Goal: Task Accomplishment & Management: Use online tool/utility

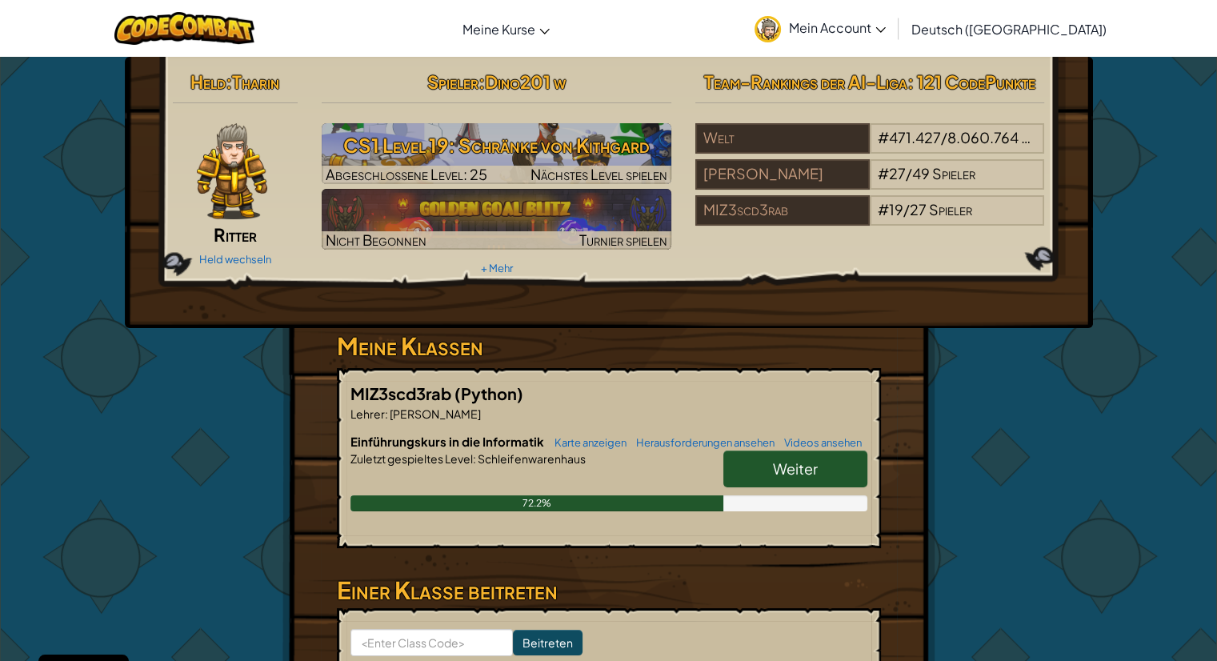
click at [886, 21] on span "Mein Account" at bounding box center [837, 27] width 97 height 17
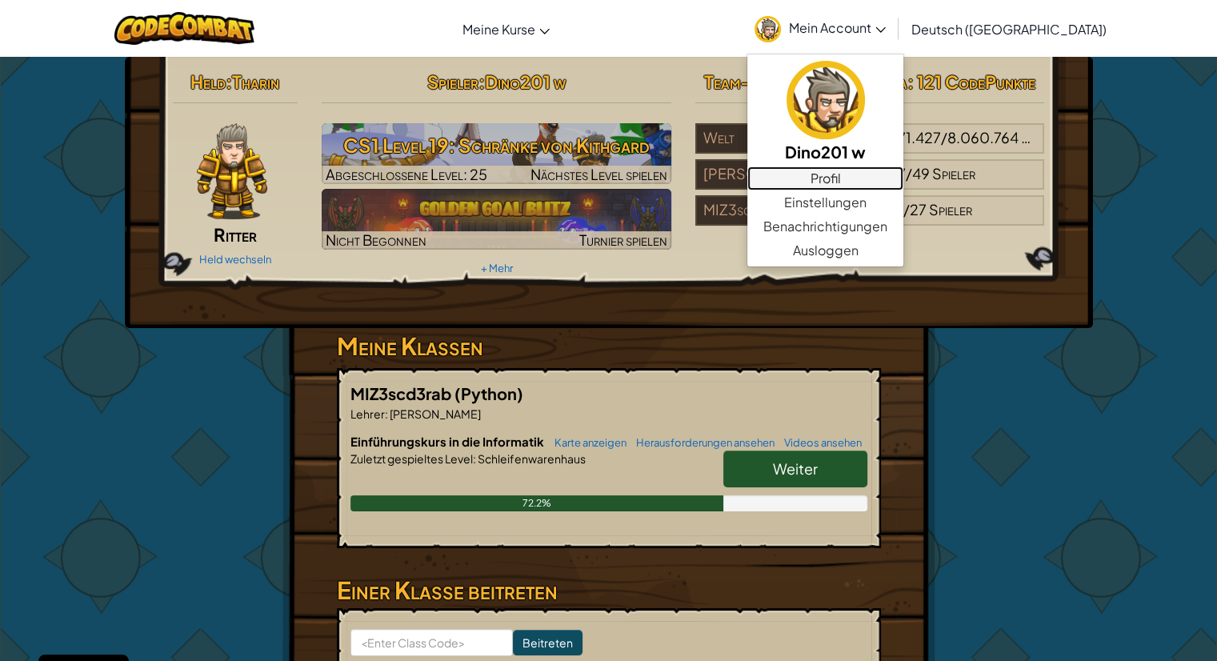
click at [894, 173] on link "Profil" at bounding box center [825, 178] width 156 height 24
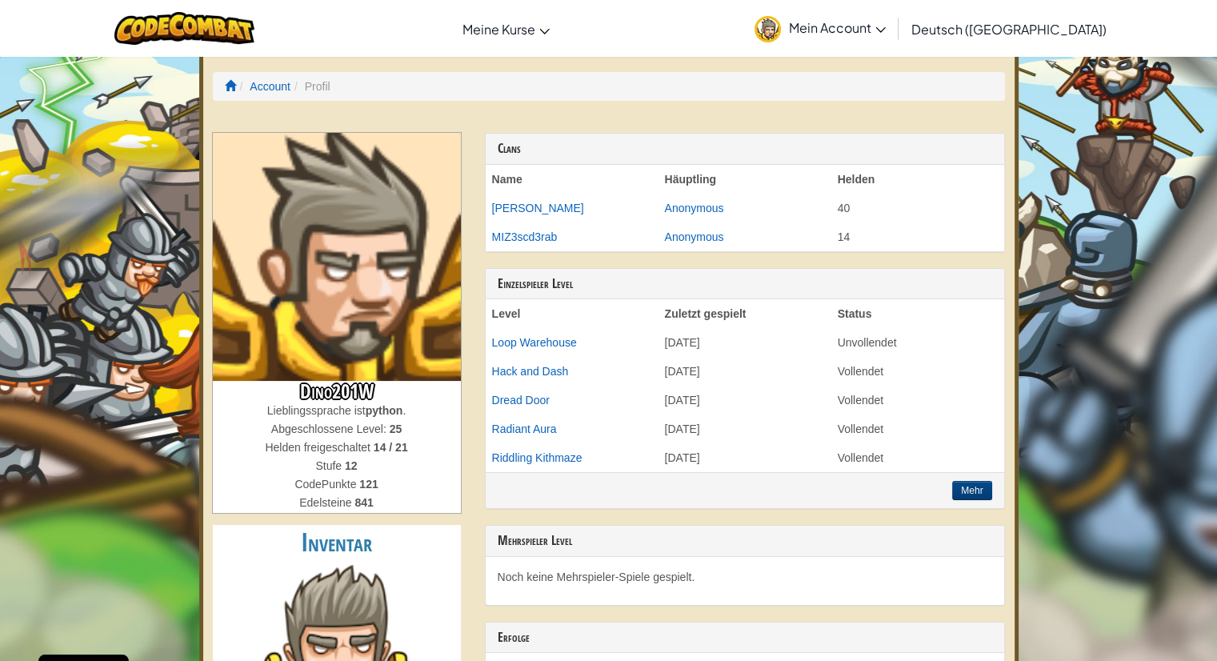
click at [886, 30] on span "Mein Account" at bounding box center [837, 27] width 97 height 17
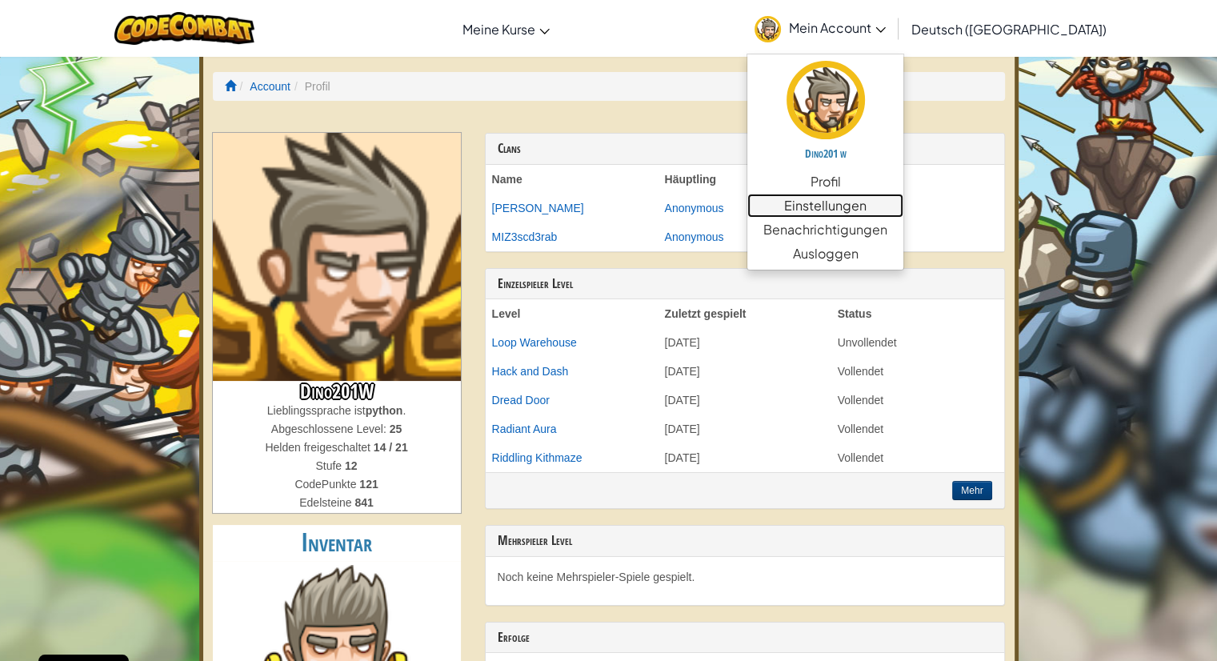
click at [903, 212] on link "Einstellungen" at bounding box center [825, 206] width 156 height 24
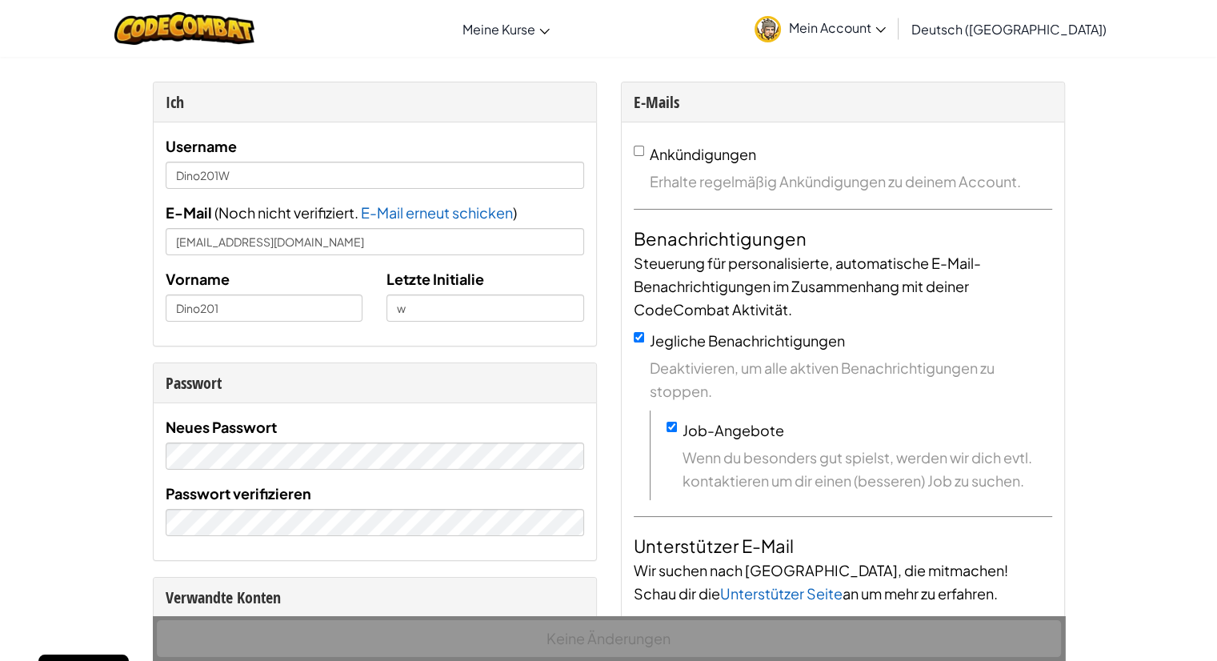
scroll to position [160, 0]
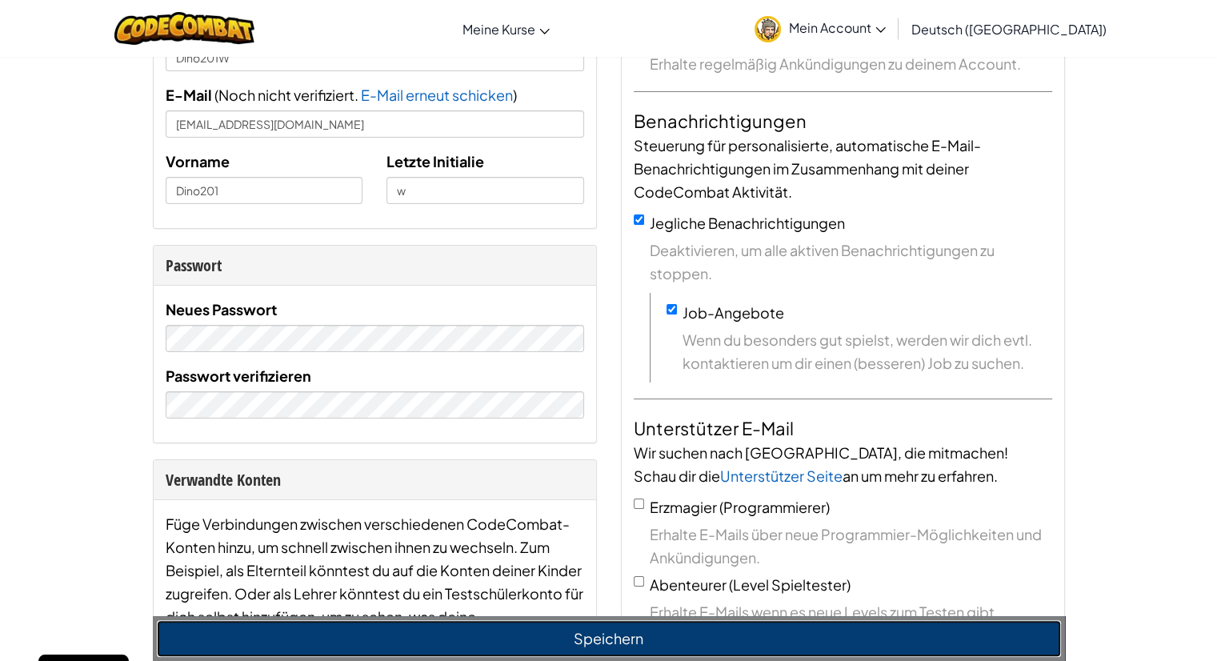
click at [426, 633] on button "Speichern" at bounding box center [609, 638] width 904 height 37
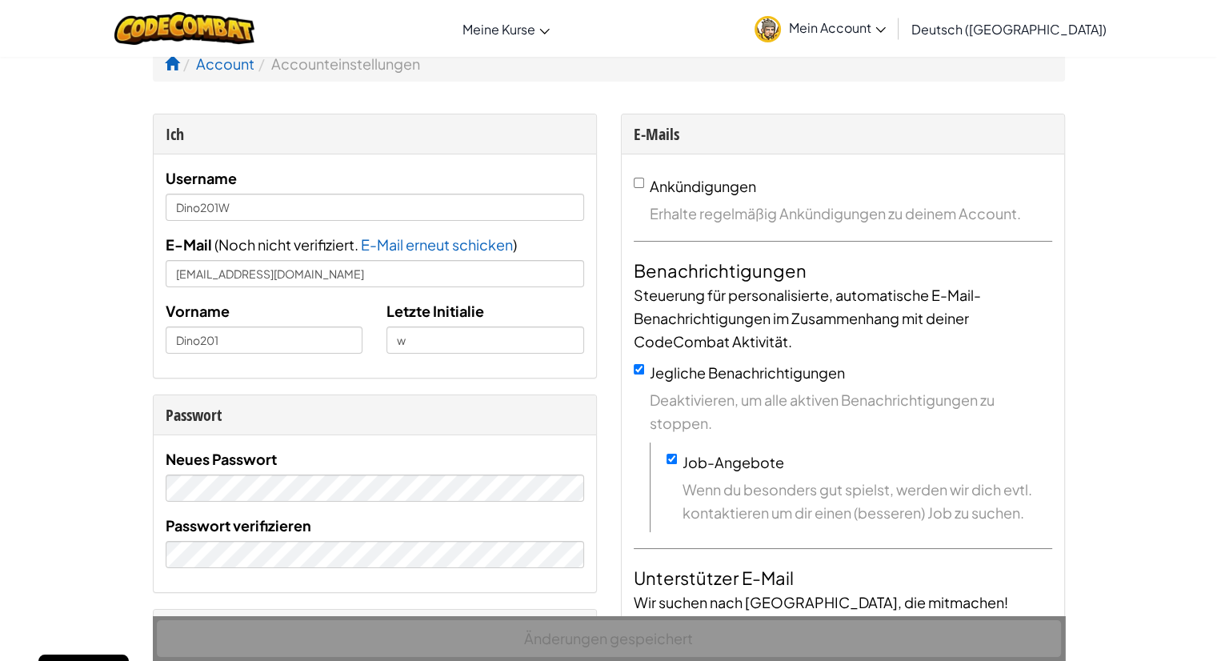
scroll to position [0, 0]
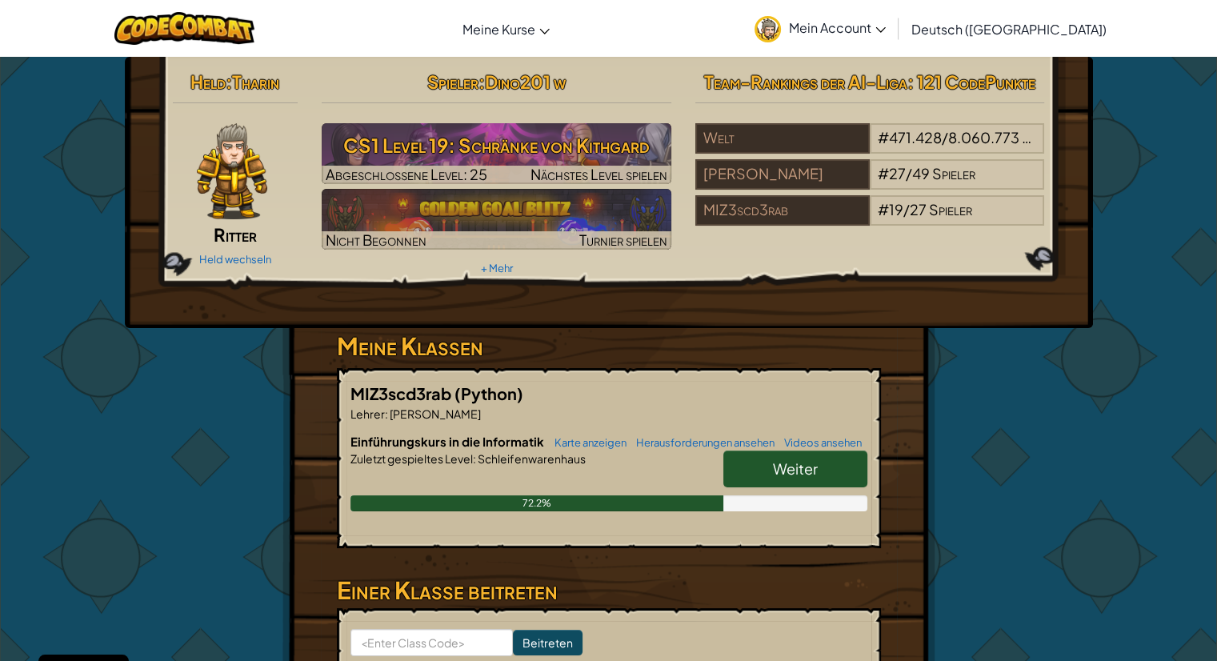
click at [886, 30] on span "Mein Account" at bounding box center [837, 27] width 97 height 17
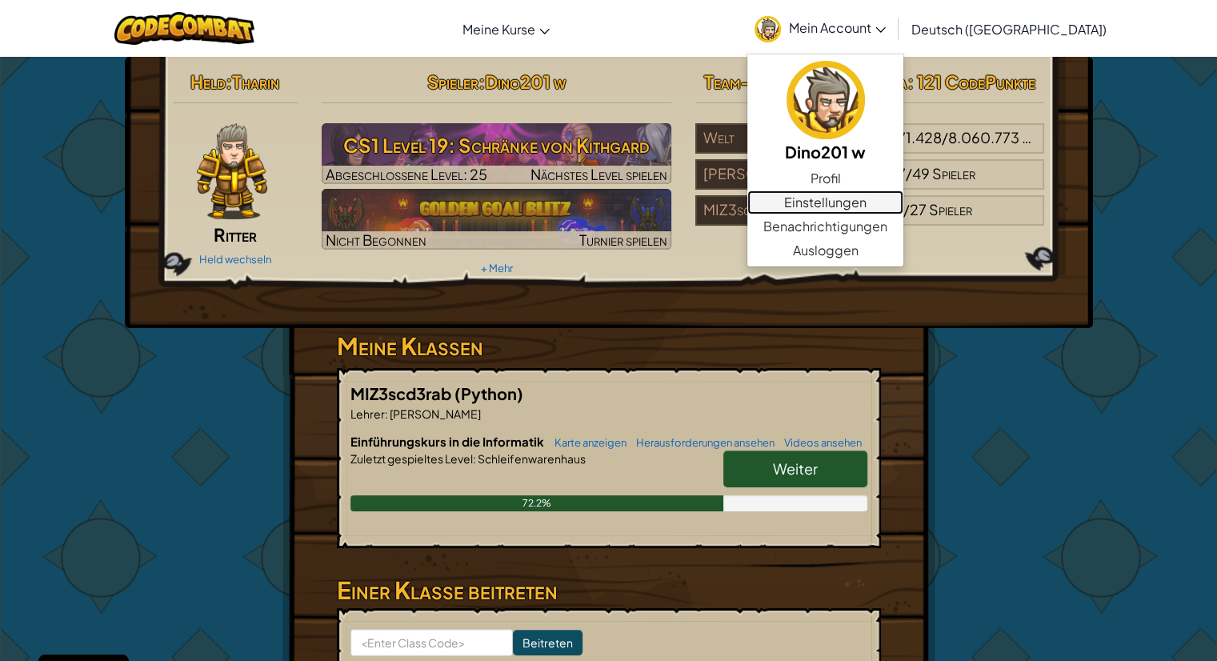
click at [903, 200] on link "Einstellungen" at bounding box center [825, 202] width 156 height 24
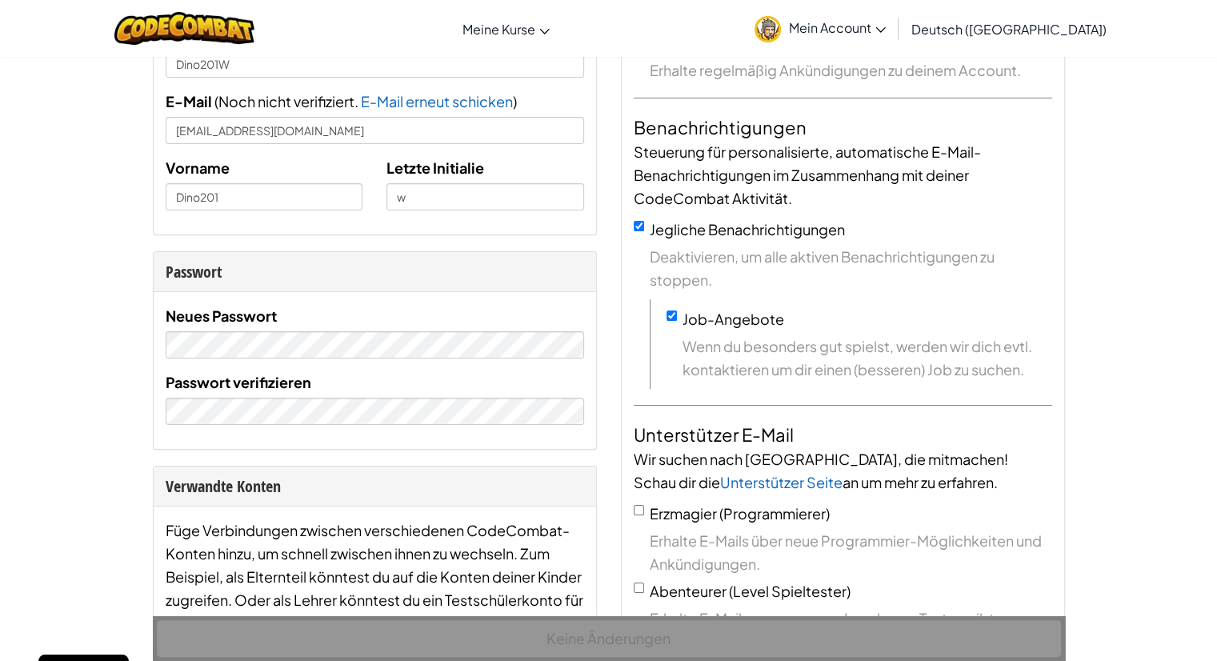
scroll to position [80, 0]
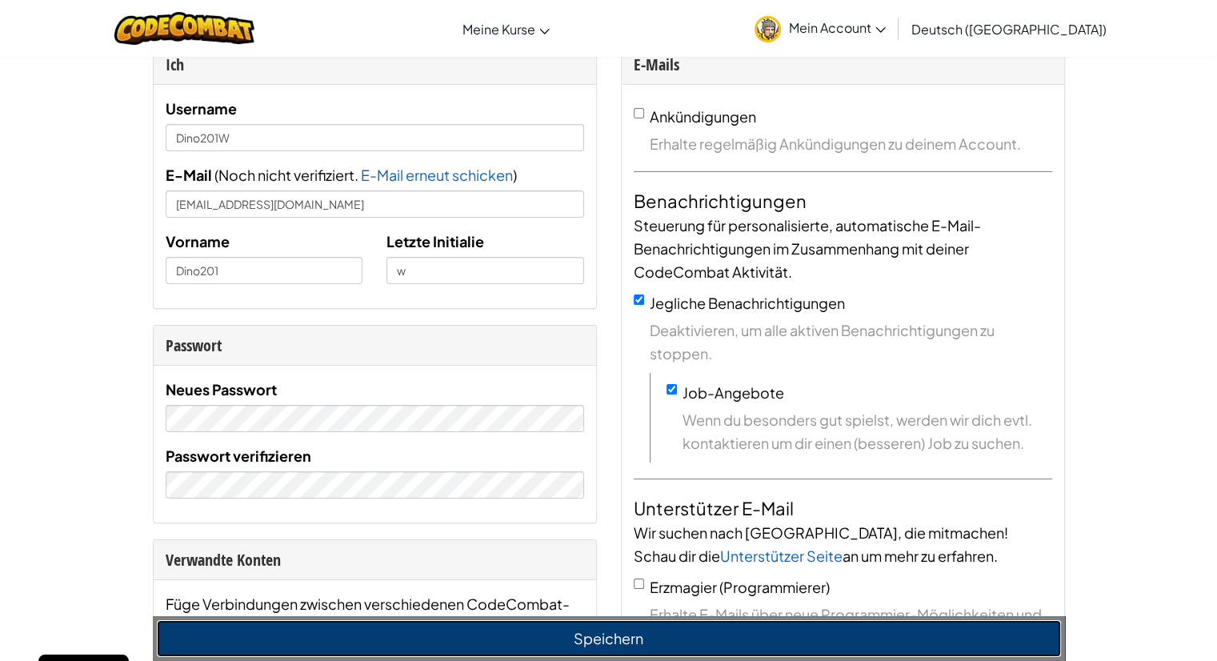
click at [635, 629] on button "Speichern" at bounding box center [609, 638] width 904 height 37
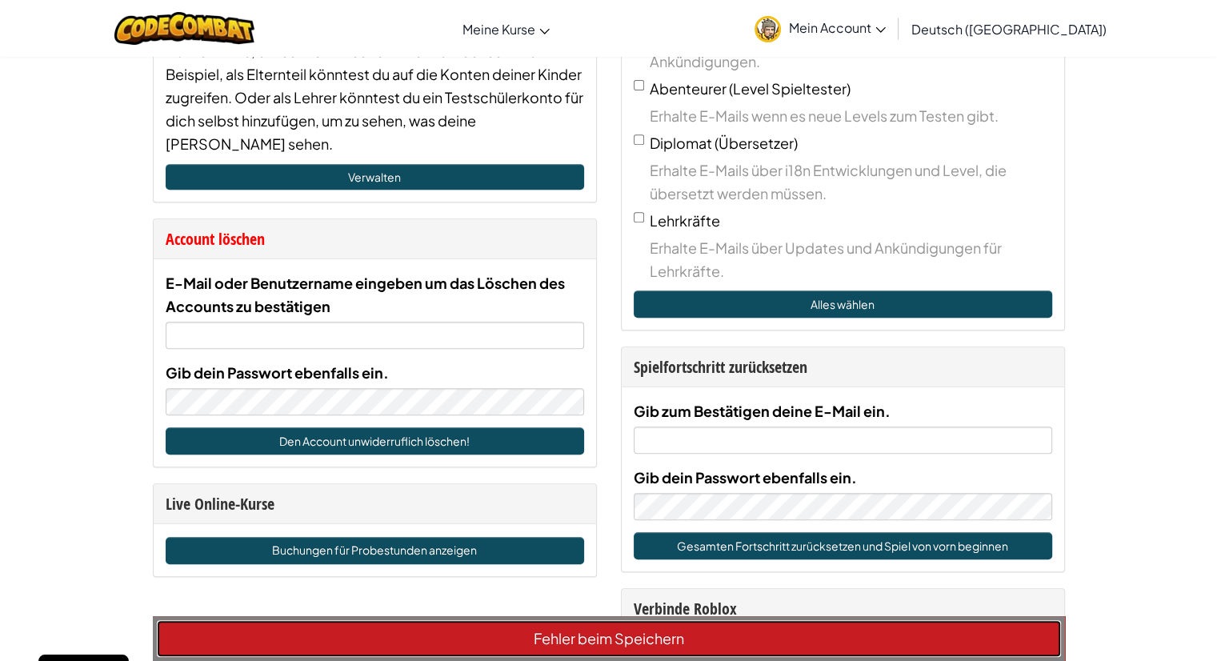
scroll to position [658, 0]
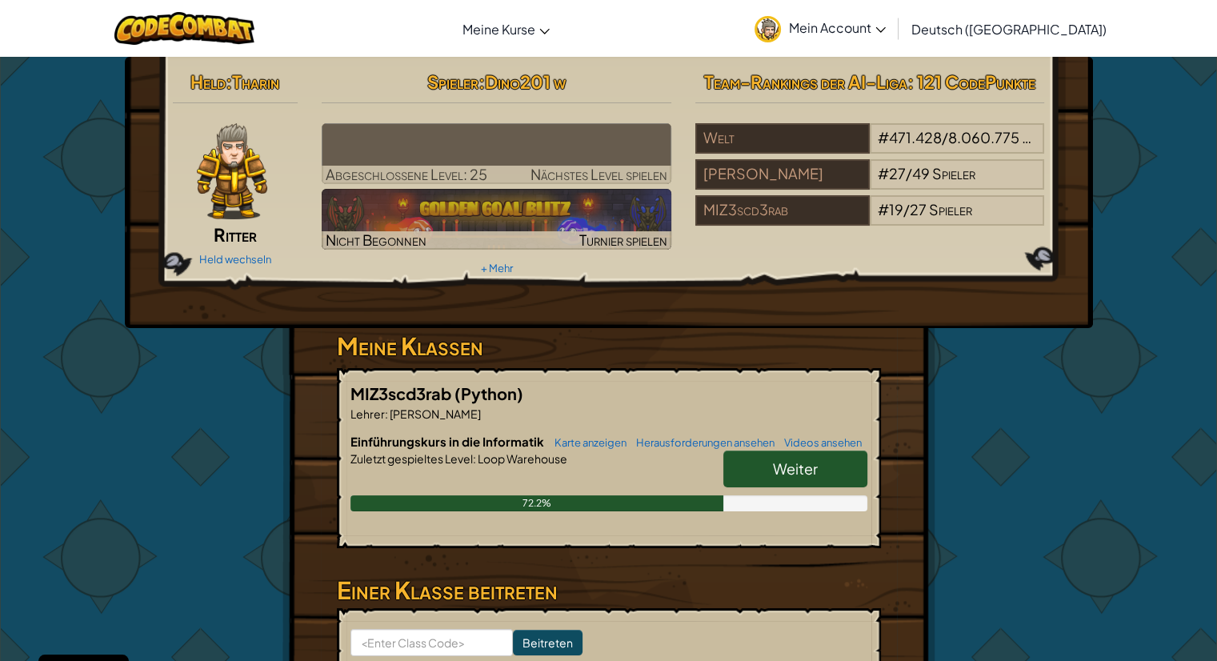
click at [886, 29] on span "Mein Account" at bounding box center [837, 27] width 97 height 17
click link "Einstellungen"
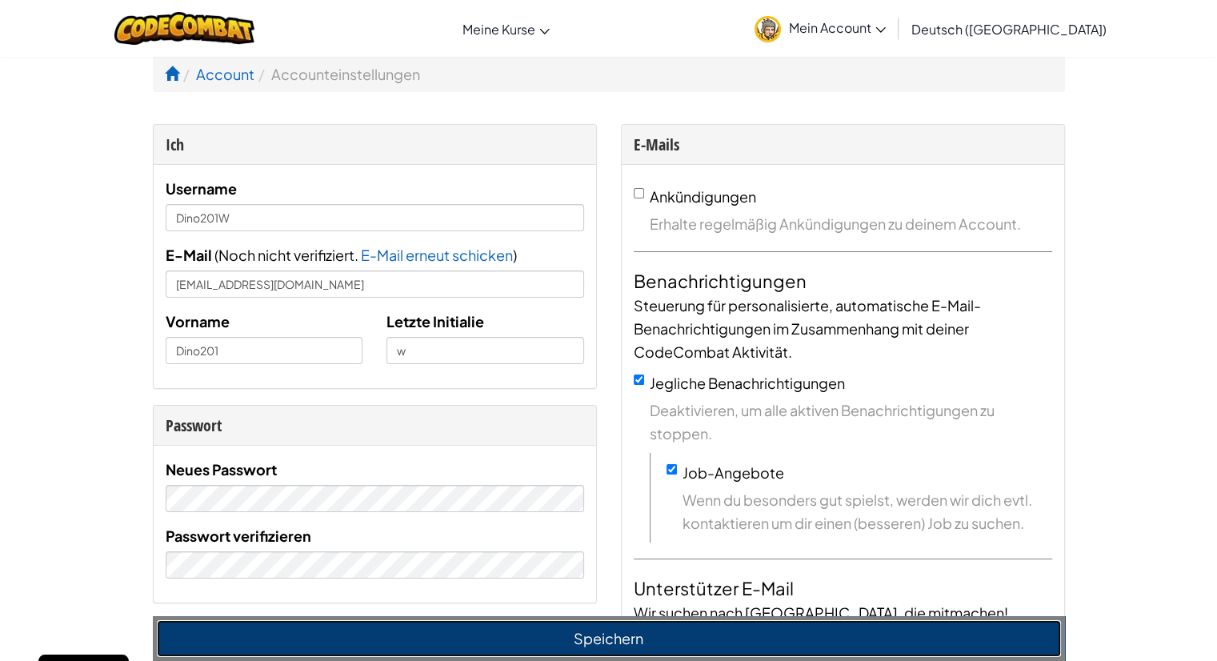
click at [405, 635] on button "Speichern" at bounding box center [609, 638] width 904 height 37
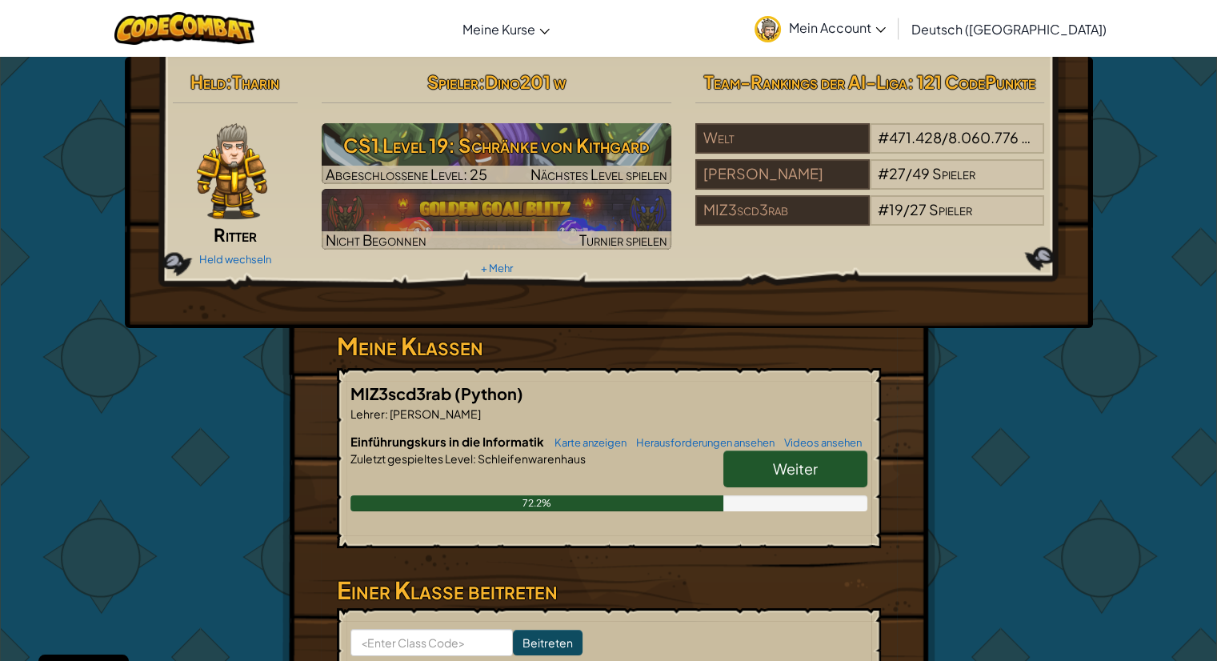
click at [886, 22] on span "Mein Account" at bounding box center [837, 27] width 97 height 17
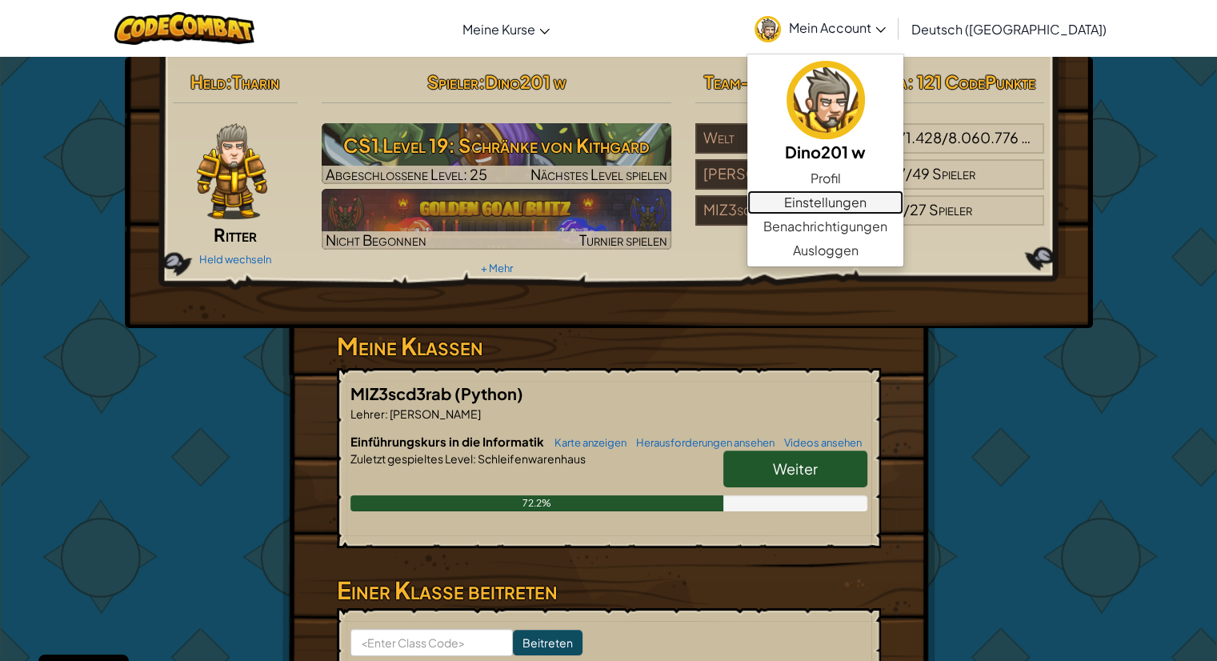
click at [852, 200] on link "Einstellungen" at bounding box center [825, 202] width 156 height 24
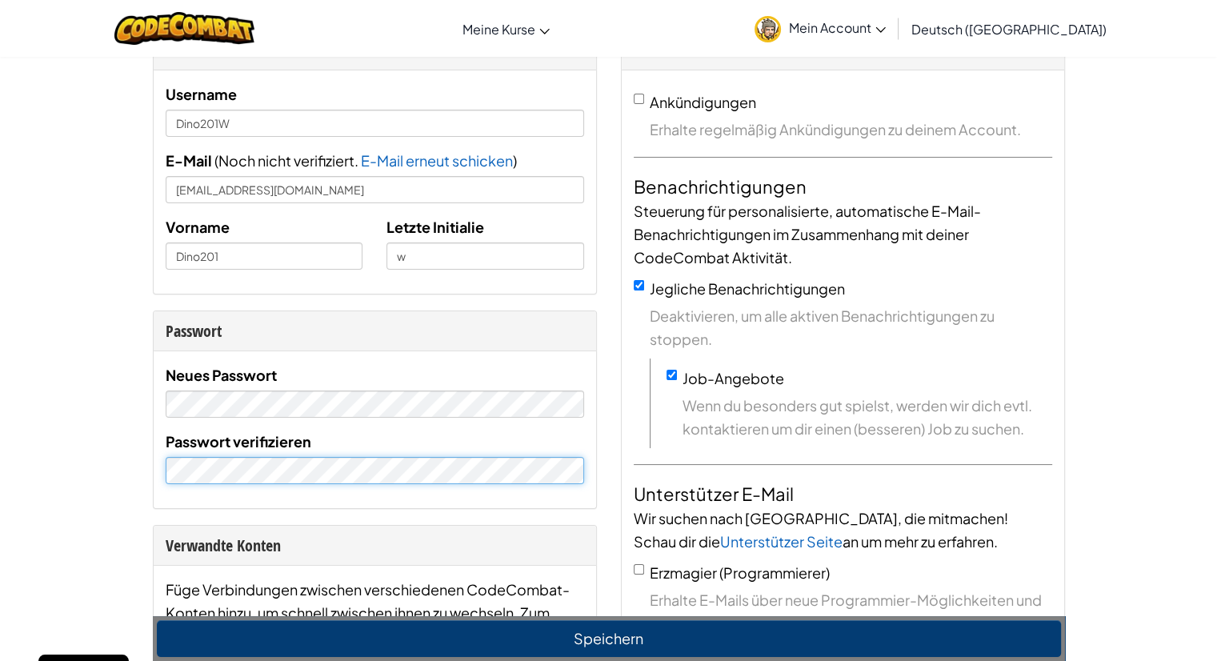
scroll to position [80, 0]
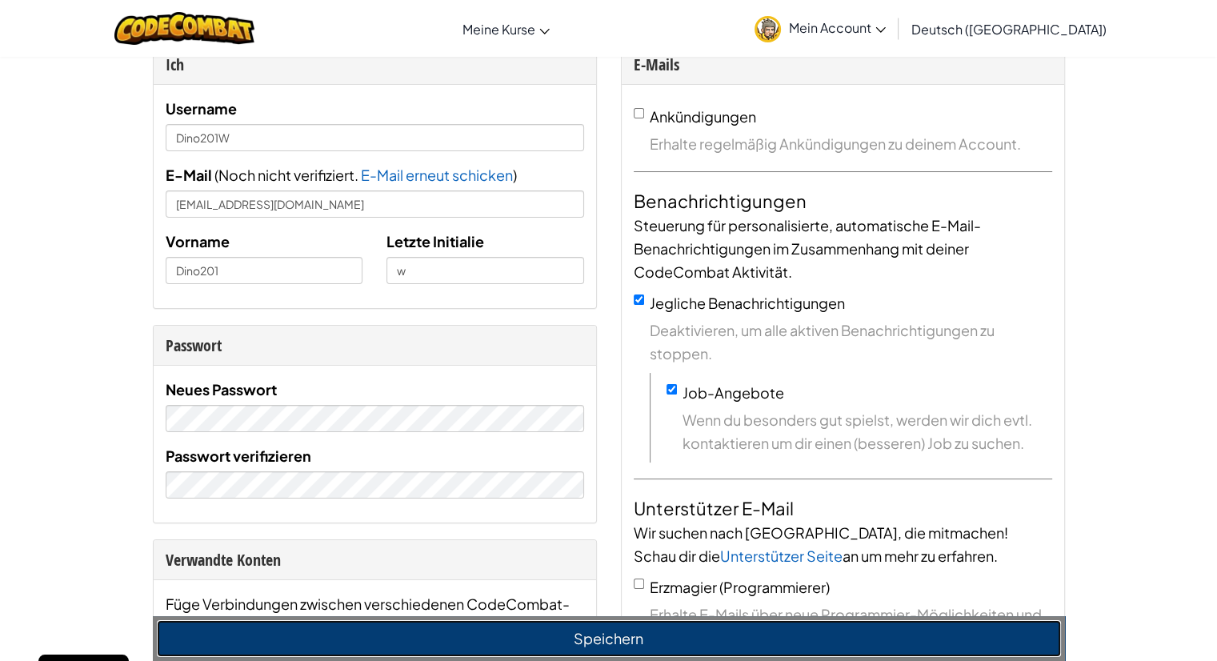
click at [505, 634] on button "Speichern" at bounding box center [609, 638] width 904 height 37
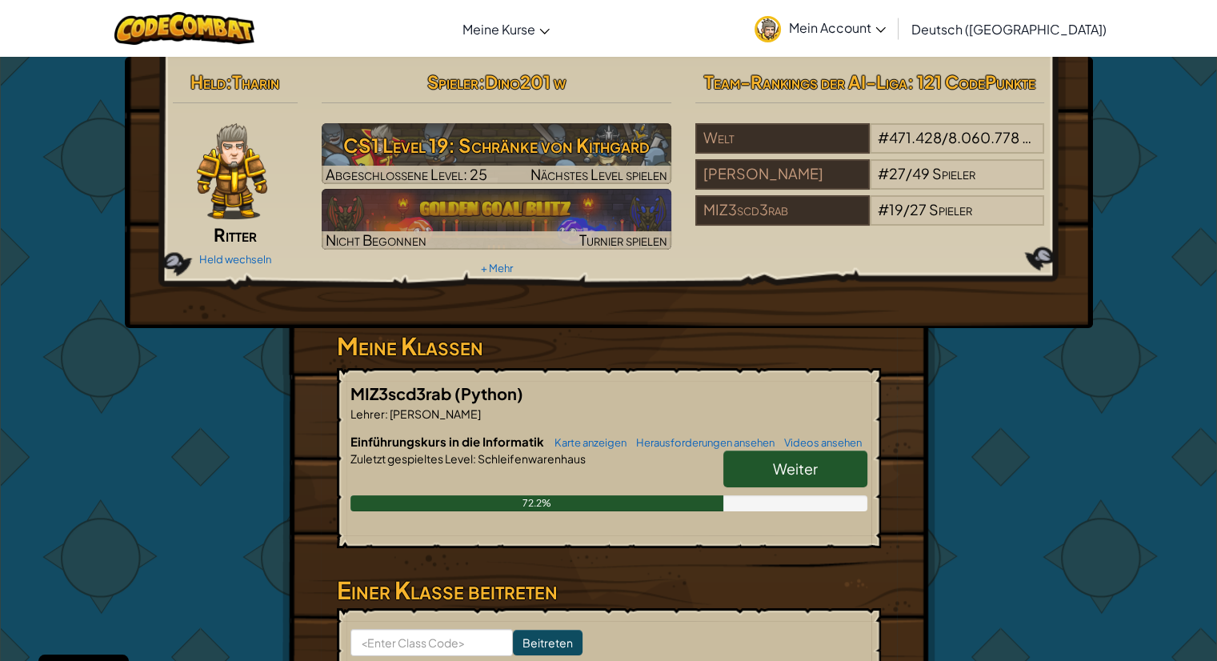
click at [778, 462] on span "Weiter" at bounding box center [795, 468] width 45 height 18
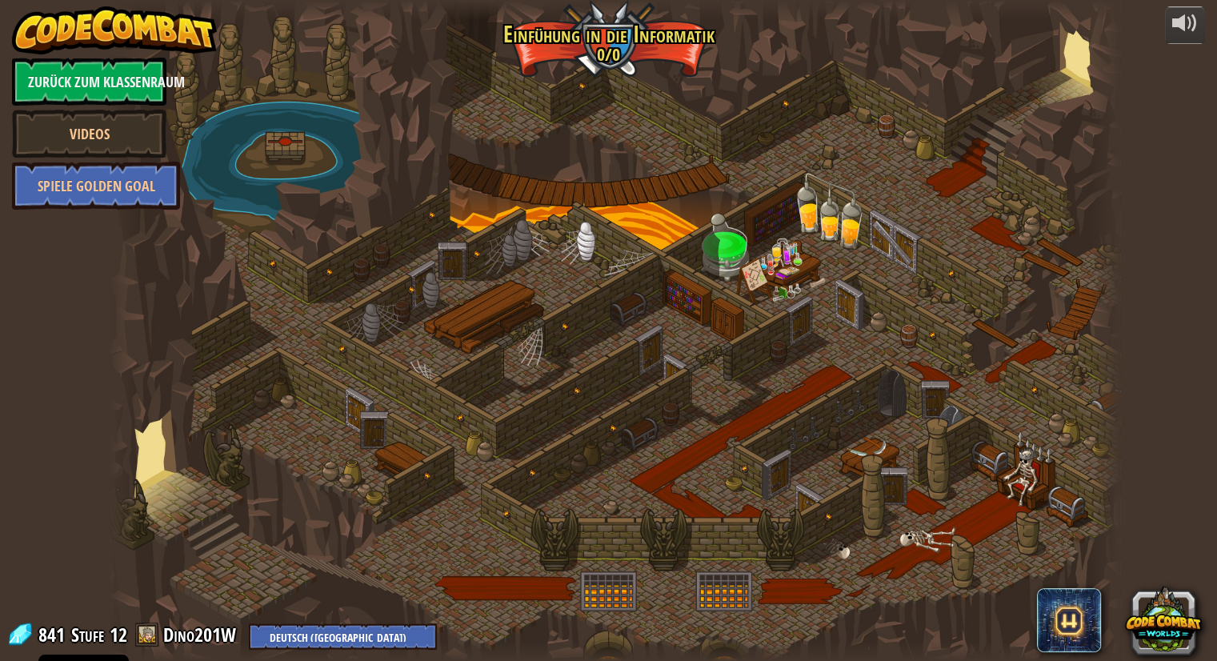
select select "de-DE"
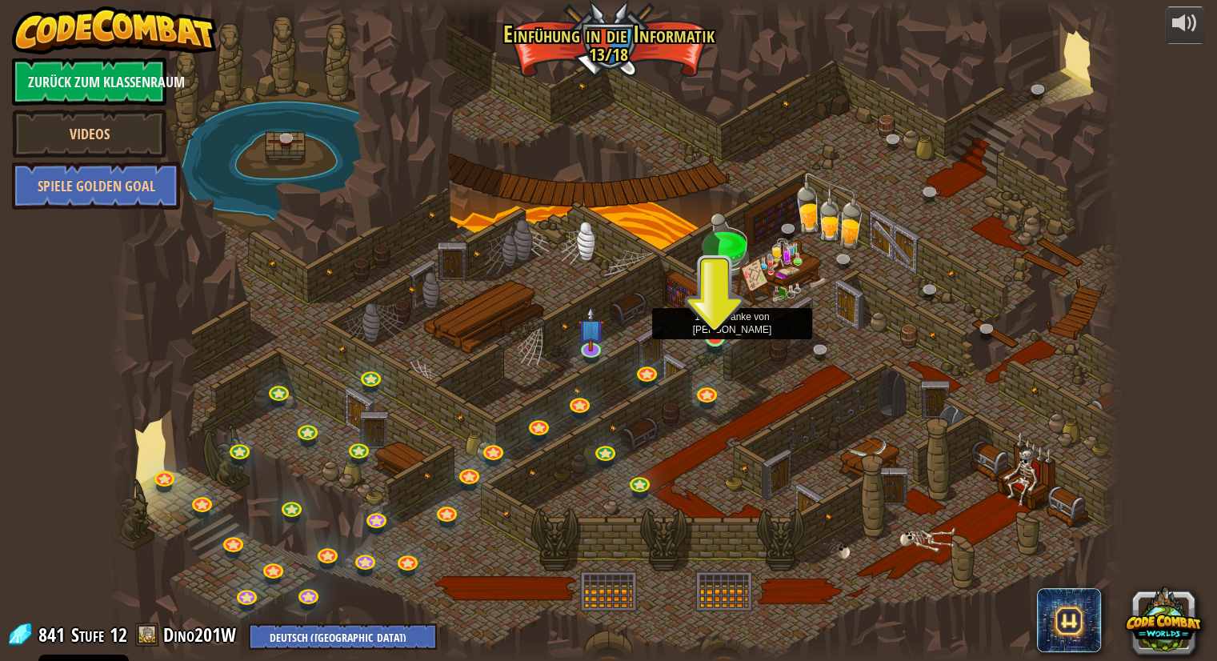
click at [717, 334] on img at bounding box center [715, 308] width 26 height 60
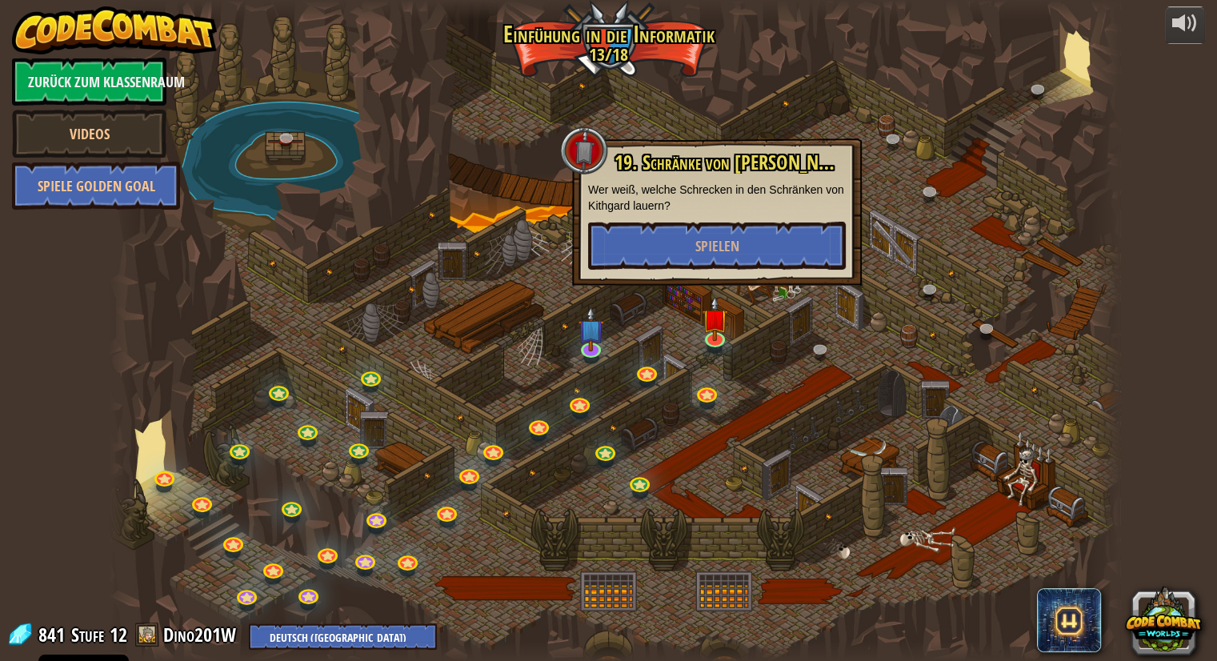
drag, startPoint x: 1101, startPoint y: 106, endPoint x: 899, endPoint y: 168, distance: 210.8
click at [1091, 106] on div at bounding box center [1105, 330] width 30 height 661
click at [589, 336] on img at bounding box center [591, 318] width 26 height 60
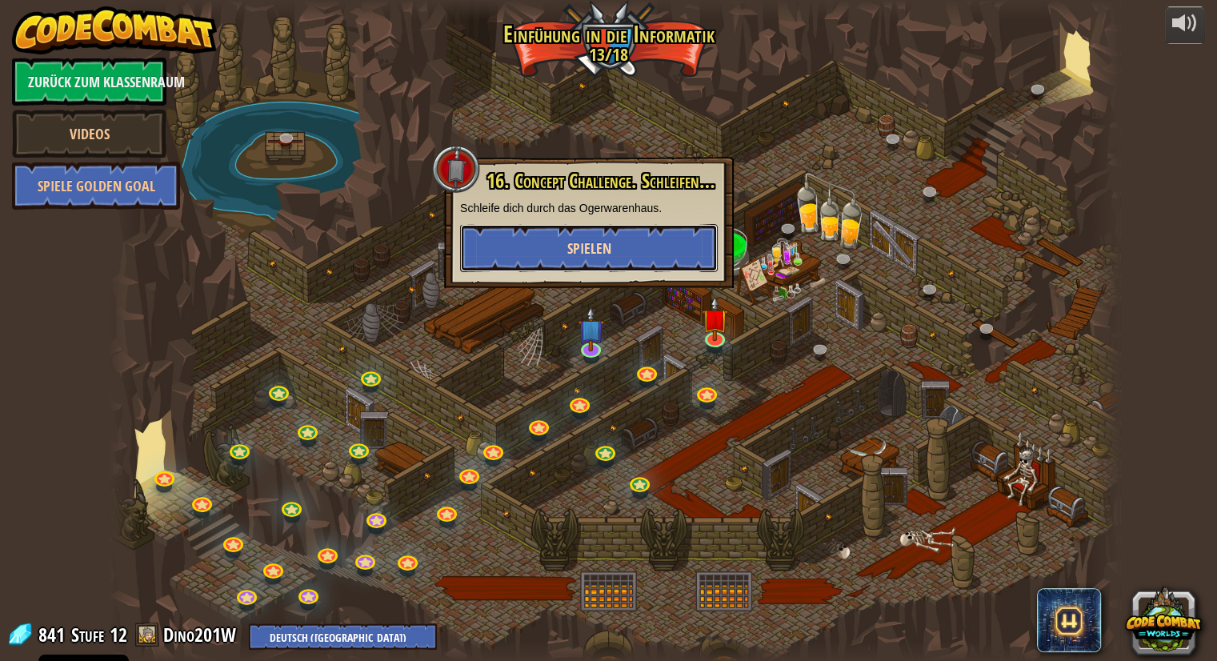
click at [616, 239] on button "Spielen" at bounding box center [589, 248] width 258 height 48
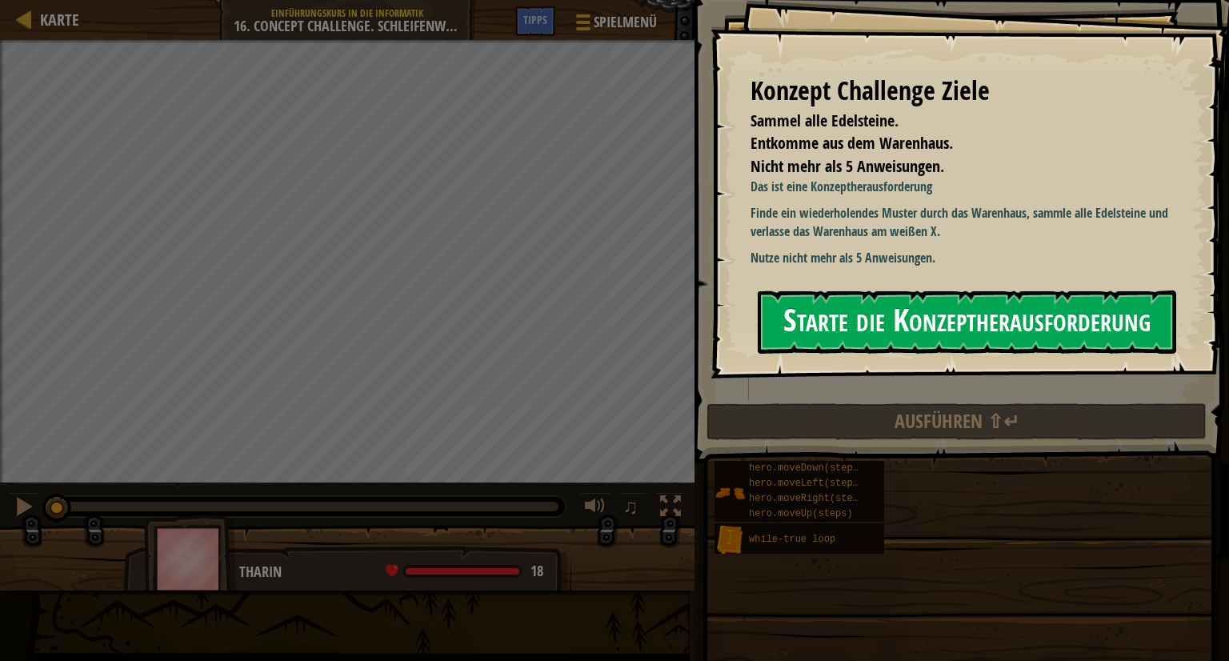
click at [851, 330] on button "Starte die Konzeptherausforderung" at bounding box center [967, 321] width 418 height 63
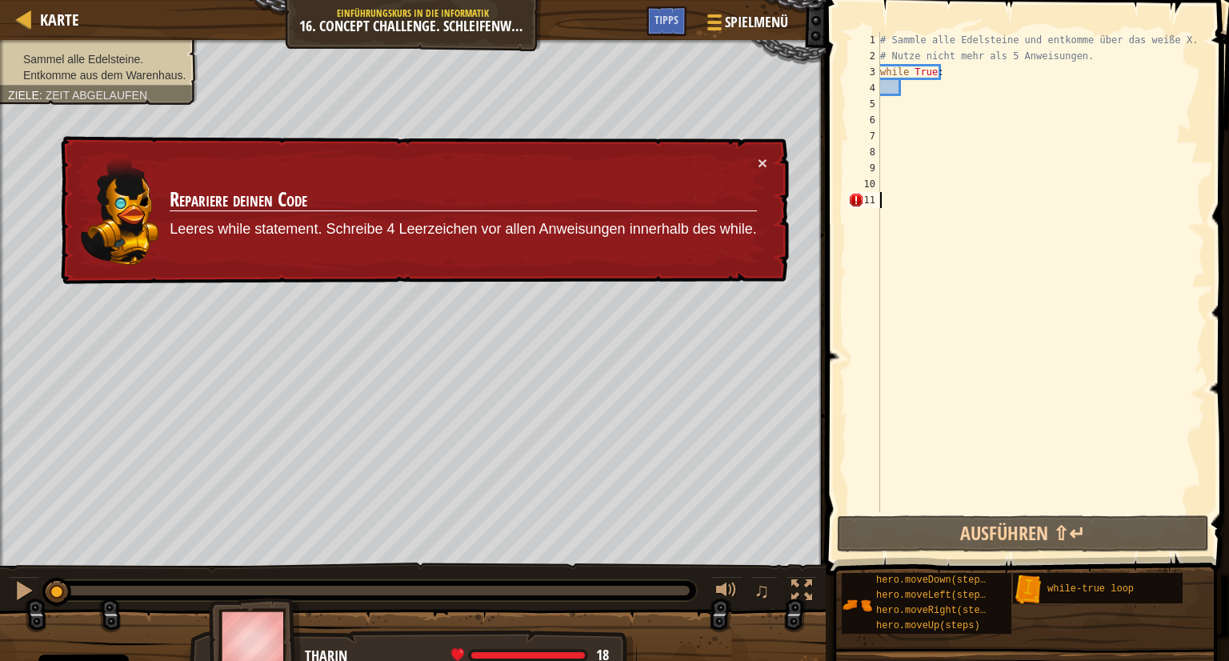
click at [922, 86] on div "# Sammle alle Edelsteine und entkomme über das weiße X. # Nutze nicht mehr als …" at bounding box center [1041, 288] width 328 height 512
type textarea "m"
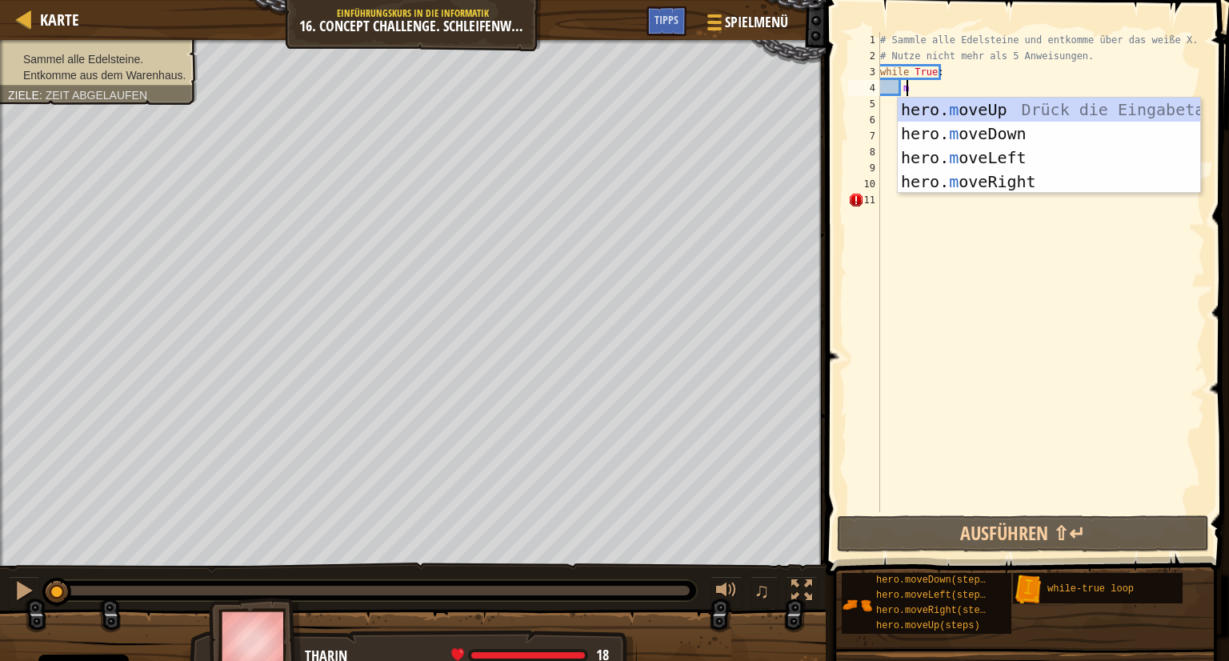
scroll to position [7, 1]
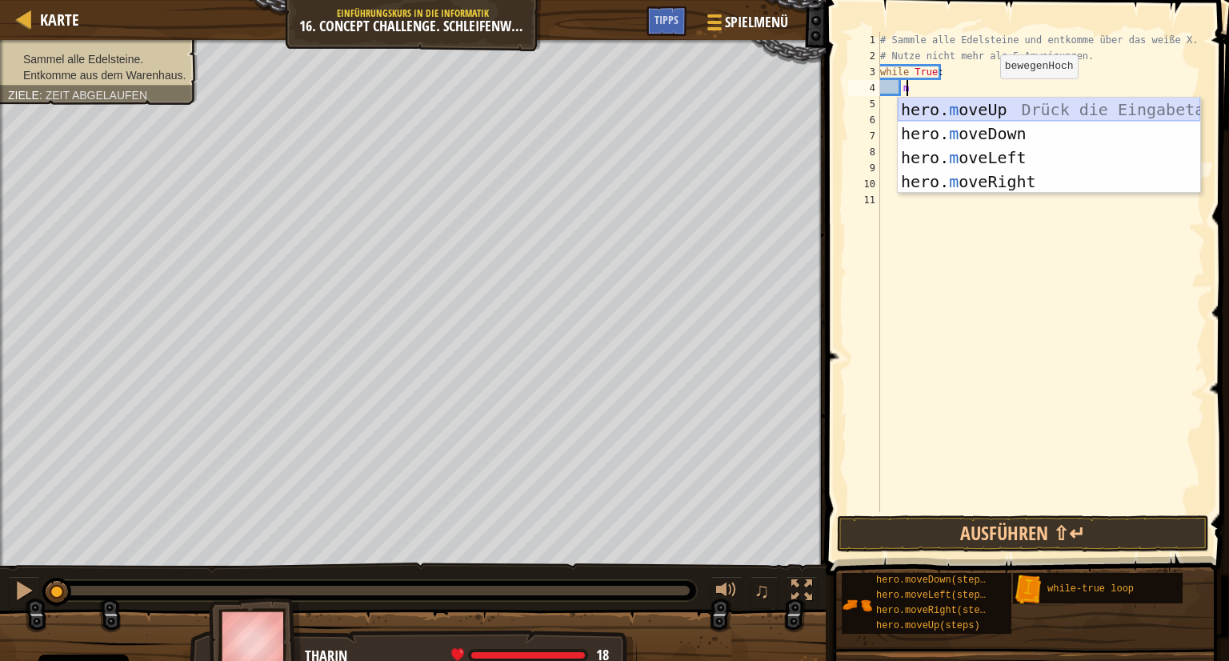
drag, startPoint x: 993, startPoint y: 101, endPoint x: 989, endPoint y: 109, distance: 8.9
click at [989, 109] on div "hero. m oveUp Drück die Eingabetaste hero. m oveDown Drück die Eingabetaste her…" at bounding box center [1049, 170] width 302 height 144
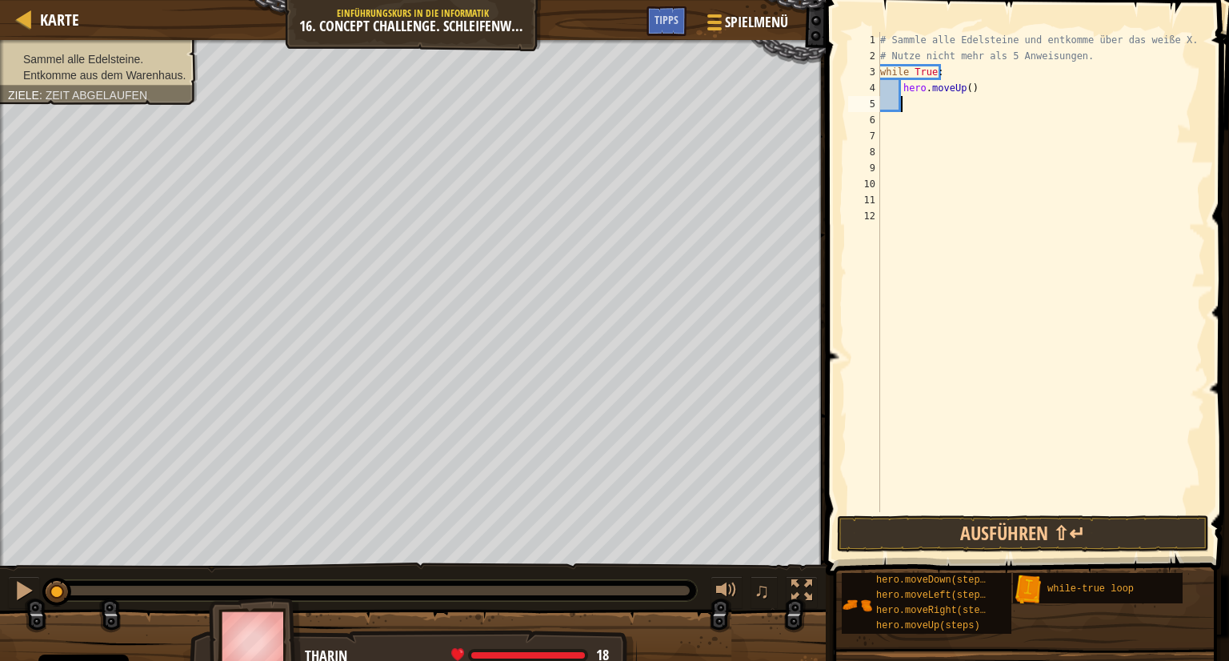
scroll to position [7, 0]
click at [1015, 532] on button "Ausführen ⇧↵" at bounding box center [1023, 533] width 373 height 37
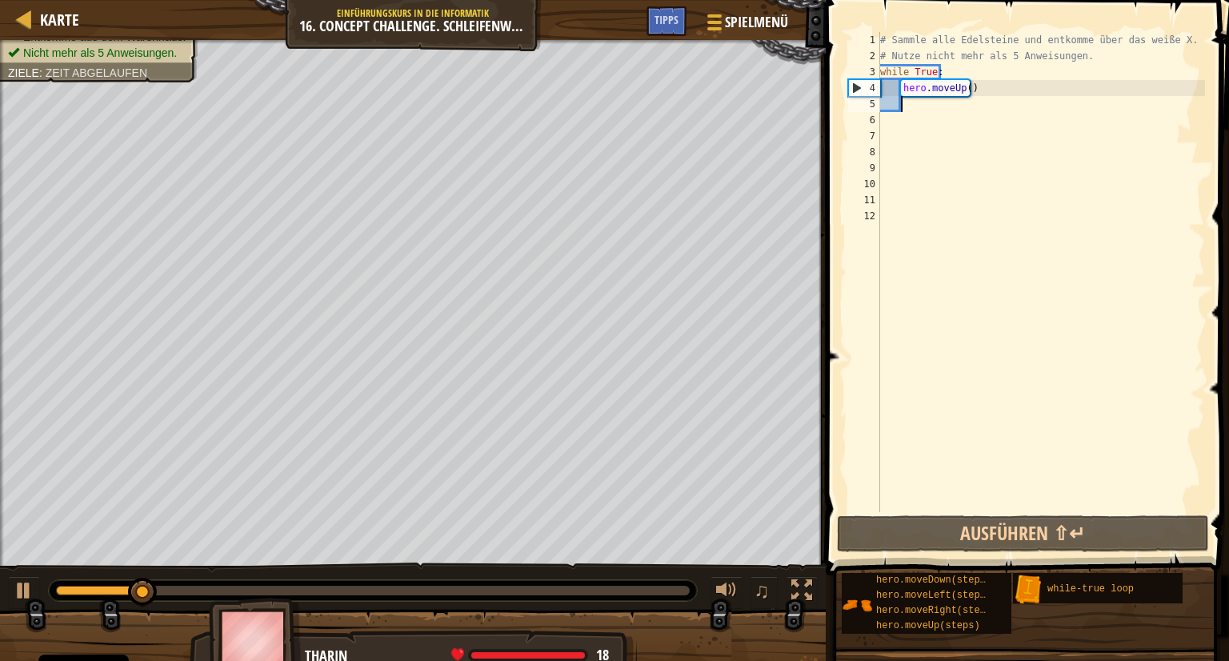
scroll to position [7, 1]
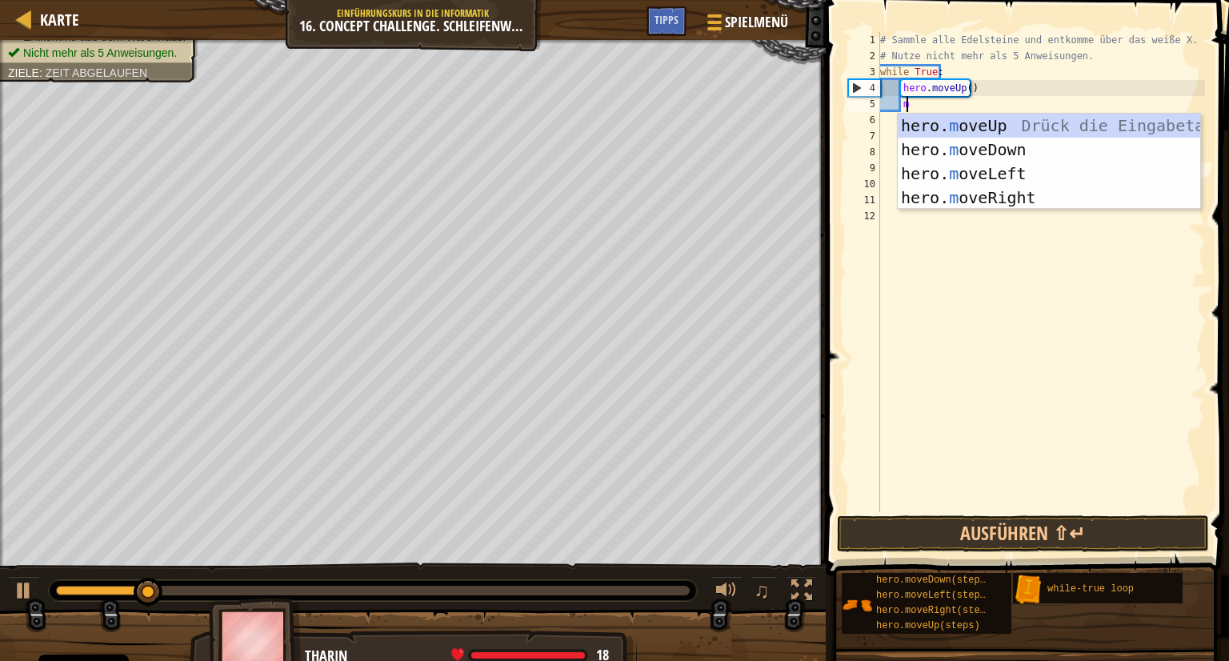
type textarea "mo"
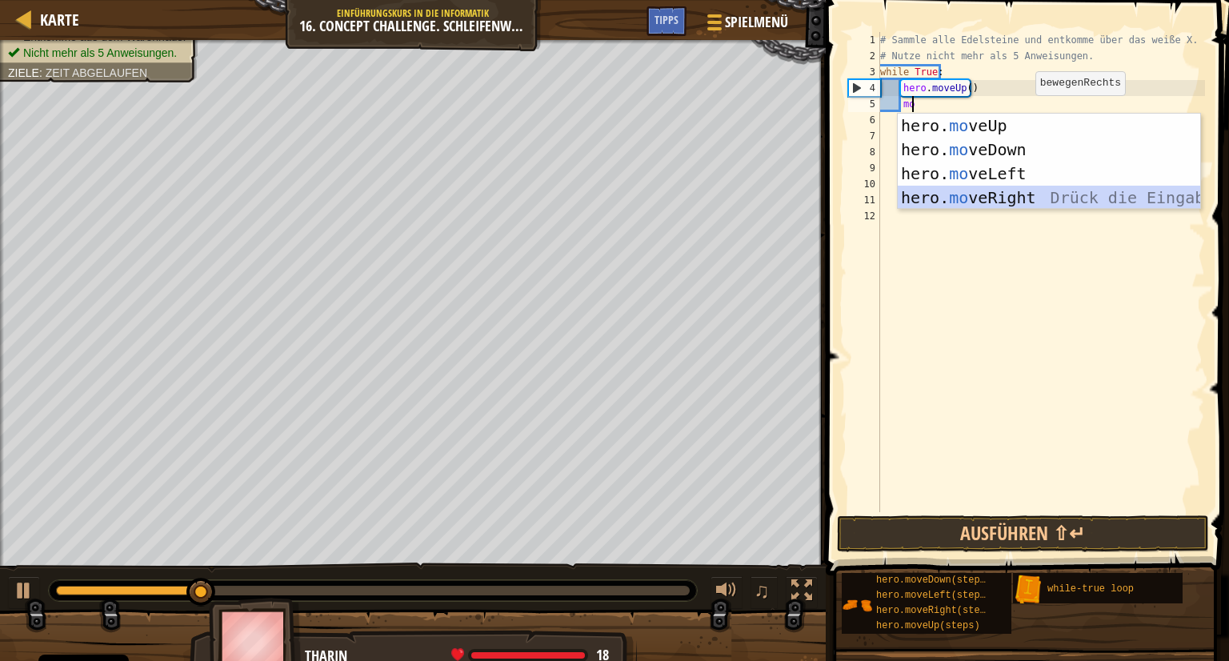
click at [1023, 194] on div "hero. mo veUp Drück die Eingabetaste hero. mo veDown Drück die Eingabetaste her…" at bounding box center [1049, 186] width 302 height 144
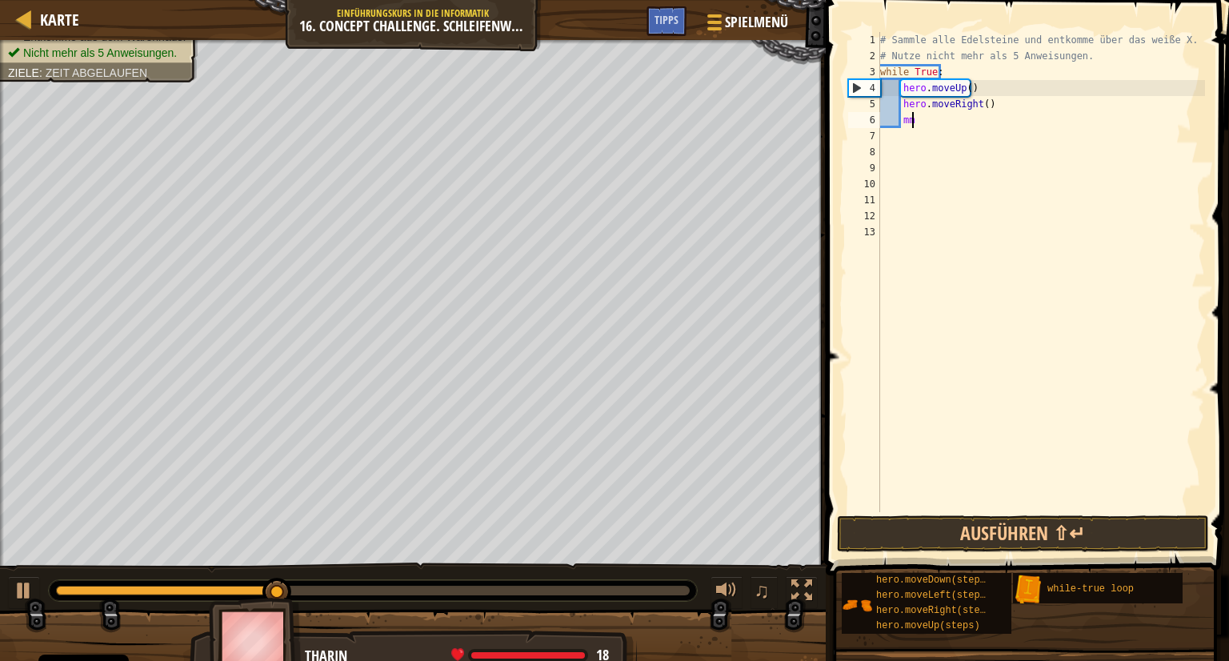
type textarea "m"
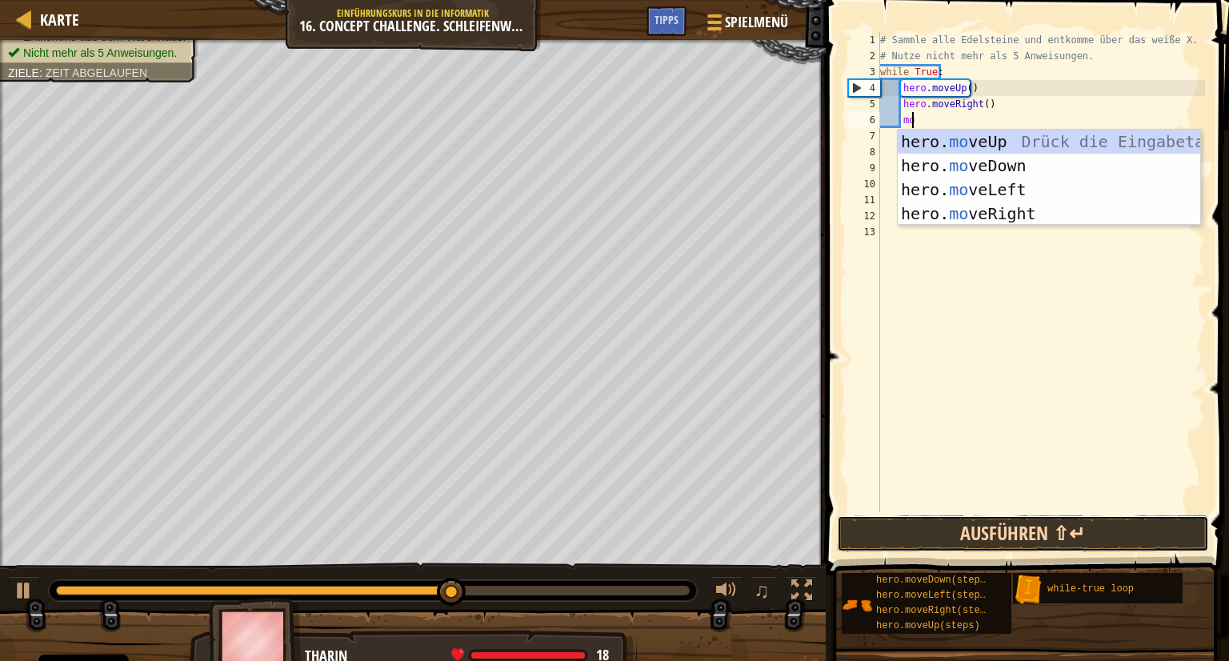
click at [928, 534] on button "Ausführen ⇧↵" at bounding box center [1023, 533] width 373 height 37
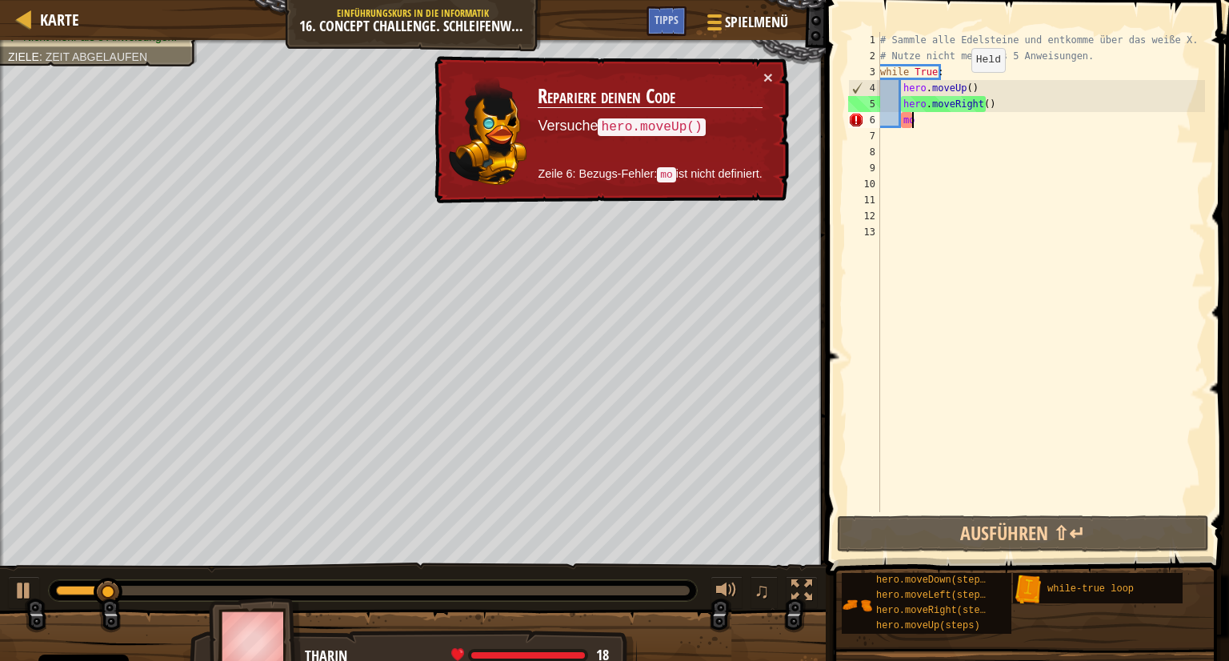
click at [963, 87] on div "# Sammle alle Edelsteine und entkomme über das weiße X. # Nutze nicht mehr als …" at bounding box center [1041, 288] width 328 height 512
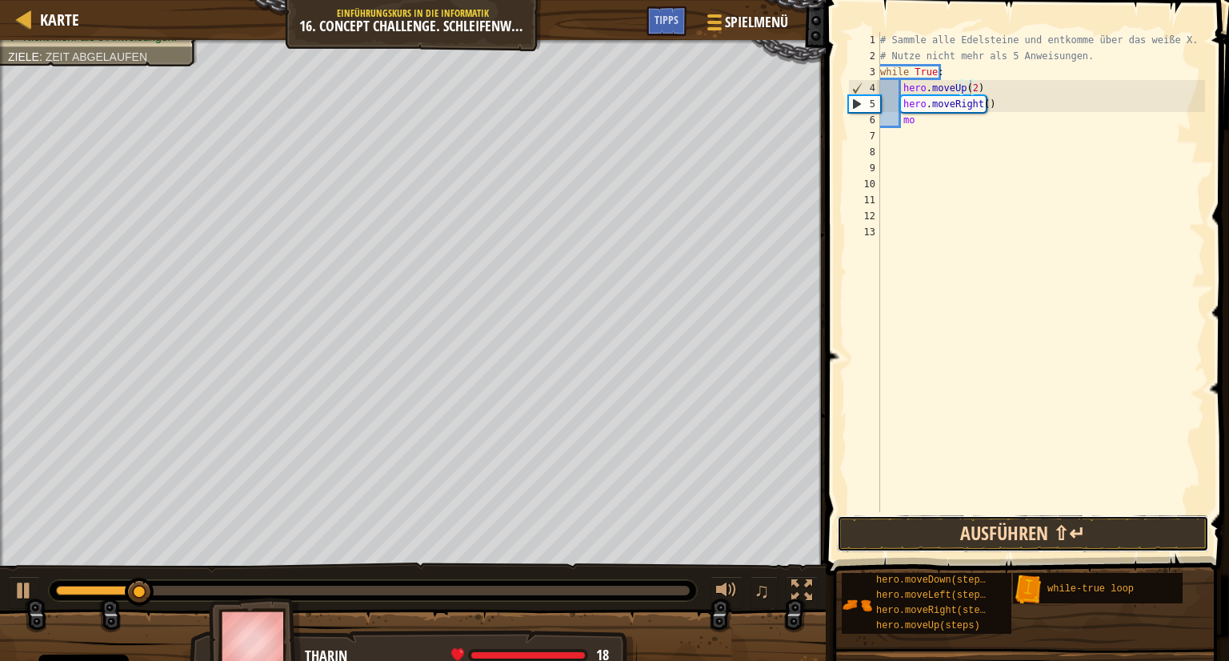
click at [1039, 529] on button "Ausführen ⇧↵" at bounding box center [1023, 533] width 373 height 37
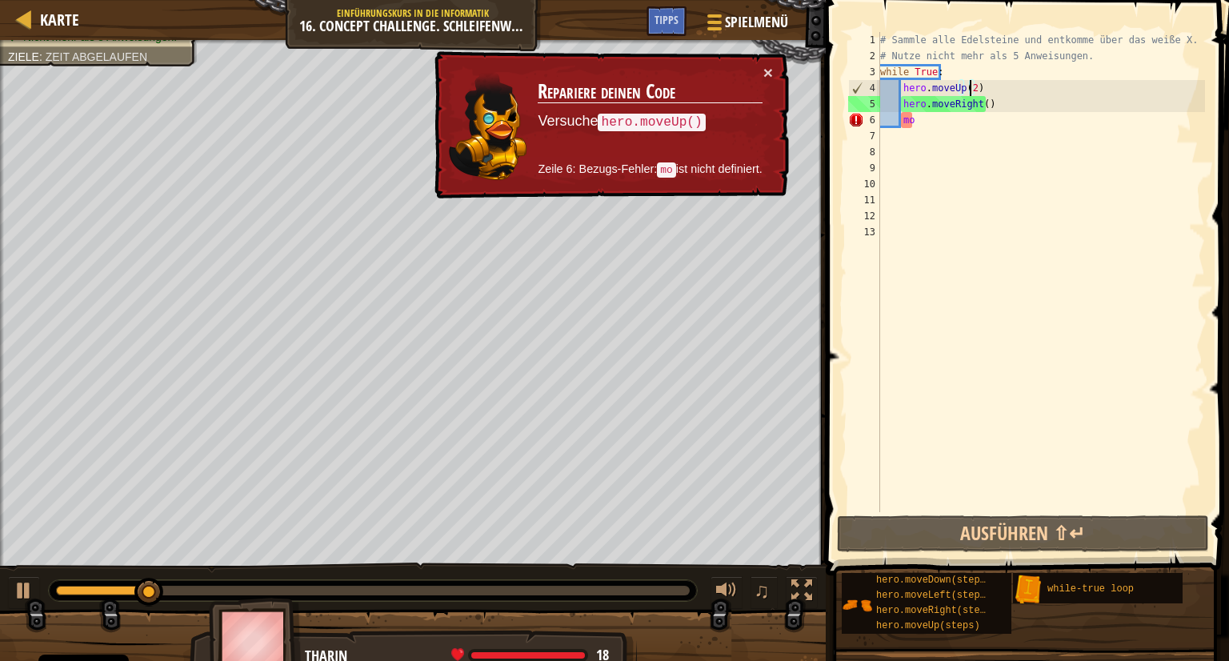
click at [992, 120] on div "# Sammle alle Edelsteine und entkomme über das weiße X. # Nutze nicht mehr als …" at bounding box center [1041, 288] width 328 height 512
type textarea "m"
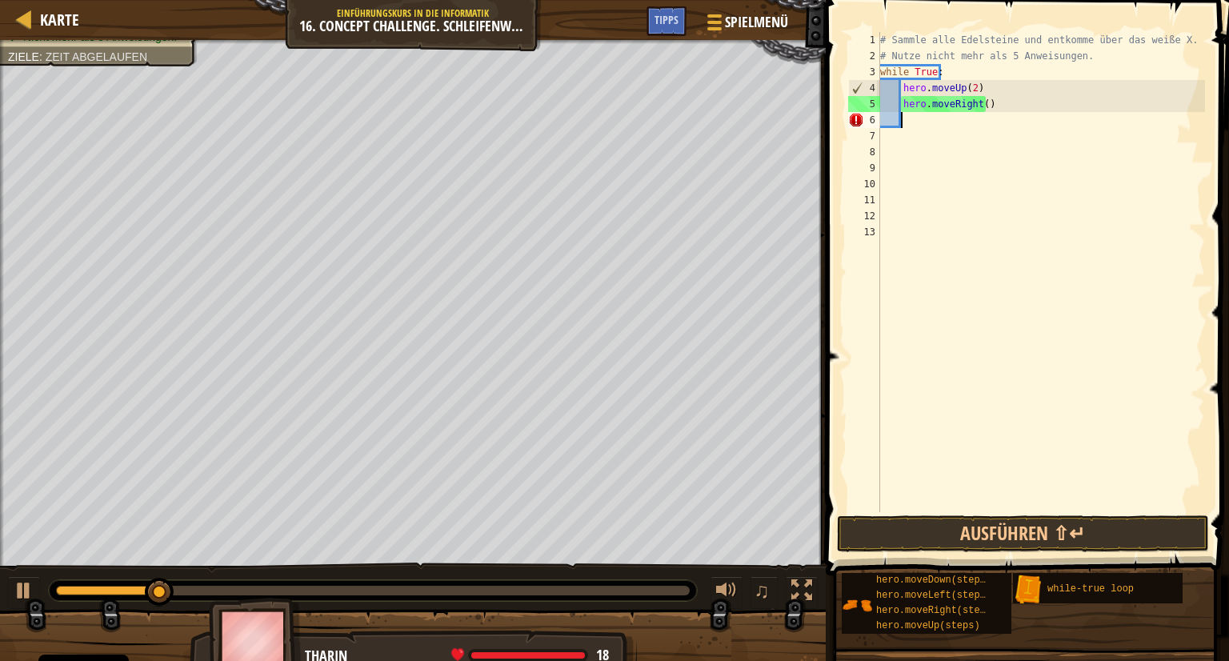
scroll to position [7, 0]
type textarea "m"
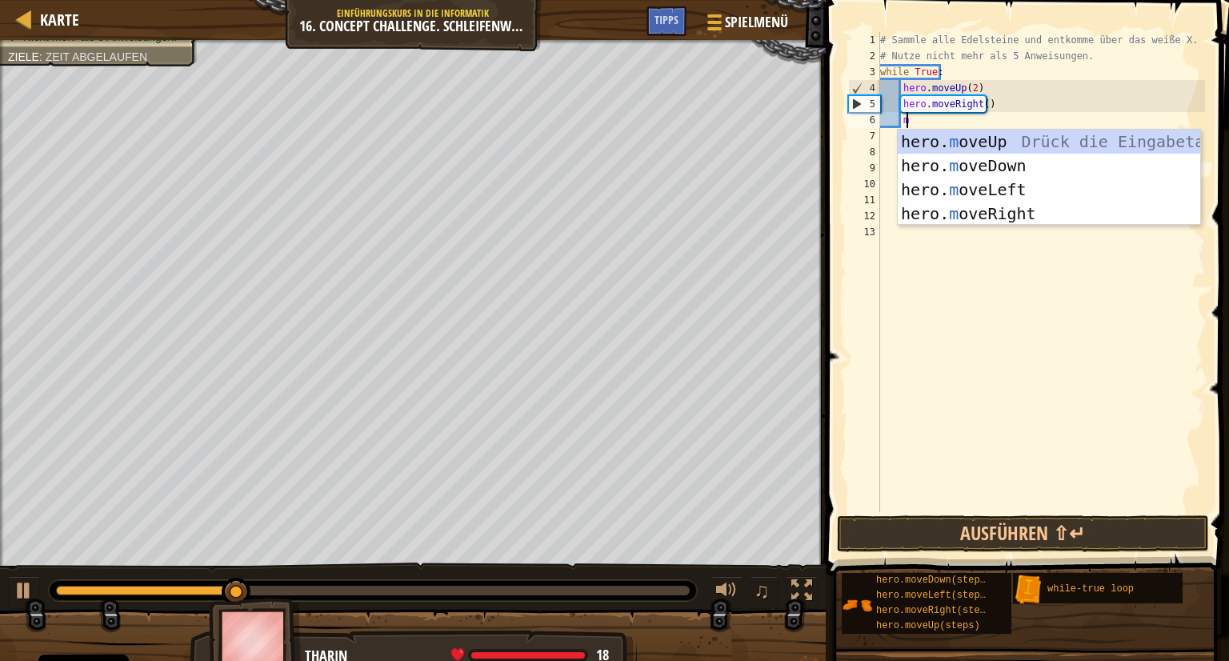
scroll to position [7, 1]
click at [998, 140] on div "hero. m oveUp Drück die Eingabetaste hero. m oveDown Drück die Eingabetaste her…" at bounding box center [1049, 202] width 302 height 144
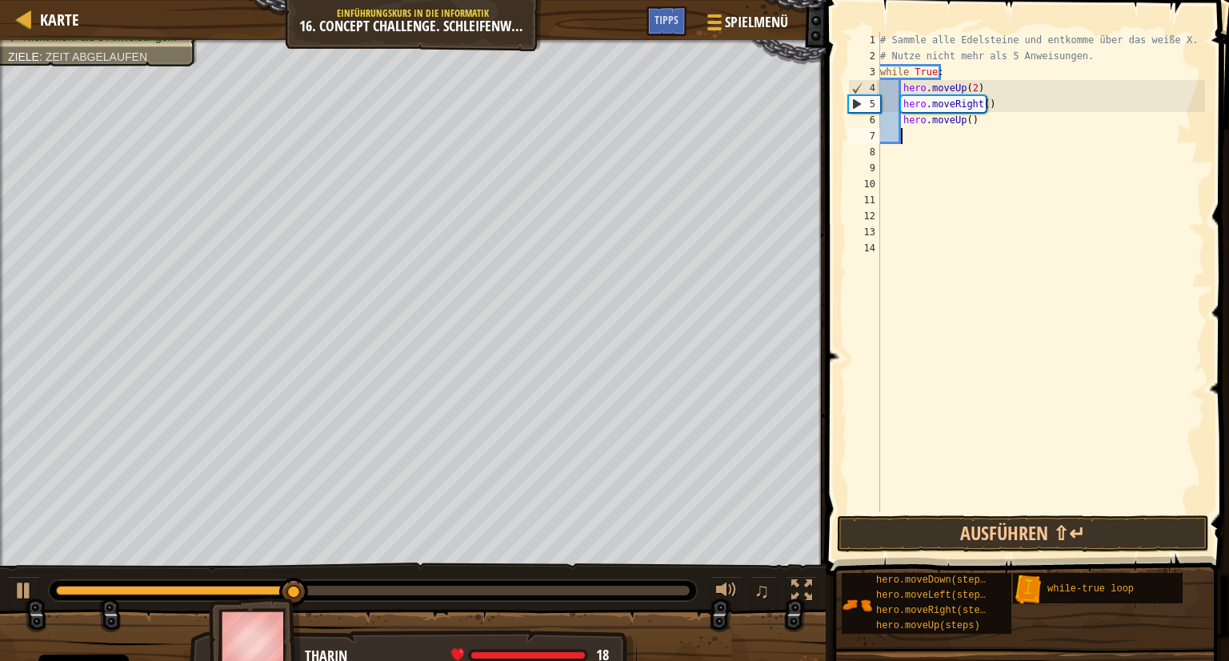
click at [982, 120] on div "# Sammle alle Edelsteine und entkomme über das weiße X. # Nutze nicht mehr als …" at bounding box center [1041, 288] width 328 height 512
type textarea "h"
click at [979, 99] on div "# Sammle alle Edelsteine und entkomme über das weiße X. # Nutze nicht mehr als …" at bounding box center [1041, 288] width 328 height 512
type textarea "hero.moveRight(2)"
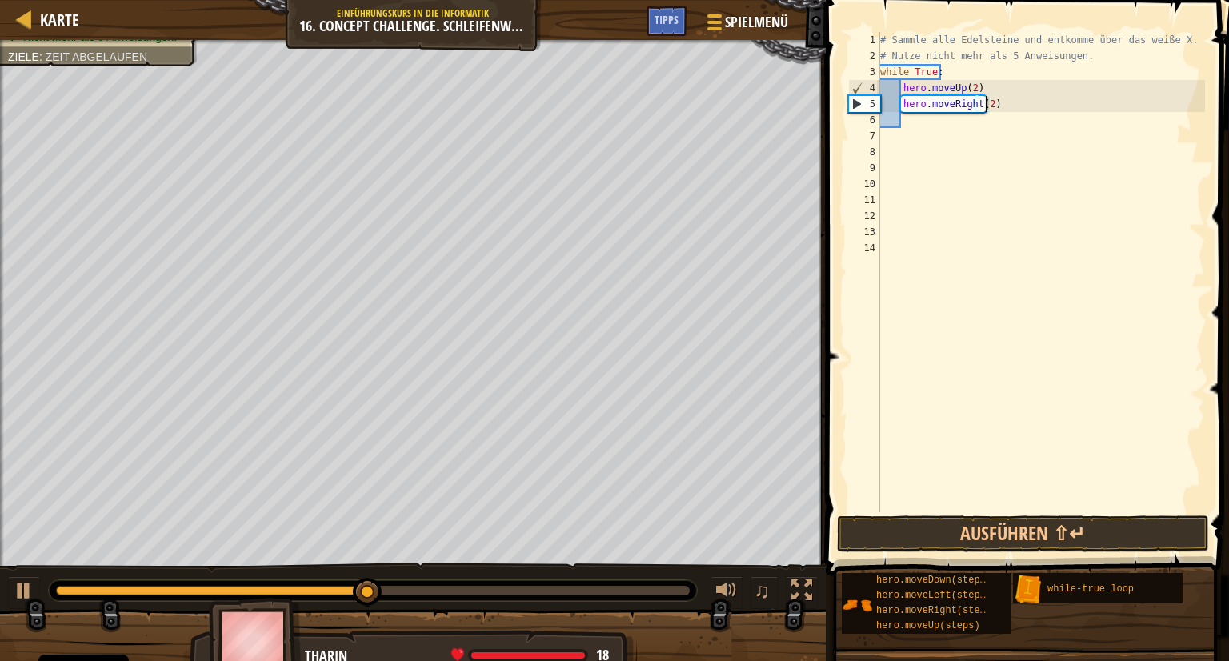
click at [1001, 106] on div "# Sammle alle Edelsteine und entkomme über das weiße X. # Nutze nicht mehr als …" at bounding box center [1041, 288] width 328 height 512
type textarea "d"
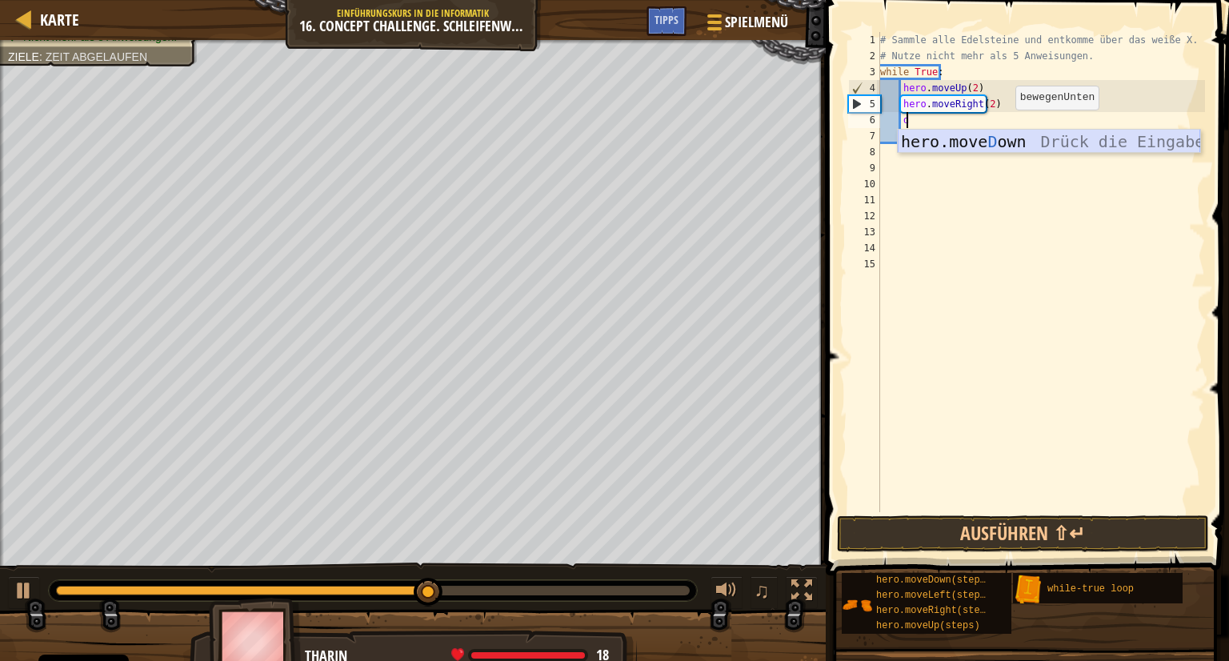
click at [1013, 138] on div "hero.move D own Drück die Eingabetaste" at bounding box center [1049, 166] width 302 height 72
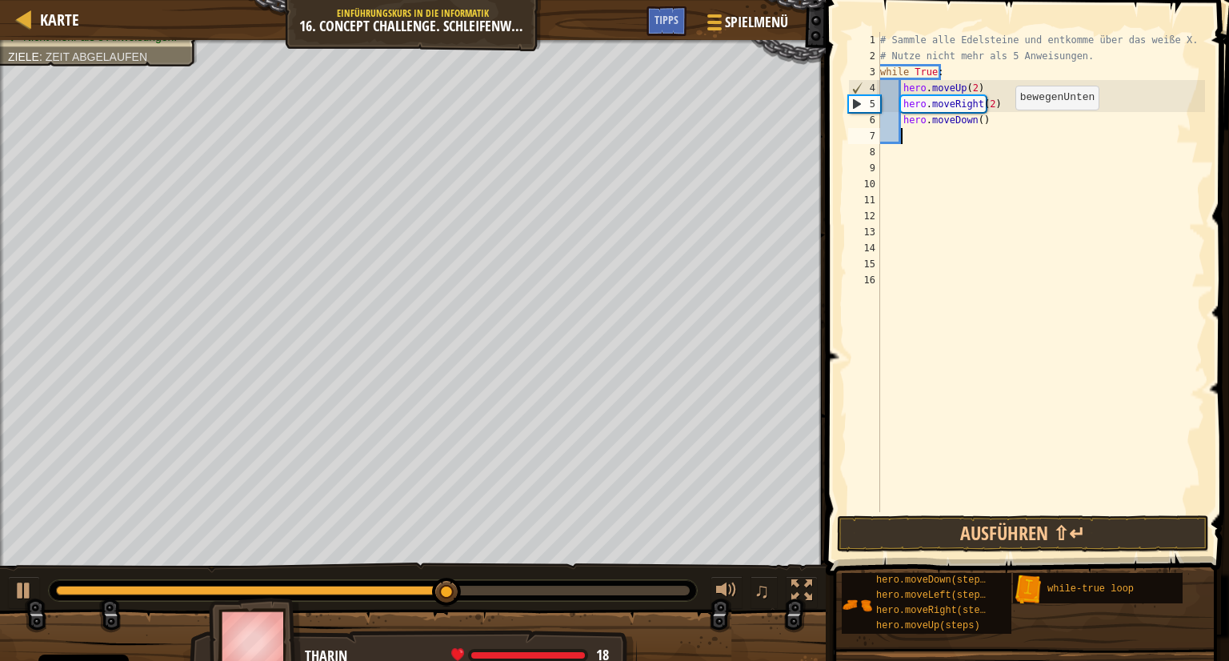
type textarea "m"
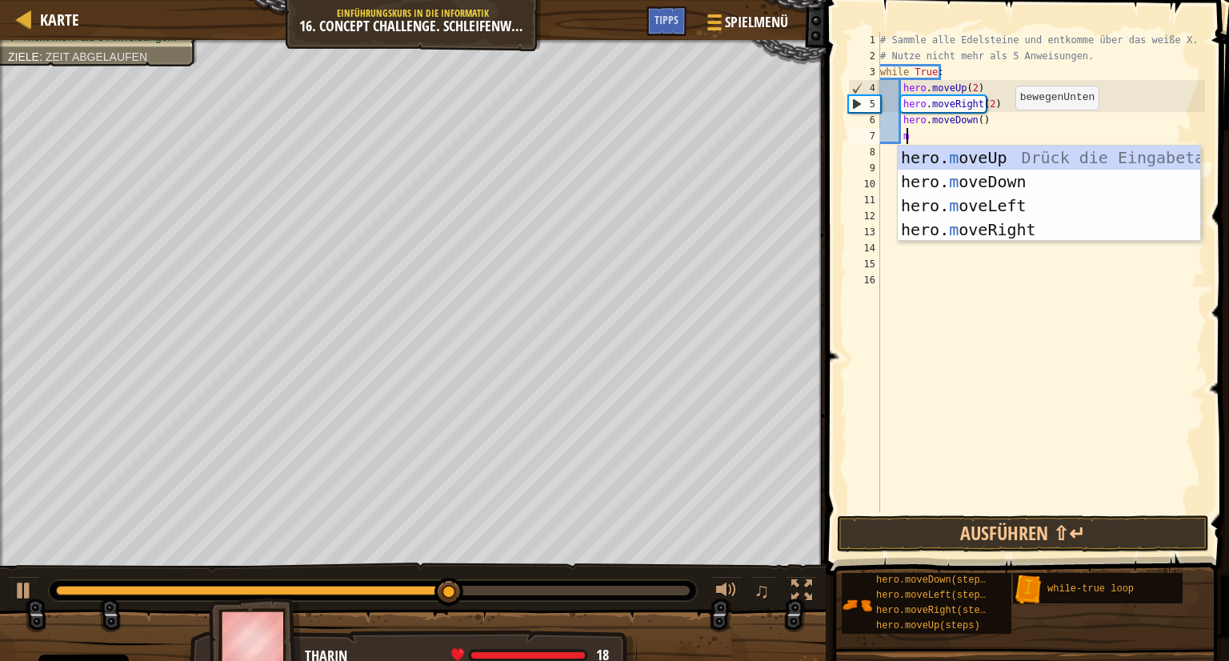
scroll to position [7, 1]
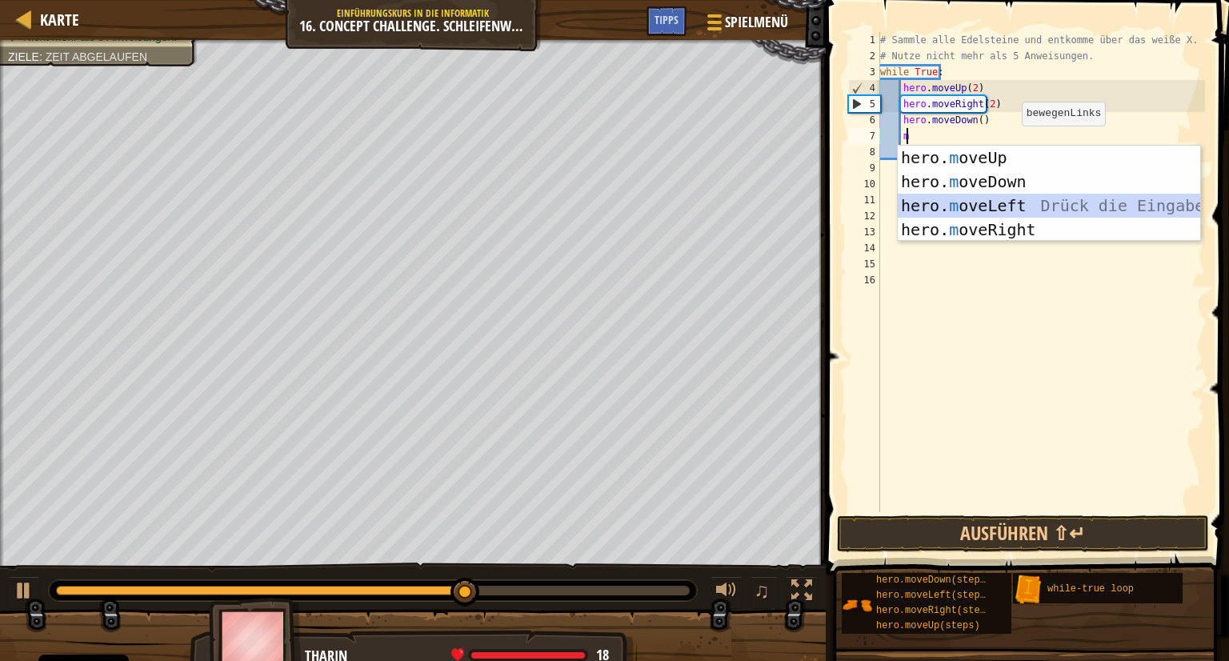
click at [1073, 202] on div "hero. m oveUp Drück die Eingabetaste hero. m oveDown Drück die Eingabetaste her…" at bounding box center [1049, 218] width 302 height 144
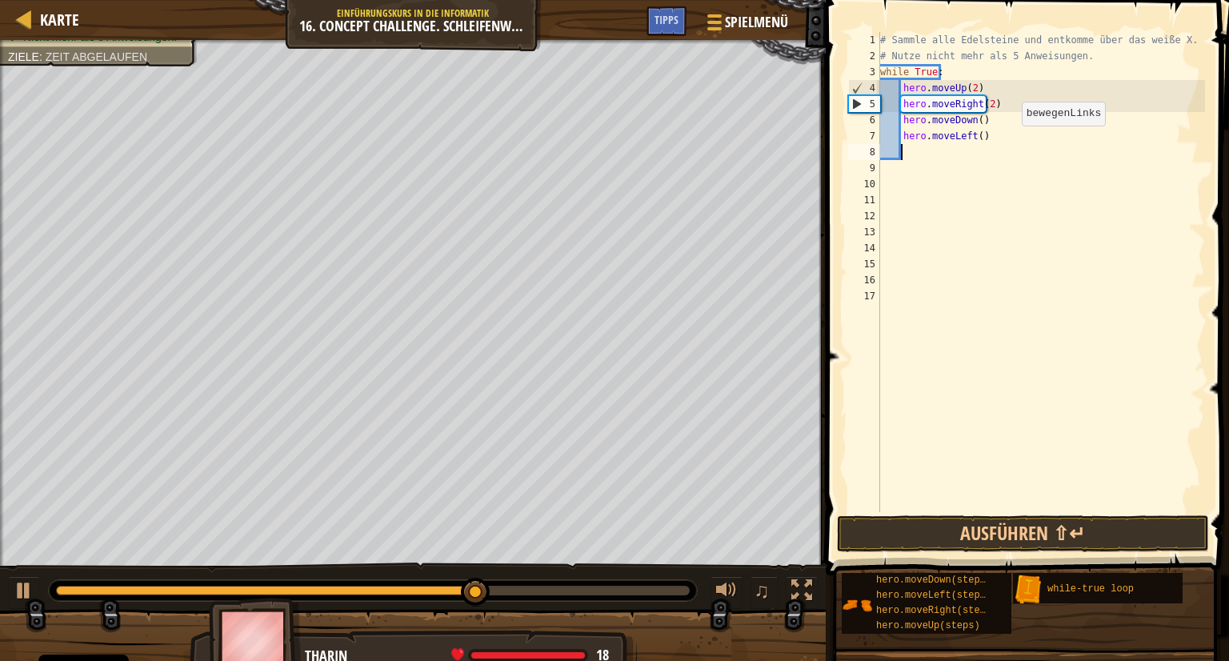
type textarea "m"
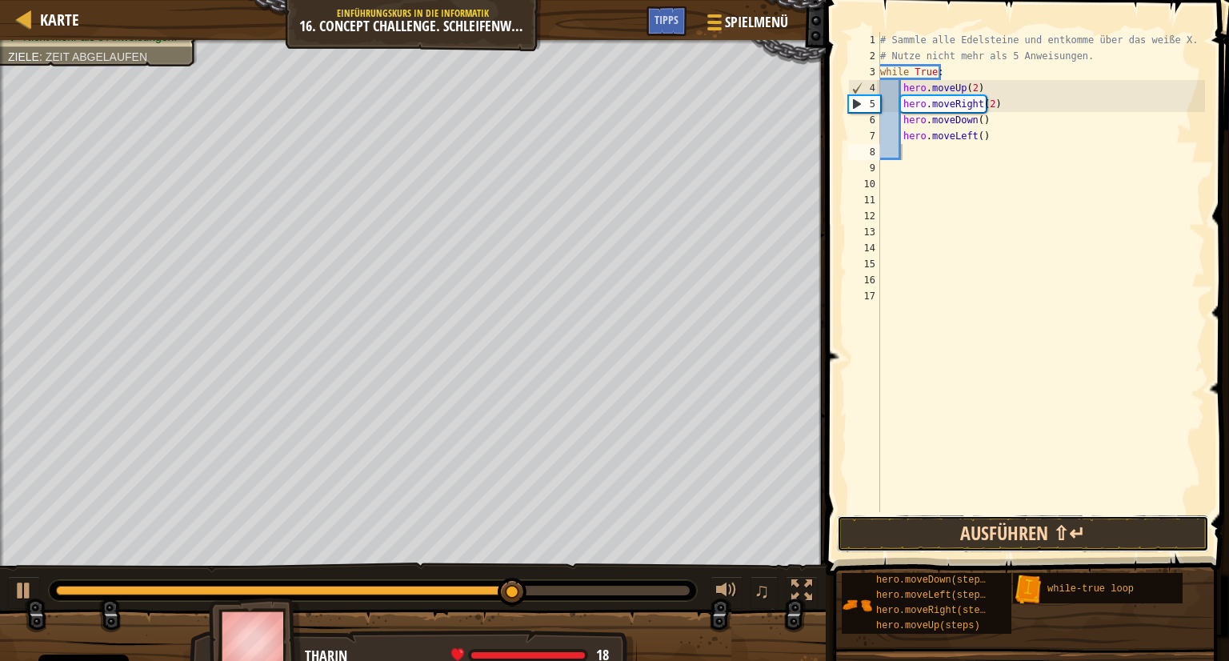
click at [1098, 526] on button "Ausführen ⇧↵" at bounding box center [1023, 533] width 373 height 37
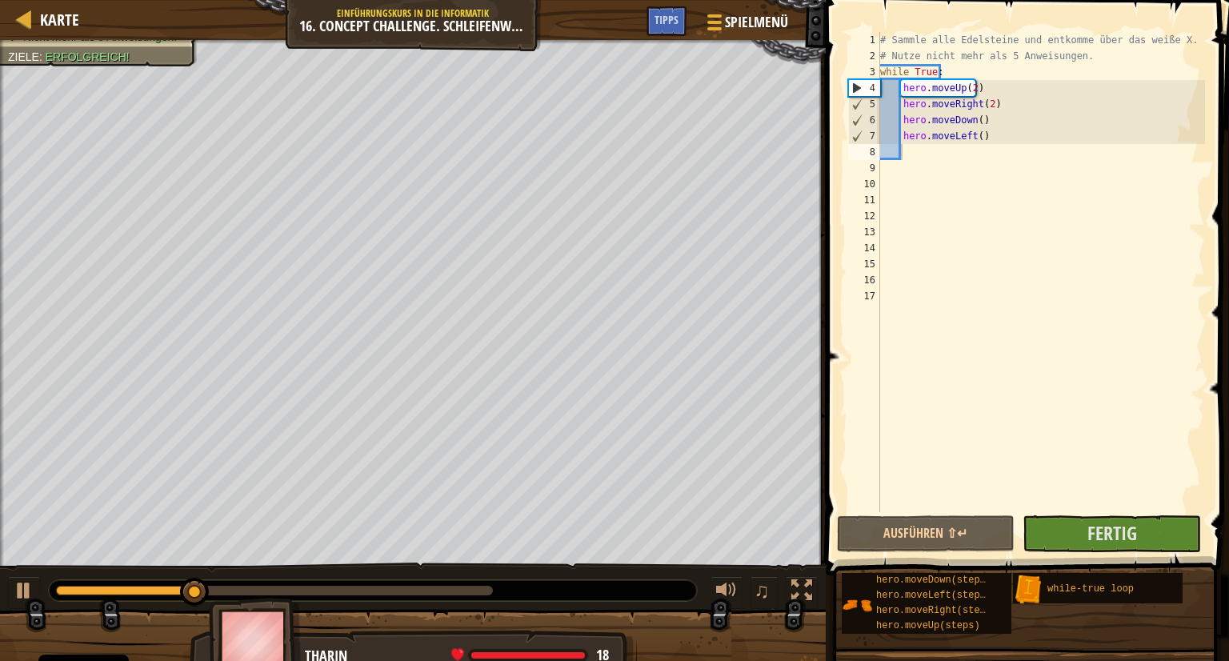
click at [1099, 514] on span at bounding box center [1029, 265] width 416 height 622
click at [1104, 538] on span "Fertig" at bounding box center [1112, 533] width 50 height 26
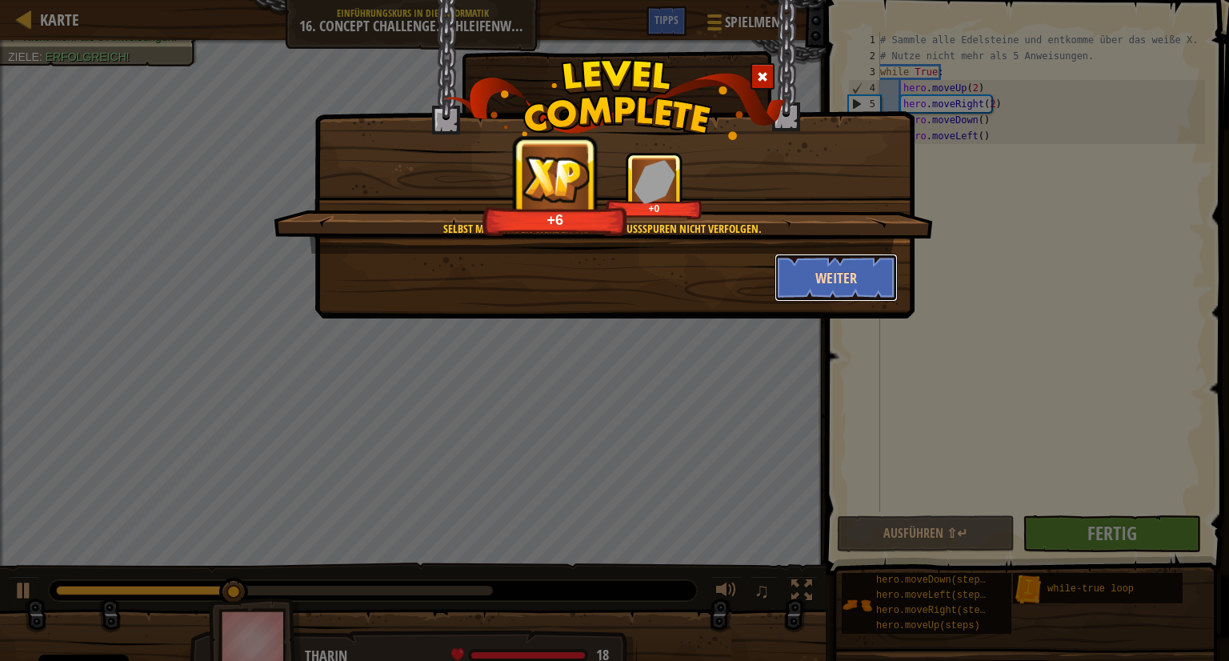
click at [831, 270] on button "Weiter" at bounding box center [836, 278] width 124 height 48
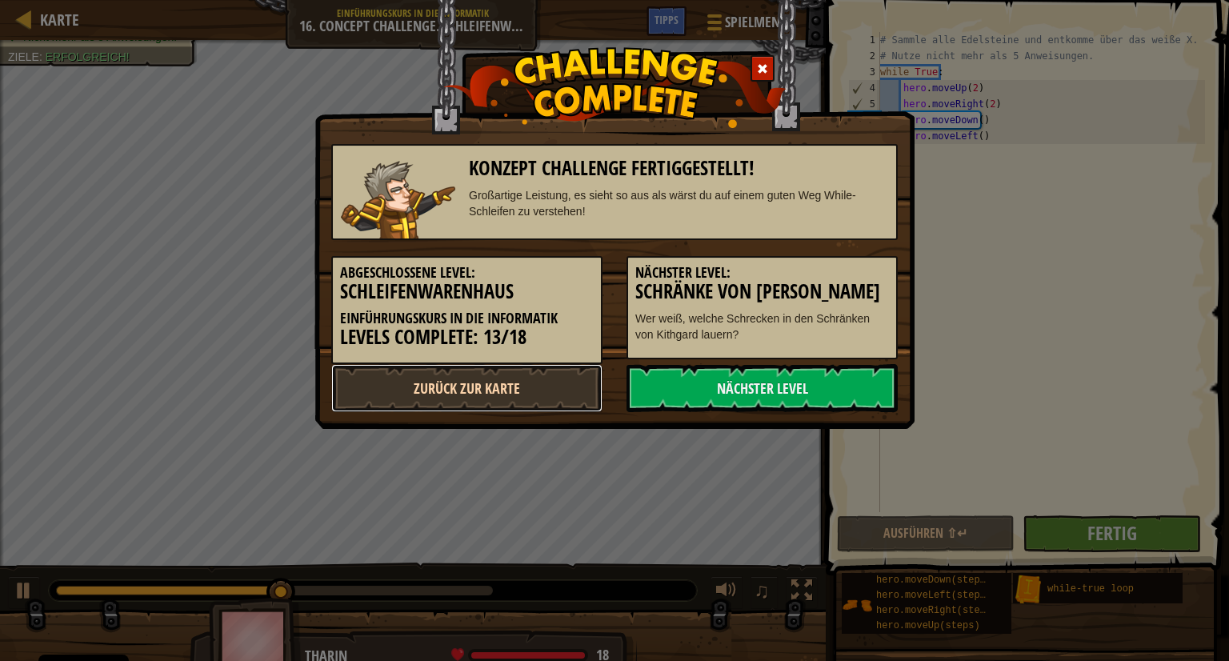
click at [566, 376] on link "Zurück zur Karte" at bounding box center [466, 388] width 271 height 48
select select "de-DE"
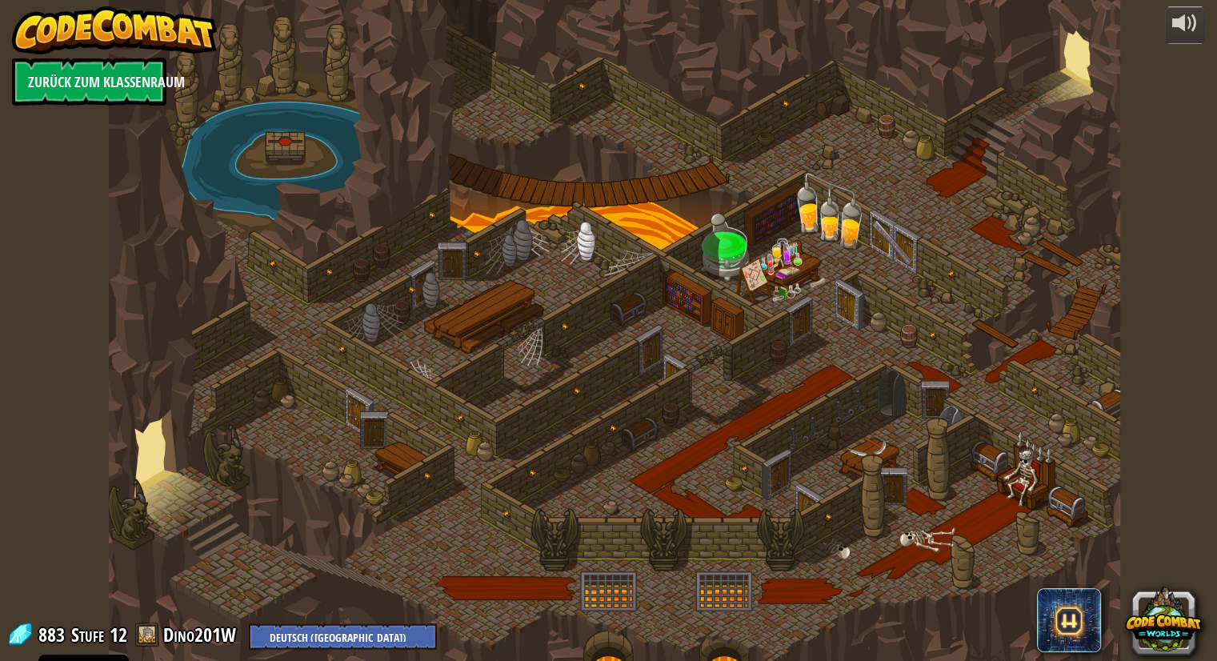
select select "de-DE"
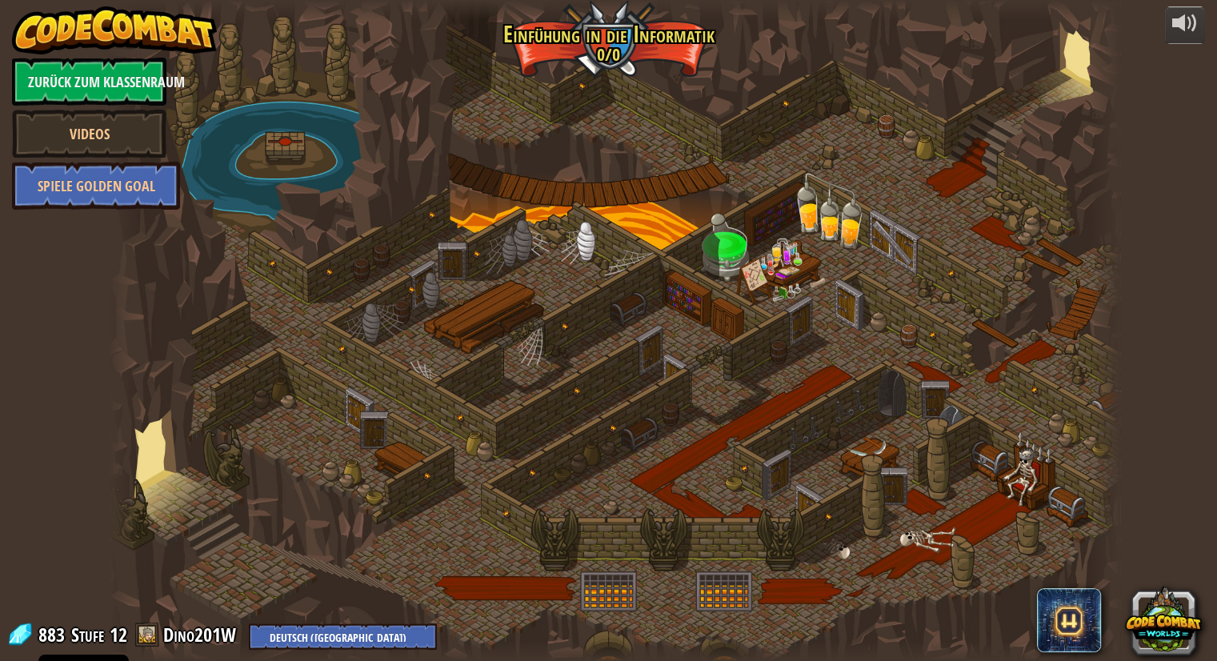
select select "de-DE"
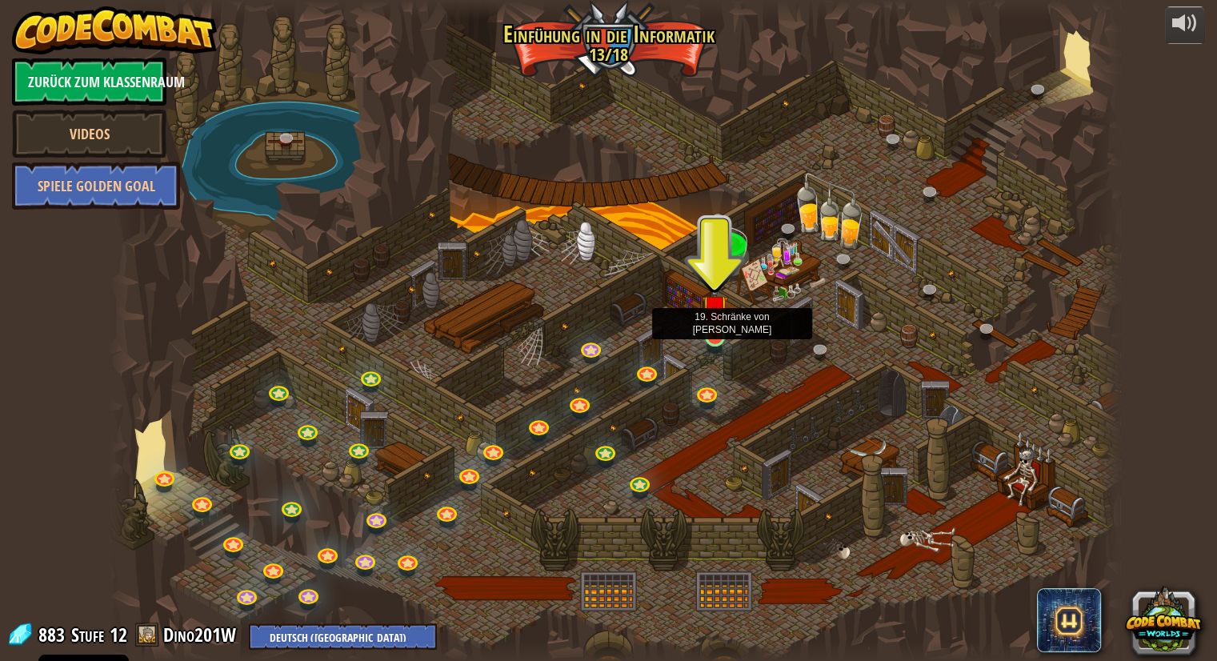
click at [714, 326] on img at bounding box center [715, 308] width 26 height 60
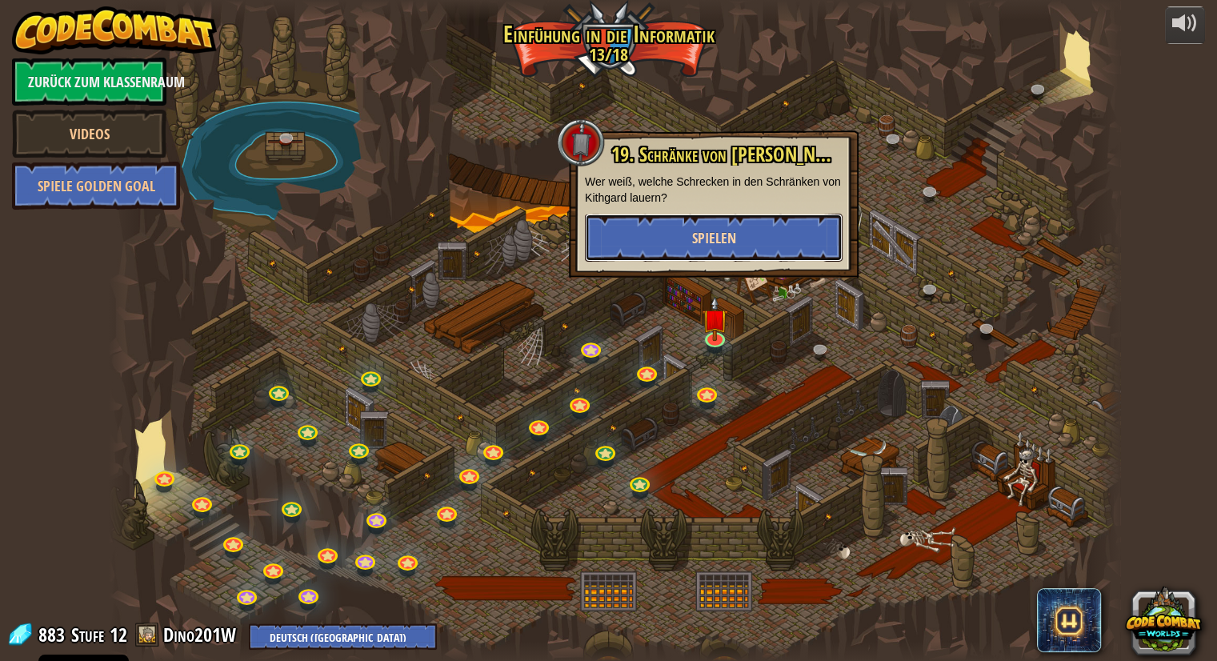
click at [731, 228] on span "Spielen" at bounding box center [714, 238] width 44 height 20
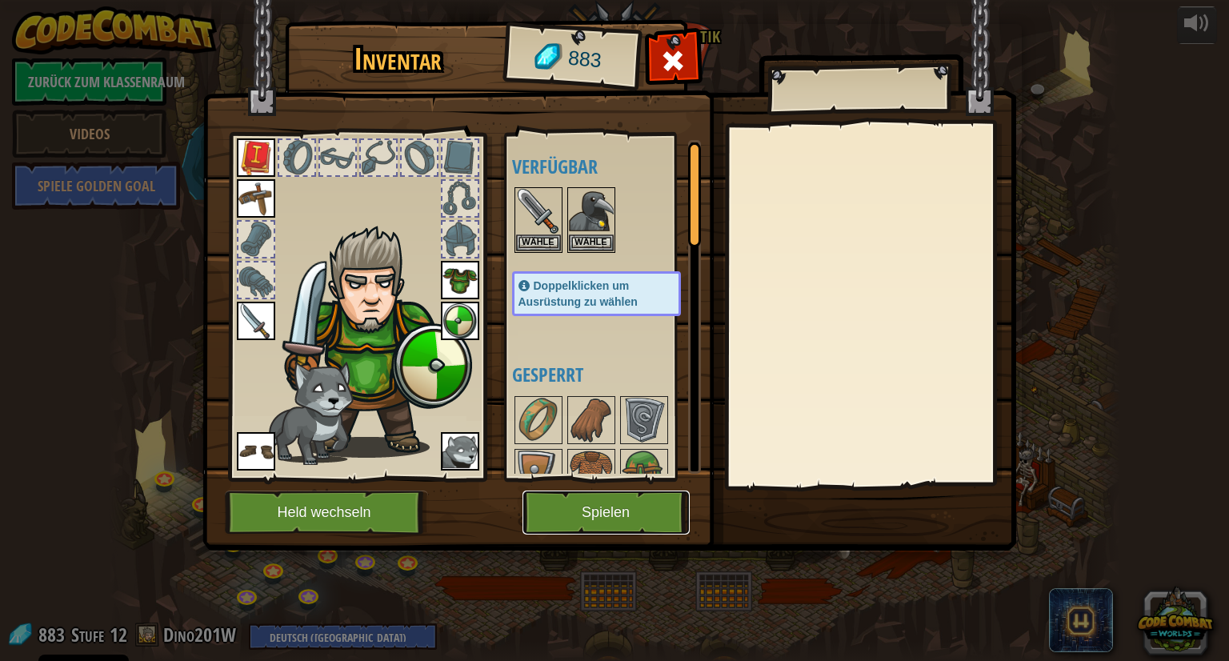
click at [626, 505] on button "Spielen" at bounding box center [605, 512] width 167 height 44
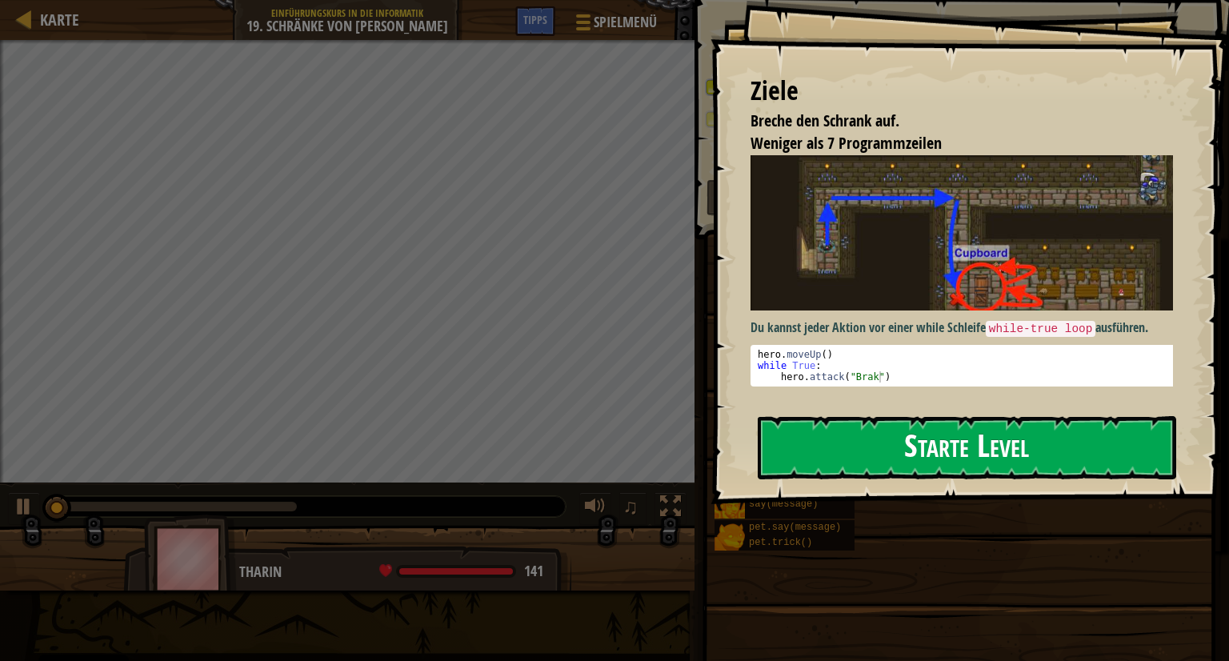
click at [915, 439] on button "Starte Level" at bounding box center [967, 447] width 418 height 63
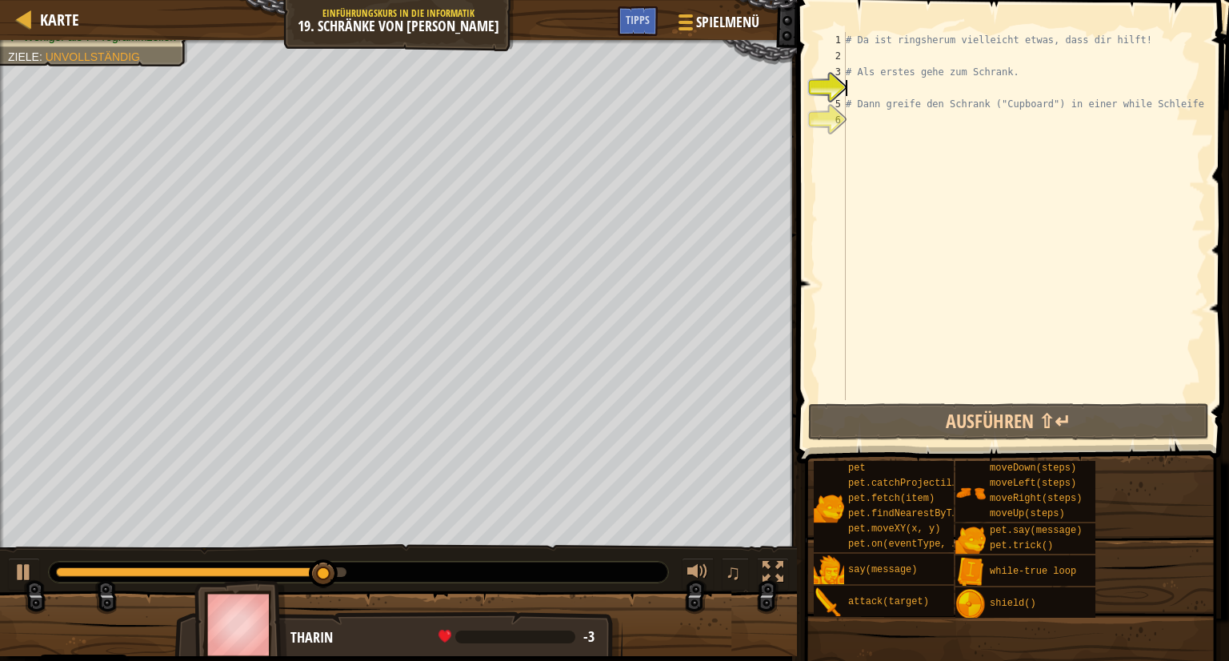
type textarea "m"
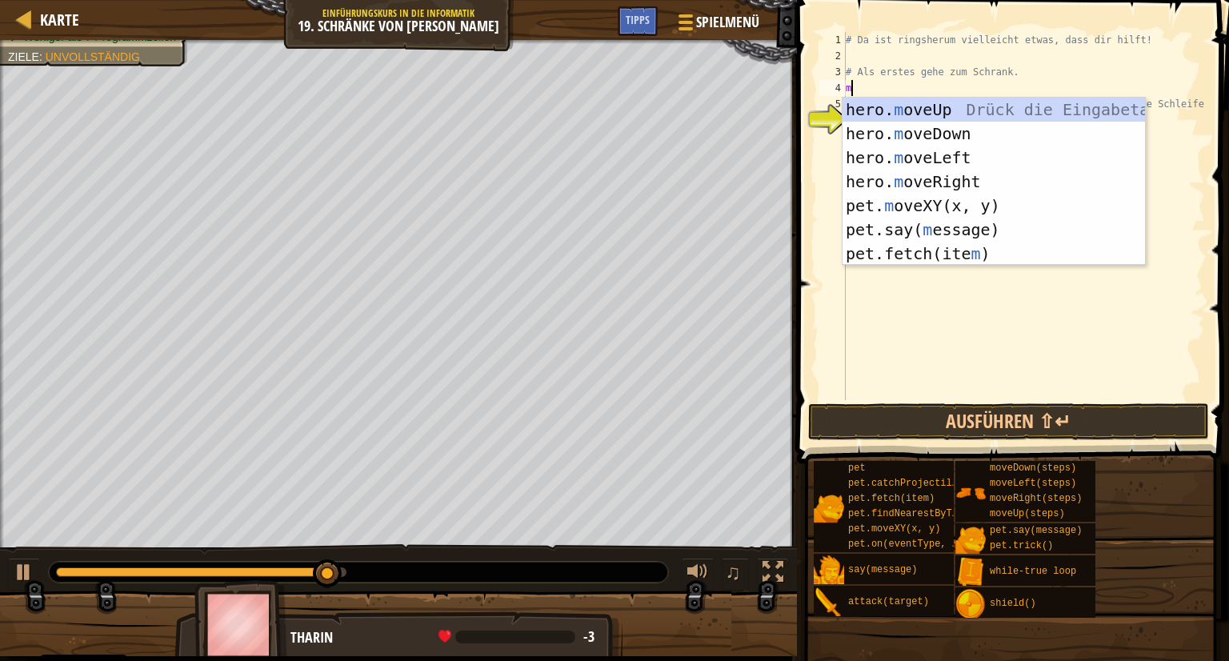
scroll to position [7, 0]
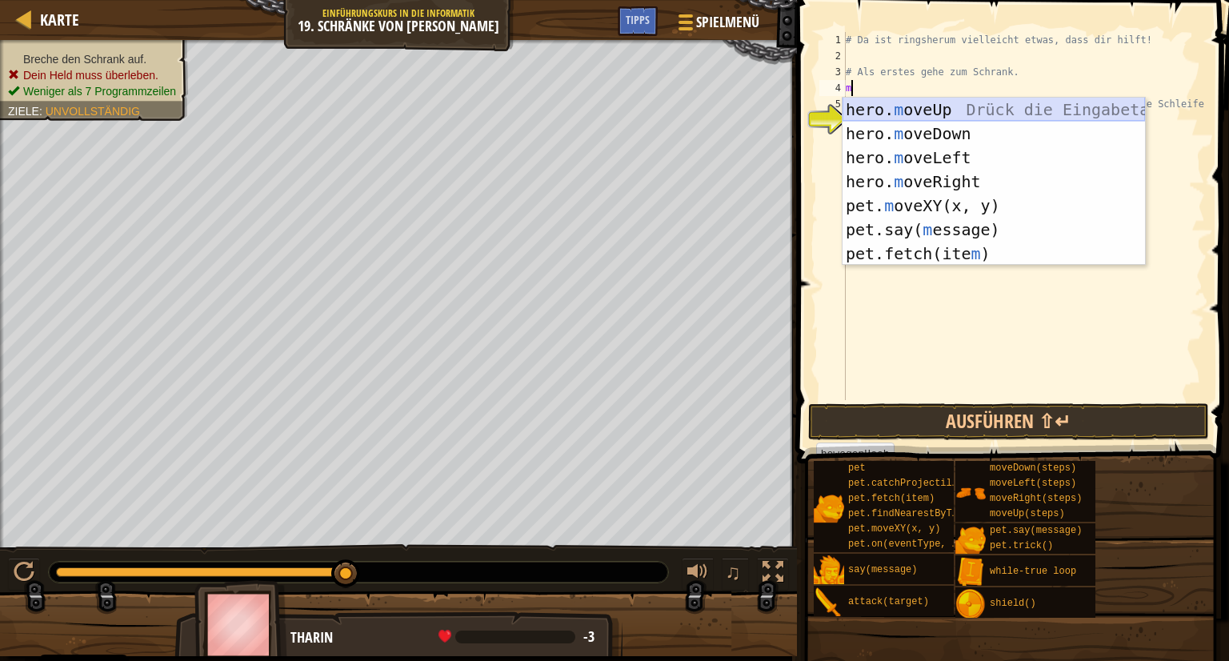
click at [954, 106] on div "hero. m oveUp Drück die Eingabetaste hero. m oveDown Drück die Eingabetaste her…" at bounding box center [993, 206] width 302 height 216
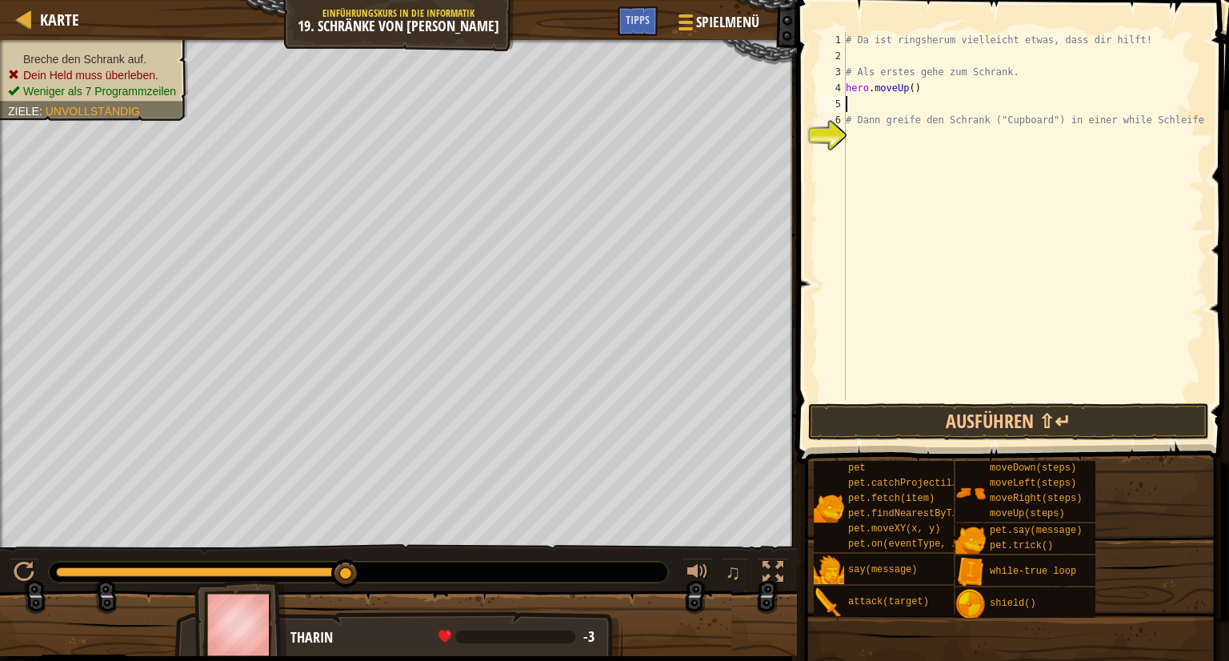
type textarea "m"
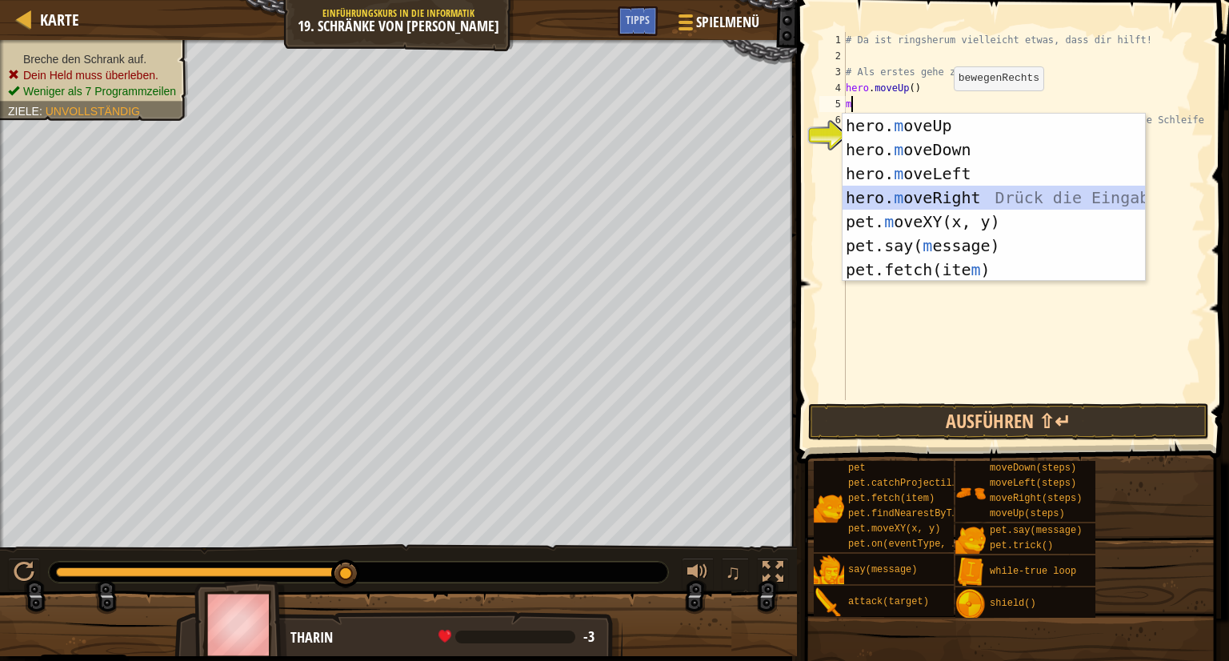
click at [957, 192] on div "hero. m oveUp Drück die Eingabetaste hero. m oveDown Drück die Eingabetaste her…" at bounding box center [993, 222] width 302 height 216
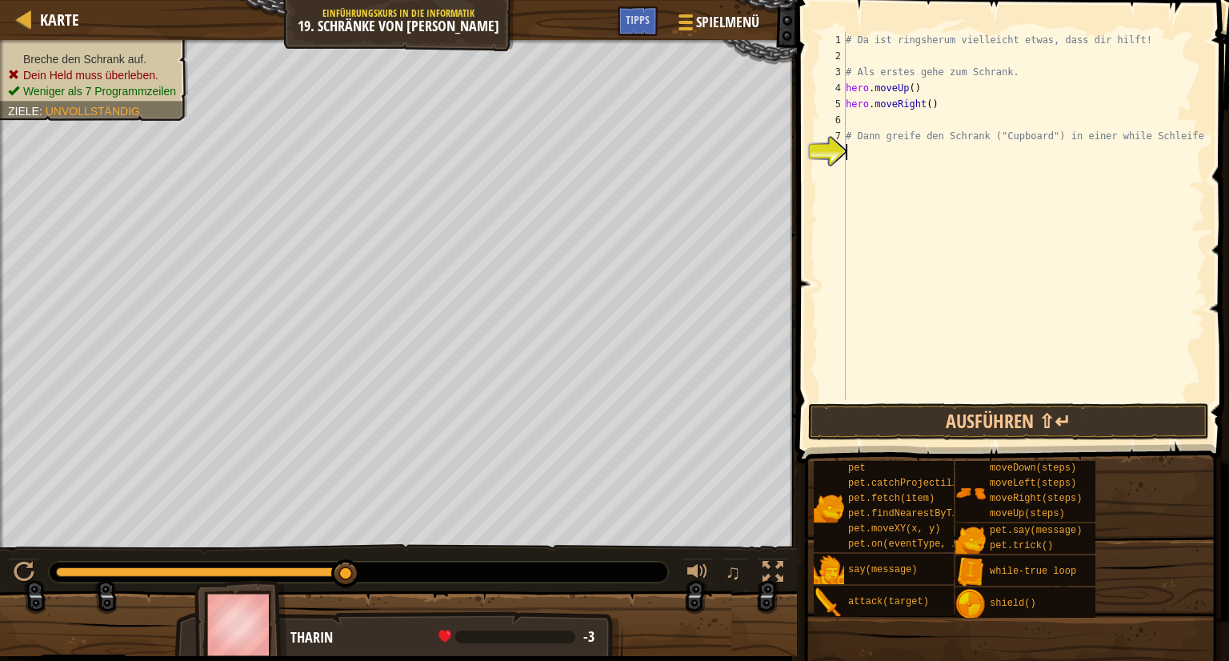
click at [856, 156] on div "# Da ist ringsherum vielleicht etwas, dass dir hilft! # Als erstes gehe zum Sch…" at bounding box center [1023, 232] width 362 height 400
click at [939, 114] on div "# Da ist ringsherum vielleicht etwas, dass dir hilft! # Als erstes gehe zum Sch…" at bounding box center [1023, 232] width 362 height 400
click at [923, 101] on div "# Da ist ringsherum vielleicht etwas, dass dir hilft! # Als erstes gehe zum Sch…" at bounding box center [1023, 232] width 362 height 400
type textarea "hero.moveRight(2)"
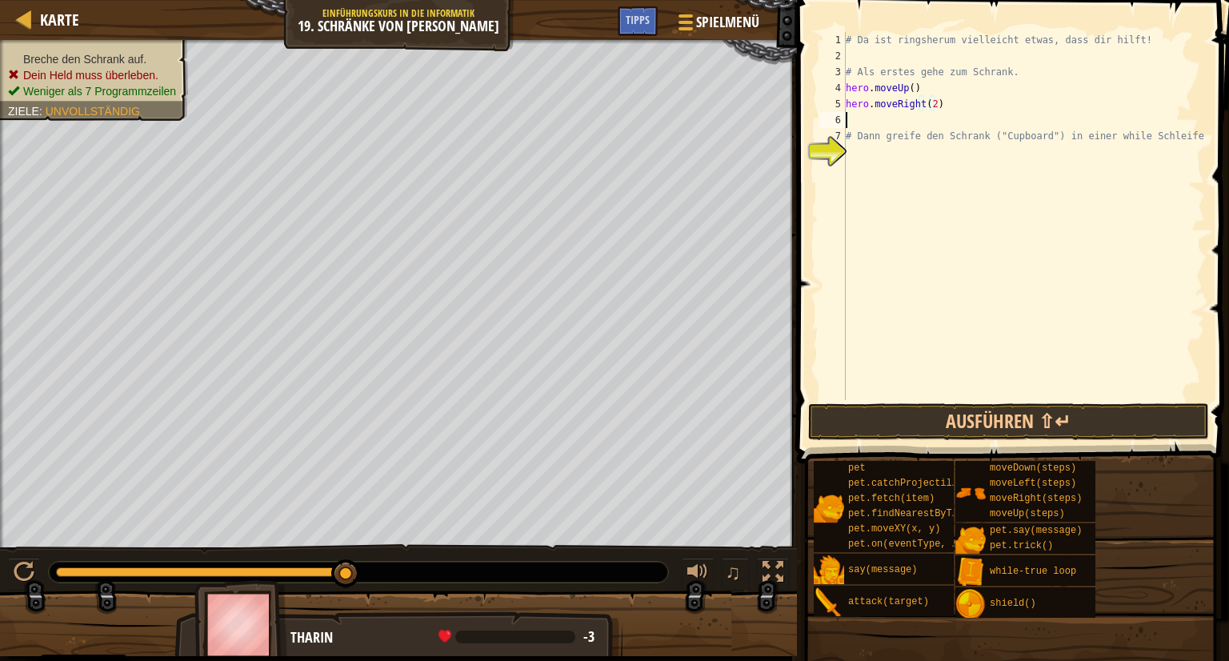
click at [848, 119] on div "# Da ist ringsherum vielleicht etwas, dass dir hilft! # Als erstes gehe zum Sch…" at bounding box center [1023, 232] width 362 height 400
type textarea "m"
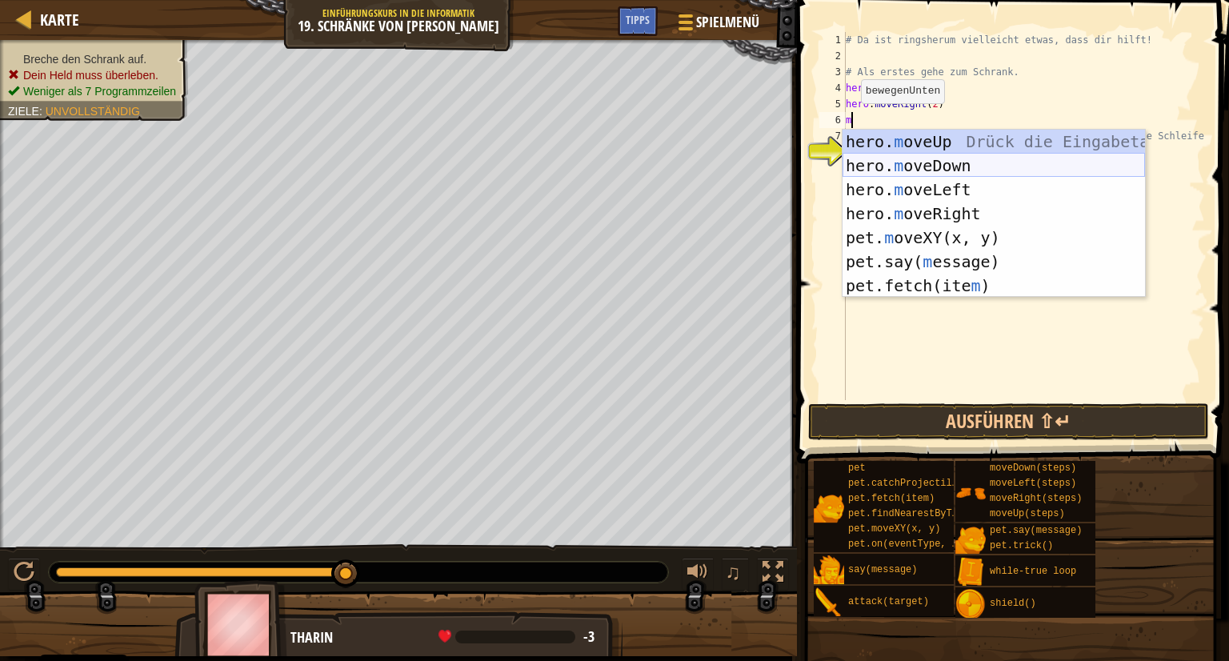
drag, startPoint x: 927, startPoint y: 161, endPoint x: 928, endPoint y: 150, distance: 11.2
click at [927, 156] on div "hero. m oveUp Drück die Eingabetaste hero. m oveDown Drück die Eingabetaste her…" at bounding box center [993, 238] width 302 height 216
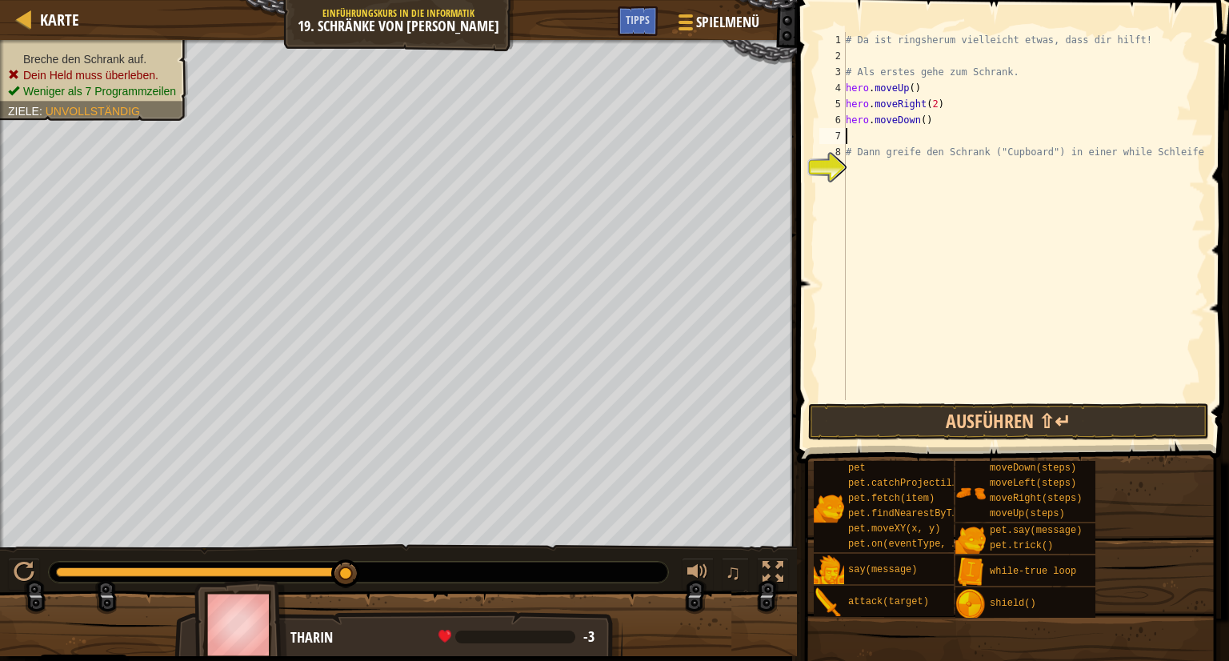
type textarea "hero.moveDown()"
click at [878, 149] on div "# Da ist ringsherum vielleicht etwas, dass dir hilft! # Als erstes gehe zum Sch…" at bounding box center [1023, 232] width 362 height 400
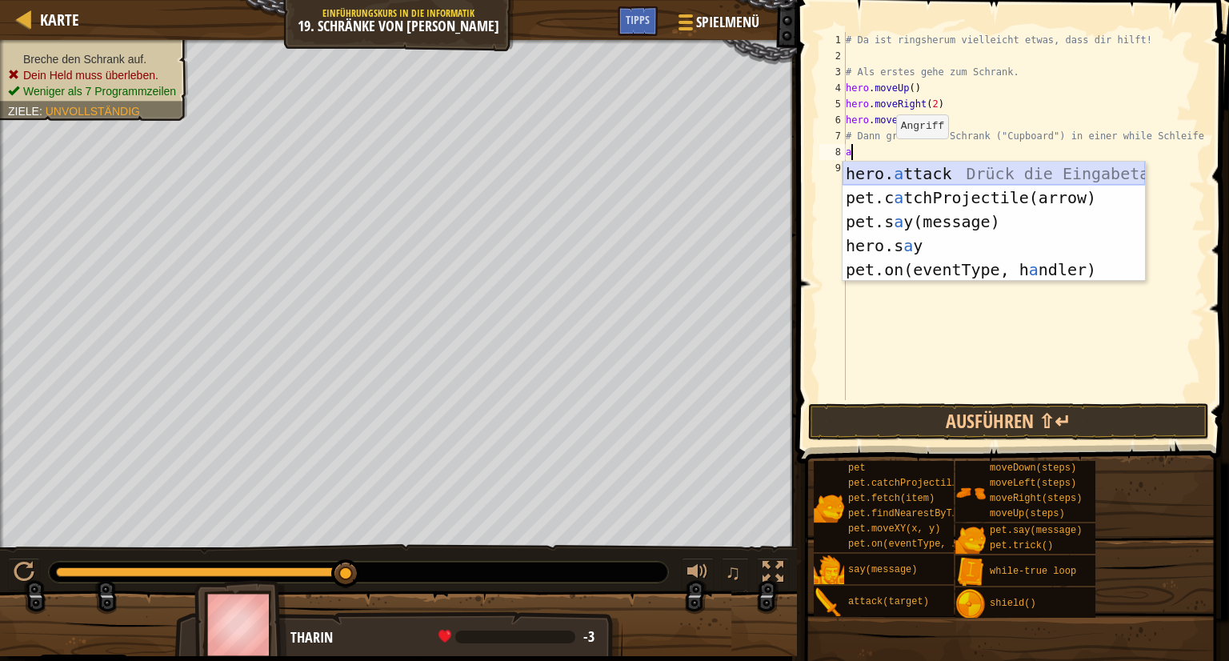
click at [894, 170] on div "hero. a ttack Drück die Eingabetaste pet.c a tchProjectile(arrow) Drück die Ein…" at bounding box center [993, 246] width 302 height 168
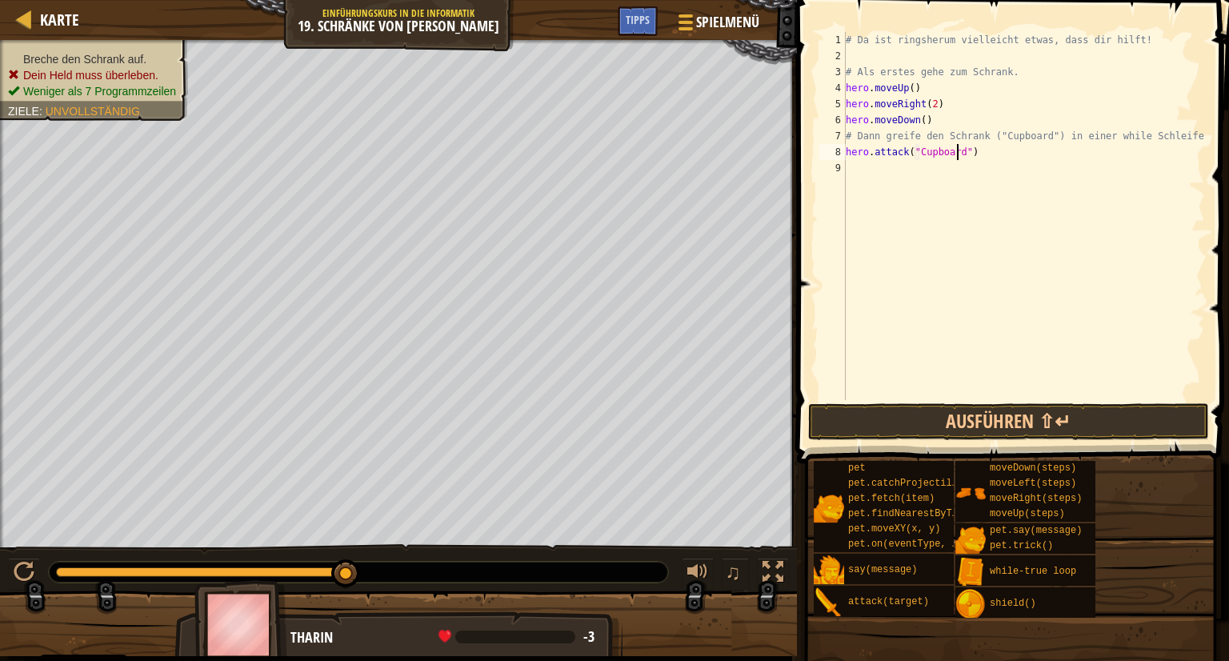
scroll to position [7, 9]
type textarea "hero.attack("Cupboard")"
click at [998, 417] on button "Ausführen ⇧↵" at bounding box center [1008, 421] width 401 height 37
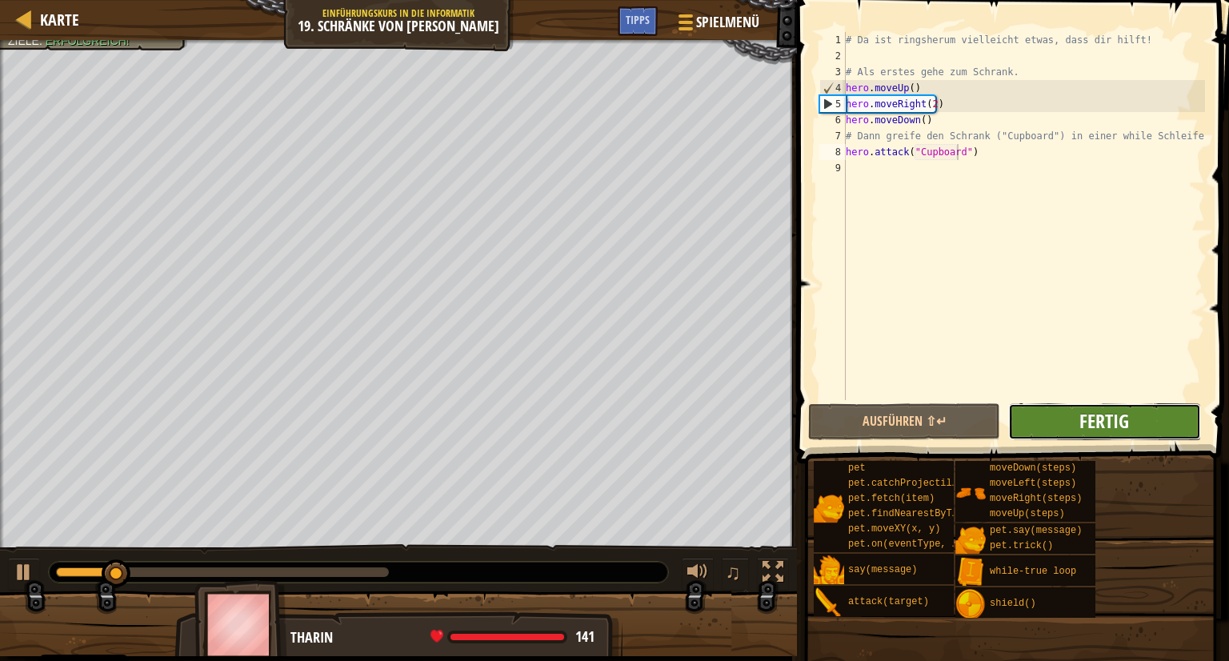
click at [1123, 418] on span "Fertig" at bounding box center [1104, 421] width 50 height 26
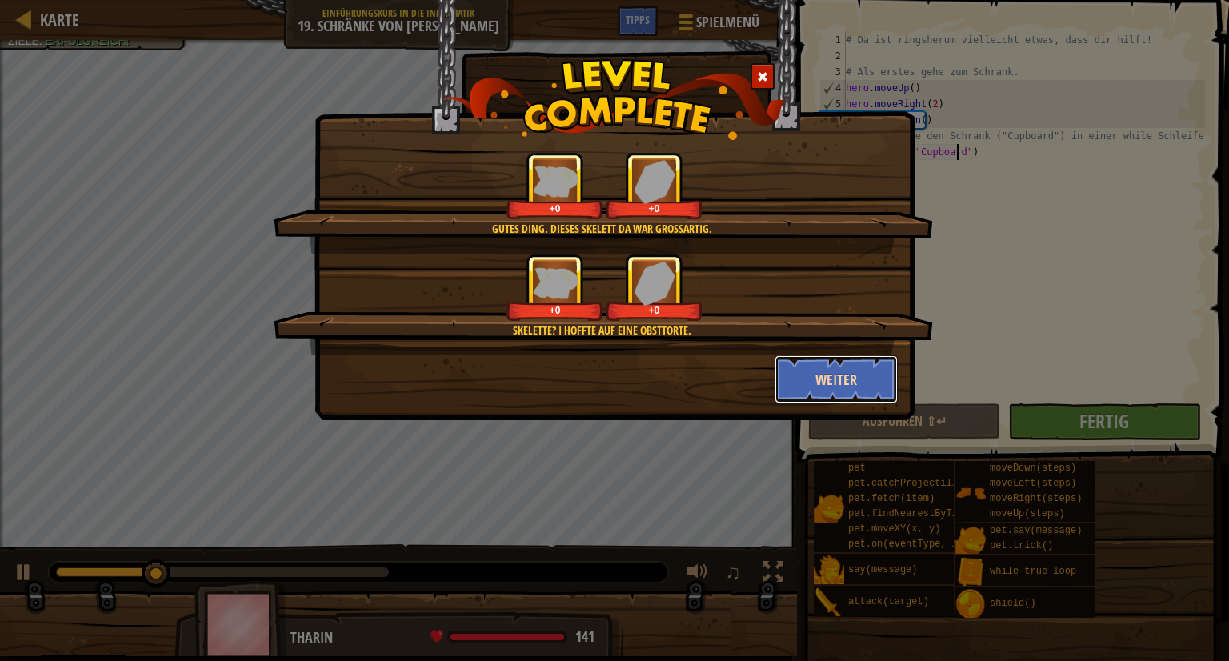
click at [838, 374] on button "Weiter" at bounding box center [836, 379] width 124 height 48
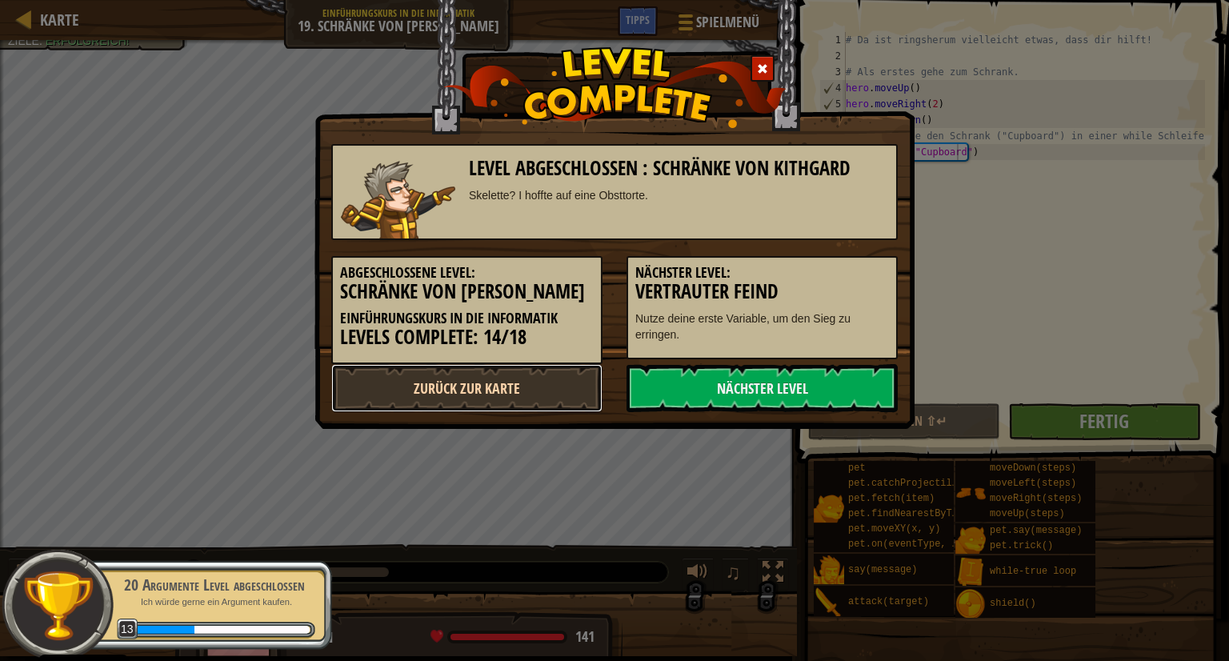
click at [522, 391] on link "Zurück zur Karte" at bounding box center [466, 388] width 271 height 48
select select "de-DE"
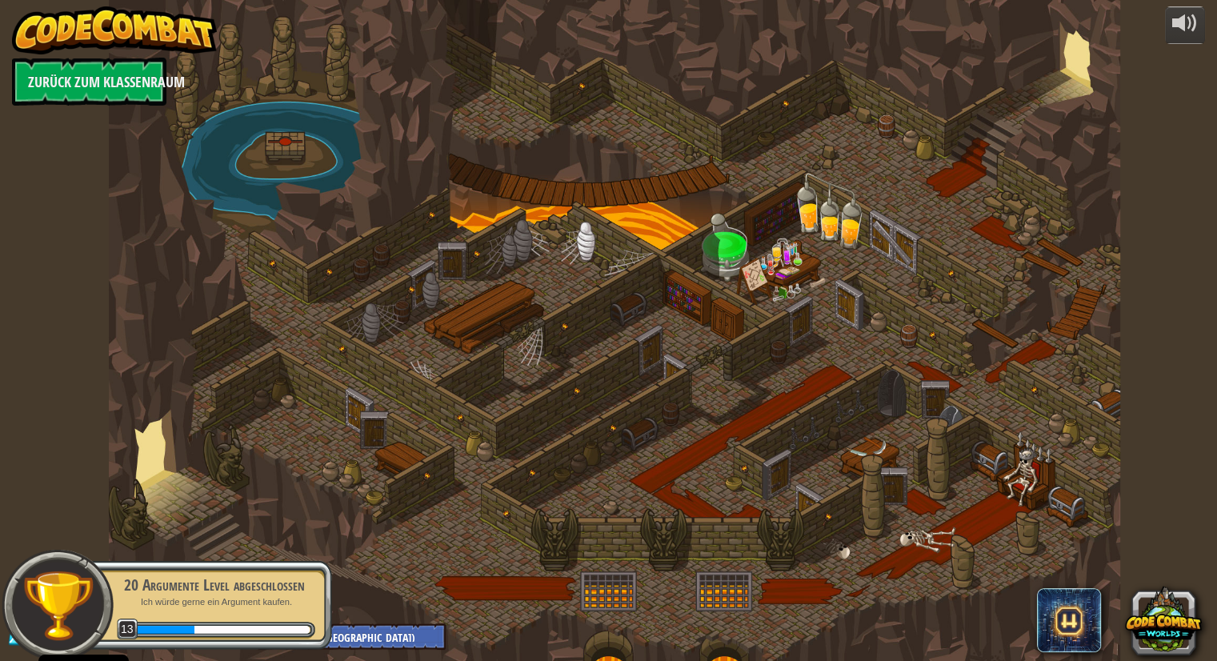
select select "de-DE"
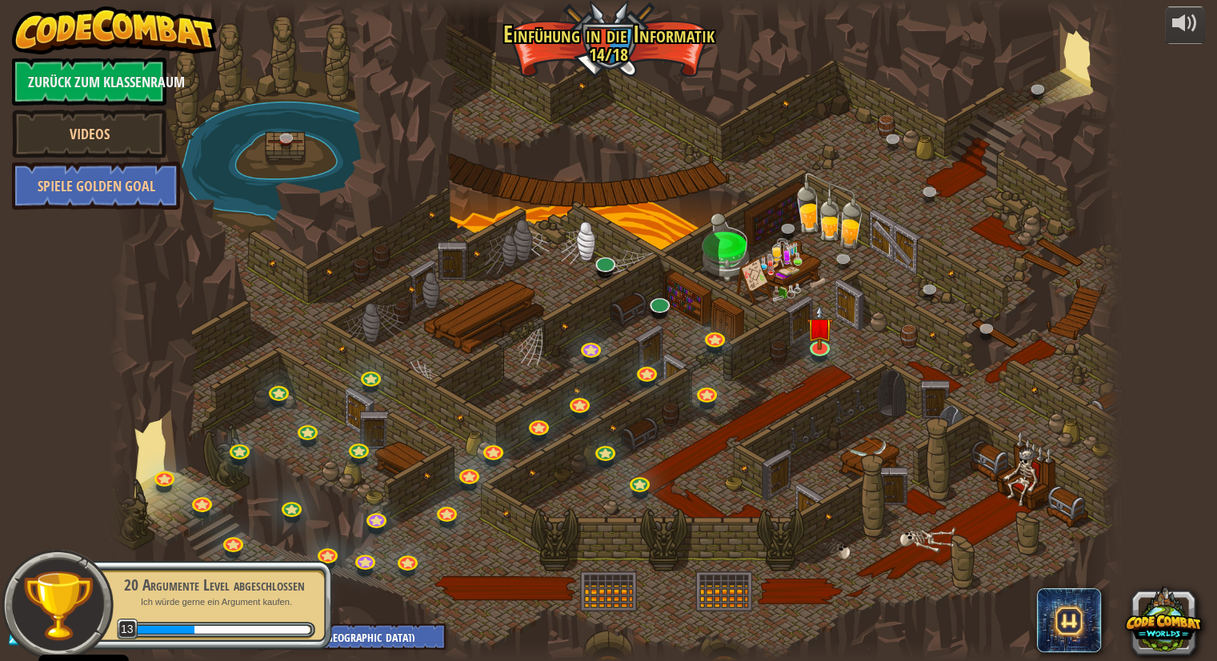
select select "de-DE"
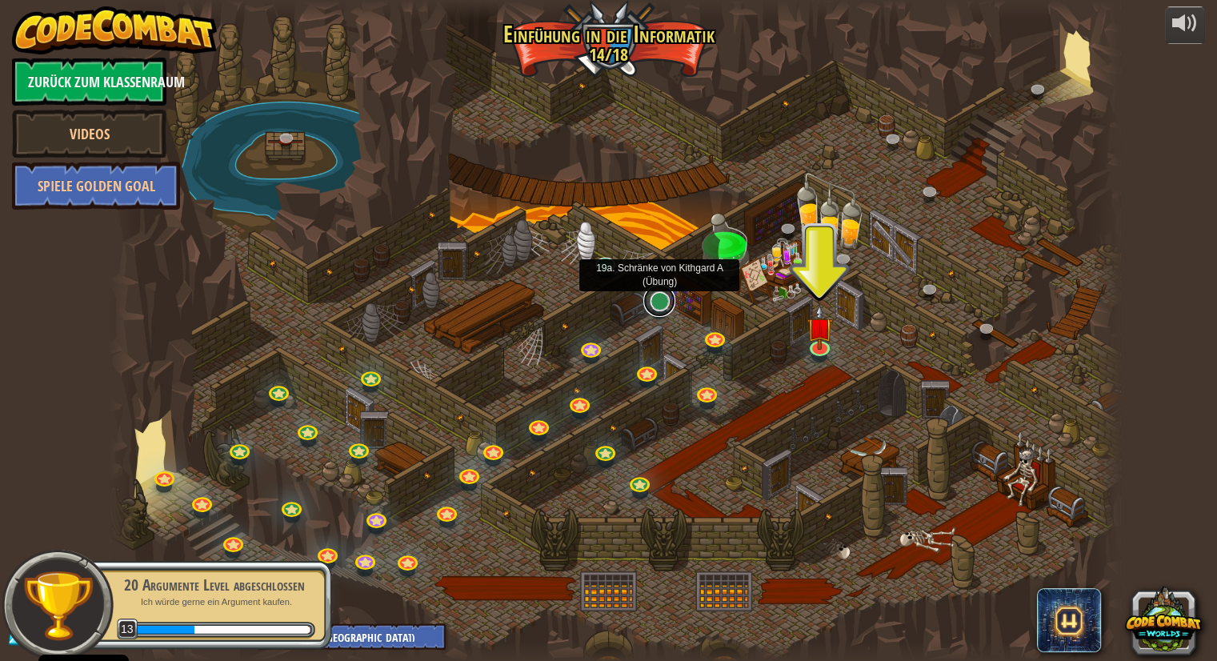
click at [666, 310] on link at bounding box center [659, 301] width 32 height 32
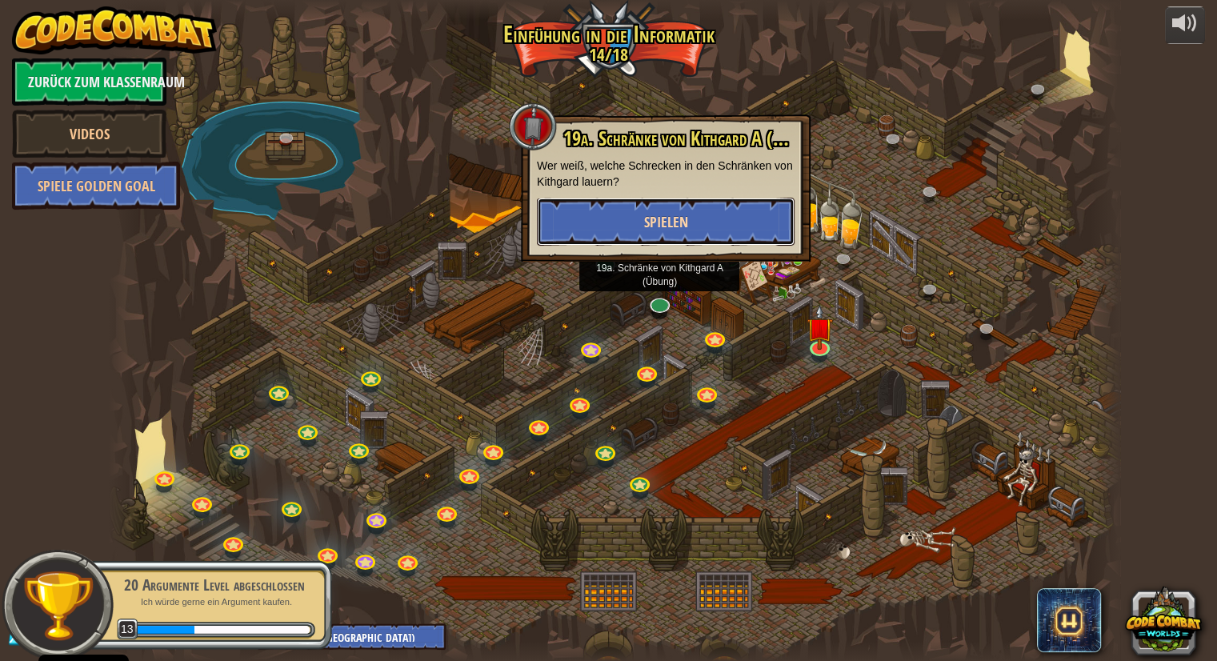
click at [656, 199] on button "Spielen" at bounding box center [666, 222] width 258 height 48
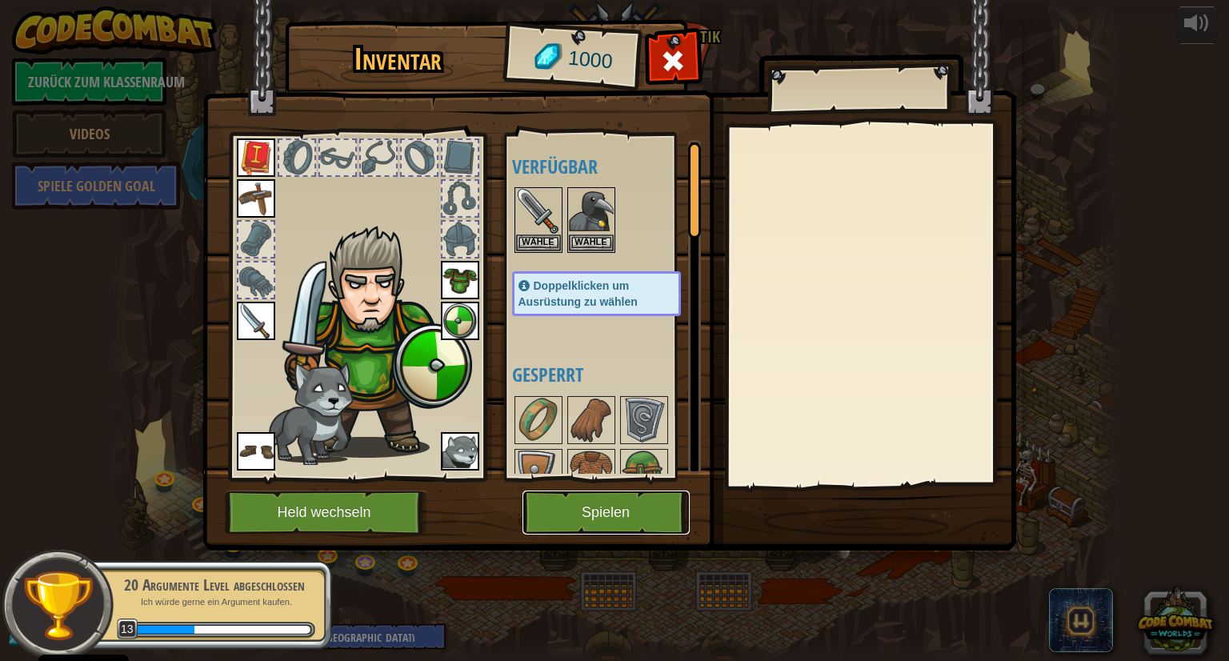
click at [624, 523] on button "Spielen" at bounding box center [605, 512] width 167 height 44
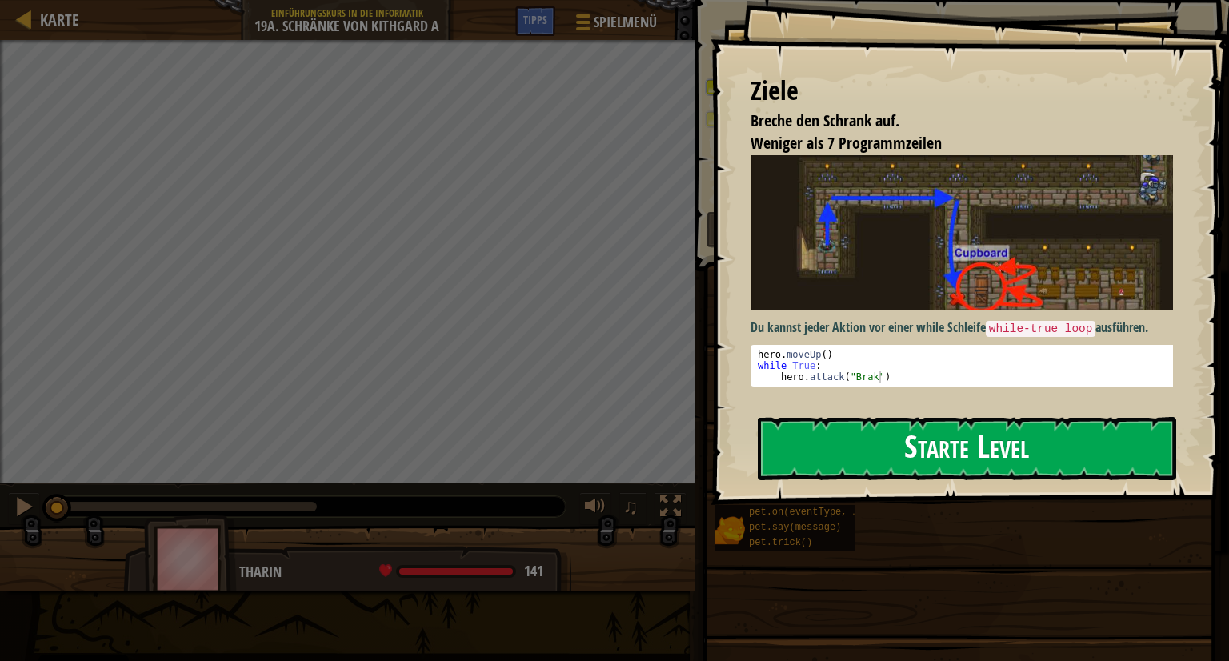
click at [950, 439] on button "Starte Level" at bounding box center [967, 448] width 418 height 63
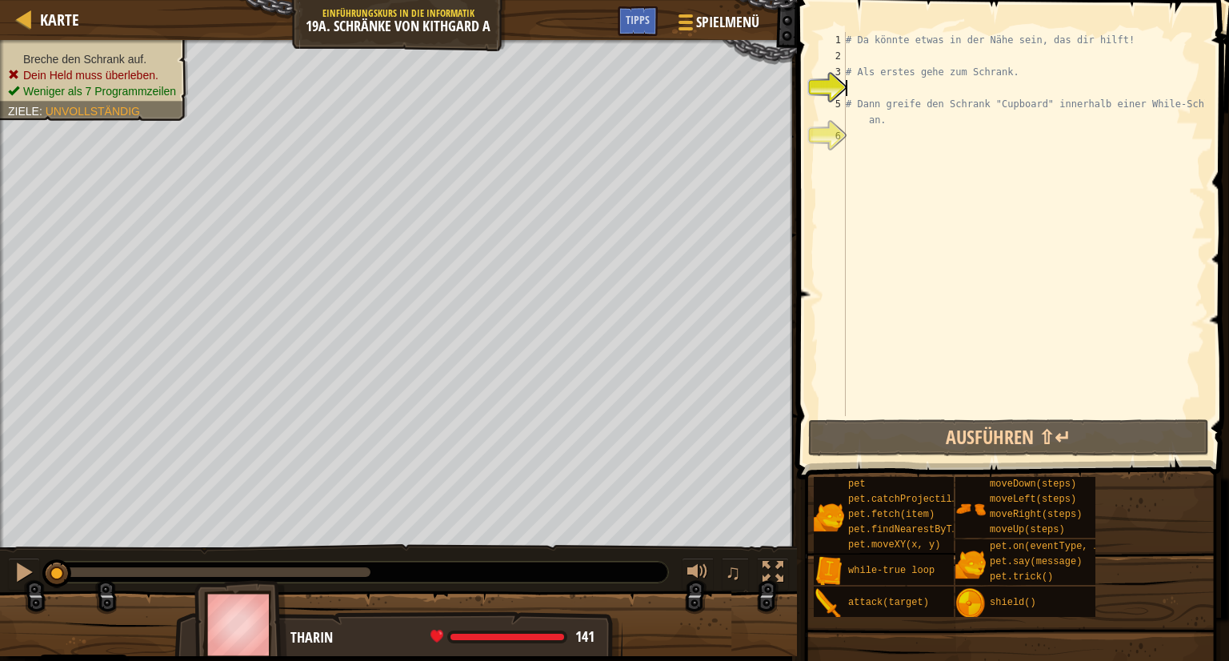
type textarea "m"
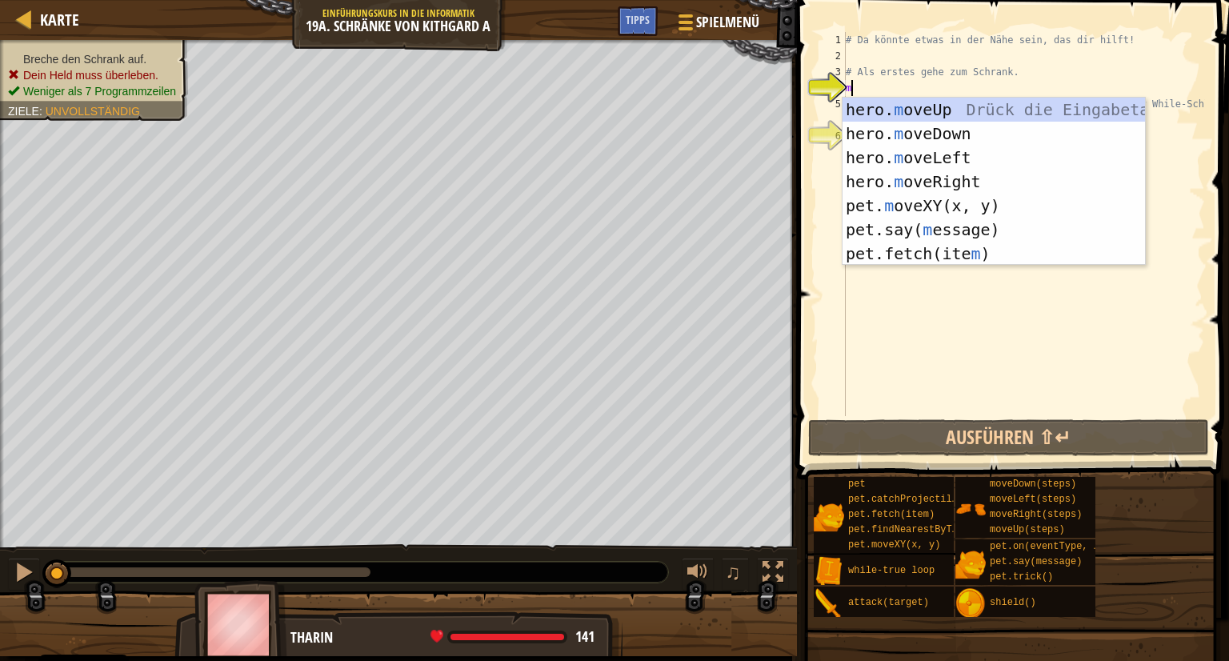
scroll to position [7, 0]
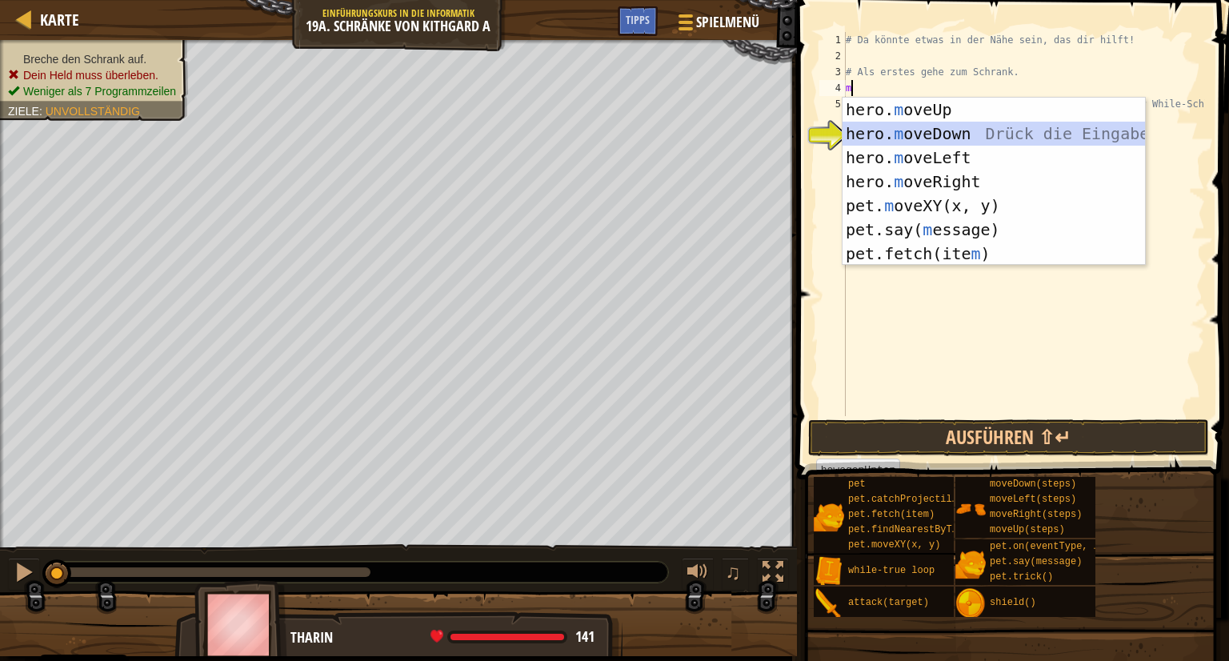
click at [886, 126] on div "hero. m oveUp Drück die Eingabetaste hero. m oveDown Drück die Eingabetaste her…" at bounding box center [993, 206] width 302 height 216
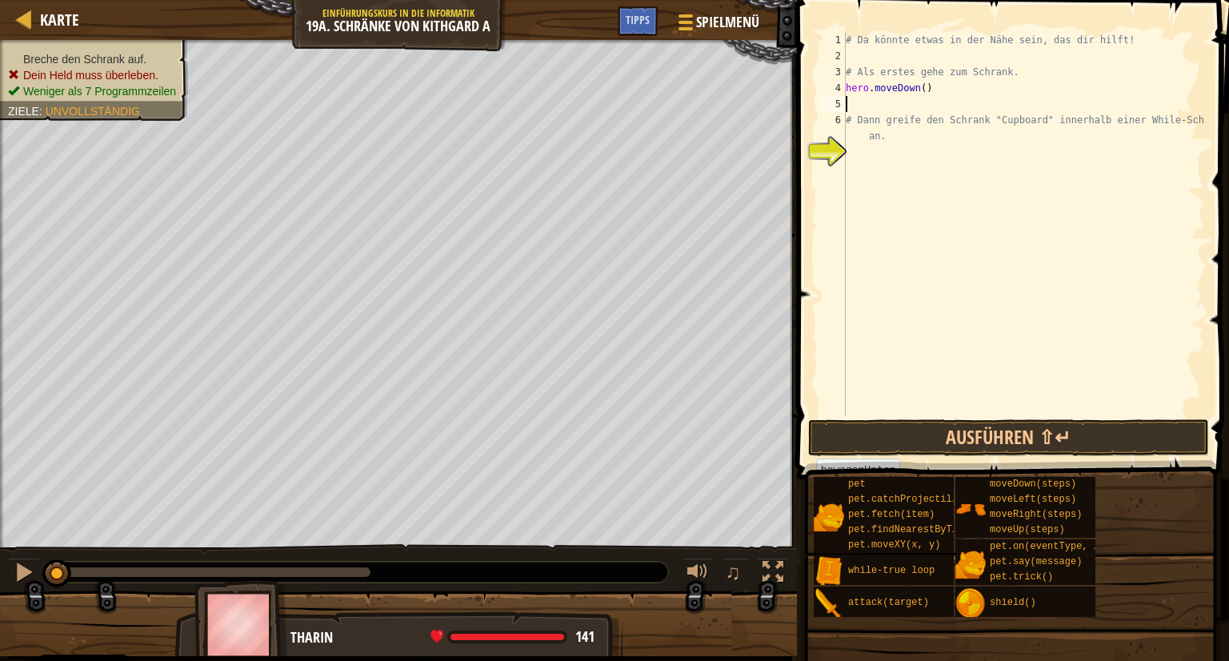
type textarea "m"
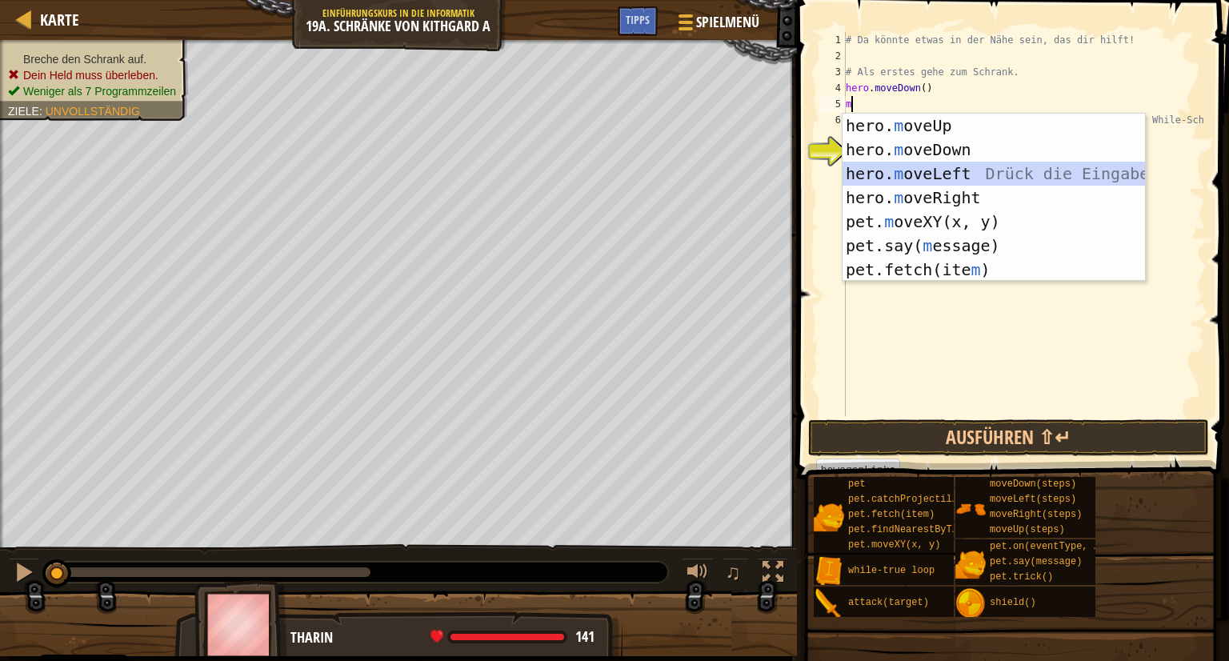
click at [950, 170] on div "hero. m oveUp Drück die Eingabetaste hero. m oveDown Drück die Eingabetaste her…" at bounding box center [993, 222] width 302 height 216
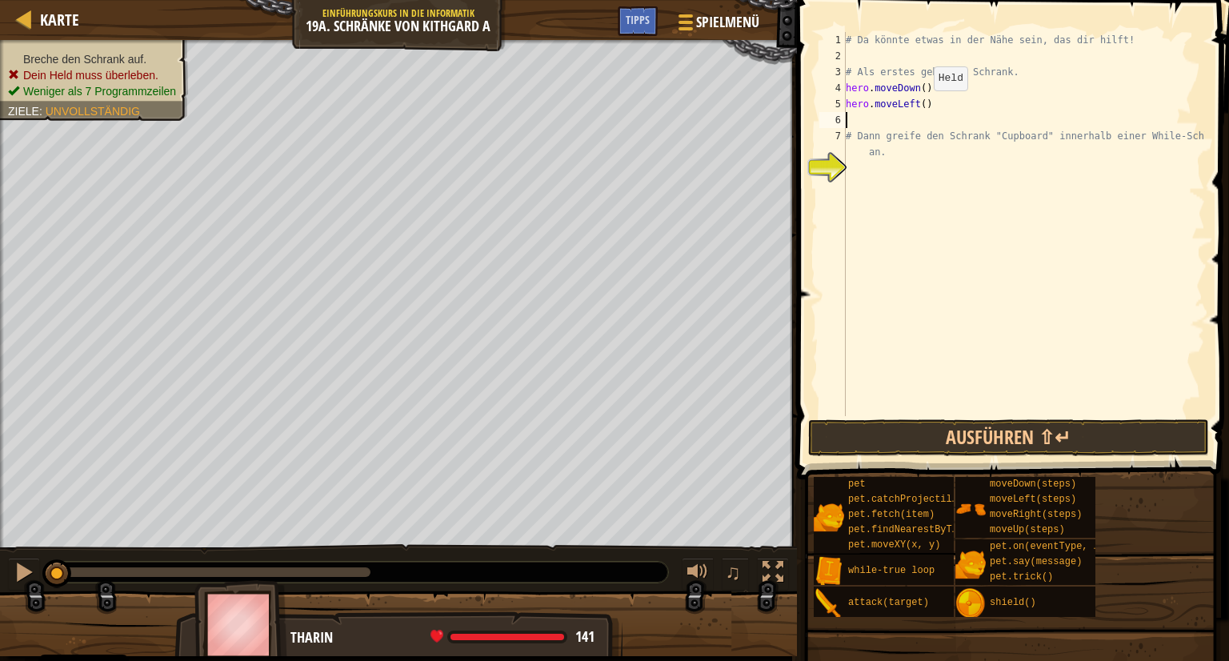
click at [919, 106] on div "# Da könnte etwas in der Nähe sein, das dir hilft! # Als erstes gehe zum Schran…" at bounding box center [1023, 240] width 362 height 416
type textarea "hero.moveLeft(2)"
drag, startPoint x: 868, startPoint y: 116, endPoint x: 853, endPoint y: 119, distance: 15.5
click at [854, 119] on div "# Da könnte etwas in der Nähe sein, das dir hilft! # Als erstes gehe zum Schran…" at bounding box center [1023, 240] width 362 height 416
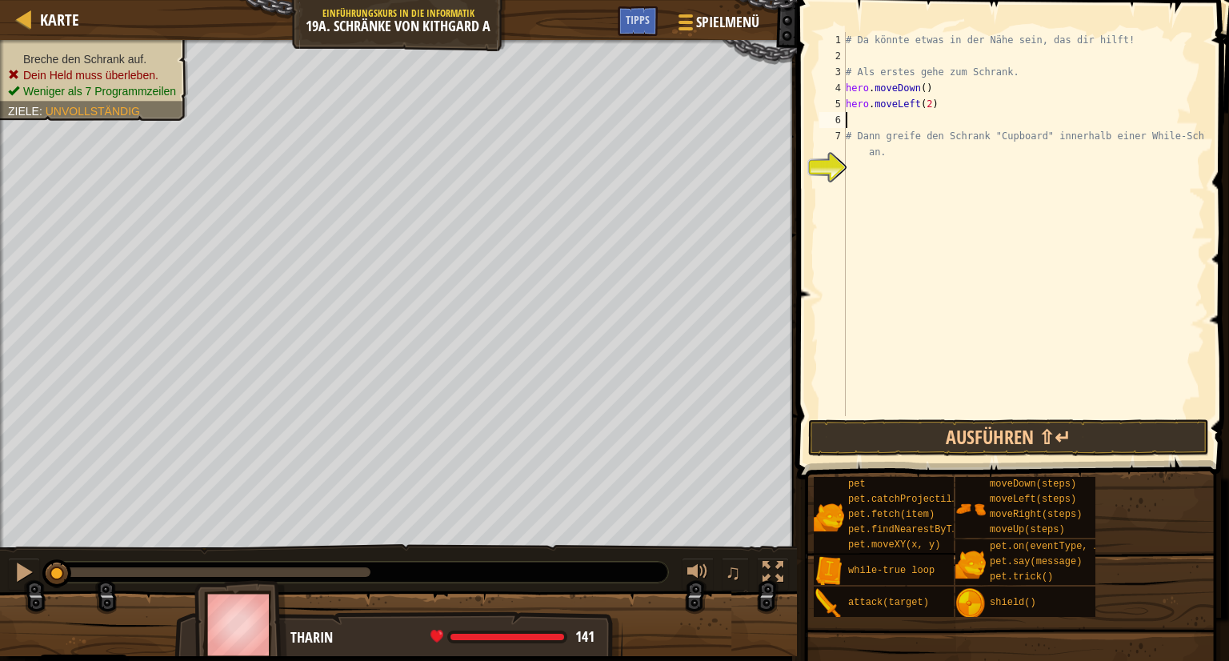
scroll to position [7, 0]
type textarea "m"
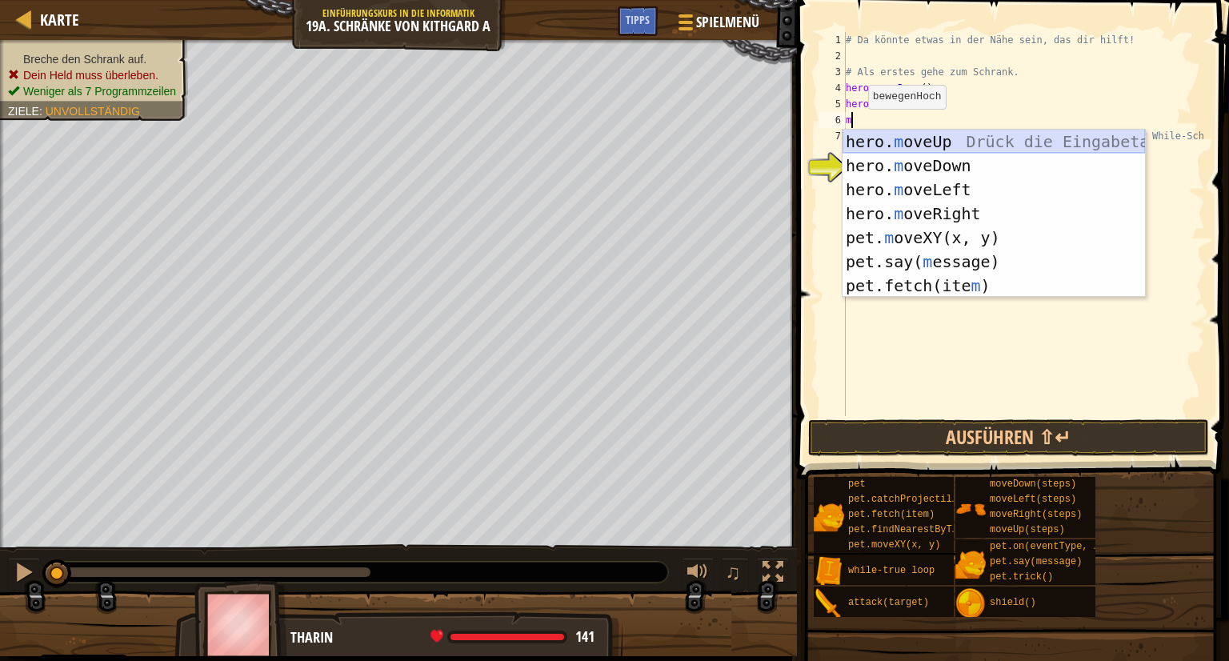
click at [888, 141] on div "hero. m oveUp Drück die Eingabetaste hero. m oveDown Drück die Eingabetaste her…" at bounding box center [993, 238] width 302 height 216
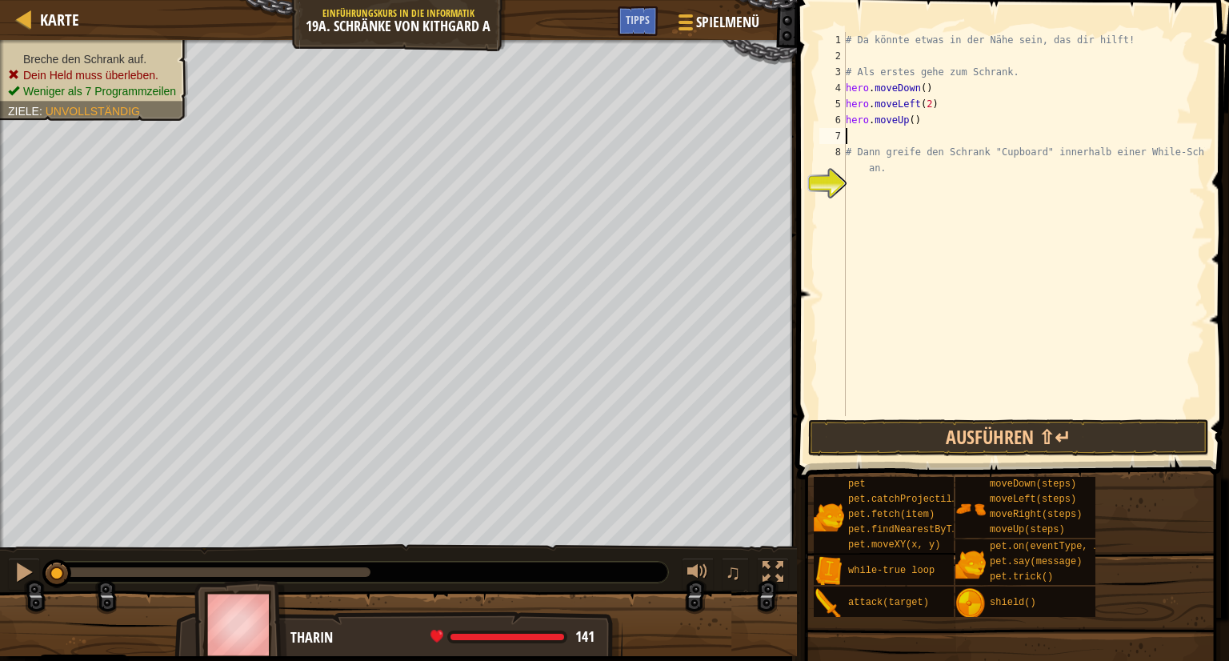
type textarea "3"
click at [909, 119] on div "# Da könnte etwas in der Nähe sein, das dir hilft! # Als erstes gehe zum Schran…" at bounding box center [1023, 240] width 362 height 416
type textarea "hero.moveUp(3)"
click at [858, 135] on div "# Da könnte etwas in der Nähe sein, das dir hilft! # Als erstes gehe zum Schran…" at bounding box center [1023, 240] width 362 height 416
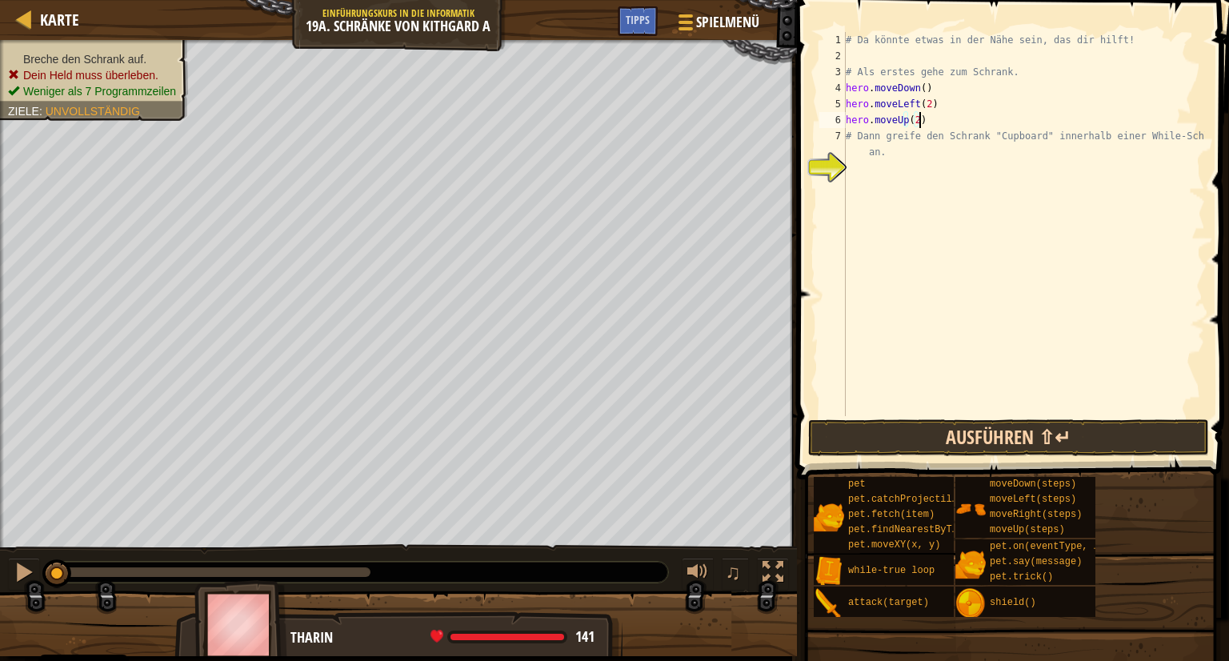
type textarea "hero.moveUp(2)"
click at [1081, 433] on button "Ausführen ⇧↵" at bounding box center [1008, 437] width 401 height 37
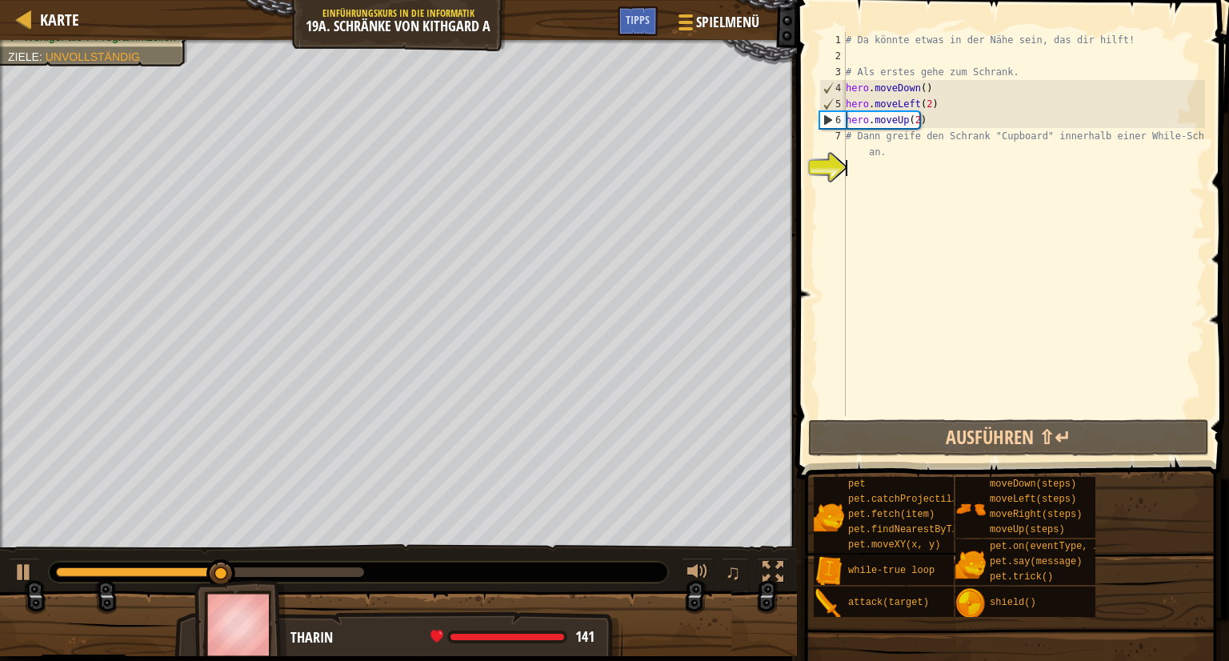
click at [854, 164] on div "# Da könnte etwas in der Nähe sein, das dir hilft! # Als erstes gehe zum Schran…" at bounding box center [1023, 240] width 362 height 416
type textarea "l"
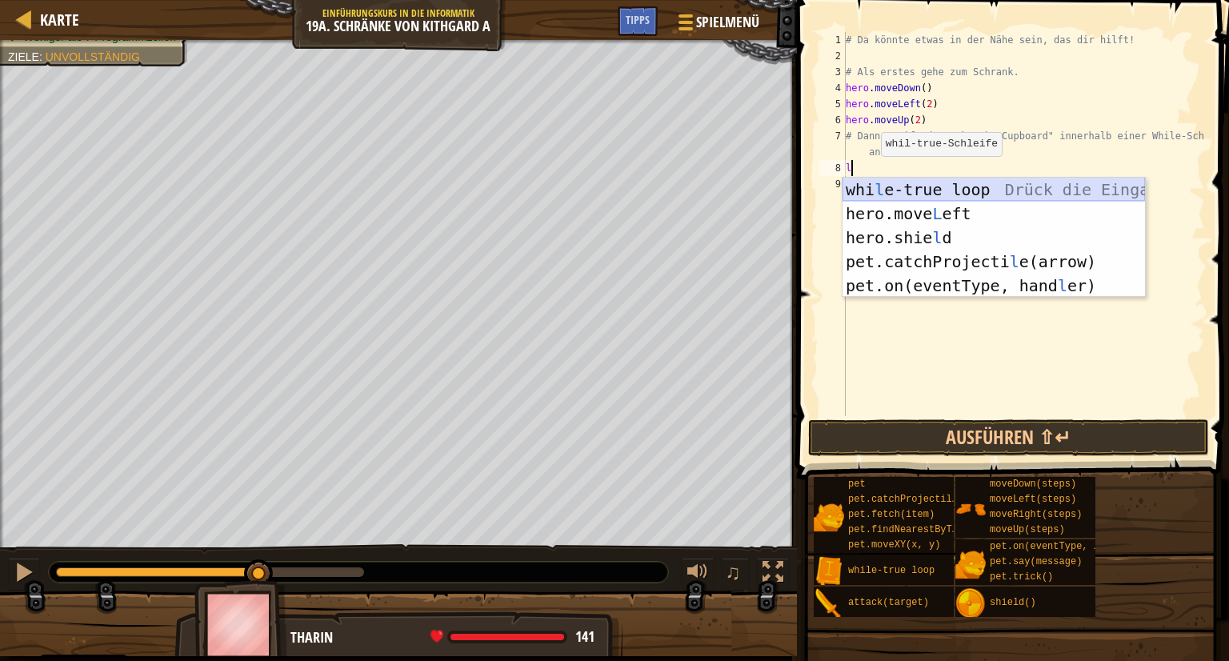
click at [915, 179] on div "whi l e-true loop Drück die Eingabetaste hero.move L eft Drück die Eingabetaste…" at bounding box center [993, 262] width 302 height 168
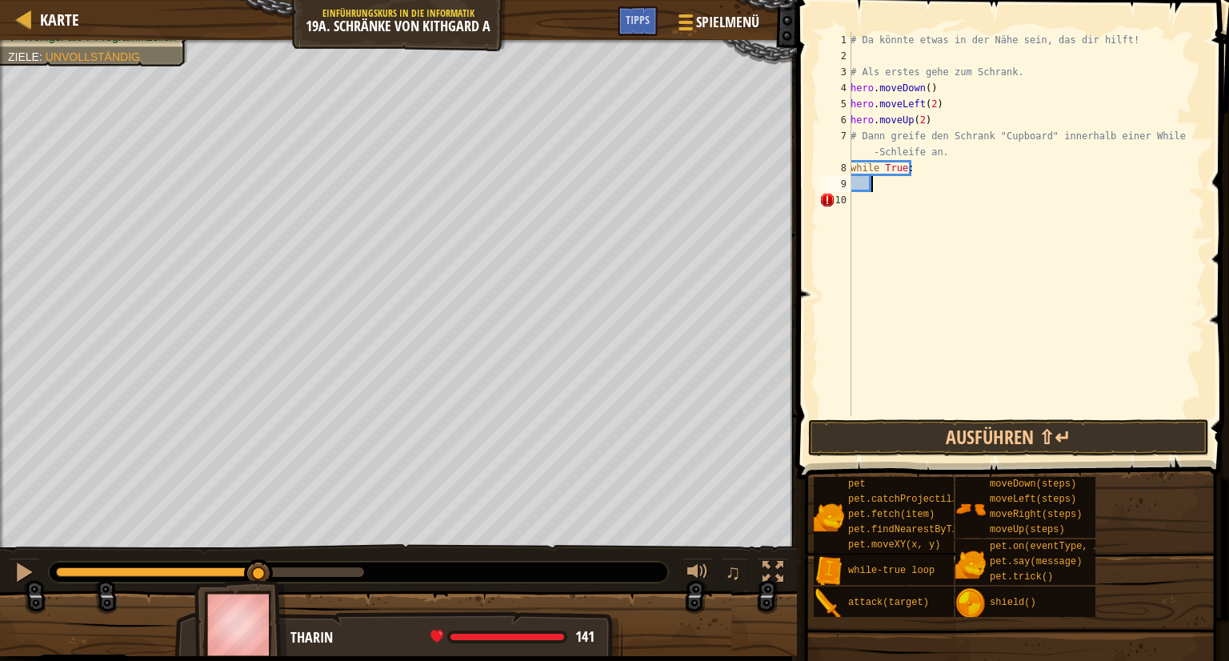
scroll to position [7, 1]
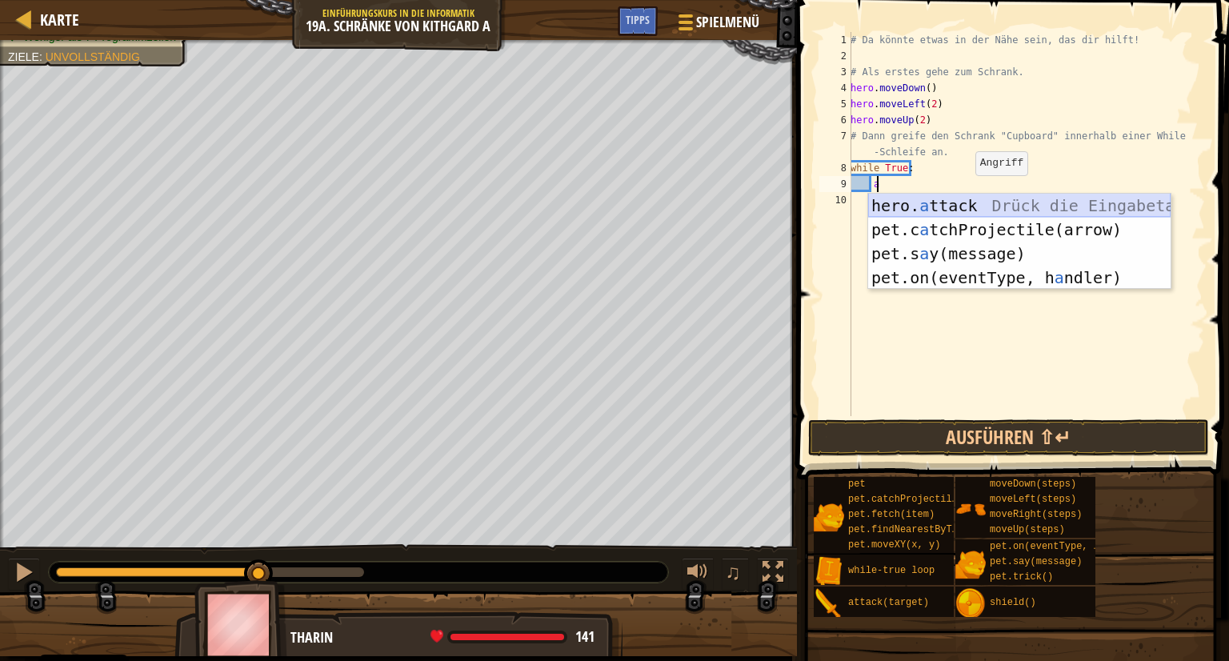
click at [966, 199] on div "hero. a ttack Drück die Eingabetaste pet.c a tchProjectile(arrow) Drück die Ein…" at bounding box center [1019, 266] width 302 height 144
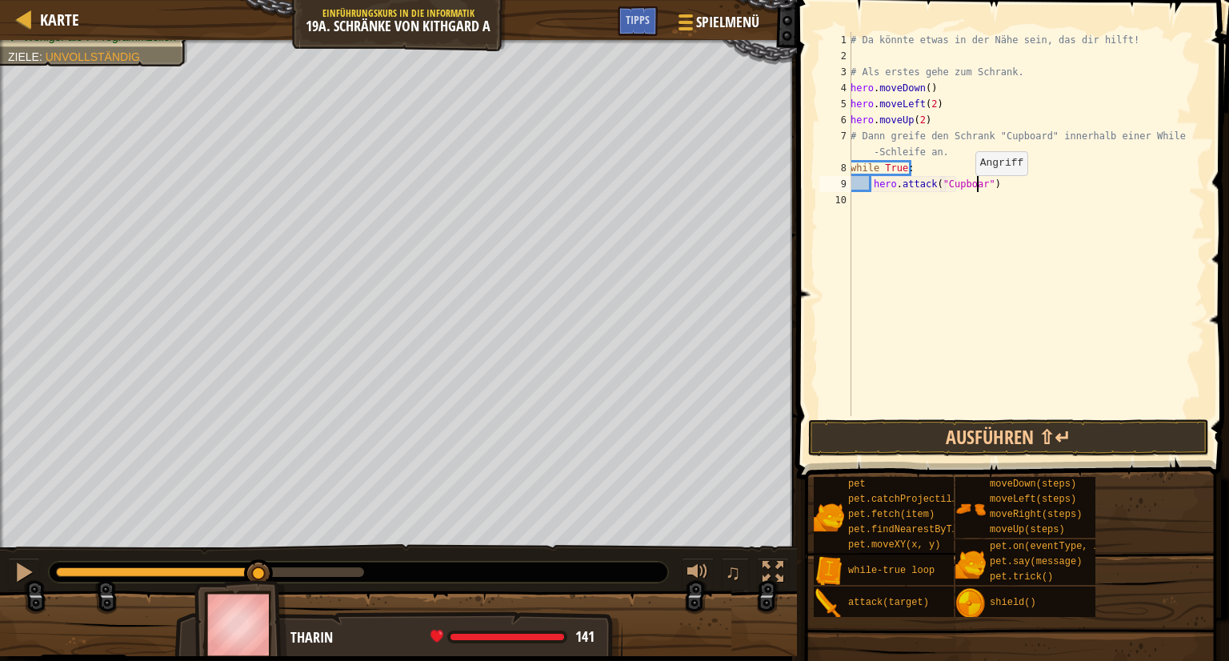
scroll to position [7, 10]
type textarea "hero.attack("Cupboard")"
click at [982, 423] on button "Ausführen ⇧↵" at bounding box center [1008, 437] width 401 height 37
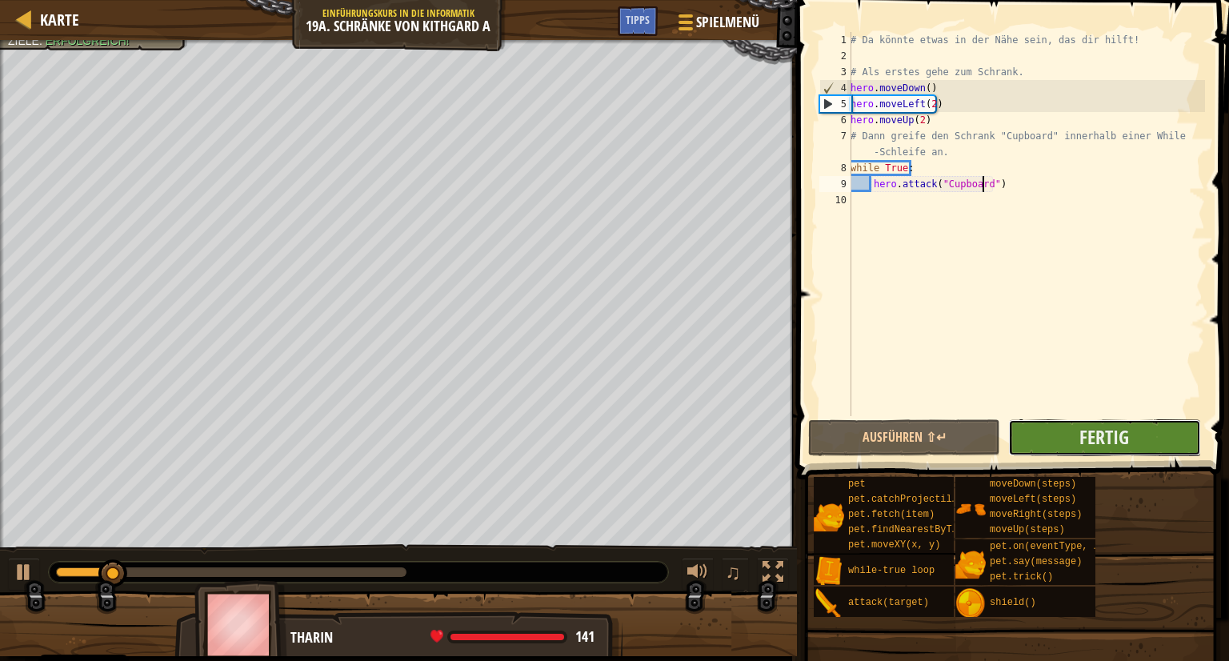
click at [1072, 442] on button "Fertig" at bounding box center [1104, 437] width 192 height 37
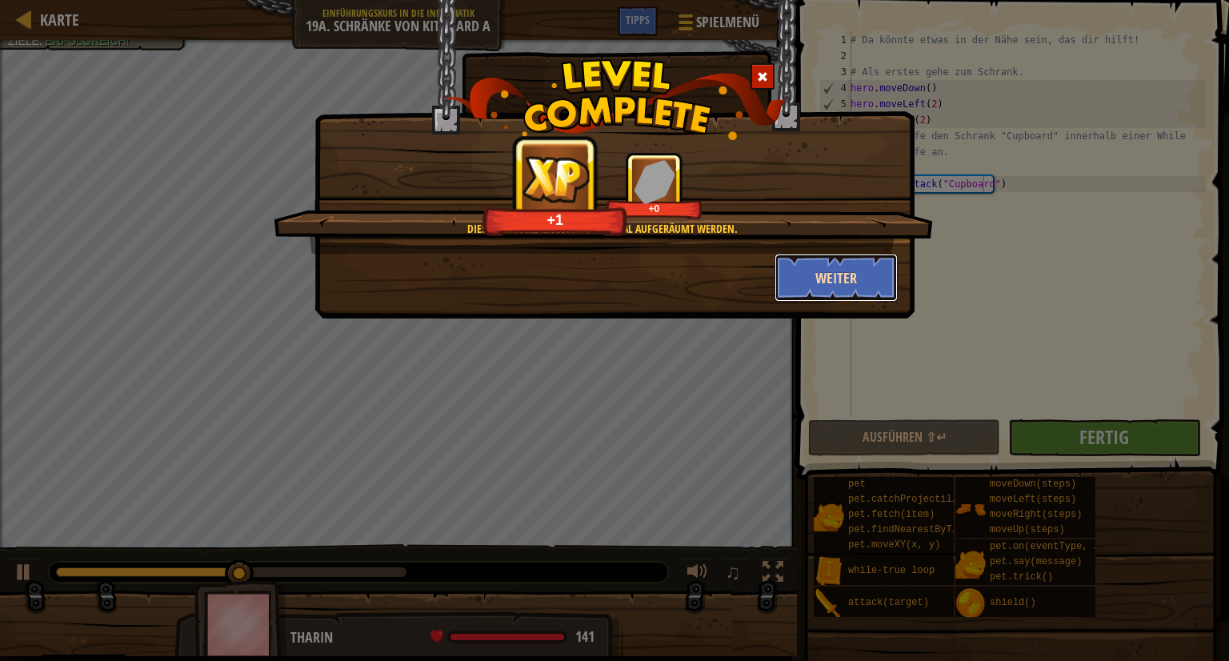
click at [807, 276] on button "Weiter" at bounding box center [836, 278] width 124 height 48
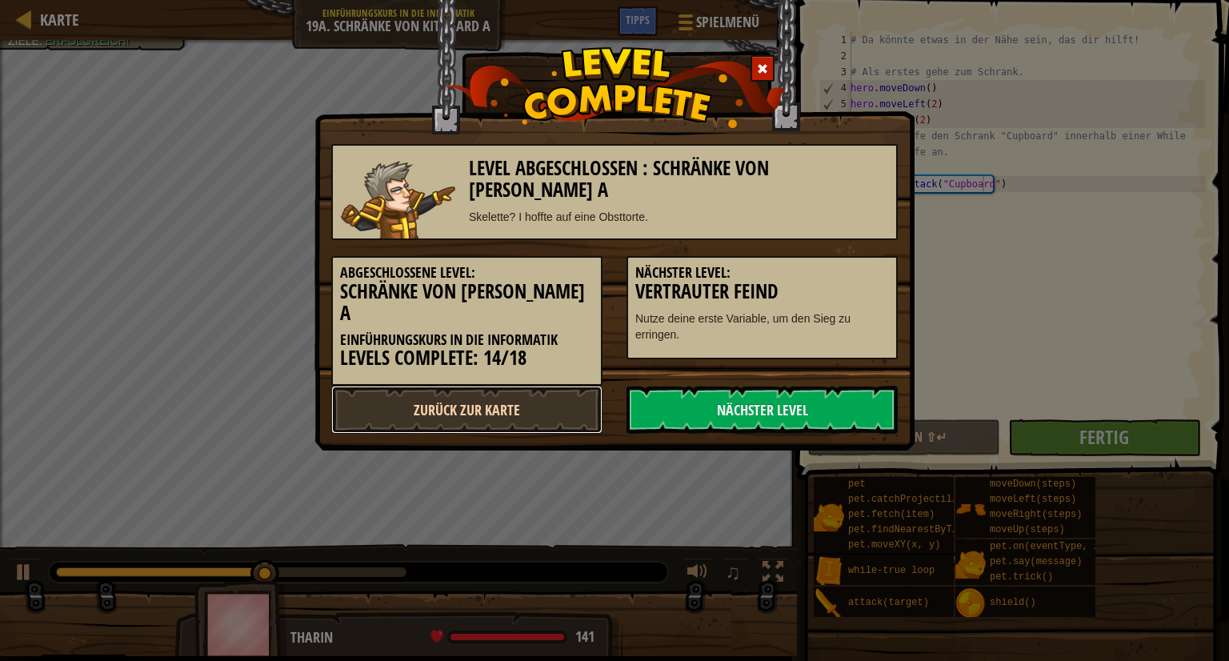
click at [499, 386] on link "Zurück zur Karte" at bounding box center [466, 410] width 271 height 48
select select "de-DE"
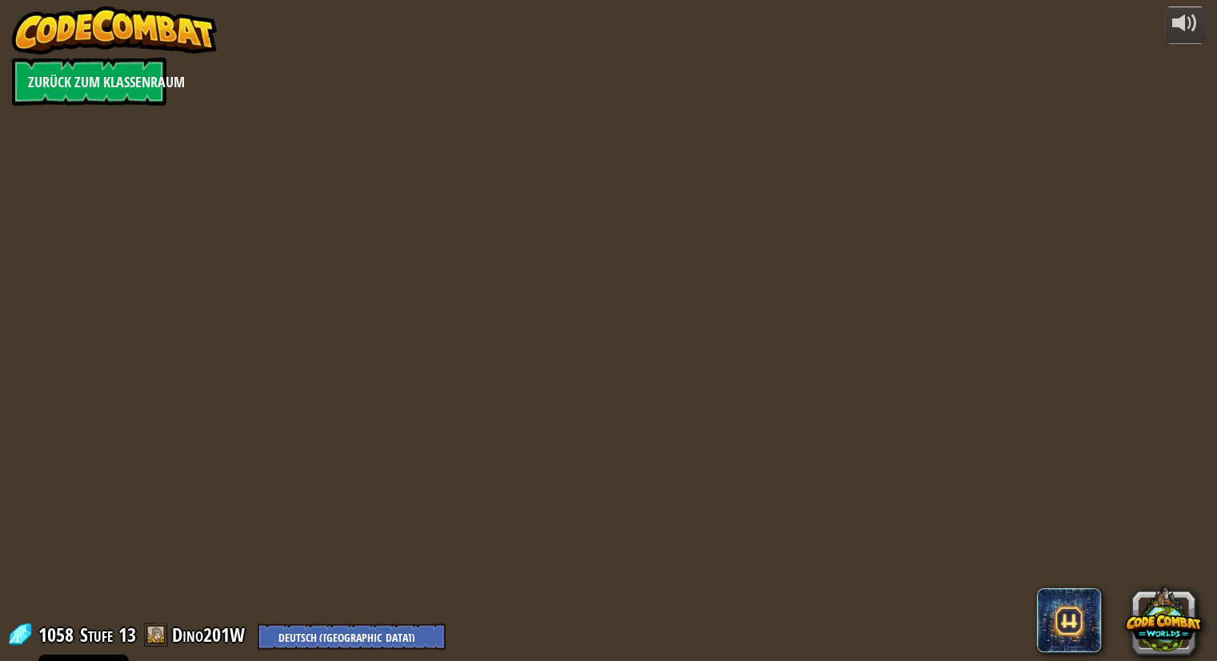
select select "de-DE"
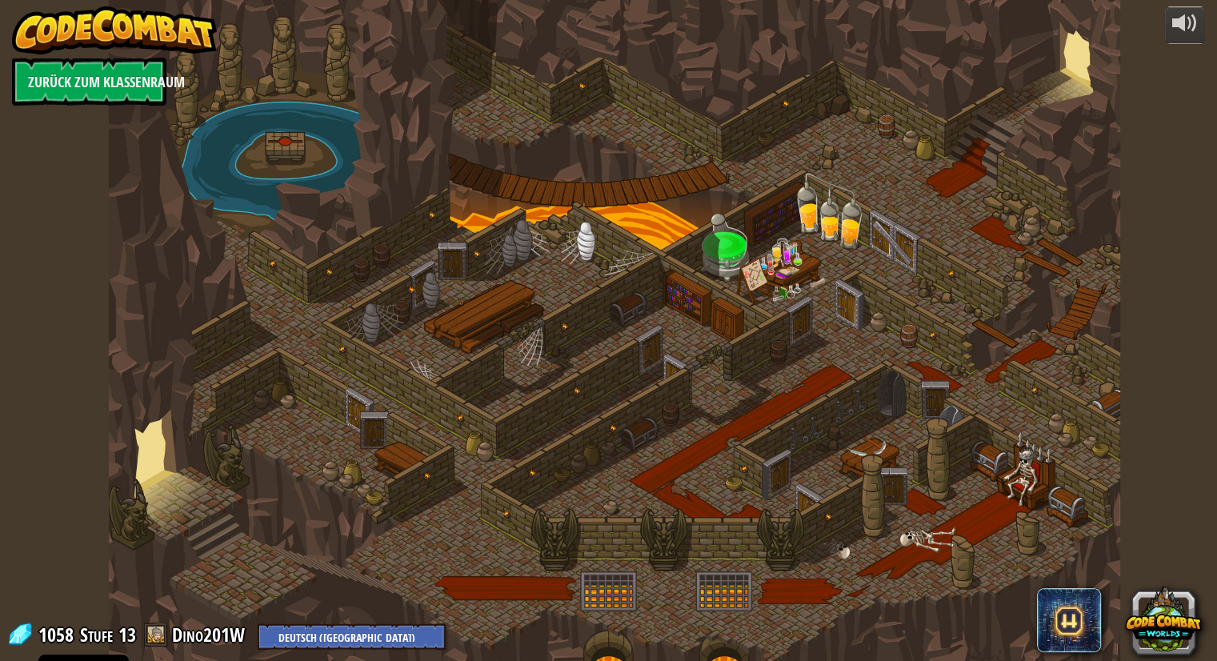
select select "de-DE"
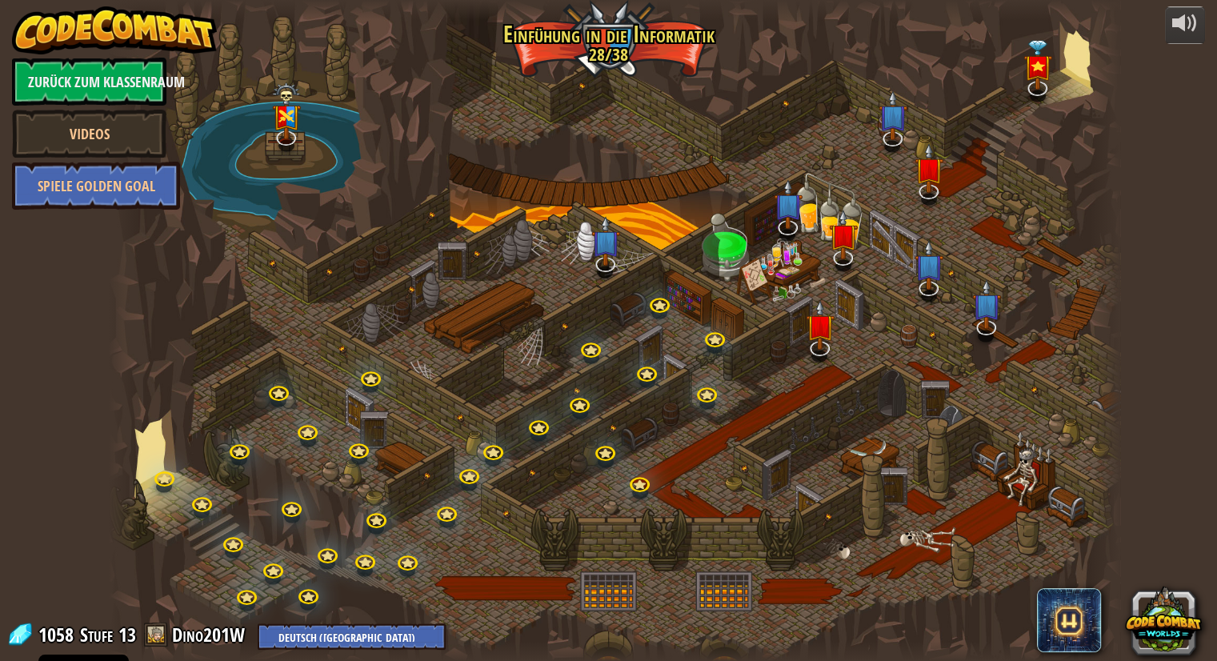
select select "de-DE"
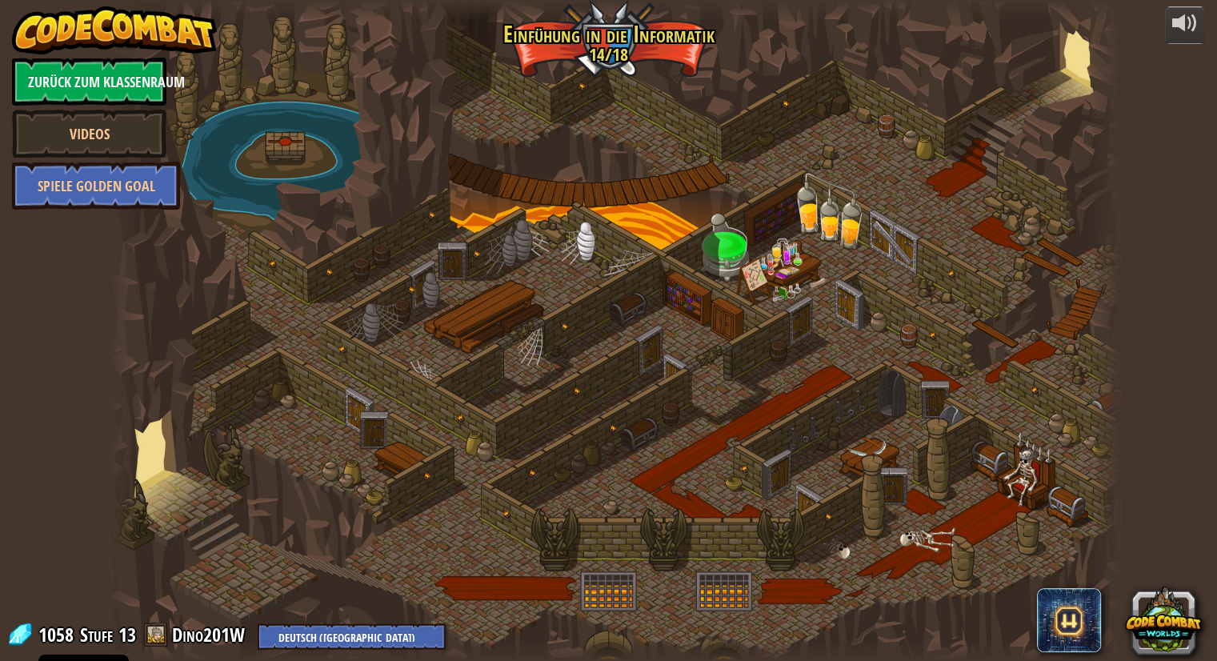
select select "de-DE"
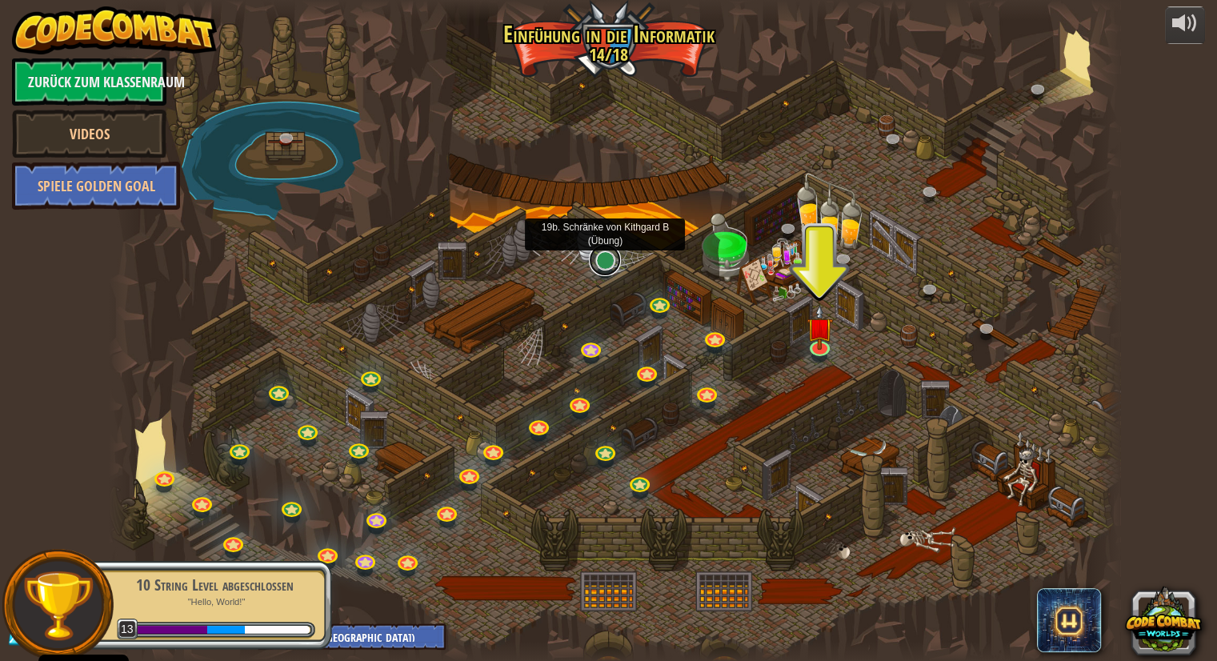
click at [606, 257] on link at bounding box center [605, 260] width 32 height 32
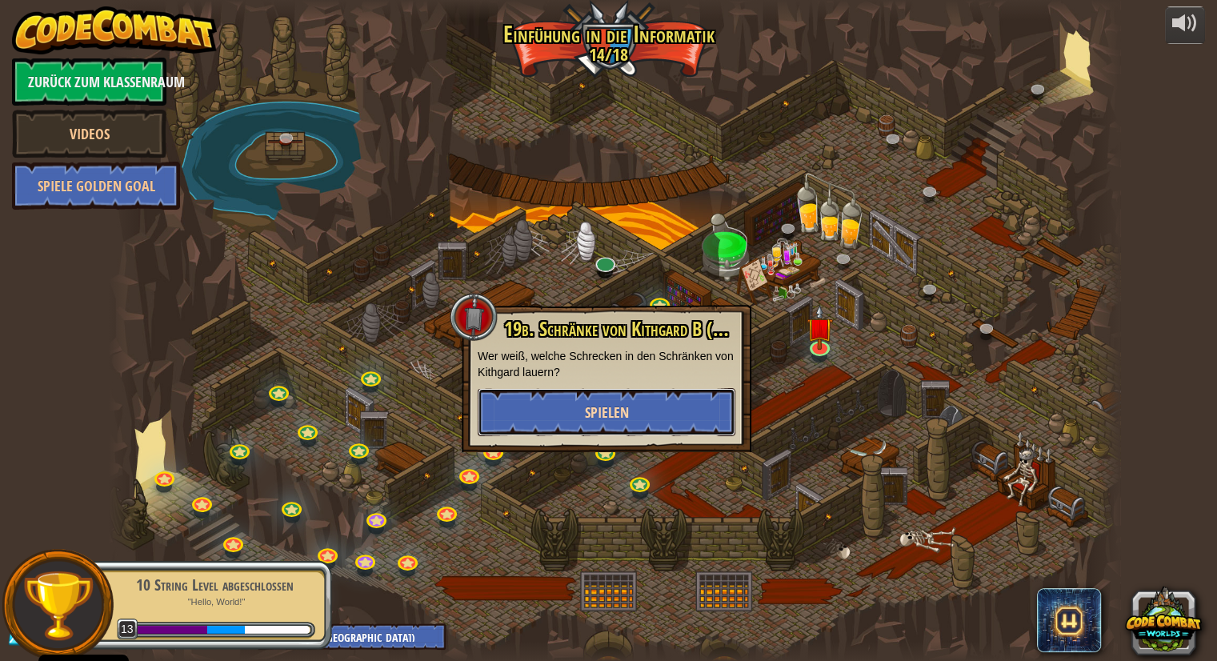
click at [610, 404] on span "Spielen" at bounding box center [607, 412] width 44 height 20
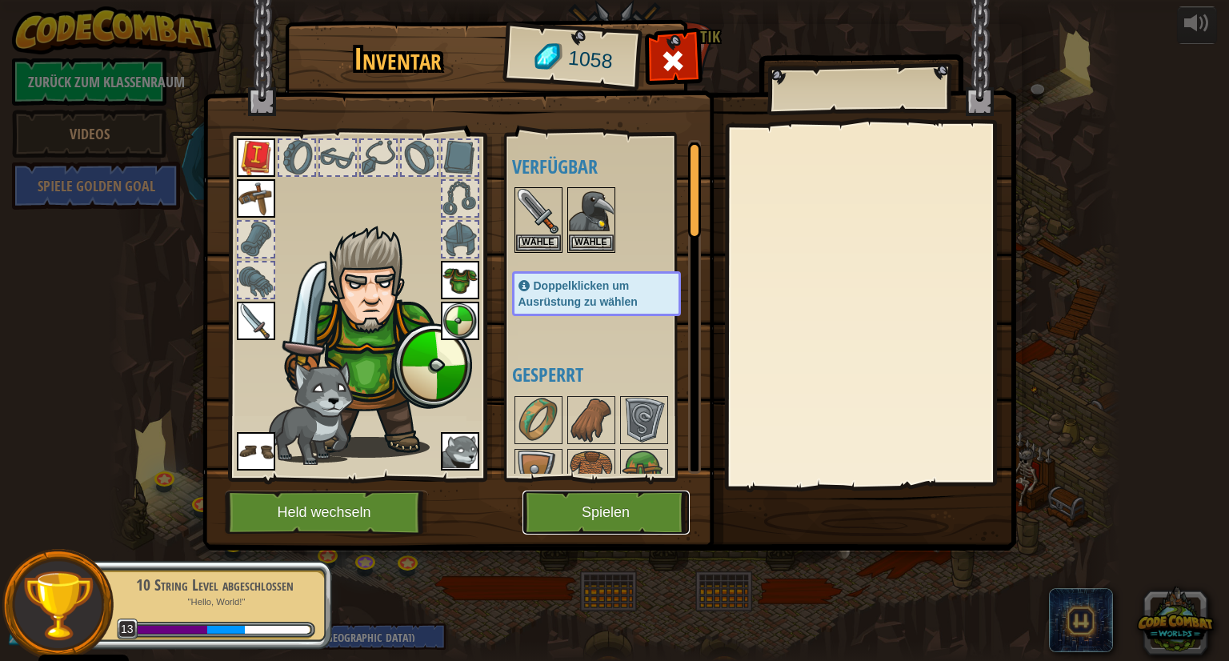
click at [644, 507] on button "Spielen" at bounding box center [605, 512] width 167 height 44
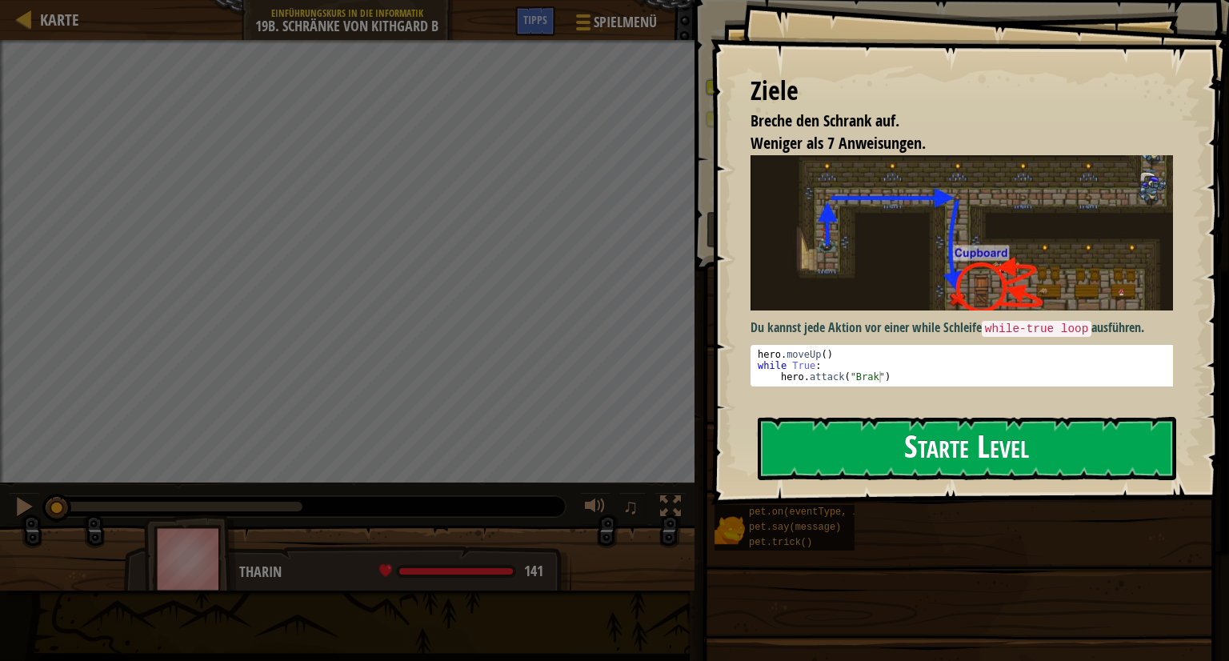
click at [937, 443] on button "Starte Level" at bounding box center [967, 448] width 418 height 63
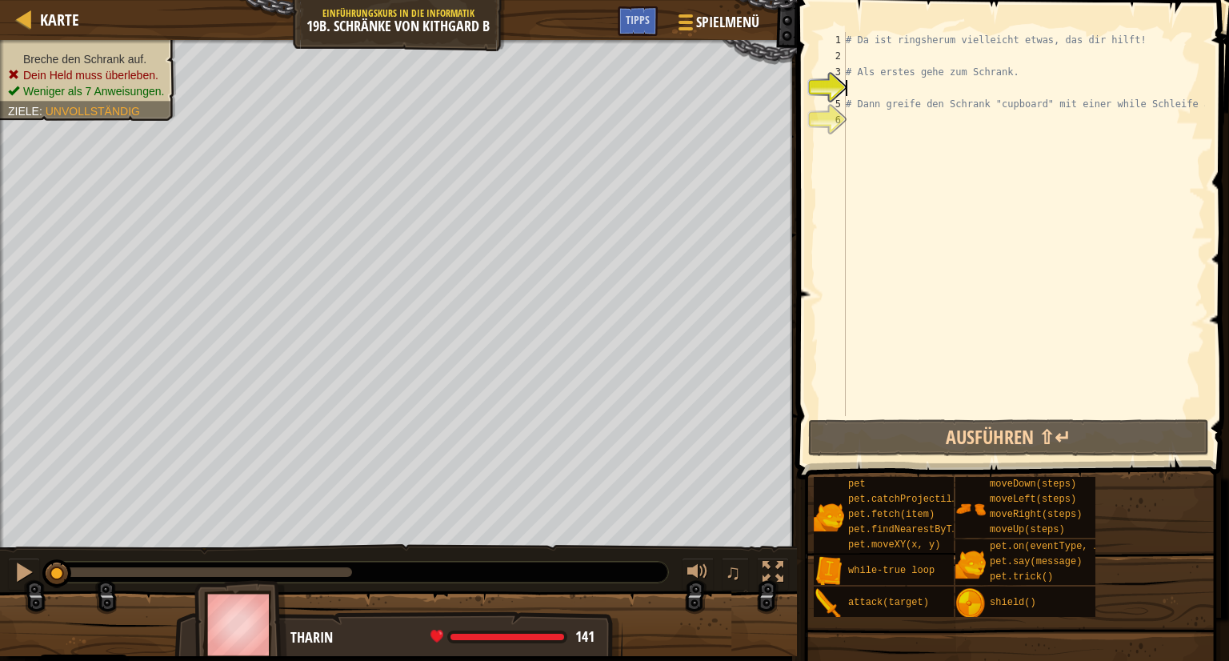
type textarea "l"
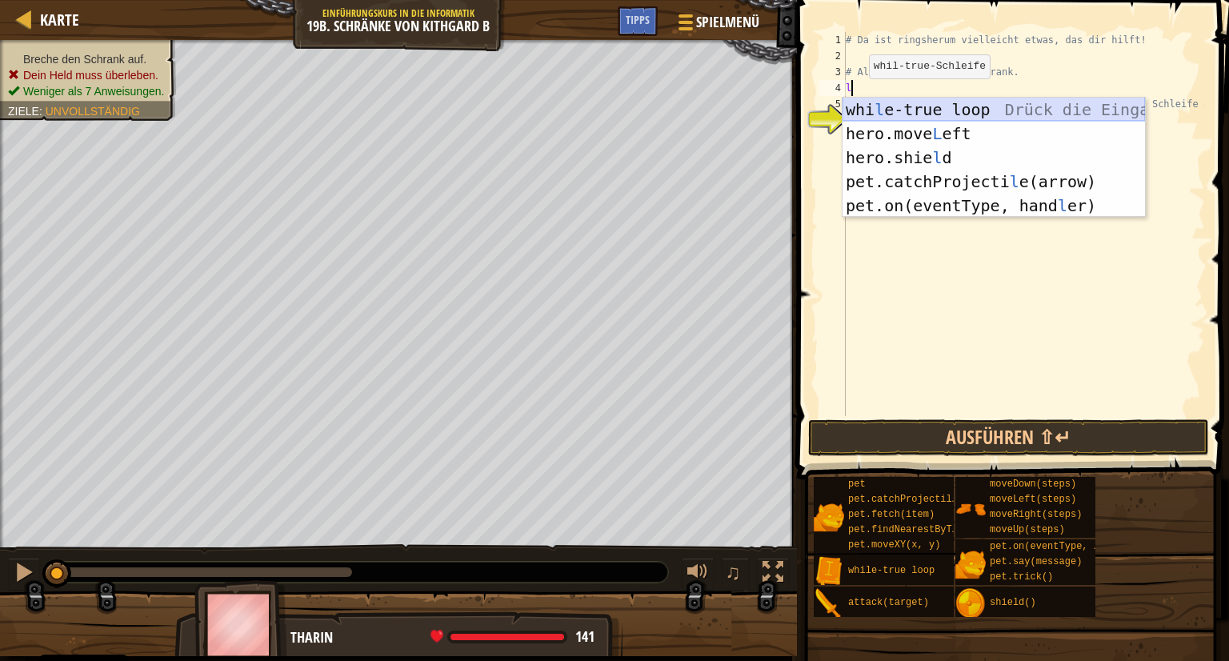
click at [932, 103] on div "whi l e-true loop Drück die Eingabetaste hero.move L eft Drück die Eingabetaste…" at bounding box center [993, 182] width 302 height 168
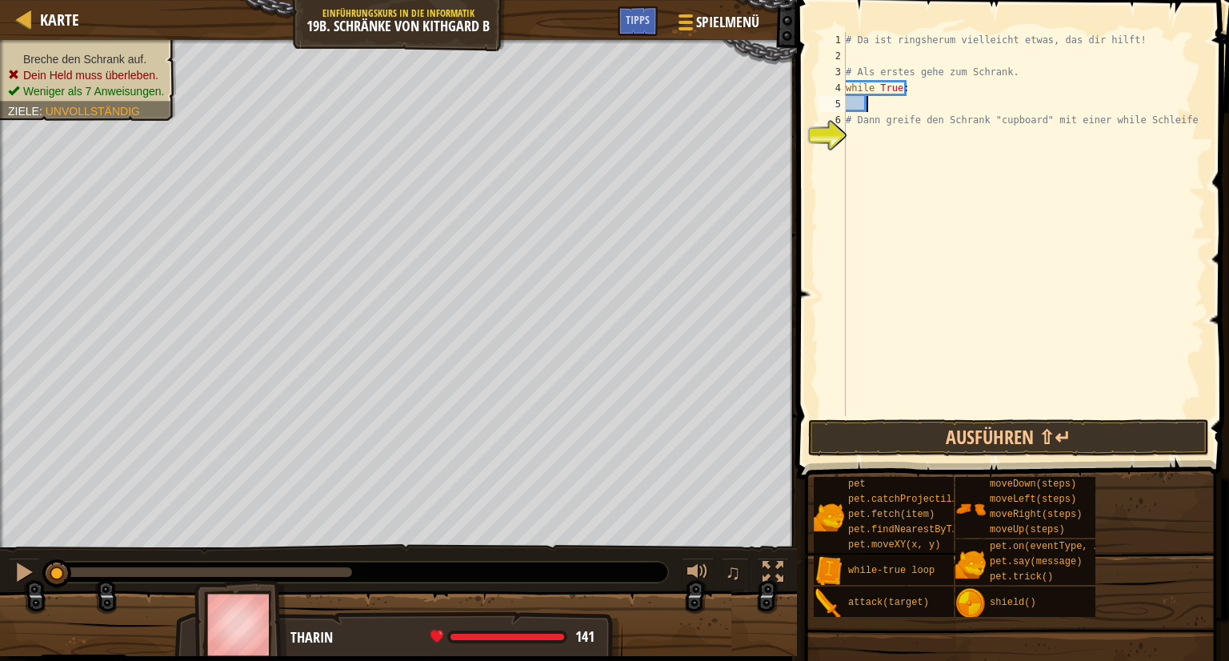
type textarea "m"
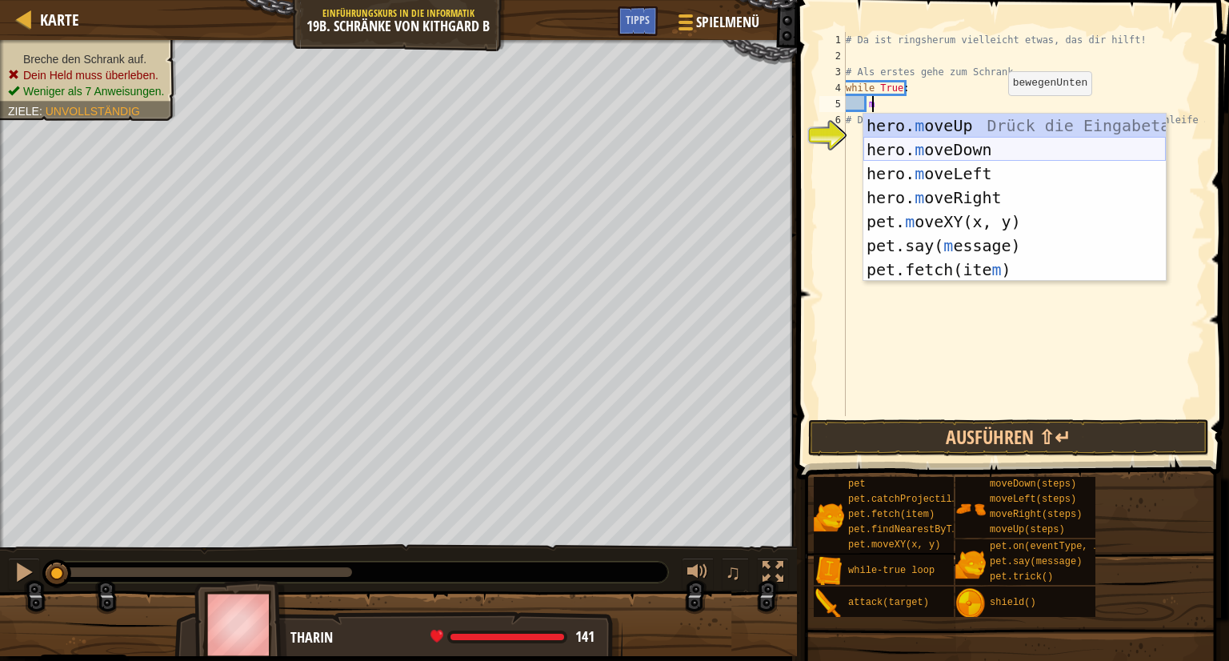
drag, startPoint x: 990, startPoint y: 142, endPoint x: 979, endPoint y: 154, distance: 17.0
click at [982, 150] on div "hero. m oveUp Drück die Eingabetaste hero. m oveDown Drück die Eingabetaste her…" at bounding box center [1014, 222] width 302 height 216
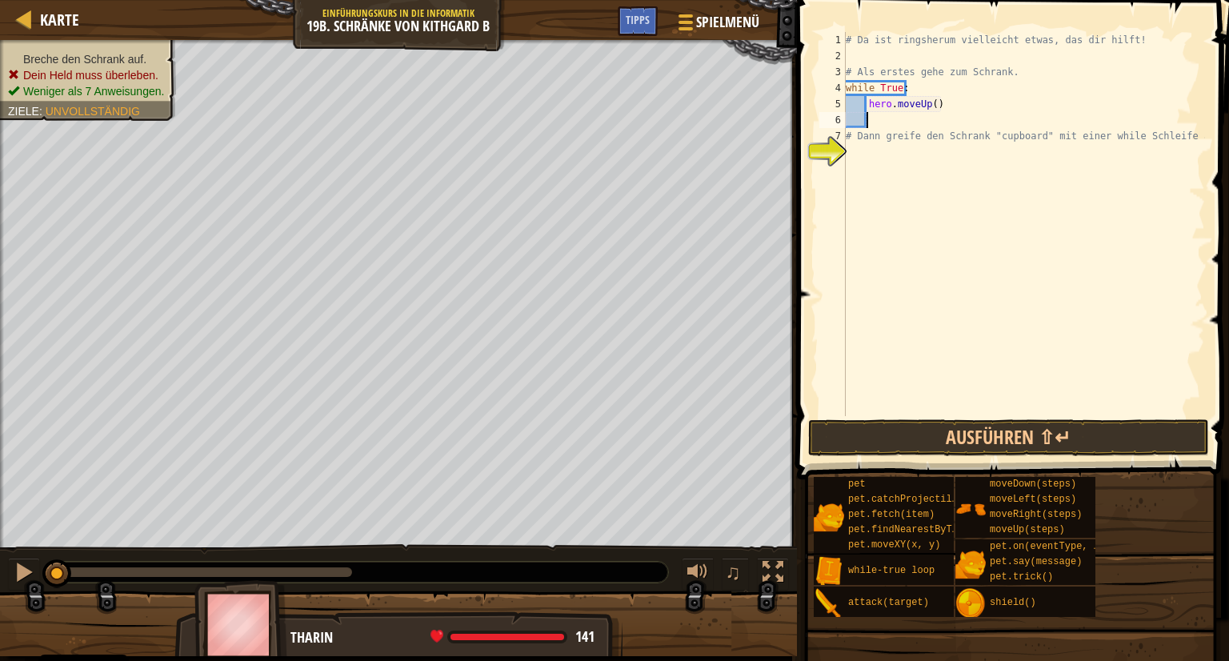
click at [945, 111] on div "# Da ist ringsherum vielleicht etwas, das dir hilft! # Als erstes gehe zum Schr…" at bounding box center [1023, 240] width 362 height 416
type textarea "h"
type textarea "m"
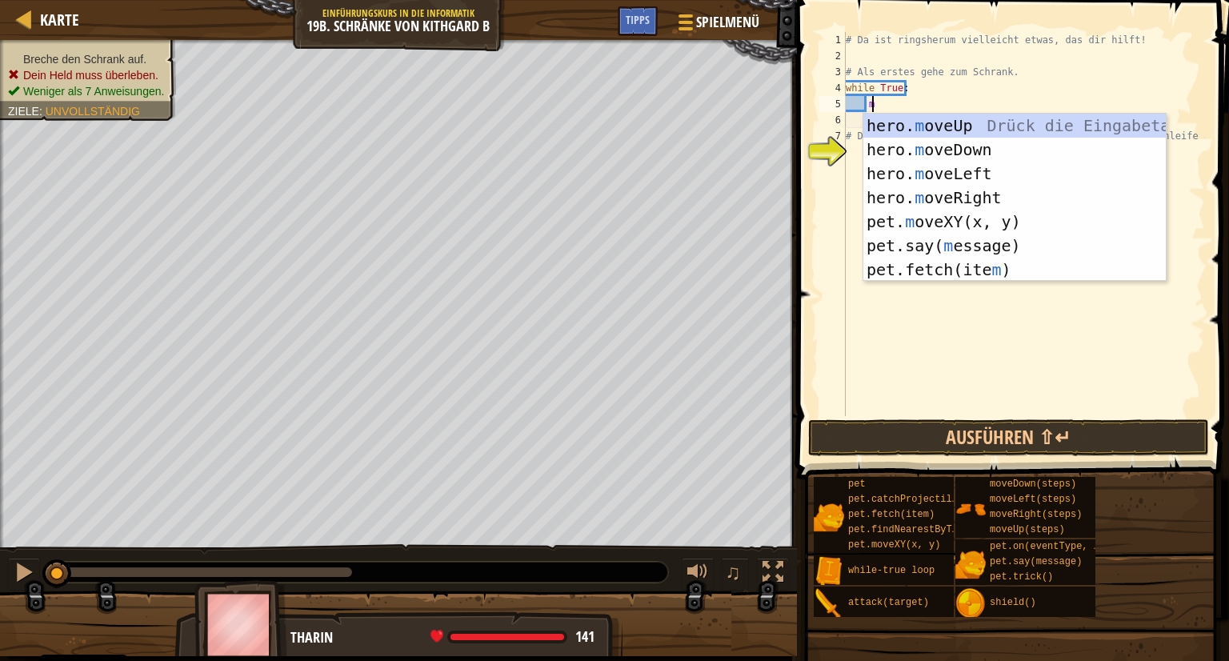
scroll to position [7, 1]
click at [924, 203] on div "hero. m oveUp Drück die Eingabetaste hero. m oveDown Drück die Eingabetaste her…" at bounding box center [1014, 222] width 302 height 216
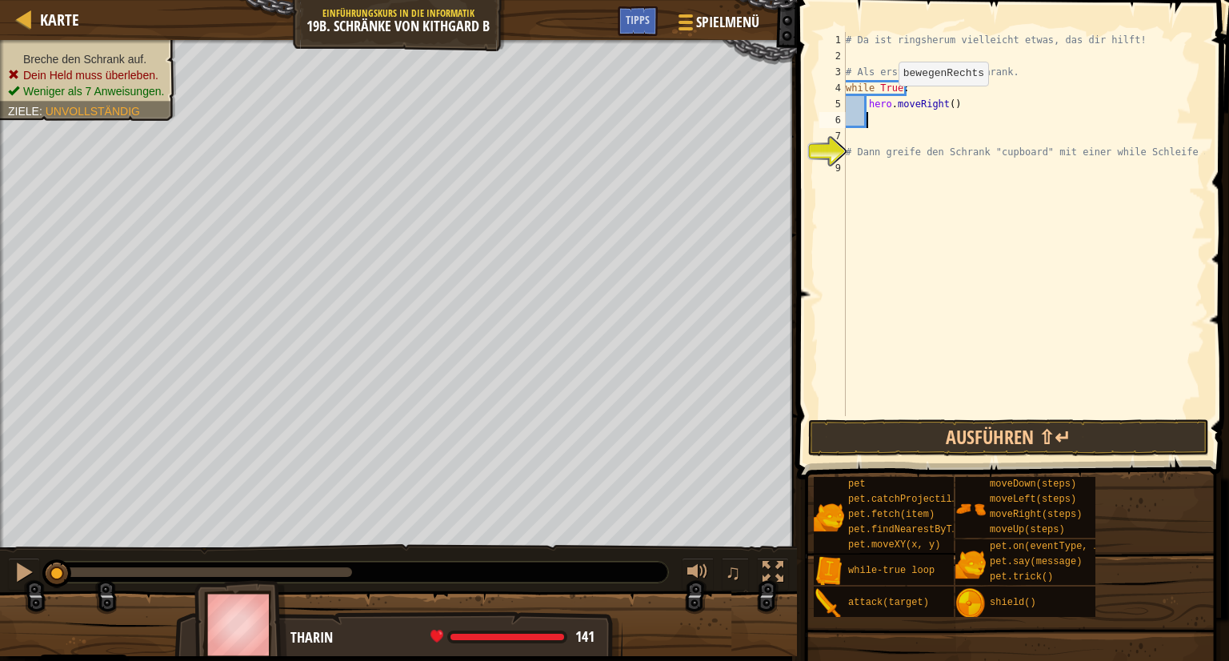
scroll to position [7, 0]
type textarea "m"
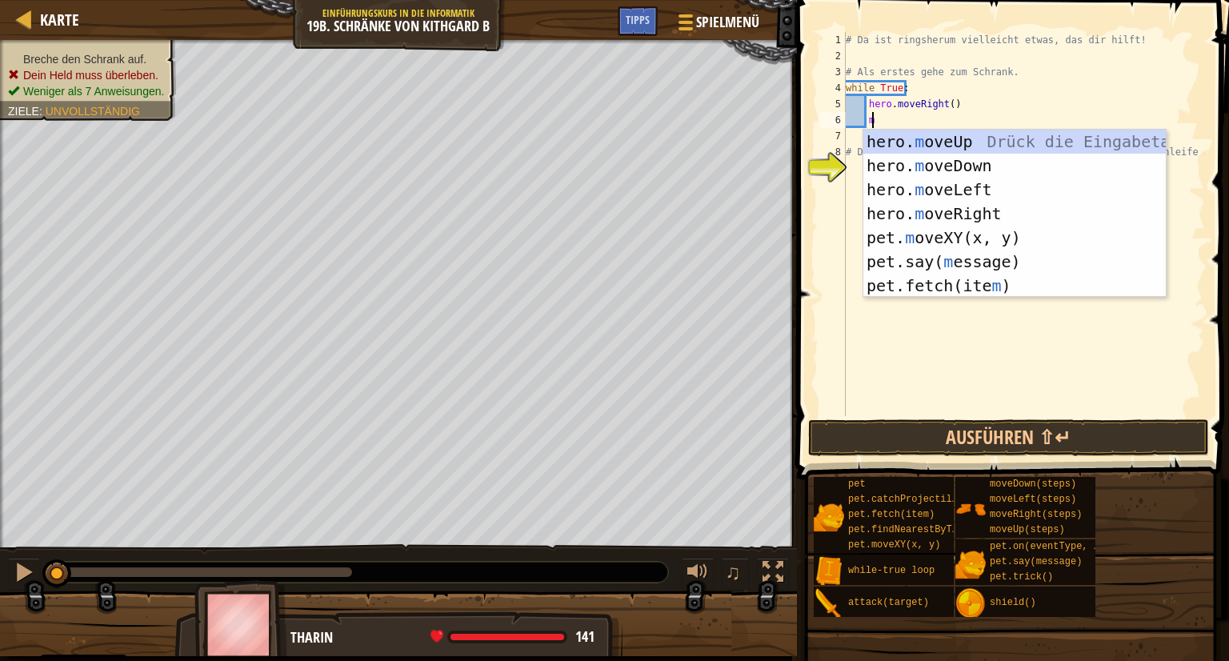
scroll to position [7, 1]
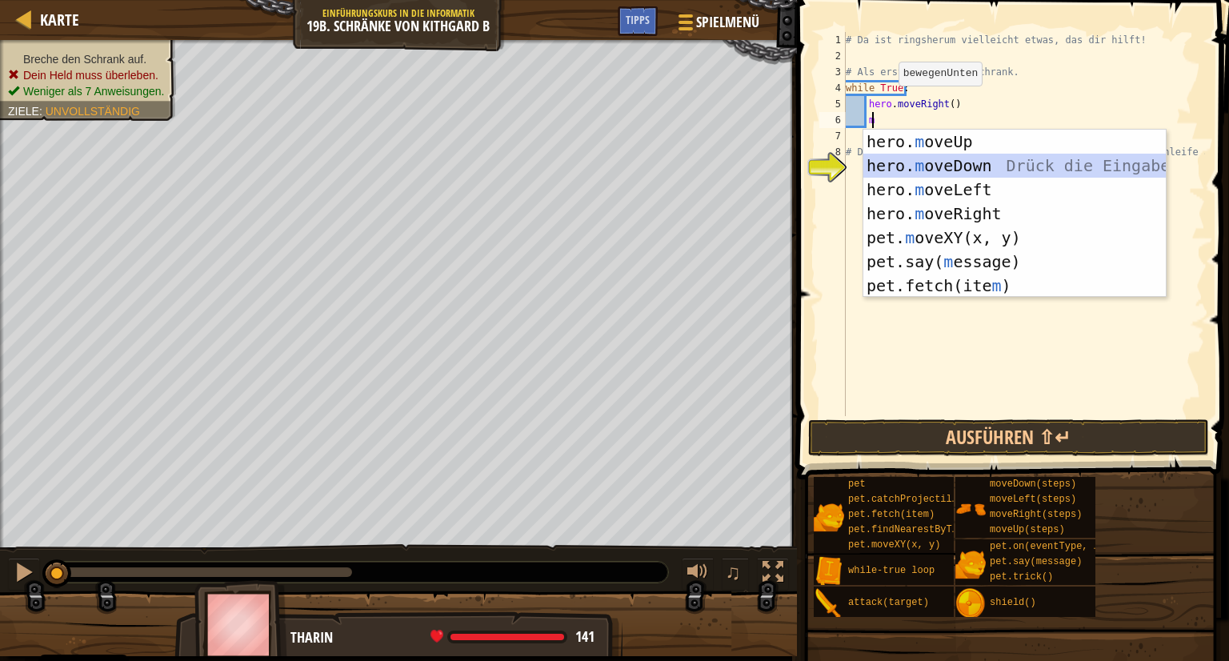
click at [941, 160] on div "hero. m oveUp Drück die Eingabetaste hero. m oveDown Drück die Eingabetaste her…" at bounding box center [1014, 238] width 302 height 216
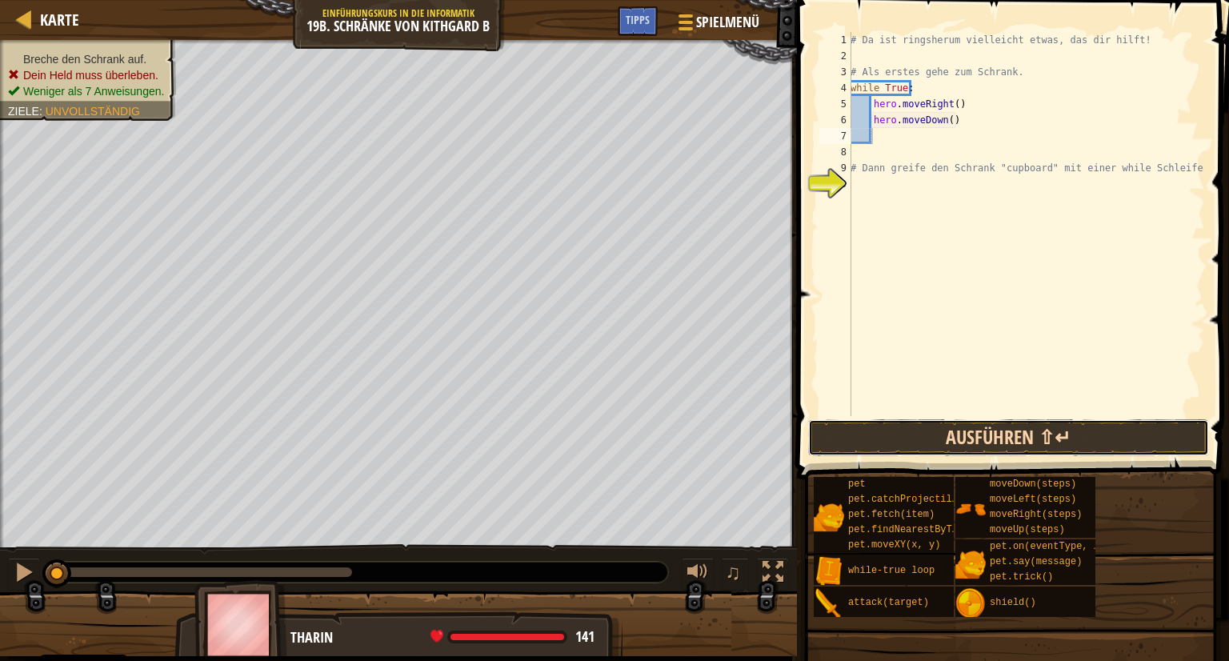
click at [1021, 438] on button "Ausführen ⇧↵" at bounding box center [1008, 437] width 401 height 37
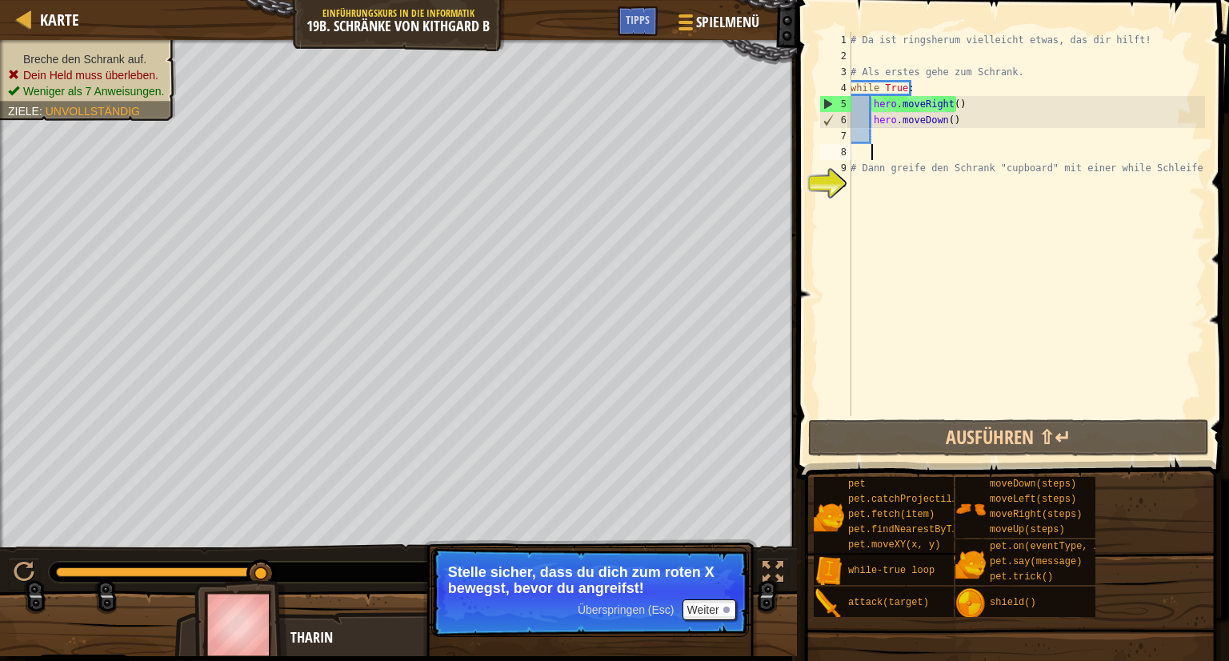
click at [888, 154] on div "# Da ist ringsherum vielleicht etwas, das dir hilft! # Als erstes gehe zum Schr…" at bounding box center [1026, 240] width 358 height 416
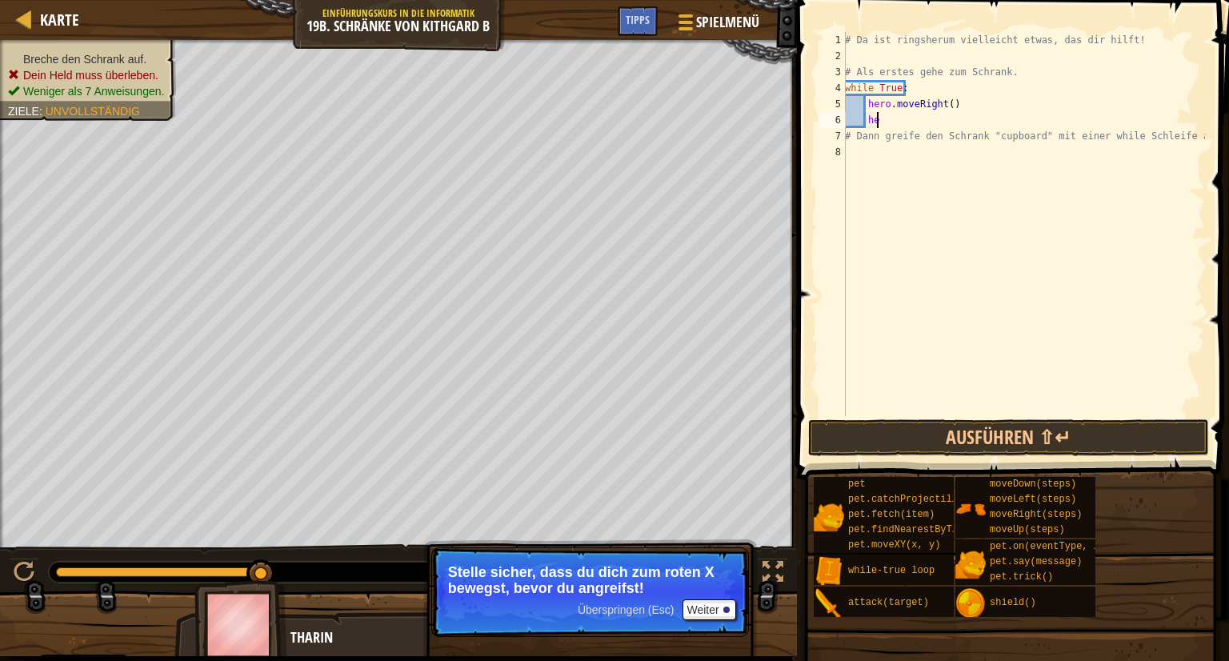
type textarea "h"
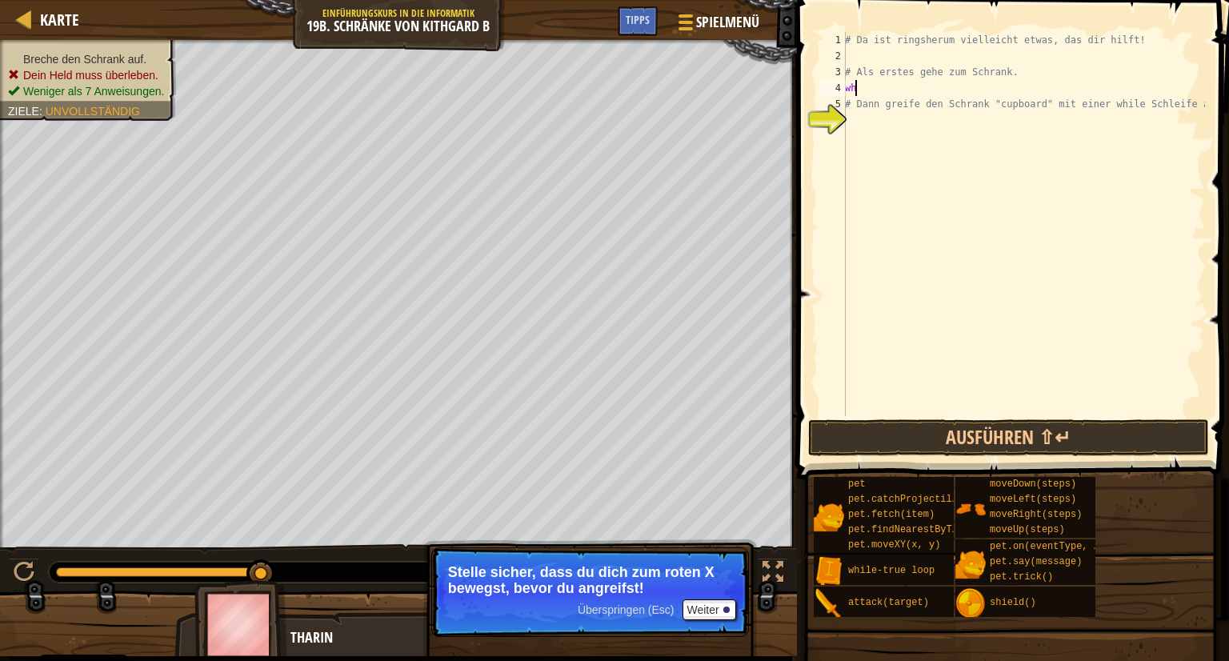
type textarea "w"
type textarea "M"
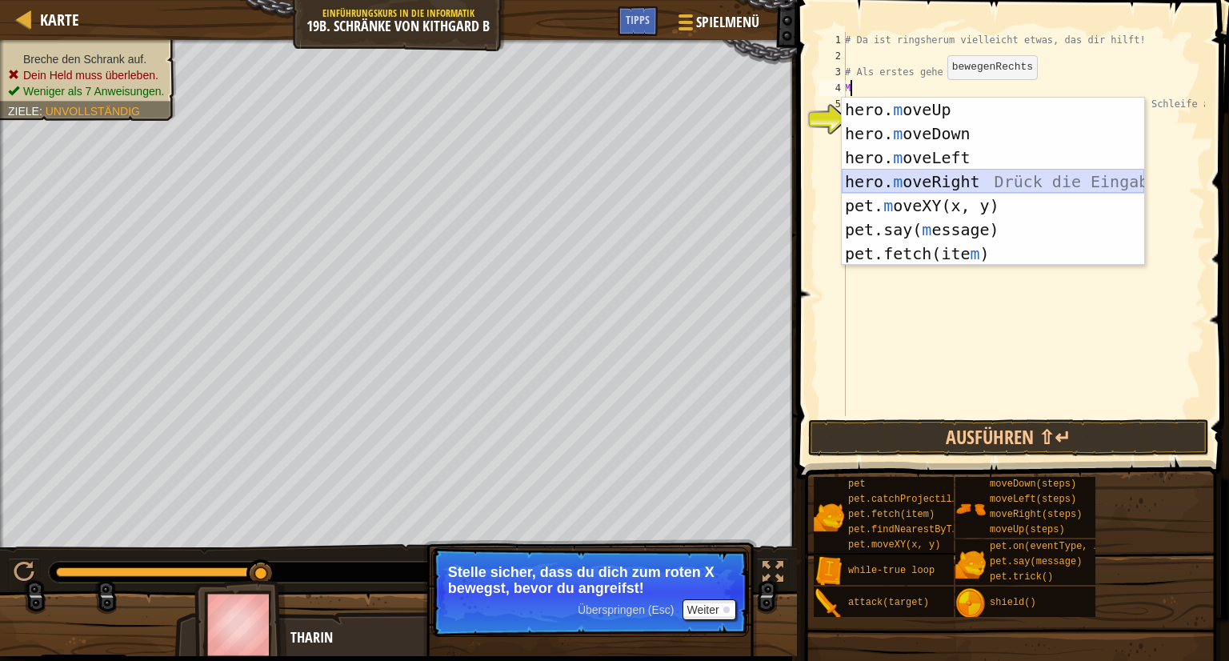
click at [966, 177] on div "hero. m oveUp Drück die Eingabetaste hero. m oveDown Drück die Eingabetaste her…" at bounding box center [993, 206] width 302 height 216
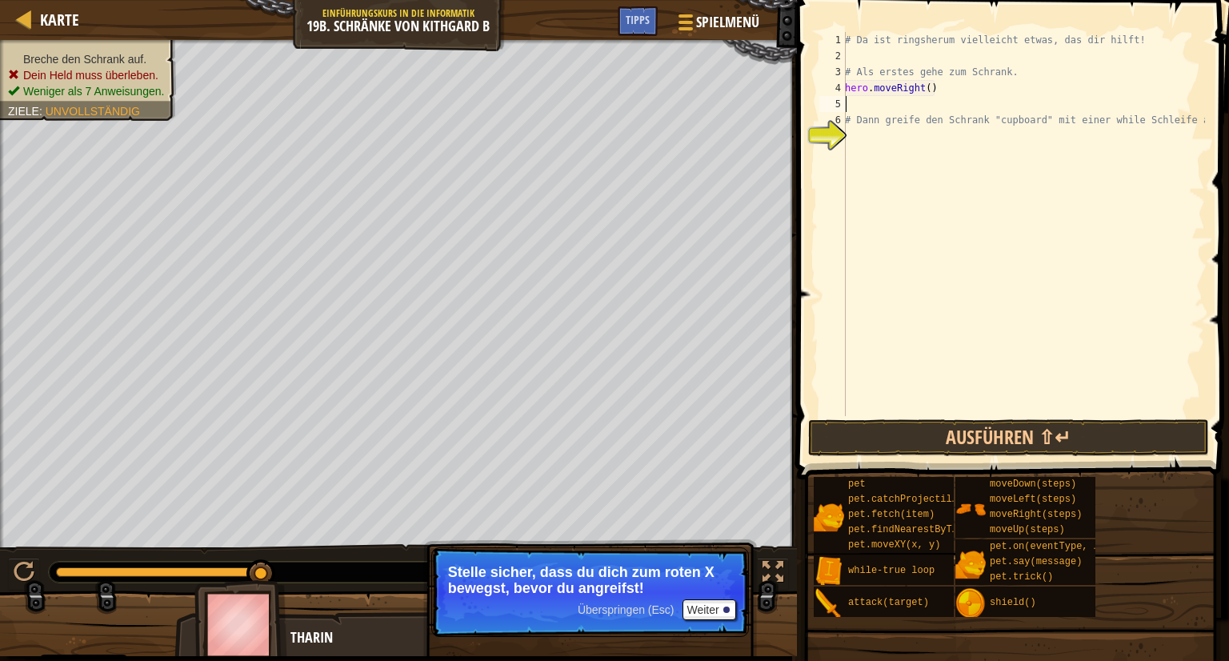
type textarea "m"
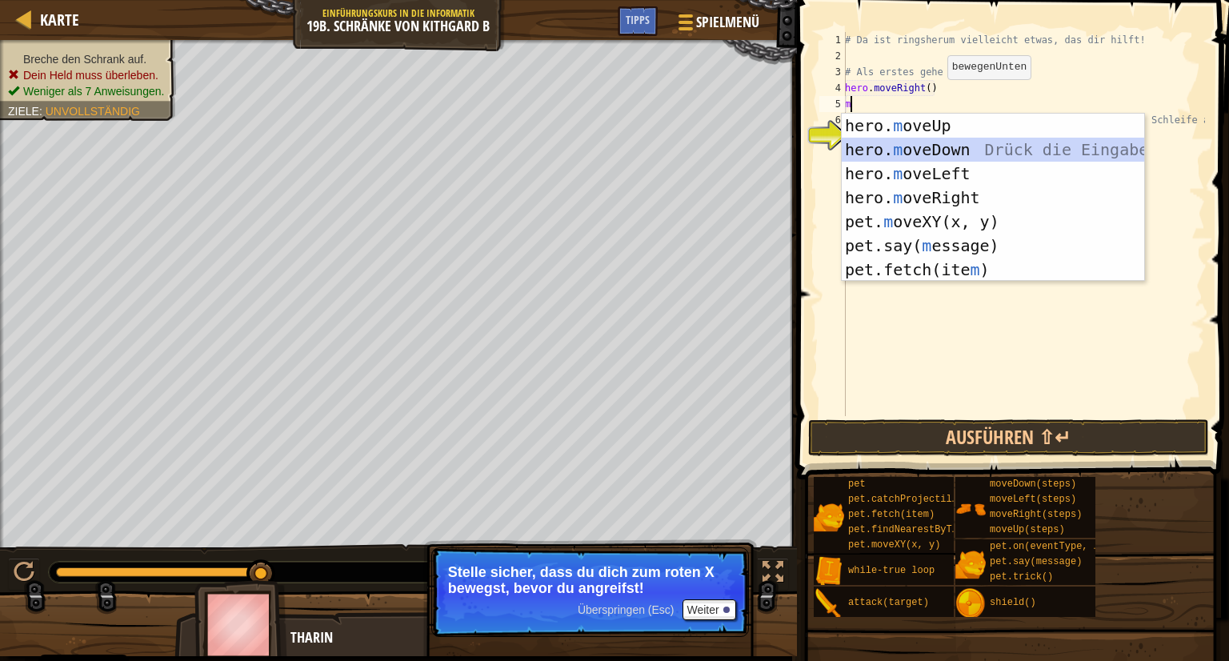
click at [911, 149] on div "hero. m oveUp Drück die Eingabetaste hero. m oveDown Drück die Eingabetaste her…" at bounding box center [993, 222] width 302 height 216
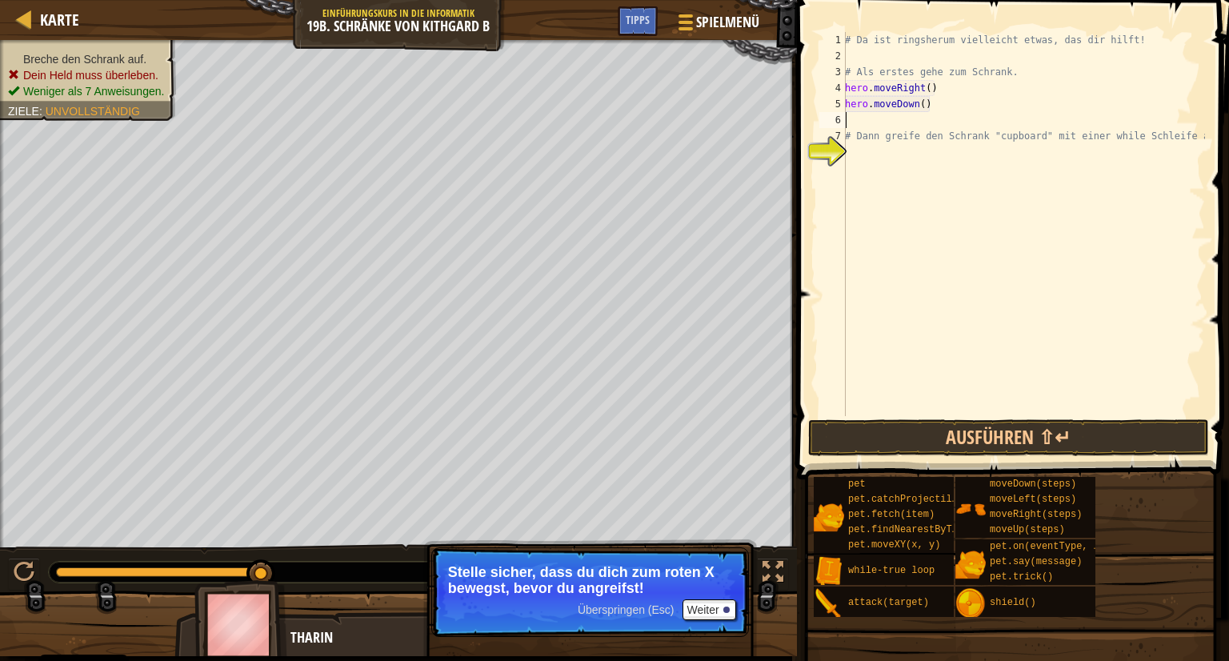
type textarea "m"
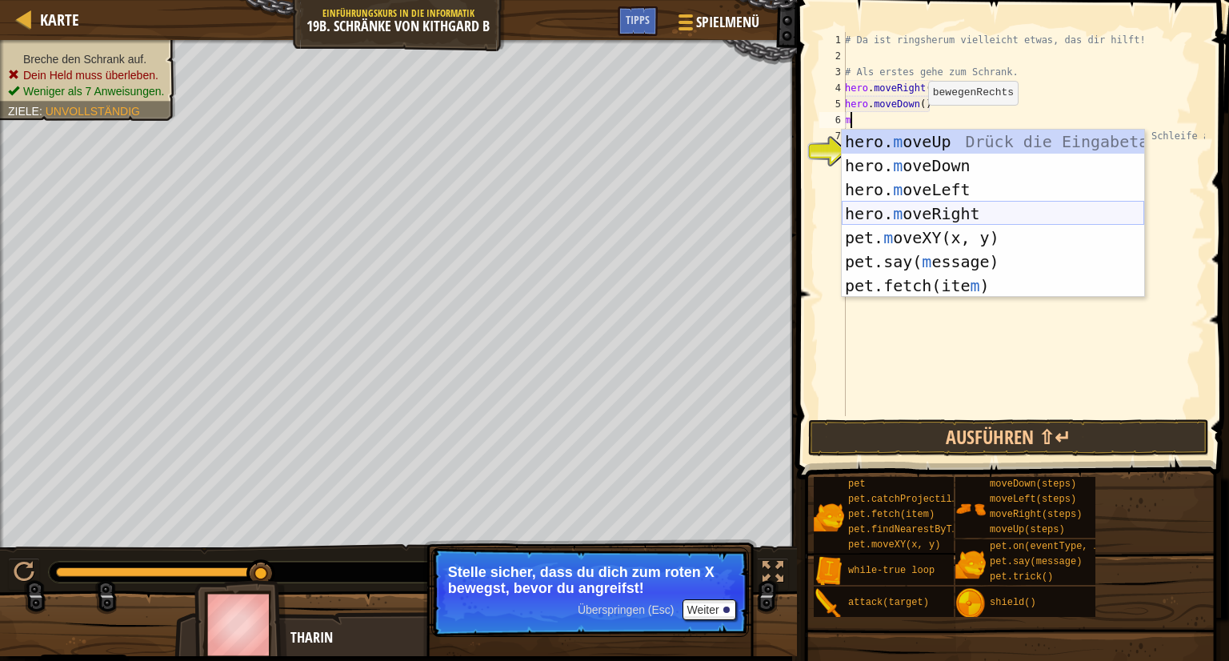
click at [872, 211] on div "hero. m oveUp Drück die Eingabetaste hero. m oveDown Drück die Eingabetaste her…" at bounding box center [993, 238] width 302 height 216
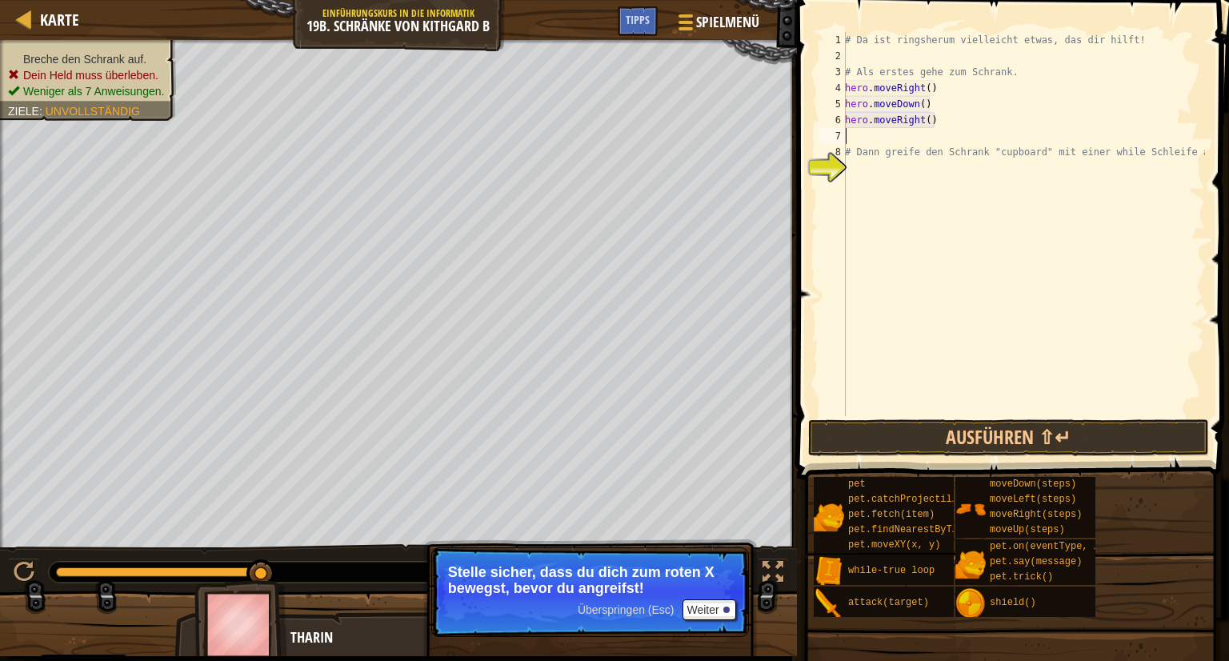
type textarea "m"
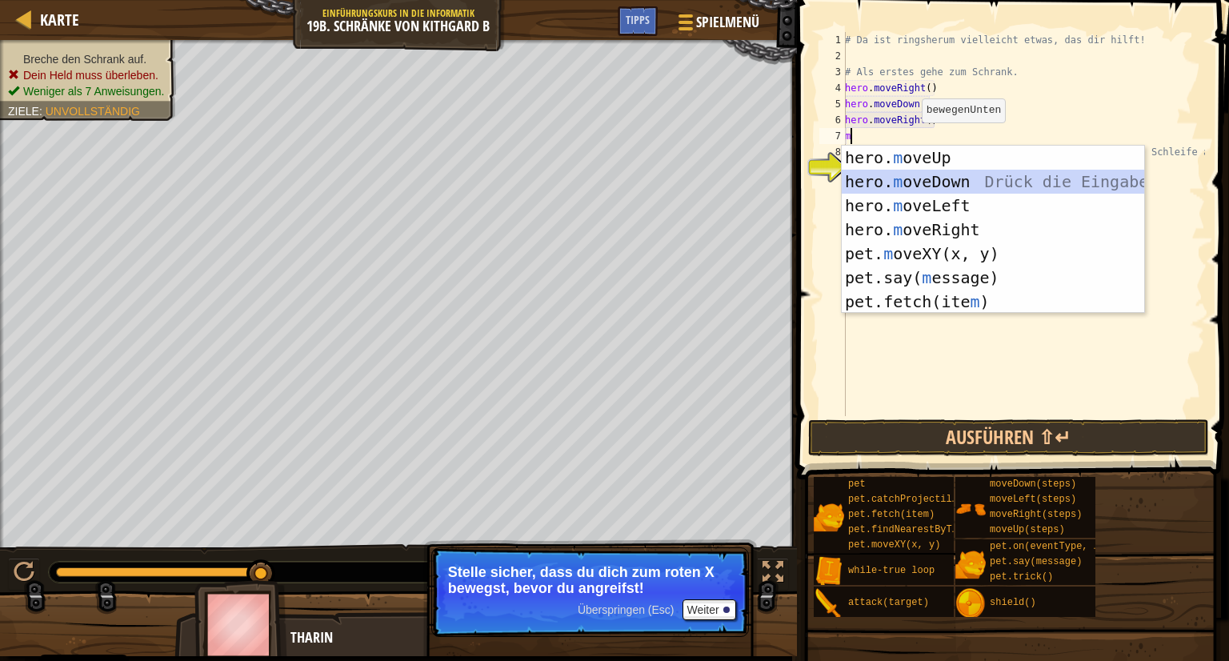
click at [910, 182] on div "hero. m oveUp Drück die Eingabetaste hero. m oveDown Drück die Eingabetaste her…" at bounding box center [993, 254] width 302 height 216
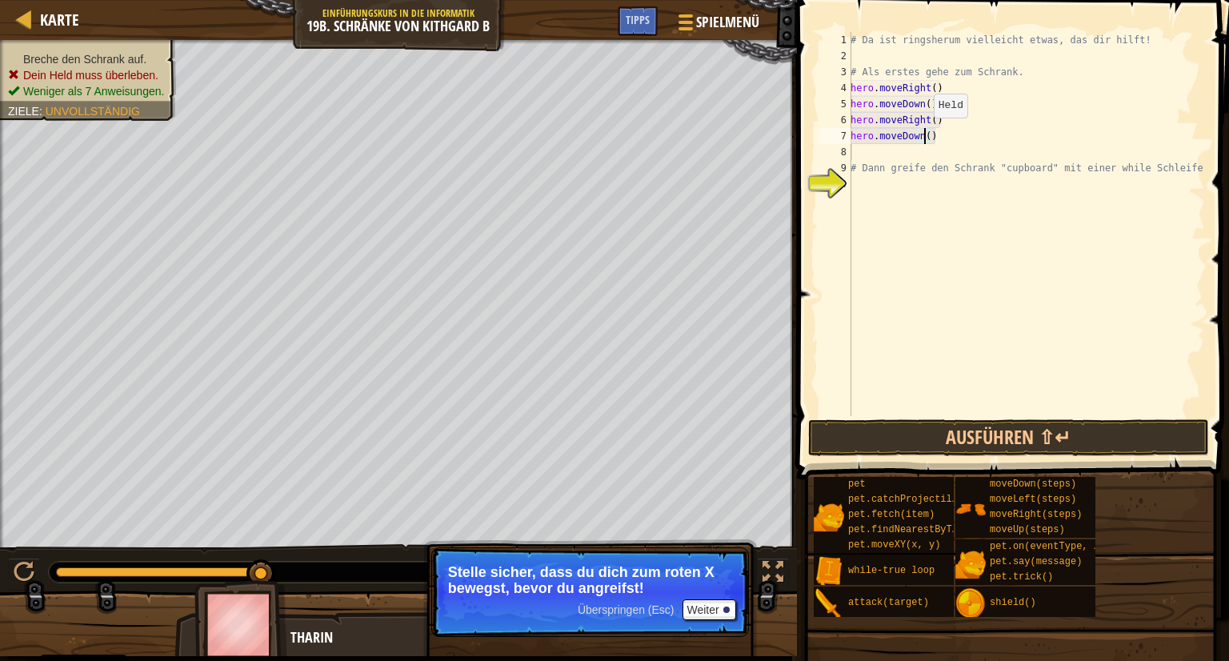
click at [925, 134] on div "# Da ist ringsherum vielleicht etwas, das dir hilft! # Als erstes gehe zum Schr…" at bounding box center [1026, 240] width 358 height 416
type textarea "hero.moveDown(2)"
click at [870, 179] on div "# Da ist ringsherum vielleicht etwas, das dir hilft! # Als erstes gehe zum Schr…" at bounding box center [1026, 240] width 358 height 416
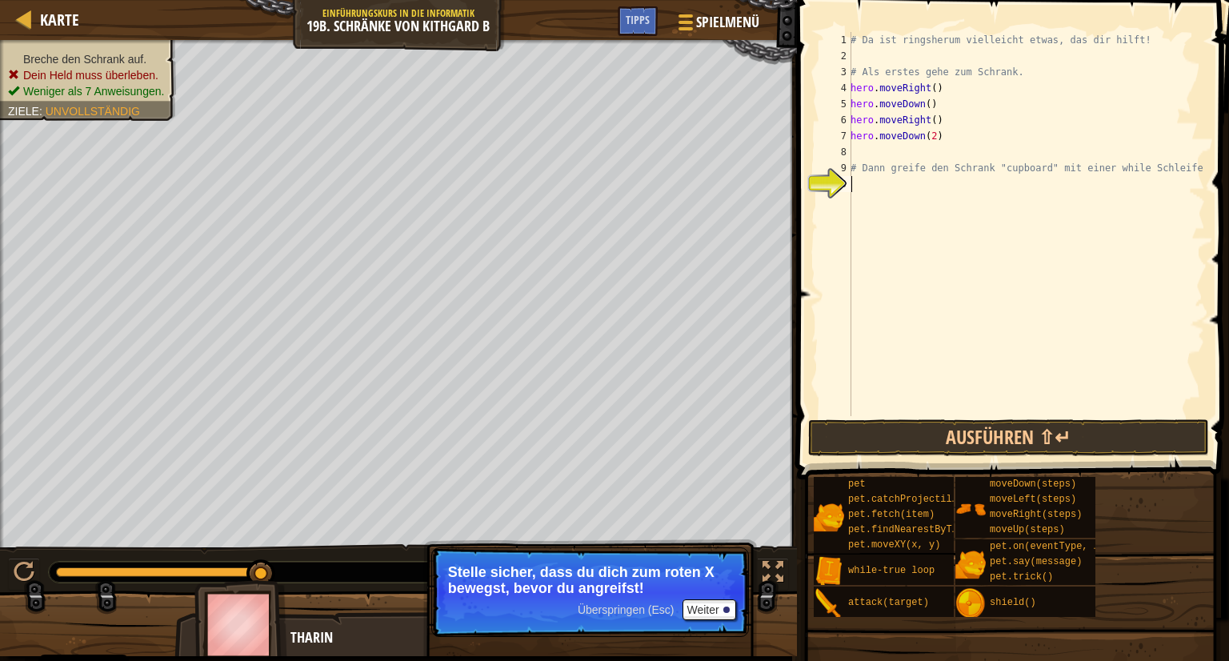
type textarea "l"
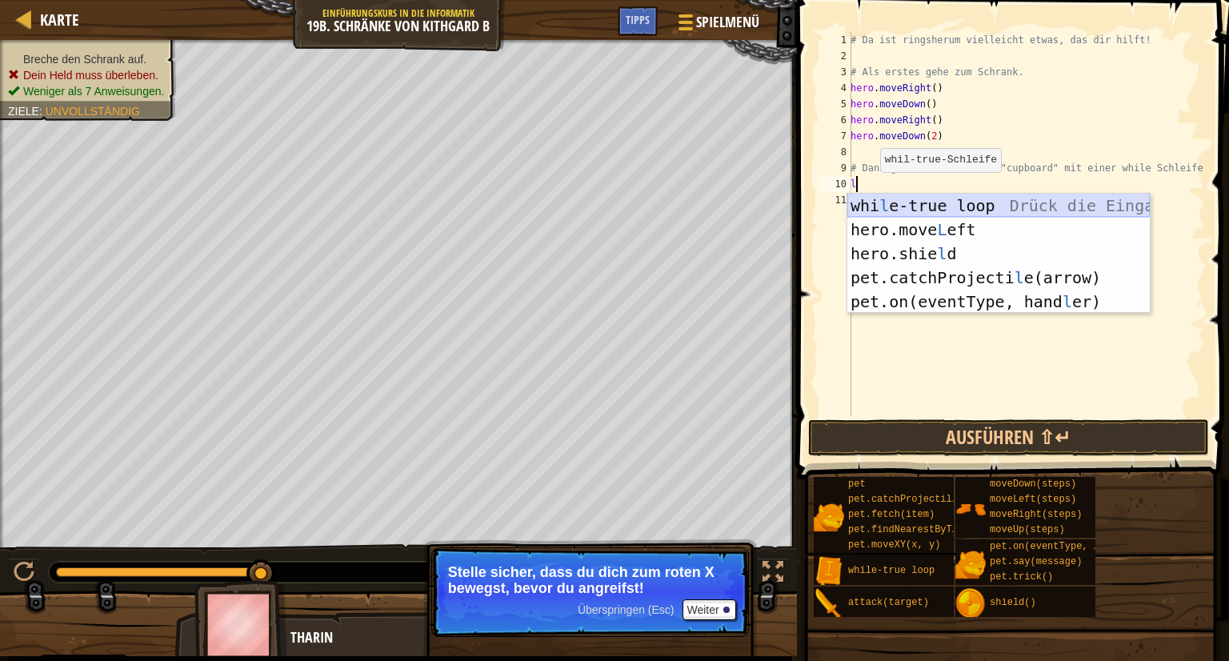
click at [909, 202] on div "whi l e-true loop Drück die Eingabetaste hero.move L eft Drück die Eingabetaste…" at bounding box center [998, 278] width 302 height 168
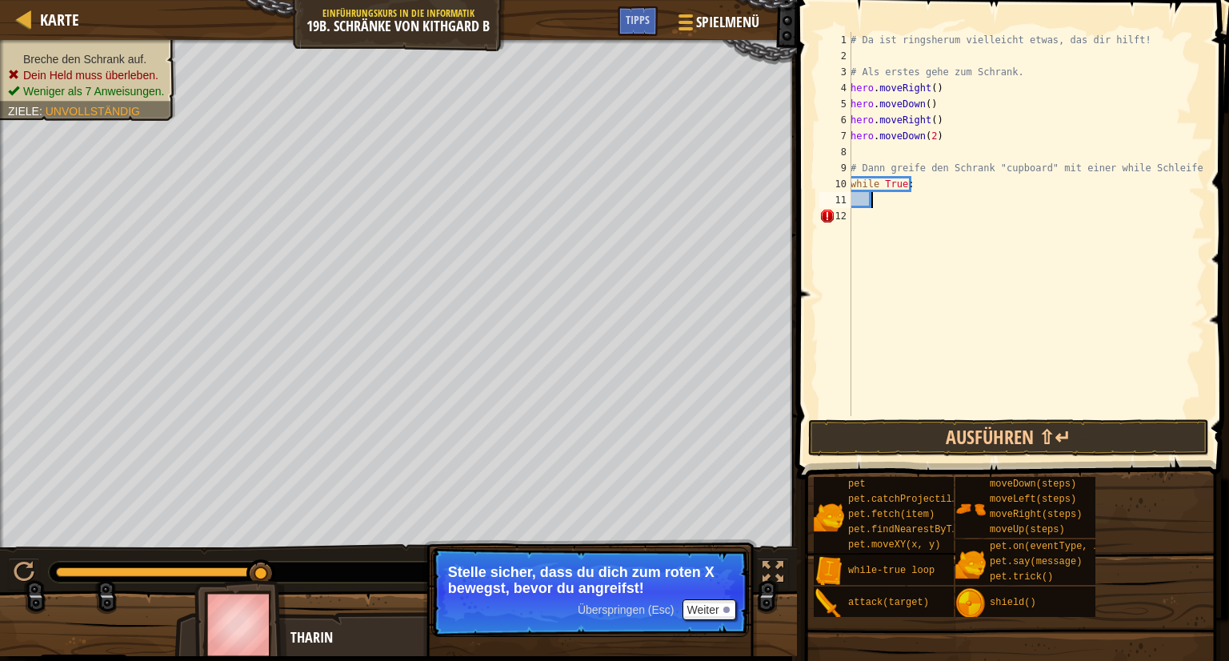
scroll to position [7, 1]
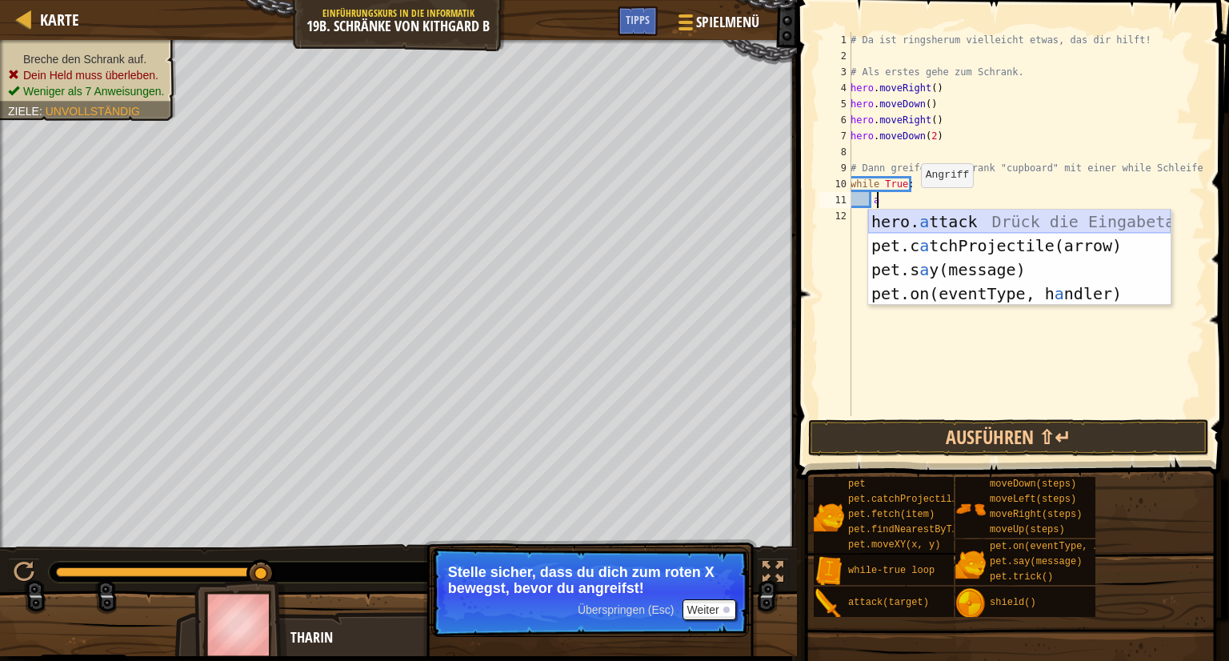
click at [930, 220] on div "hero. a ttack Drück die Eingabetaste pet.c a tchProjectile(arrow) Drück die Ein…" at bounding box center [1019, 282] width 302 height 144
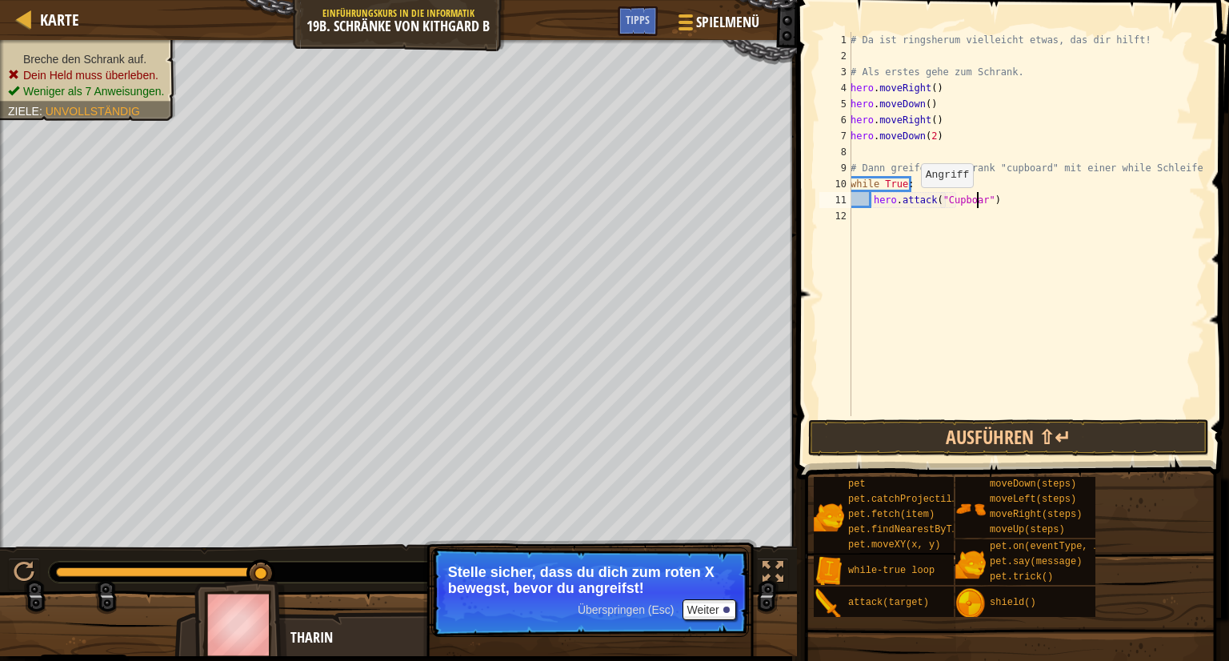
scroll to position [7, 10]
type textarea "hero.attack("Cupboard")"
click at [930, 429] on button "Ausführen ⇧↵" at bounding box center [1008, 437] width 401 height 37
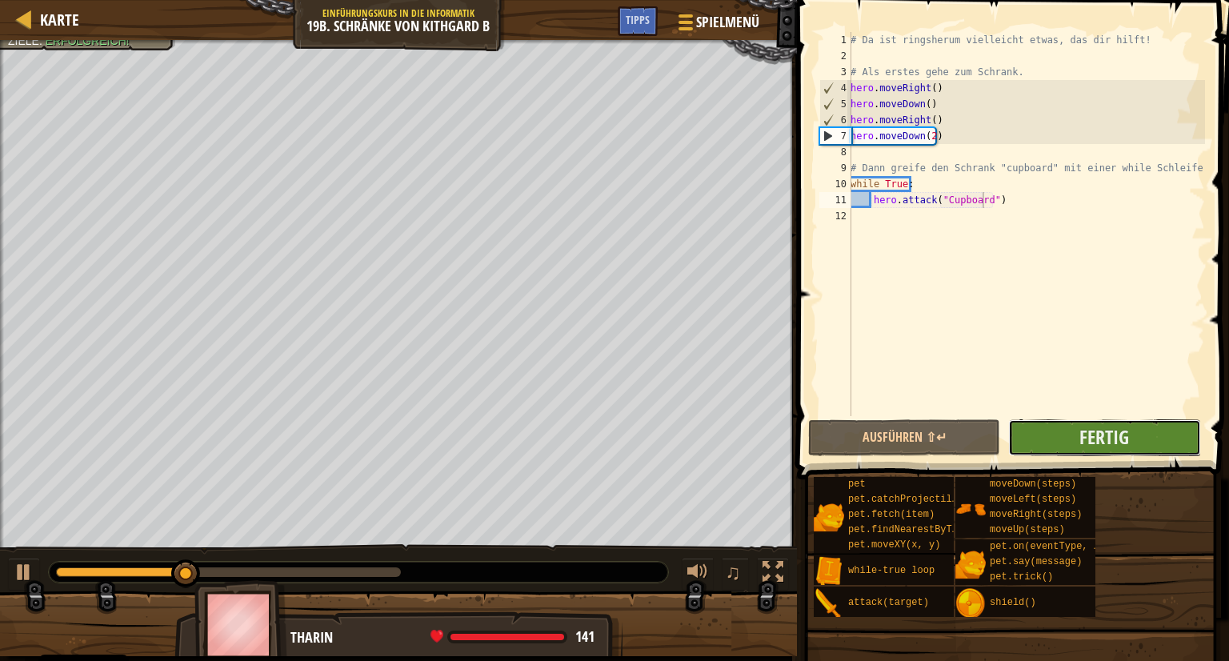
click at [1130, 438] on button "Fertig" at bounding box center [1104, 437] width 192 height 37
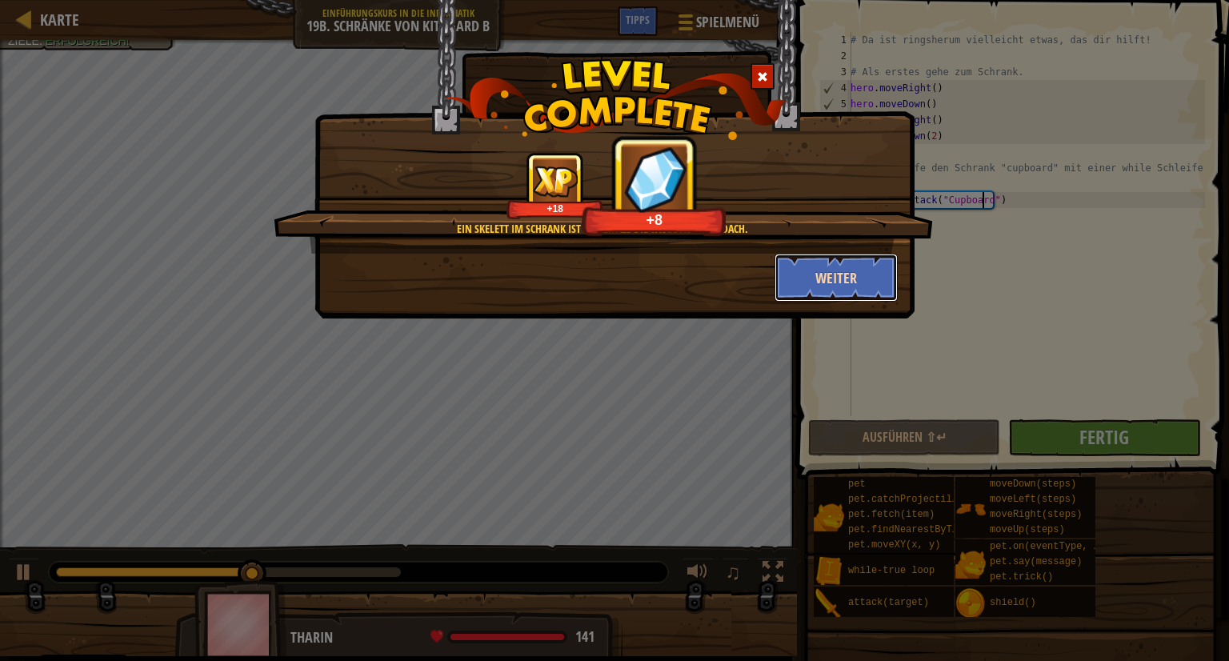
click at [854, 276] on button "Weiter" at bounding box center [836, 278] width 124 height 48
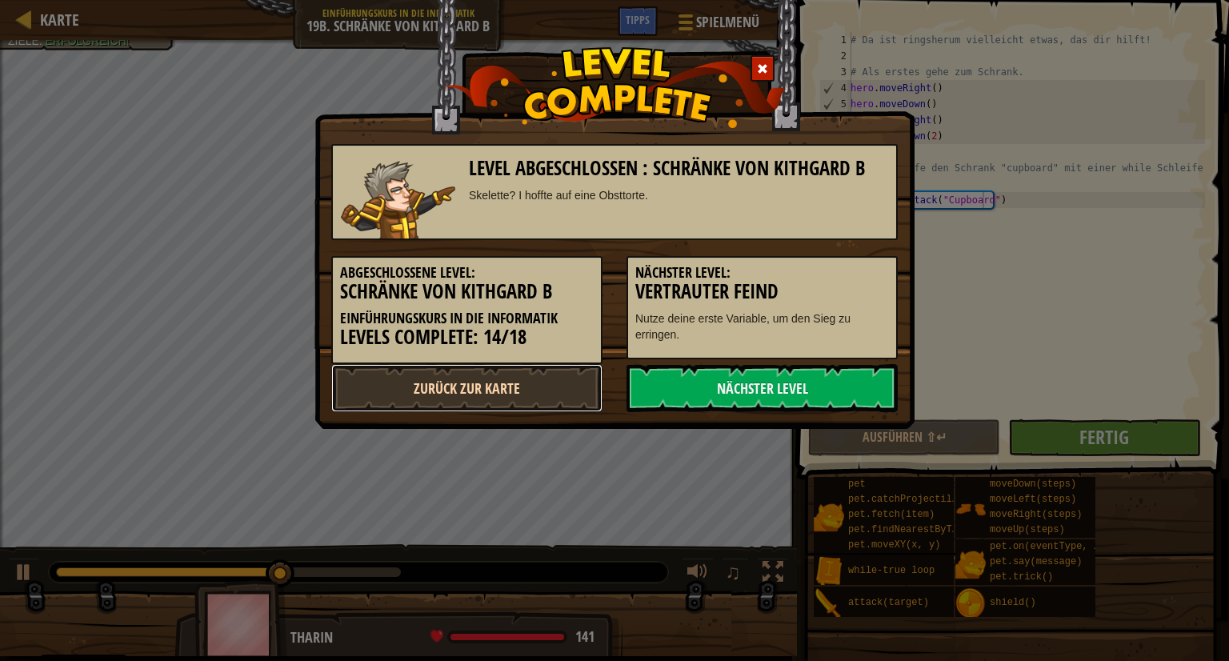
click at [510, 381] on link "Zurück zur Karte" at bounding box center [466, 388] width 271 height 48
select select "de-DE"
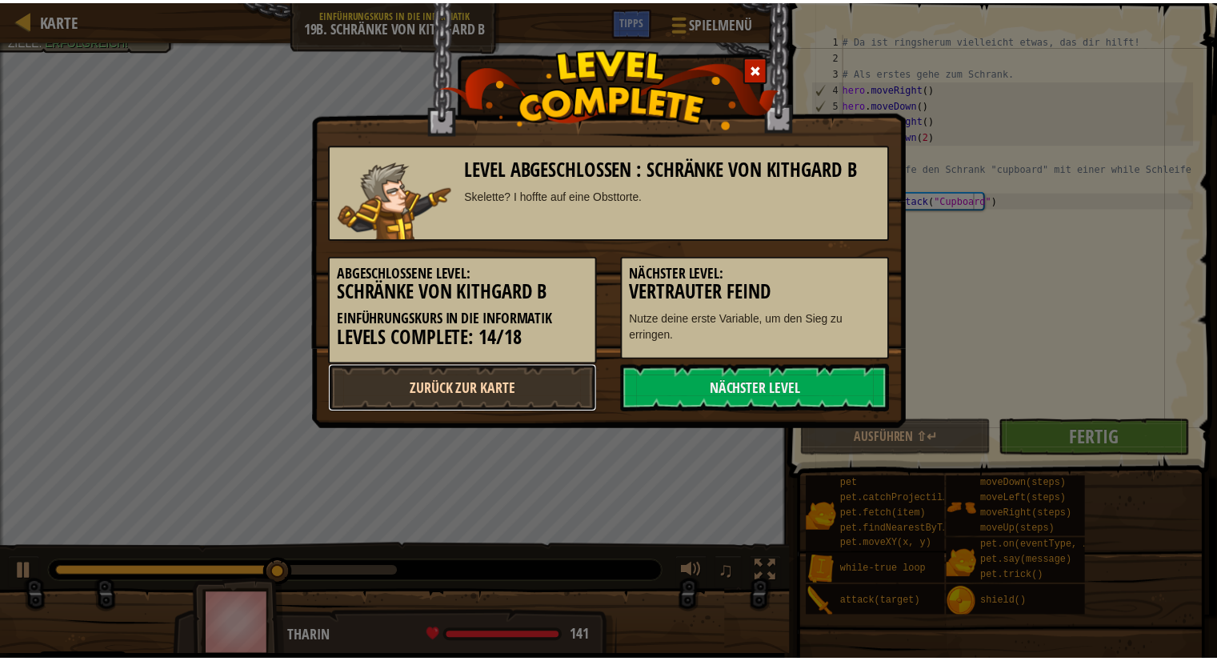
select select "de-DE"
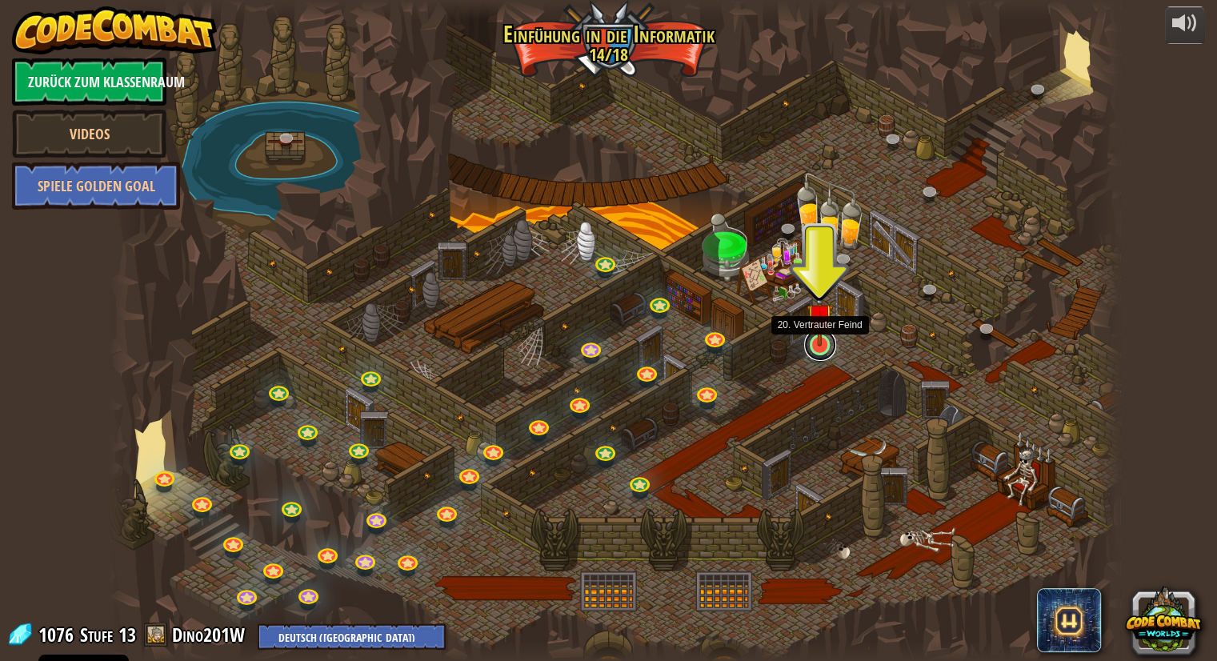
click at [814, 347] on link at bounding box center [820, 345] width 32 height 32
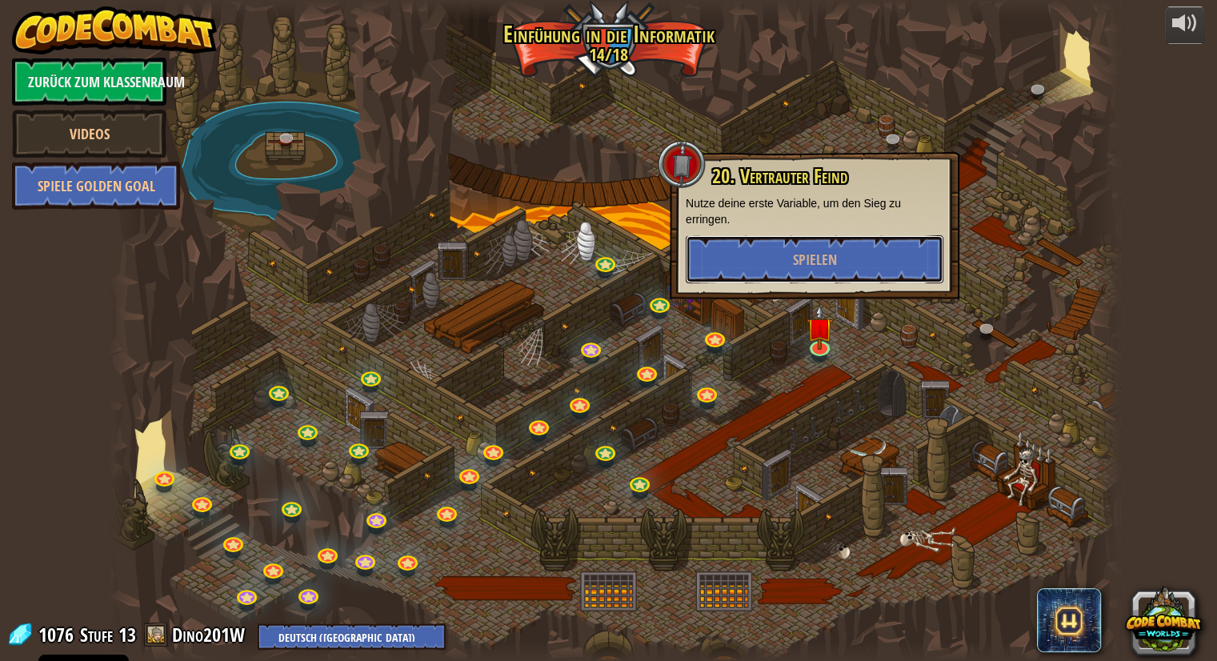
drag, startPoint x: 784, startPoint y: 254, endPoint x: 786, endPoint y: 242, distance: 11.5
click at [784, 253] on button "Spielen" at bounding box center [815, 259] width 258 height 48
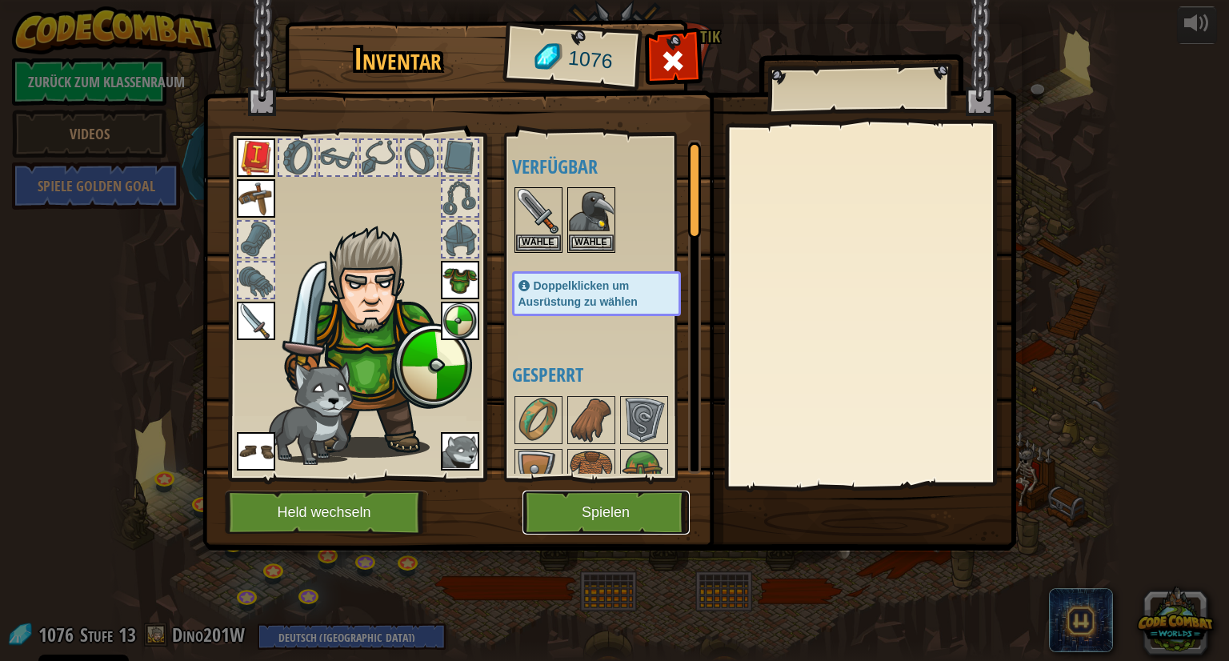
click at [570, 519] on button "Spielen" at bounding box center [605, 512] width 167 height 44
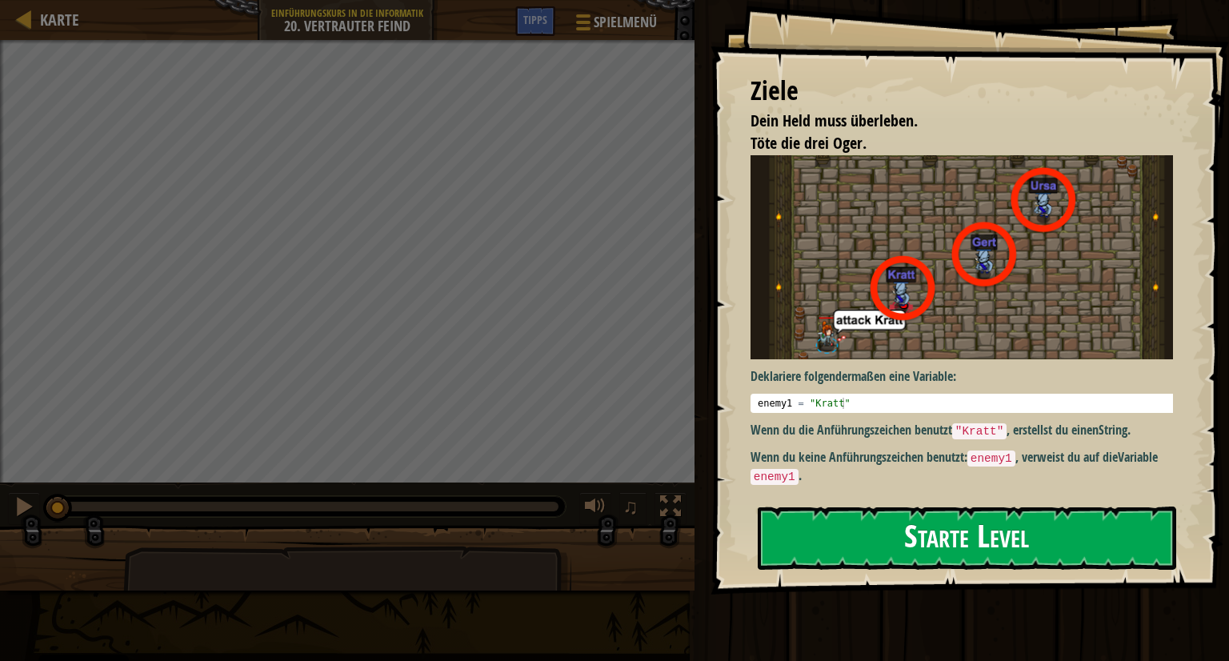
click at [870, 534] on button "Starte Level" at bounding box center [967, 537] width 418 height 63
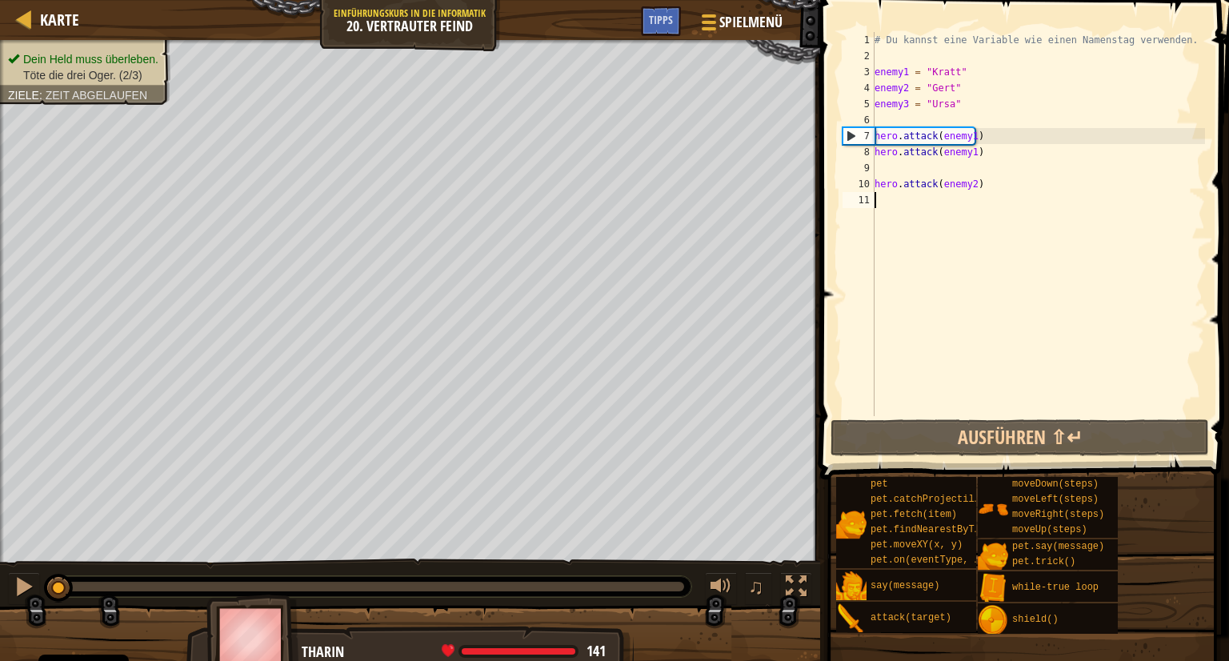
scroll to position [7, 0]
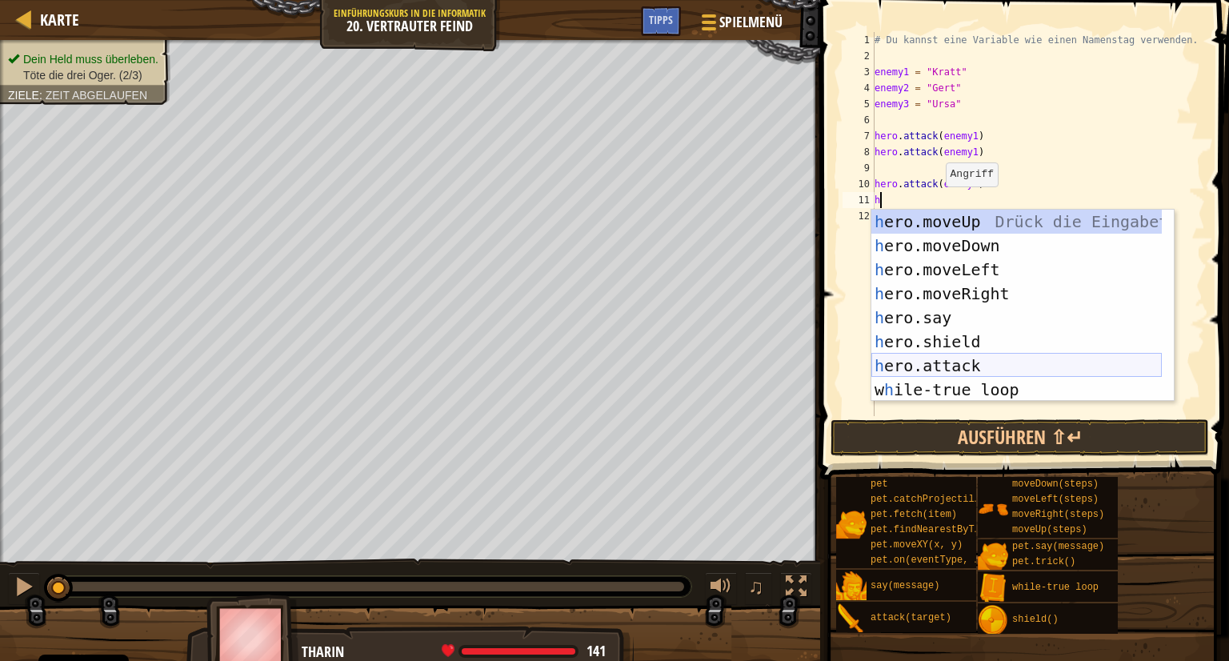
click at [926, 359] on div "h ero.moveUp Drück die Eingabetaste h ero.moveDown Drück die Eingabetaste h ero…" at bounding box center [1016, 330] width 290 height 240
type textarea "hero.attack(enemy)"
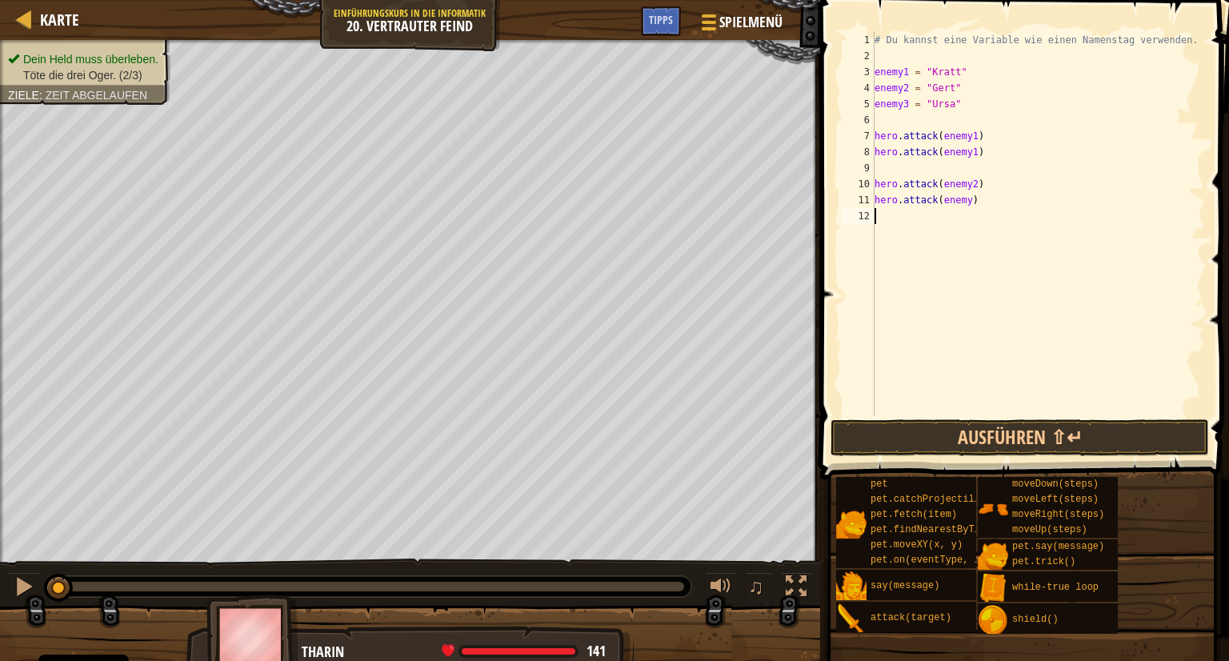
click at [1064, 231] on div "# Du kannst eine Variable wie einen Namenstag verwenden. enemy1 = "Kratt" enemy…" at bounding box center [1038, 240] width 334 height 416
click at [961, 202] on div "# Du kannst eine Variable wie einen Namenstag verwenden. enemy1 = "Kratt" enemy…" at bounding box center [1038, 240] width 334 height 416
click at [961, 196] on div "# Du kannst eine Variable wie einen Namenstag verwenden. enemy1 = "Kratt" enemy…" at bounding box center [1038, 240] width 334 height 416
click at [963, 198] on div "# Du kannst eine Variable wie einen Namenstag verwenden. enemy1 = "Kratt" enemy…" at bounding box center [1038, 240] width 334 height 416
type textarea "hero.attack(enemy2)"
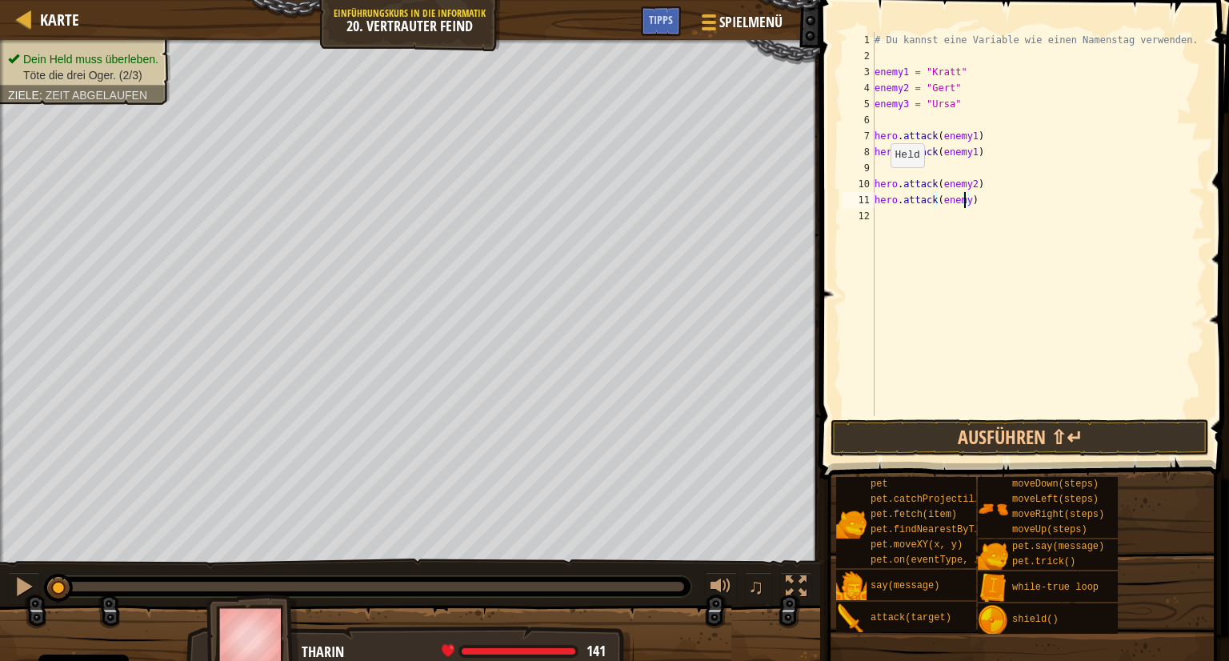
scroll to position [7, 6]
click at [880, 209] on div "# Du kannst eine Variable wie einen Namenstag verwenden. enemy1 = "Kratt" enemy…" at bounding box center [1038, 240] width 334 height 416
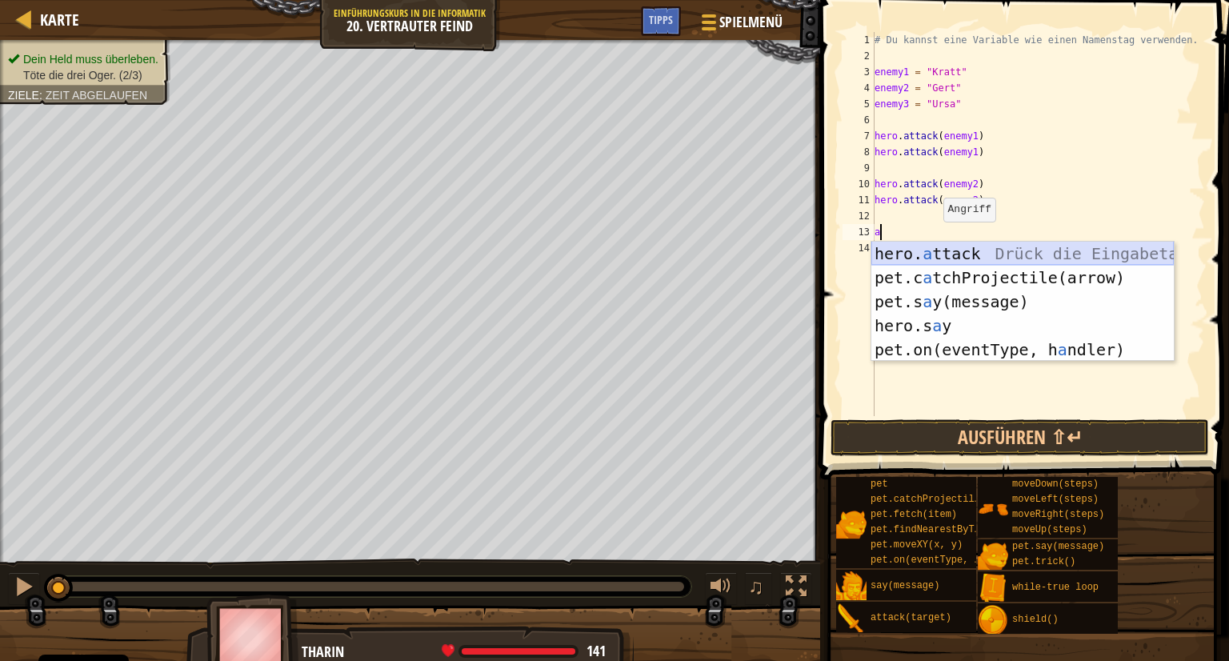
click at [942, 251] on div "hero. a ttack Drück die Eingabetaste pet.c a tchProjectile(arrow) Drück die Ein…" at bounding box center [1022, 326] width 302 height 168
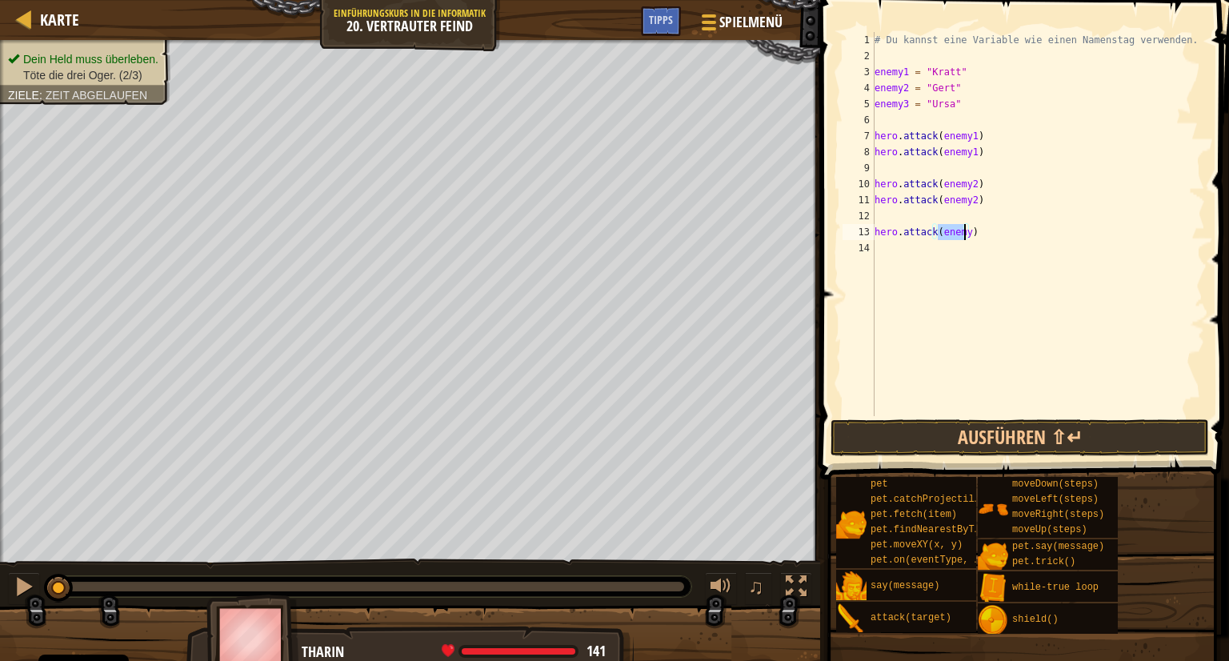
click at [977, 230] on div "# Du kannst eine Variable wie einen Namenstag verwenden. enemy1 = "Kratt" enemy…" at bounding box center [1038, 240] width 334 height 416
click at [964, 231] on div "# Du kannst eine Variable wie einen Namenstag verwenden. enemy1 = "Kratt" enemy…" at bounding box center [1038, 240] width 334 height 416
type textarea "hero.attack(enemy3)"
click at [878, 250] on div "# Du kannst eine Variable wie einen Namenstag verwenden. enemy1 = "Kratt" enemy…" at bounding box center [1038, 240] width 334 height 416
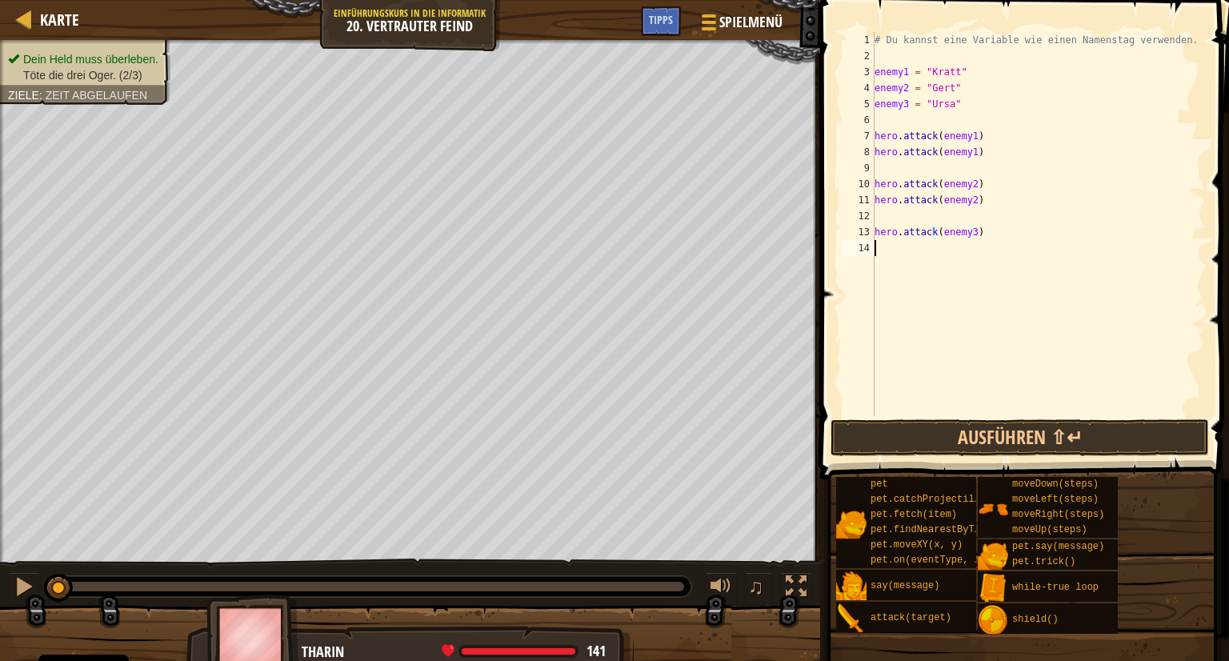
scroll to position [7, 0]
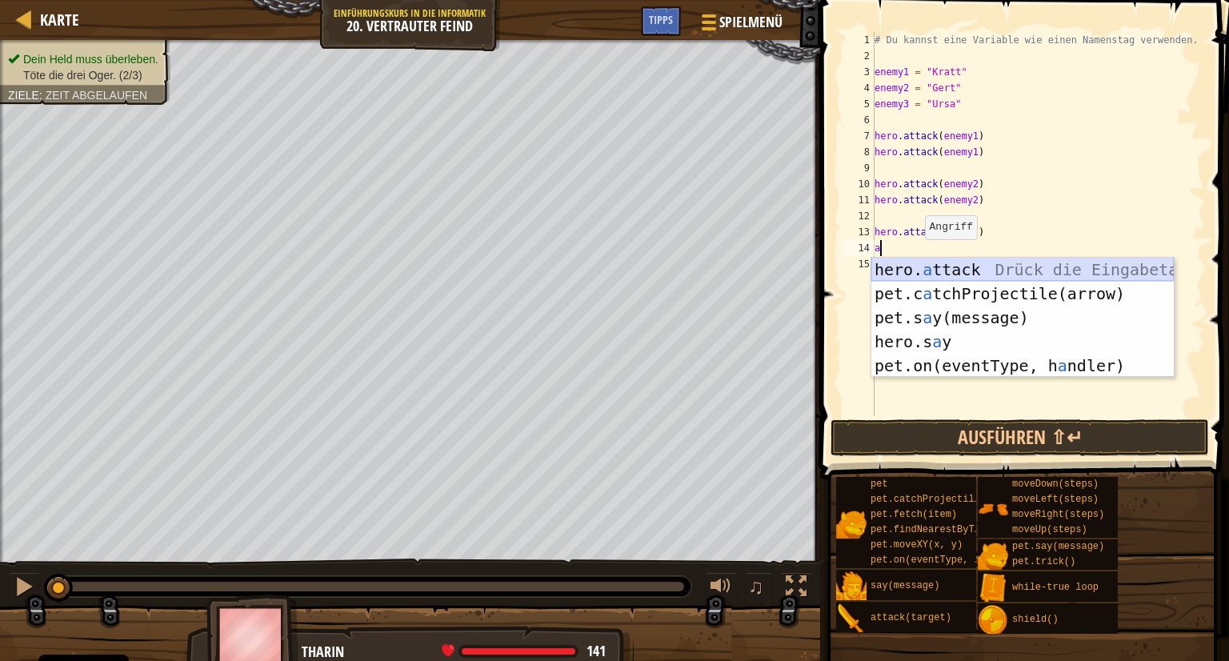
click at [1002, 269] on div "hero. a ttack Drück die Eingabetaste pet.c a tchProjectile(arrow) Drück die Ein…" at bounding box center [1022, 342] width 302 height 168
type textarea "hero.attack(enemy)"
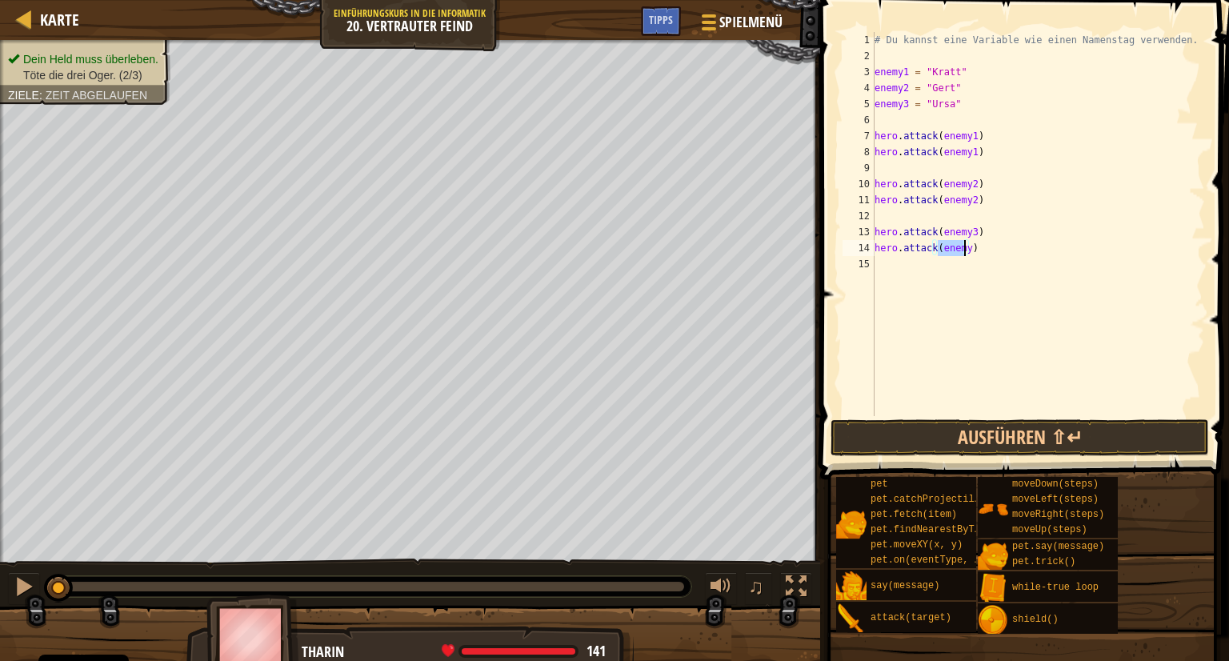
click at [998, 265] on div "# Du kannst eine Variable wie einen Namenstag verwenden. enemy1 = "Kratt" enemy…" at bounding box center [1038, 240] width 334 height 416
click at [963, 247] on div "# Du kannst eine Variable wie einen Namenstag verwenden. enemy1 = "Kratt" enemy…" at bounding box center [1038, 240] width 334 height 416
type textarea "hero.attack(enemy3)"
click at [1019, 433] on button "Ausführen ⇧↵" at bounding box center [1019, 437] width 378 height 37
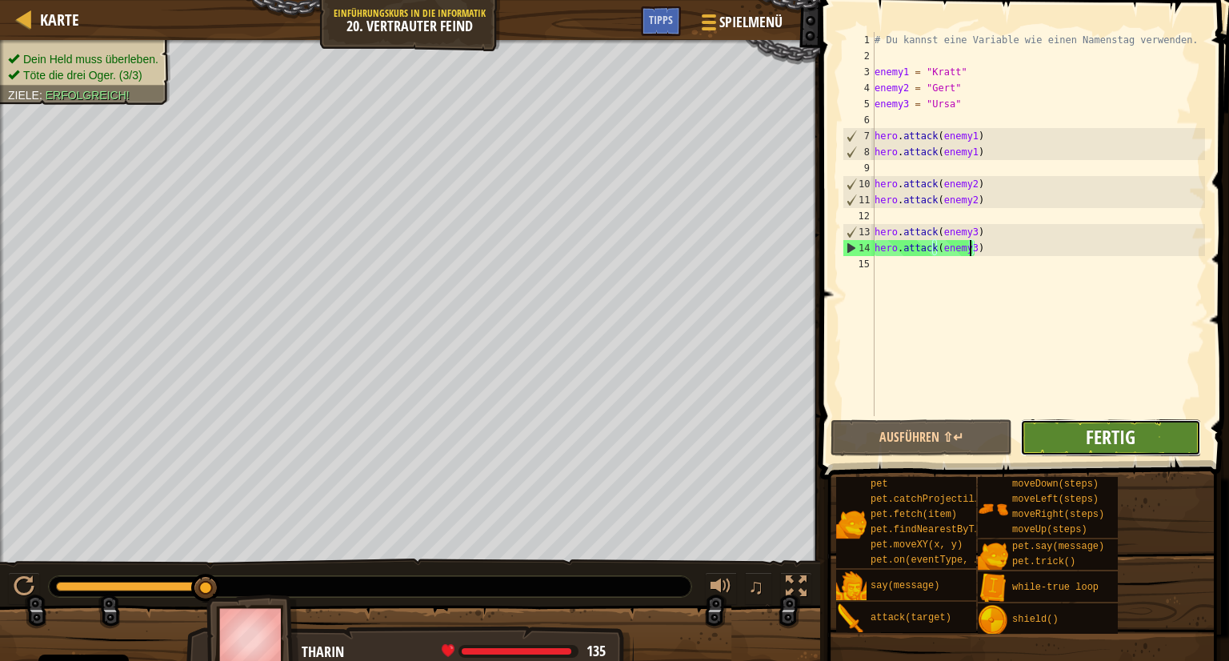
click at [1119, 441] on span "Fertig" at bounding box center [1111, 437] width 50 height 26
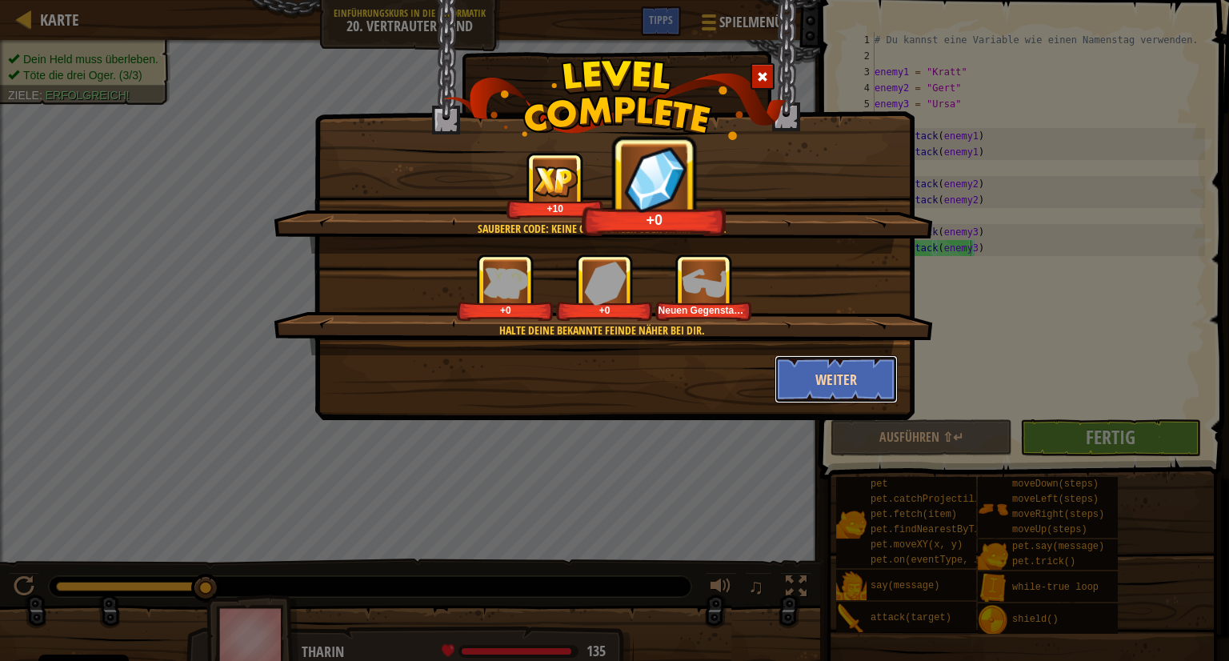
click at [846, 378] on button "Weiter" at bounding box center [836, 379] width 124 height 48
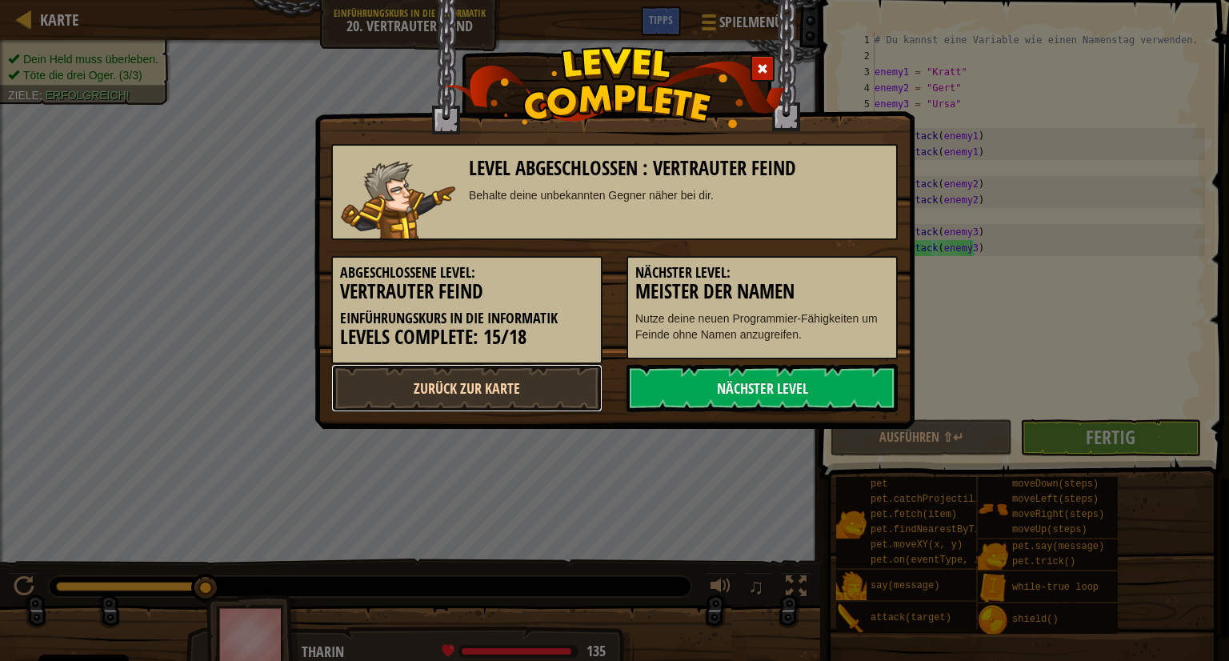
click at [492, 378] on link "Zurück zur Karte" at bounding box center [466, 388] width 271 height 48
select select "de-DE"
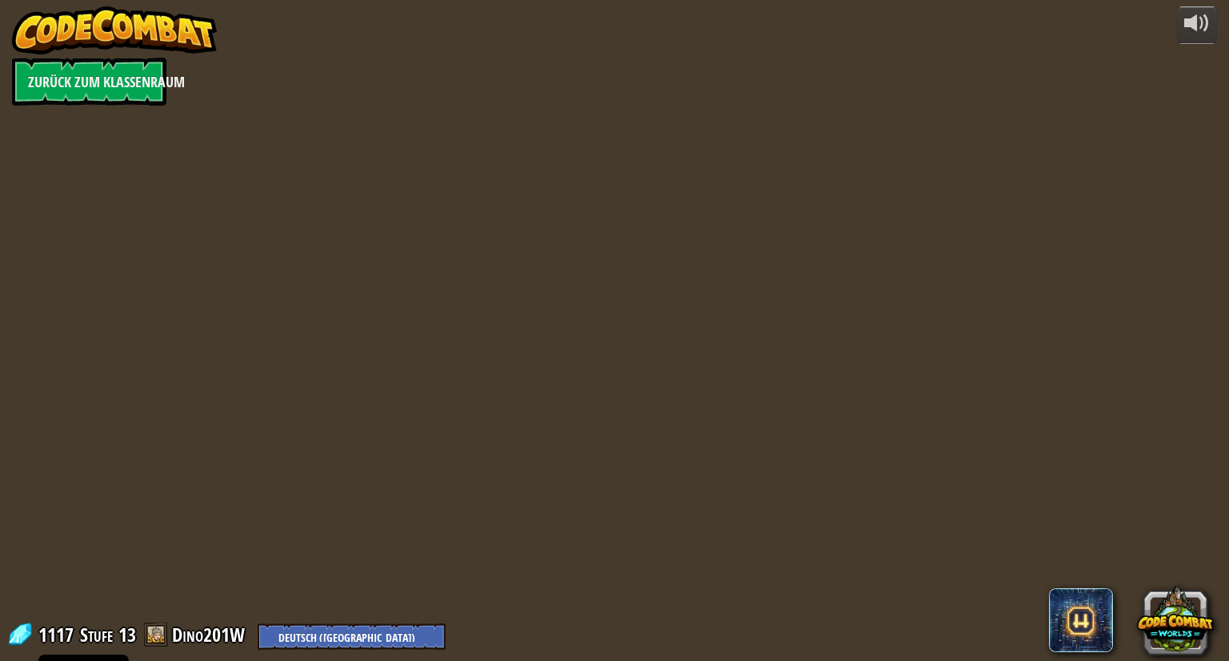
select select "de-DE"
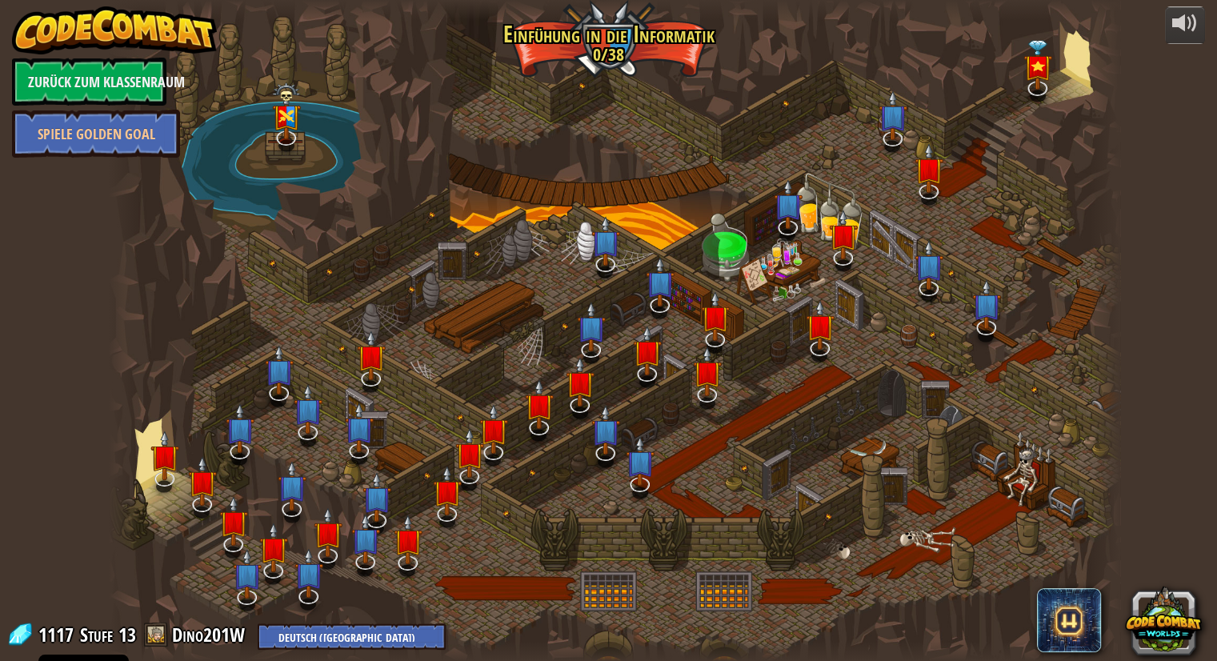
select select "de-DE"
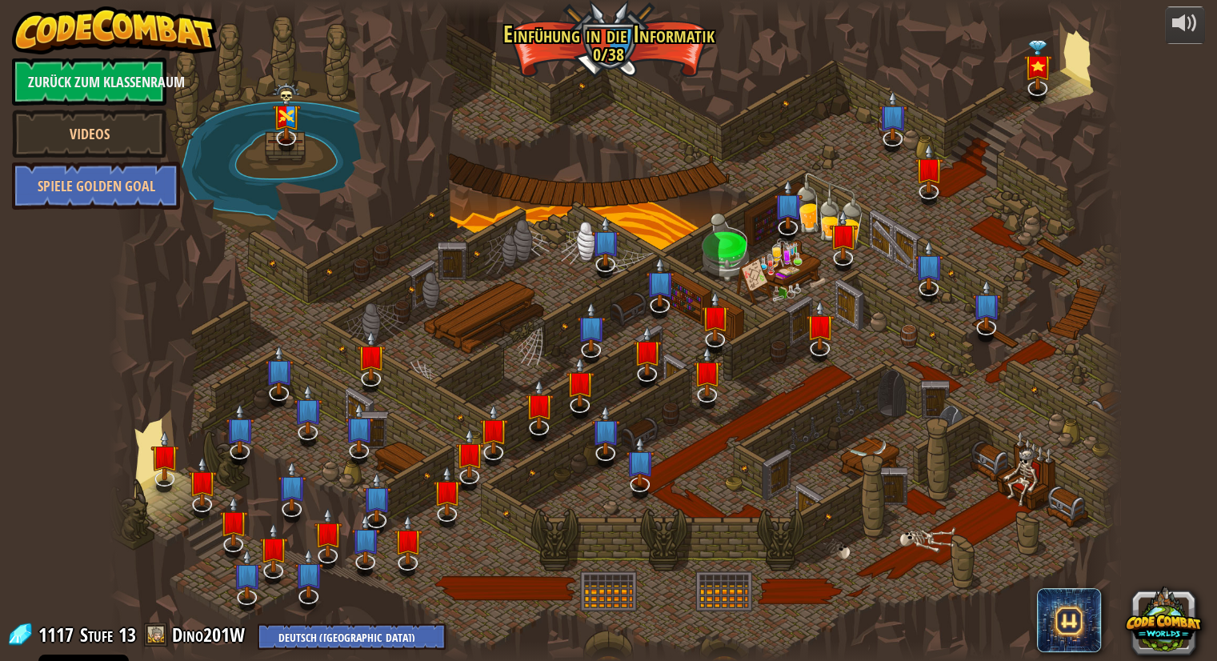
select select "de-DE"
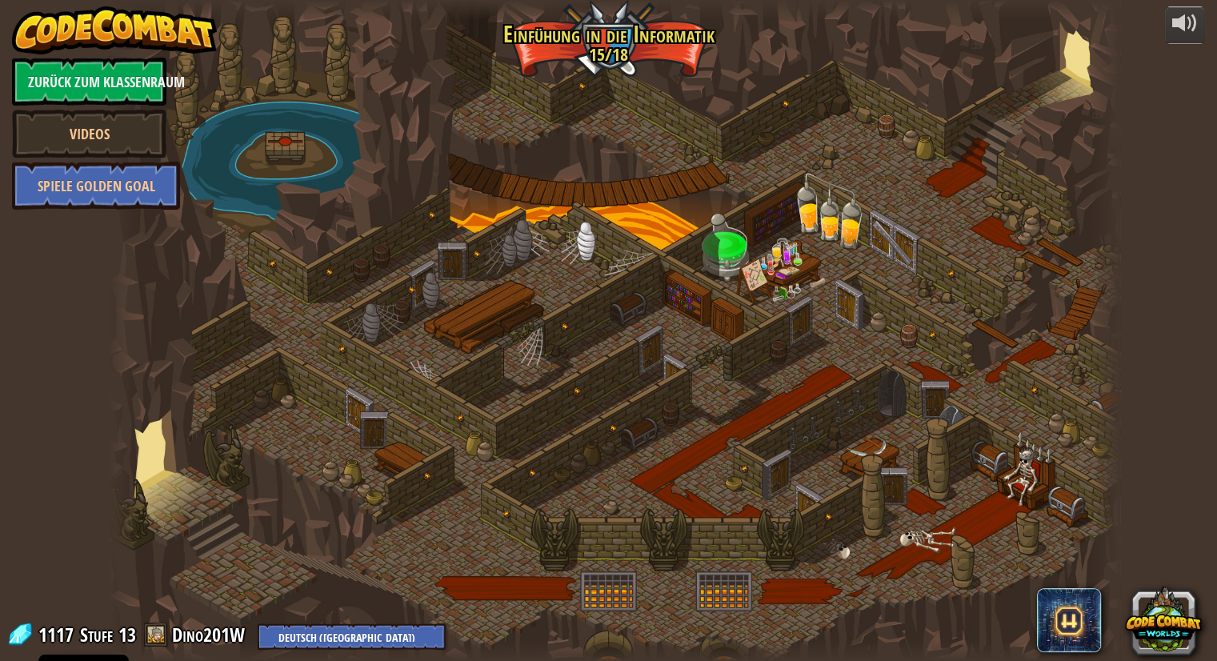
select select "de-DE"
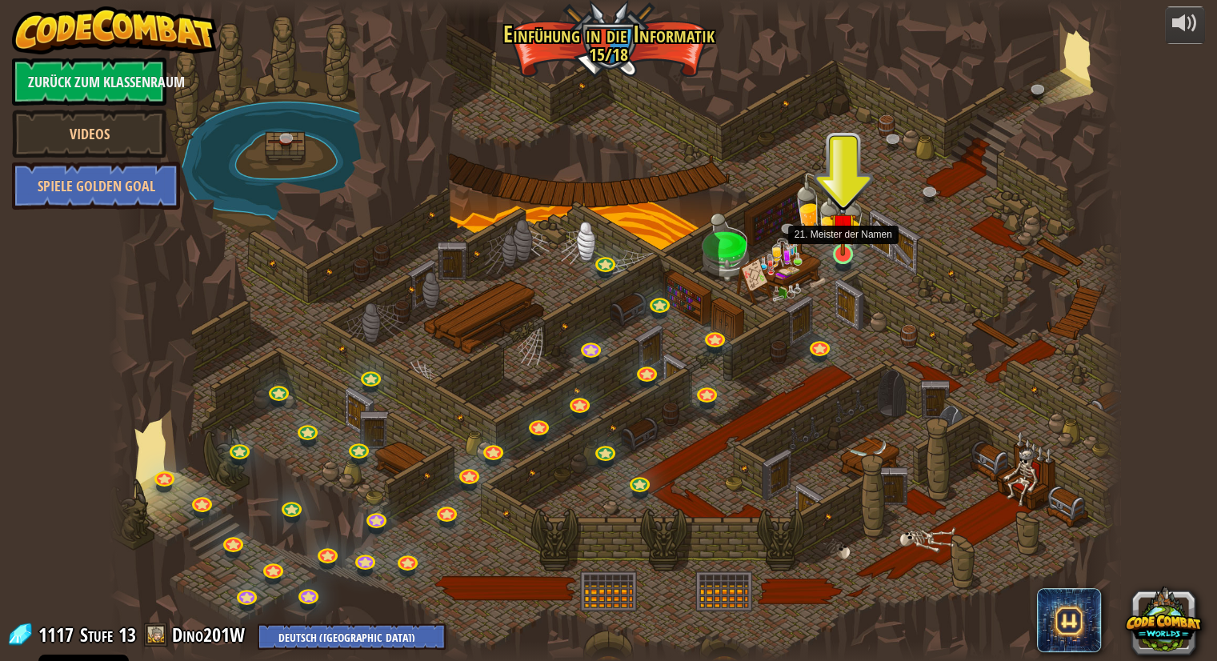
click at [844, 250] on img at bounding box center [843, 226] width 26 height 60
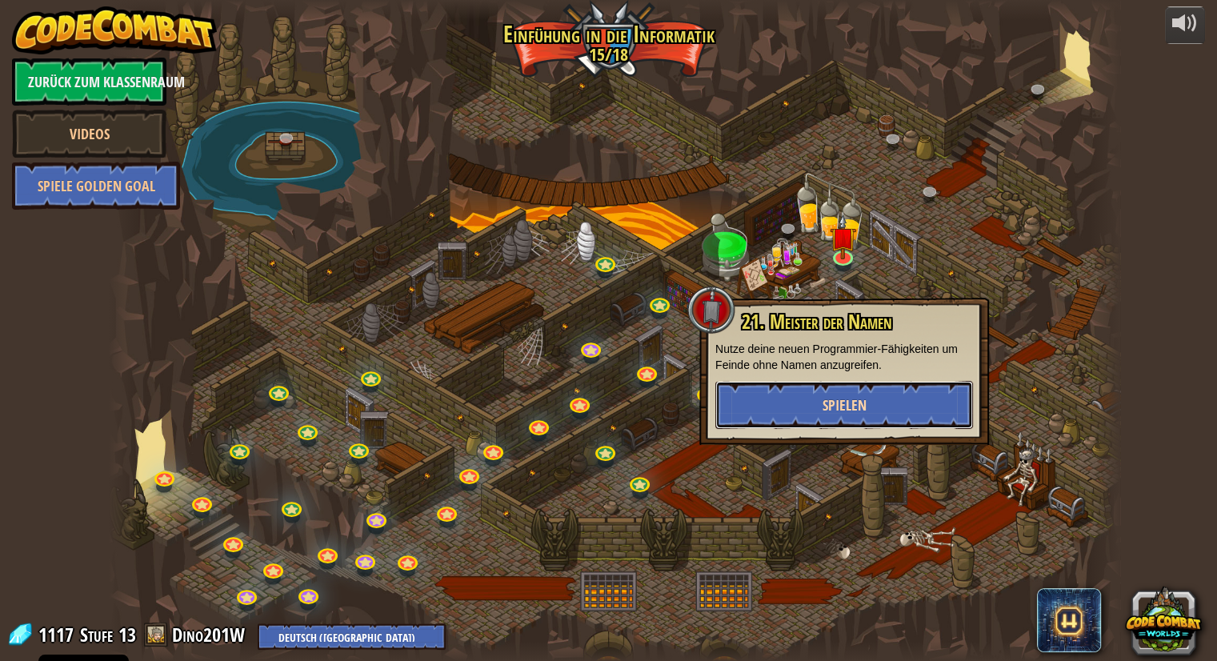
click at [855, 392] on button "Spielen" at bounding box center [844, 405] width 258 height 48
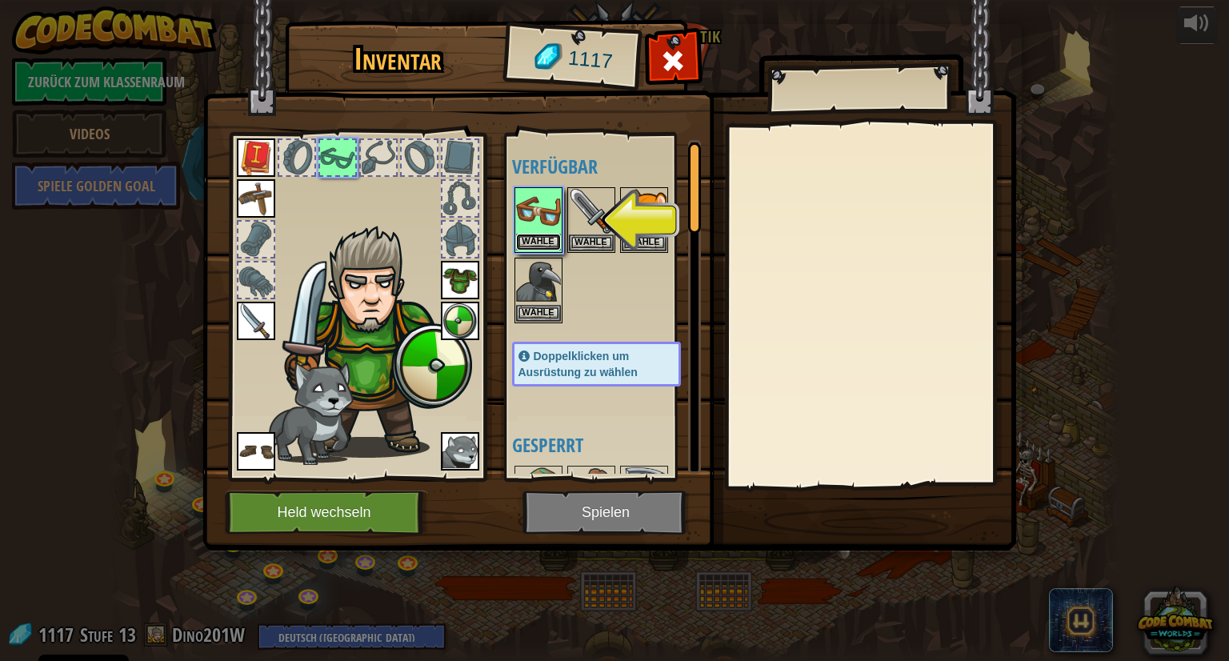
click at [528, 238] on button "Wähle" at bounding box center [538, 242] width 45 height 17
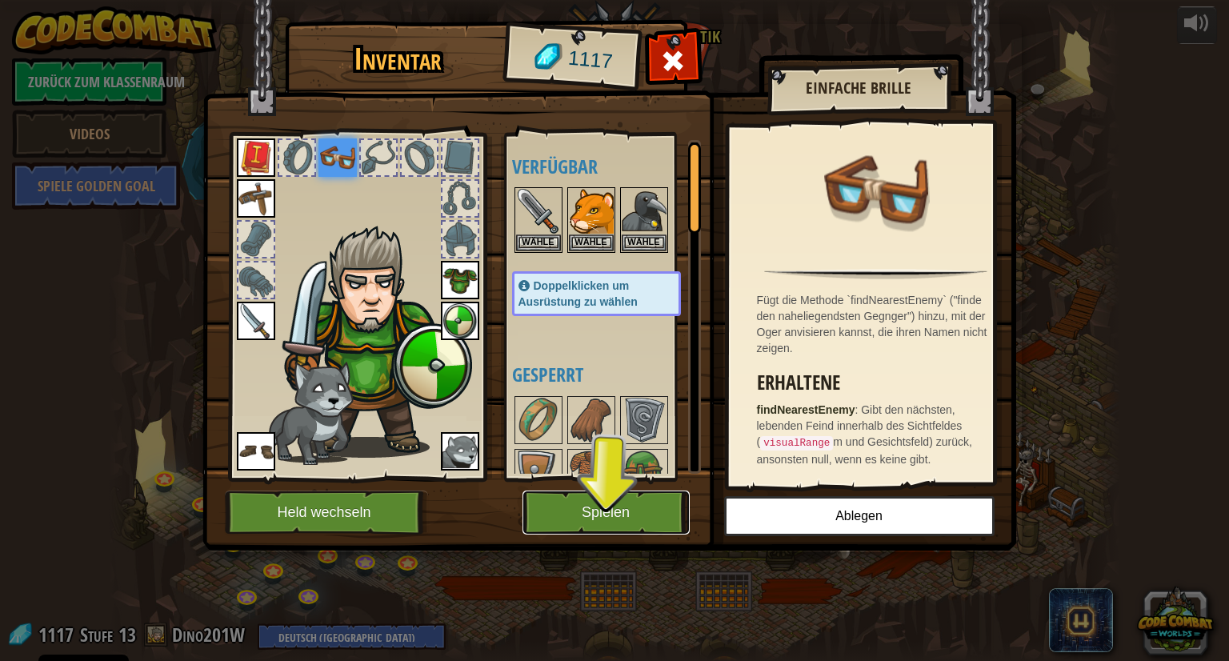
click at [538, 494] on button "Spielen" at bounding box center [605, 512] width 167 height 44
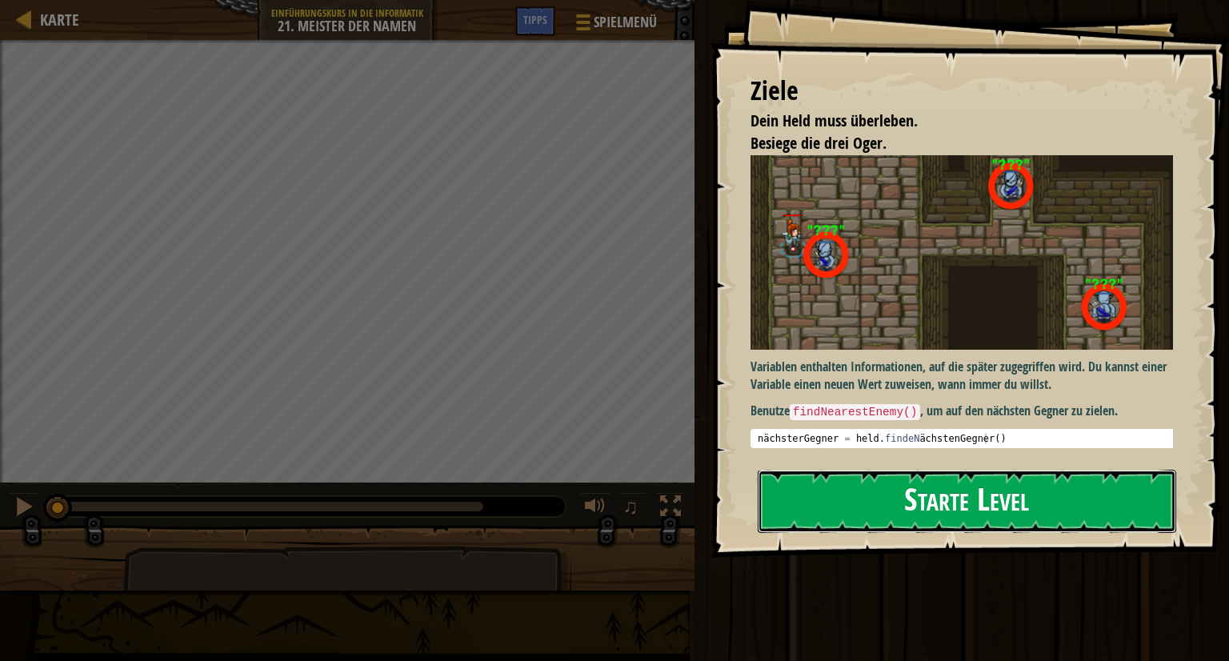
click at [1011, 500] on button "Starte Level" at bounding box center [967, 501] width 418 height 63
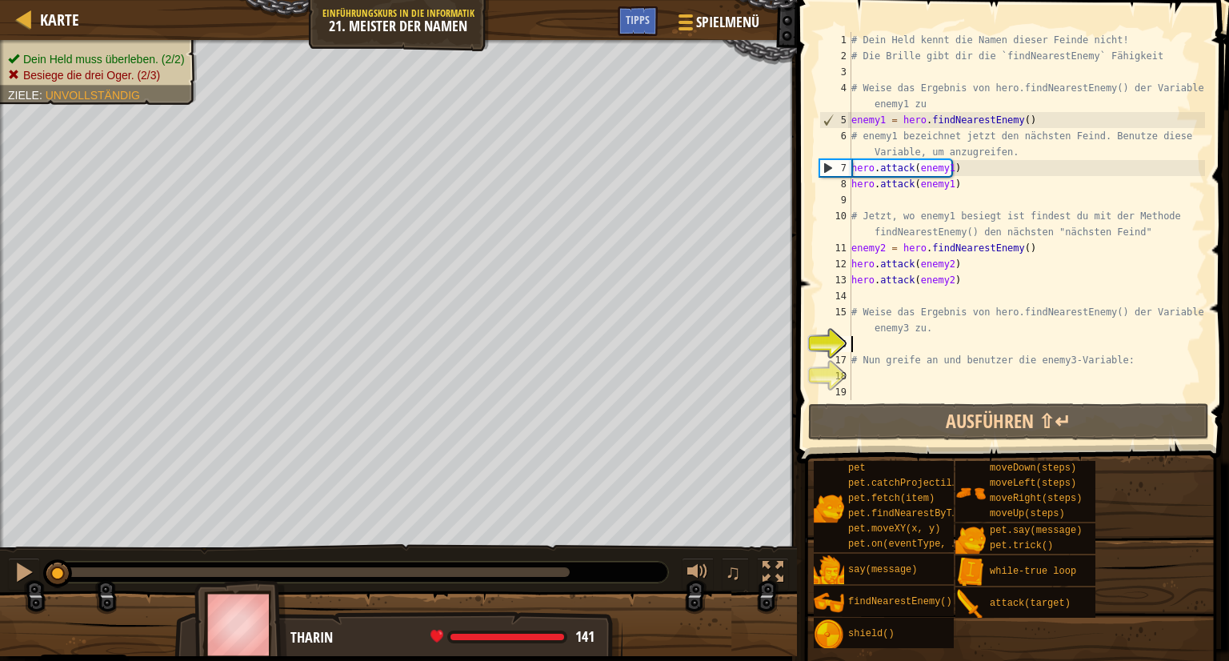
type textarea "e"
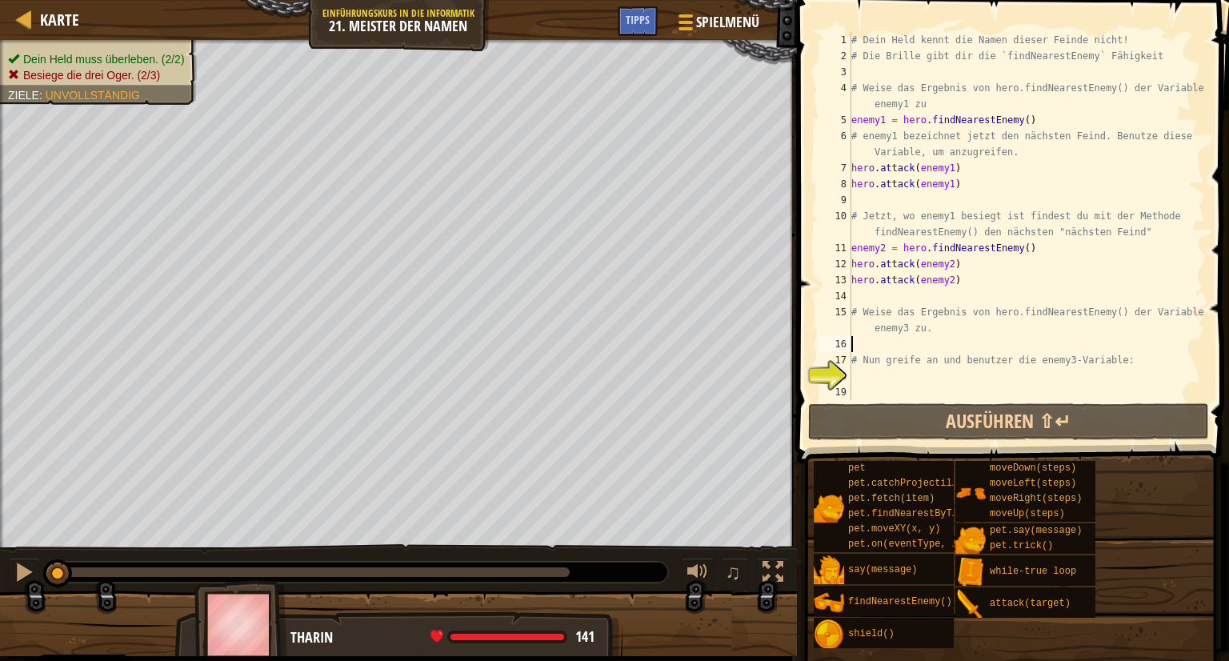
type textarea "f"
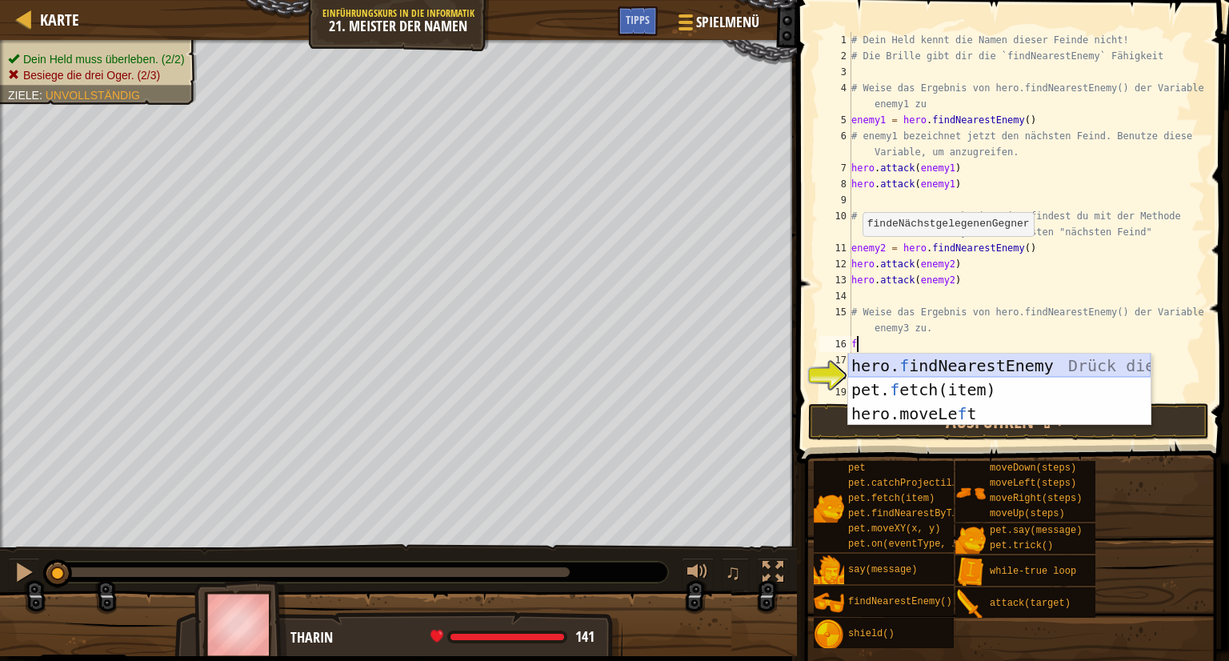
click at [927, 365] on div "hero. f indNearestEnemy Drück die Eingabetaste pet. f etch(item) Drück die Eing…" at bounding box center [999, 414] width 302 height 120
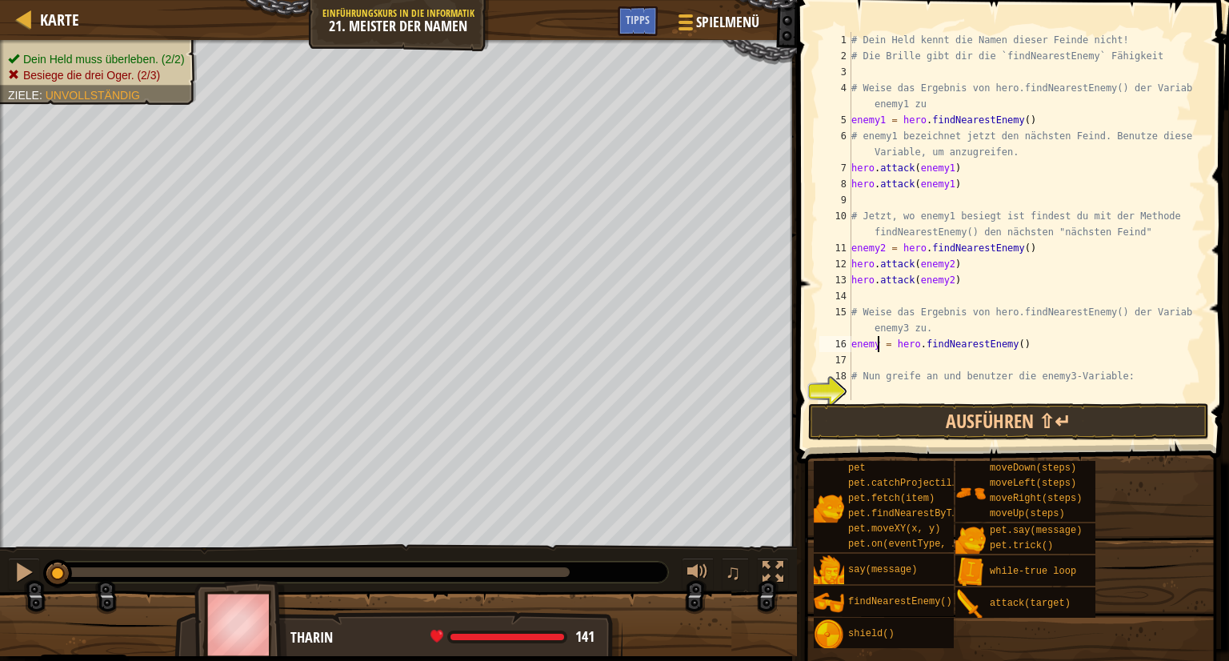
click at [875, 346] on div "# Dein Held kennt die Namen dieser Feinde nicht! # Die Brille gibt dir die `fin…" at bounding box center [1020, 232] width 345 height 400
type textarea "enemy3 = hero.findNearestEnemy()"
click at [856, 362] on div "# Dein Held kennt die Namen dieser Feinde nicht! # Die Brille gibt dir die `fin…" at bounding box center [1020, 232] width 345 height 400
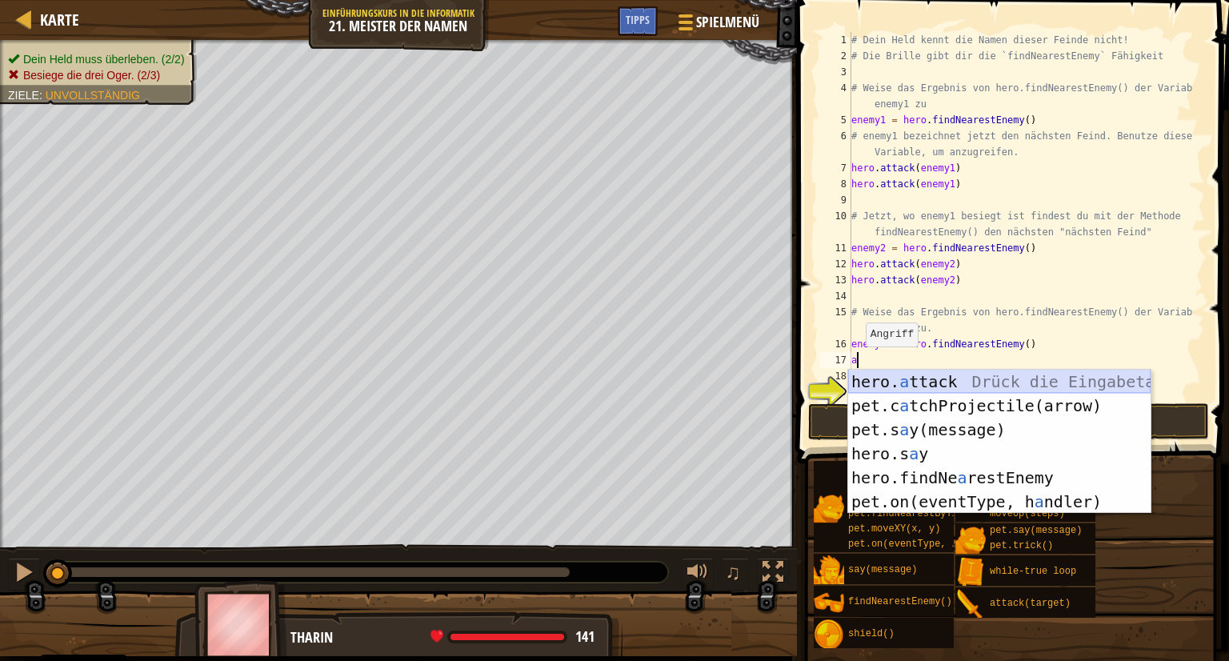
click at [986, 382] on div "hero. a ttack Drück die Eingabetaste pet.c a tchProjectile(arrow) Drück die Ein…" at bounding box center [999, 466] width 302 height 192
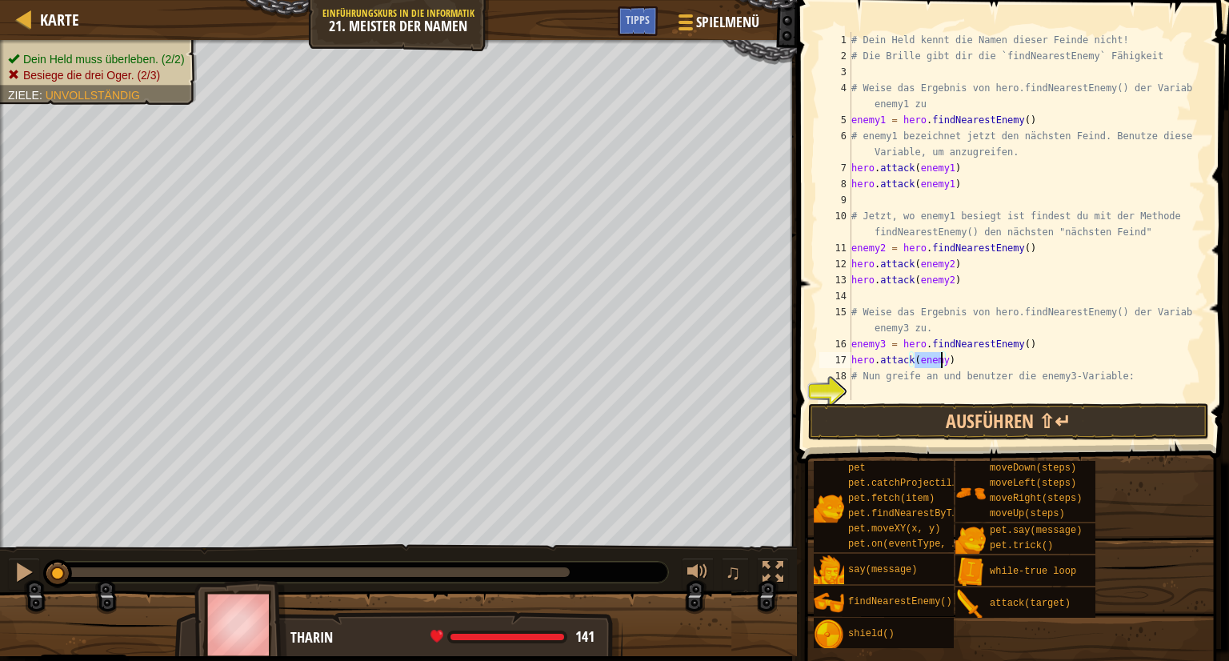
click at [943, 362] on div "# Dein Held kennt die Namen dieser Feinde nicht! # Die Brille gibt dir die `fin…" at bounding box center [1020, 216] width 345 height 368
click at [972, 354] on div "# Dein Held kennt die Namen dieser Feinde nicht! # Die Brille gibt dir die `fin…" at bounding box center [1020, 232] width 345 height 400
type textarea "h"
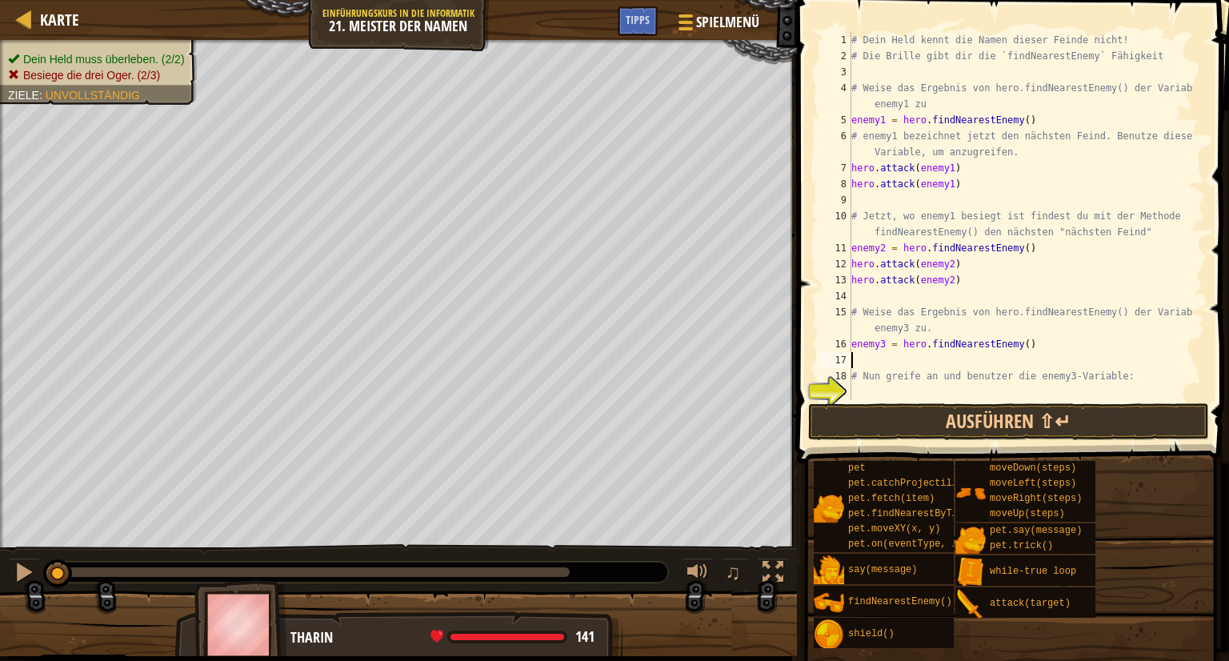
type textarea "enemy3 = hero.findNearestEnemy()"
click at [858, 378] on div "# Dein Held kennt die Namen dieser Feinde nicht! # Die Brille gibt dir die `fin…" at bounding box center [1026, 232] width 357 height 400
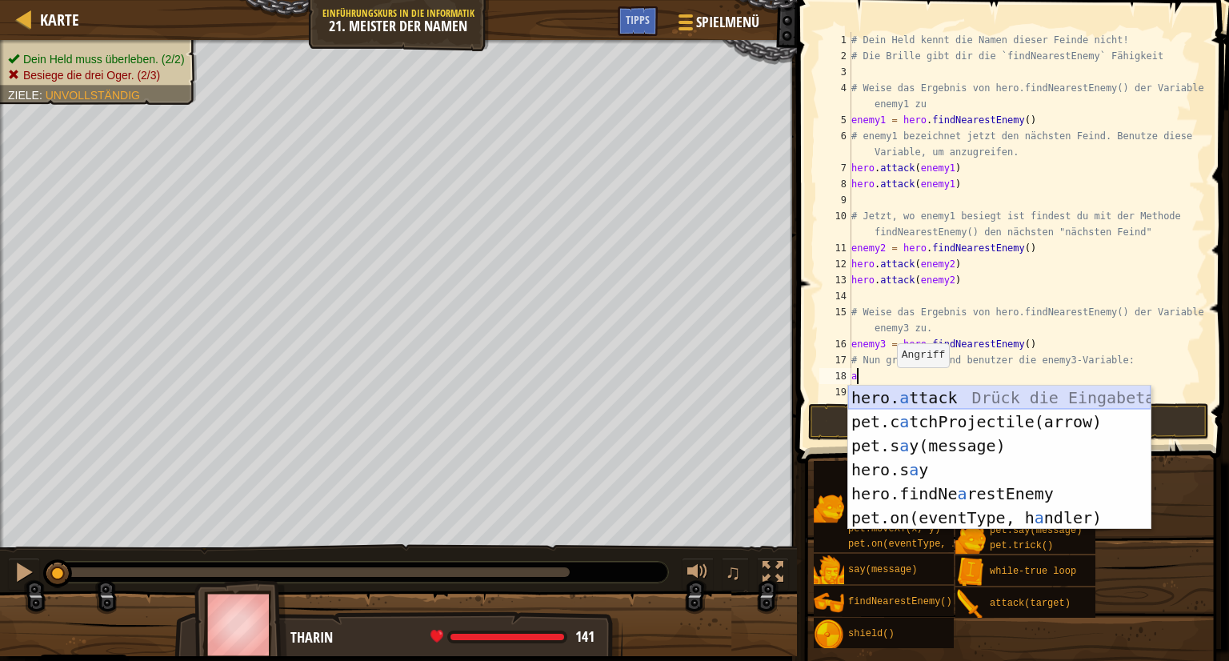
click at [898, 402] on div "hero. a ttack Drück die Eingabetaste pet.c a tchProjectile(arrow) Drück die Ein…" at bounding box center [999, 482] width 302 height 192
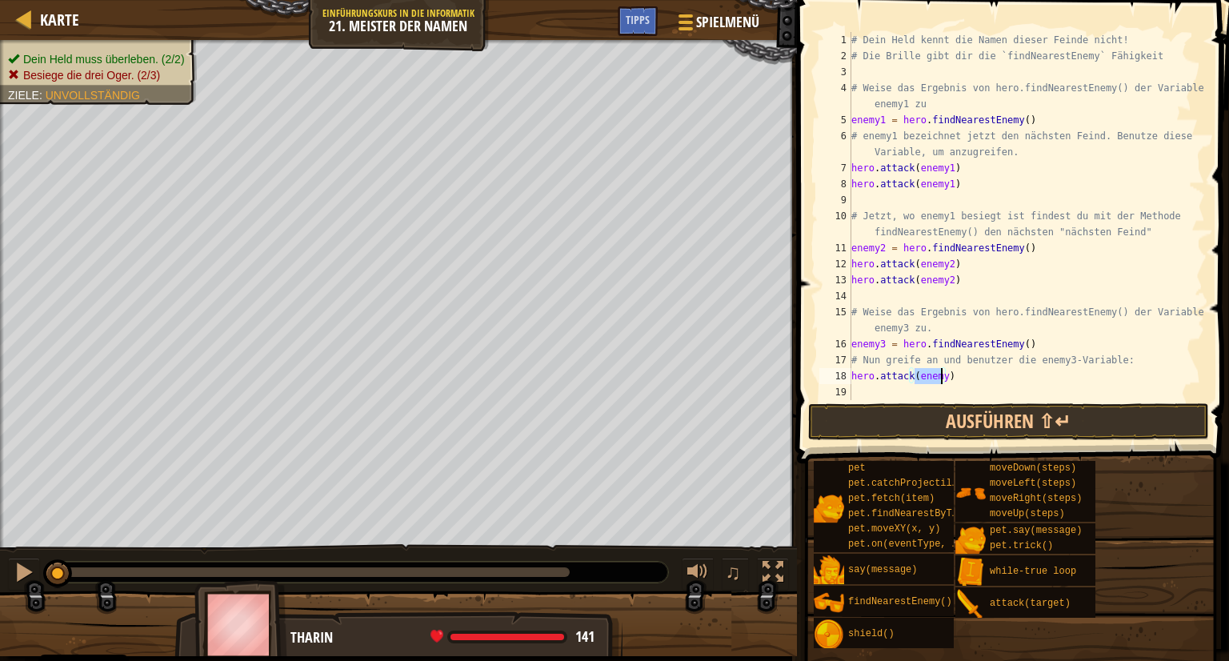
click at [941, 373] on div "# Dein Held kennt die Namen dieser Feinde nicht! # Die Brille gibt dir die `fin…" at bounding box center [1026, 216] width 357 height 368
type textarea "hero.attack(enemy3)"
click at [894, 387] on div "# Dein Held kennt die Namen dieser Feinde nicht! # Die Brille gibt dir die `fin…" at bounding box center [1026, 232] width 357 height 400
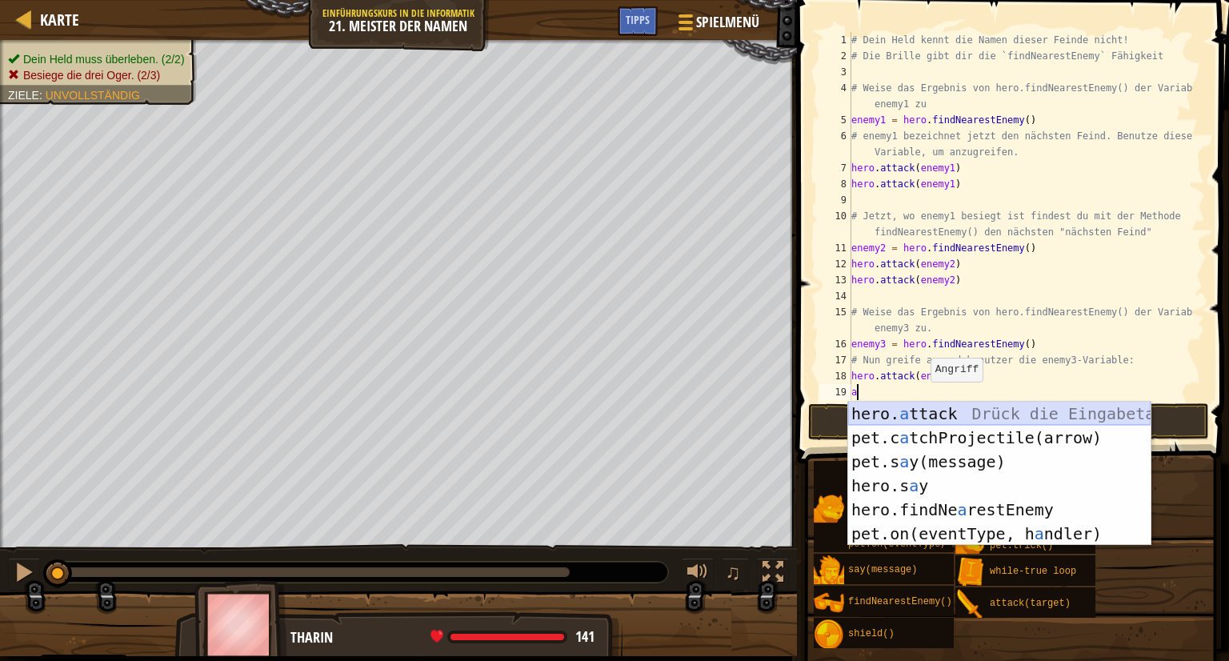
click at [935, 407] on div "hero. a ttack Drück die Eingabetaste pet.c a tchProjectile(arrow) Drück die Ein…" at bounding box center [999, 498] width 302 height 192
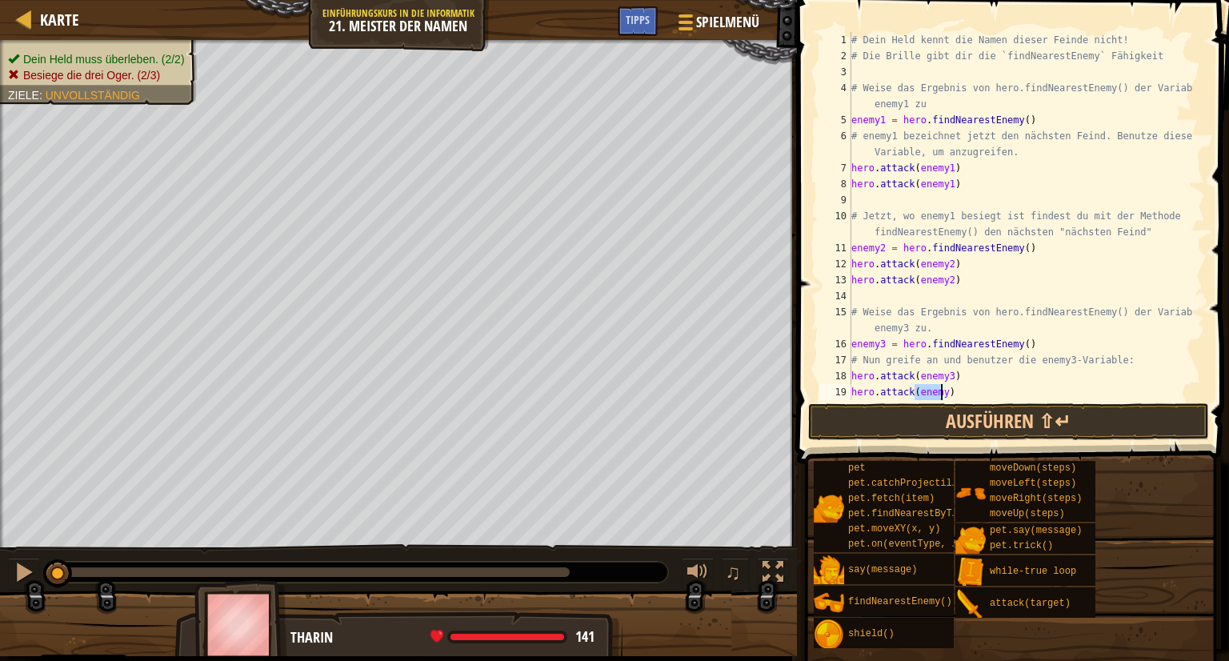
click at [940, 392] on div "# Dein Held kennt die Namen dieser Feinde nicht! # Die Brille gibt dir die `fin…" at bounding box center [1020, 216] width 345 height 368
type textarea "hero.attack(enemy3)"
click at [968, 416] on button "Ausführen ⇧↵" at bounding box center [1008, 421] width 401 height 37
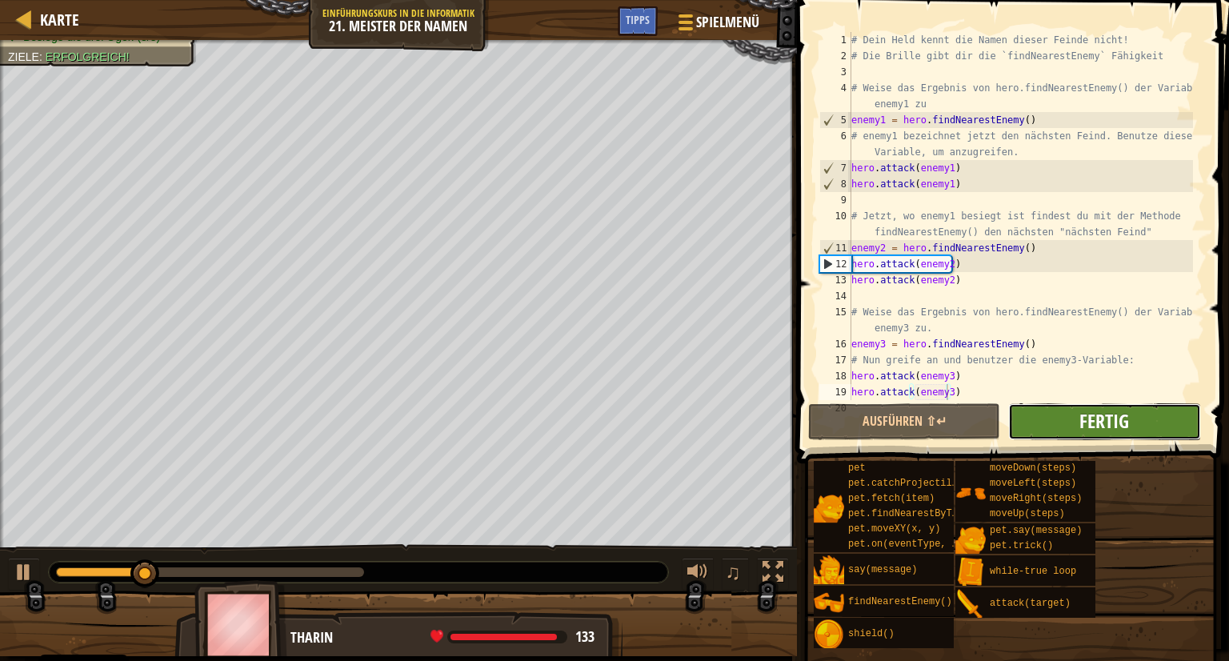
click at [1100, 419] on span "Fertig" at bounding box center [1104, 421] width 50 height 26
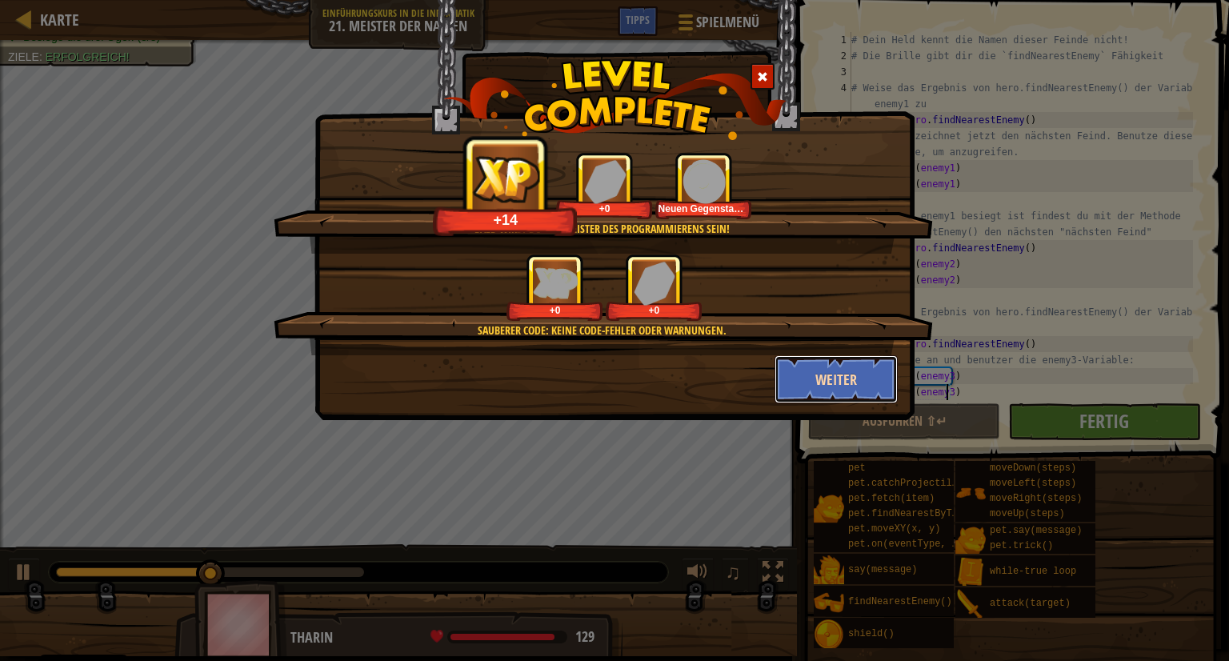
click at [838, 374] on button "Weiter" at bounding box center [836, 379] width 124 height 48
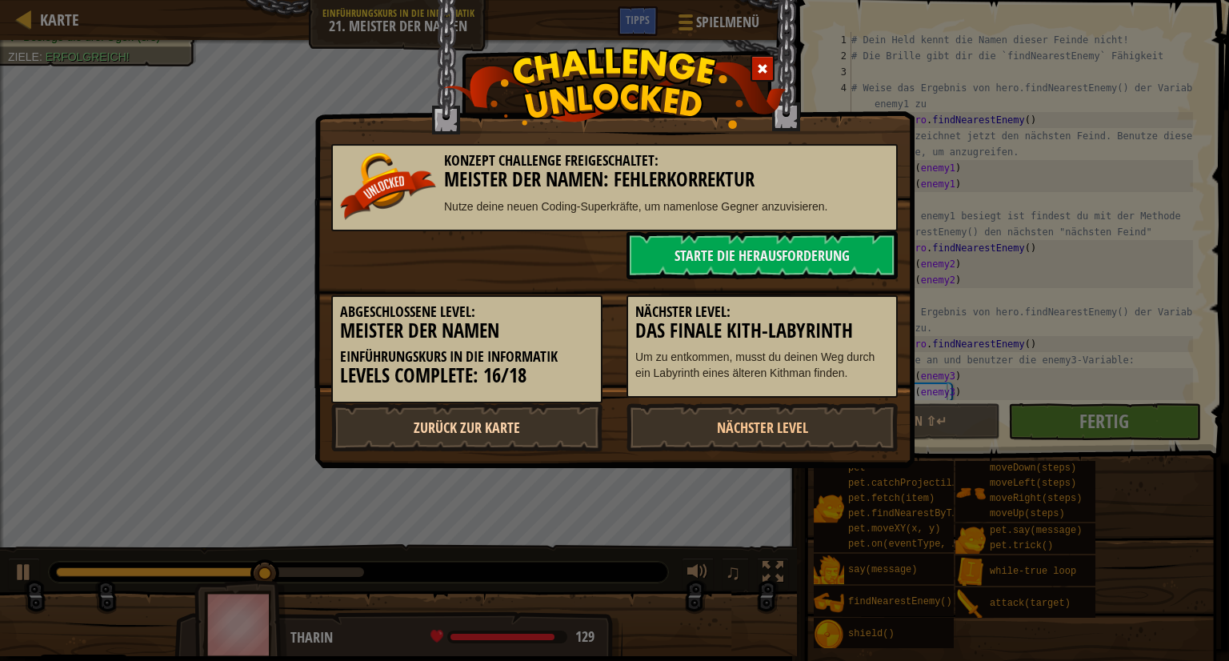
click at [542, 418] on link "Zurück zur Karte" at bounding box center [466, 427] width 271 height 48
select select "de-DE"
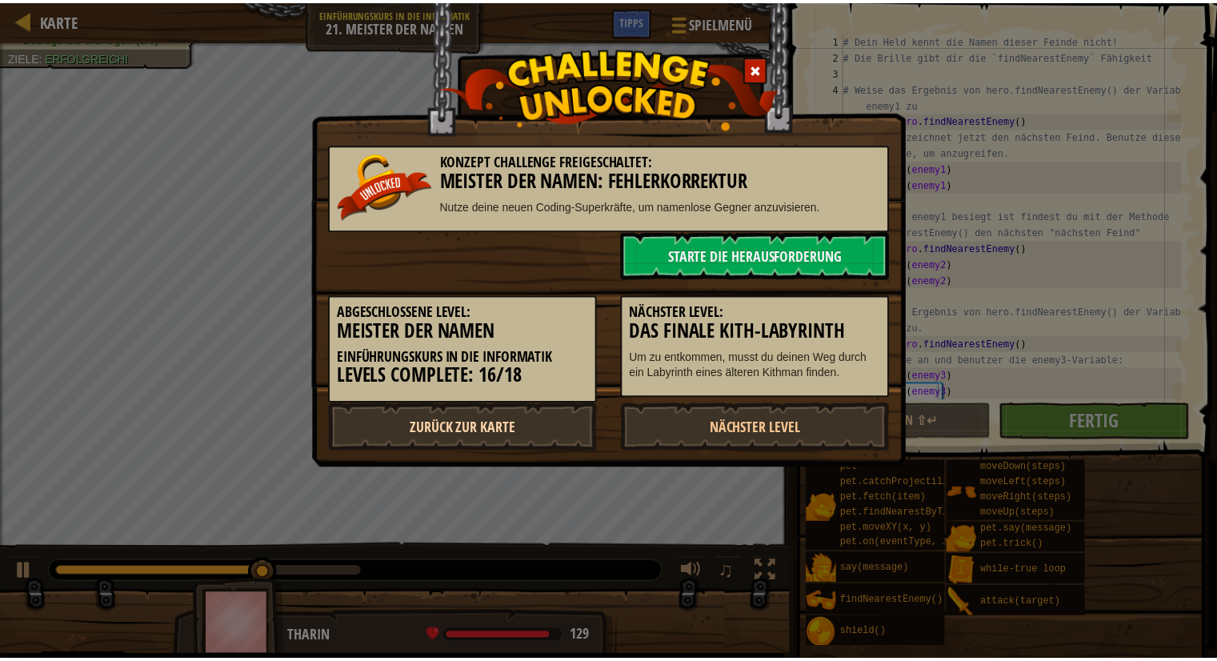
select select "de-DE"
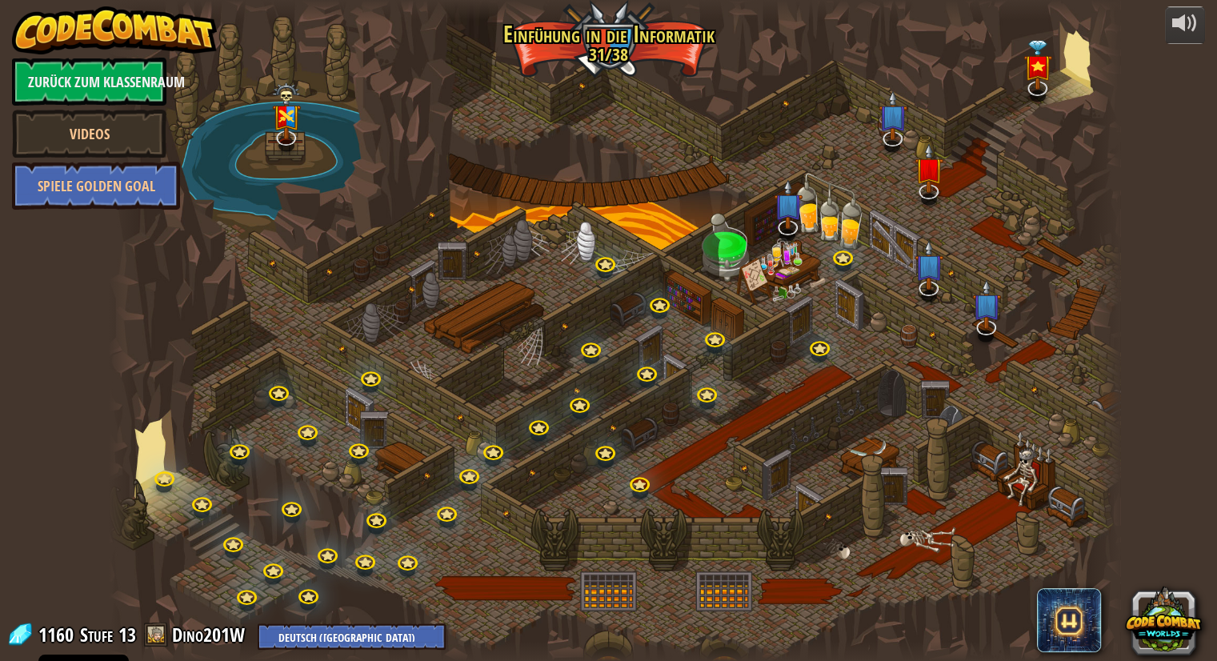
select select "de-DE"
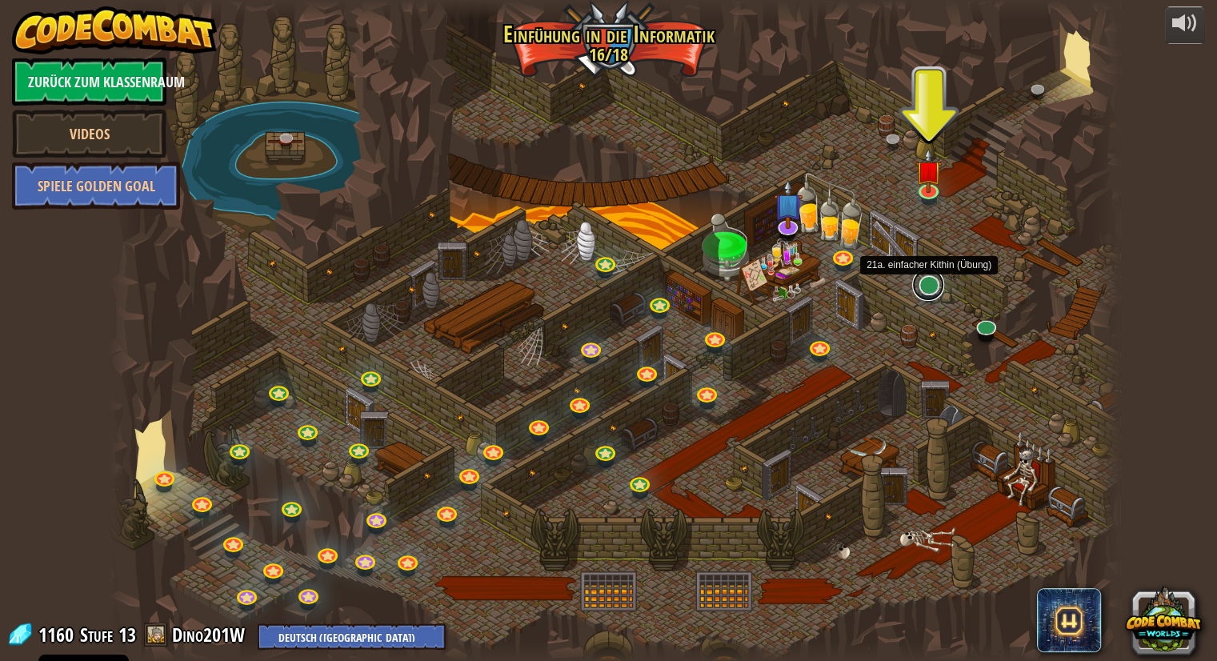
click at [930, 283] on link at bounding box center [928, 285] width 32 height 32
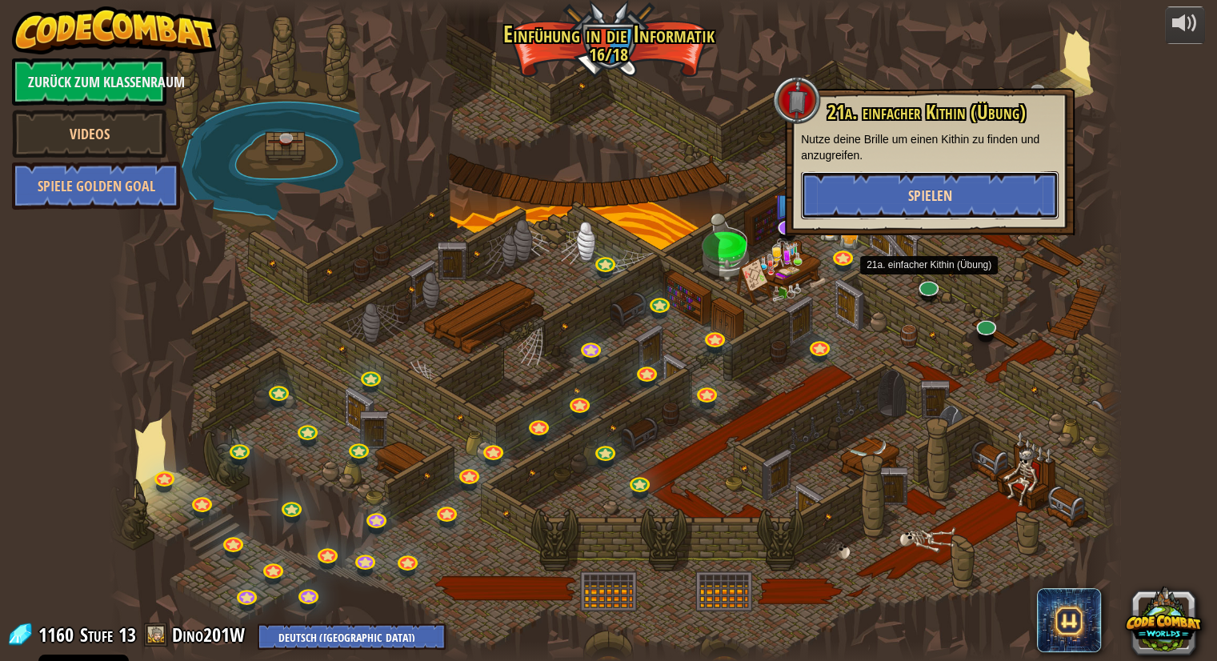
click at [915, 197] on span "Spielen" at bounding box center [930, 196] width 44 height 20
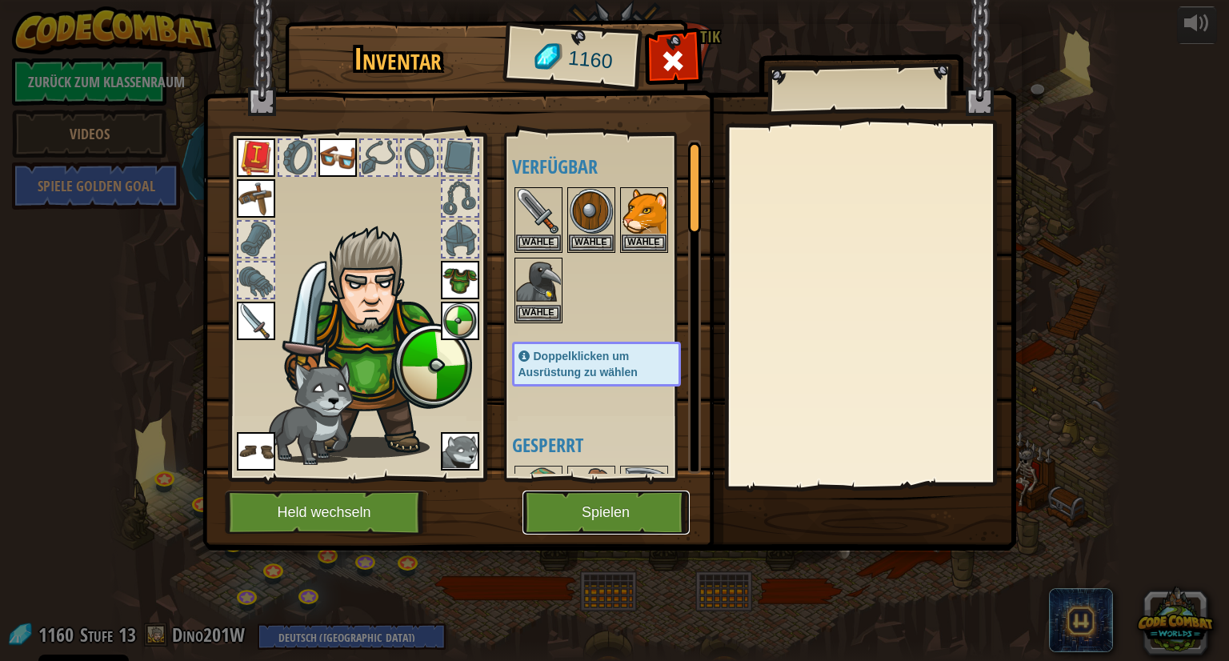
click at [589, 510] on button "Spielen" at bounding box center [605, 512] width 167 height 44
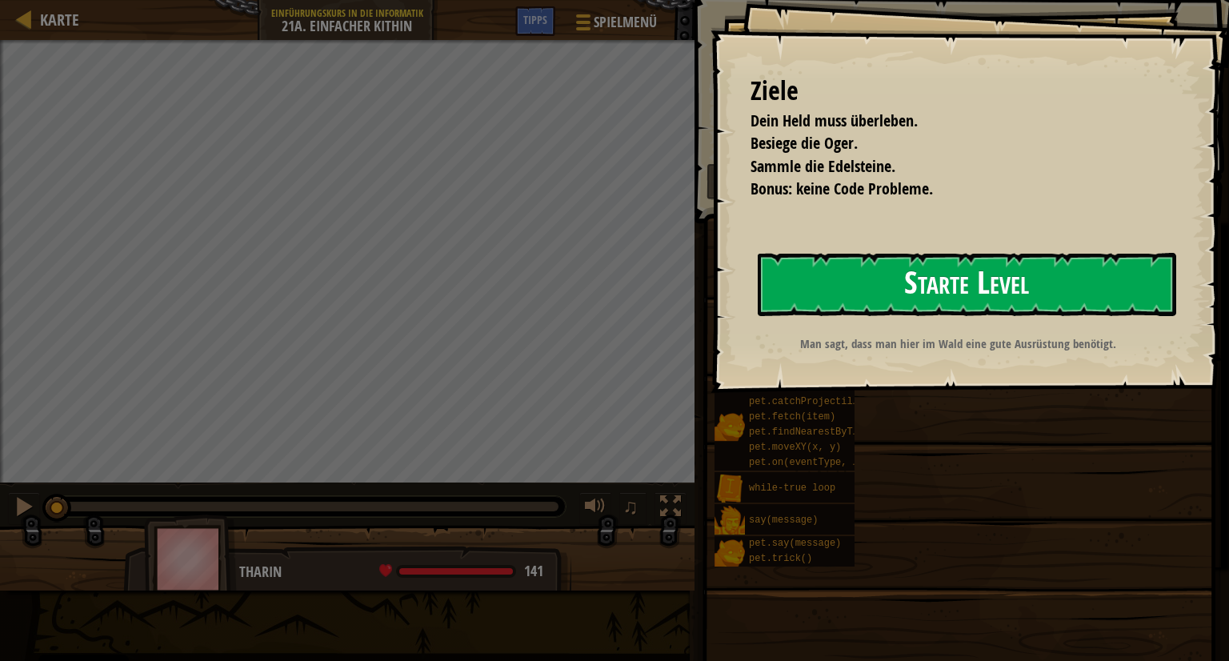
click at [834, 270] on button "Starte Level" at bounding box center [967, 284] width 418 height 63
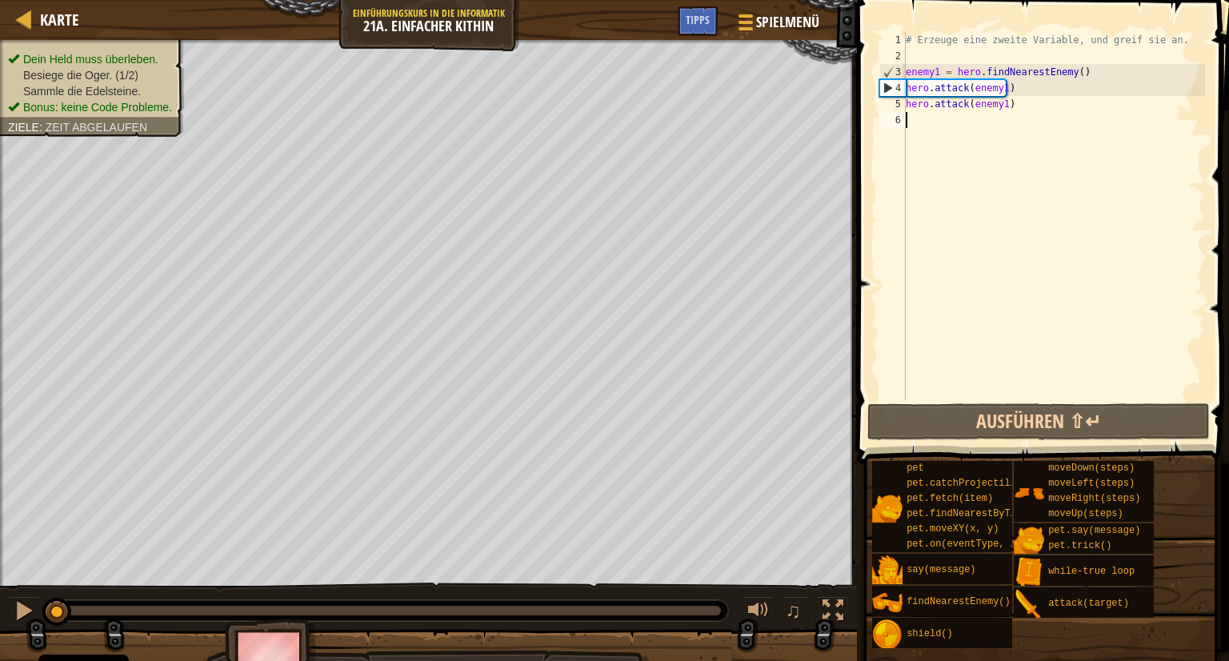
scroll to position [7, 0]
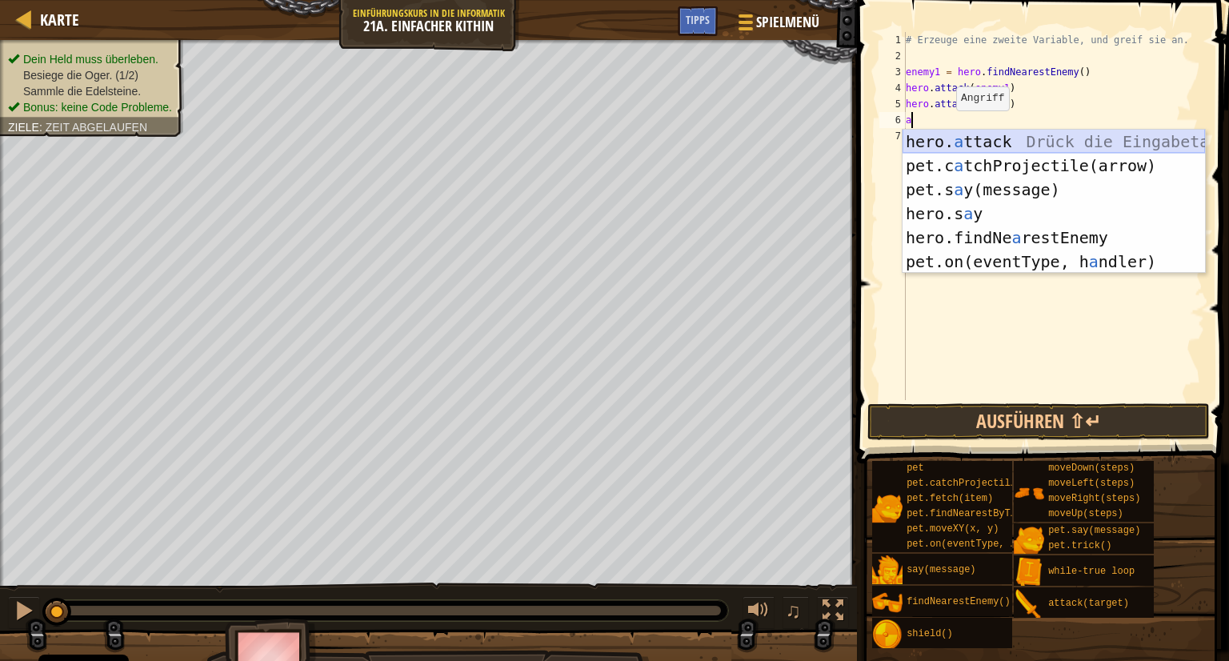
click at [966, 132] on div "hero. a ttack Drück die Eingabetaste pet.c a tchProjectile(arrow) Drück die Ein…" at bounding box center [1053, 226] width 302 height 192
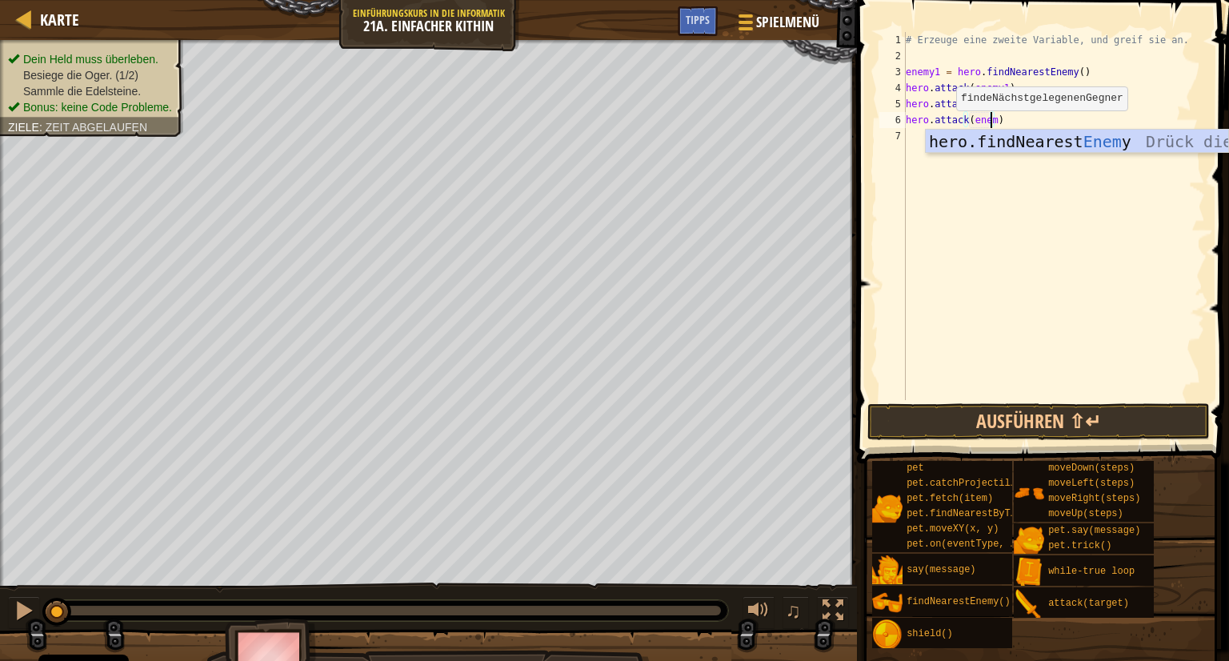
scroll to position [7, 6]
type textarea "hero.attack(enemy2)"
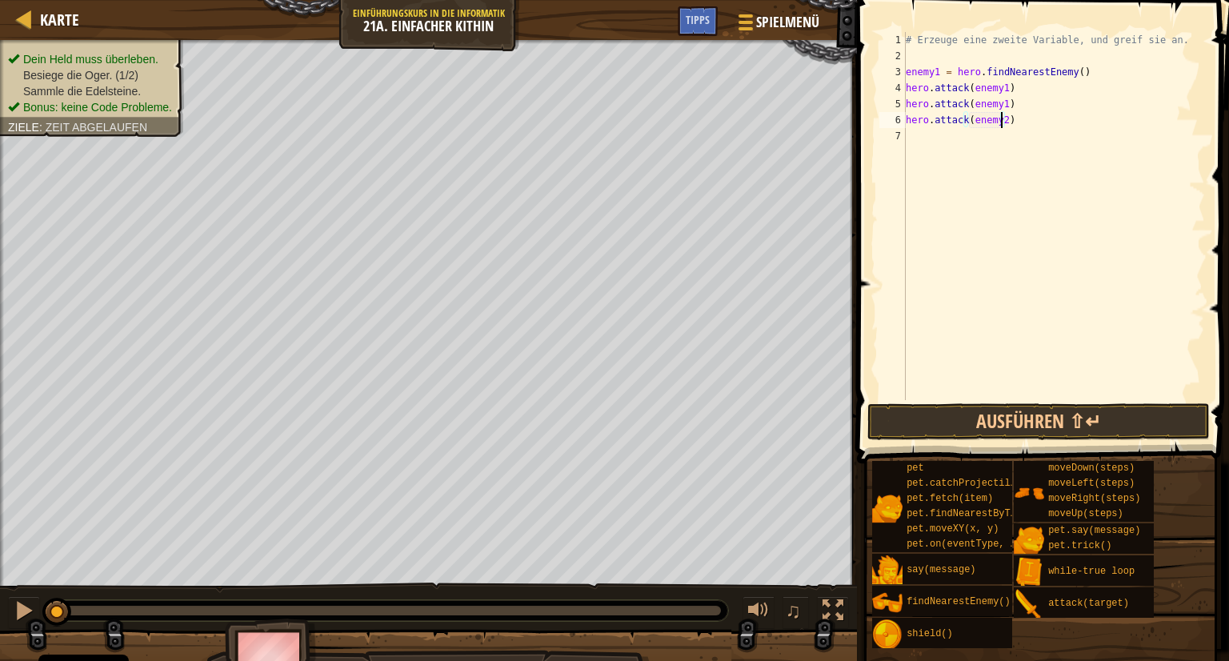
click at [918, 134] on div "# Erzeuge eine zweite Variable, und greif sie an. enemy1 = hero . findNearestEn…" at bounding box center [1053, 232] width 302 height 400
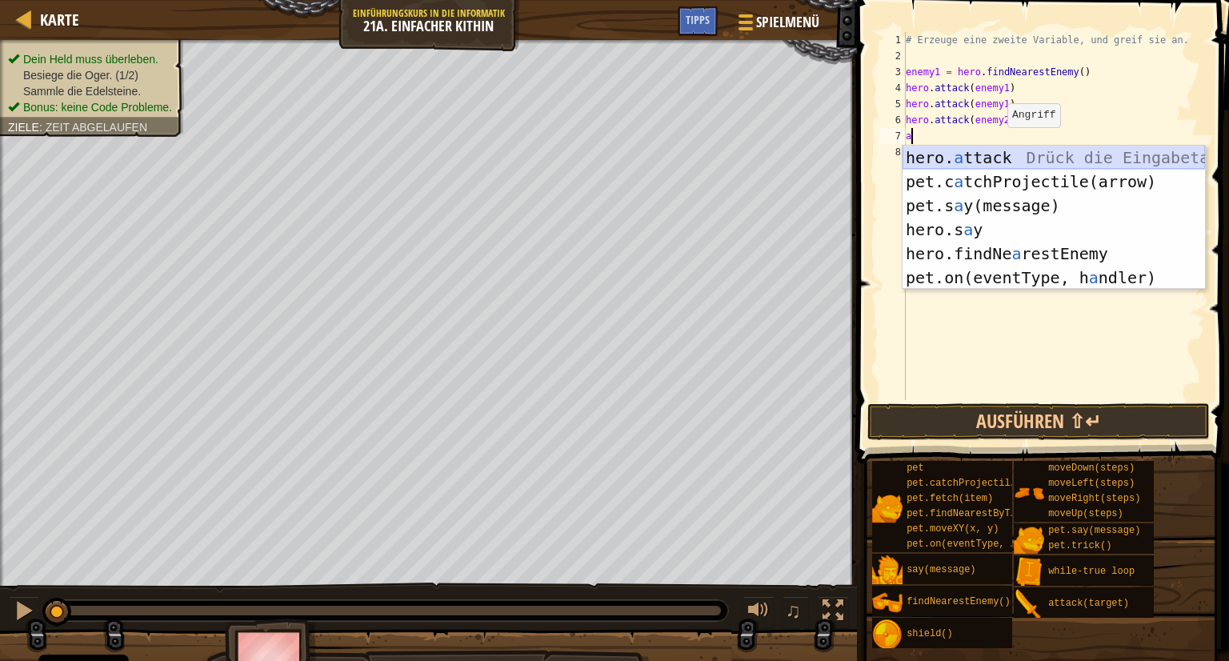
click at [995, 152] on div "hero. a ttack Drück die Eingabetaste pet.c a tchProjectile(arrow) Drück die Ein…" at bounding box center [1053, 242] width 302 height 192
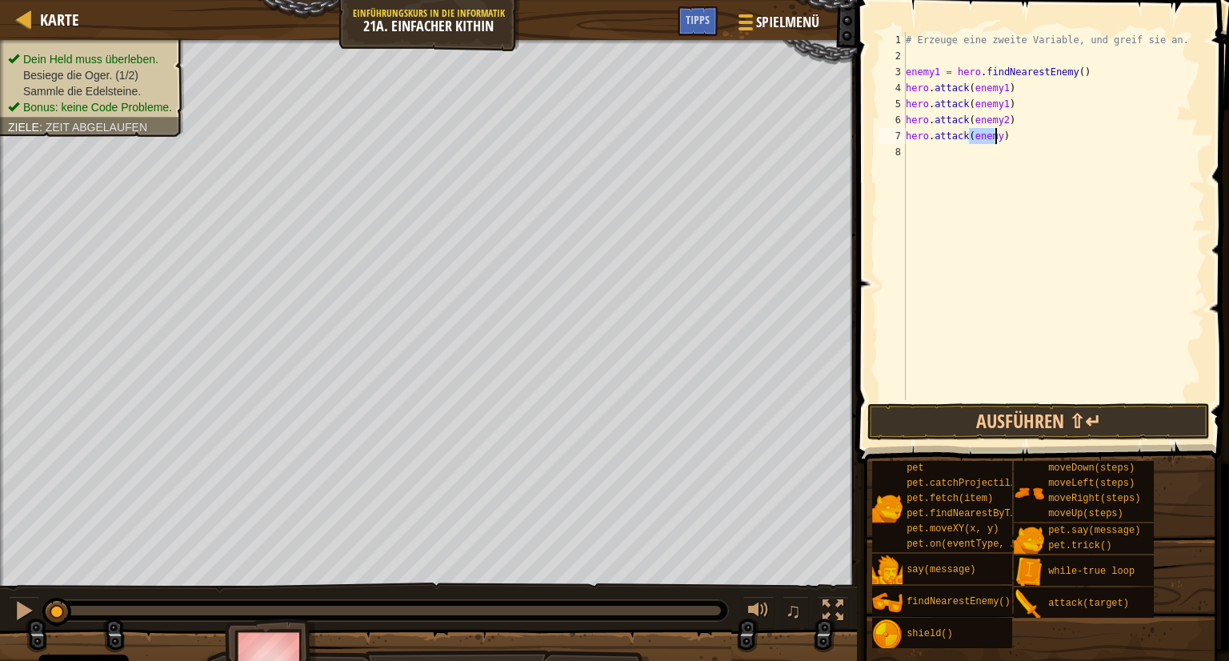
click at [997, 138] on div "# Erzeuge eine zweite Variable, und greif sie an. enemy1 = hero . findNearestEn…" at bounding box center [1053, 216] width 302 height 368
click at [979, 414] on button "Ausführen ⇧↵" at bounding box center [1038, 421] width 342 height 37
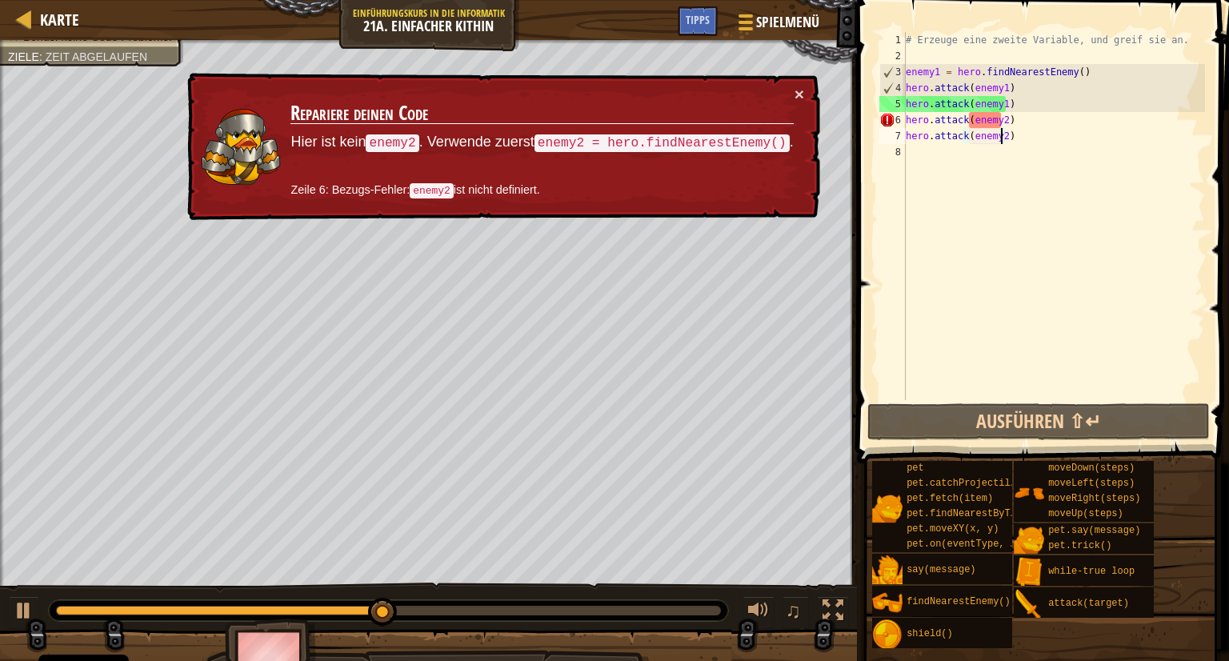
click at [1011, 115] on div "# Erzeuge eine zweite Variable, und greif sie an. enemy1 = hero . findNearestEn…" at bounding box center [1053, 232] width 302 height 400
click at [1011, 102] on div "# Erzeuge eine zweite Variable, und greif sie an. enemy1 = hero . findNearestEn…" at bounding box center [1053, 232] width 302 height 400
type textarea "hero.attack(enemy1)"
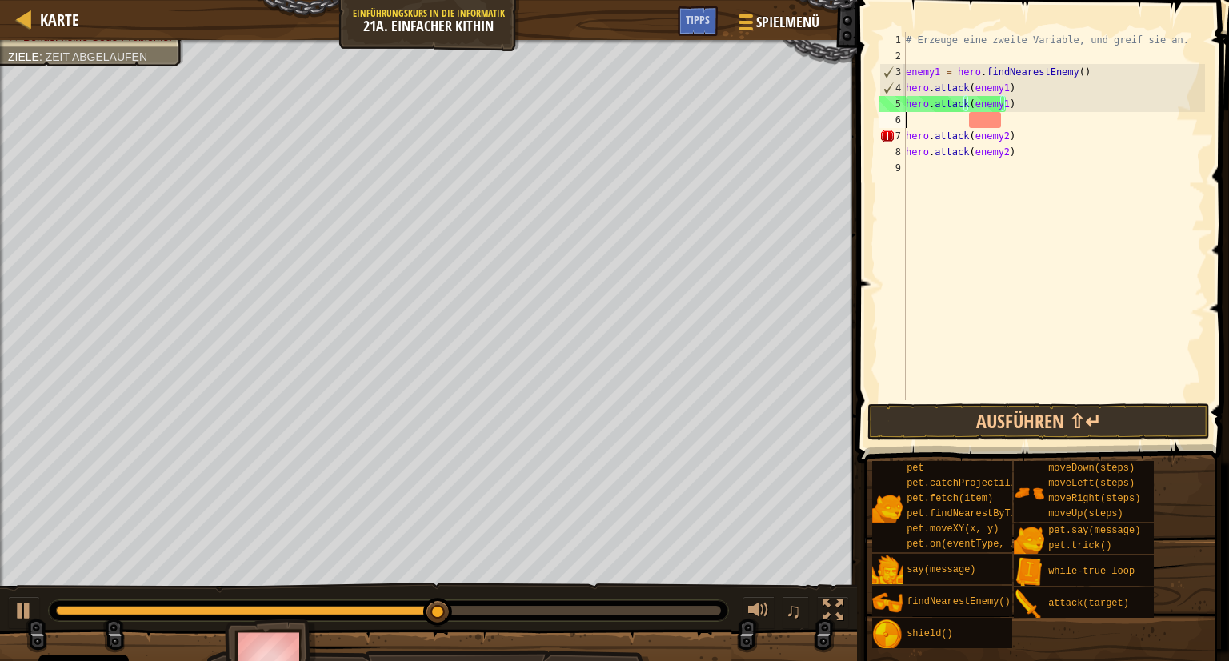
scroll to position [7, 0]
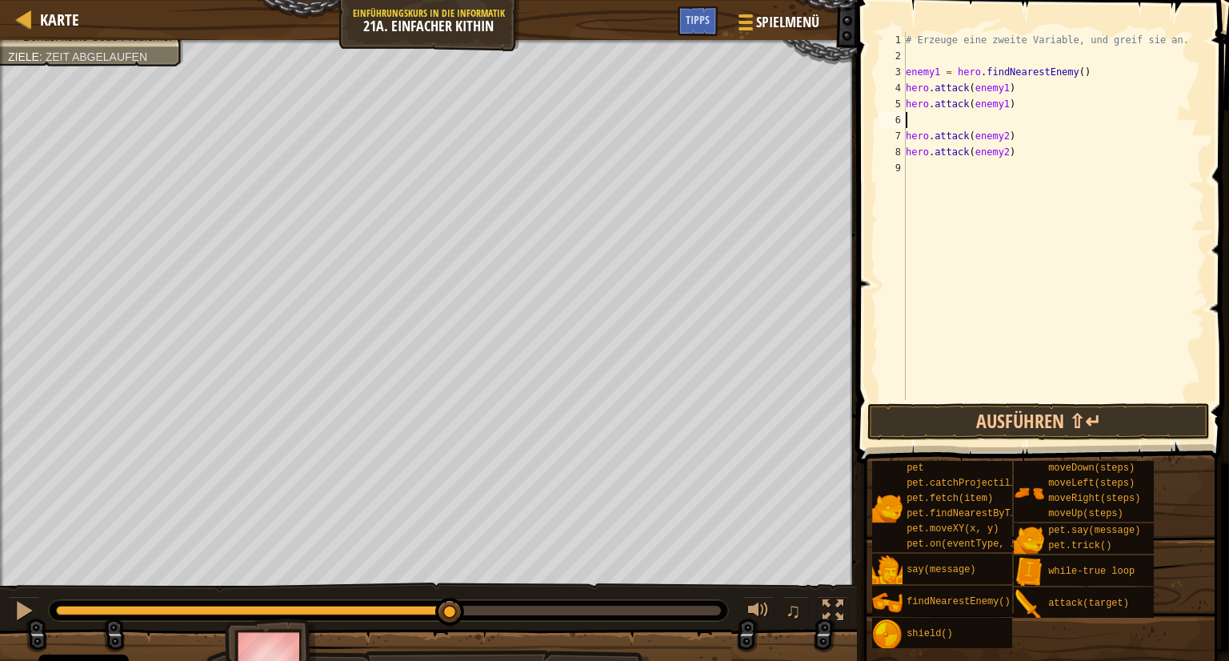
type textarea "f"
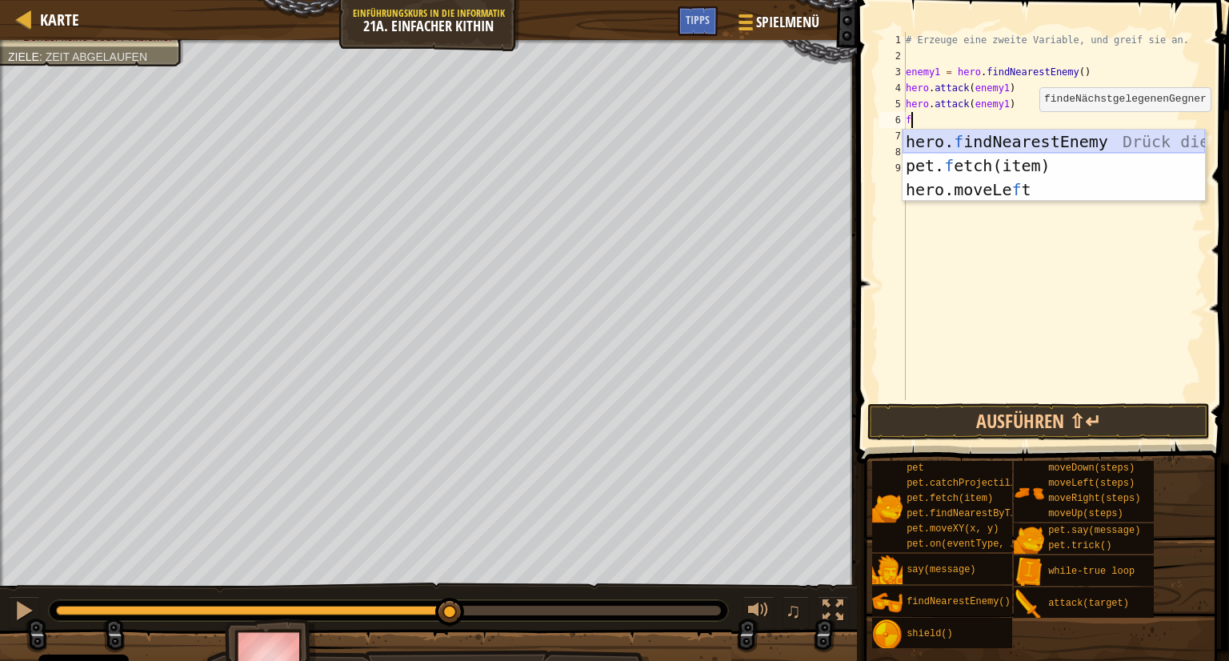
click at [1035, 142] on div "hero. f indNearestEnemy Drück die Eingabetaste pet. f etch(item) Drück die Eing…" at bounding box center [1053, 190] width 302 height 120
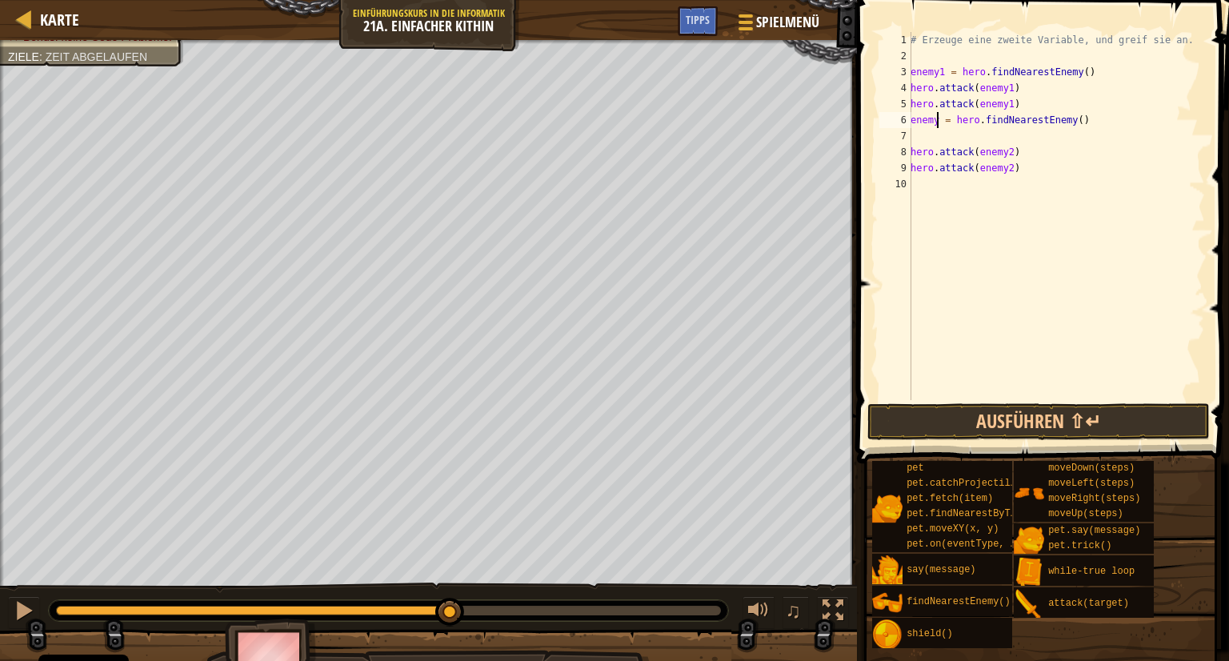
click at [935, 117] on div "# Erzeuge eine zweite Variable, und greif sie an. enemy1 = hero . findNearestEn…" at bounding box center [1056, 232] width 298 height 400
type textarea "enemy2 = hero.findNearestEnemy()"
click at [994, 410] on button "Ausführen ⇧↵" at bounding box center [1038, 421] width 342 height 37
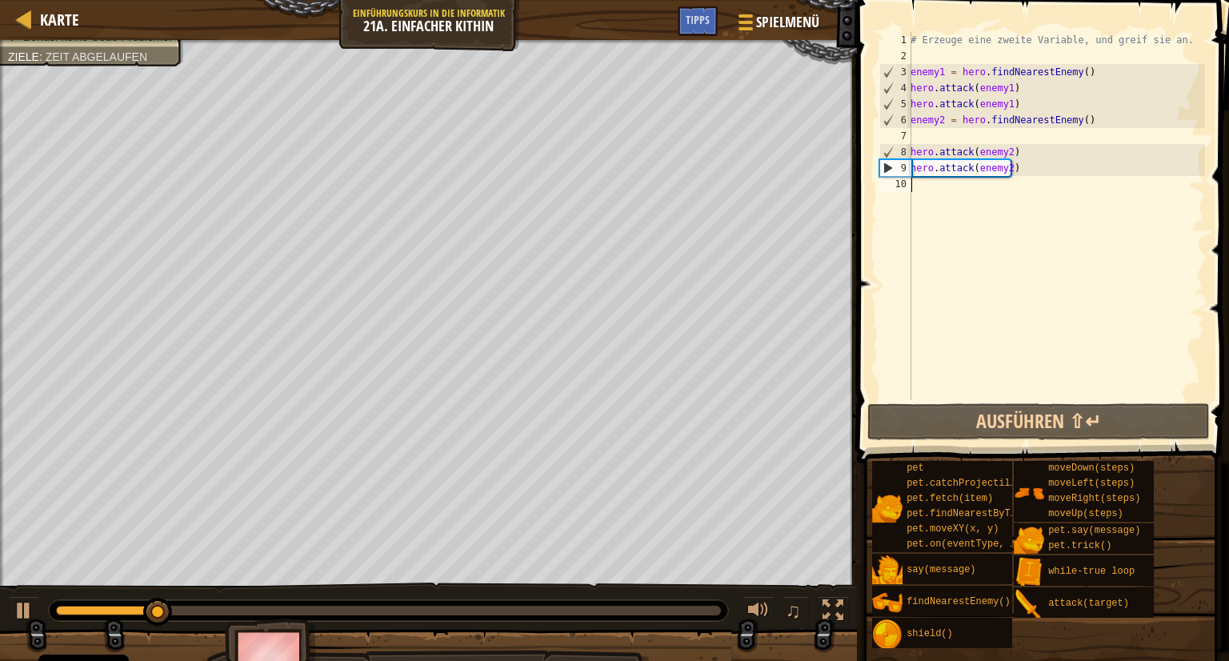
click at [926, 186] on div "# Erzeuge eine zweite Variable, und greif sie an. enemy1 = hero . findNearestEn…" at bounding box center [1056, 232] width 298 height 400
type textarea "m"
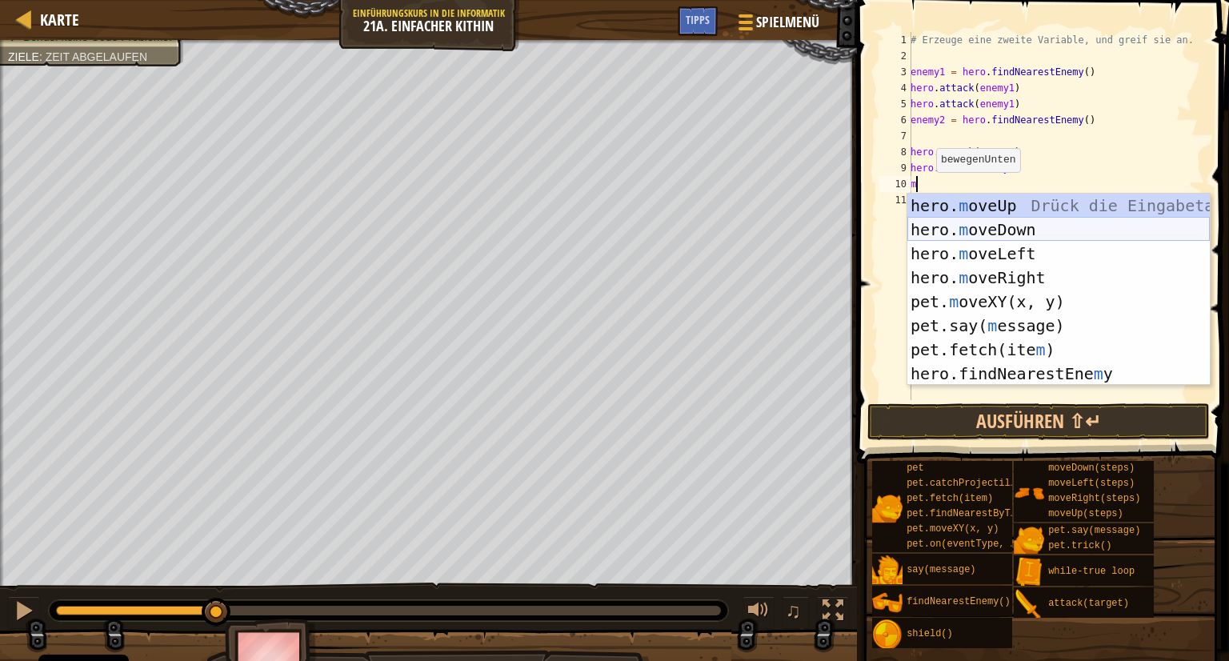
click at [960, 226] on div "hero. m oveUp Drück die Eingabetaste hero. m oveDown Drück die Eingabetaste her…" at bounding box center [1058, 314] width 302 height 240
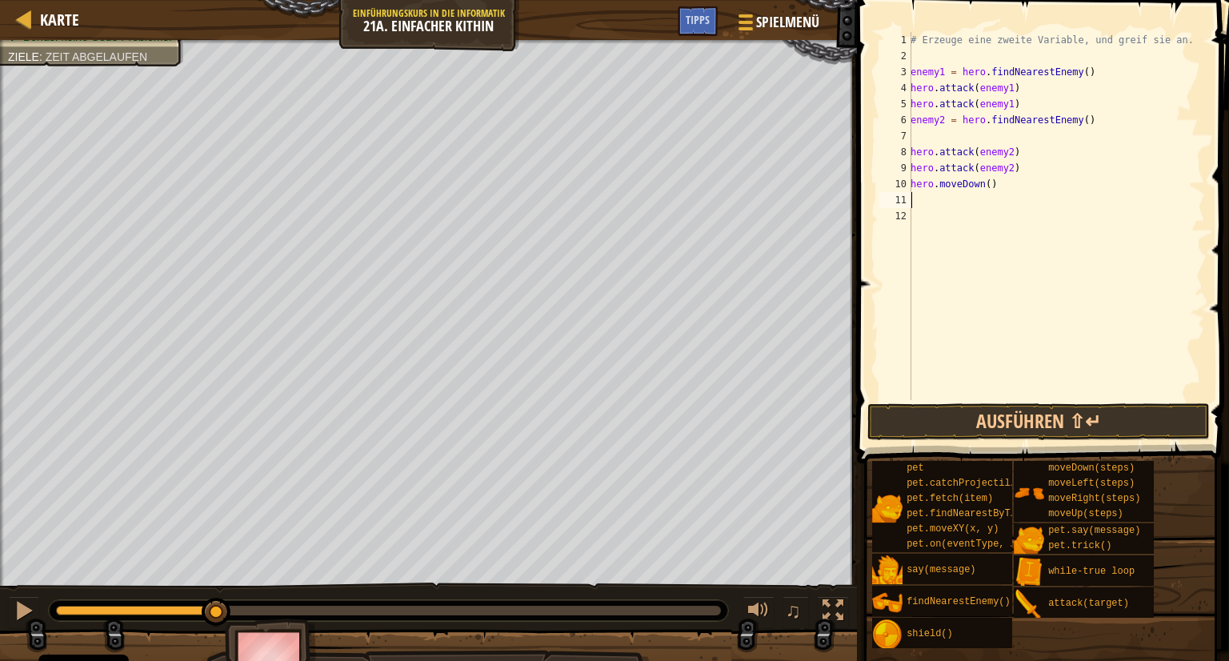
type textarea "m"
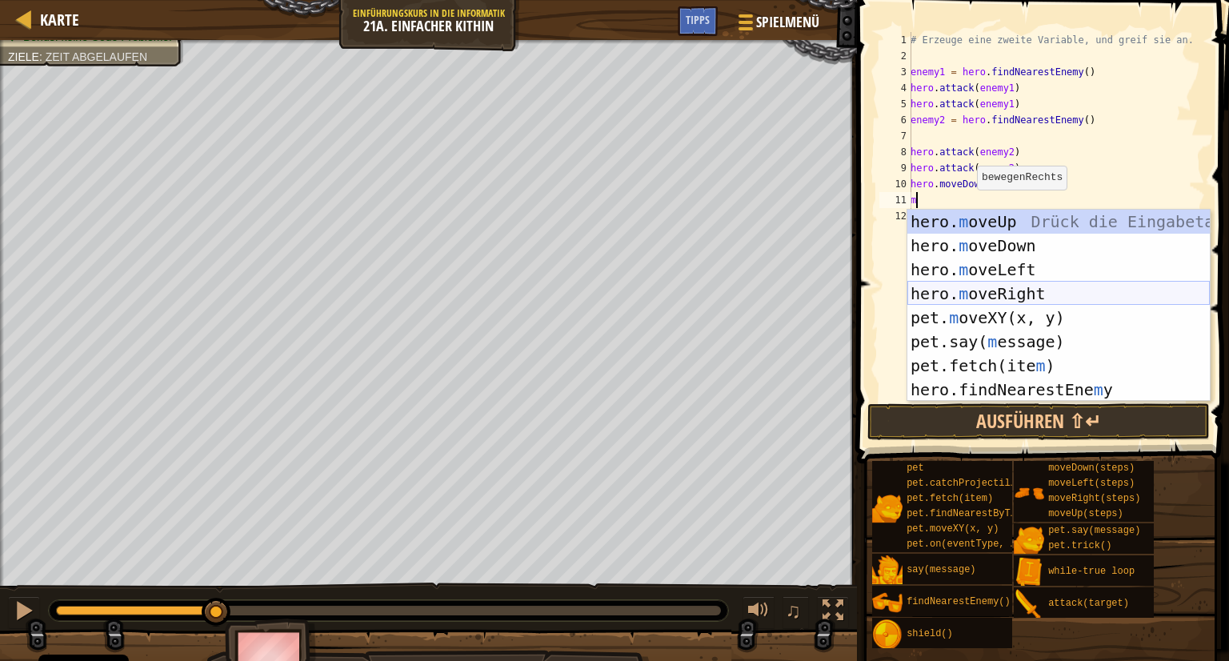
click at [1005, 298] on div "hero. m oveUp Drück die Eingabetaste hero. m oveDown Drück die Eingabetaste her…" at bounding box center [1058, 330] width 302 height 240
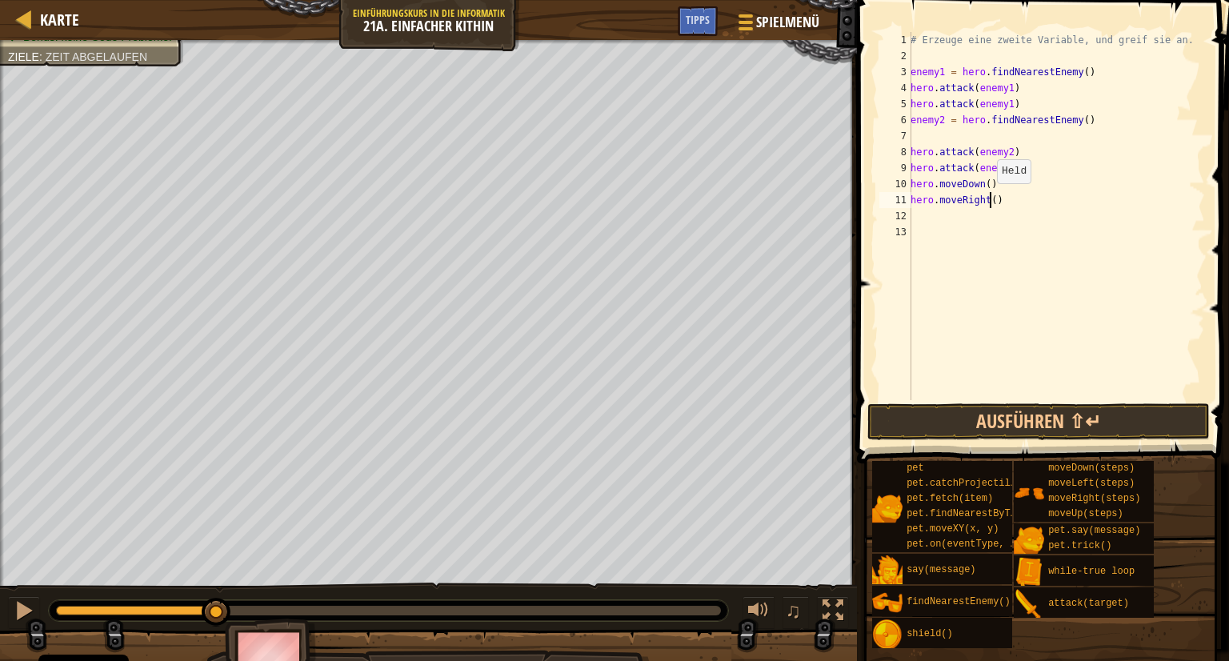
click at [988, 199] on div "# Erzeuge eine zweite Variable, und greif sie an. enemy1 = hero . findNearestEn…" at bounding box center [1056, 232] width 298 height 400
type textarea "hero.moveRight(2)"
click at [1050, 418] on button "Ausführen ⇧↵" at bounding box center [1038, 421] width 342 height 37
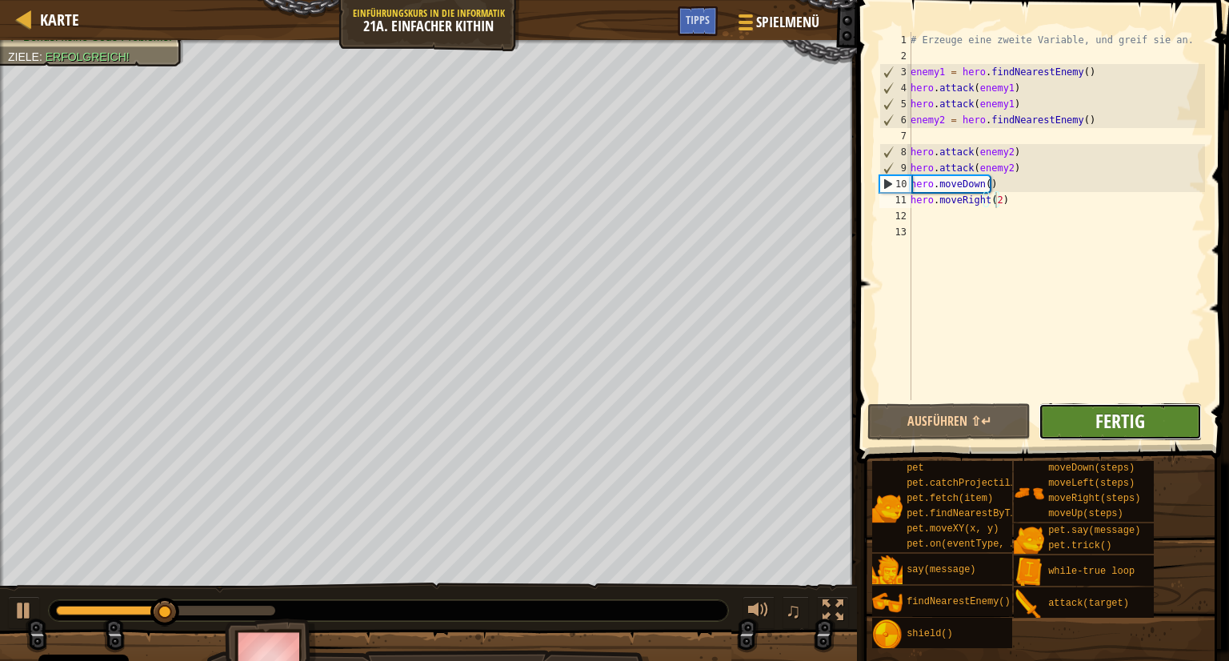
click at [1113, 410] on span "Fertig" at bounding box center [1120, 421] width 50 height 26
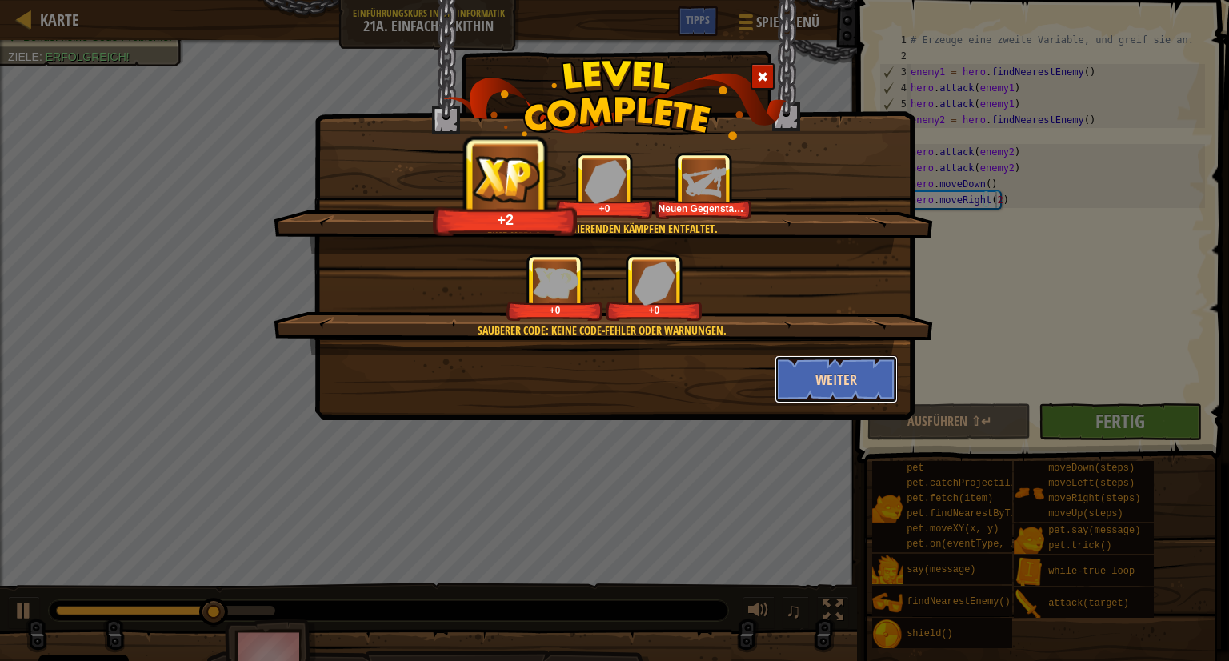
click at [842, 379] on button "Weiter" at bounding box center [836, 379] width 124 height 48
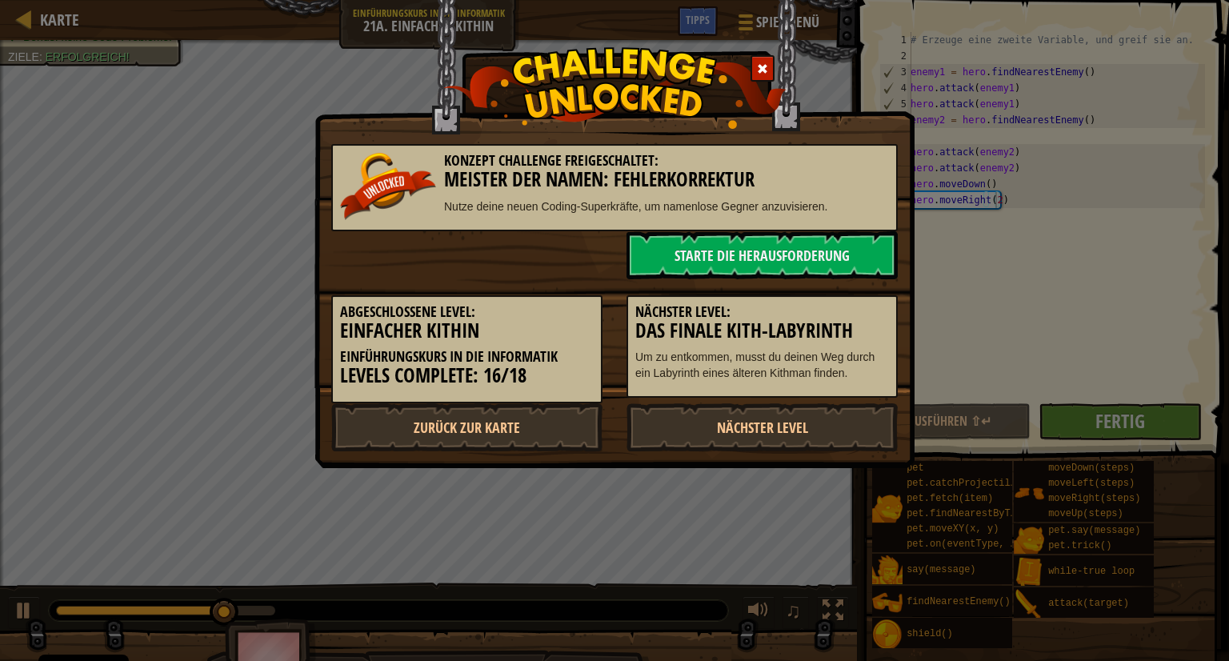
click at [842, 375] on p "Um zu entkommen, musst du deinen Weg durch ein Labyrinth eines älteren Kithman …" at bounding box center [762, 365] width 254 height 32
click at [542, 422] on link "Zurück zur Karte" at bounding box center [466, 427] width 271 height 48
select select "de-DE"
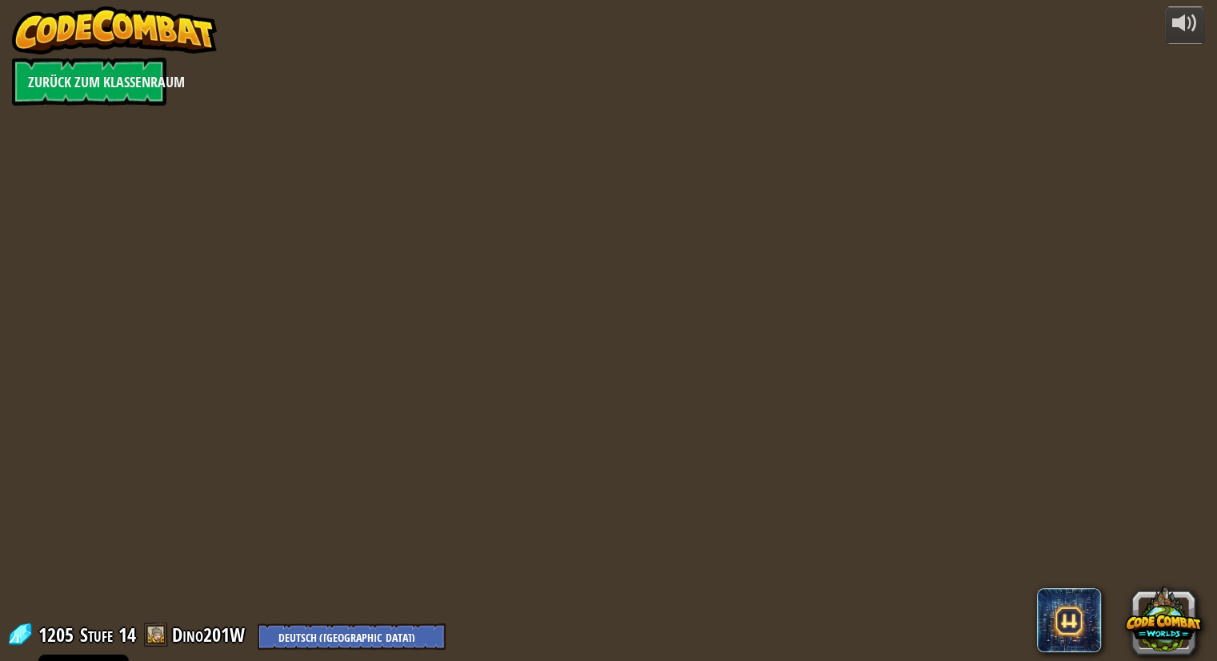
select select "de-DE"
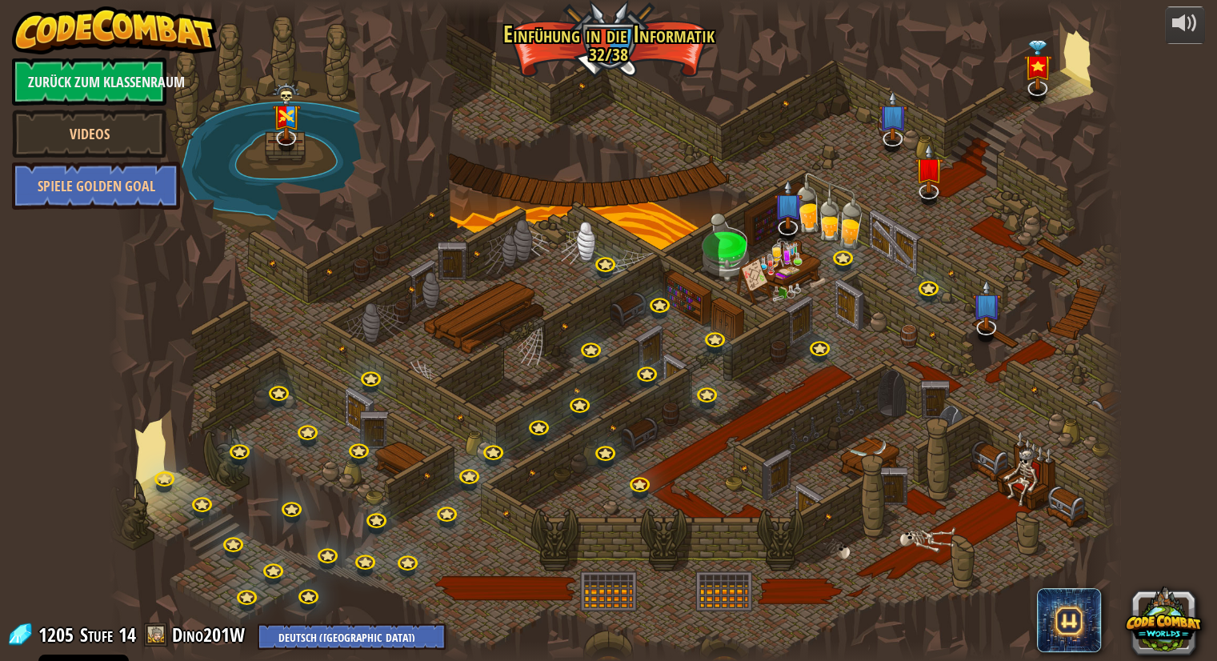
select select "de-DE"
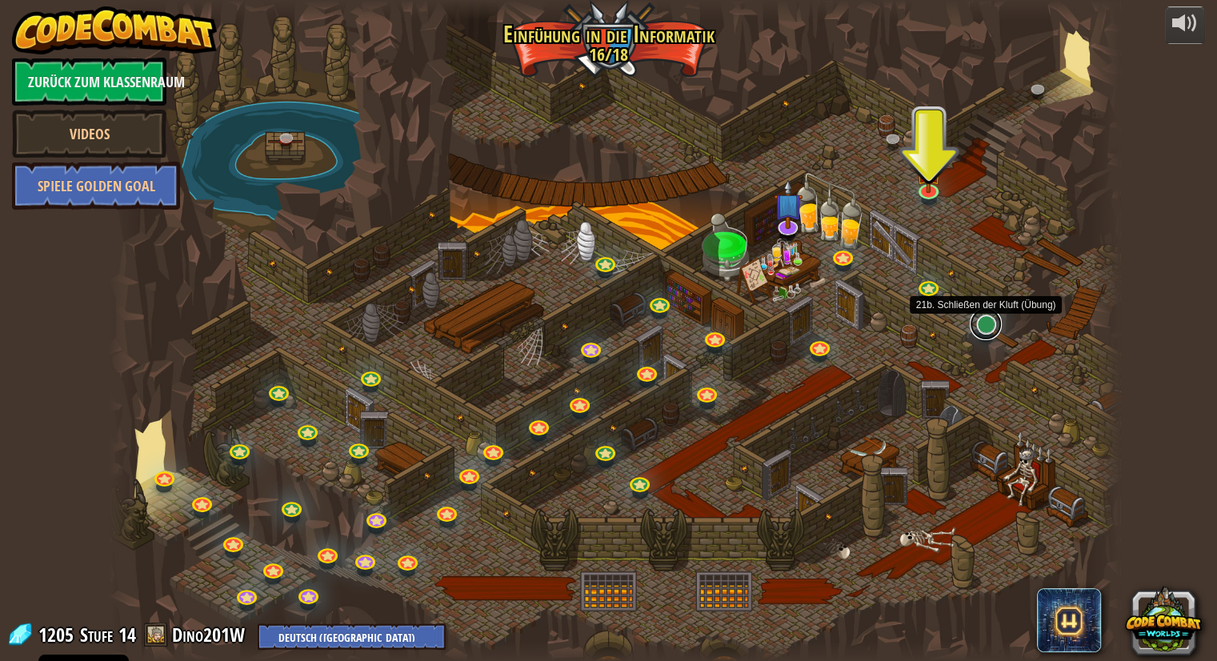
click at [986, 318] on link at bounding box center [986, 324] width 32 height 32
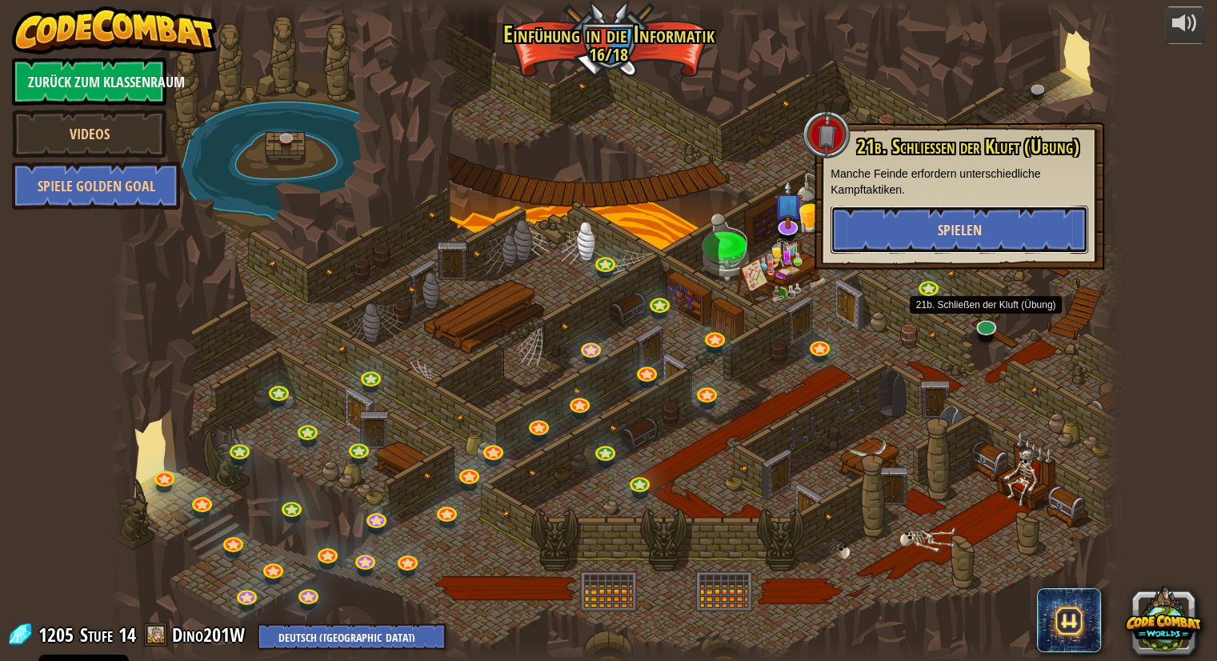
click at [969, 221] on span "Spielen" at bounding box center [960, 230] width 44 height 20
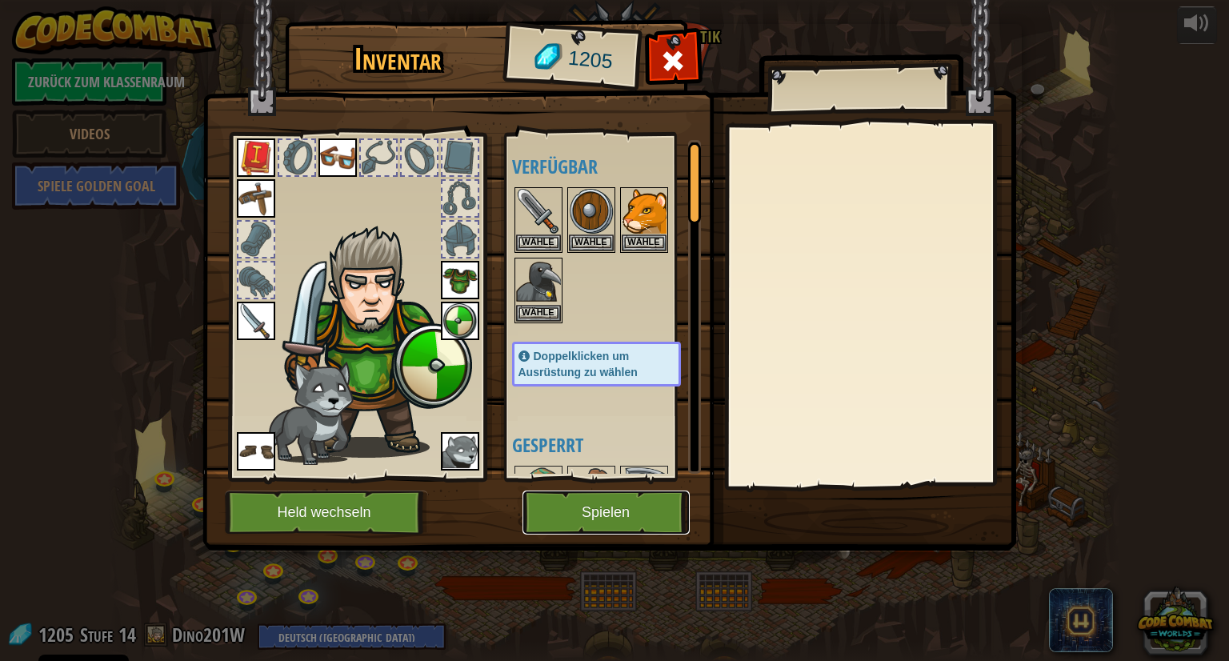
click at [634, 513] on button "Spielen" at bounding box center [605, 512] width 167 height 44
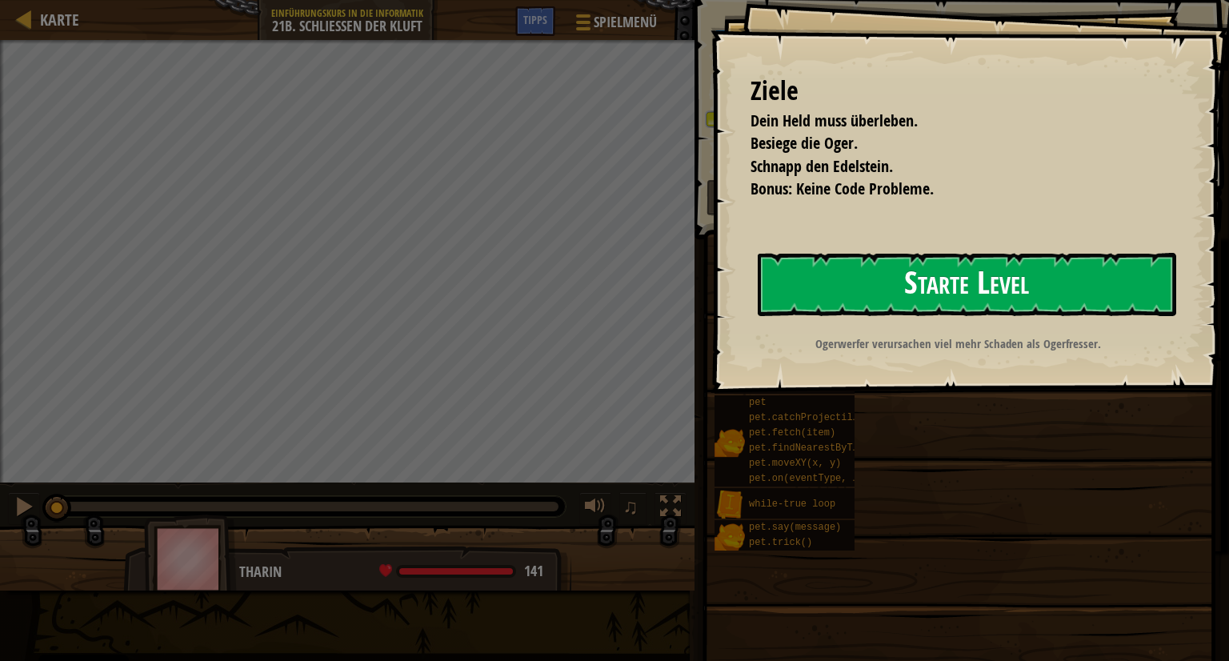
click at [998, 276] on button "Starte Level" at bounding box center [967, 284] width 418 height 63
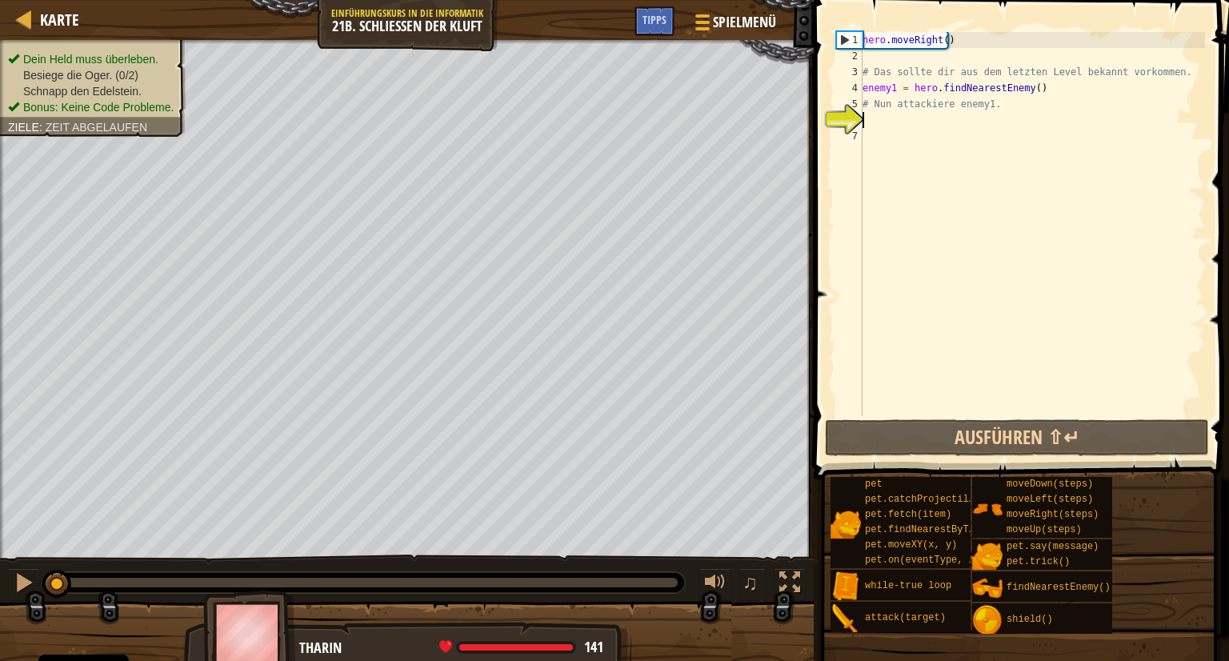
scroll to position [7, 0]
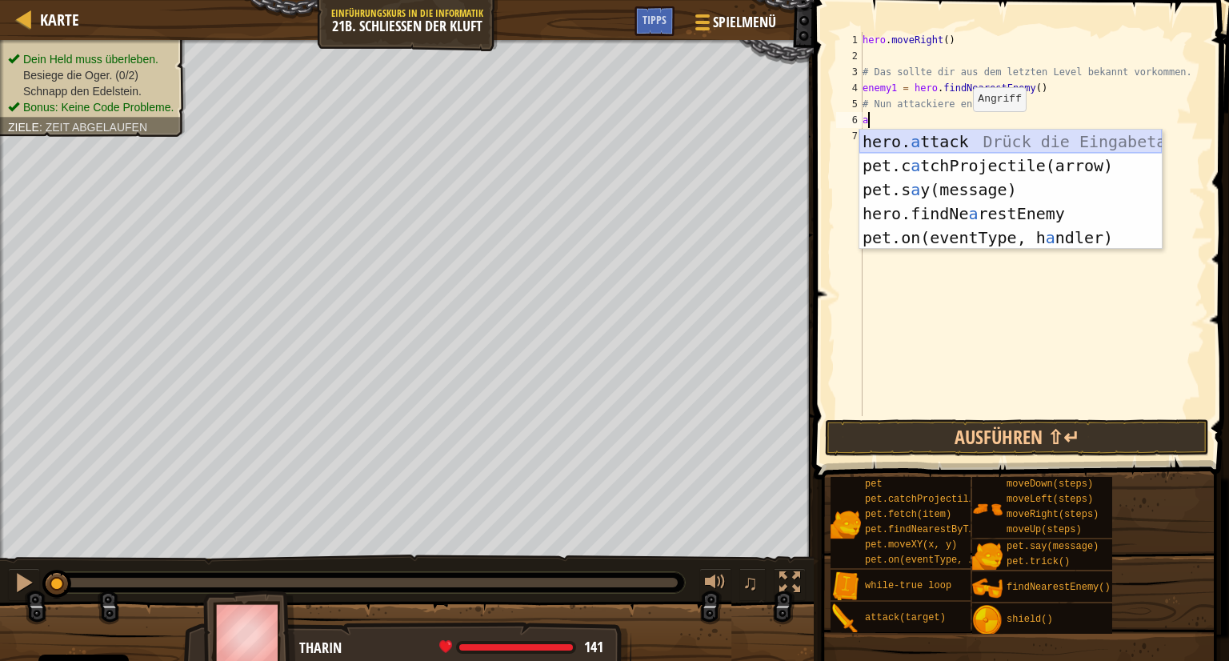
click at [961, 136] on div "hero. a ttack Drück die Eingabetaste pet.c a tchProjectile(arrow) Drück die Ein…" at bounding box center [1010, 214] width 302 height 168
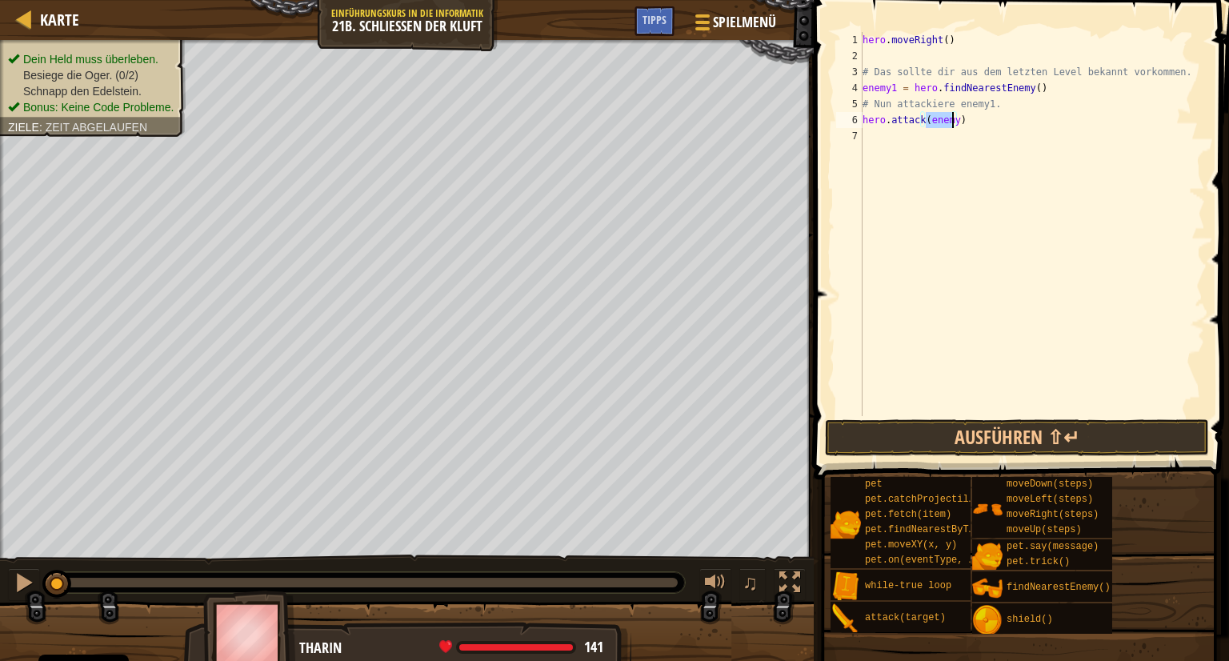
click at [946, 120] on div "hero . moveRight ( ) # Das sollte dir aus dem letzten Level bekannt vorkommen. …" at bounding box center [1032, 224] width 346 height 384
click at [954, 120] on div "hero . moveRight ( ) # Das sollte dir aus dem letzten Level bekannt vorkommen. …" at bounding box center [1032, 240] width 346 height 416
type textarea "hero.attack(enemy1)"
click at [867, 138] on div "hero . moveRight ( ) # Das sollte dir aus dem letzten Level bekannt vorkommen. …" at bounding box center [1032, 240] width 346 height 416
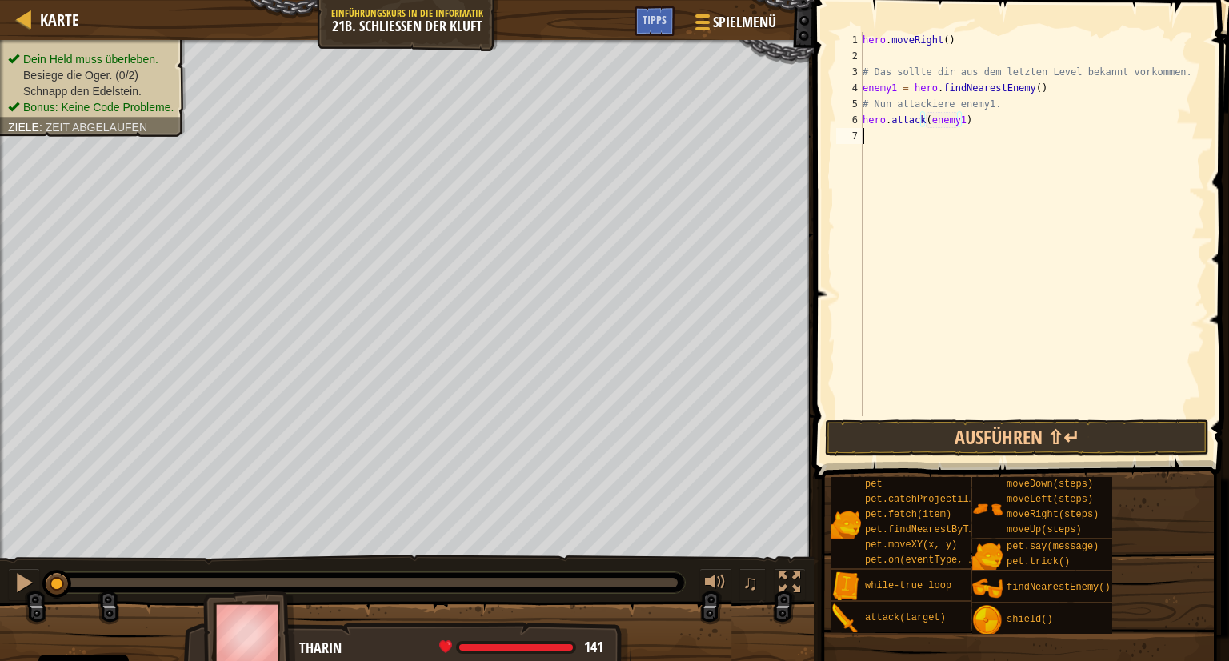
scroll to position [7, 0]
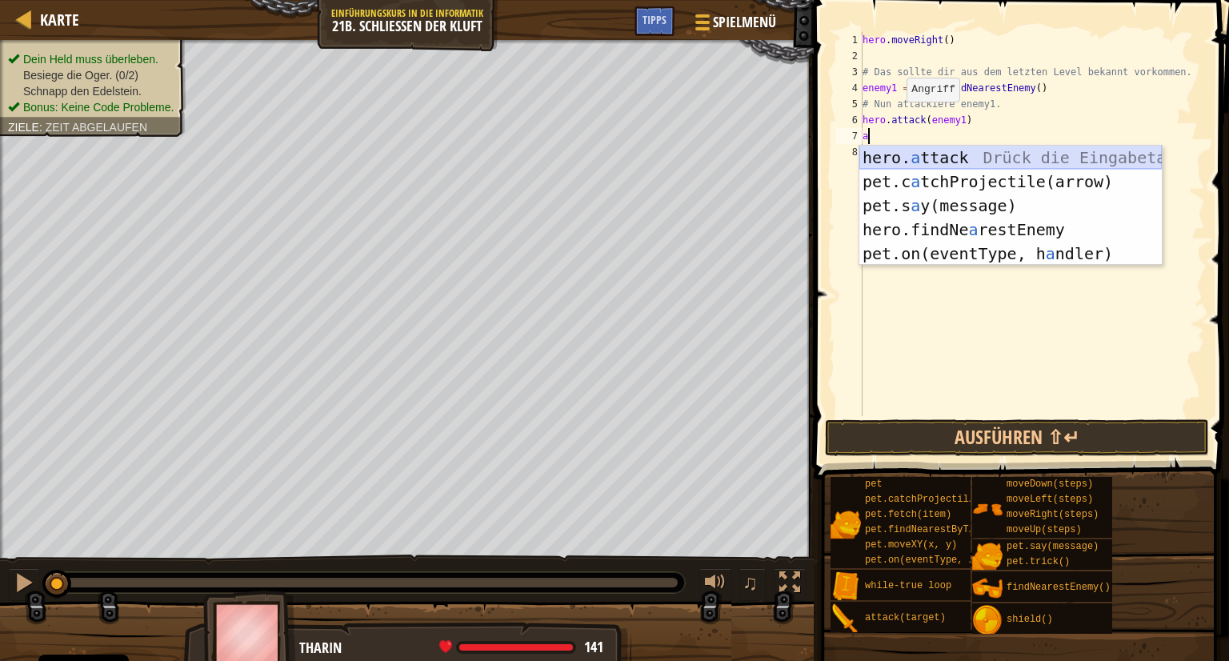
click at [942, 151] on div "hero. a ttack Drück die Eingabetaste pet.c a tchProjectile(arrow) Drück die Ein…" at bounding box center [1010, 230] width 302 height 168
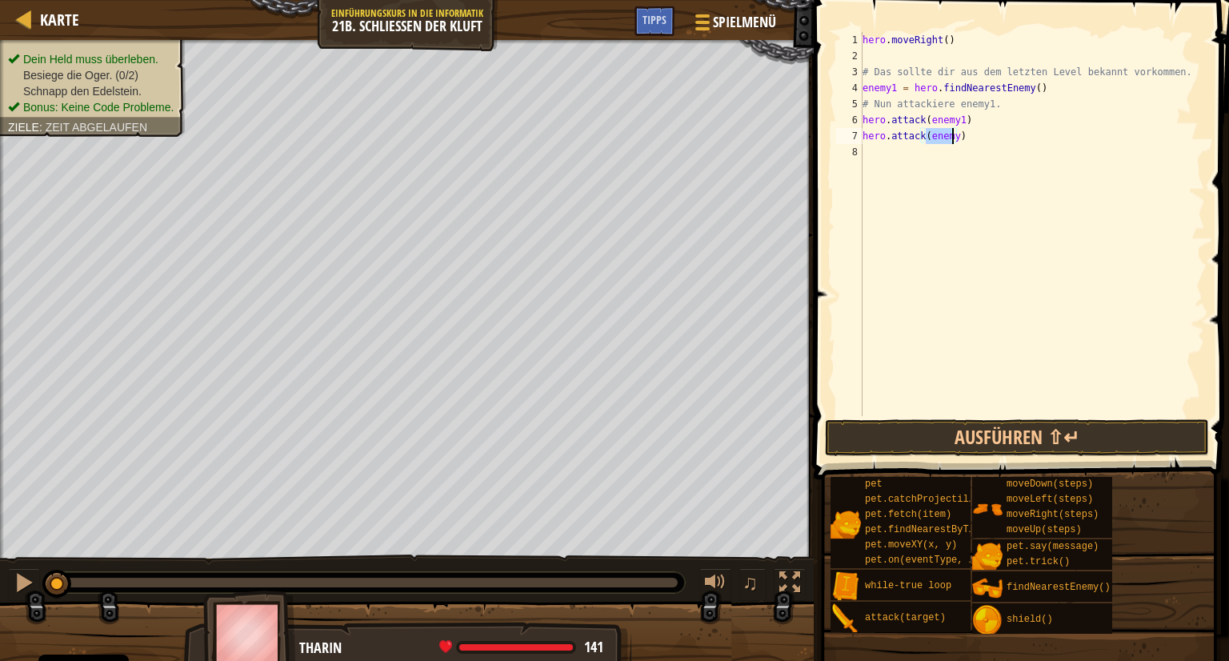
click at [950, 130] on div "hero . moveRight ( ) # Das sollte dir aus dem letzten Level bekannt vorkommen. …" at bounding box center [1032, 224] width 346 height 384
click at [950, 130] on div "hero . moveRight ( ) # Das sollte dir aus dem letzten Level bekannt vorkommen. …" at bounding box center [1032, 240] width 346 height 416
click at [948, 136] on div "hero . moveRight ( ) # Das sollte dir aus dem letzten Level bekannt vorkommen. …" at bounding box center [1032, 240] width 346 height 416
click at [950, 136] on div "hero . moveRight ( ) # Das sollte dir aus dem letzten Level bekannt vorkommen. …" at bounding box center [1032, 240] width 346 height 416
type textarea "hero.attack(enemy1)"
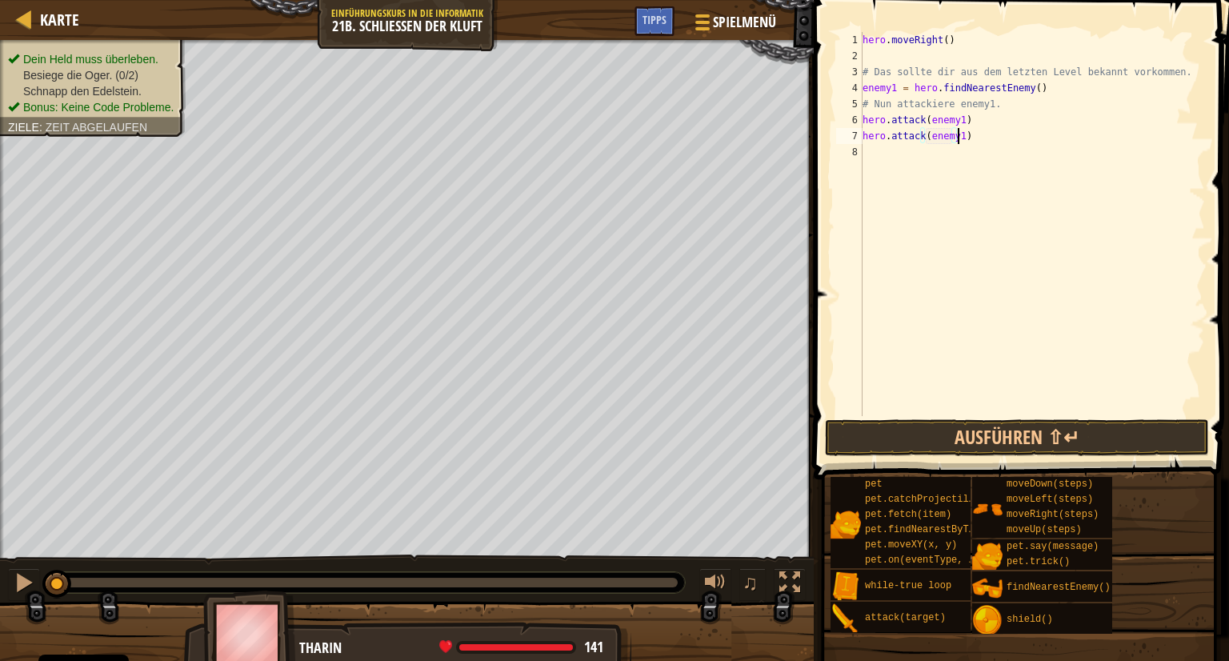
scroll to position [7, 6]
click at [875, 148] on div "hero . moveRight ( ) # Das sollte dir aus dem letzten Level bekannt vorkommen. …" at bounding box center [1032, 240] width 346 height 416
type textarea "f"
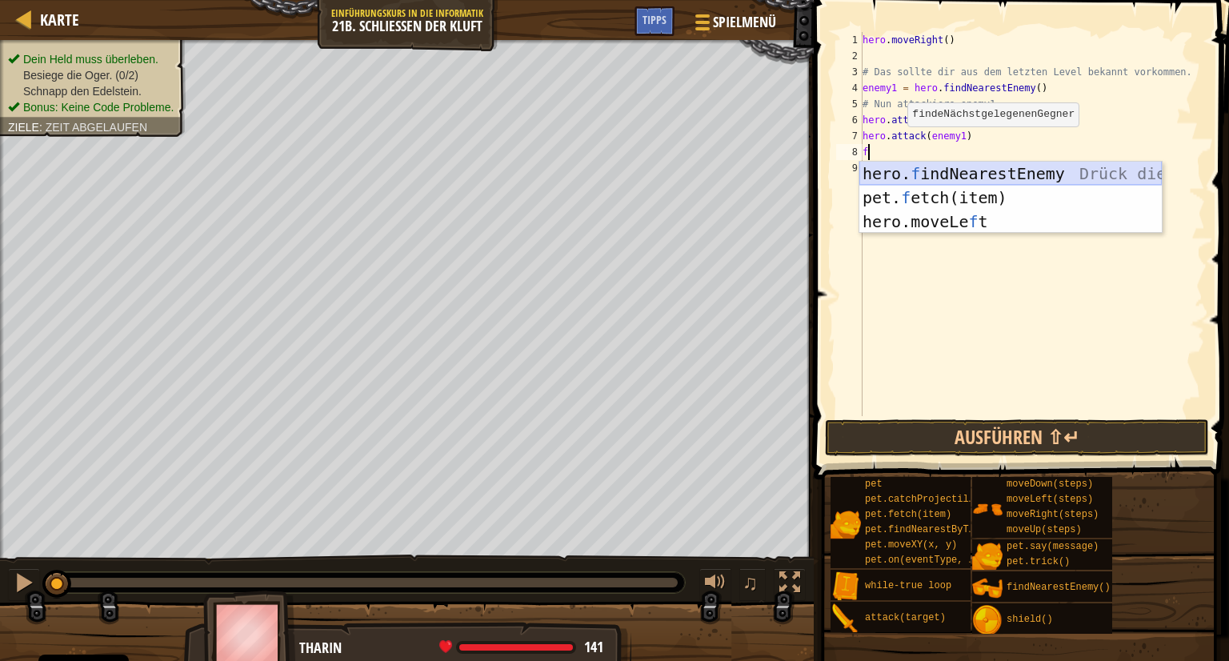
click at [922, 172] on div "hero. f indNearestEnemy Drück die Eingabetaste pet. f etch(item) Drück die Eing…" at bounding box center [1010, 222] width 302 height 120
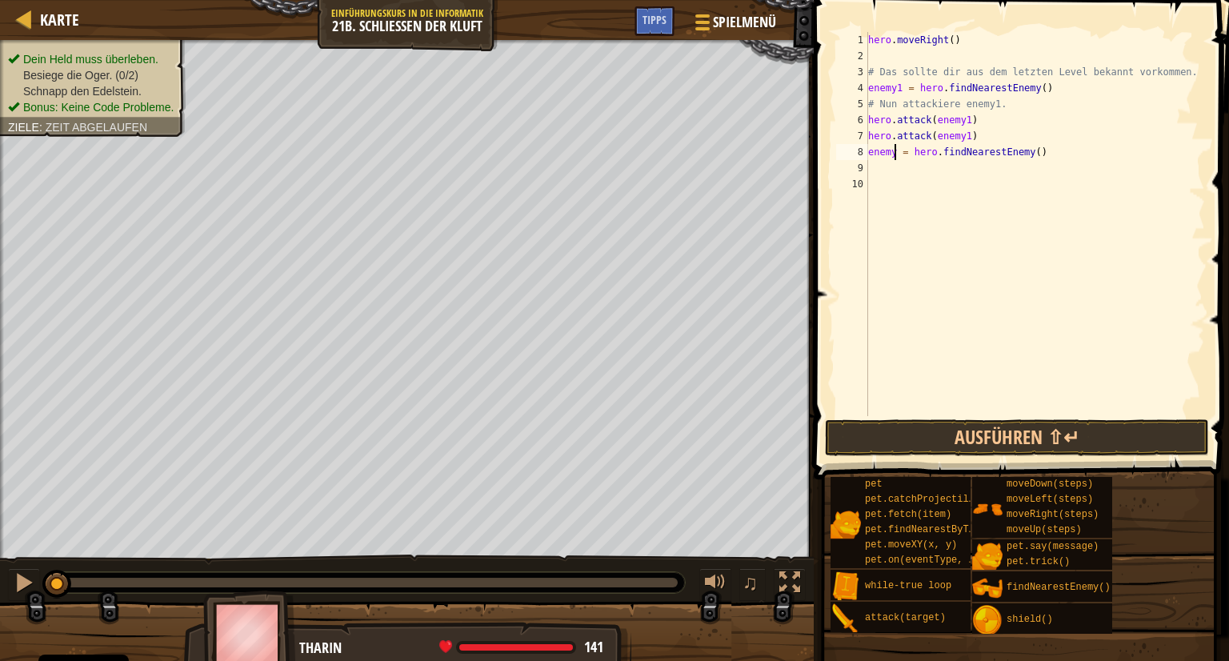
click at [892, 154] on div "hero . moveRight ( ) # Das sollte dir aus dem letzten Level bekannt vorkommen. …" at bounding box center [1035, 240] width 341 height 416
type textarea "enemy2 = hero.findNearestEnemy()"
click at [893, 167] on div "hero . moveRight ( ) # Das sollte dir aus dem letzten Level bekannt vorkommen. …" at bounding box center [1035, 240] width 341 height 416
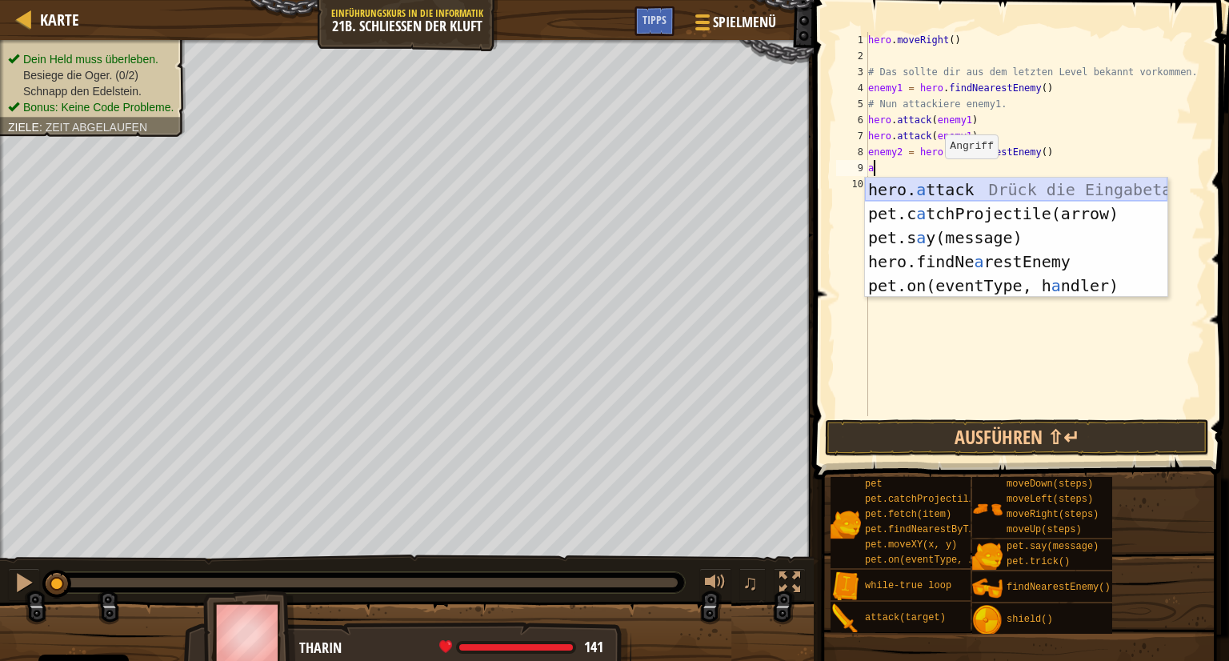
click at [941, 183] on div "hero. a ttack Drück die Eingabetaste pet.c a tchProjectile(arrow) Drück die Ein…" at bounding box center [1016, 262] width 302 height 168
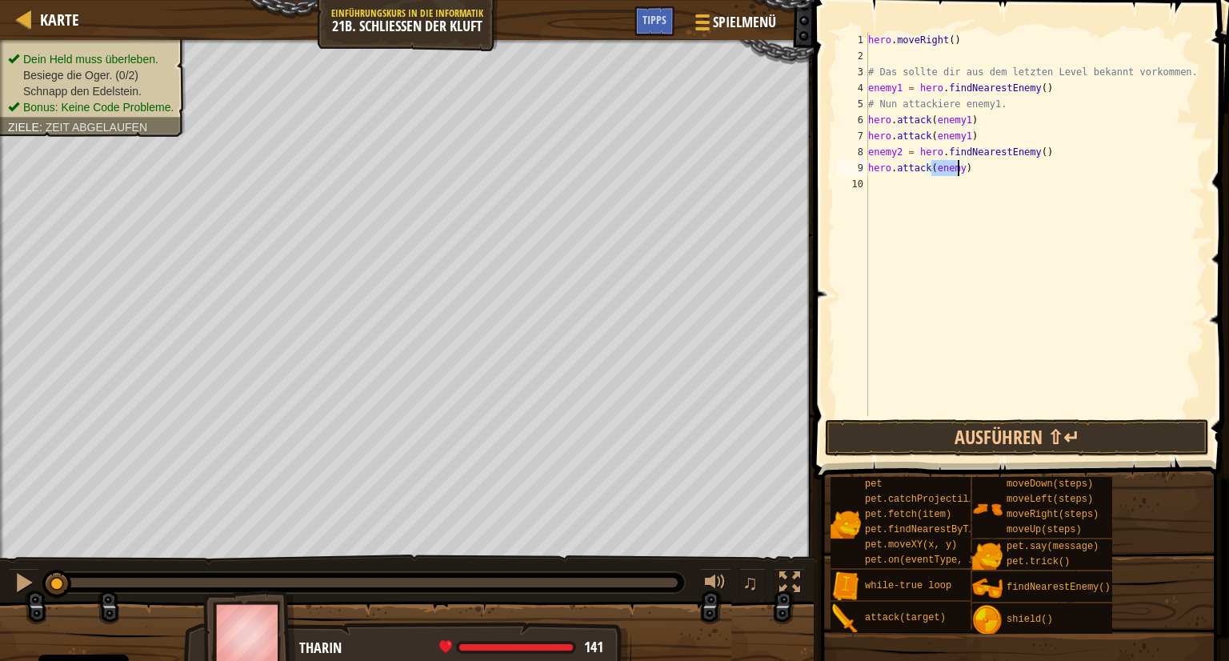
click at [956, 170] on div "hero . moveRight ( ) # Das sollte dir aus dem letzten Level bekannt vorkommen. …" at bounding box center [1035, 224] width 340 height 384
type textarea "hero.attack(enemy2)"
click at [889, 177] on div "hero . moveRight ( ) # Das sollte dir aus dem letzten Level bekannt vorkommen. …" at bounding box center [1035, 240] width 341 height 416
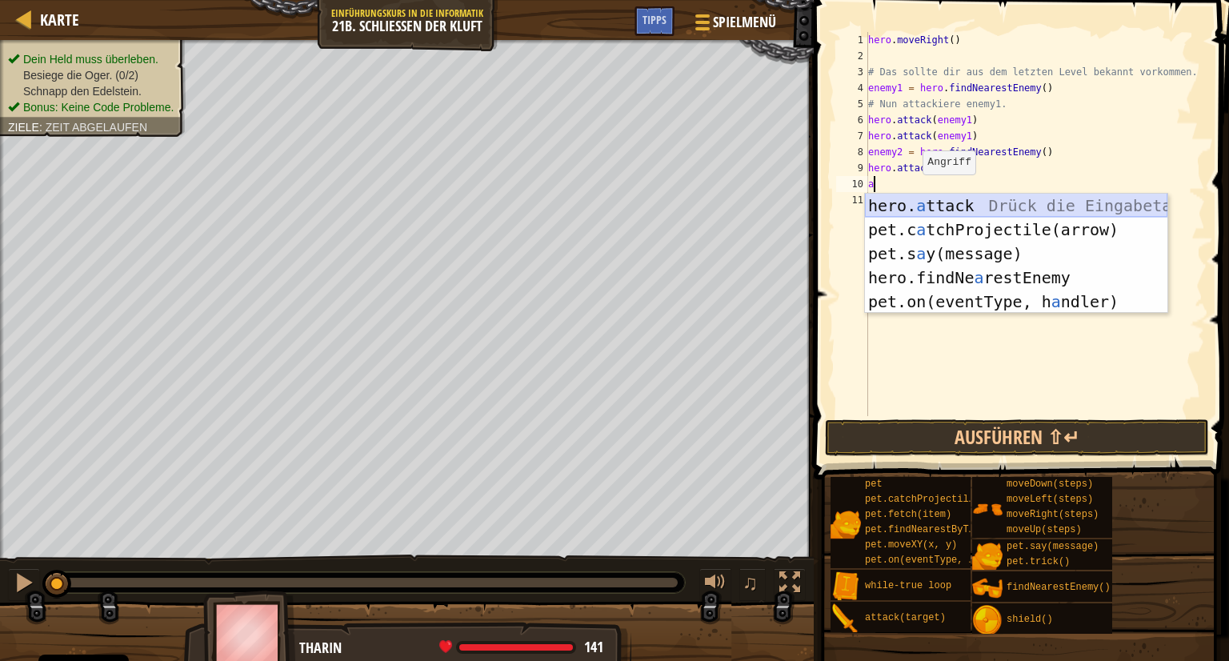
click at [930, 200] on div "hero. a ttack Drück die Eingabetaste pet.c a tchProjectile(arrow) Drück die Ein…" at bounding box center [1016, 278] width 302 height 168
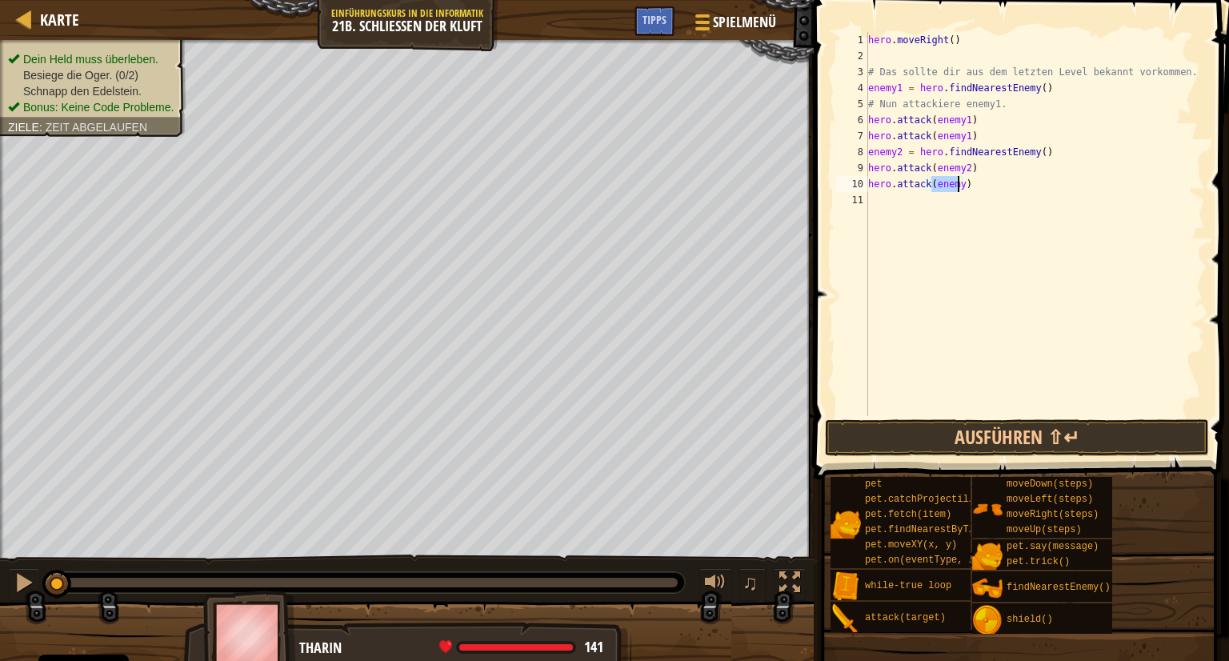
click at [957, 182] on div "hero . moveRight ( ) # Das sollte dir aus dem letzten Level bekannt vorkommen. …" at bounding box center [1035, 224] width 340 height 384
click at [979, 431] on button "Ausführen ⇧↵" at bounding box center [1017, 437] width 384 height 37
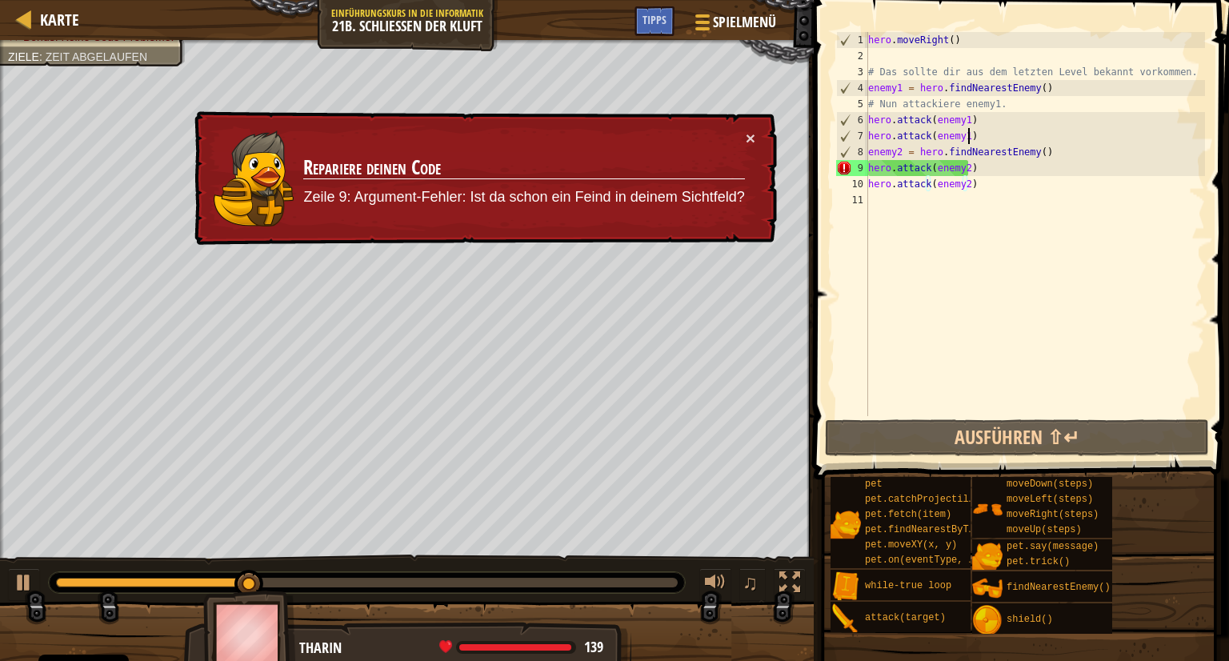
click at [972, 133] on div "hero . moveRight ( ) # Das sollte dir aus dem letzten Level bekannt vorkommen. …" at bounding box center [1035, 240] width 341 height 416
type textarea "hero.attack(enemy1)"
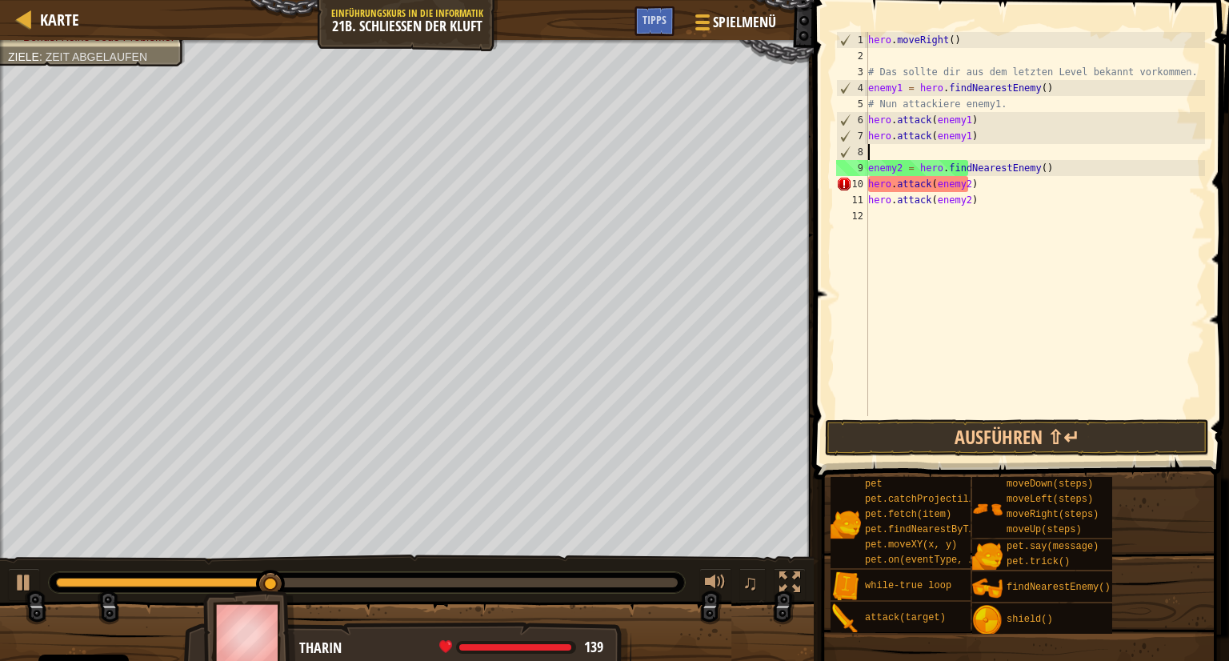
type textarea "m"
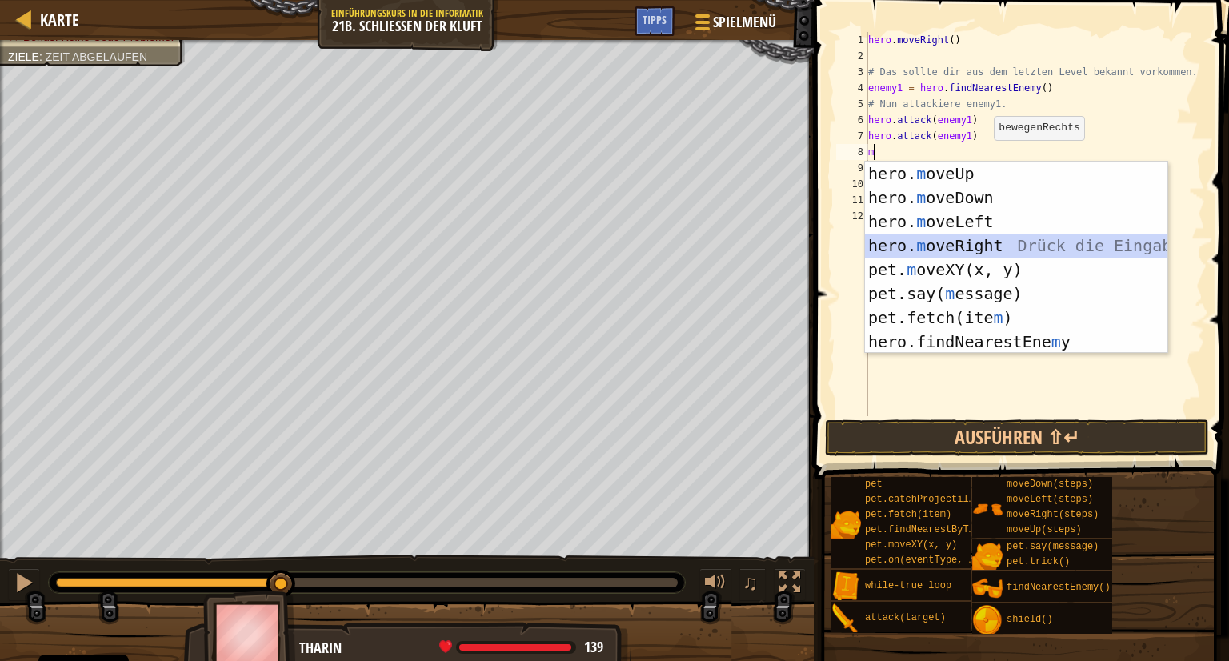
click at [978, 237] on div "hero. m oveUp Drück die Eingabetaste hero. m oveDown Drück die Eingabetaste her…" at bounding box center [1016, 282] width 302 height 240
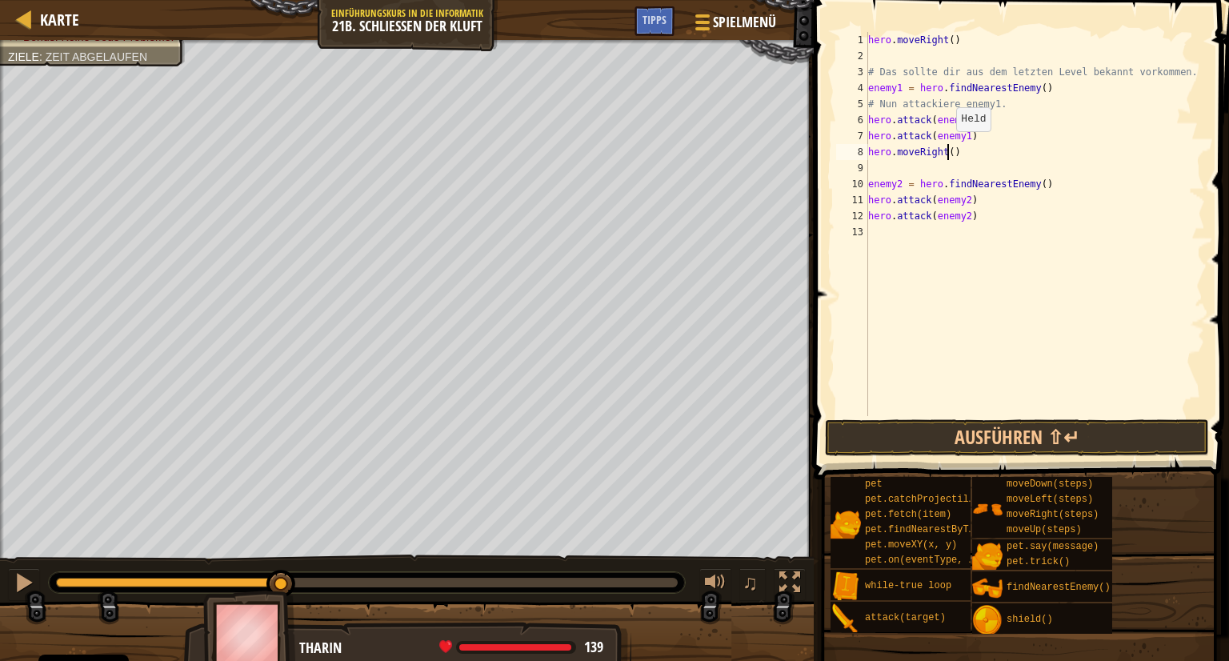
click at [947, 147] on div "hero . moveRight ( ) # Das sollte dir aus dem letzten Level bekannt vorkommen. …" at bounding box center [1035, 240] width 341 height 416
click at [1024, 422] on button "Ausführen ⇧↵" at bounding box center [1017, 437] width 384 height 37
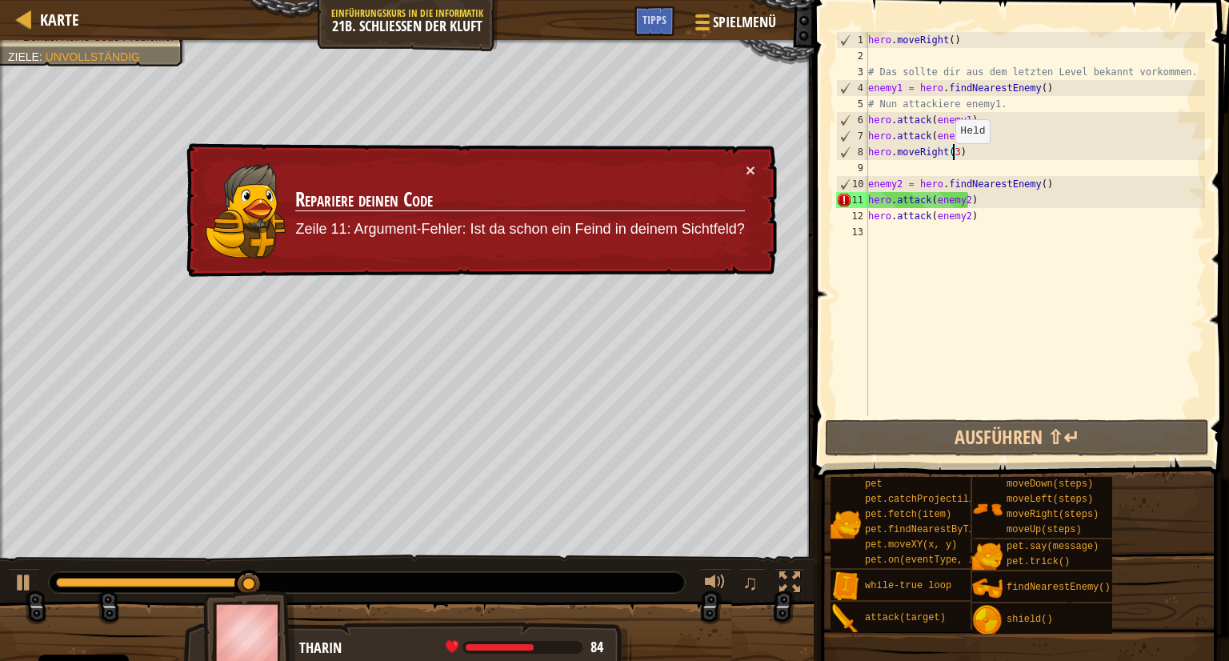
type textarea "hero.moveRight()"
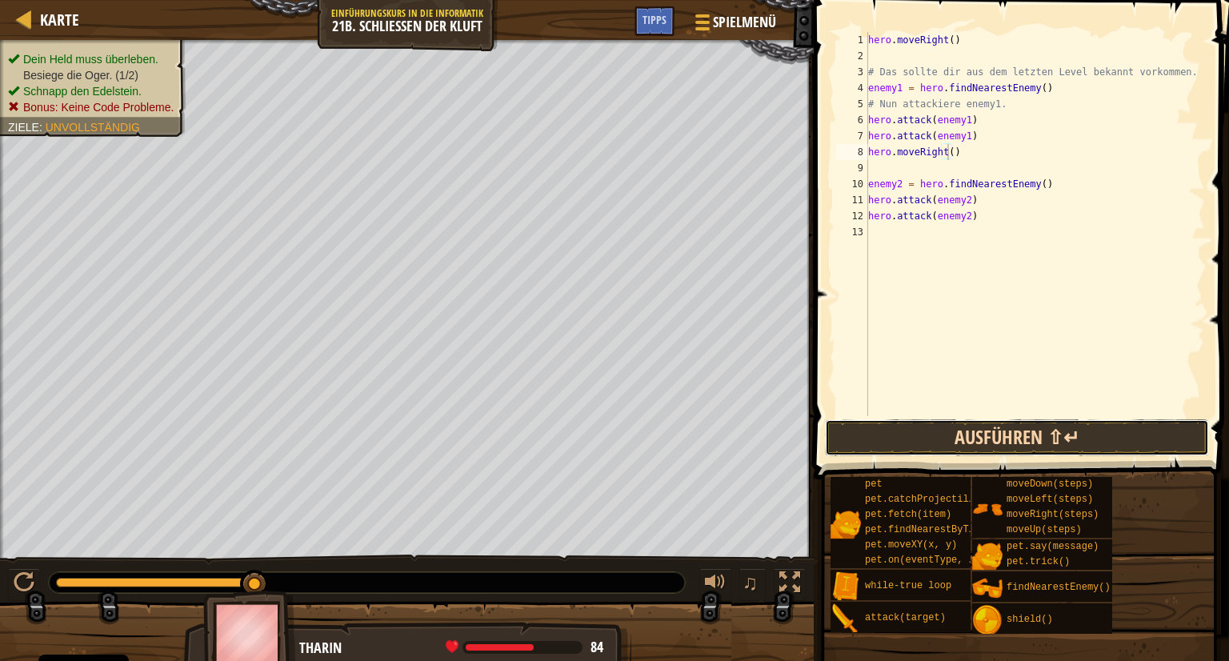
click at [995, 433] on button "Ausführen ⇧↵" at bounding box center [1017, 437] width 384 height 37
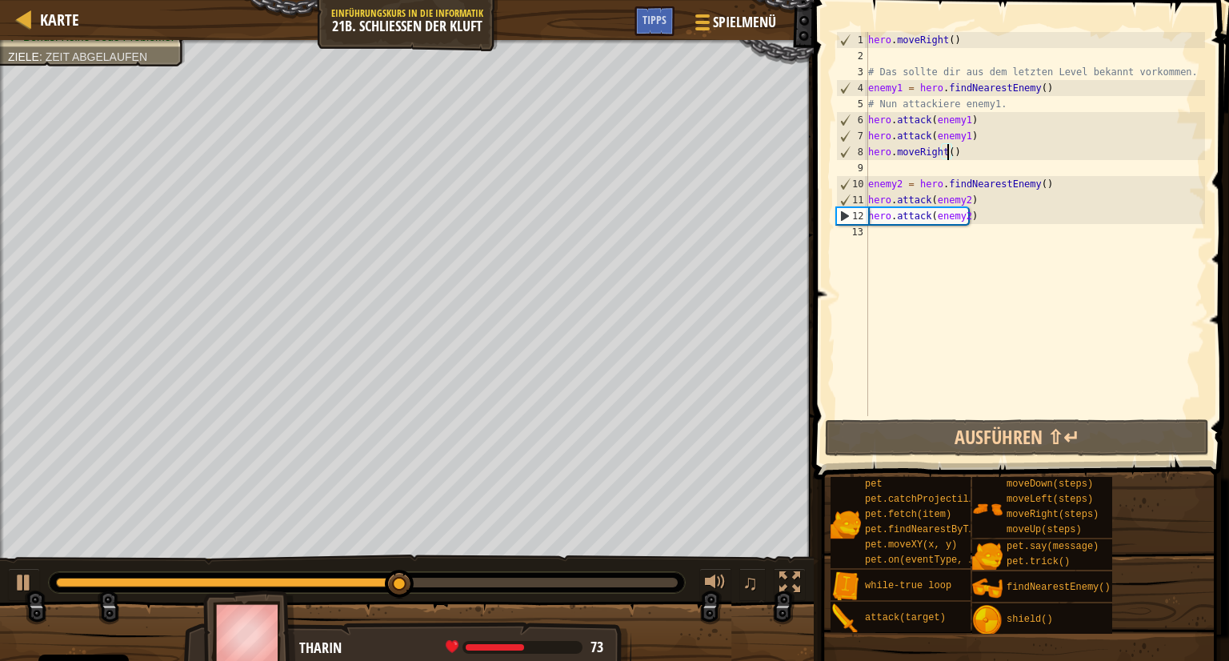
click at [890, 234] on div "hero . moveRight ( ) # Das sollte dir aus dem letzten Level bekannt vorkommen. …" at bounding box center [1035, 240] width 341 height 416
type textarea "m"
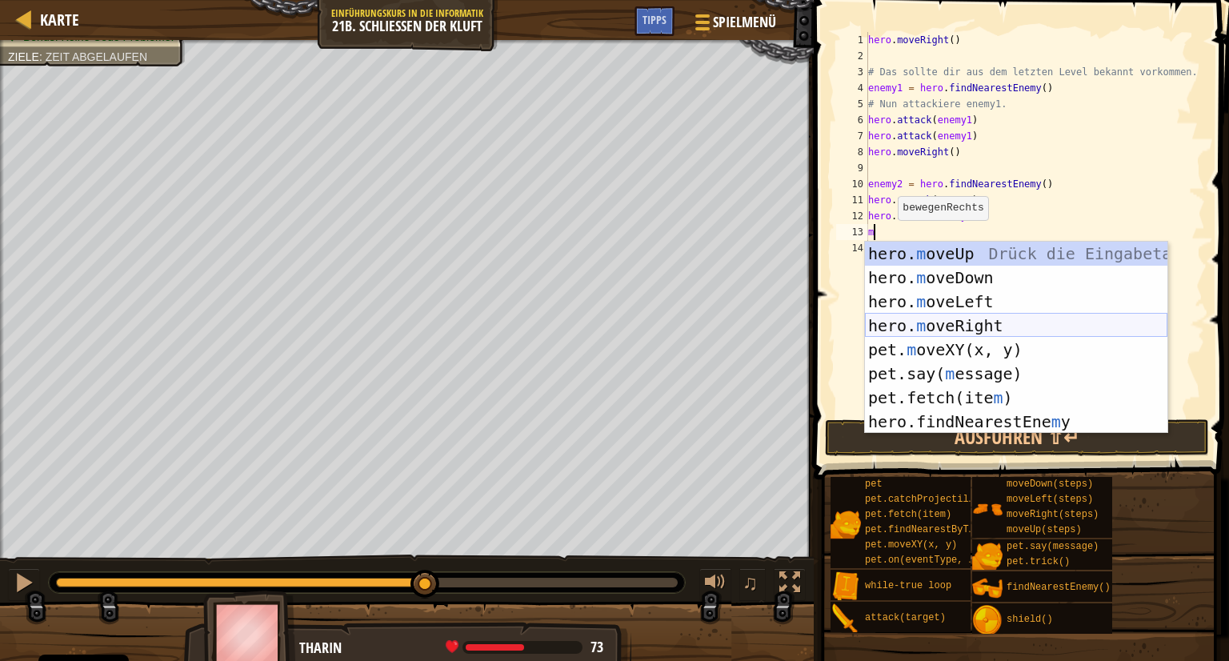
click at [958, 327] on div "hero. m oveUp Drück die Eingabetaste hero. m oveDown Drück die Eingabetaste her…" at bounding box center [1016, 362] width 302 height 240
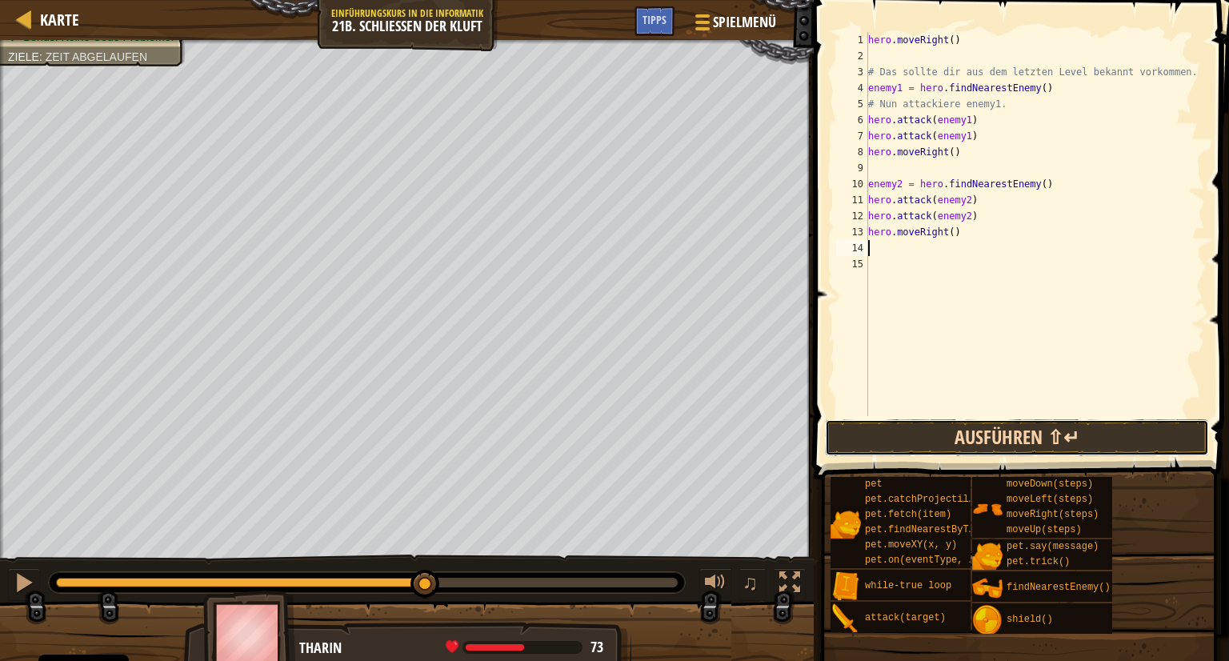
click at [1000, 438] on button "Ausführen ⇧↵" at bounding box center [1017, 437] width 384 height 37
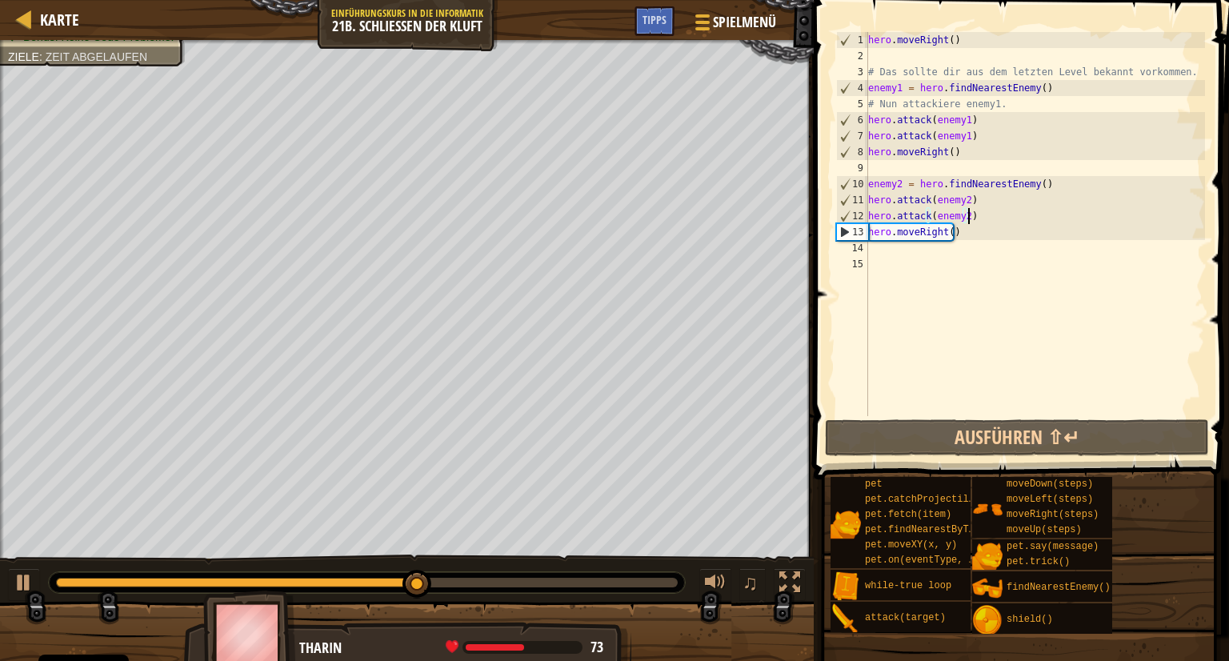
click at [966, 218] on div "hero . moveRight ( ) # Das sollte dir aus dem letzten Level bekannt vorkommen. …" at bounding box center [1035, 240] width 341 height 416
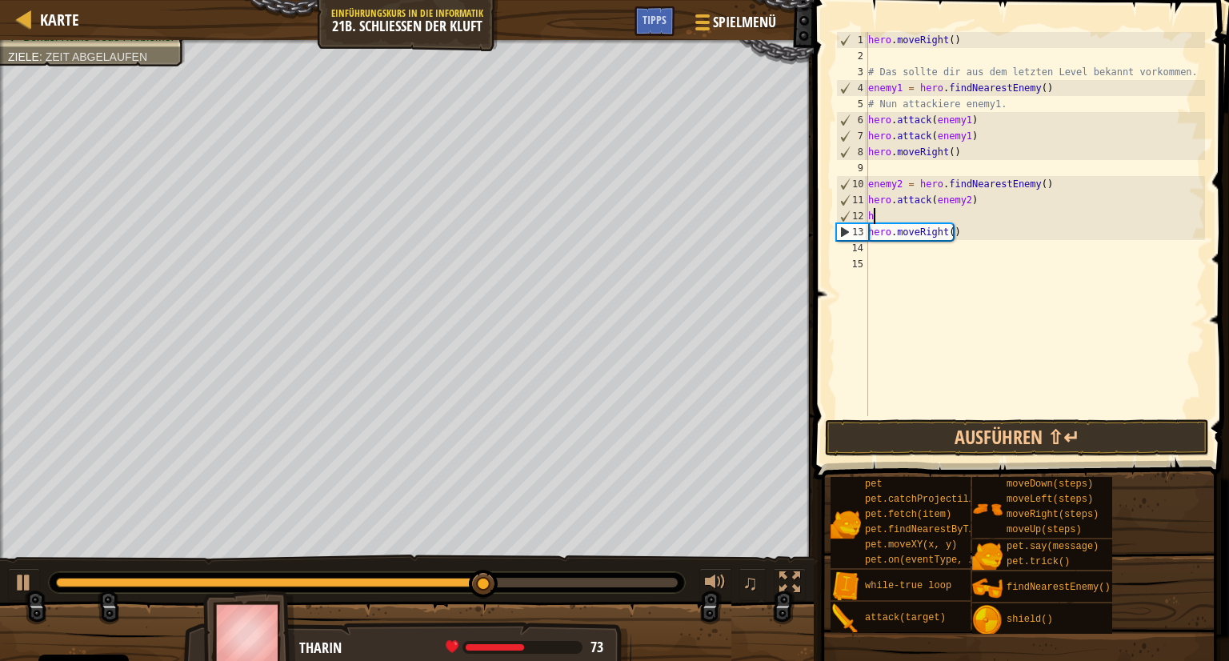
type textarea "h"
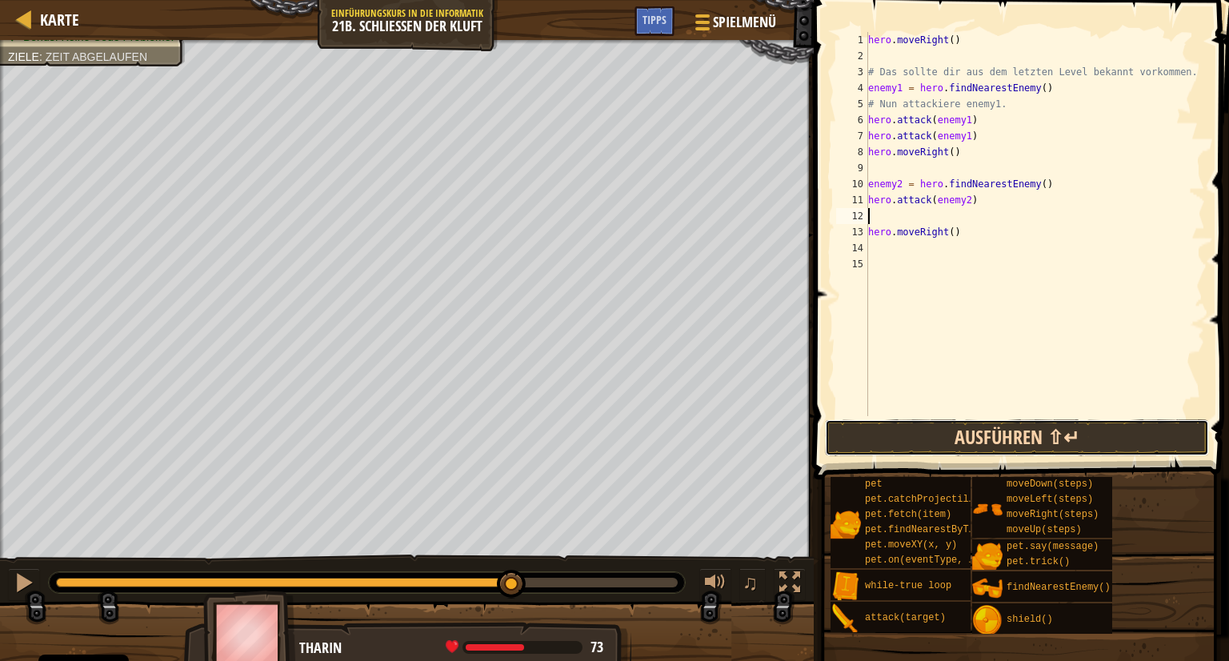
click at [1050, 422] on button "Ausführen ⇧↵" at bounding box center [1017, 437] width 384 height 37
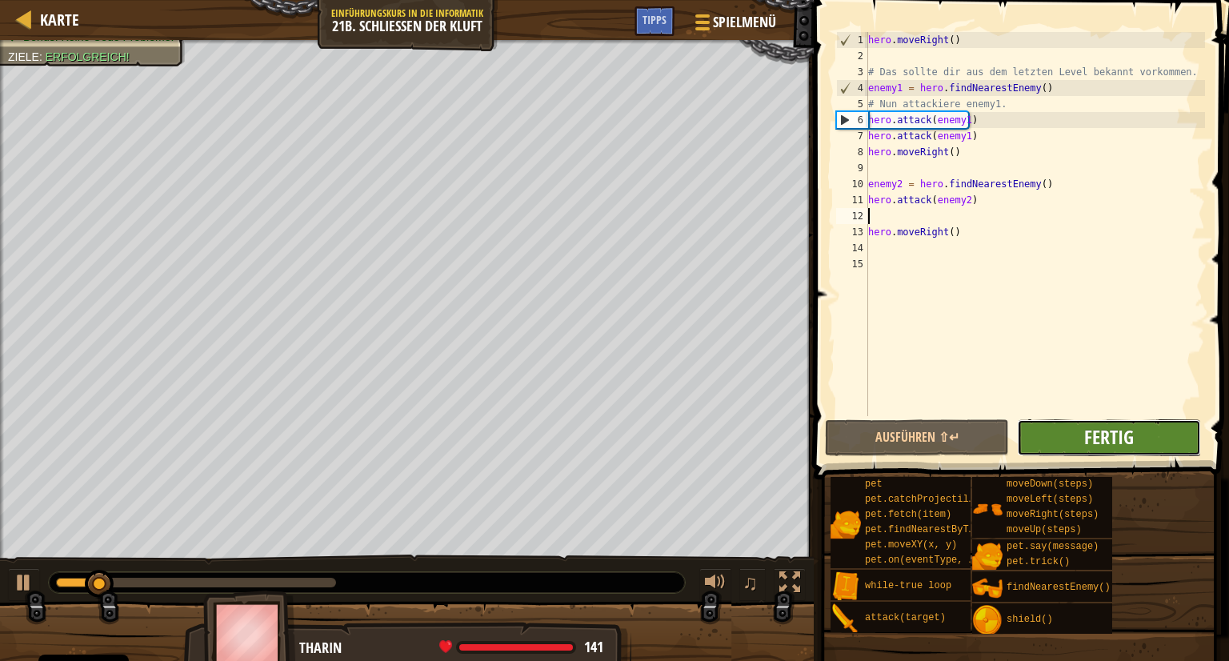
click at [1095, 427] on span "Fertig" at bounding box center [1109, 437] width 50 height 26
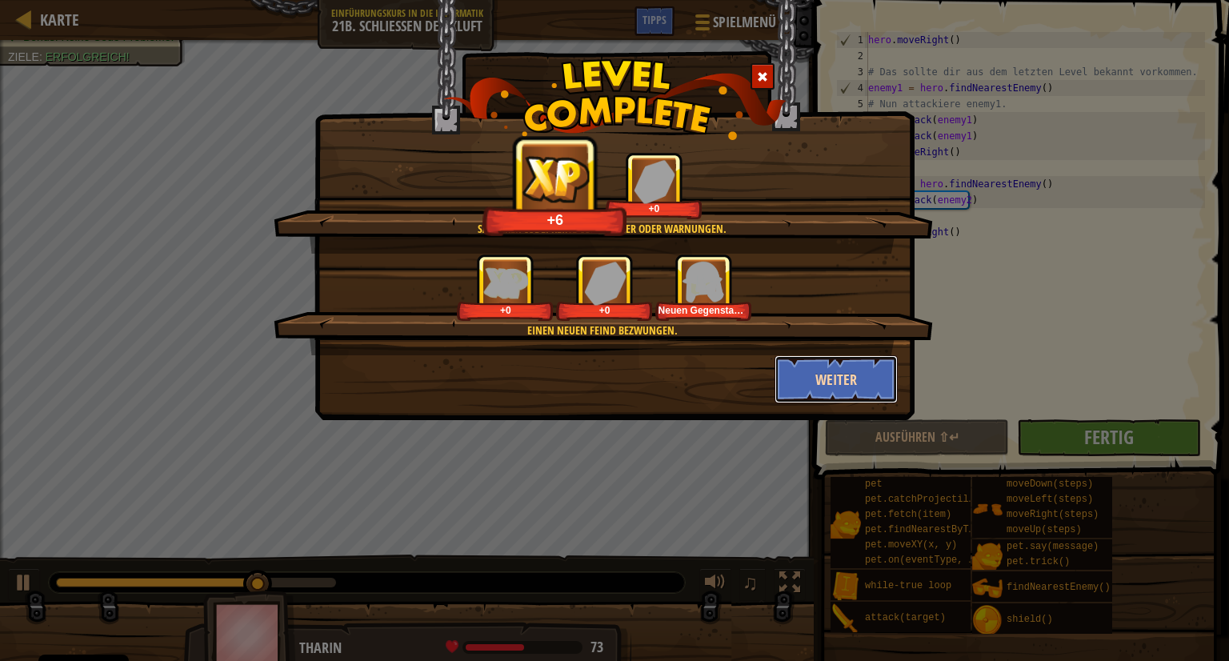
click at [851, 380] on button "Weiter" at bounding box center [836, 379] width 124 height 48
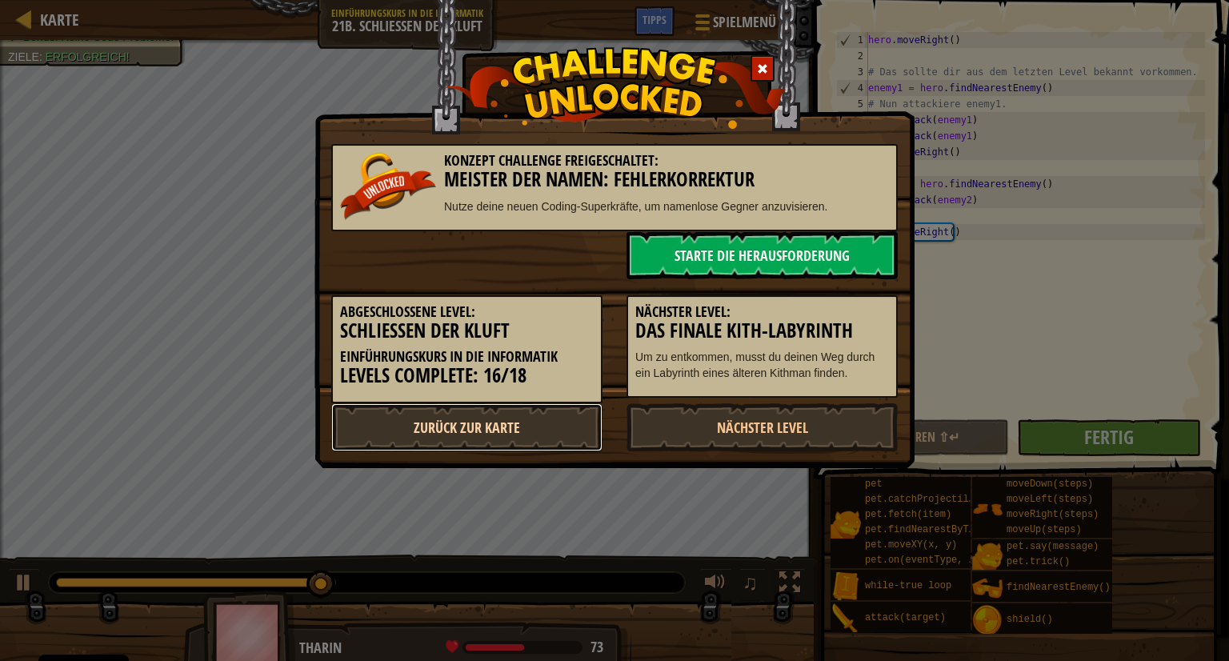
click at [438, 418] on link "Zurück zur Karte" at bounding box center [466, 427] width 271 height 48
select select "de-DE"
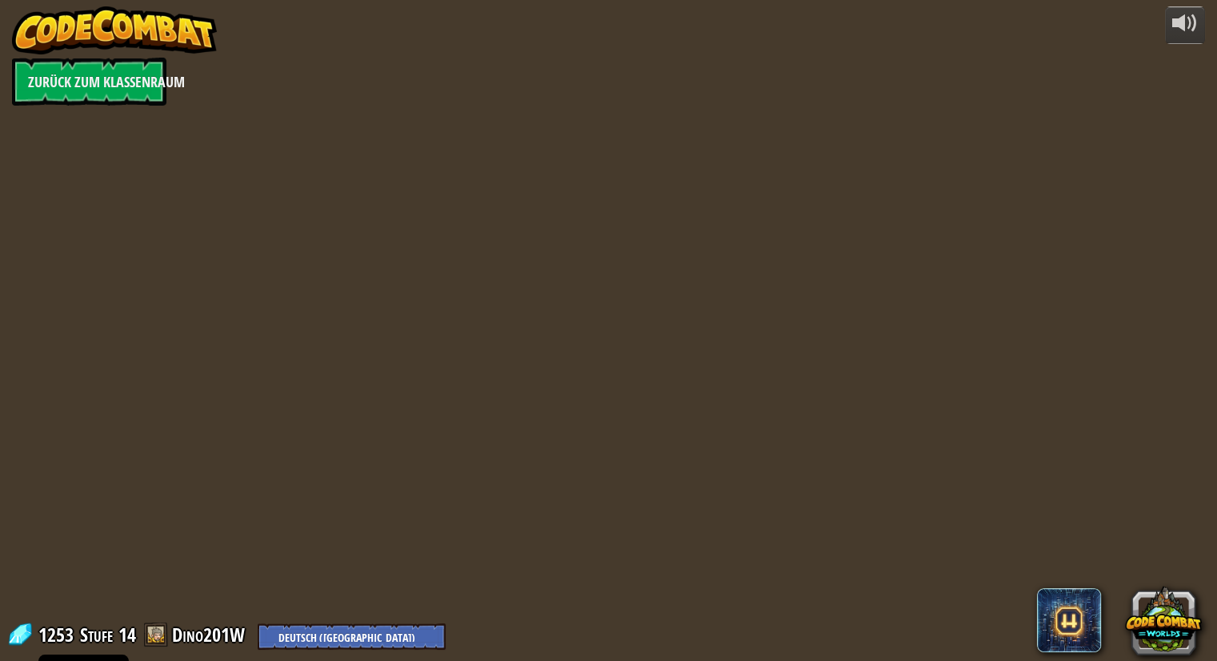
select select "de-DE"
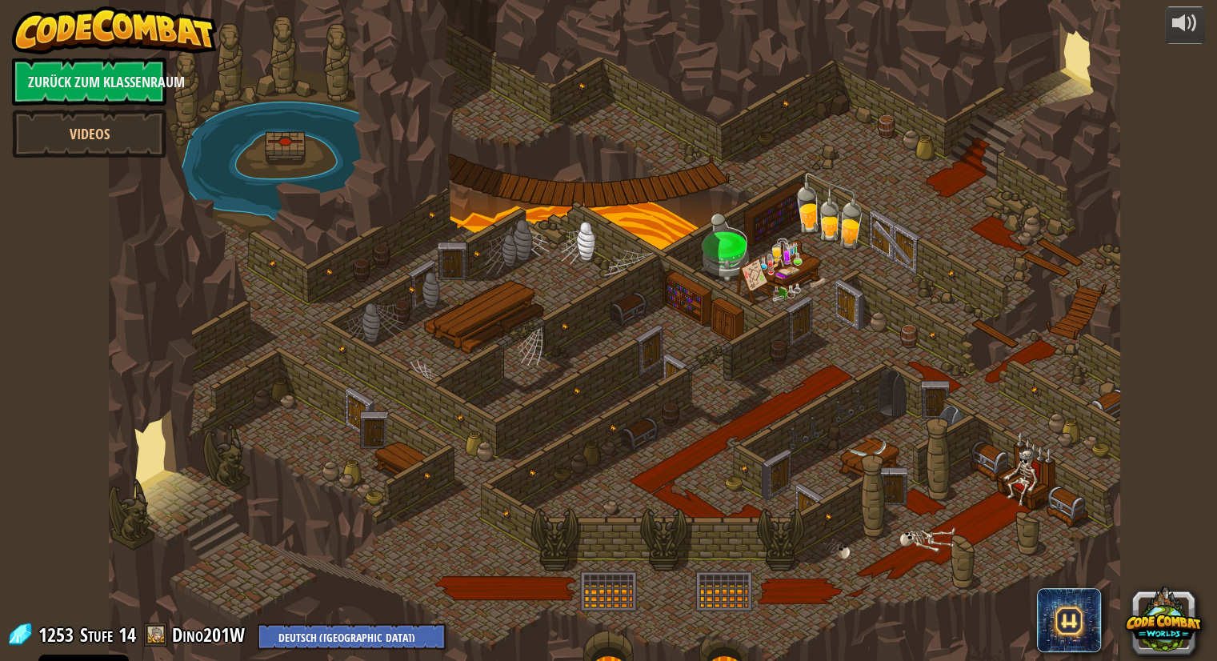
select select "de-DE"
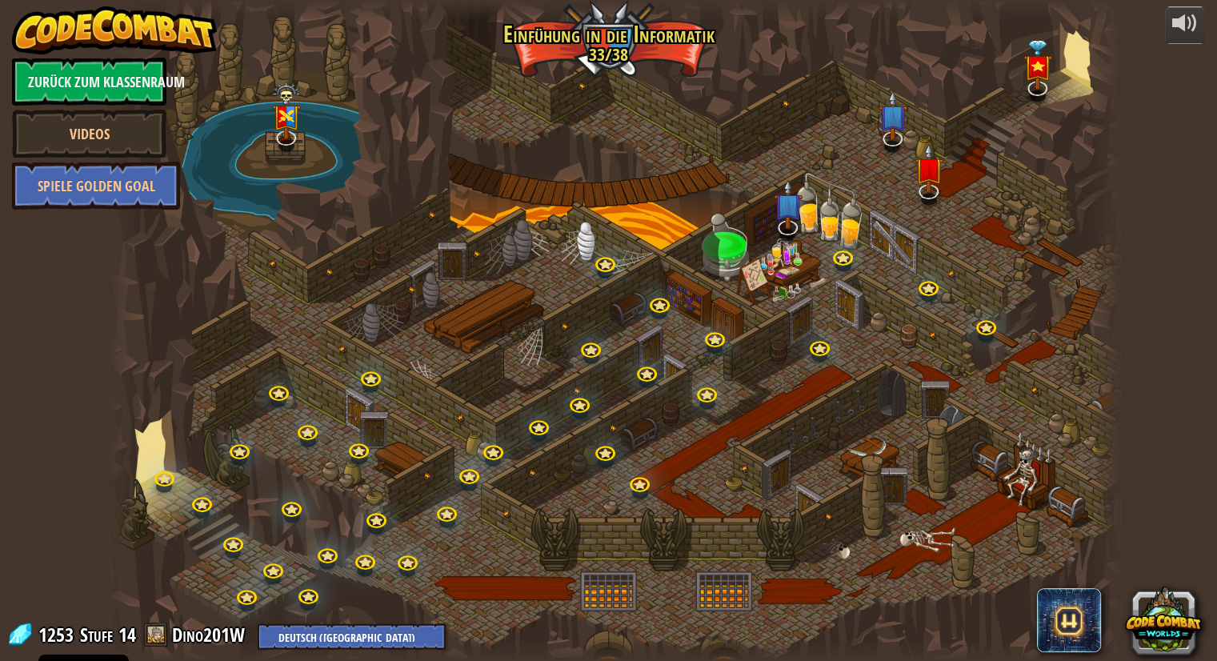
select select "de-DE"
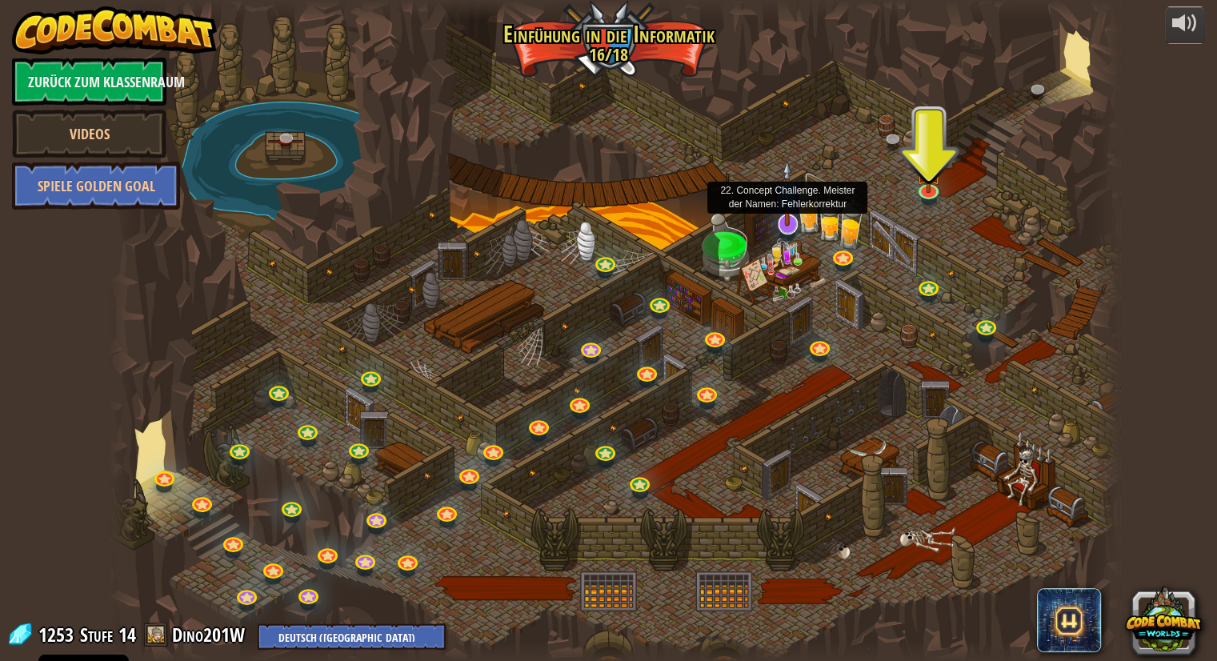
click at [792, 221] on img at bounding box center [787, 193] width 29 height 66
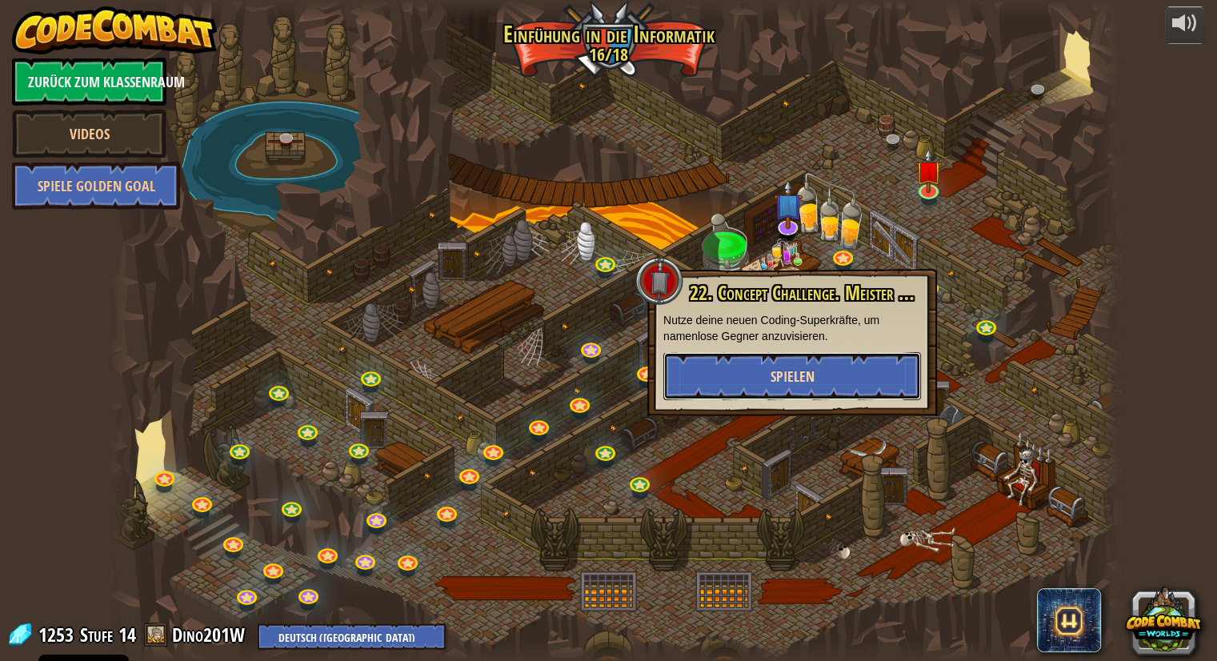
click at [800, 365] on button "Spielen" at bounding box center [792, 376] width 258 height 48
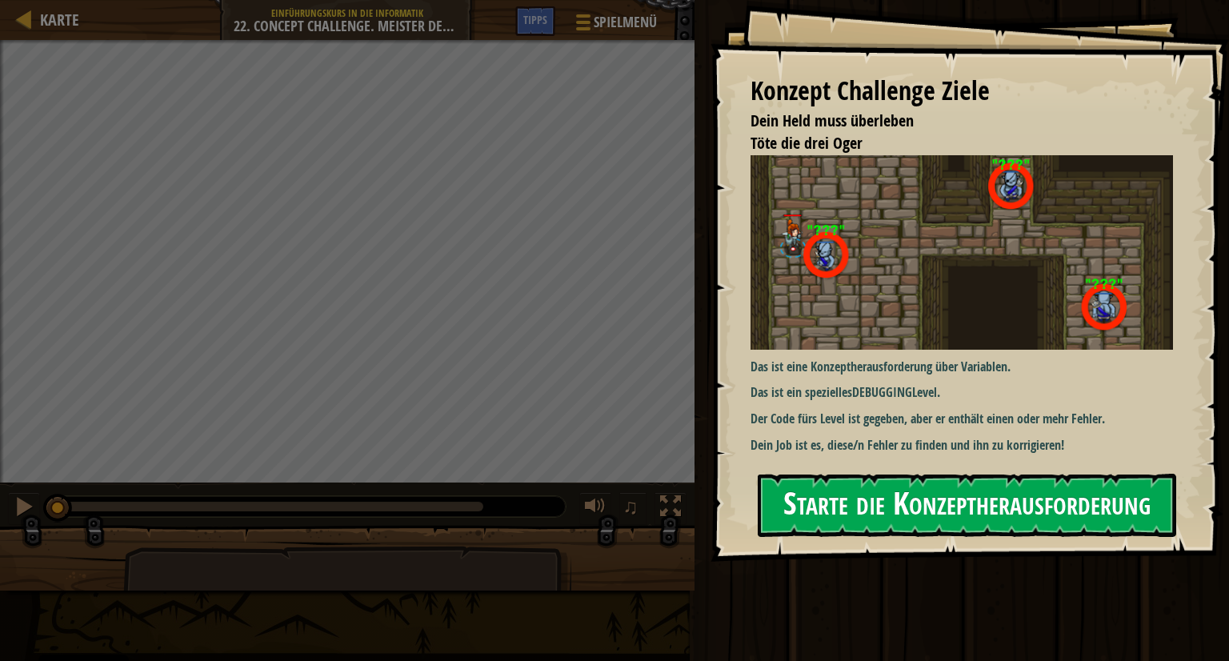
click at [838, 494] on button "Starte die Konzeptherausforderung" at bounding box center [967, 505] width 418 height 63
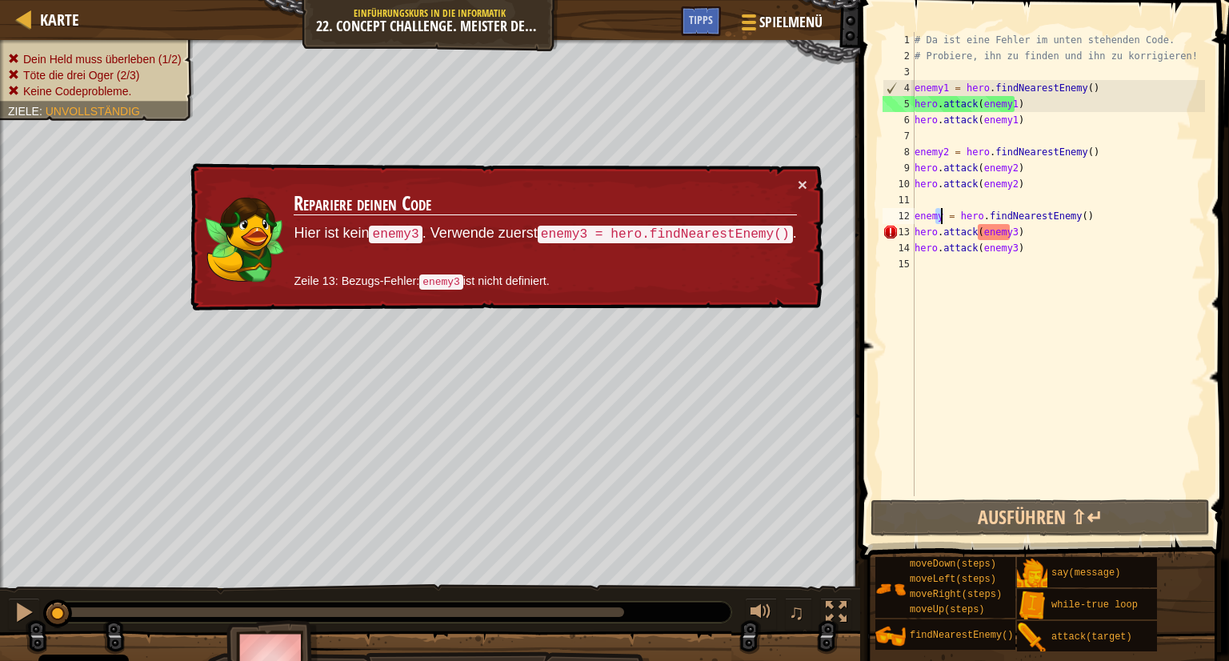
click at [939, 214] on div "# Da ist eine Fehler im unten stehenden Code. # Probiere, ihn zu finden und ihn…" at bounding box center [1058, 280] width 294 height 496
click at [939, 214] on div "# Da ist eine Fehler im unten stehenden Code. # Probiere, ihn zu finden und ihn…" at bounding box center [1058, 264] width 294 height 464
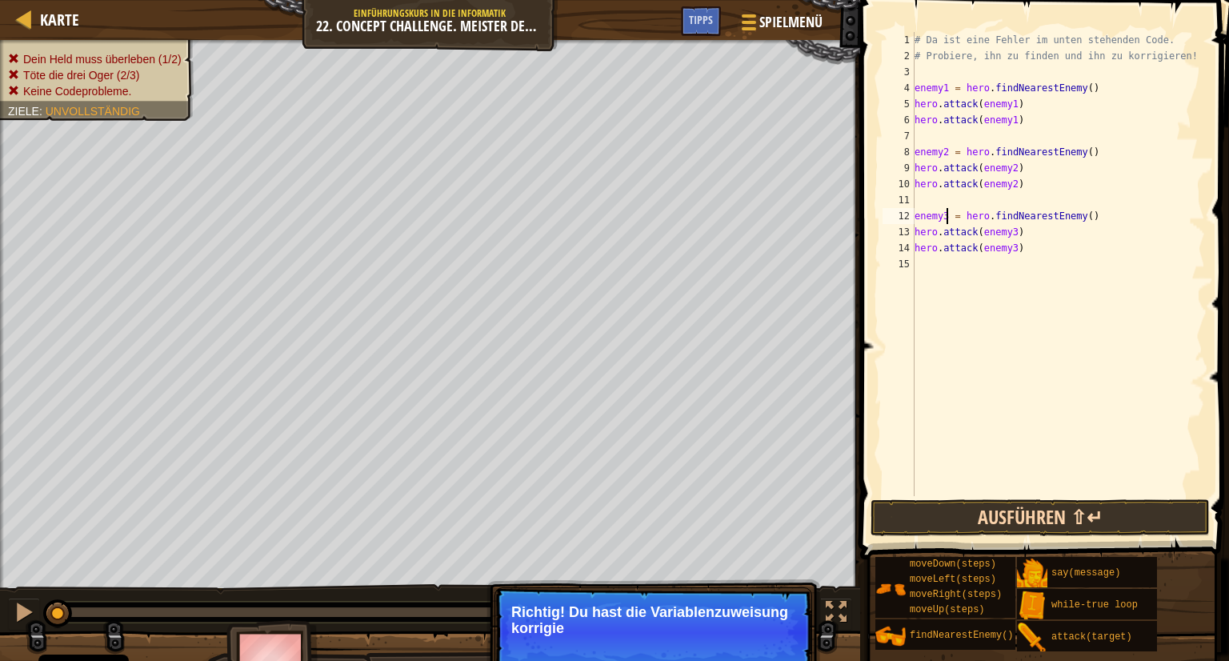
type textarea "enemy3 = hero.findNearestEnemy()"
click at [1025, 513] on button "Ausführen ⇧↵" at bounding box center [1039, 517] width 339 height 37
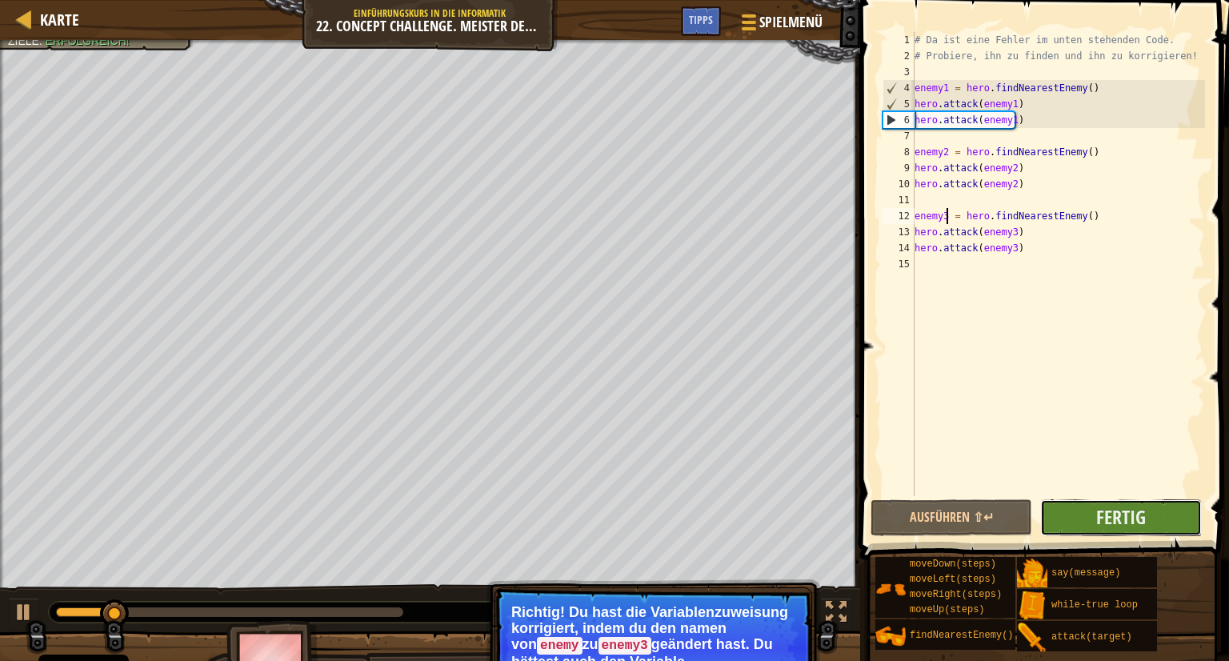
click at [1155, 509] on button "Fertig" at bounding box center [1121, 517] width 162 height 37
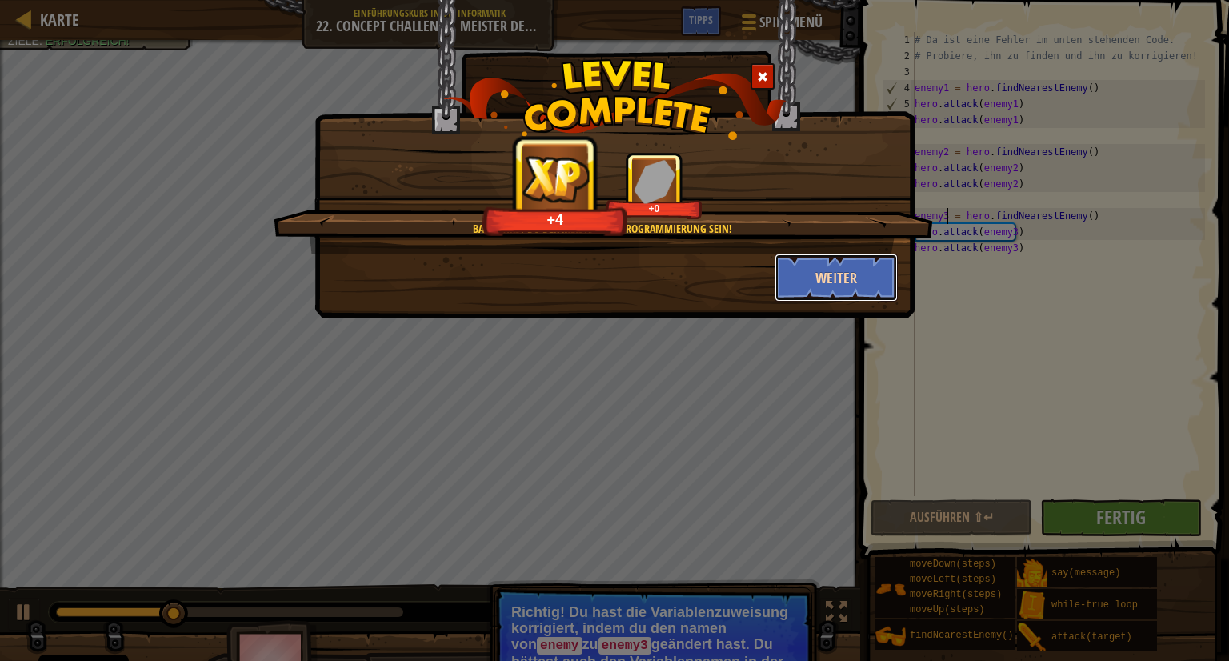
click at [861, 287] on button "Weiter" at bounding box center [836, 278] width 124 height 48
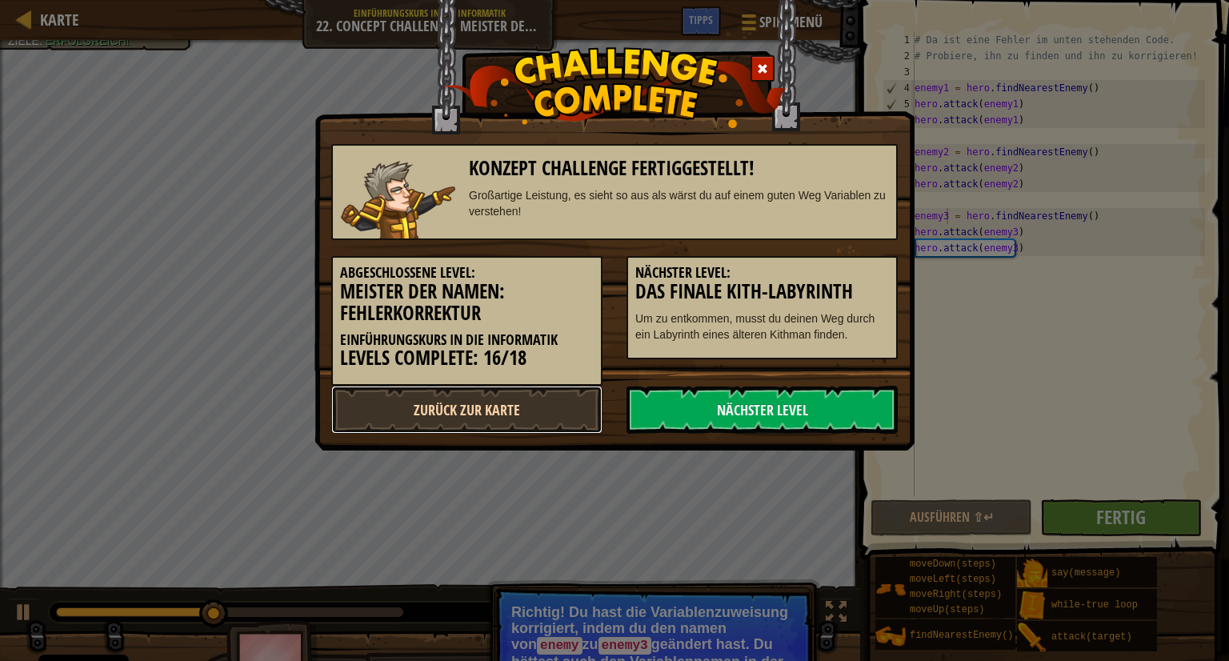
click at [446, 407] on link "Zurück zur Karte" at bounding box center [466, 410] width 271 height 48
select select "de-DE"
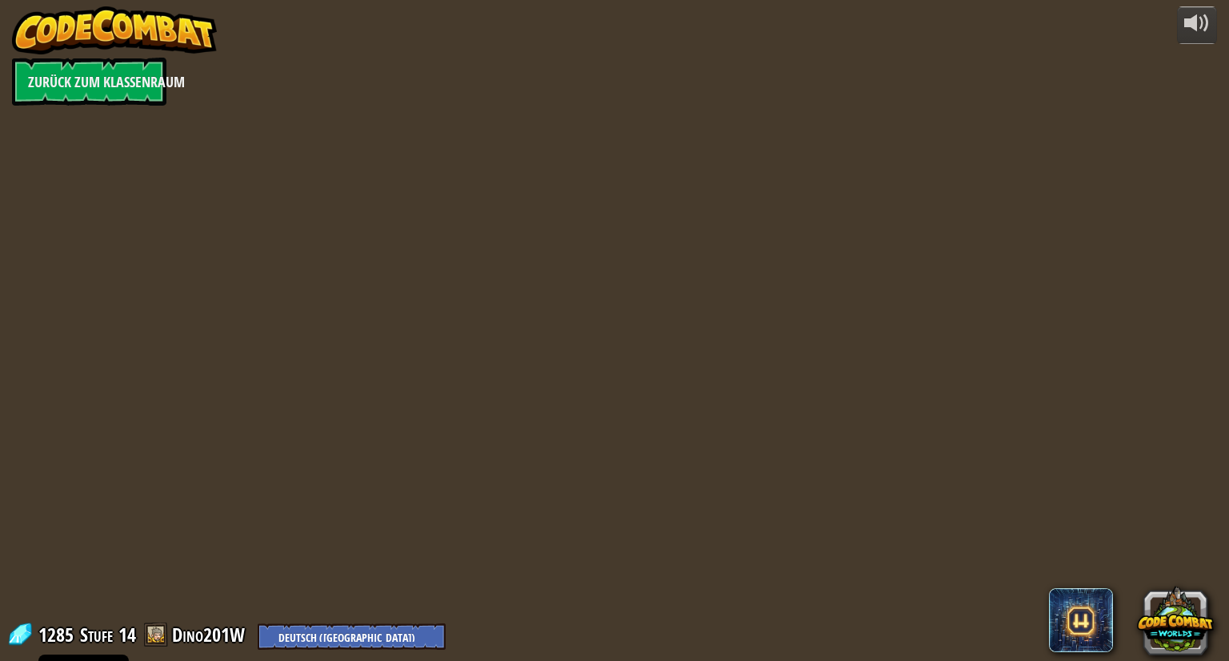
select select "de-DE"
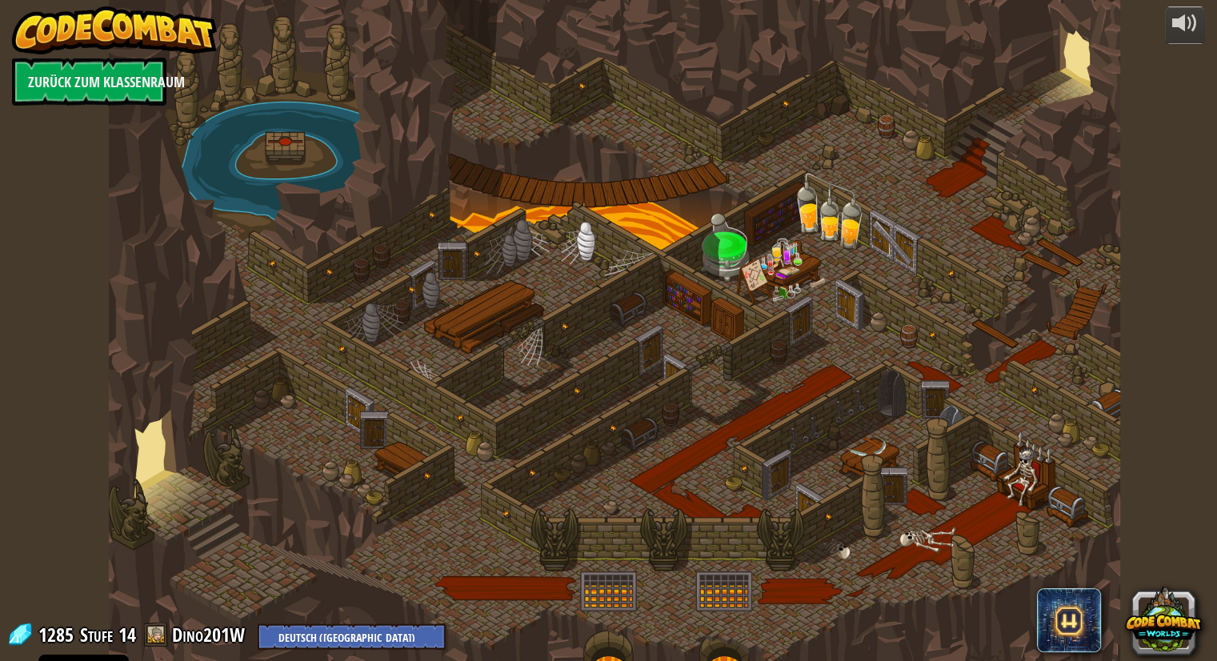
select select "de-DE"
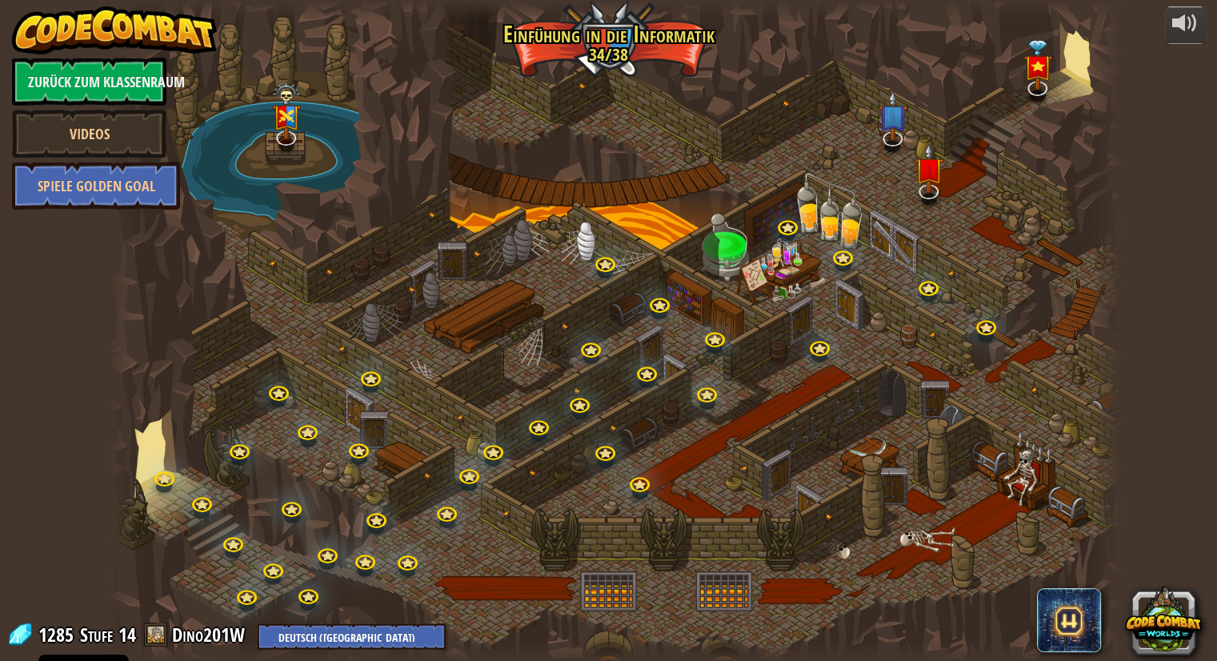
select select "de-DE"
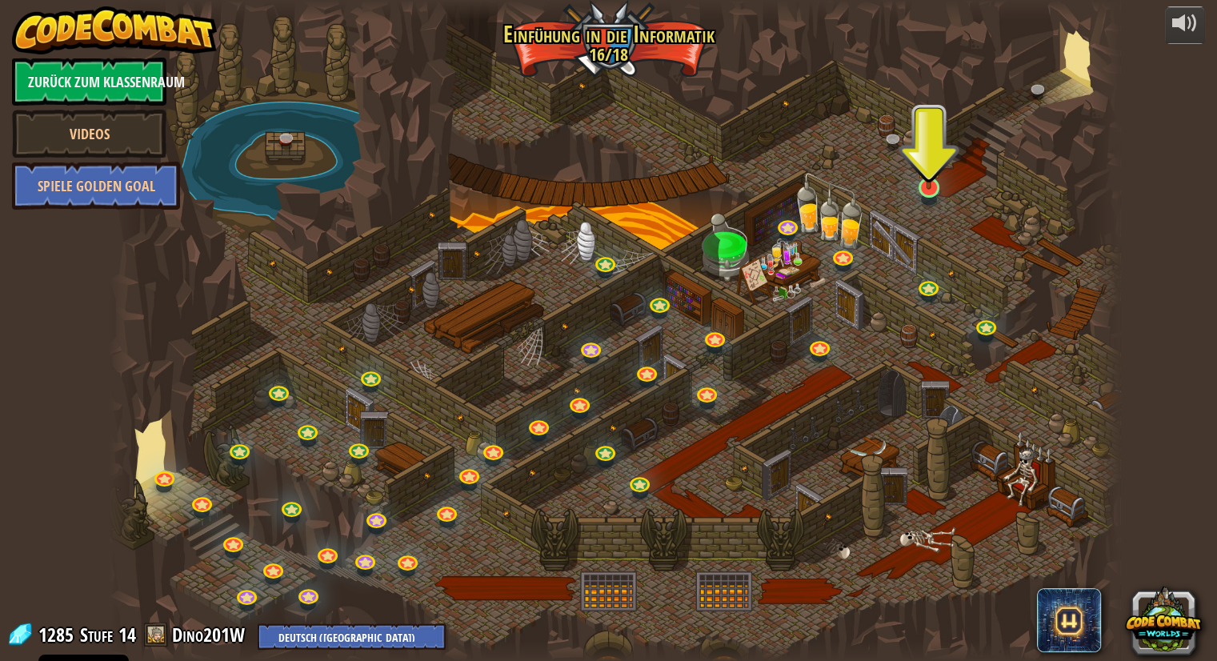
click at [928, 186] on img at bounding box center [929, 160] width 26 height 60
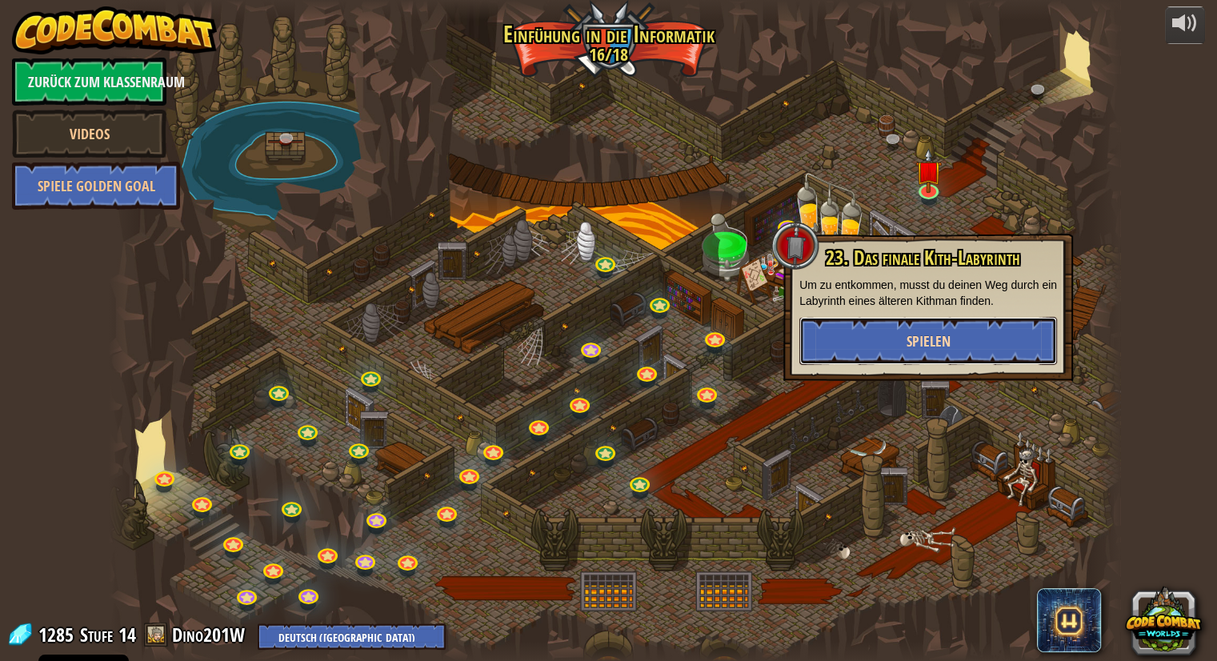
click at [1001, 341] on button "Spielen" at bounding box center [928, 341] width 258 height 48
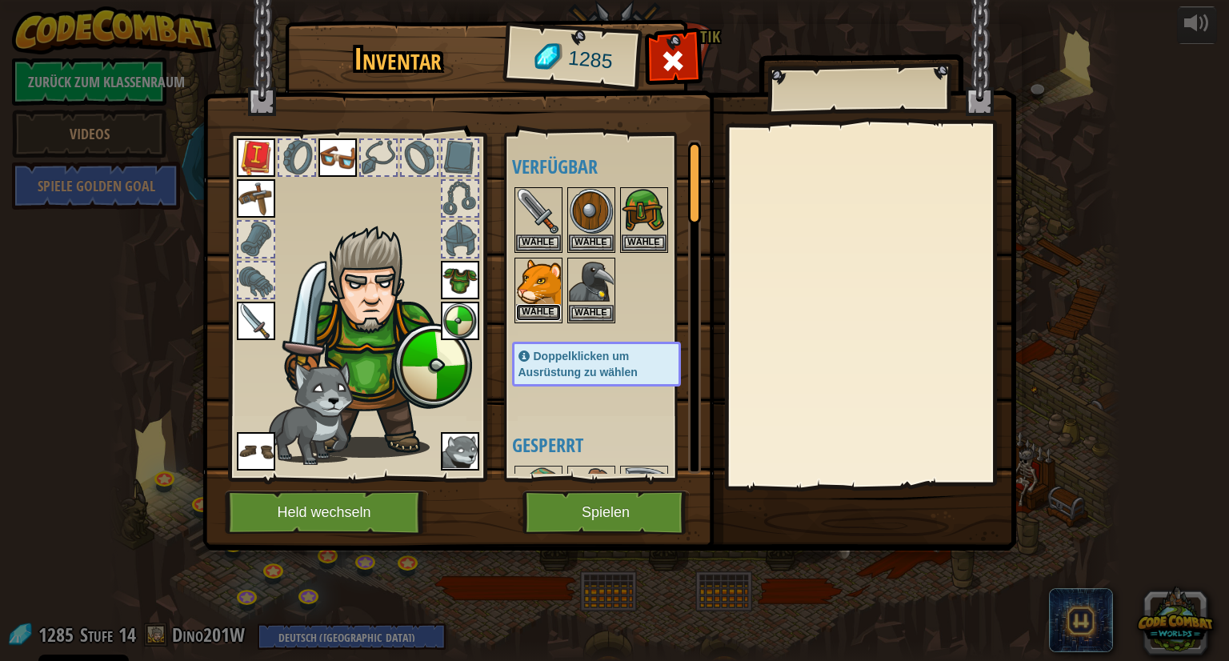
click at [542, 306] on button "Wähle" at bounding box center [538, 312] width 45 height 17
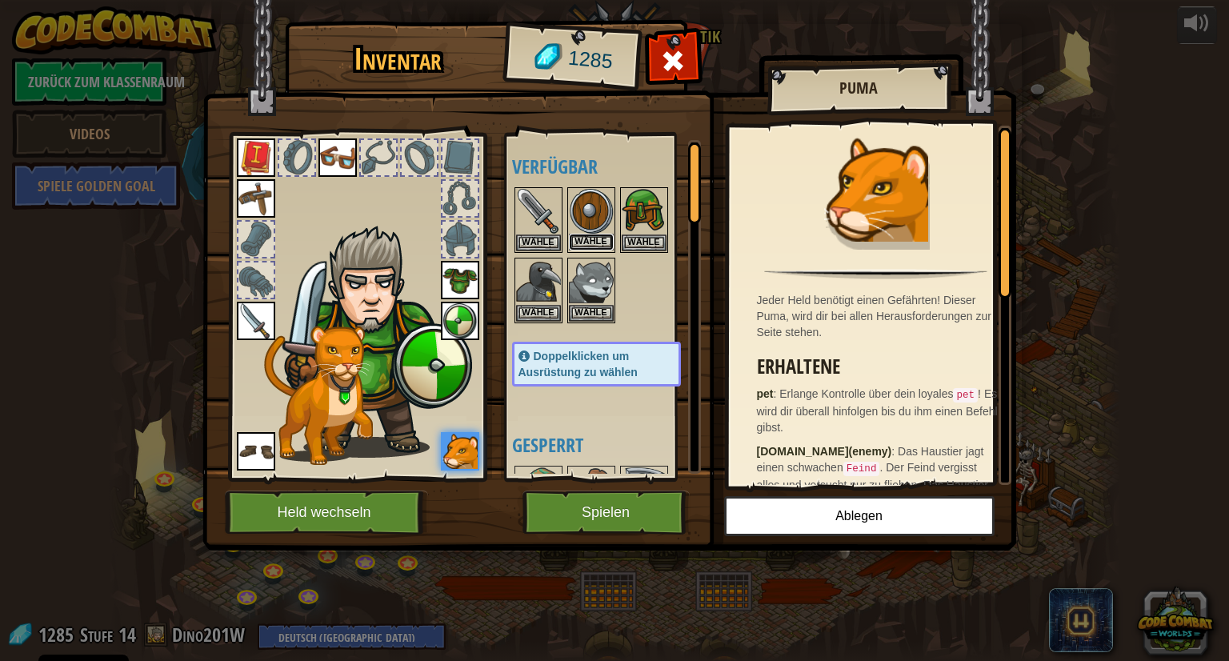
click at [602, 243] on button "Wähle" at bounding box center [591, 242] width 45 height 17
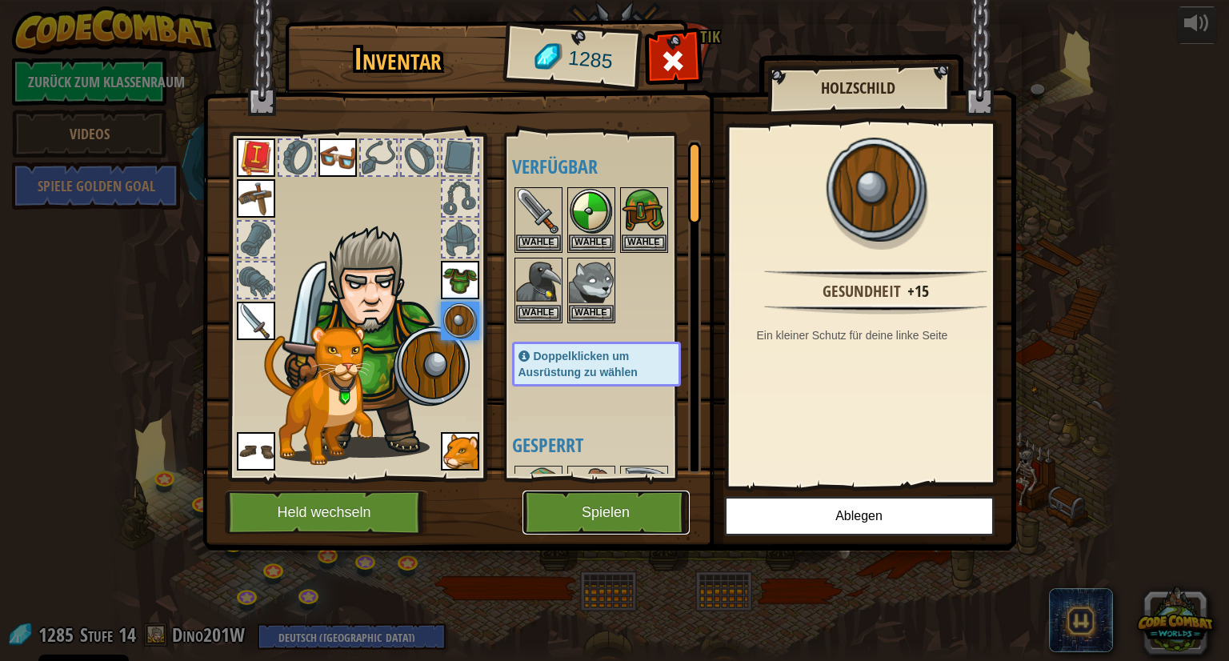
click at [578, 518] on button "Spielen" at bounding box center [605, 512] width 167 height 44
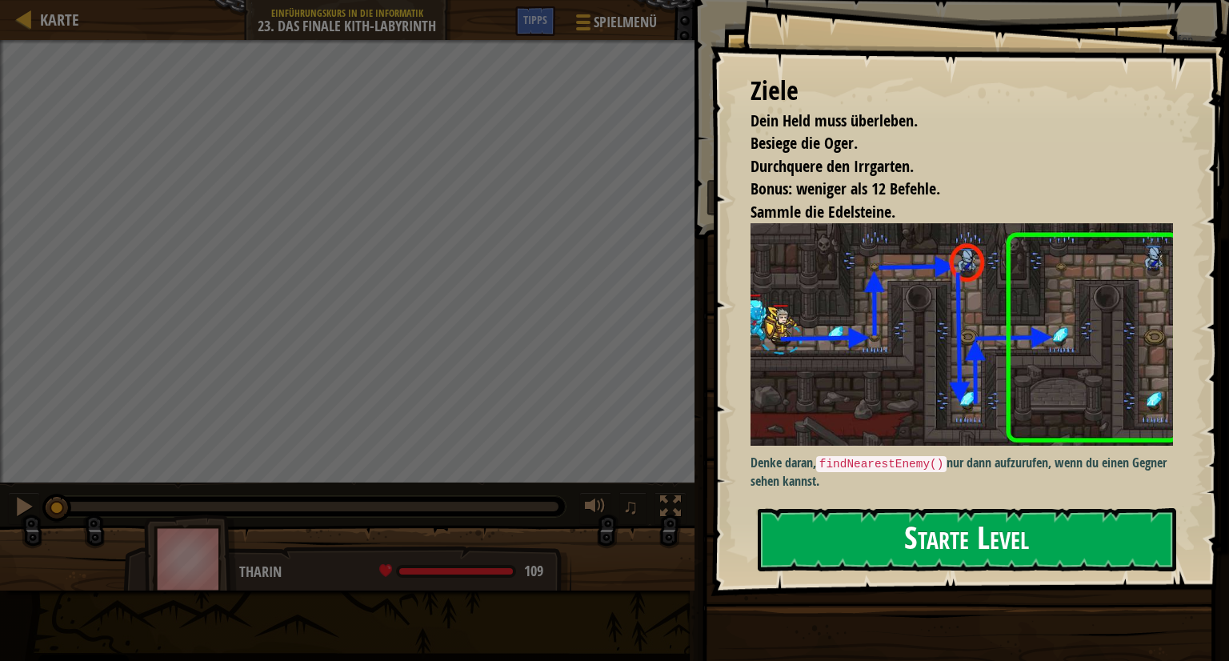
click at [877, 545] on button "Starte Level" at bounding box center [967, 539] width 418 height 63
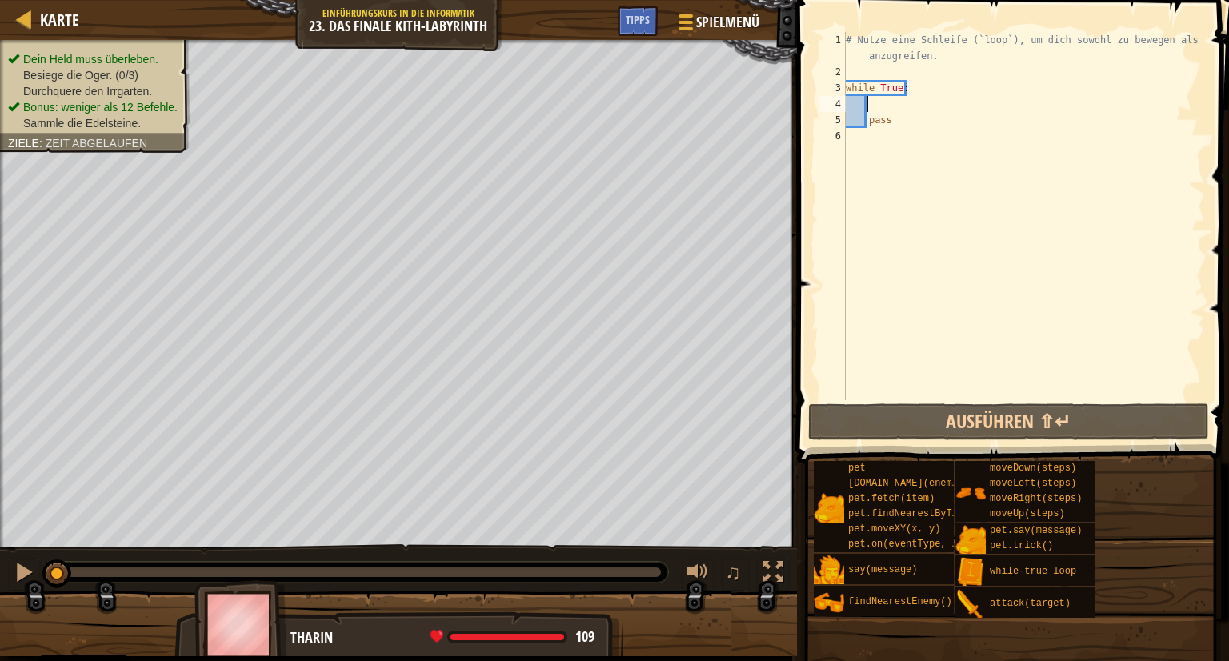
click at [868, 102] on div "# Nutze eine Schleife (`loop`), um dich sowohl zu bewegen als auch anzugreifen.…" at bounding box center [1023, 240] width 362 height 416
type textarea "m"
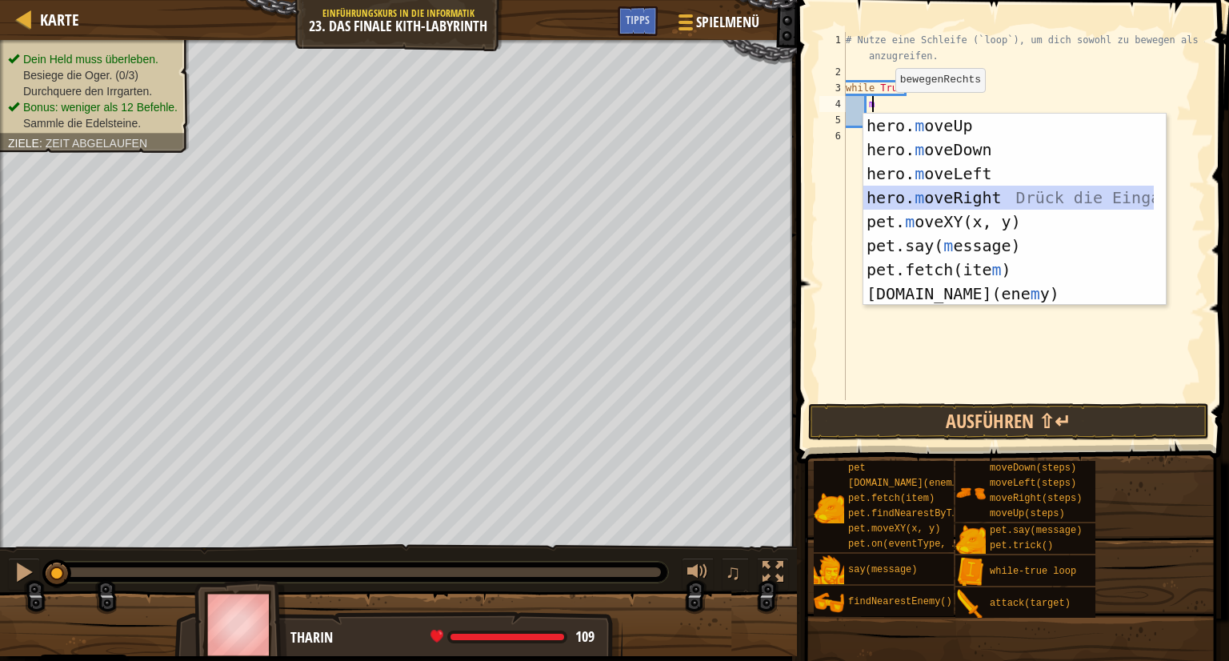
click at [972, 196] on div "hero. m oveUp Drück die Eingabetaste hero. m oveDown Drück die Eingabetaste her…" at bounding box center [1008, 234] width 290 height 240
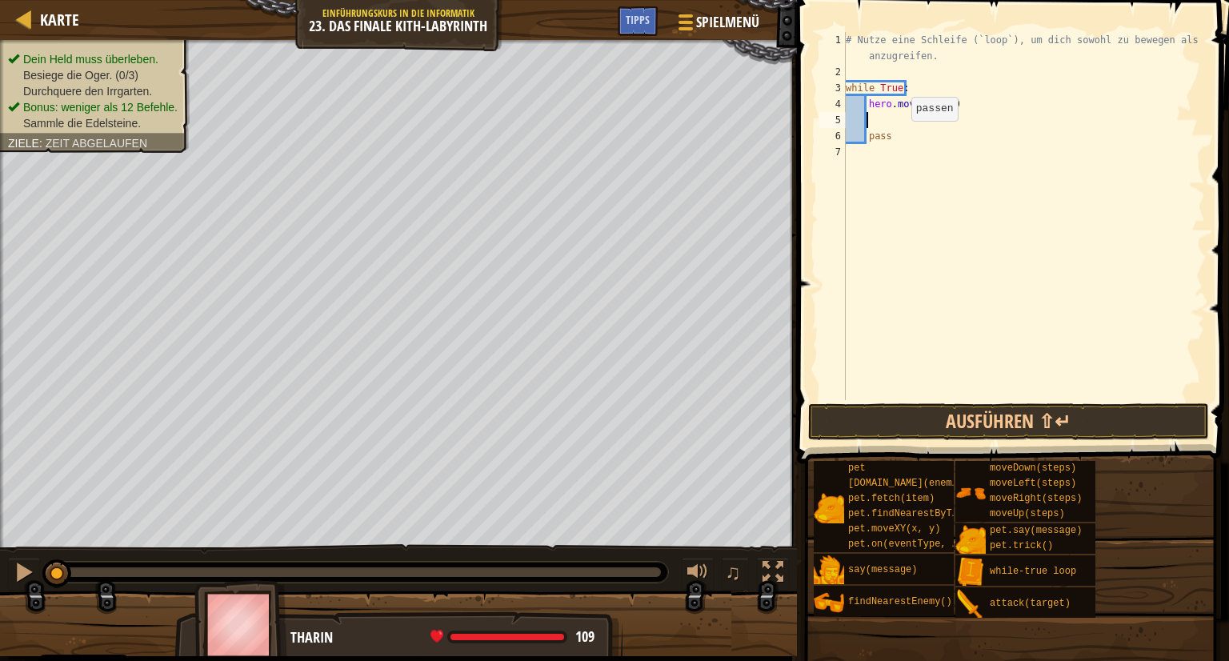
type textarea "m"
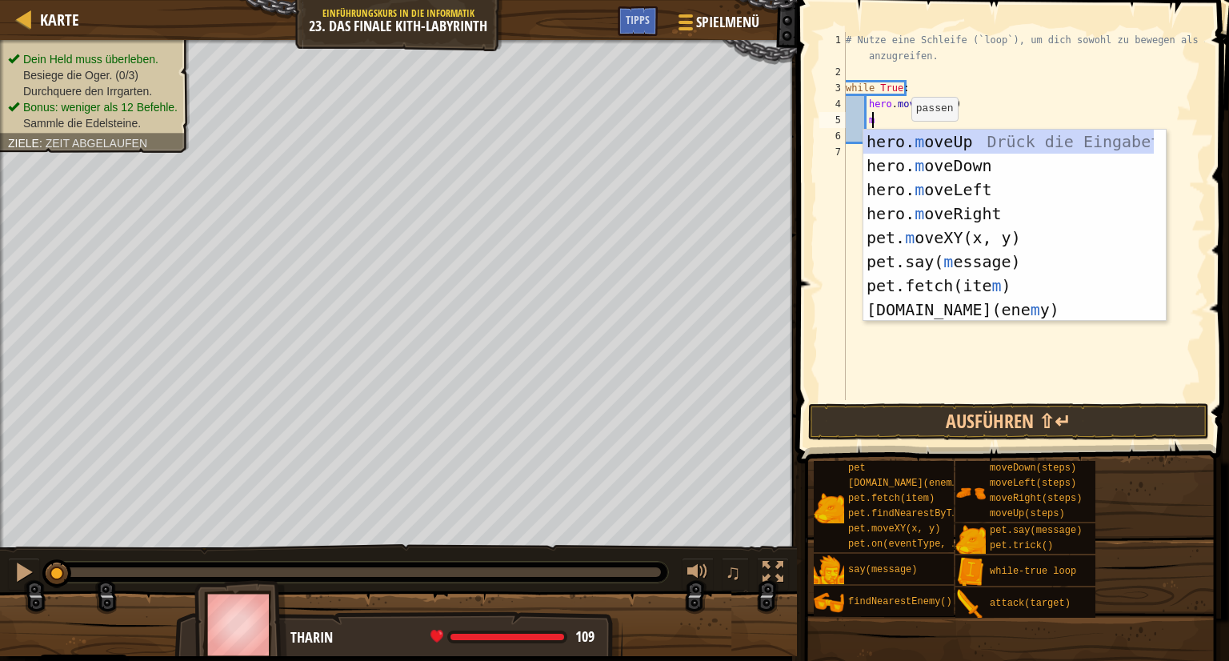
scroll to position [7, 1]
click at [954, 142] on div "hero. m oveUp Drück die Eingabetaste hero. m oveDown Drück die Eingabetaste her…" at bounding box center [1008, 250] width 290 height 240
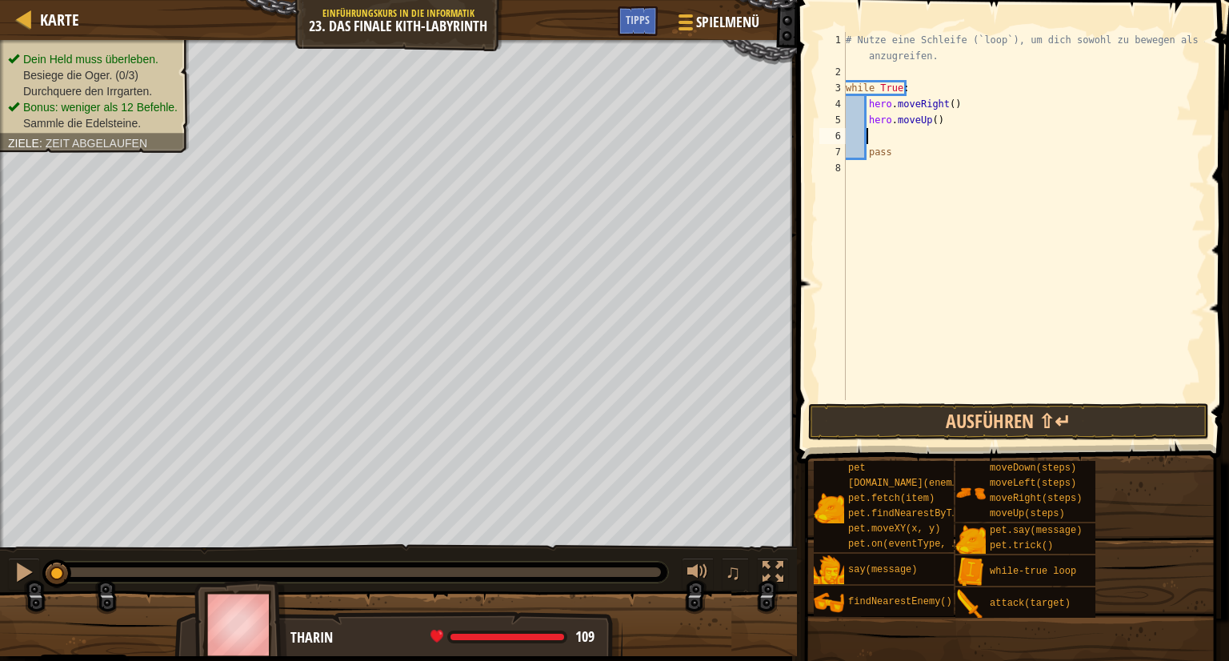
type textarea "m"
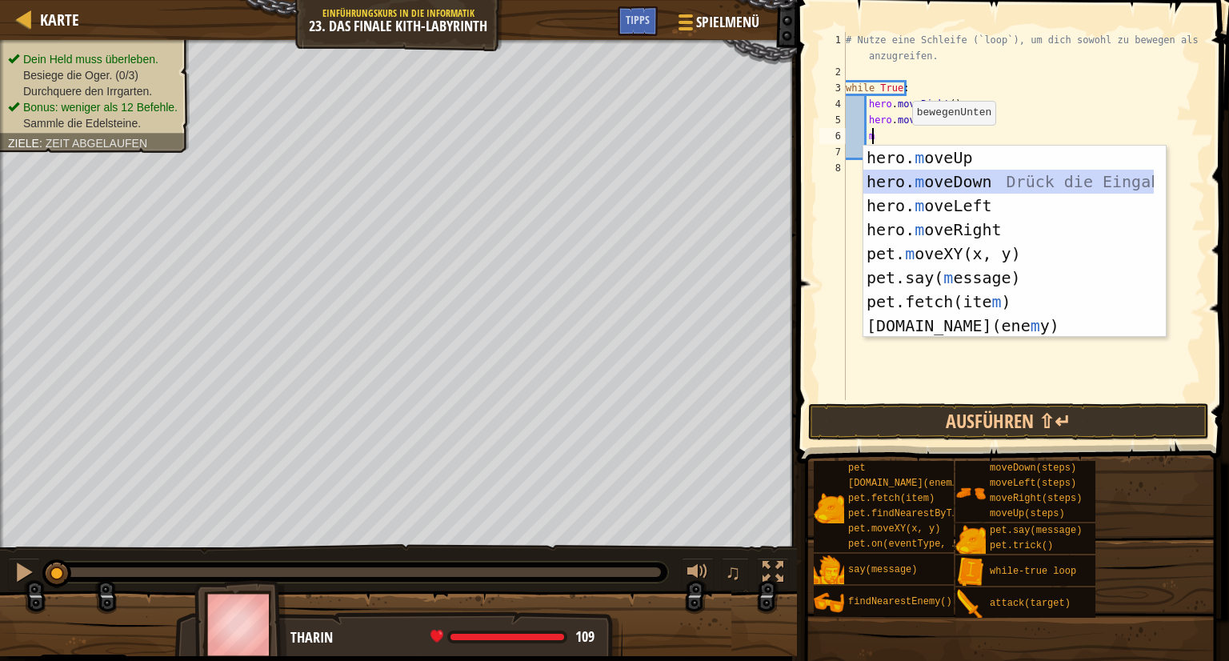
click at [954, 178] on div "hero. m oveUp Drück die Eingabetaste hero. m oveDown Drück die Eingabetaste her…" at bounding box center [1008, 266] width 290 height 240
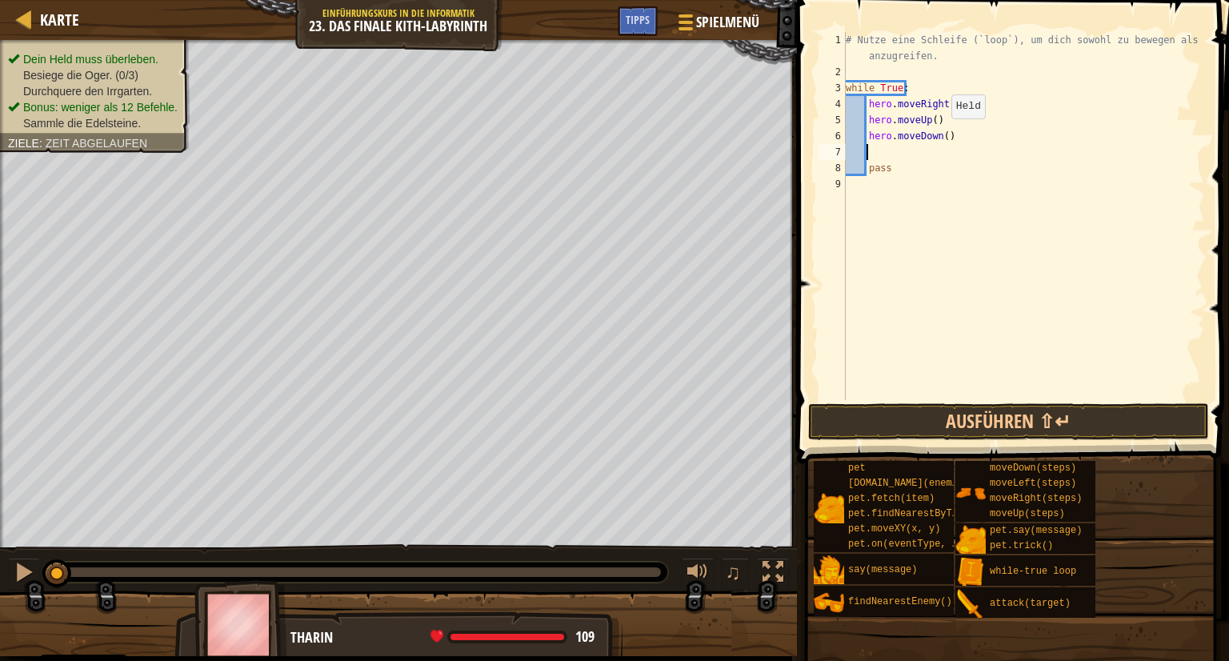
click at [938, 134] on div "# Nutze eine Schleife (`loop`), um dich sowohl zu bewegen als auch anzugreifen.…" at bounding box center [1023, 240] width 362 height 416
click at [945, 122] on div "# Nutze eine Schleife (`loop`), um dich sowohl zu bewegen als auch anzugreifen.…" at bounding box center [1023, 240] width 362 height 416
type textarea "hero.moveUp()"
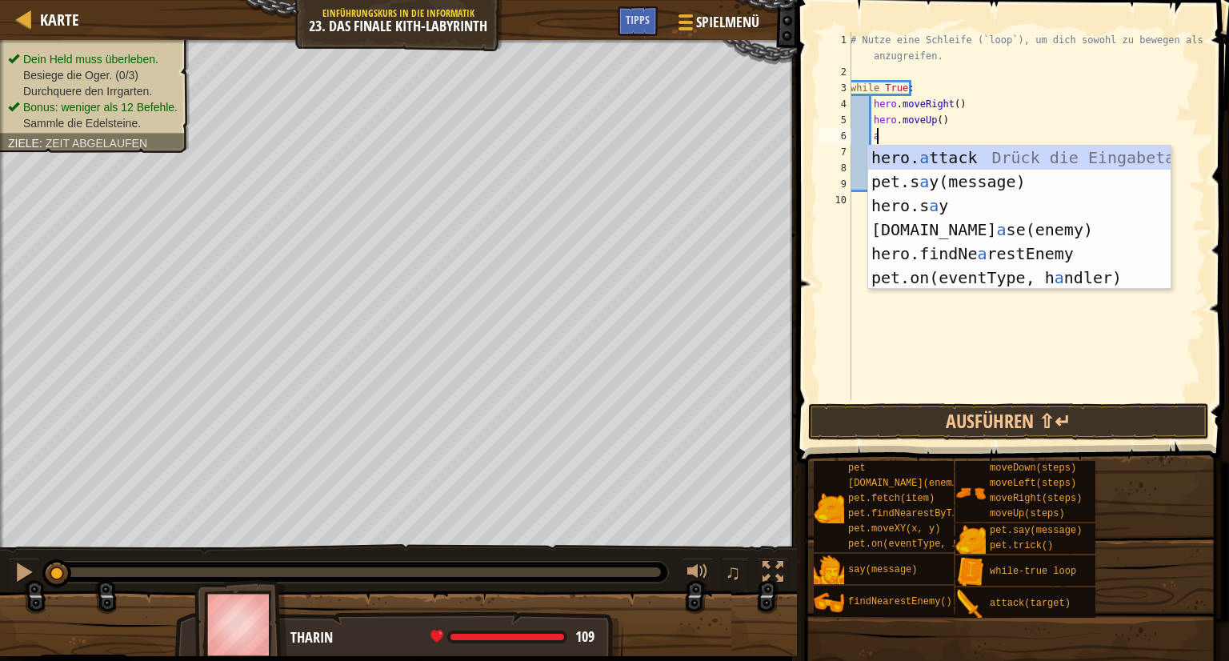
scroll to position [7, 2]
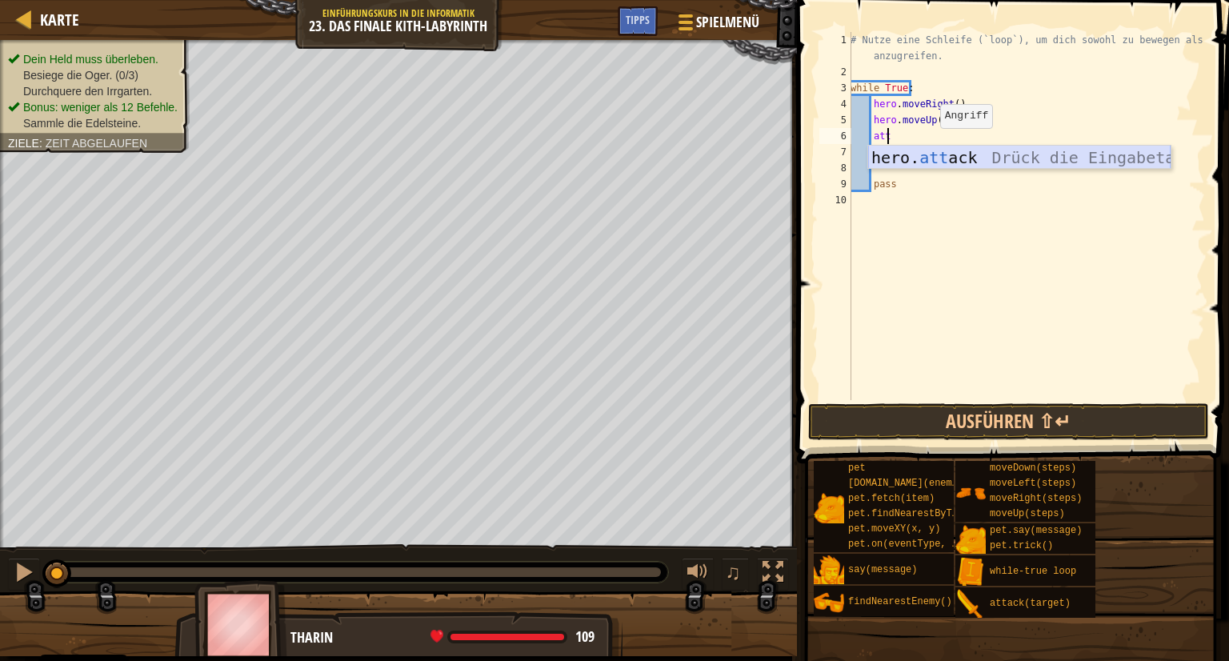
click at [974, 158] on div "hero. att ack Drück die Eingabetaste" at bounding box center [1019, 182] width 302 height 72
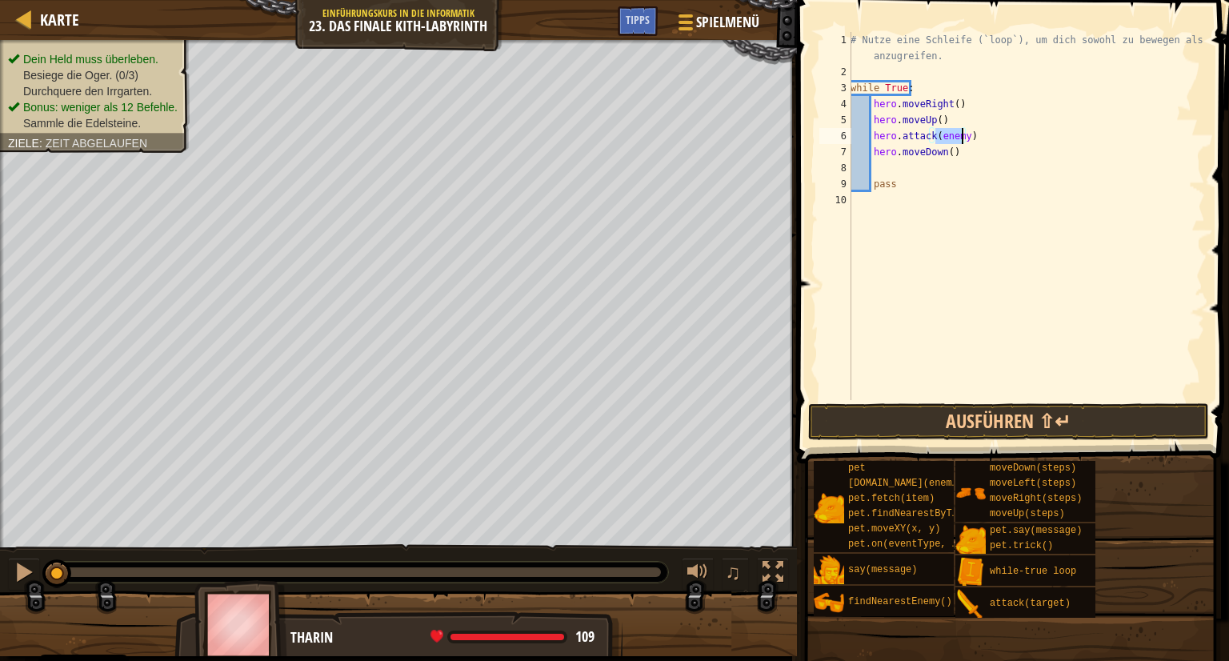
click at [960, 132] on div "# Nutze eine Schleife (`loop`), um dich sowohl zu bewegen als auch anzugreifen.…" at bounding box center [1026, 216] width 358 height 368
click at [983, 413] on button "Ausführen ⇧↵" at bounding box center [1008, 421] width 401 height 37
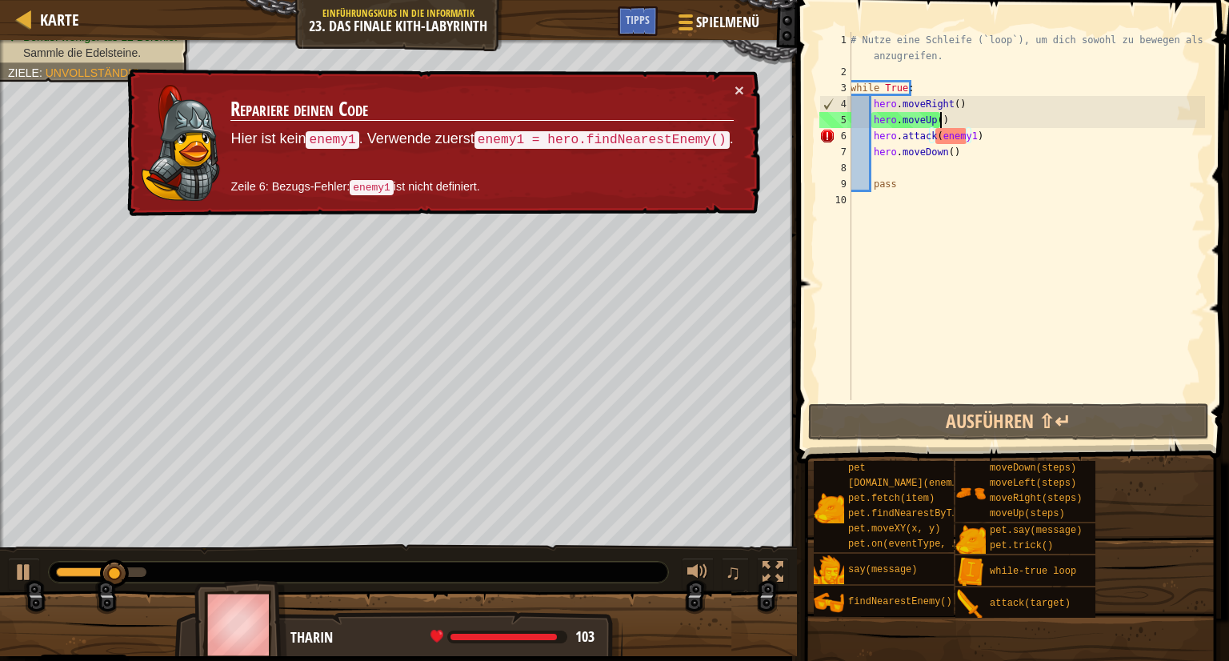
drag, startPoint x: 955, startPoint y: 121, endPoint x: 920, endPoint y: 120, distance: 35.2
click at [953, 120] on div "# Nutze eine Schleife (`loop`), um dich sowohl zu bewegen als auch anzugreifen.…" at bounding box center [1026, 240] width 358 height 416
type textarea "hero.moveUp()"
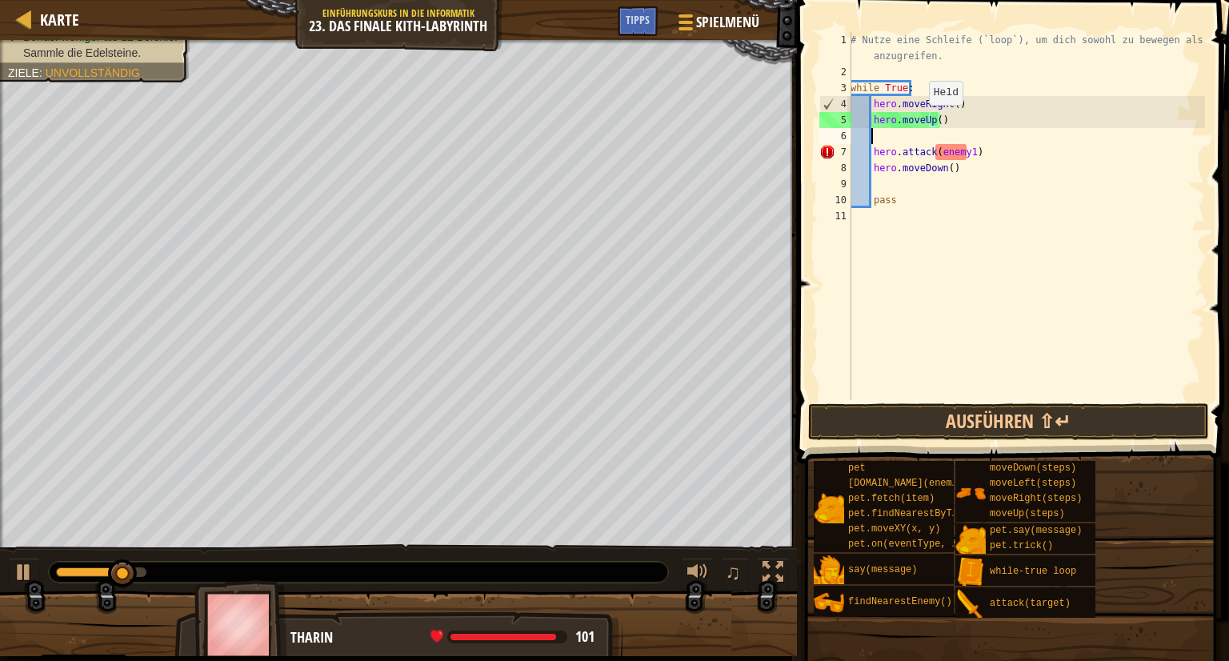
scroll to position [7, 0]
type textarea "h"
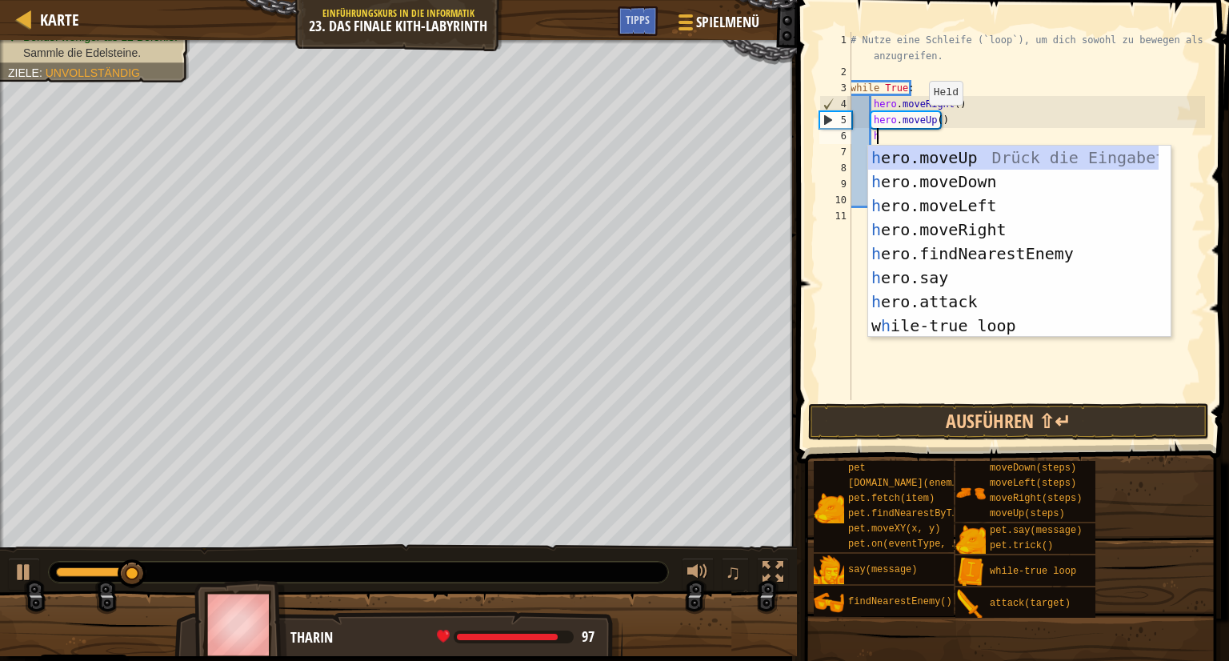
scroll to position [7, 1]
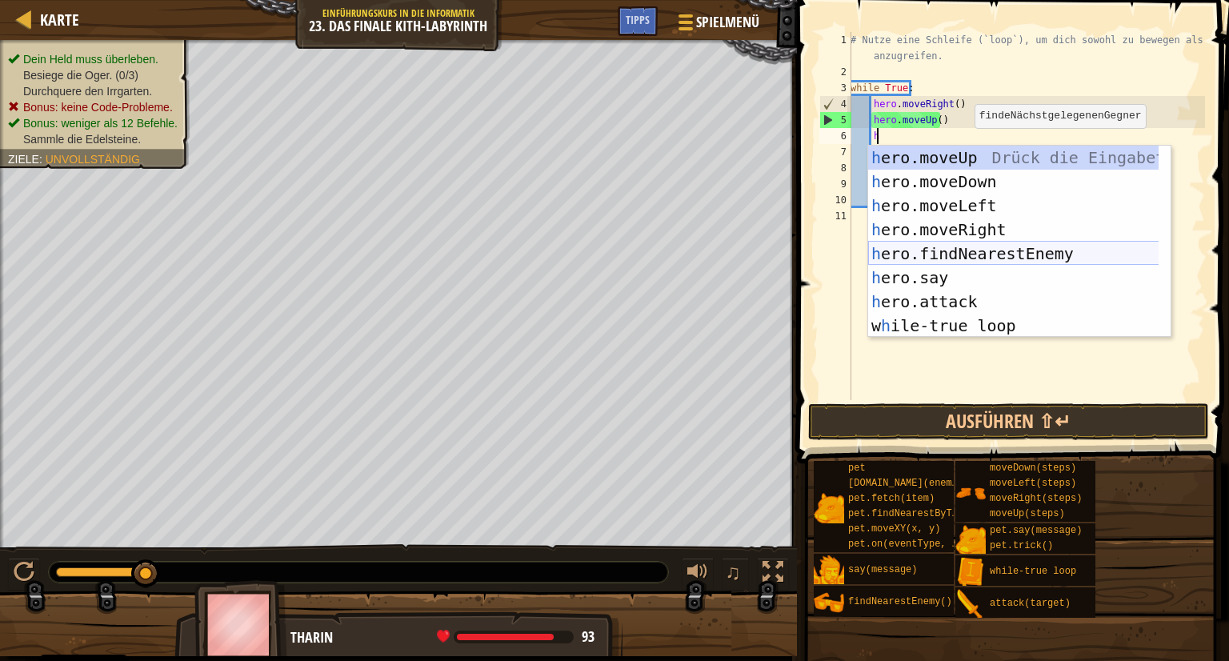
click at [1006, 249] on div "h ero.moveUp Drück die Eingabetaste h ero.moveDown Drück die Eingabetaste h ero…" at bounding box center [1019, 266] width 302 height 240
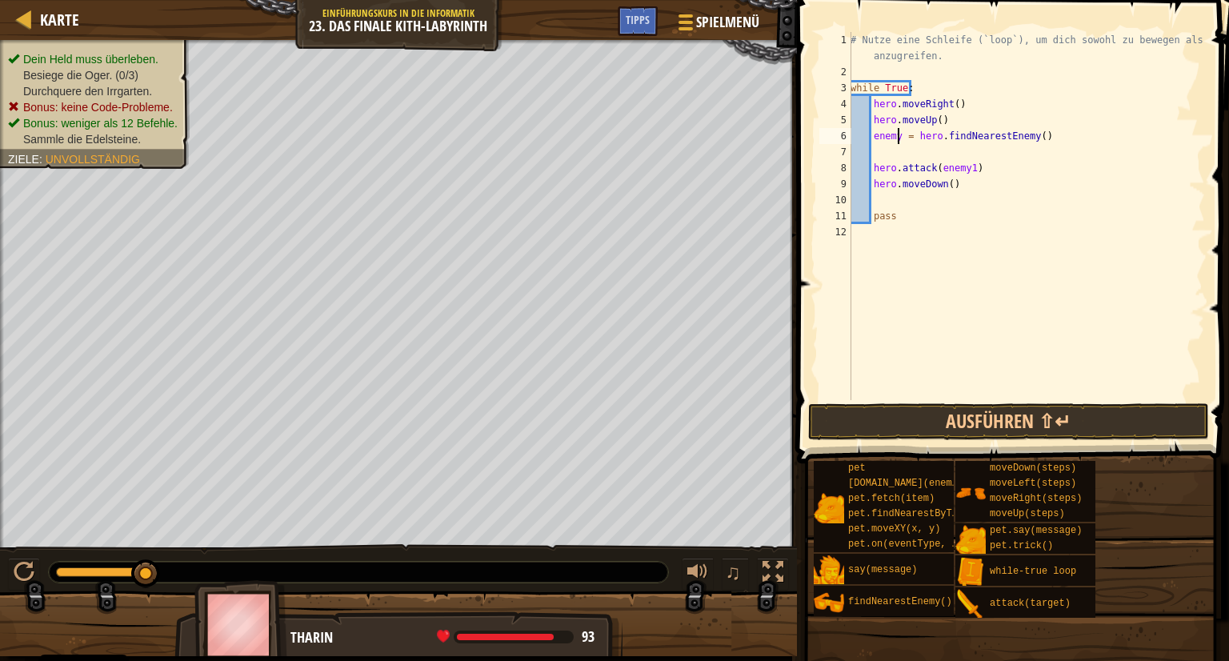
click at [898, 135] on div "# Nutze eine Schleife (`loop`), um dich sowohl zu bewegen als auch anzugreifen.…" at bounding box center [1026, 240] width 358 height 416
type textarea "enemy1 = hero.findNearestEnemy()"
click at [958, 410] on button "Ausführen ⇧↵" at bounding box center [1008, 421] width 401 height 37
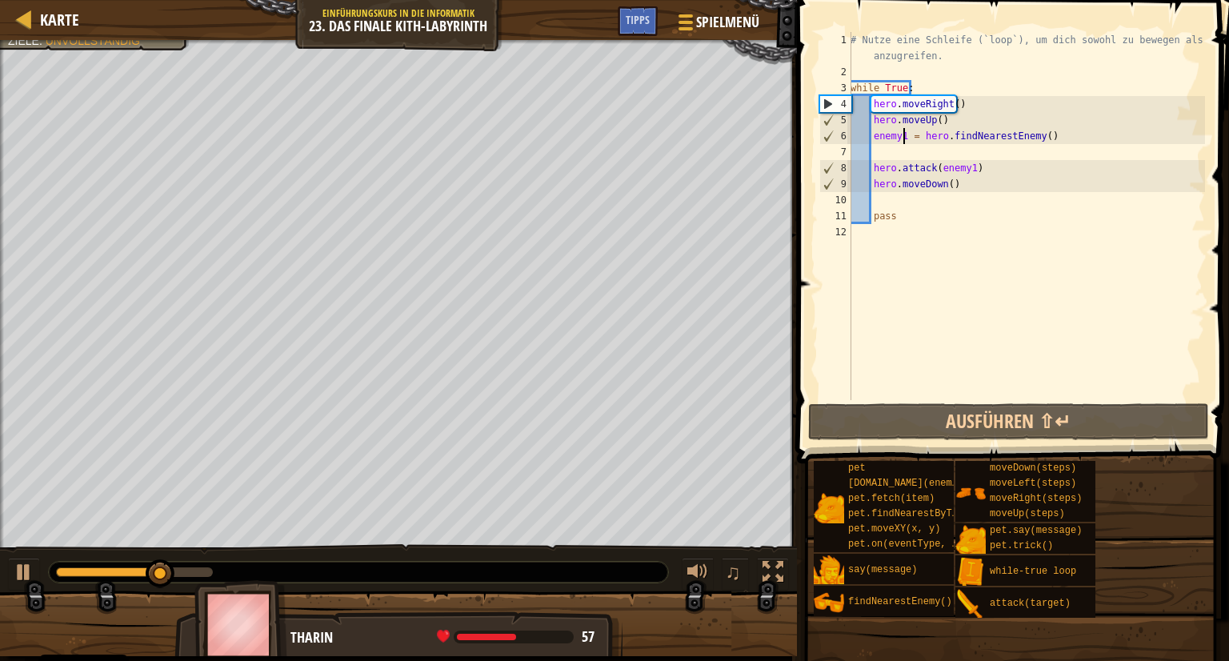
click at [899, 152] on div "# Nutze eine Schleife (`loop`), um dich sowohl zu bewegen als auch anzugreifen.…" at bounding box center [1026, 240] width 358 height 416
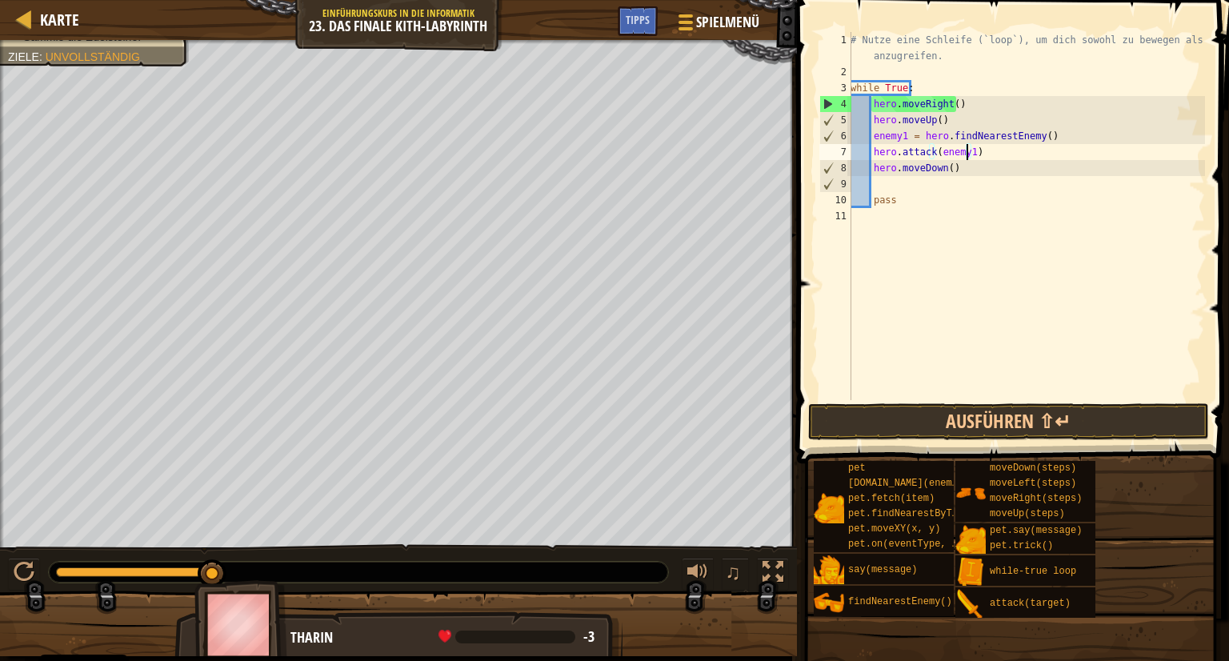
drag, startPoint x: 968, startPoint y: 146, endPoint x: 979, endPoint y: 158, distance: 15.8
click at [978, 157] on div "# Nutze eine Schleife (`loop`), um dich sowohl zu bewegen als auch anzugreifen.…" at bounding box center [1026, 240] width 358 height 416
type textarea "hero.attack(enemy1)"
click at [980, 153] on div "# Nutze eine Schleife (`loop`), um dich sowohl zu bewegen als auch anzugreifen.…" at bounding box center [1026, 216] width 358 height 368
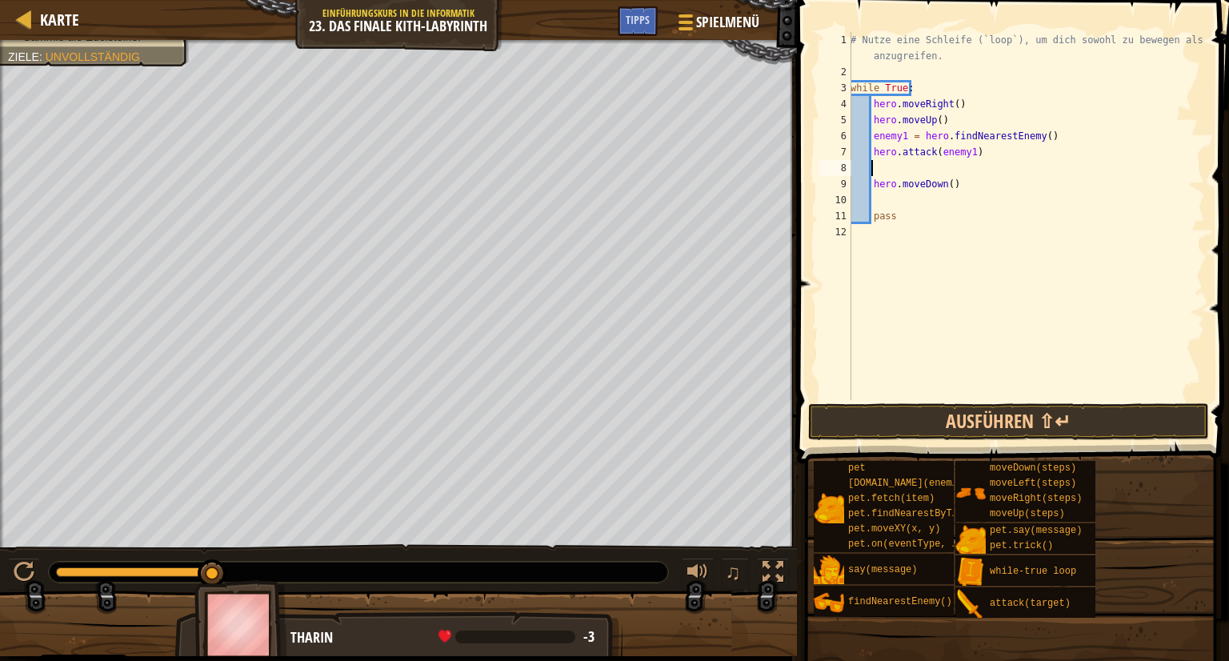
type textarea "m"
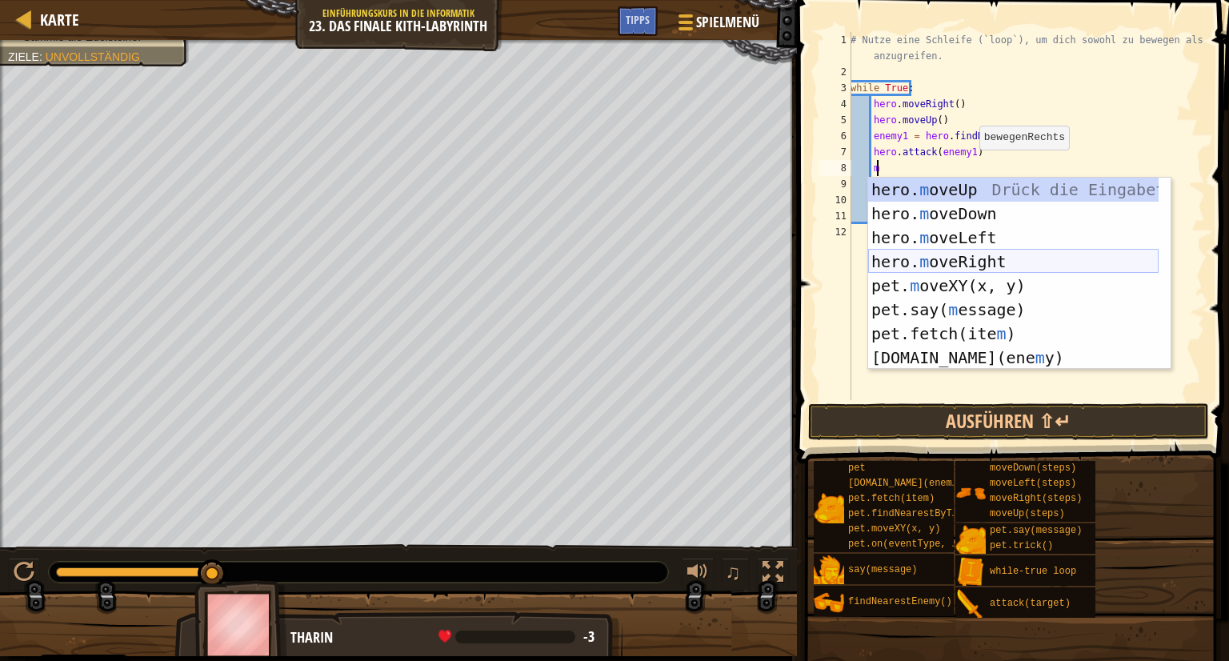
click at [956, 260] on div "hero. m oveUp Drück die Eingabetaste hero. m oveDown Drück die Eingabetaste her…" at bounding box center [1013, 298] width 290 height 240
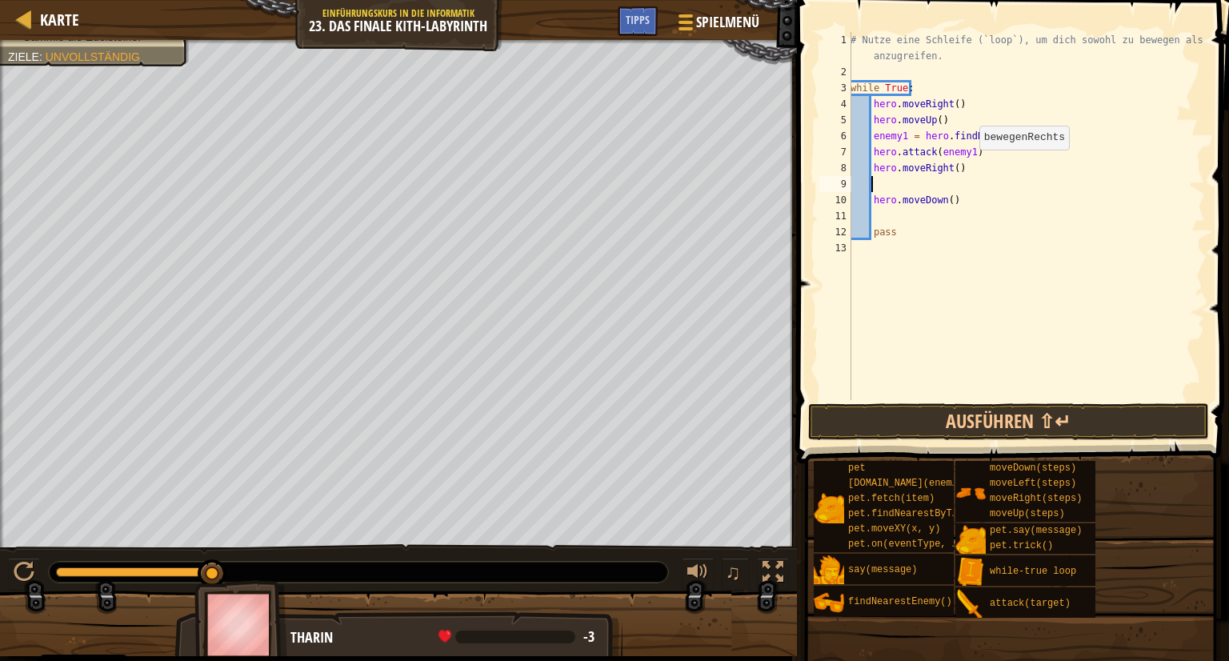
scroll to position [7, 0]
click at [1013, 423] on button "Ausführen ⇧↵" at bounding box center [1008, 421] width 401 height 37
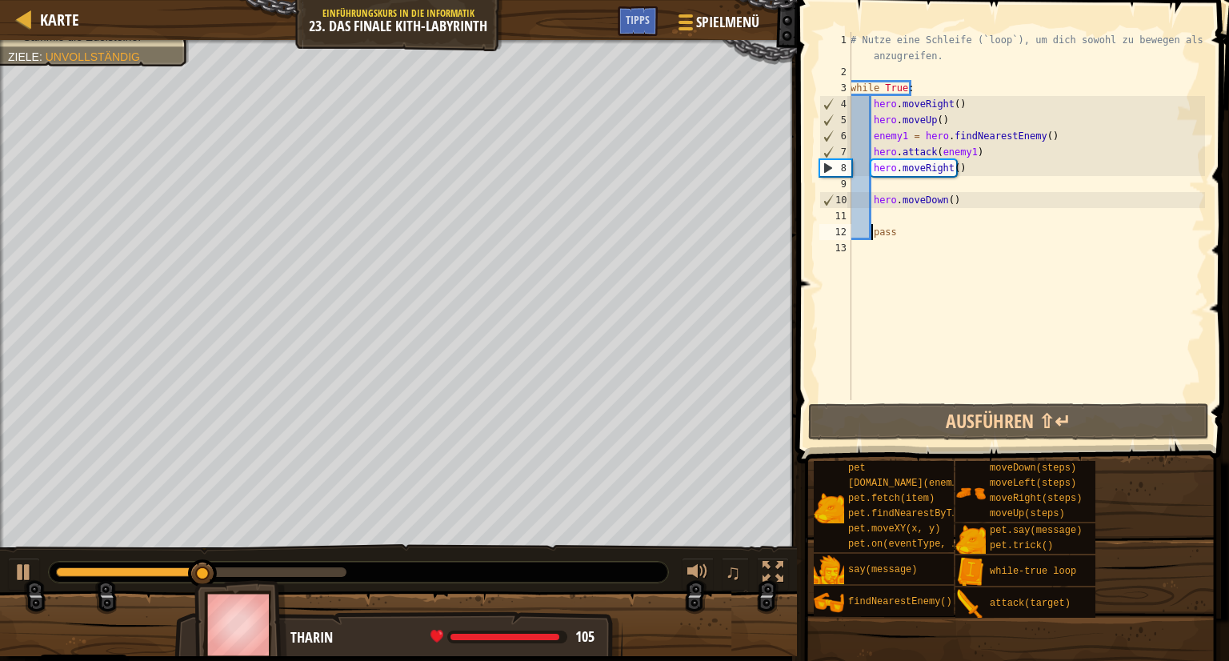
click at [872, 236] on div "# Nutze eine Schleife (`loop`), um dich sowohl zu bewegen als auch anzugreifen.…" at bounding box center [1026, 240] width 358 height 416
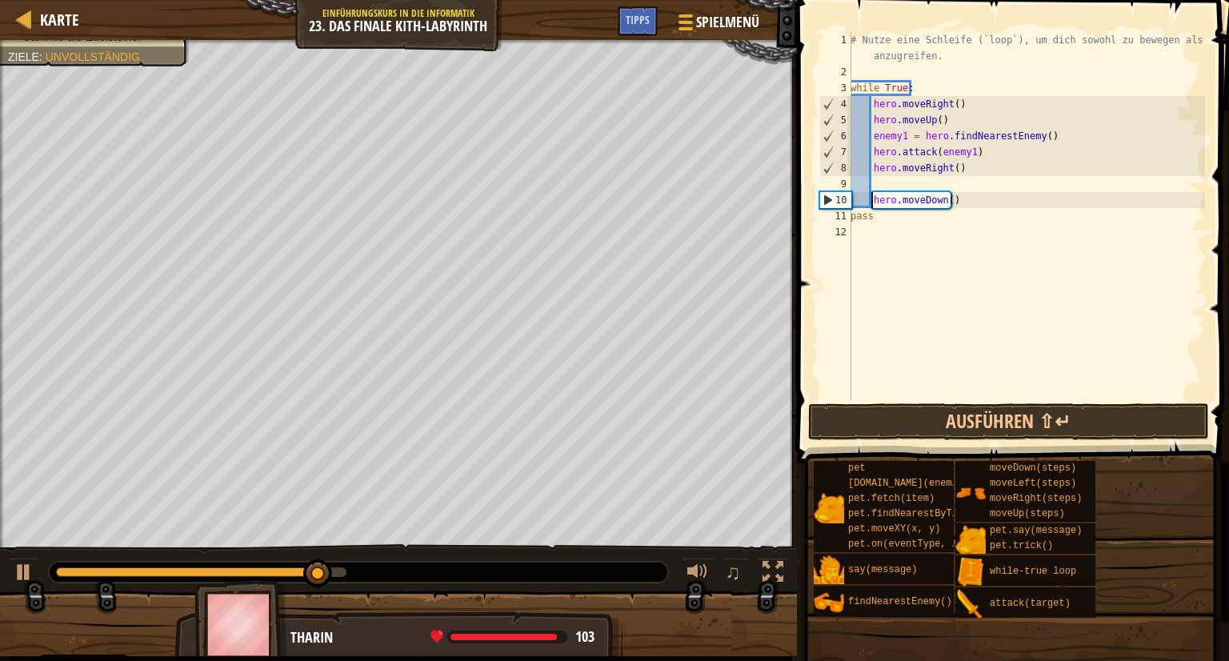
click at [871, 200] on div "# Nutze eine Schleife (`loop`), um dich sowohl zu bewegen als auch anzugreifen.…" at bounding box center [1026, 240] width 358 height 416
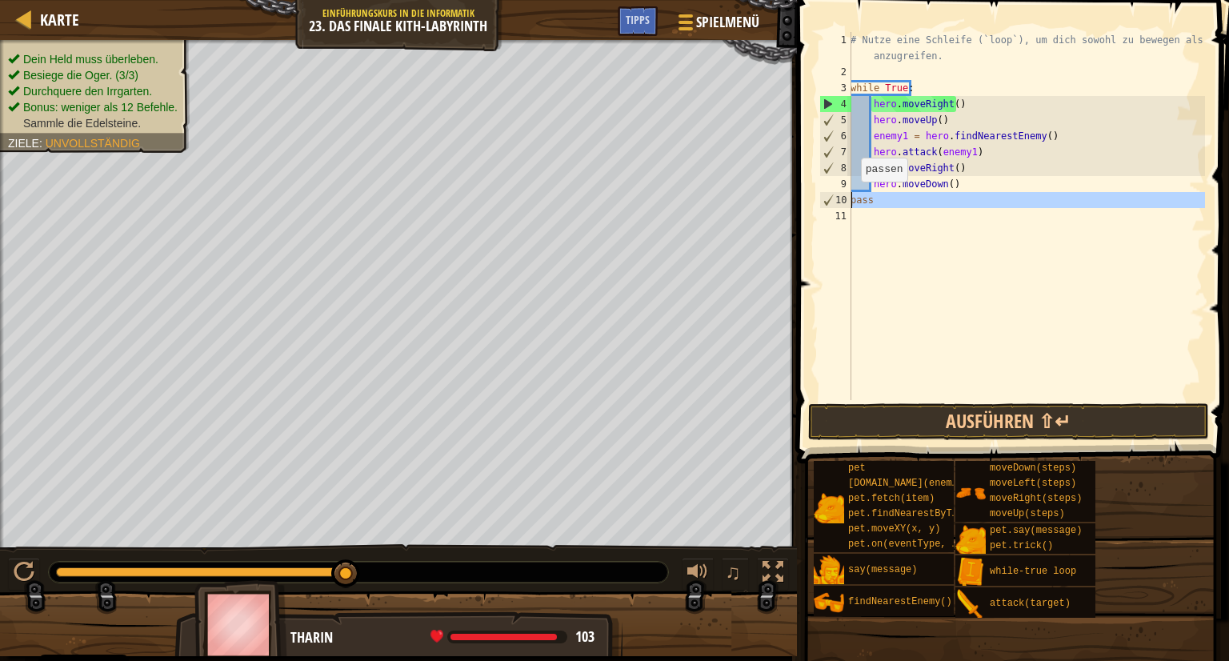
click at [850, 197] on div "10" at bounding box center [835, 200] width 31 height 16
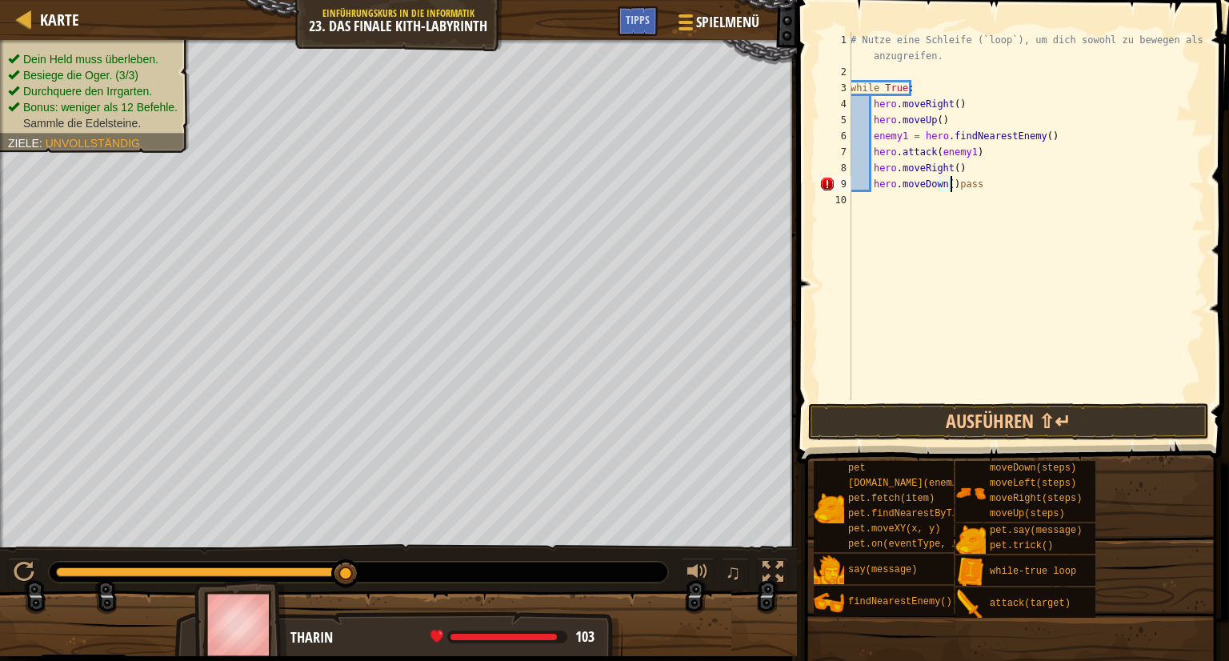
type textarea "pass"
click at [866, 209] on div "# Nutze eine Schleife (`loop`), um dich sowohl zu bewegen als auch anzugreifen.…" at bounding box center [1026, 240] width 358 height 416
click at [958, 416] on button "Ausführen ⇧↵" at bounding box center [1008, 421] width 401 height 37
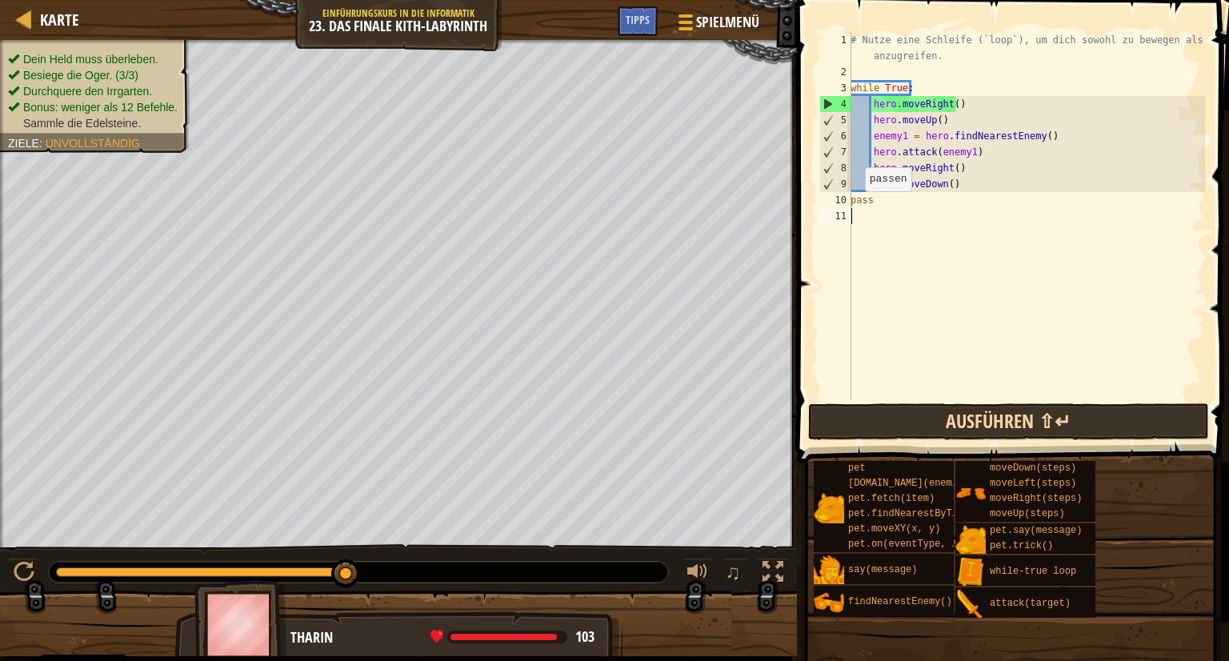
click at [867, 438] on div "Karte Einführungskurs in die Informatik 23. Das finale Kith-Labyrinth Spielmenü…" at bounding box center [614, 330] width 1229 height 661
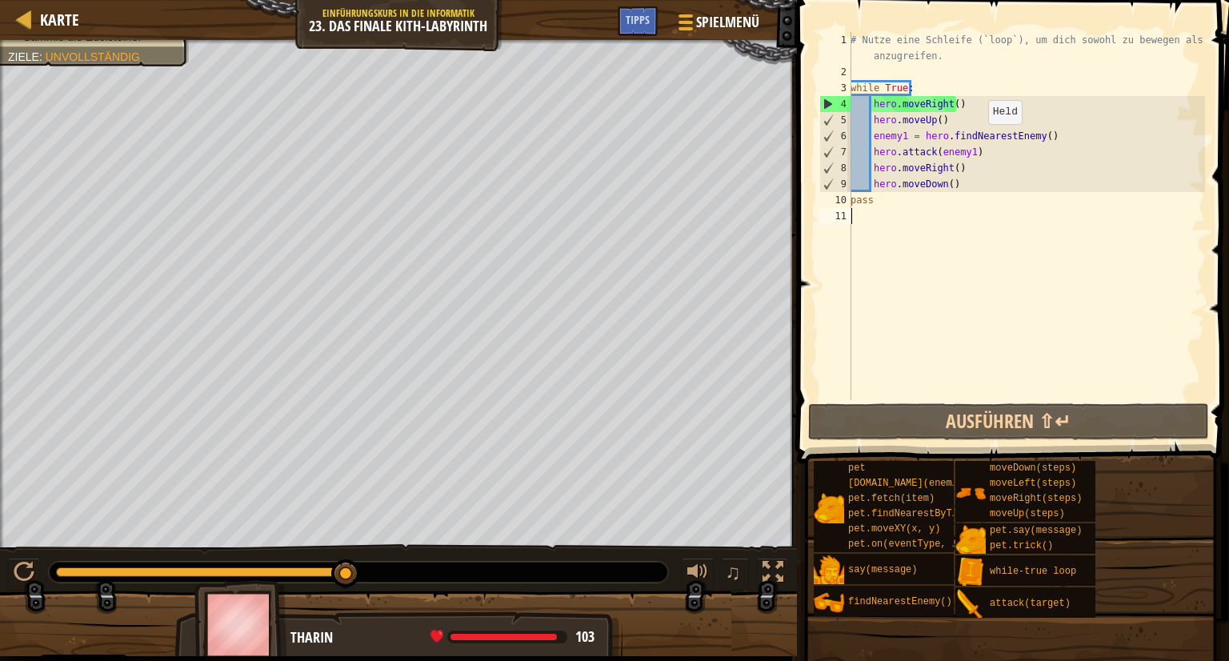
click at [979, 140] on div "# Nutze eine Schleife (`loop`), um dich sowohl zu bewegen als auch anzugreifen.…" at bounding box center [1026, 240] width 358 height 416
click at [981, 148] on div "# Nutze eine Schleife (`loop`), um dich sowohl zu bewegen als auch anzugreifen.…" at bounding box center [1026, 240] width 358 height 416
click at [943, 182] on div "# Nutze eine Schleife (`loop`), um dich sowohl zu bewegen als auch anzugreifen.…" at bounding box center [1026, 240] width 358 height 416
type textarea "hero.moveDown(2)"
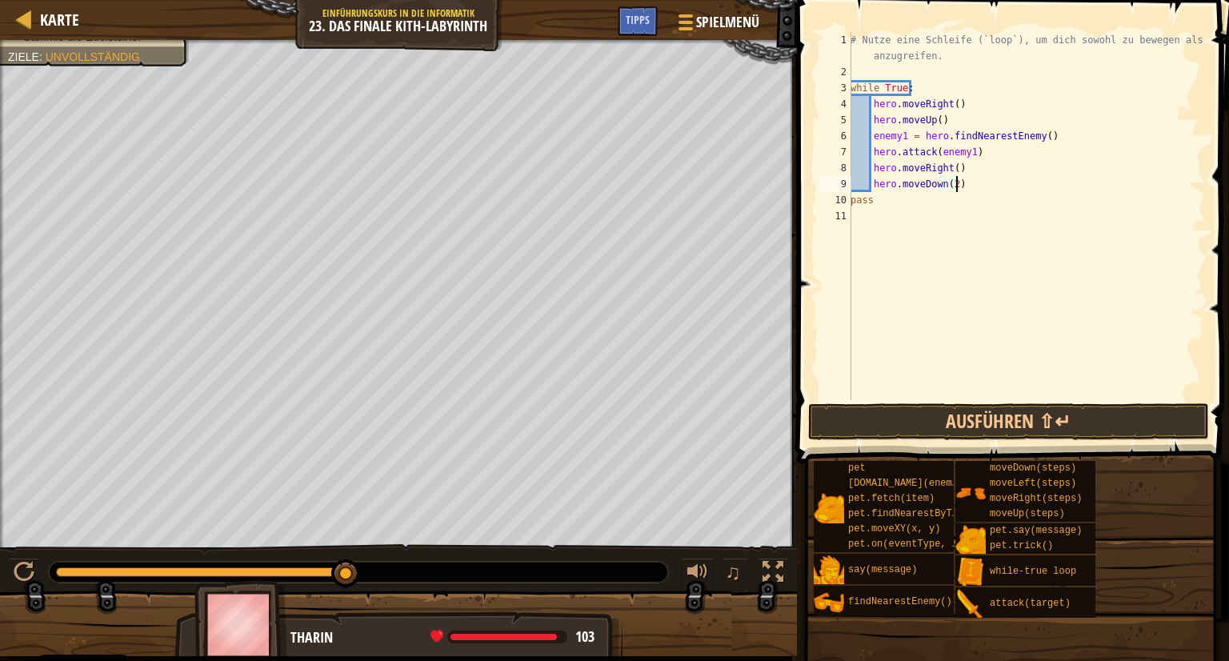
click at [954, 183] on div "# Nutze eine Schleife (`loop`), um dich sowohl zu bewegen als auch anzugreifen.…" at bounding box center [1026, 240] width 358 height 416
type textarea "m"
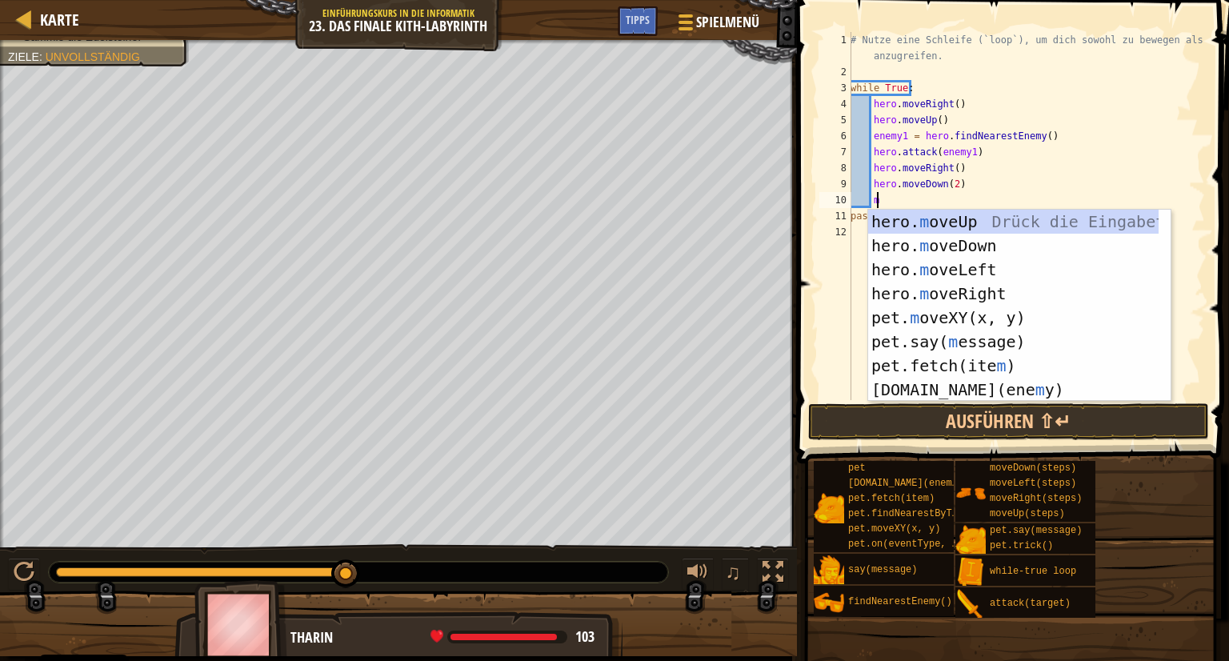
scroll to position [7, 1]
click at [902, 218] on div "hero. m oveUp Drück die Eingabetaste hero. m oveDown Drück die Eingabetaste her…" at bounding box center [1013, 330] width 290 height 240
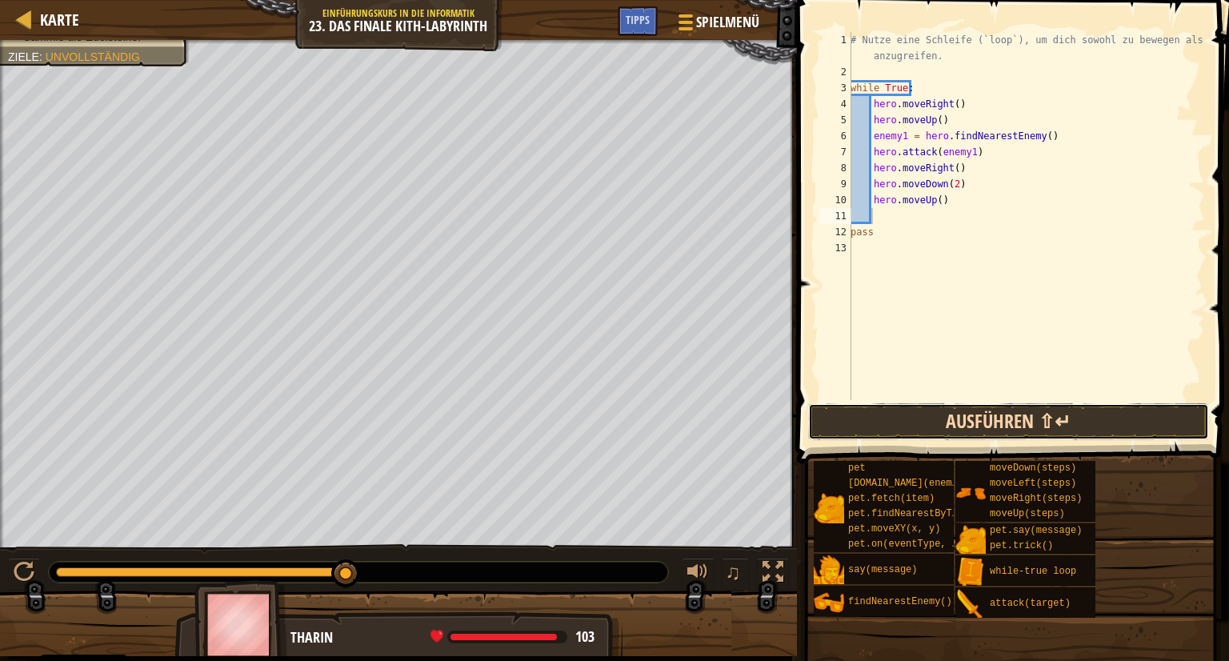
click at [1034, 420] on button "Ausführen ⇧↵" at bounding box center [1008, 421] width 401 height 37
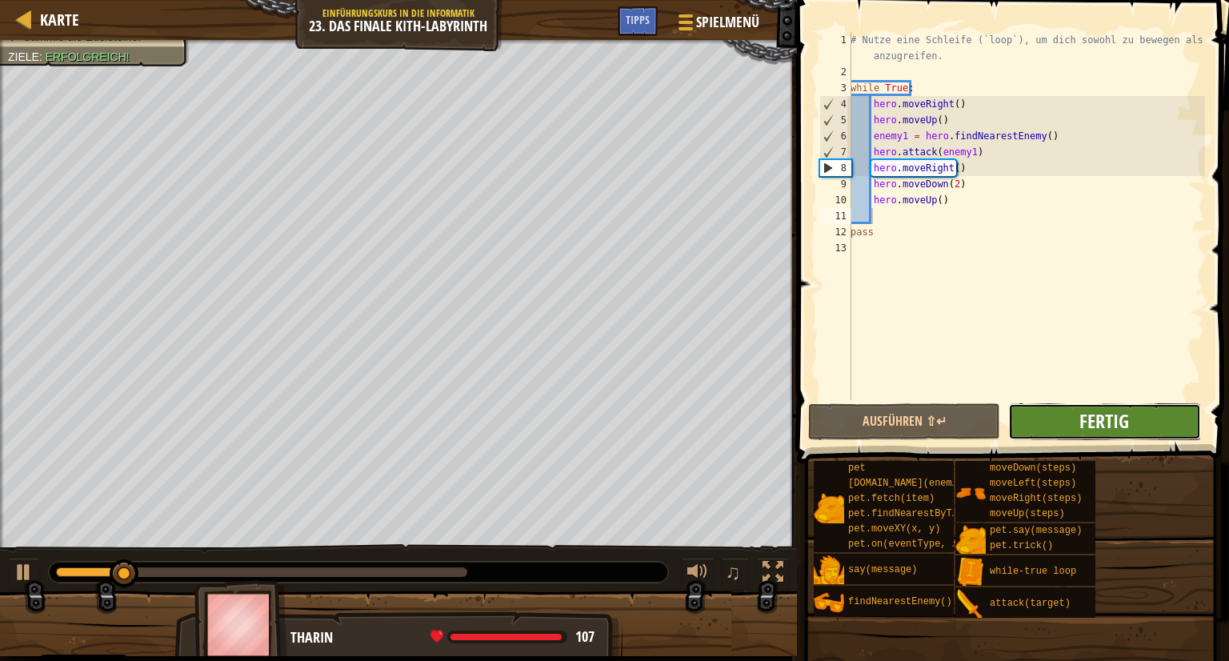
click at [1127, 420] on span "Fertig" at bounding box center [1104, 421] width 50 height 26
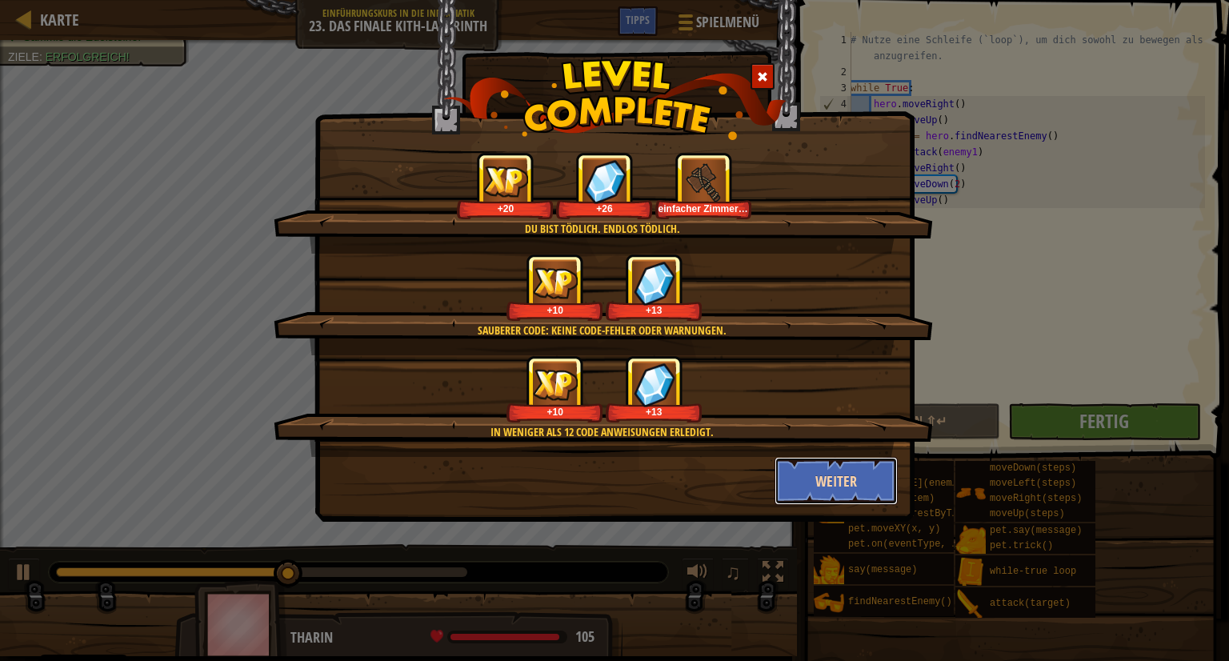
click at [874, 474] on button "Weiter" at bounding box center [836, 481] width 124 height 48
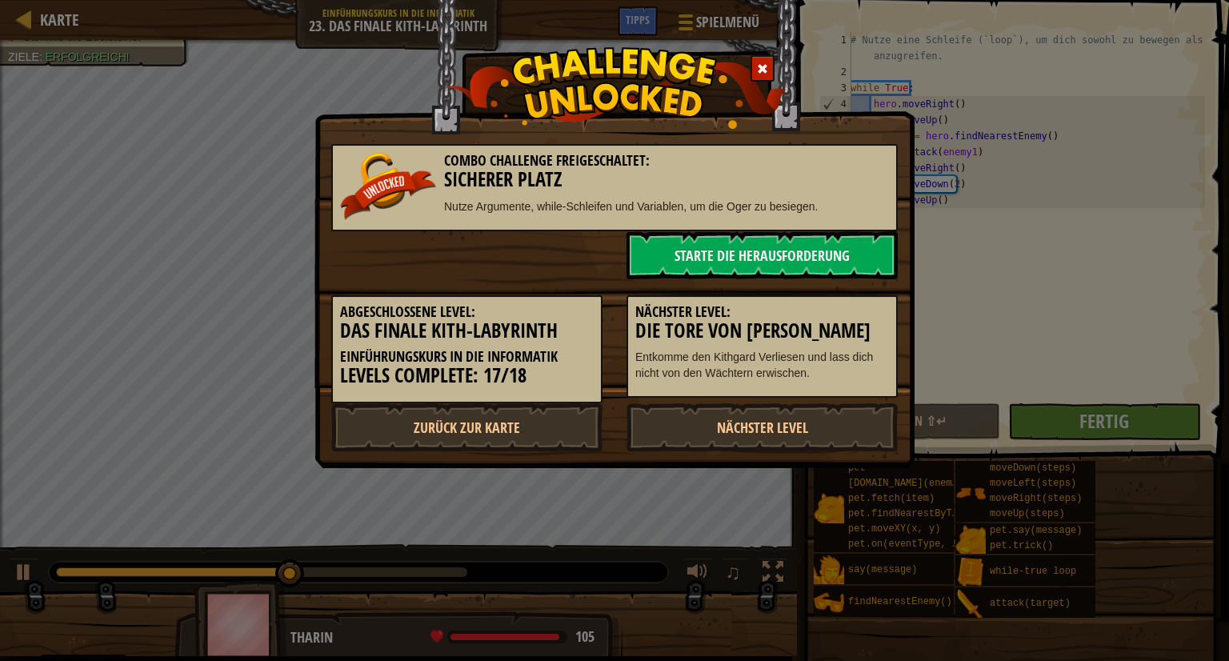
click at [874, 474] on div "Combo Challenge freigeschaltet: Sicherer Platz Nutze Argumente, while-Schleifen…" at bounding box center [614, 330] width 1229 height 661
click at [528, 422] on link "Zurück zur Karte" at bounding box center [466, 427] width 271 height 48
select select "de-DE"
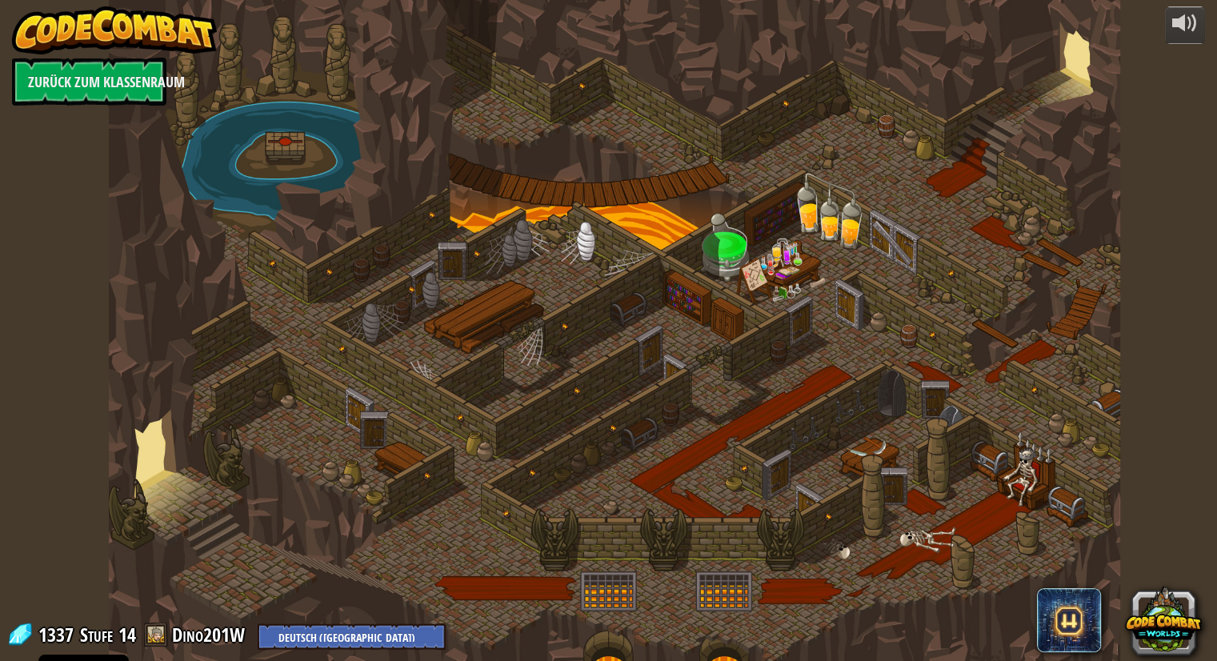
select select "de-DE"
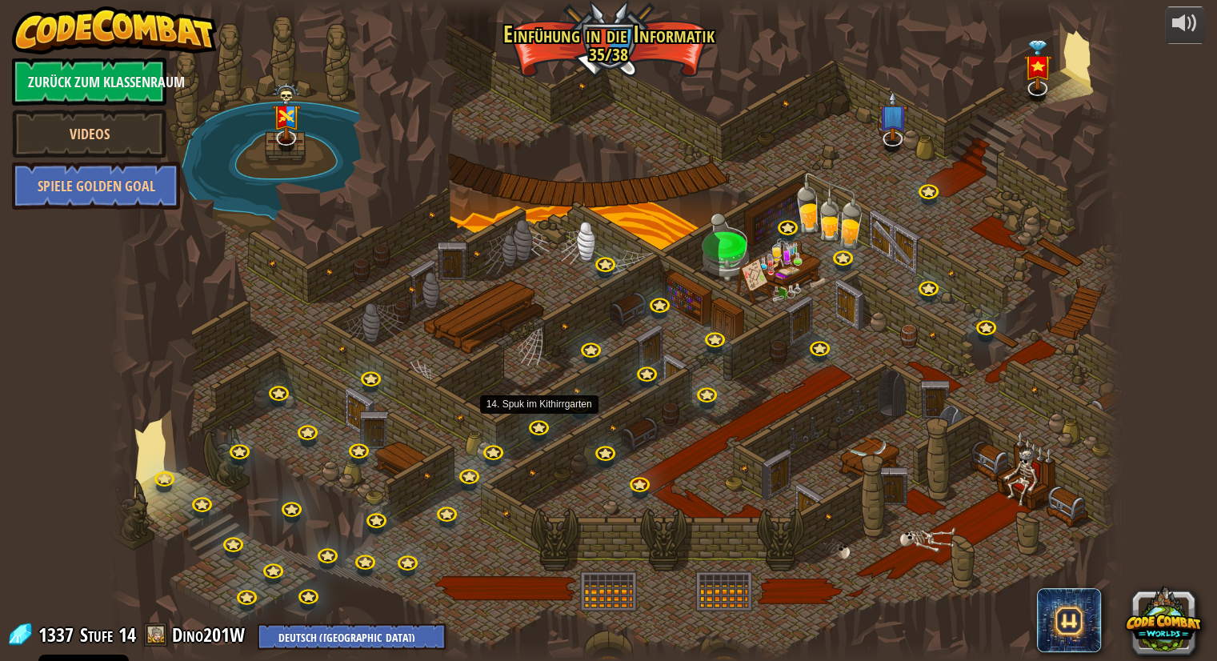
select select "de-DE"
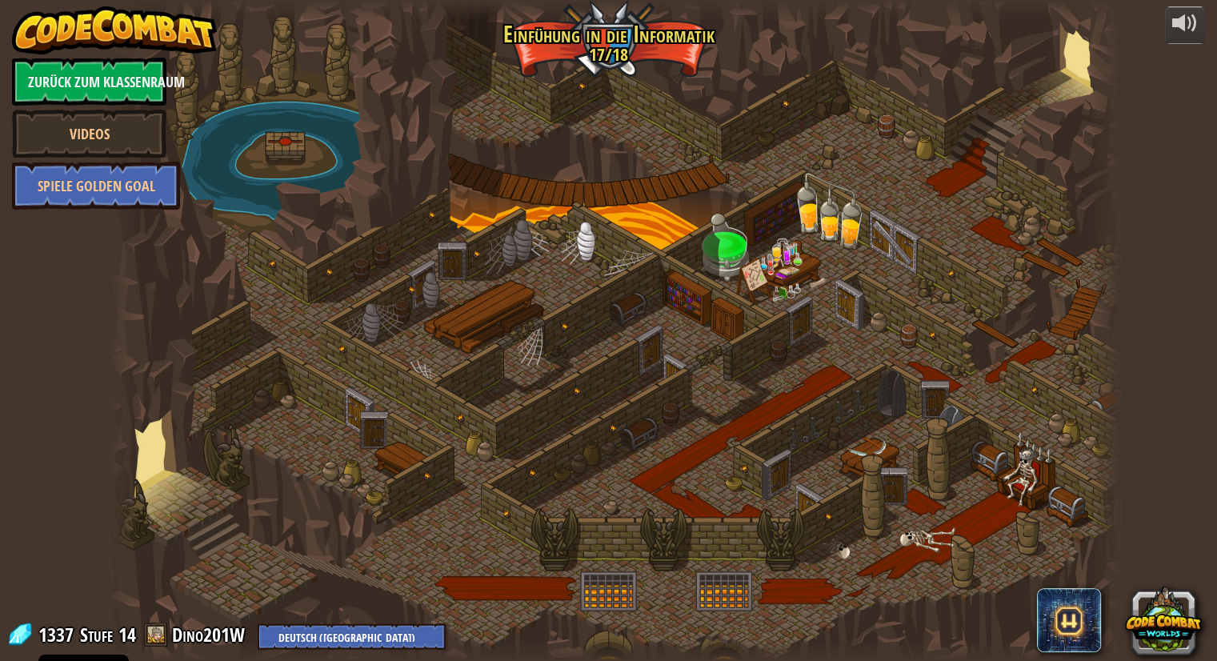
select select "de-DE"
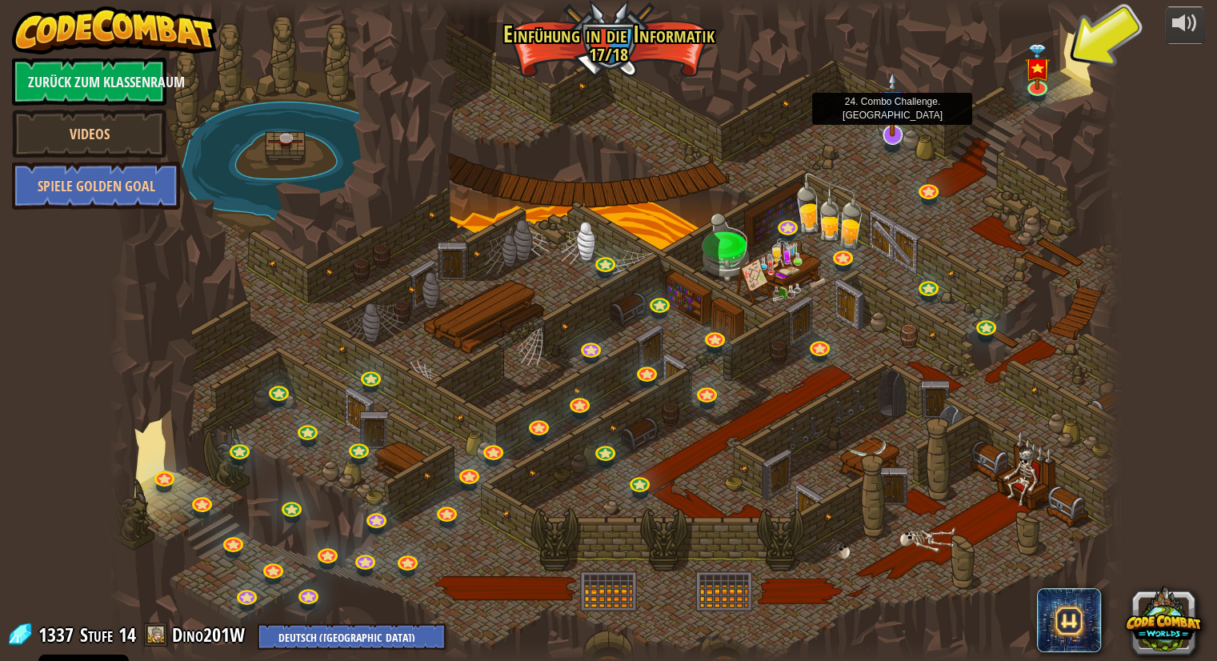
click at [887, 132] on img at bounding box center [892, 103] width 29 height 66
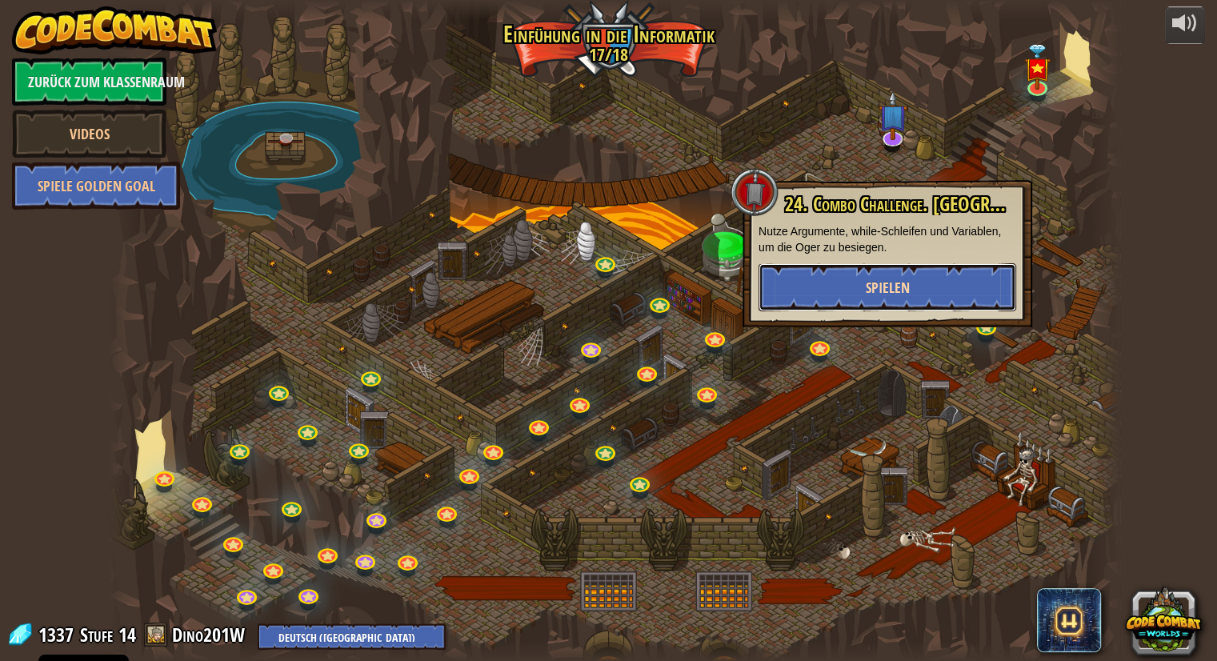
click at [891, 278] on span "Spielen" at bounding box center [888, 288] width 44 height 20
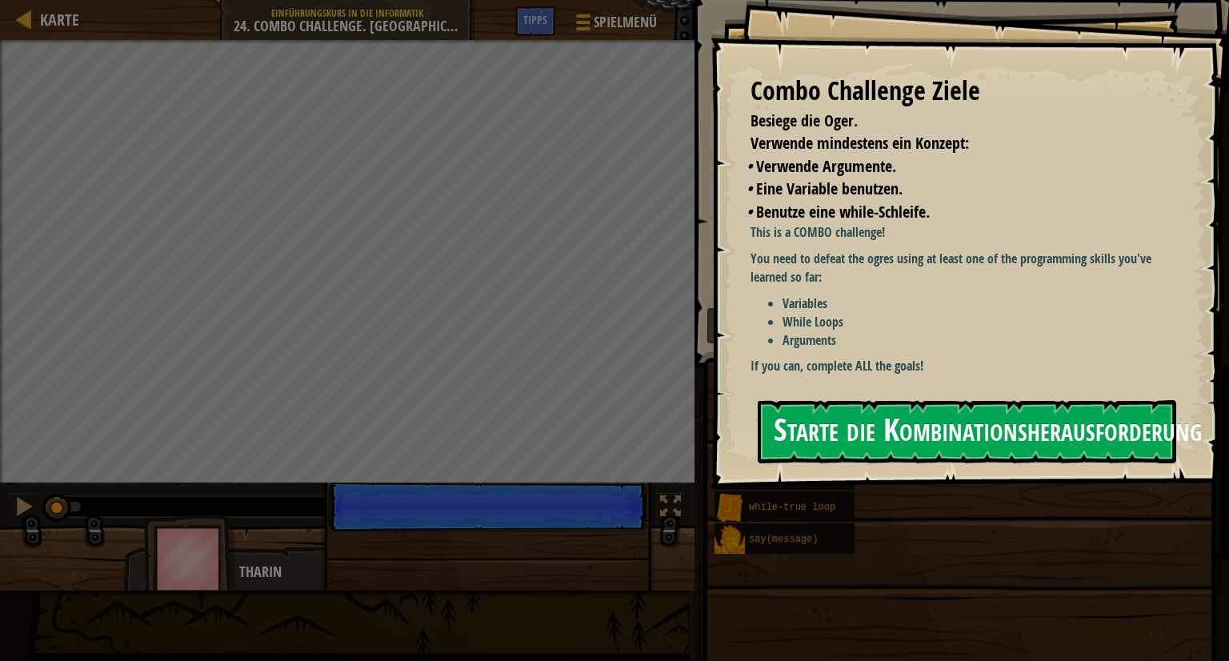
click at [846, 433] on button "Starte die Kombinationsherausforderung" at bounding box center [967, 431] width 418 height 63
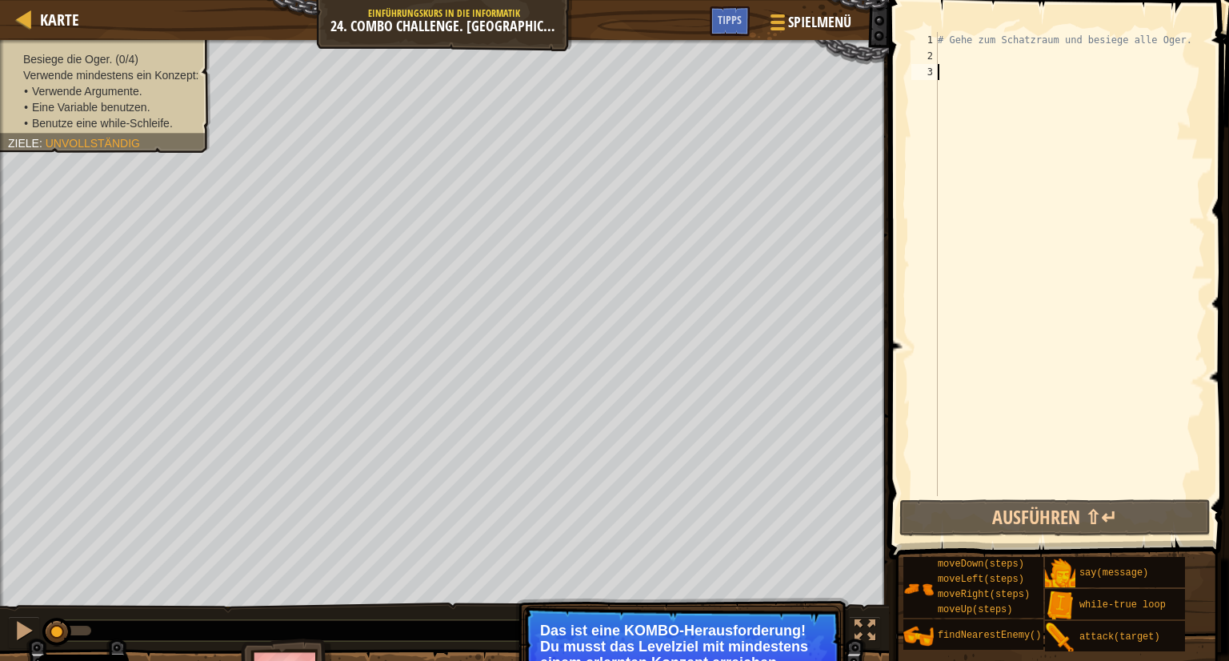
click at [942, 62] on div "# Gehe zum Schatzraum und besiege alle Oger." at bounding box center [1069, 280] width 270 height 496
type textarea "h"
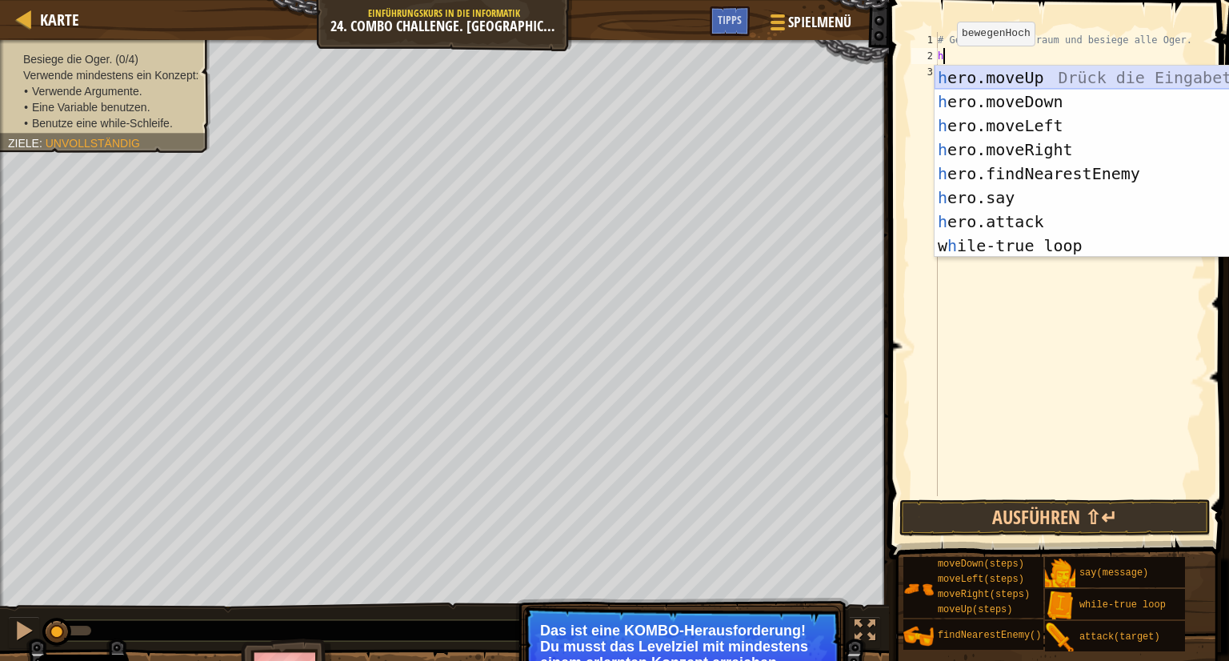
drag, startPoint x: 949, startPoint y: 76, endPoint x: 950, endPoint y: 67, distance: 8.9
click at [948, 75] on div "h ero.moveUp Drück die Eingabetaste h ero.moveDown Drück die Eingabetaste h ero…" at bounding box center [1085, 186] width 302 height 240
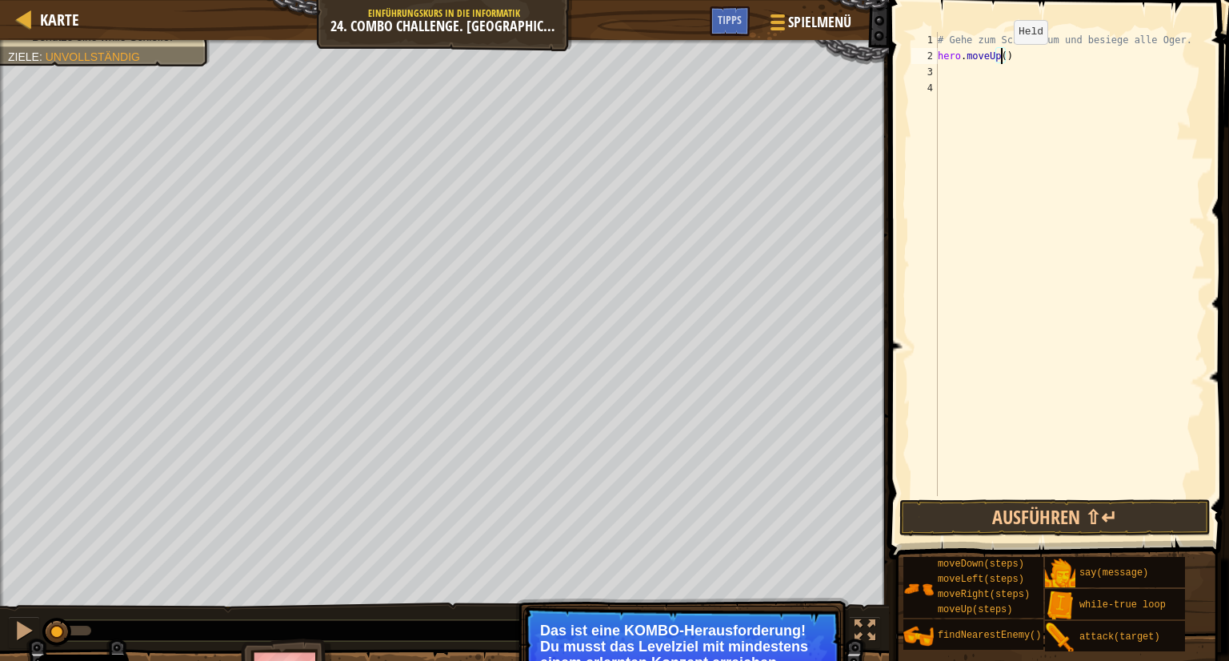
click at [999, 59] on div "# Gehe zum Schatzraum und besiege alle Oger. hero . moveUp ( )" at bounding box center [1069, 280] width 270 height 496
type textarea "hero.moveUp(4)"
click at [964, 69] on div "# Gehe zum Schatzraum und besiege alle Oger. hero . moveUp ( 4 )" at bounding box center [1069, 280] width 270 height 496
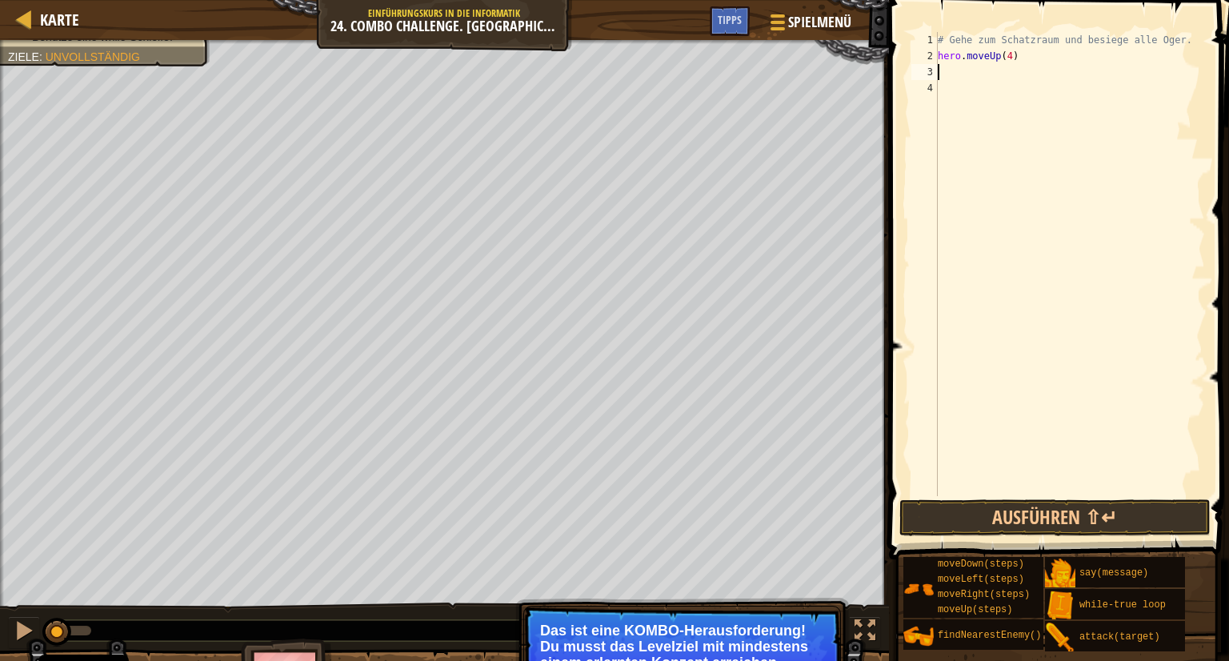
type textarea "h"
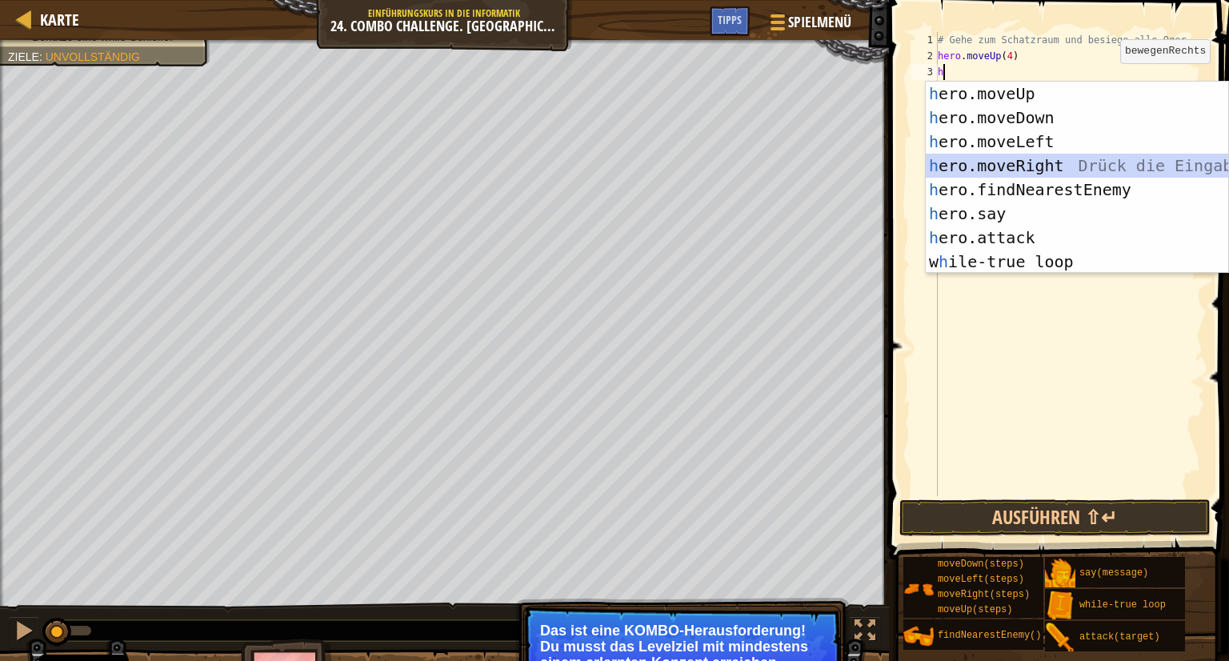
click at [1021, 161] on div "h ero.moveUp Drück die Eingabetaste h ero.moveDown Drück die Eingabetaste h ero…" at bounding box center [1077, 202] width 302 height 240
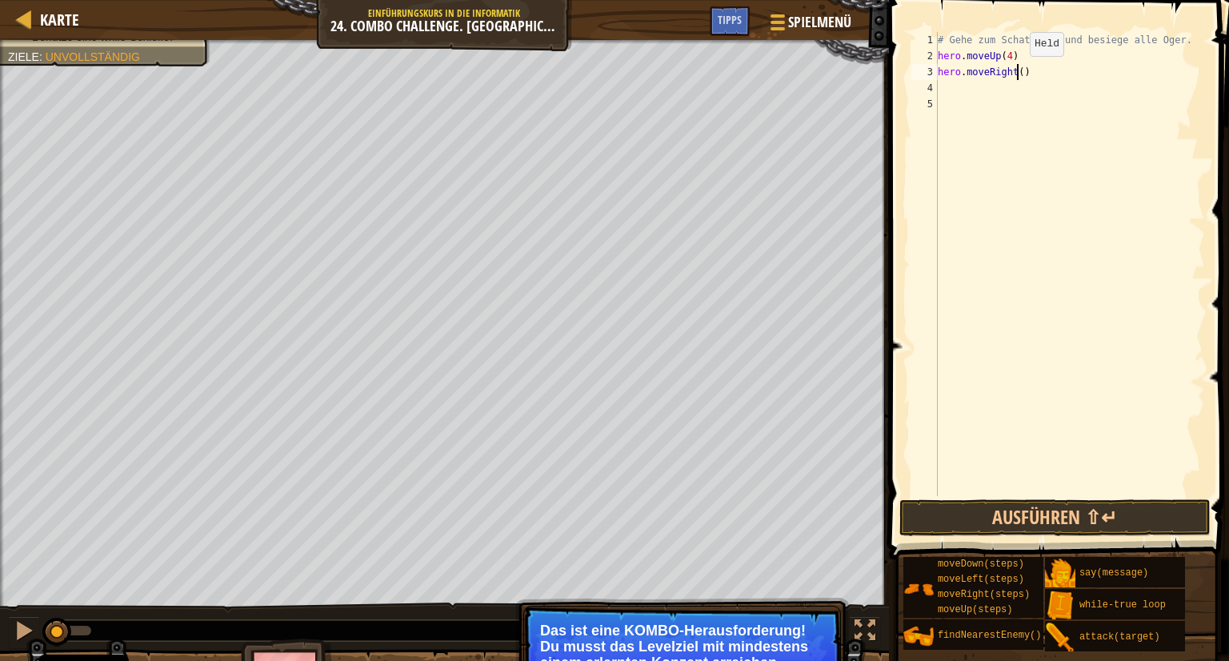
click at [1015, 71] on div "# Gehe zum Schatzraum und besiege alle Oger. hero . moveUp ( 4 ) hero . moveRig…" at bounding box center [1069, 280] width 270 height 496
type textarea "hero.moveRight(4)"
click at [1030, 75] on div "# Gehe zum Schatzraum und besiege alle Oger. hero . moveUp ( 4 ) hero . moveRig…" at bounding box center [1069, 280] width 270 height 496
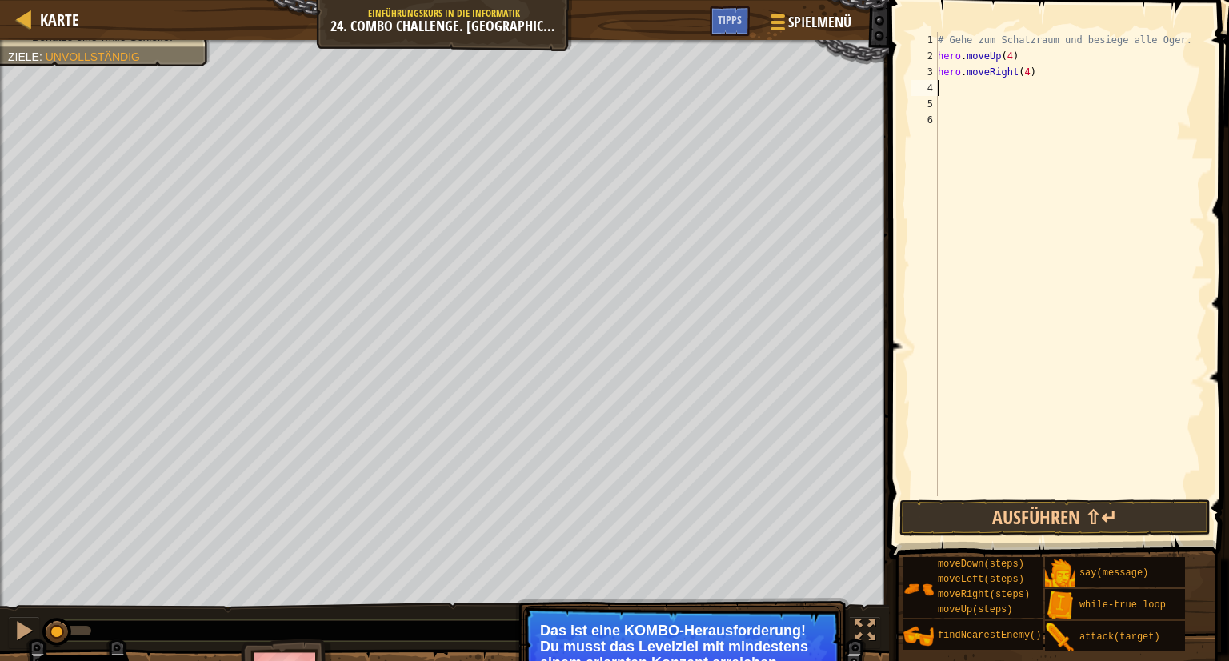
type textarea "h"
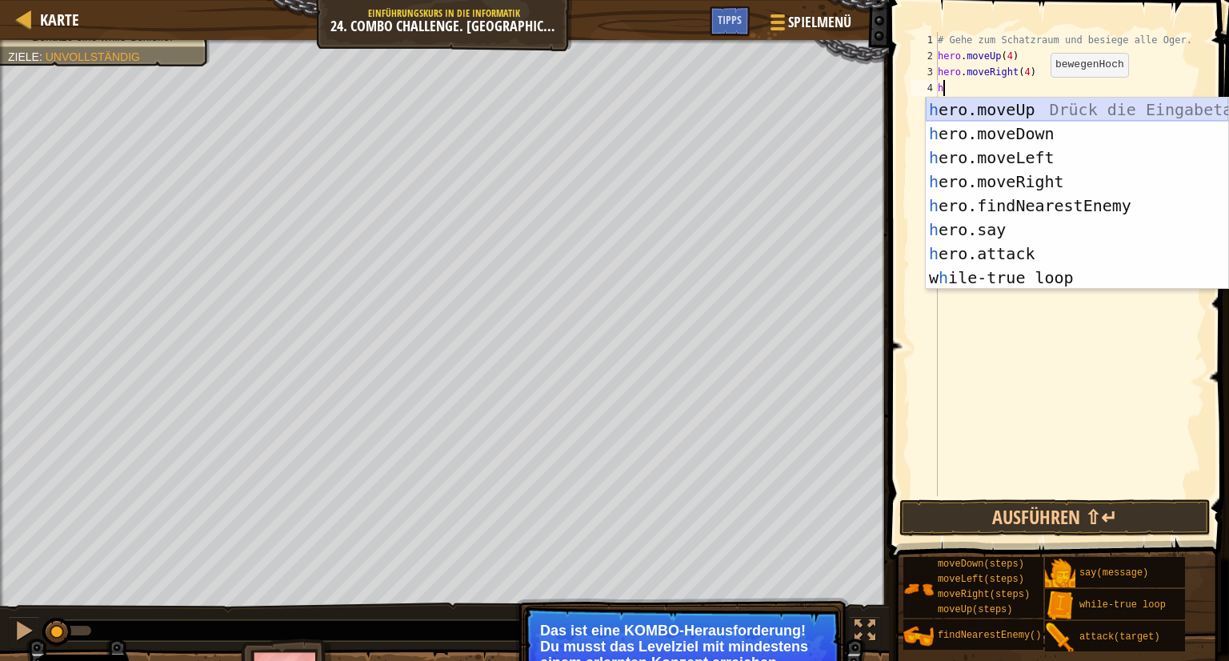
click at [1052, 119] on div "h ero.moveUp Drück die Eingabetaste h ero.moveDown Drück die Eingabetaste h ero…" at bounding box center [1077, 218] width 302 height 240
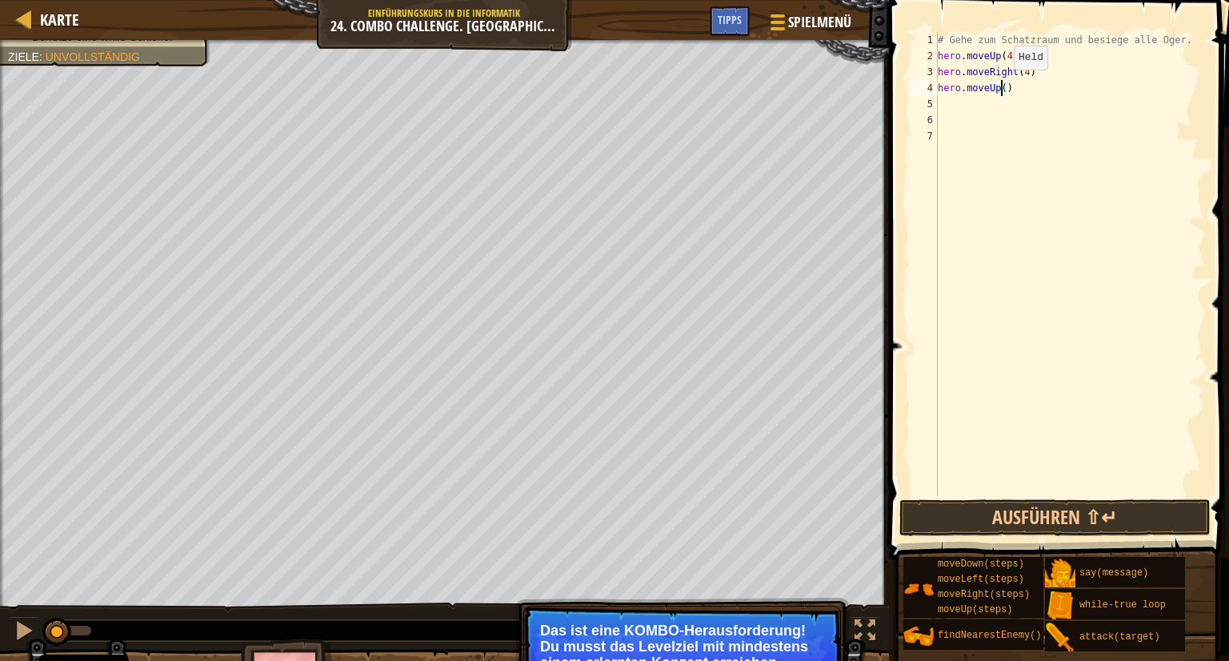
click at [1000, 85] on div "# Gehe zum Schatzraum und besiege alle Oger. hero . moveUp ( 4 ) hero . moveRig…" at bounding box center [1069, 280] width 270 height 496
type textarea "hero.moveUp(4)"
click at [951, 98] on div "# Gehe zum Schatzraum und besiege alle Oger. hero . moveUp ( 4 ) hero . moveRig…" at bounding box center [1069, 280] width 270 height 496
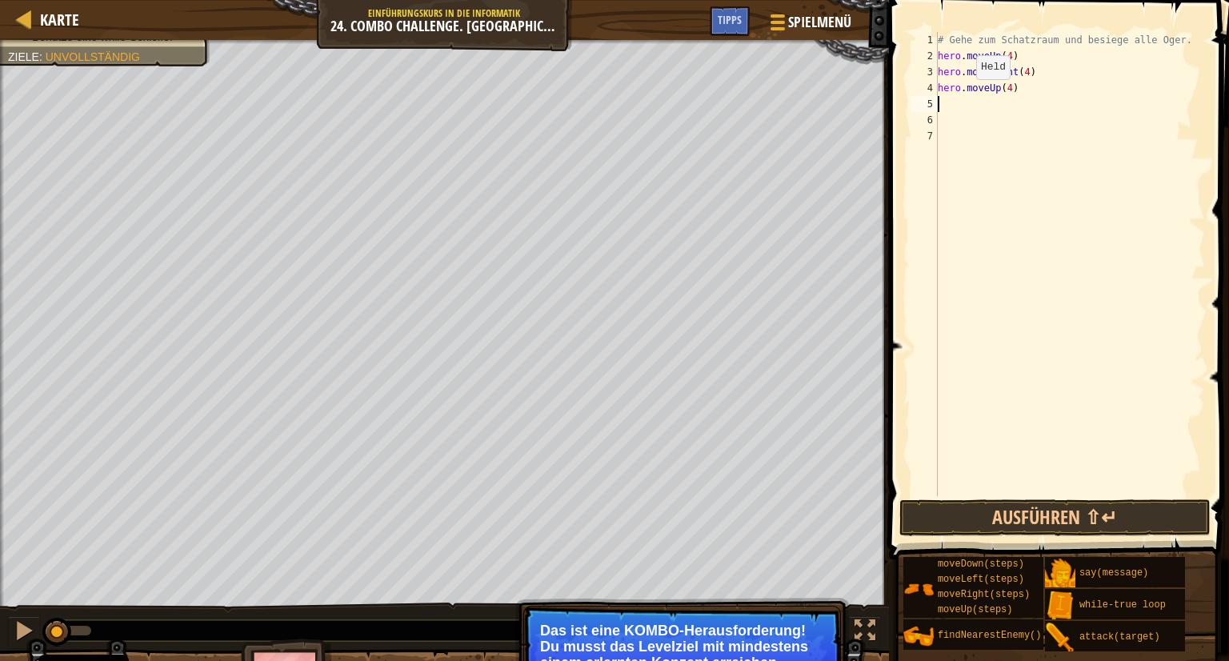
type textarea "h"
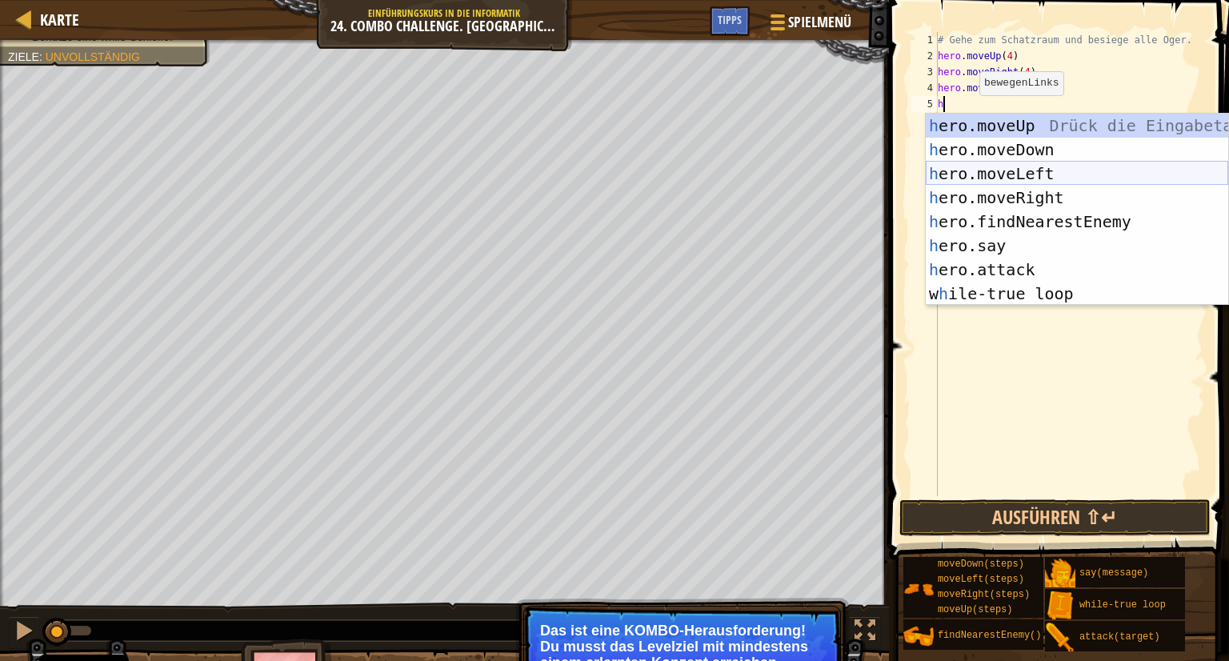
click at [1051, 170] on div "h ero.moveUp Drück die Eingabetaste h ero.moveDown Drück die Eingabetaste h ero…" at bounding box center [1077, 234] width 302 height 240
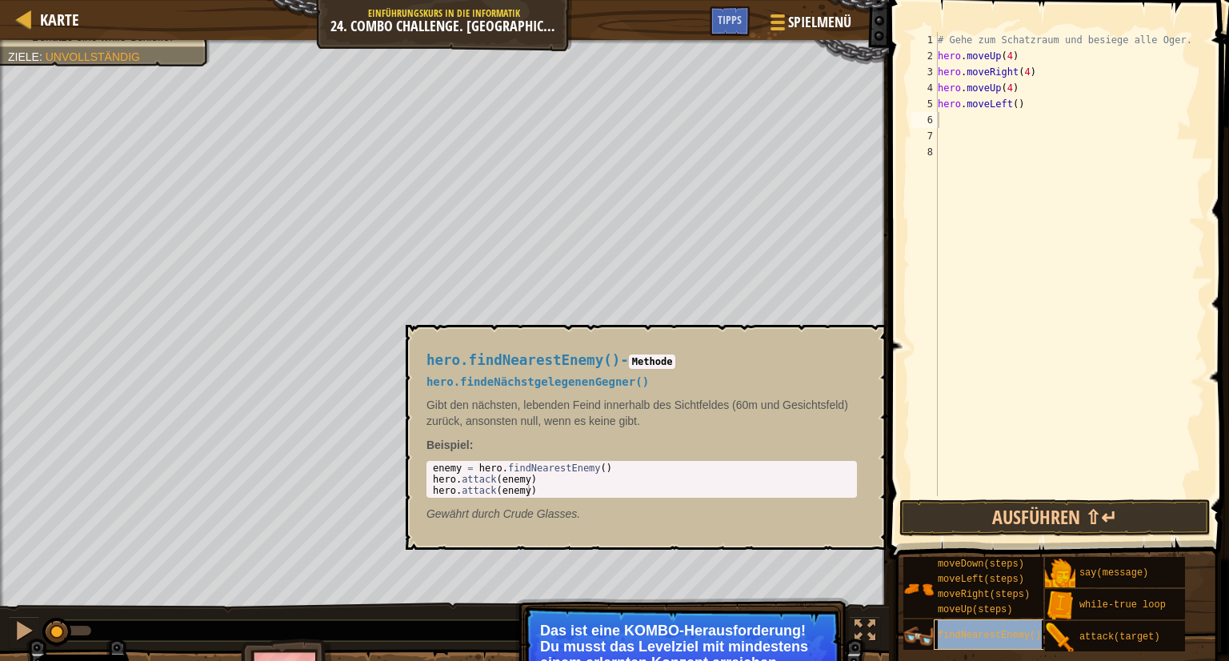
click at [1018, 638] on span "findNearestEnemy()" at bounding box center [990, 635] width 104 height 11
click at [982, 100] on div "# Gehe zum Schatzraum und besiege alle Oger. hero . moveUp ( 4 ) hero . moveRig…" at bounding box center [1069, 280] width 270 height 496
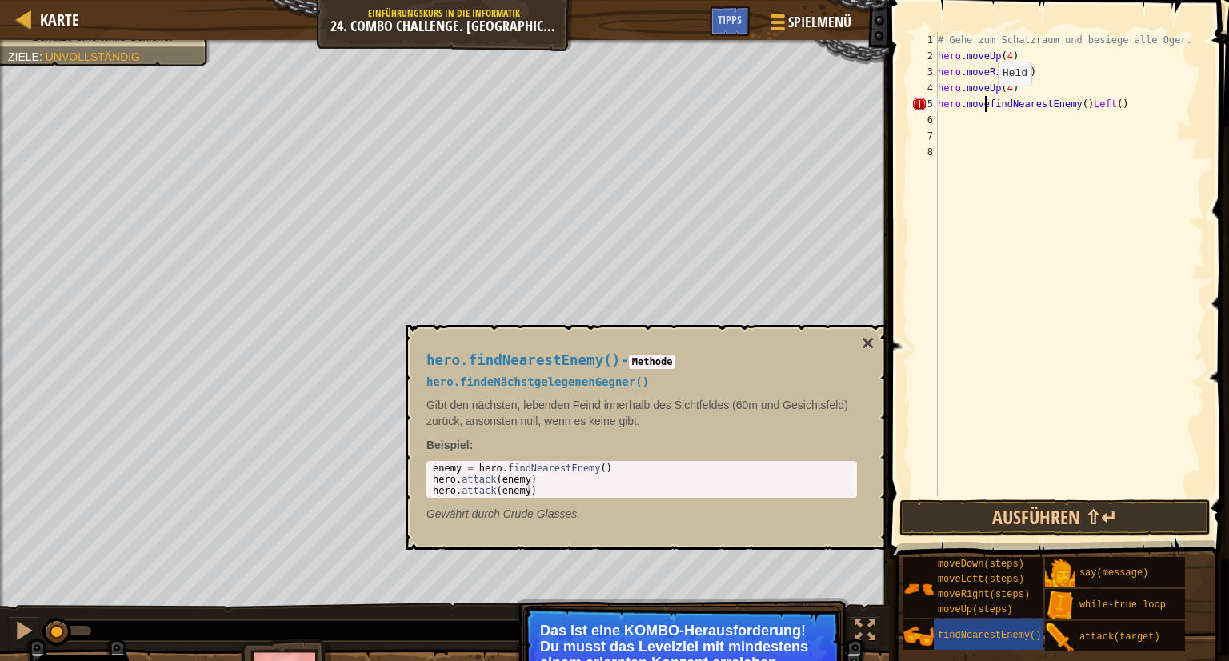
click at [983, 102] on div "# Gehe zum Schatzraum und besiege alle Oger. hero . moveUp ( 4 ) hero . moveRig…" at bounding box center [1069, 280] width 270 height 496
click at [1116, 99] on div "# Gehe zum Schatzraum und besiege alle Oger. hero . moveUp ( 4 ) hero . moveRig…" at bounding box center [1069, 280] width 270 height 496
type textarea "h"
type textarea "m"
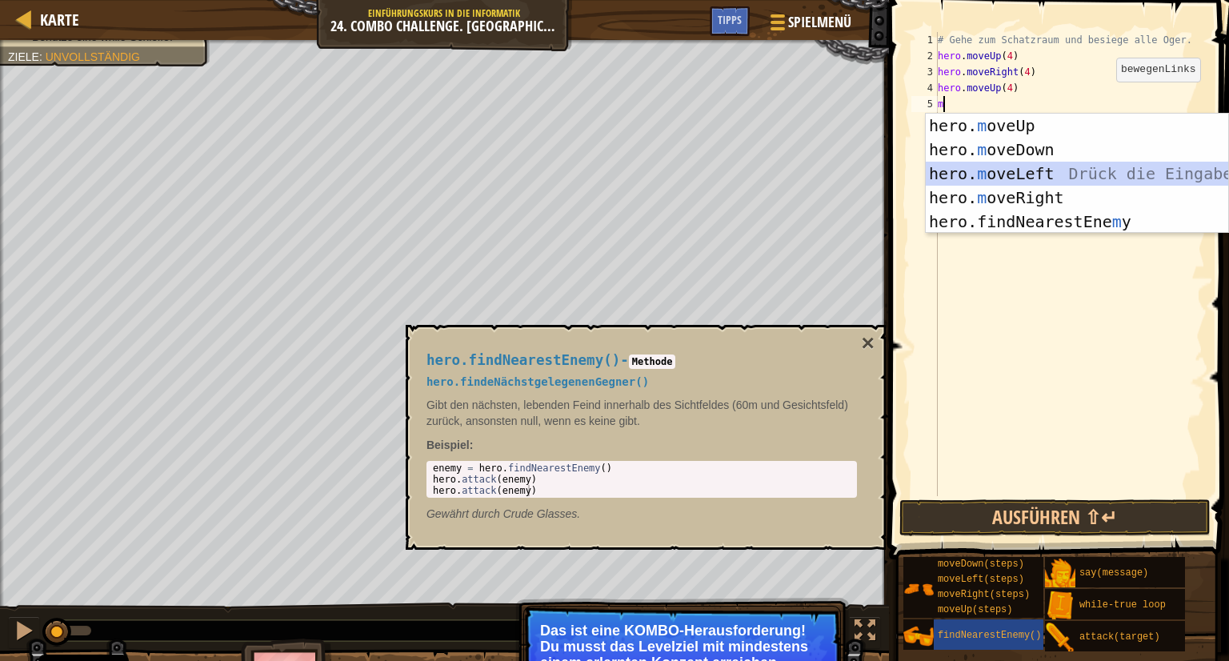
click at [1026, 174] on div "hero. m oveUp Drück die Eingabetaste hero. m oveDown Drück die Eingabetaste her…" at bounding box center [1077, 198] width 302 height 168
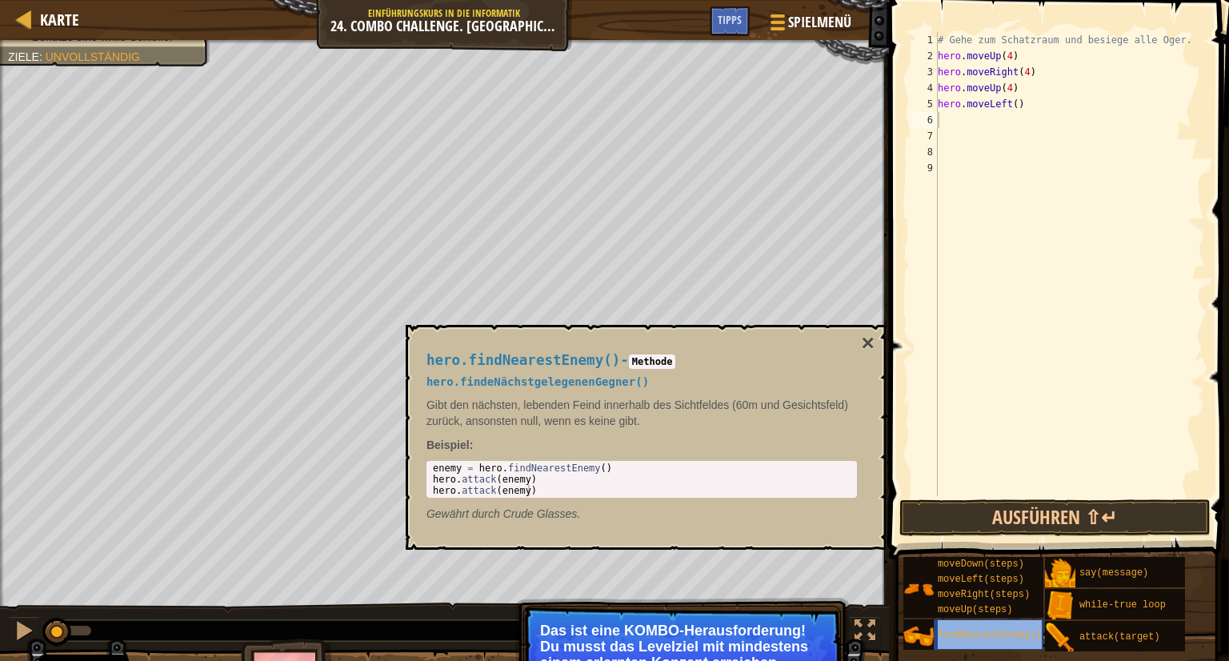
type textarea "findNearestEnemy()"
type textarea "f"
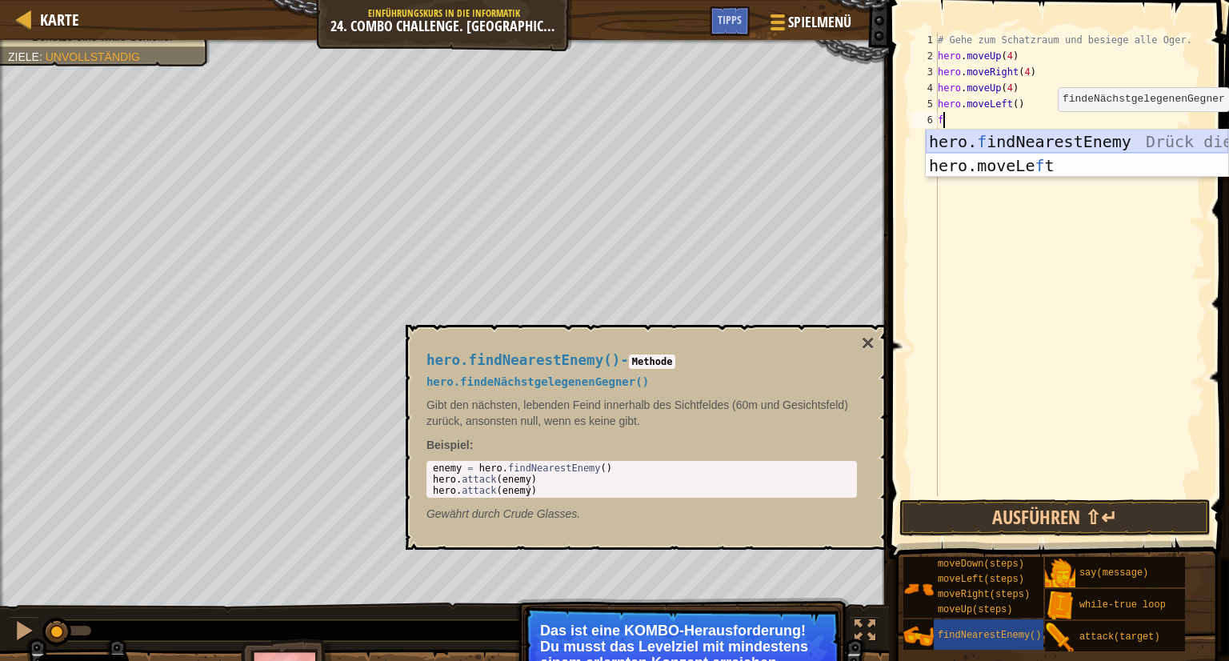
drag, startPoint x: 1045, startPoint y: 140, endPoint x: 1018, endPoint y: 124, distance: 31.6
click at [1046, 138] on div "hero. f indNearestEnemy Drück die Eingabetaste hero.moveLe f t Drück die Eingab…" at bounding box center [1077, 178] width 302 height 96
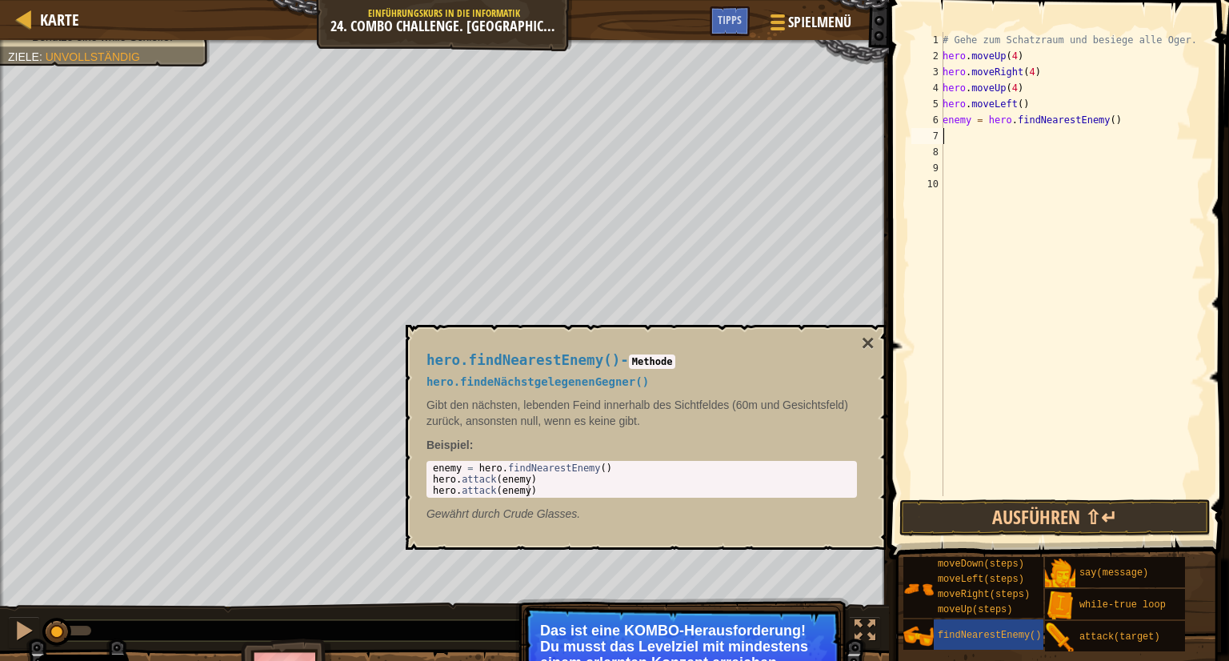
click at [969, 119] on div "# Gehe zum Schatzraum und besiege alle Oger. hero . moveUp ( 4 ) hero . moveRig…" at bounding box center [1072, 280] width 266 height 496
type textarea "enemy1 = hero.findNearestEnemy()"
drag, startPoint x: 1002, startPoint y: 510, endPoint x: 948, endPoint y: 446, distance: 83.5
click at [986, 497] on div "enemy1 = hero.findNearestEnemy() 1 2 3 4 5 6 7 8 9 10 # Gehe zum Schatzraum und…" at bounding box center [1056, 311] width 345 height 606
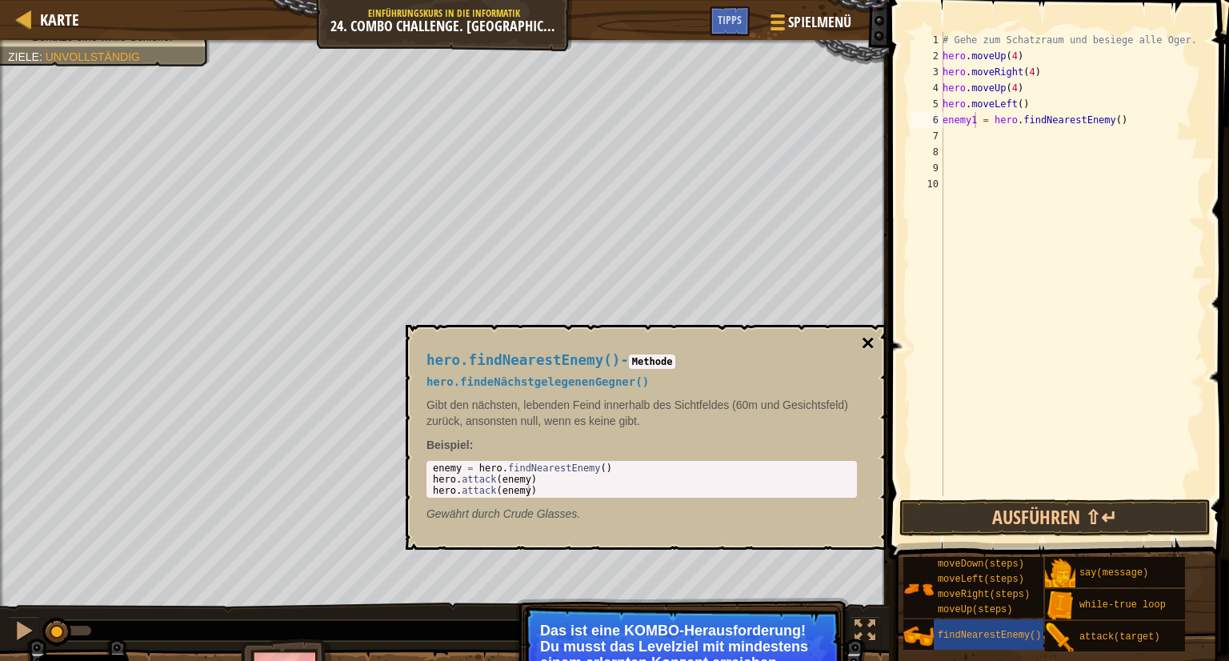
click at [870, 347] on button "×" at bounding box center [868, 343] width 13 height 22
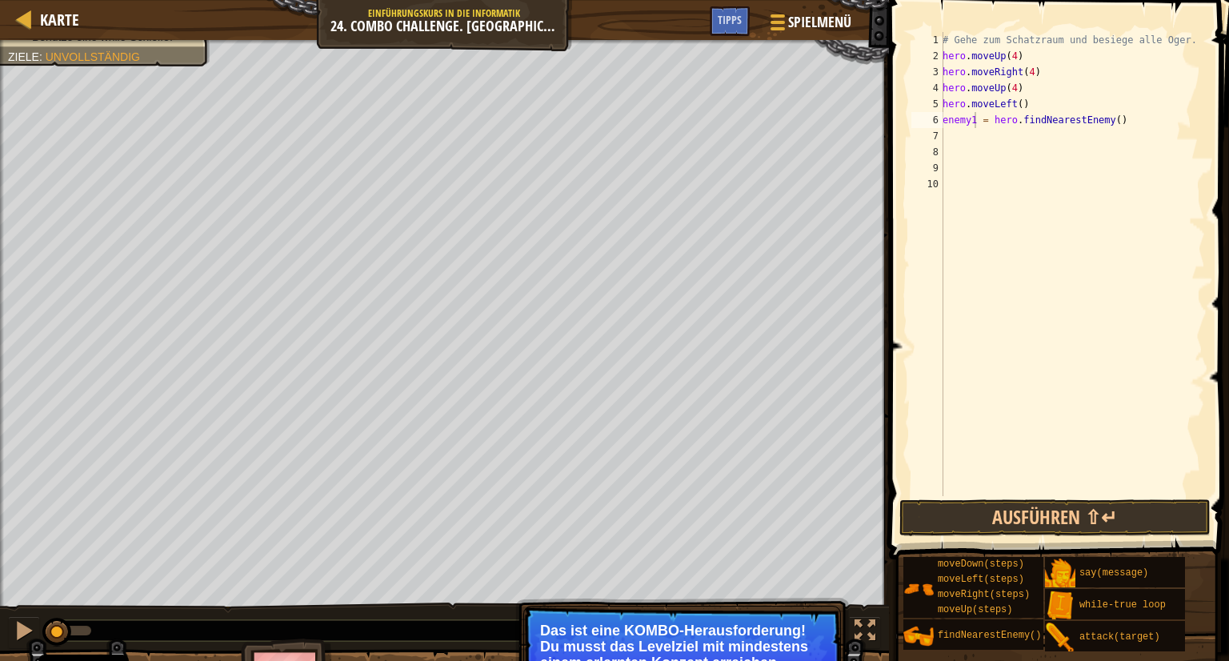
scroll to position [7, 0]
click at [958, 134] on div "# Gehe zum Schatzraum und besiege alle Oger. hero . moveUp ( 4 ) hero . moveRig…" at bounding box center [1072, 280] width 266 height 496
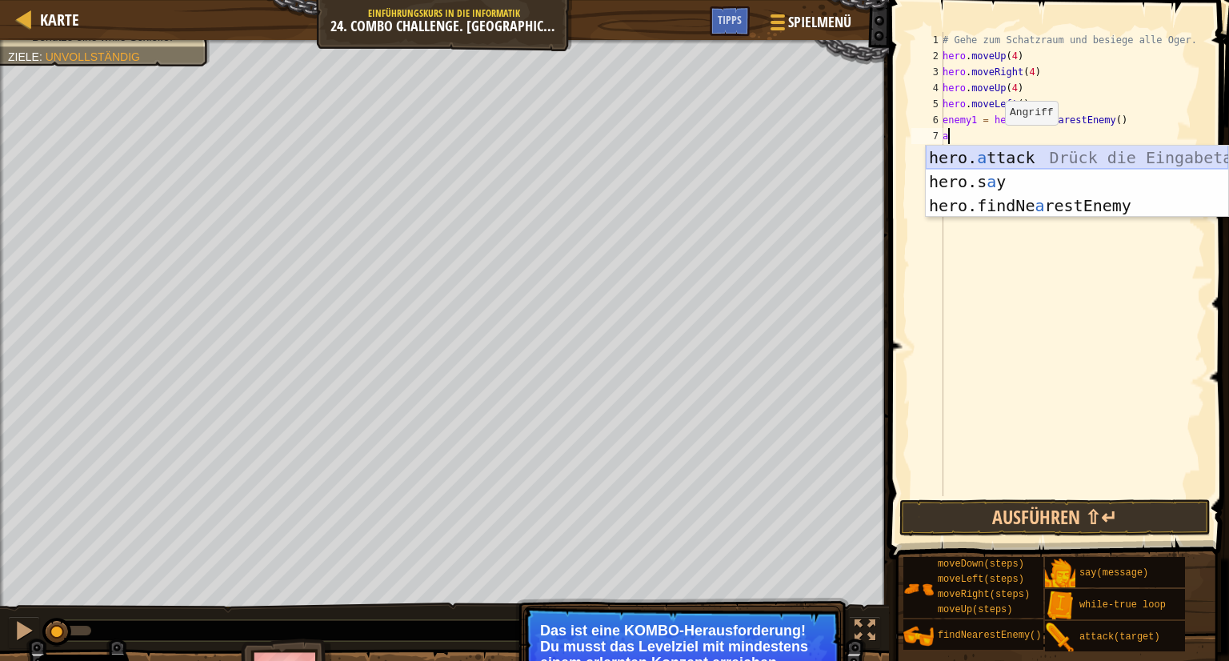
click at [1014, 154] on div "hero. a ttack Drück die Eingabetaste hero.s a y Drück die Eingabetaste hero.fin…" at bounding box center [1077, 206] width 302 height 120
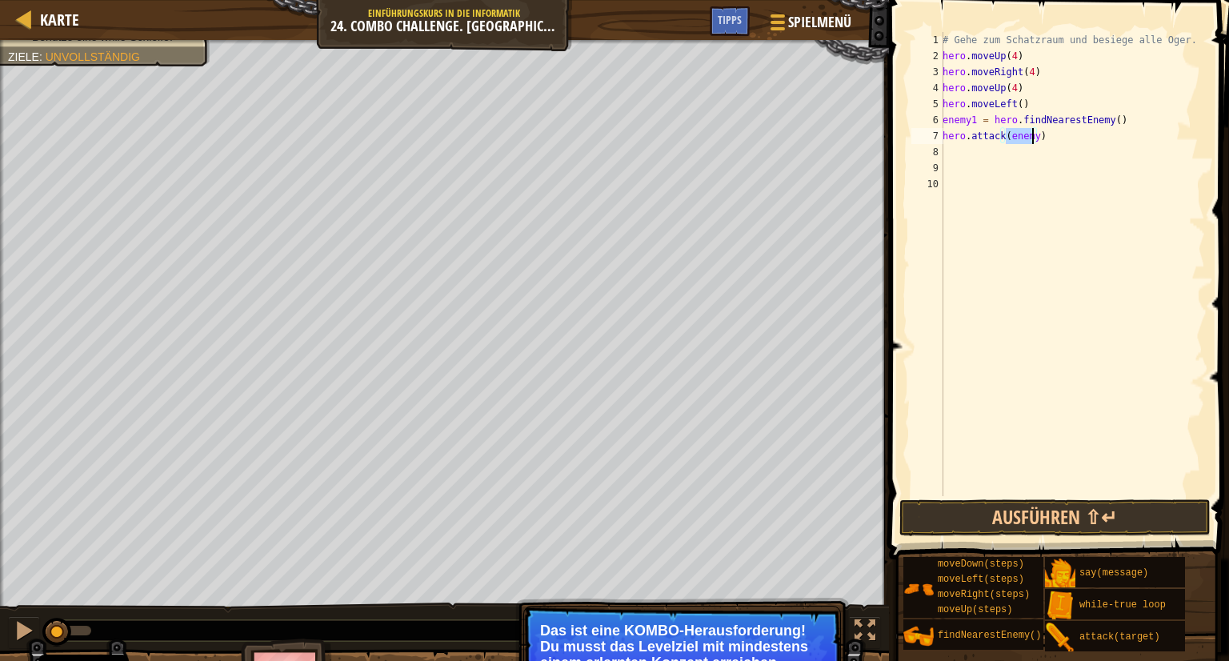
click at [1029, 132] on div "# Gehe zum Schatzraum und besiege alle Oger. hero . moveUp ( 4 ) hero . moveRig…" at bounding box center [1072, 264] width 266 height 464
click at [1030, 132] on div "# Gehe zum Schatzraum und besiege alle Oger. hero . moveUp ( 4 ) hero . moveRig…" at bounding box center [1072, 280] width 266 height 496
click at [1067, 519] on button "Ausführen ⇧↵" at bounding box center [1054, 517] width 311 height 37
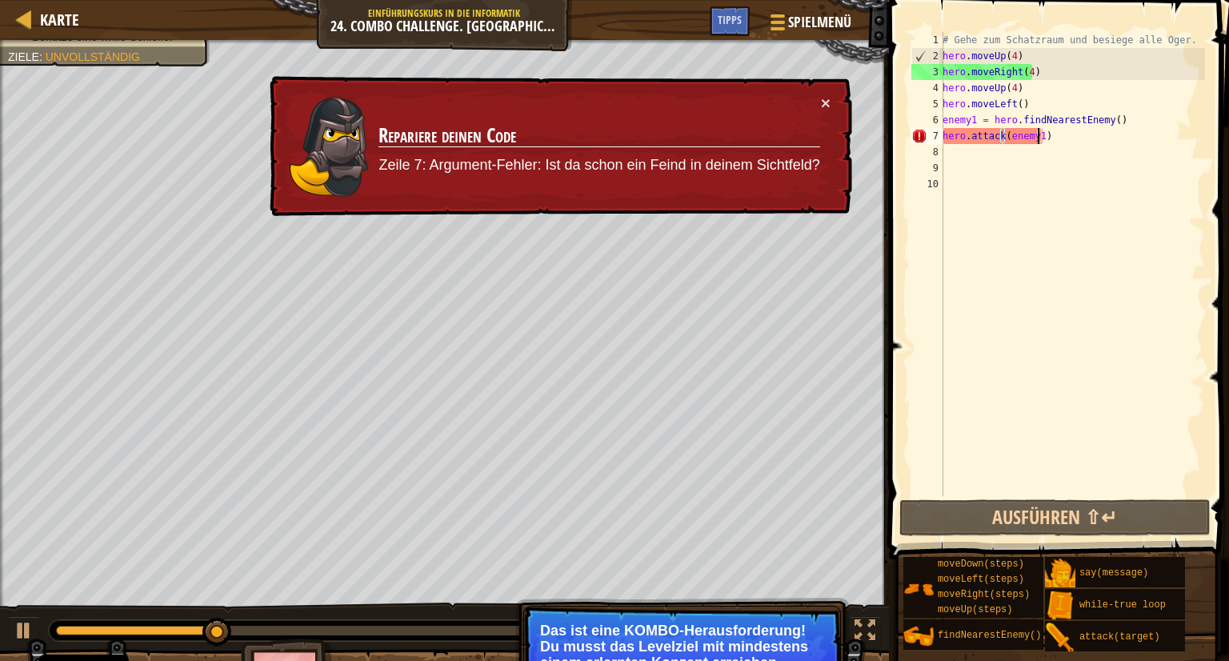
click at [1115, 119] on div "# Gehe zum Schatzraum und besiege alle Oger. hero . moveUp ( 4 ) hero . moveRig…" at bounding box center [1072, 280] width 266 height 496
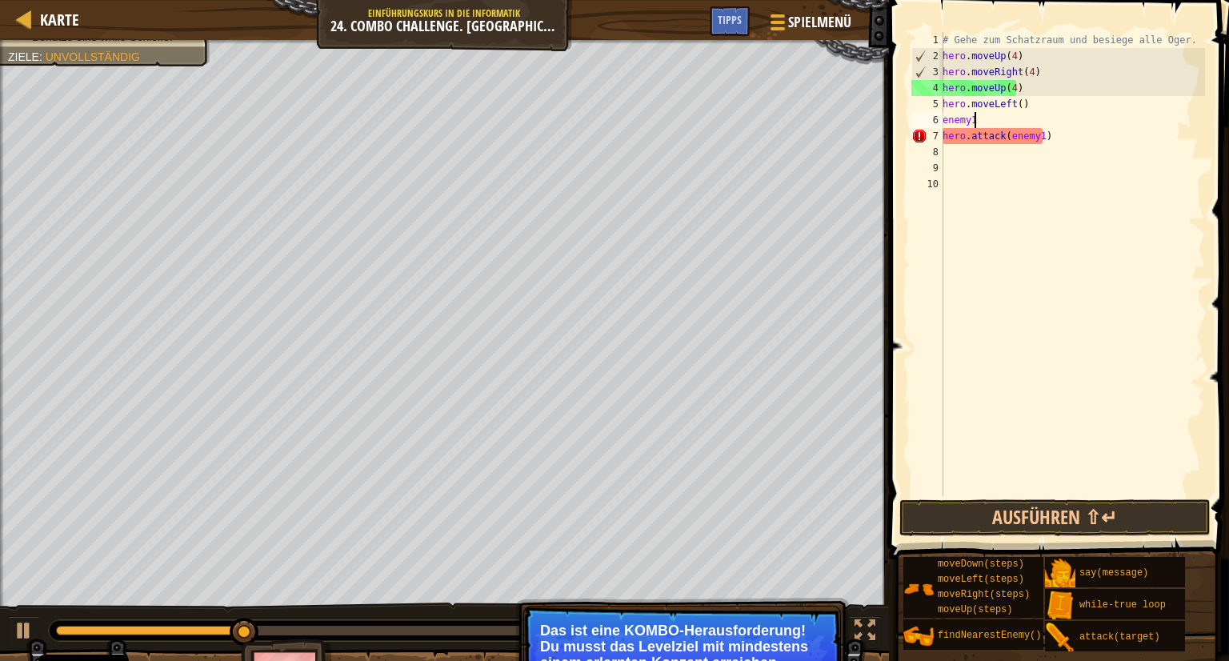
scroll to position [7, 0]
type textarea "e"
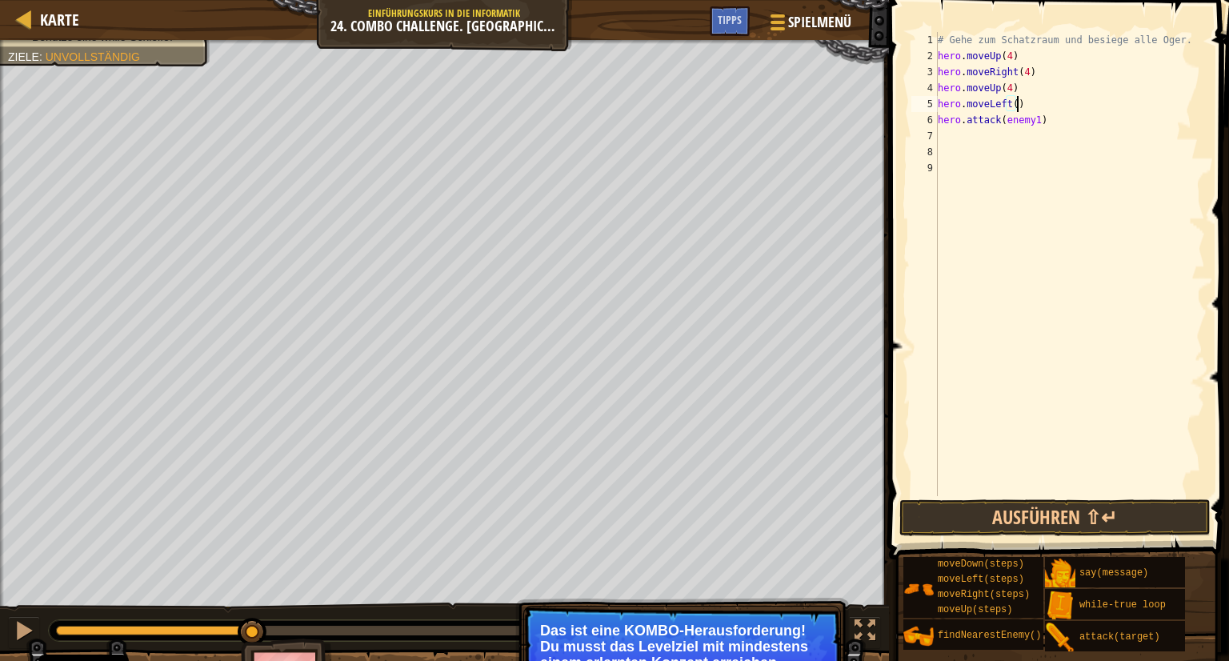
click at [1011, 84] on div "# Gehe zum Schatzraum und besiege alle Oger. hero . moveUp ( 4 ) hero . moveRig…" at bounding box center [1069, 280] width 270 height 496
type textarea "h"
type textarea "m"
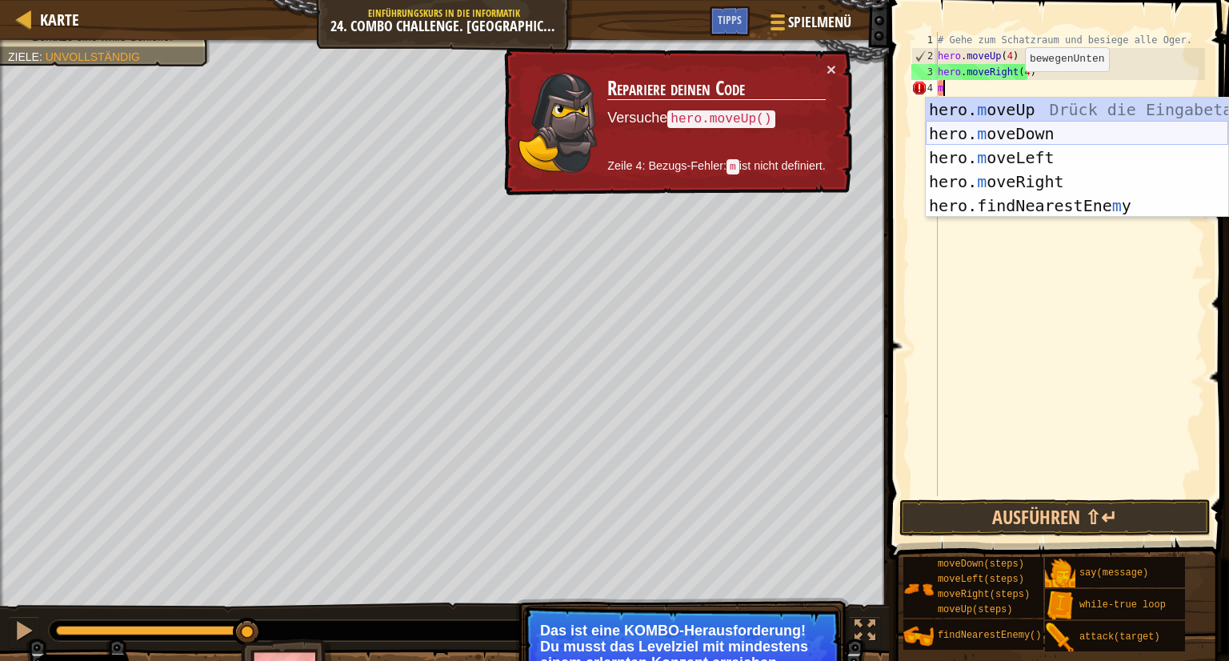
click at [1020, 133] on div "hero. m oveUp Drück die Eingabetaste hero. m oveDown Drück die Eingabetaste her…" at bounding box center [1077, 182] width 302 height 168
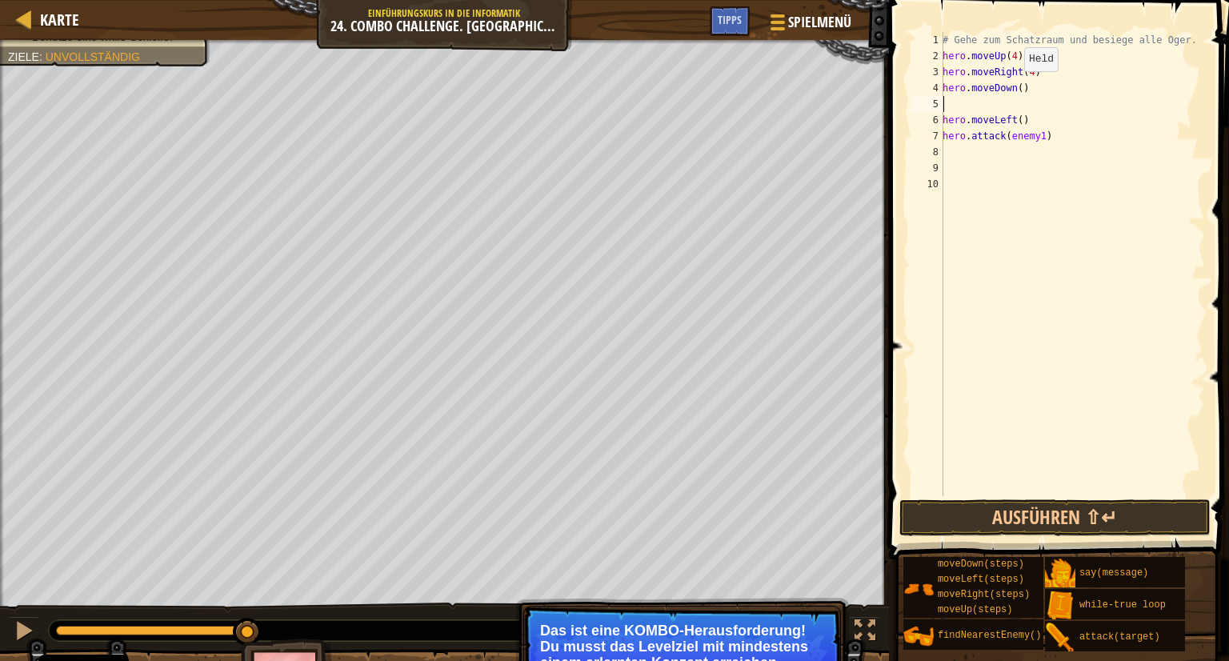
click at [1015, 87] on div "# Gehe zum Schatzraum und besiege alle Oger. hero . moveUp ( 4 ) hero . moveRig…" at bounding box center [1072, 280] width 266 height 496
type textarea "hero.moveDown(4)"
click at [992, 98] on div "# Gehe zum Schatzraum und besiege alle Oger. hero . moveUp ( 4 ) hero . moveRig…" at bounding box center [1072, 280] width 266 height 496
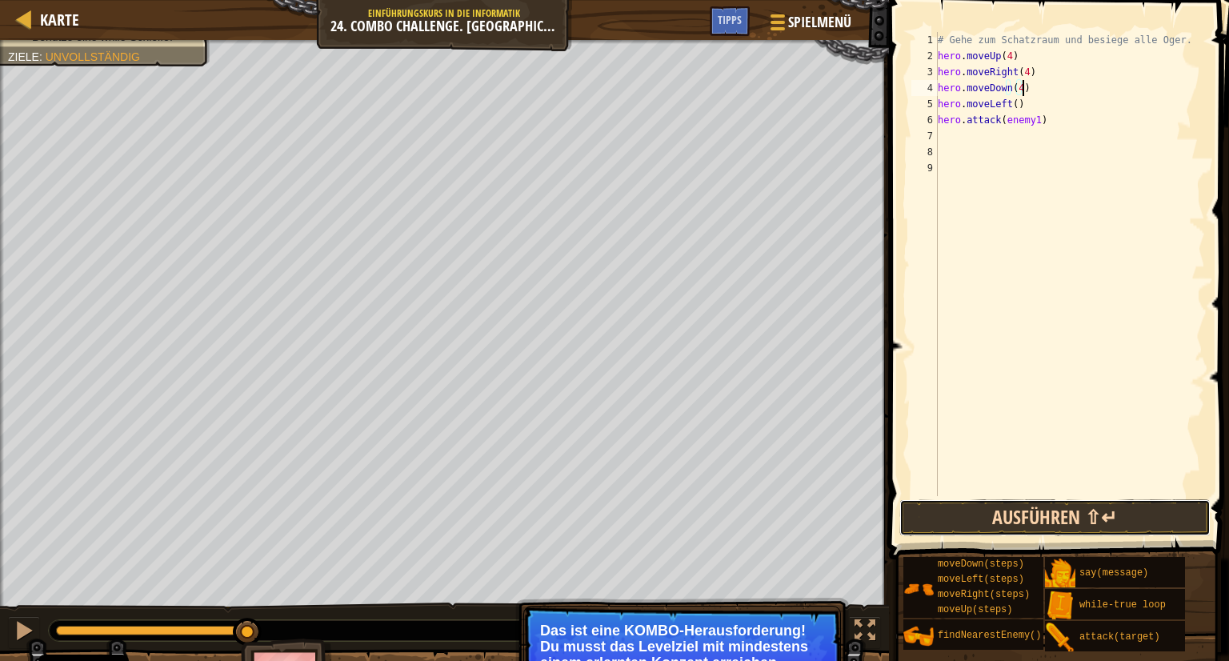
click at [960, 526] on button "Ausführen ⇧↵" at bounding box center [1054, 517] width 311 height 37
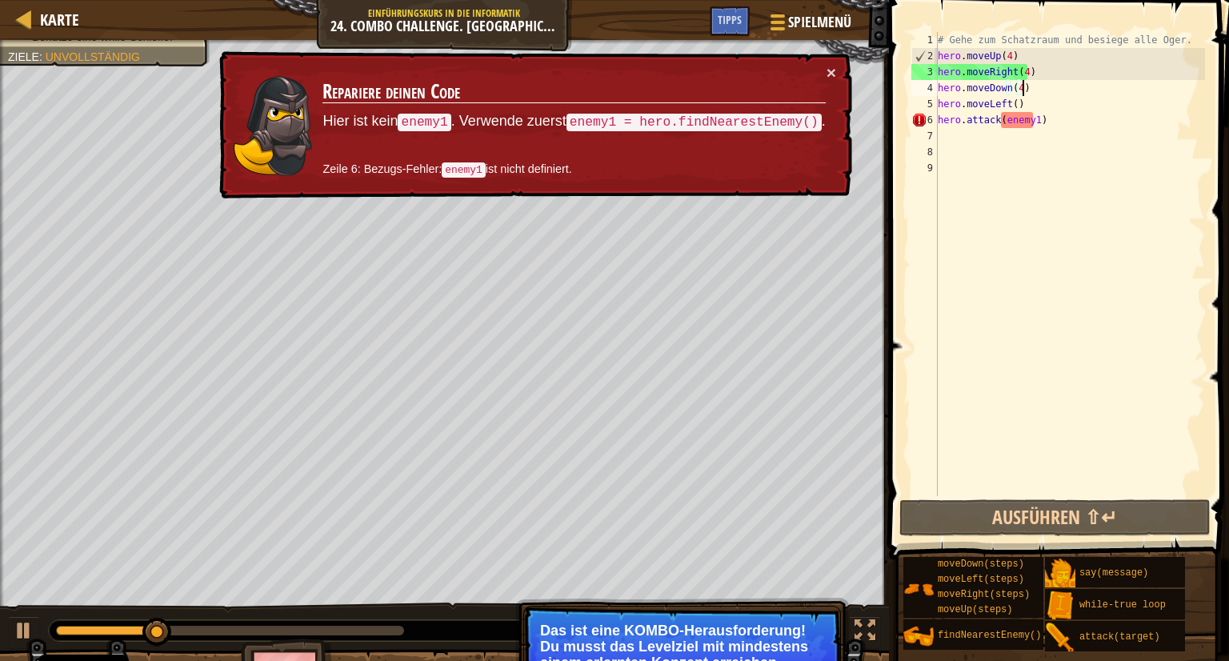
click at [1034, 97] on div "# Gehe zum Schatzraum und besiege alle Oger. hero . moveUp ( 4 ) hero . moveRig…" at bounding box center [1069, 280] width 270 height 496
type textarea "hero.moveLeft()"
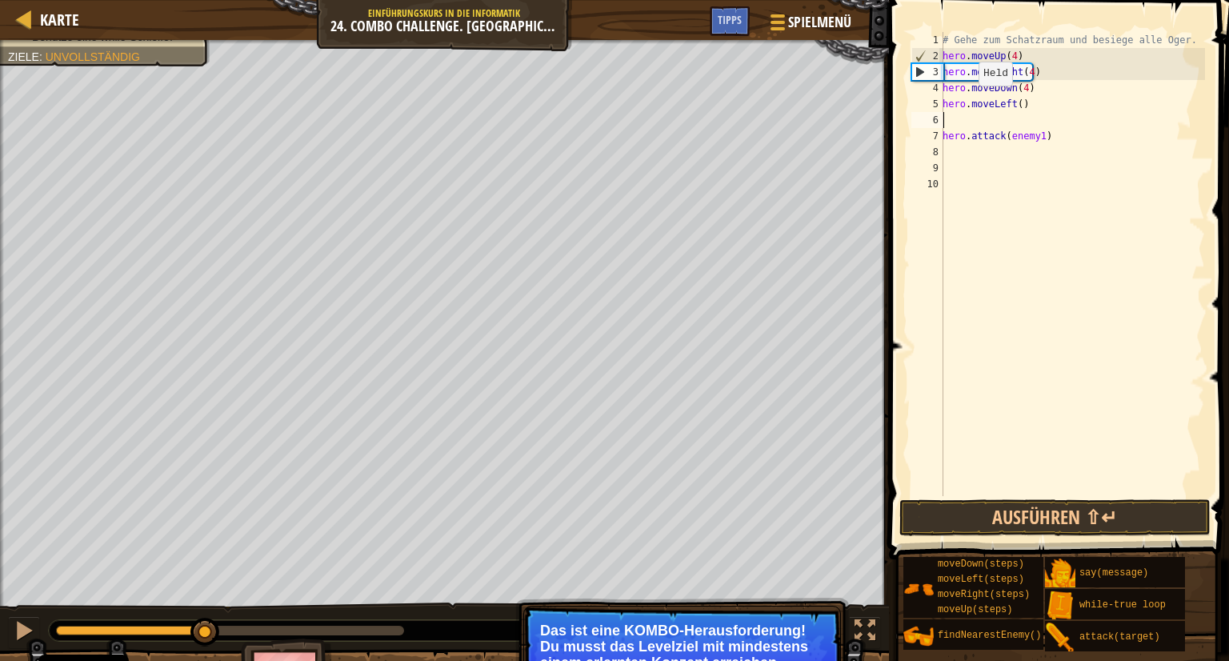
type textarea "f"
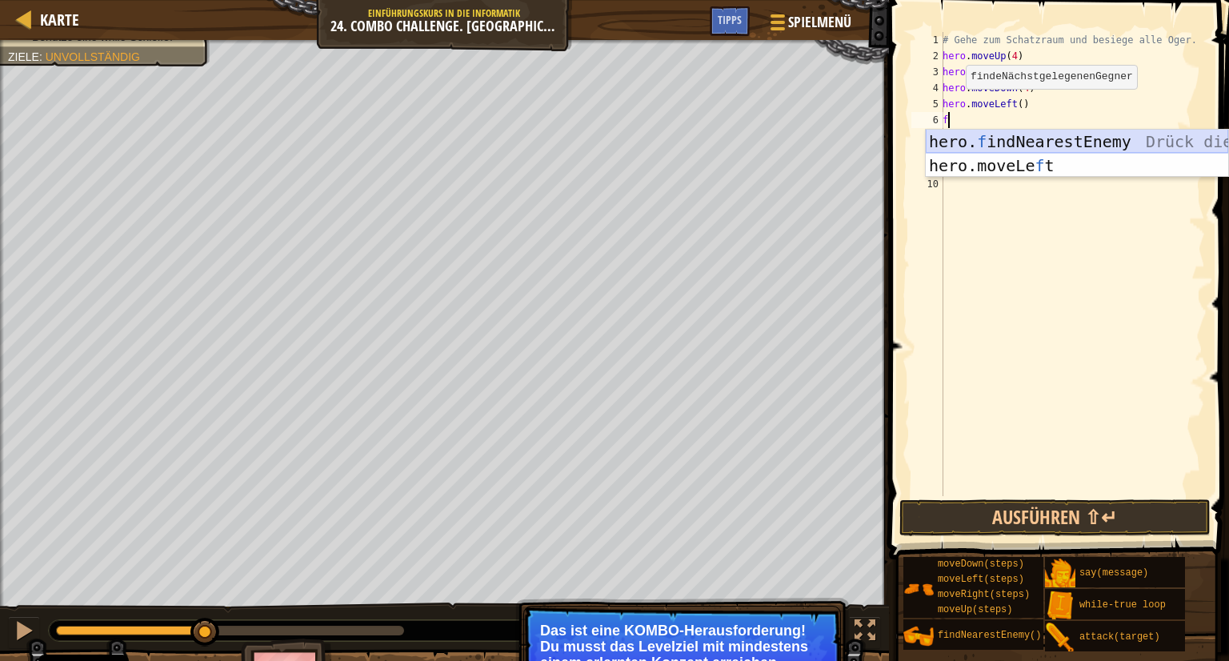
click at [947, 142] on div "hero. f indNearestEnemy Drück die Eingabetaste hero.moveLe f t Drück die Eingab…" at bounding box center [1077, 178] width 302 height 96
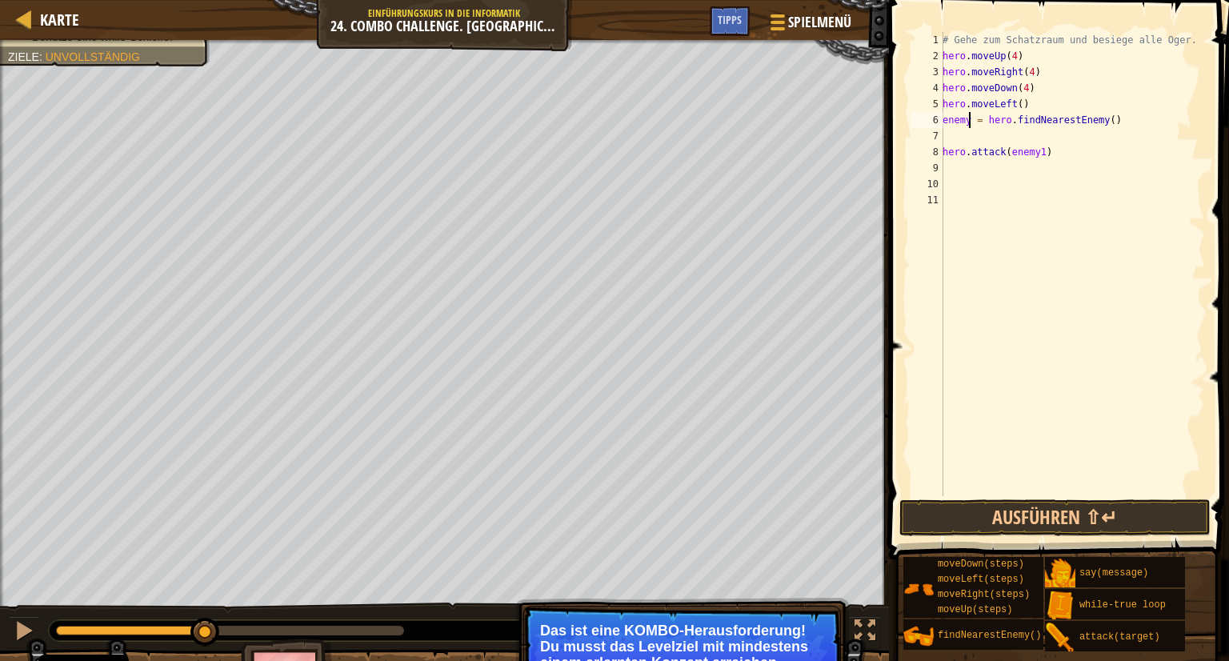
click at [970, 119] on div "# Gehe zum Schatzraum und besiege alle Oger. hero . moveUp ( 4 ) hero . moveRig…" at bounding box center [1072, 280] width 266 height 496
type textarea "enemy1 = hero.findNearestEnemy()"
drag, startPoint x: 1072, startPoint y: 494, endPoint x: 1069, endPoint y: 513, distance: 19.5
click at [1070, 510] on div "enemy1 = hero.findNearestEnemy() 1 2 3 4 5 6 7 8 9 10 11 # Gehe zum Schatzraum …" at bounding box center [1056, 311] width 345 height 606
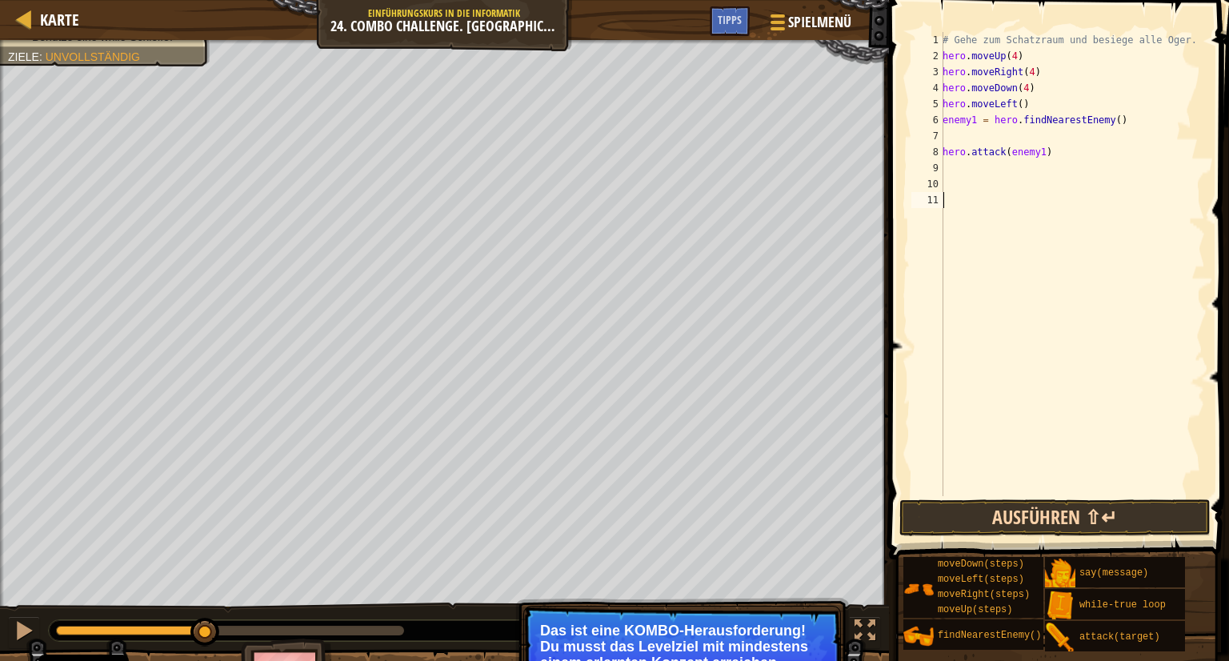
scroll to position [7, 0]
click at [1069, 513] on button "Ausführen ⇧↵" at bounding box center [1054, 517] width 311 height 37
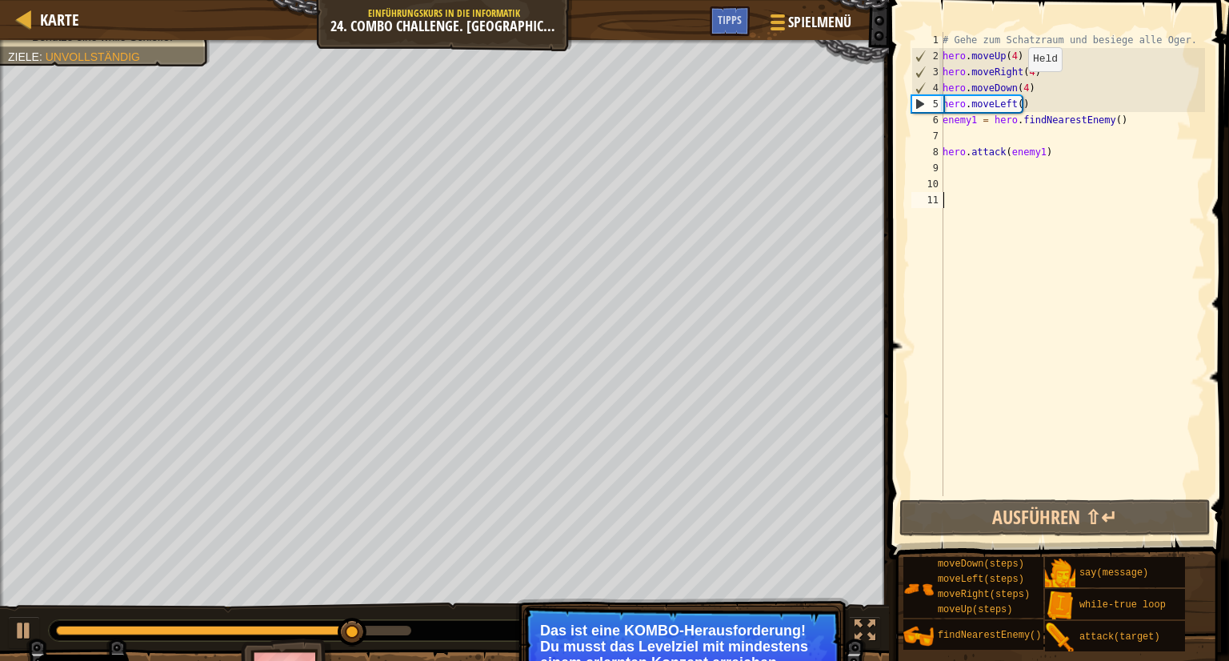
click at [1019, 87] on div "# Gehe zum Schatzraum und besiege alle Oger. hero . moveUp ( 4 ) hero . moveRig…" at bounding box center [1072, 280] width 266 height 496
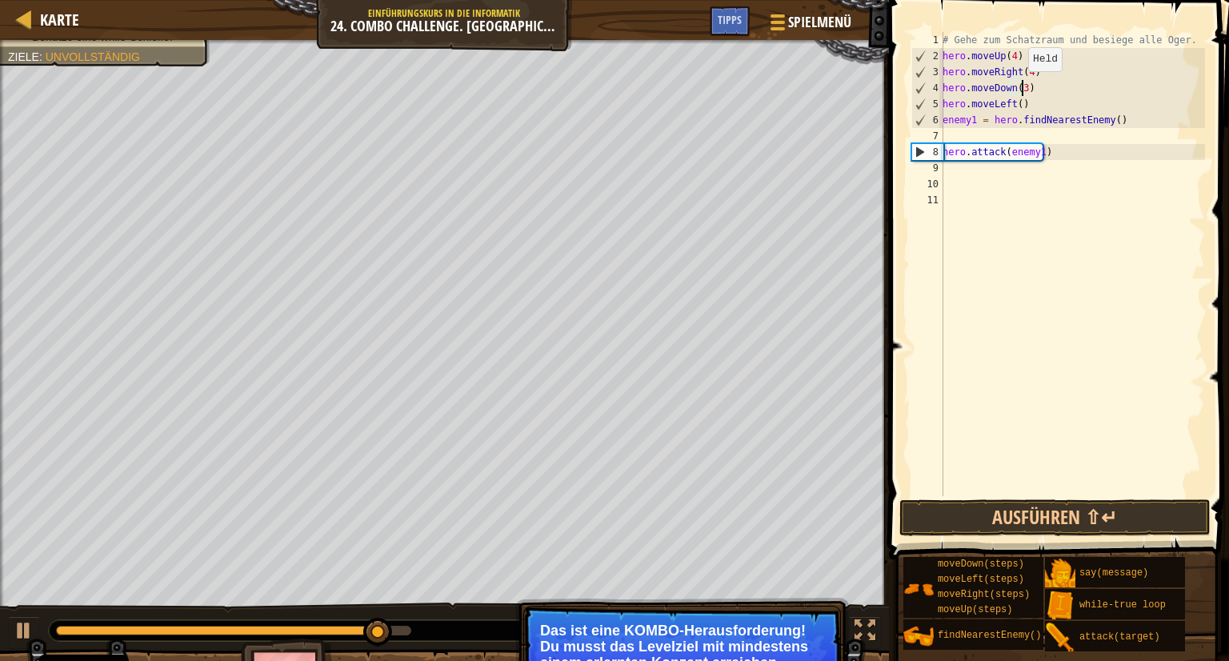
scroll to position [7, 6]
type textarea "hero.moveDown(3)"
click at [1119, 506] on button "Ausführen ⇧↵" at bounding box center [1054, 517] width 311 height 37
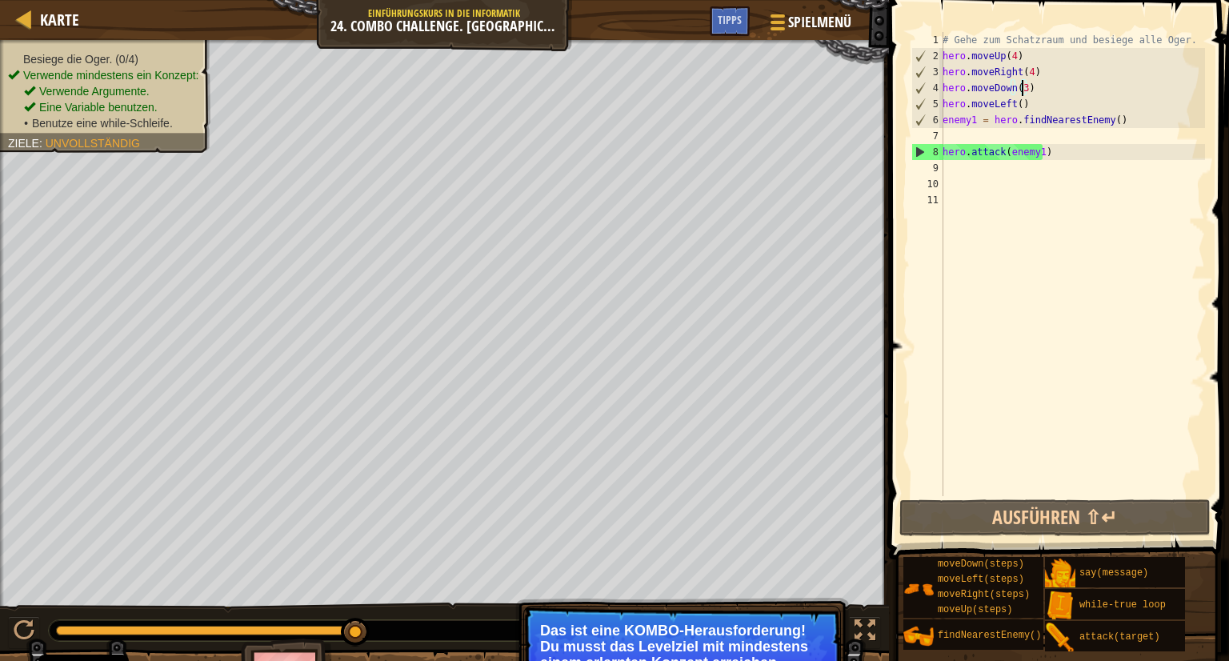
click at [951, 138] on div "# Gehe zum Schatzraum und besiege alle Oger. hero . moveUp ( 4 ) hero . moveRig…" at bounding box center [1072, 280] width 266 height 496
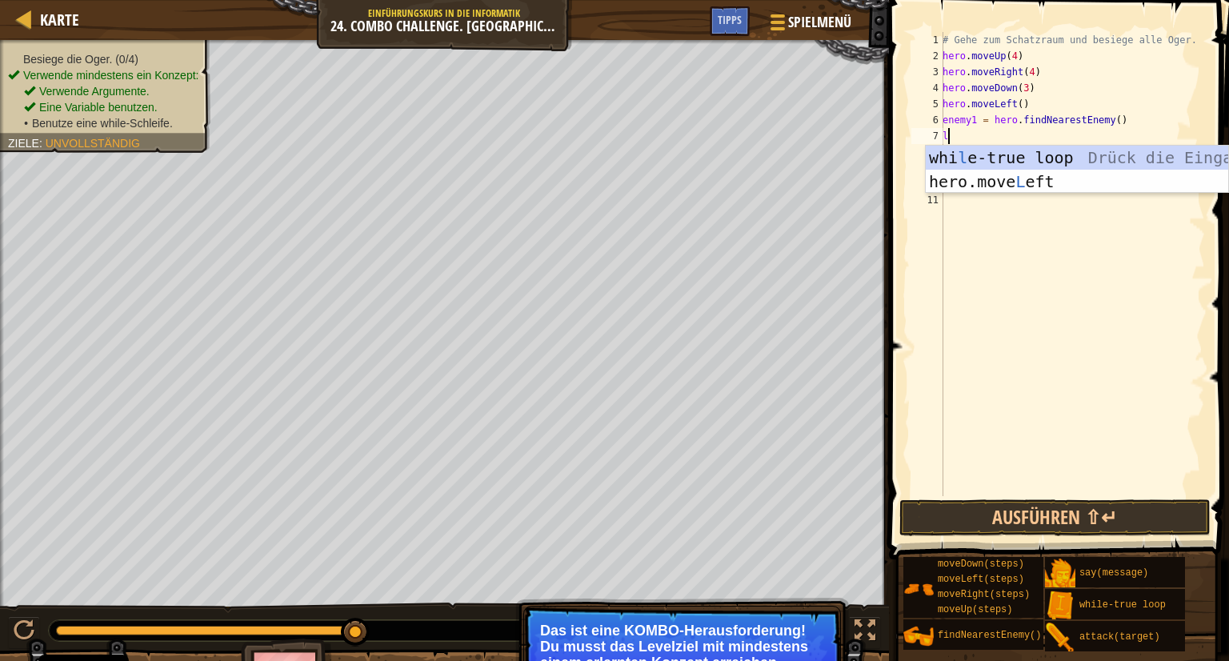
click at [1022, 106] on div "# Gehe zum Schatzraum und besiege alle Oger. hero . moveUp ( 4 ) hero . moveRig…" at bounding box center [1072, 280] width 266 height 496
type textarea "hero.moveLeft()"
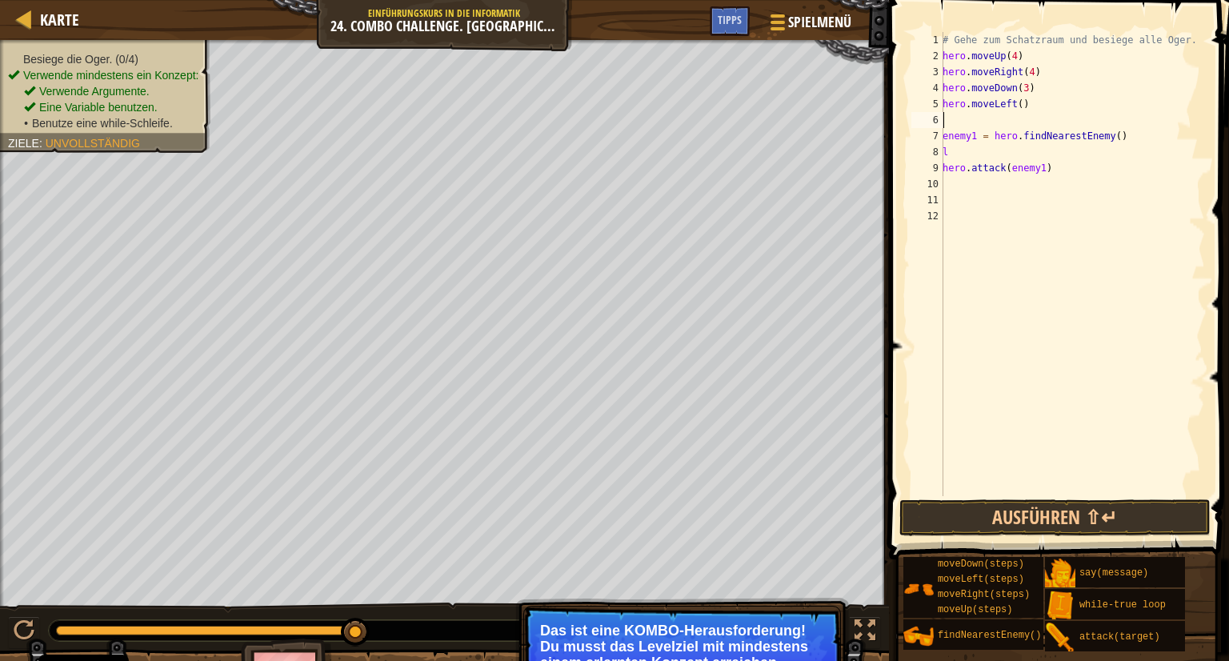
type textarea "l"
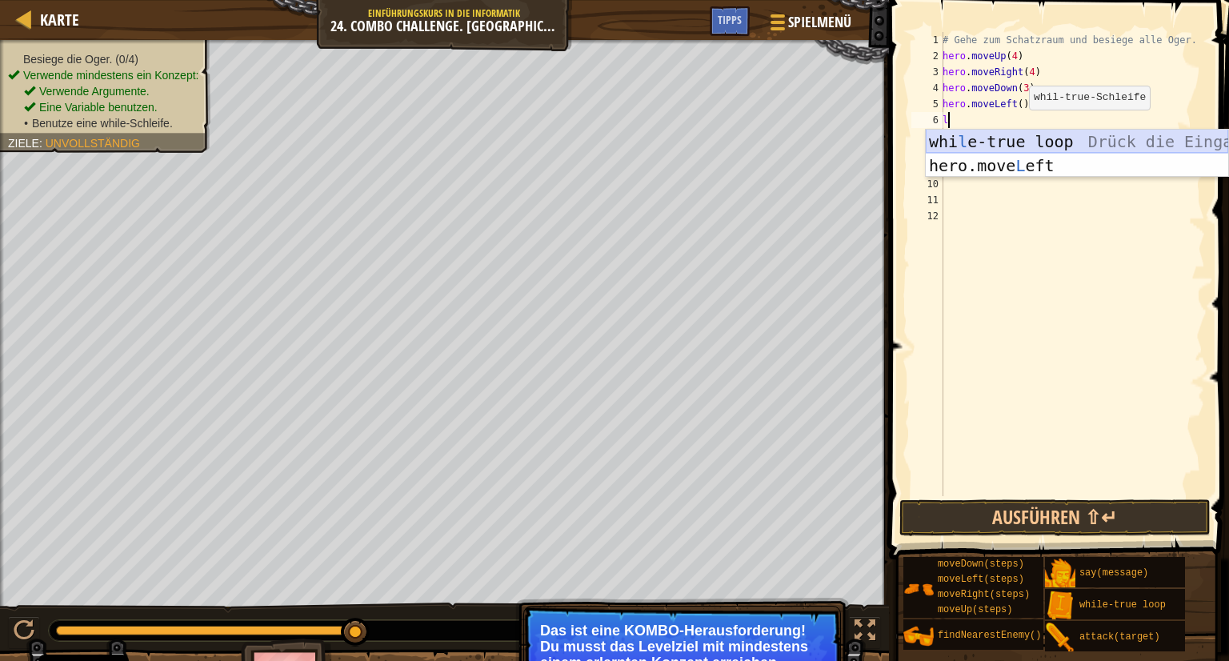
click at [1005, 132] on div "whi l e-true loop Drück die Eingabetaste hero.move L eft Drück die Eingabetaste" at bounding box center [1077, 178] width 302 height 96
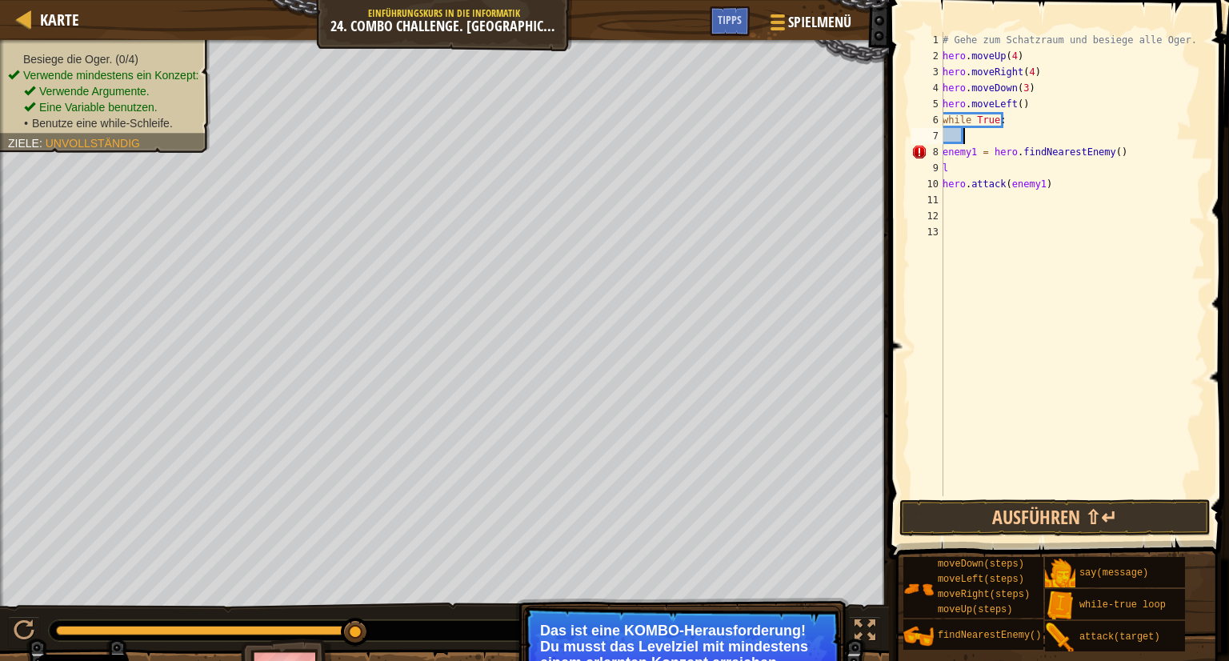
click at [955, 164] on div "# Gehe zum Schatzraum und besiege alle Oger. hero . moveUp ( 4 ) hero . moveRig…" at bounding box center [1072, 280] width 266 height 496
type textarea "l"
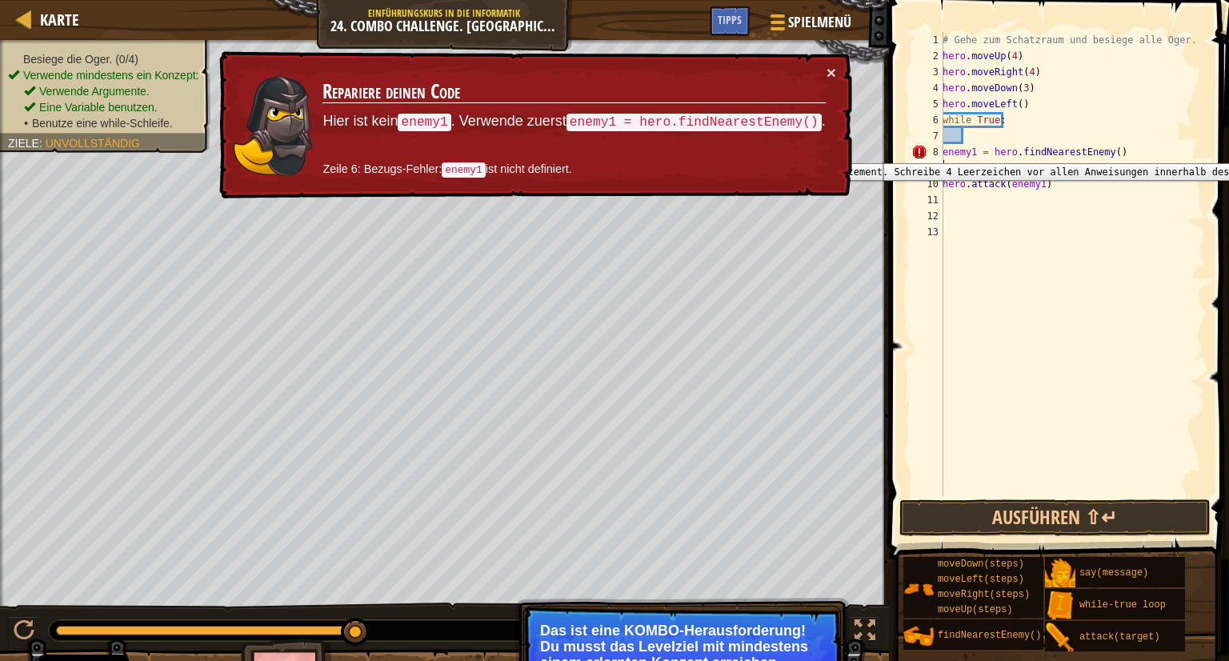
click at [941, 151] on div "8" at bounding box center [927, 152] width 32 height 16
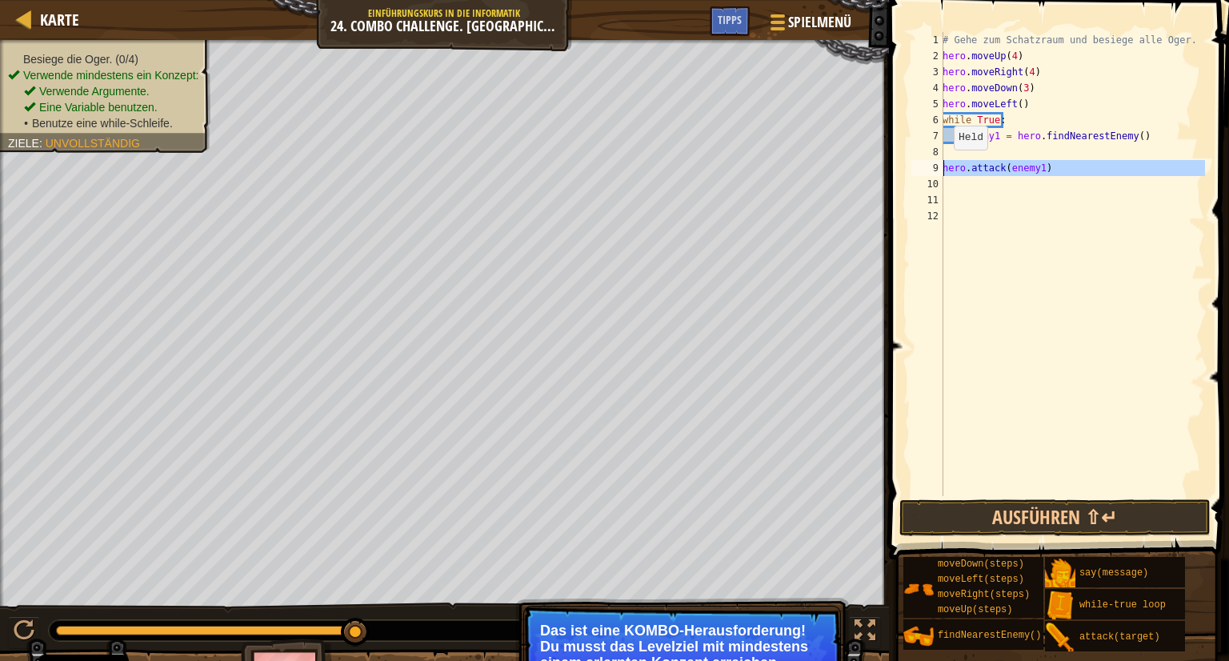
click at [938, 165] on div "9" at bounding box center [927, 168] width 32 height 16
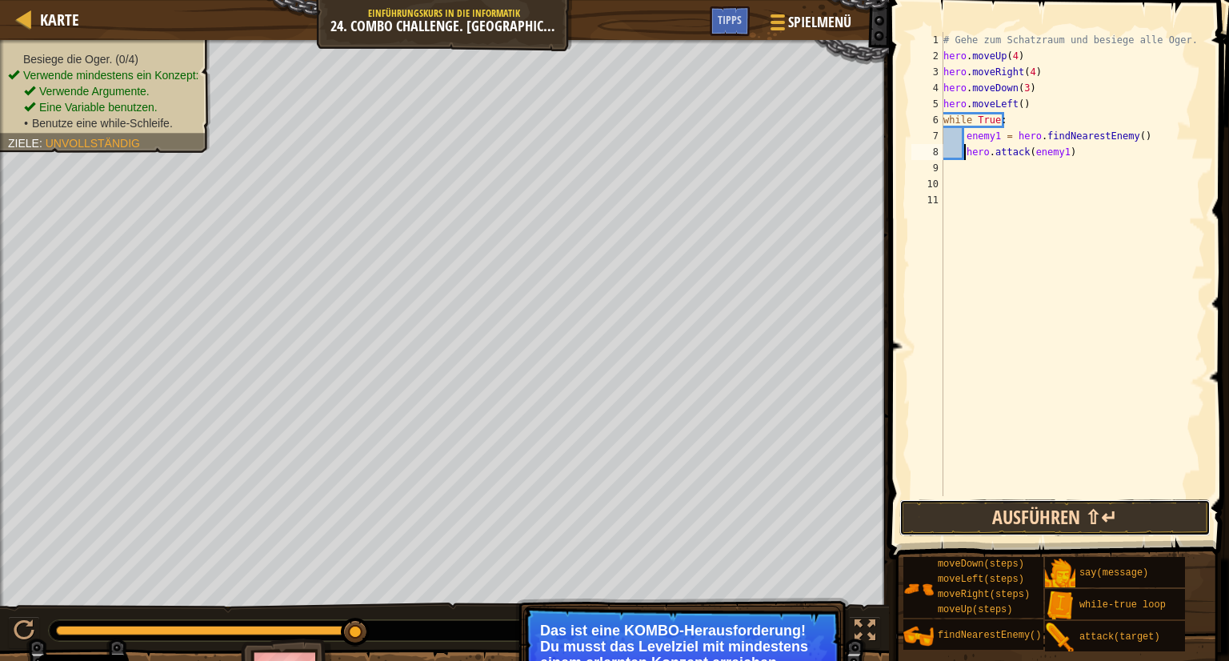
click at [1073, 516] on button "Ausführen ⇧↵" at bounding box center [1054, 517] width 311 height 37
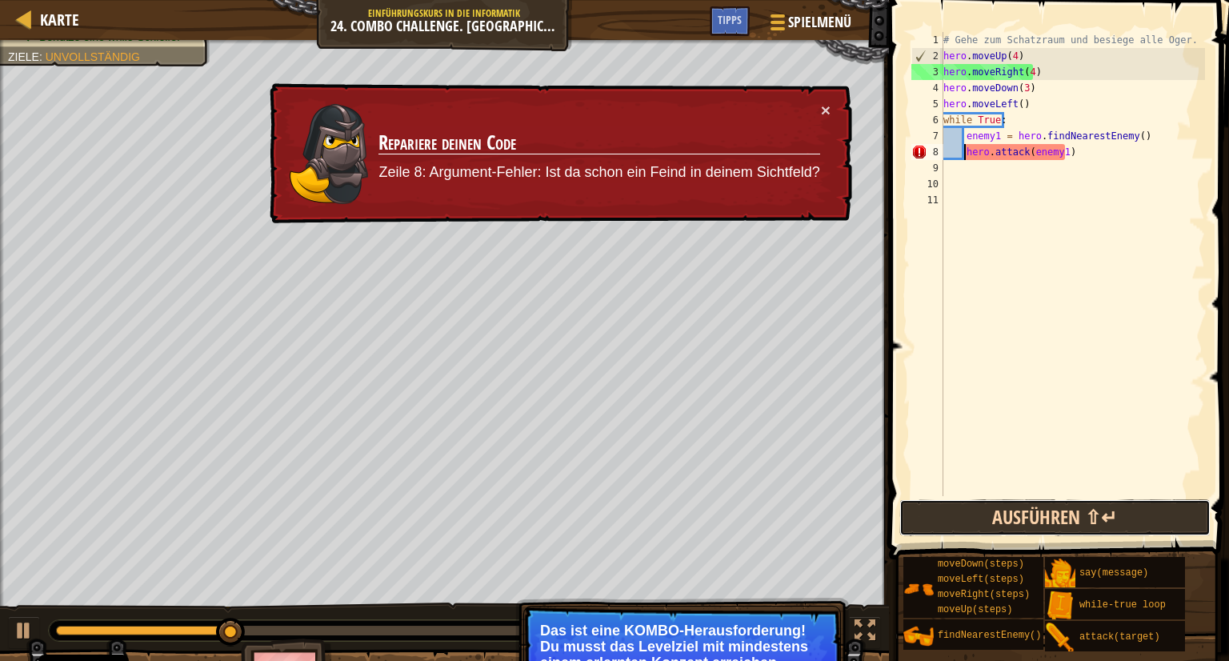
click at [1027, 511] on button "Ausführen ⇧↵" at bounding box center [1054, 517] width 311 height 37
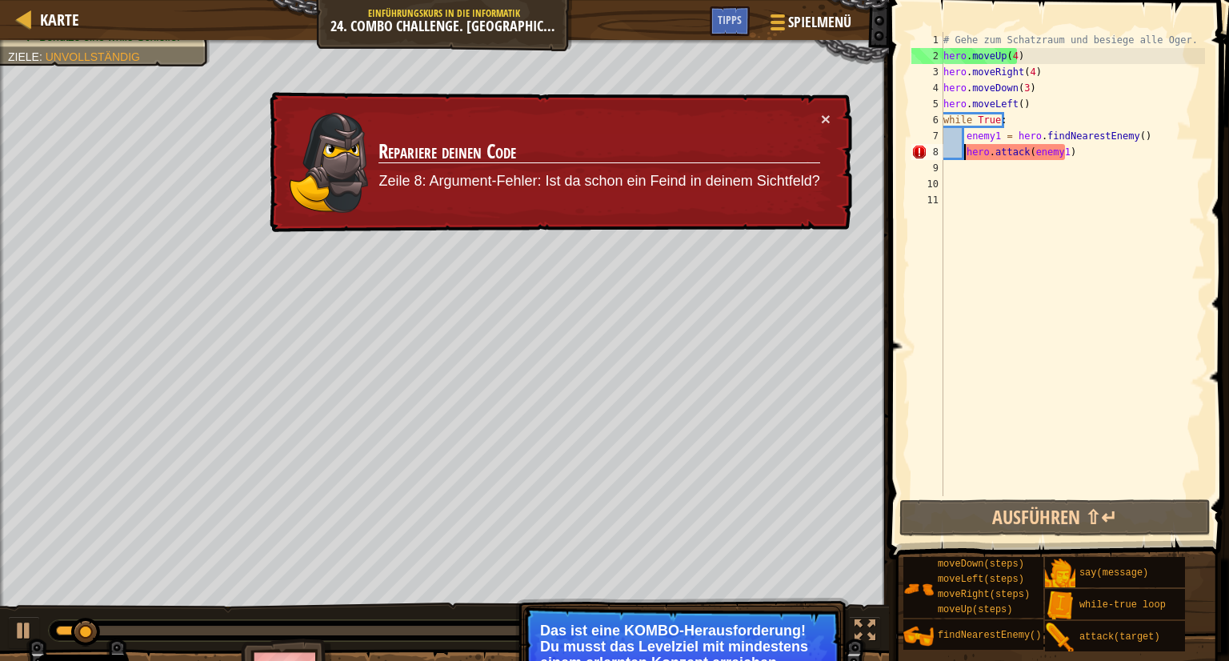
click at [1074, 154] on div "# Gehe zum Schatzraum und besiege alle Oger. hero . moveUp ( 4 ) hero . moveRig…" at bounding box center [1072, 280] width 265 height 496
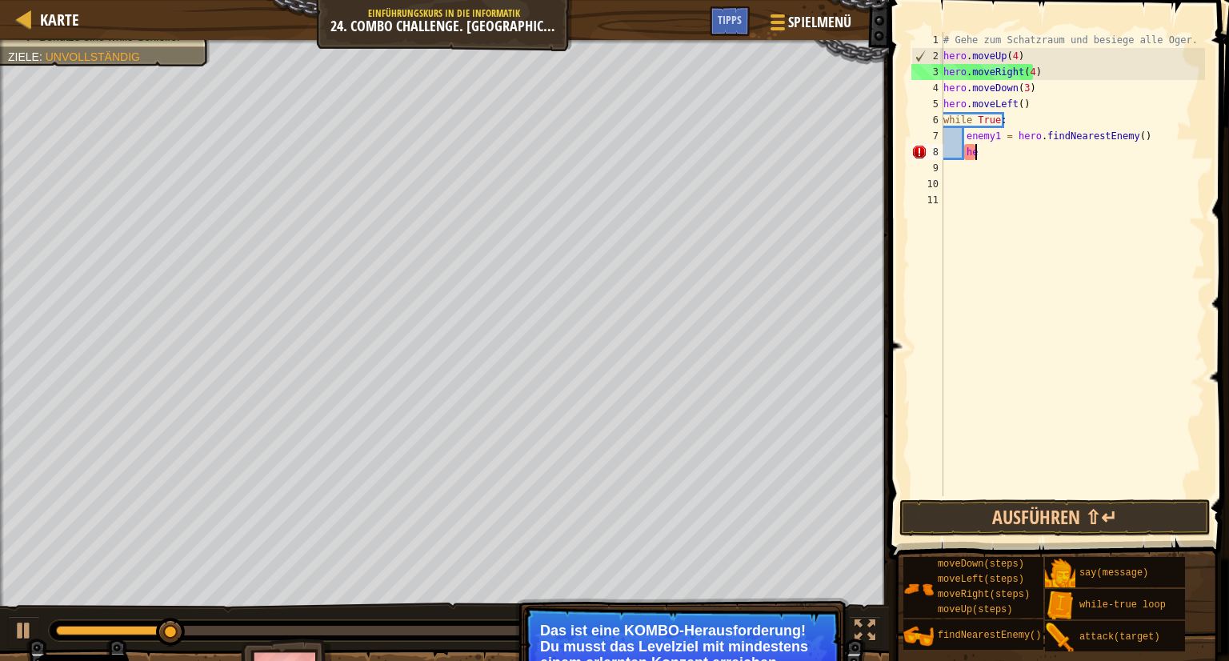
type textarea "h"
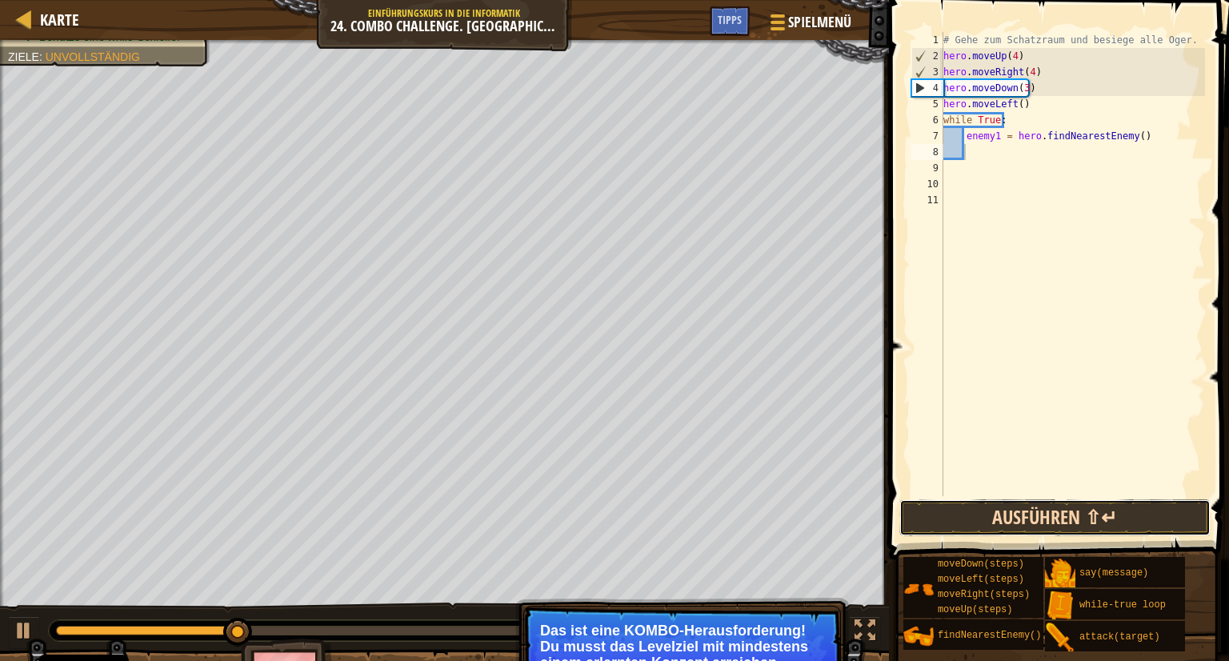
click at [1030, 522] on button "Ausführen ⇧↵" at bounding box center [1054, 517] width 311 height 37
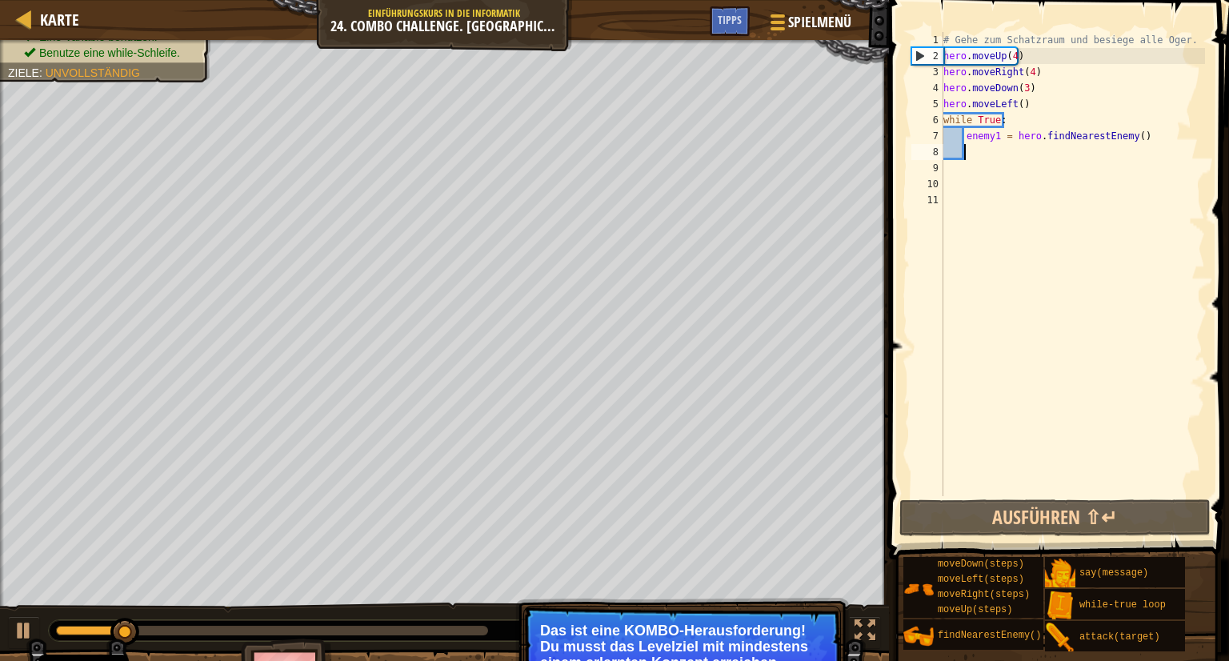
scroll to position [7, 1]
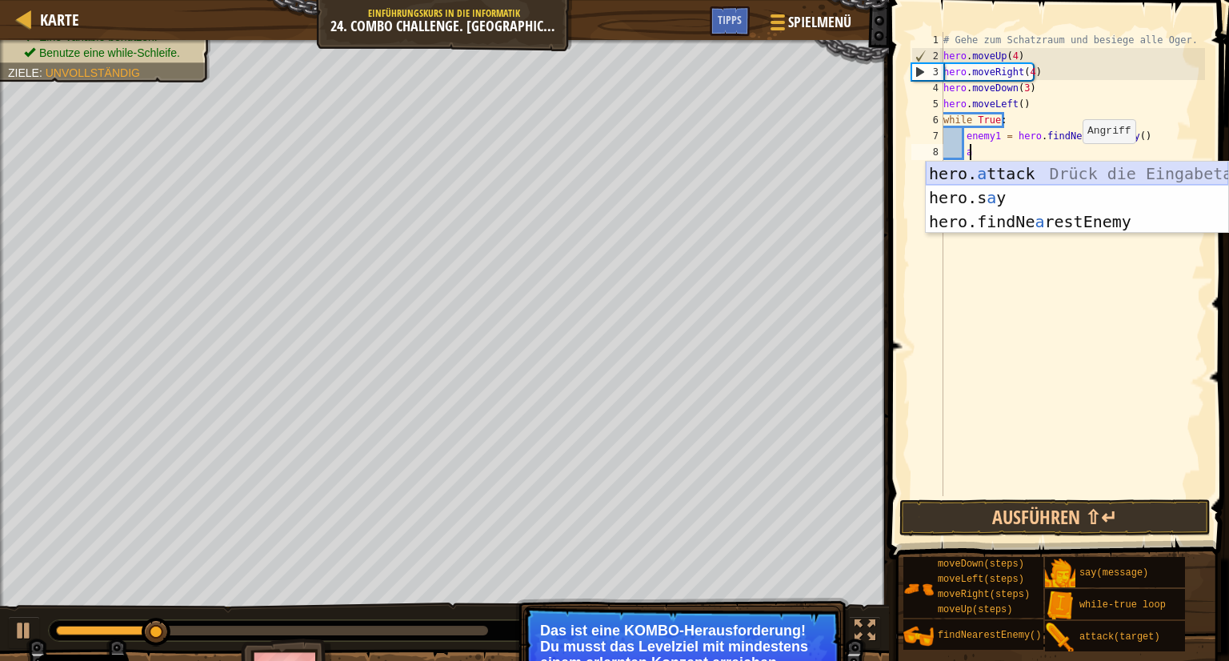
click at [1097, 170] on div "hero. a ttack Drück die Eingabetaste hero.s a y Drück die Eingabetaste hero.fin…" at bounding box center [1077, 222] width 302 height 120
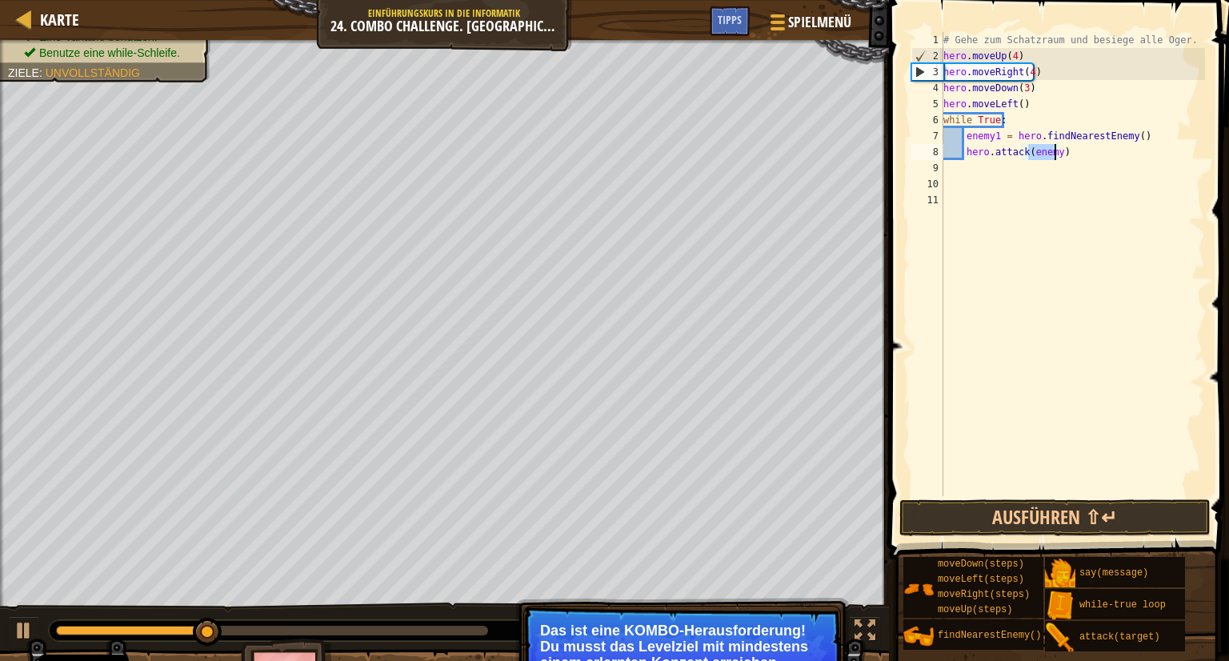
click at [1075, 158] on div "# Gehe zum Schatzraum und besiege alle Oger. hero . moveUp ( 4 ) hero . moveRig…" at bounding box center [1072, 280] width 265 height 496
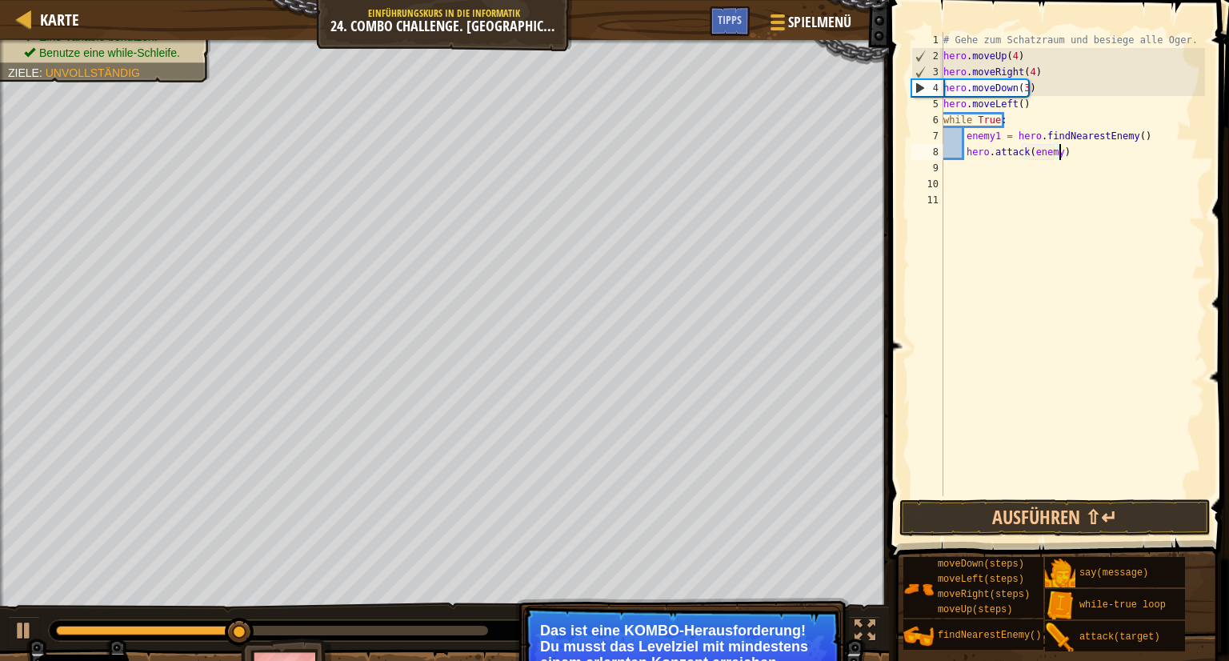
click at [1050, 153] on div "# Gehe zum Schatzraum und besiege alle Oger. hero . moveUp ( 4 ) hero . moveRig…" at bounding box center [1072, 280] width 265 height 496
click at [1050, 151] on div "# Gehe zum Schatzraum und besiege alle Oger. hero . moveUp ( 4 ) hero . moveRig…" at bounding box center [1072, 280] width 265 height 496
click at [1056, 152] on div "# Gehe zum Schatzraum und besiege alle Oger. hero . moveUp ( 4 ) hero . moveRig…" at bounding box center [1072, 280] width 265 height 496
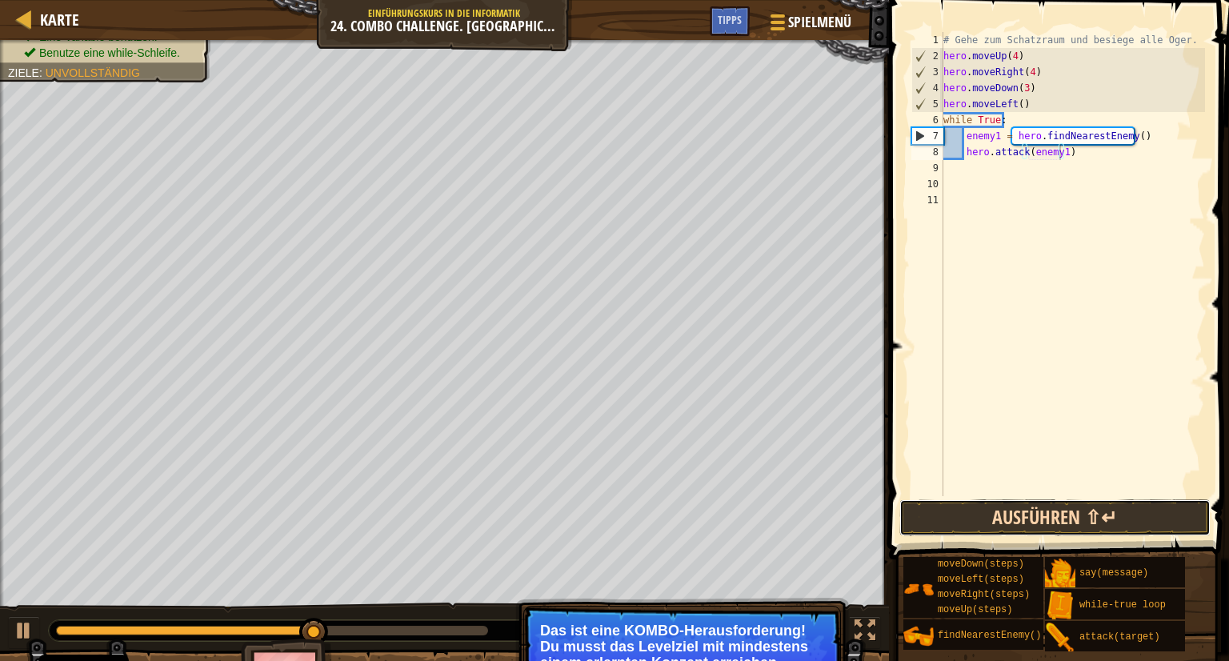
click at [1014, 513] on button "Ausführen ⇧↵" at bounding box center [1054, 517] width 311 height 37
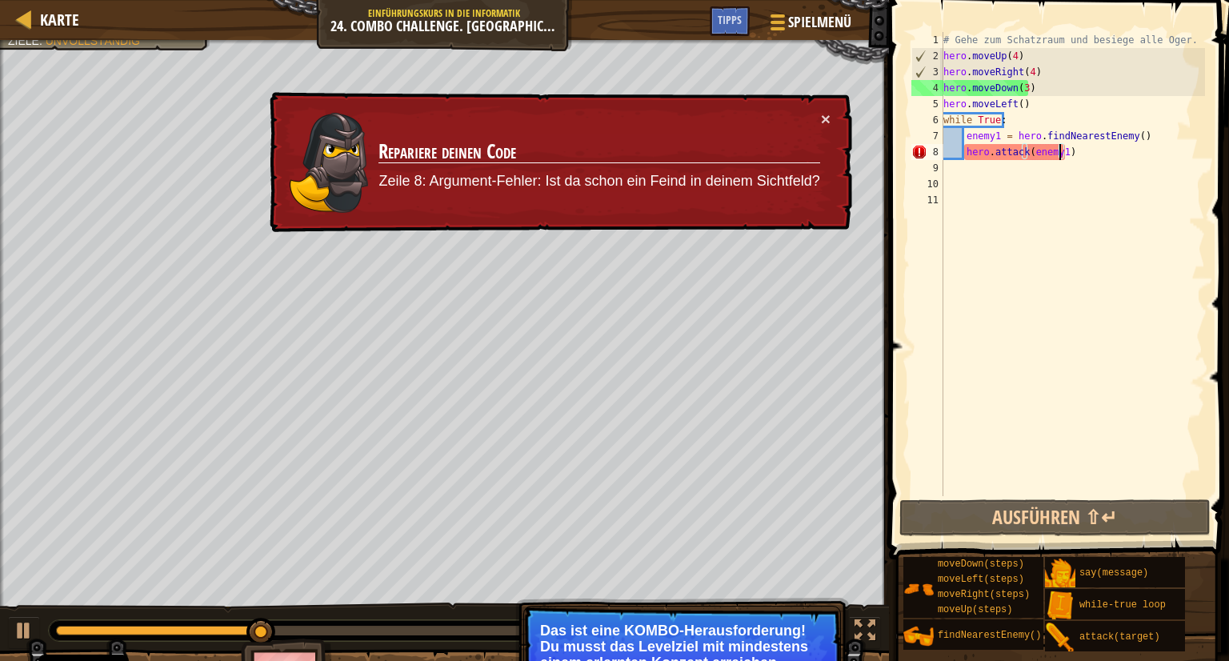
click at [1139, 138] on div "# Gehe zum Schatzraum und besiege alle Oger. hero . moveUp ( 4 ) hero . moveRig…" at bounding box center [1072, 280] width 265 height 496
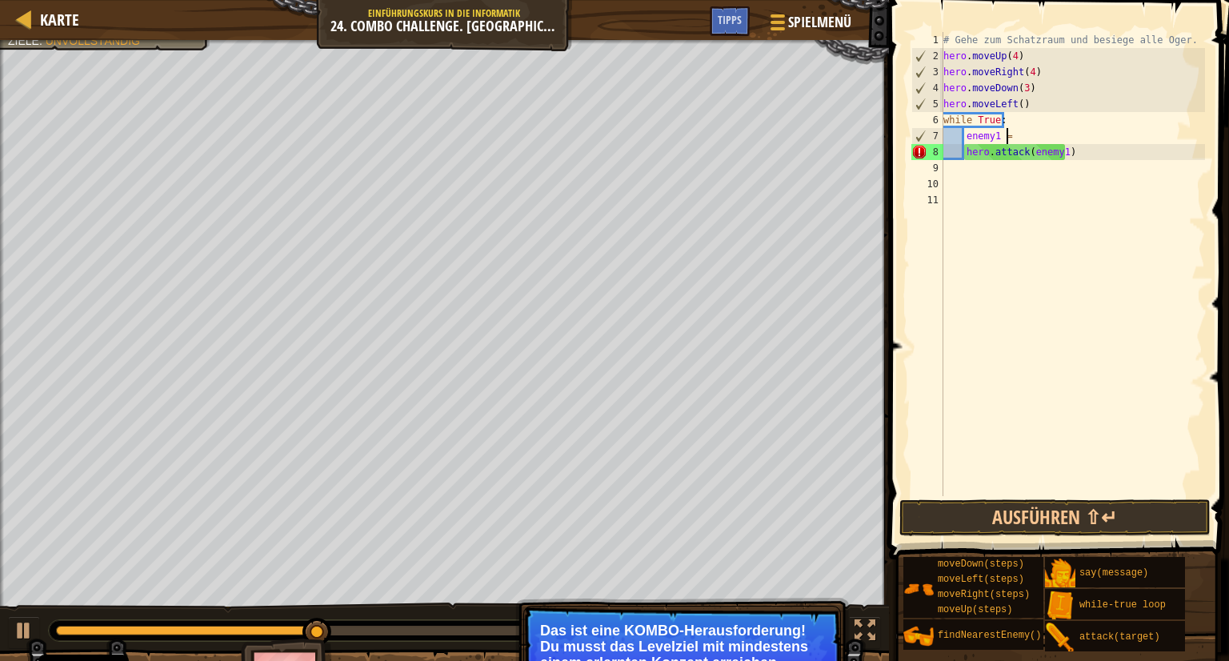
scroll to position [7, 1]
type textarea "e"
click at [1048, 519] on button "Ausführen ⇧↵" at bounding box center [1054, 517] width 311 height 37
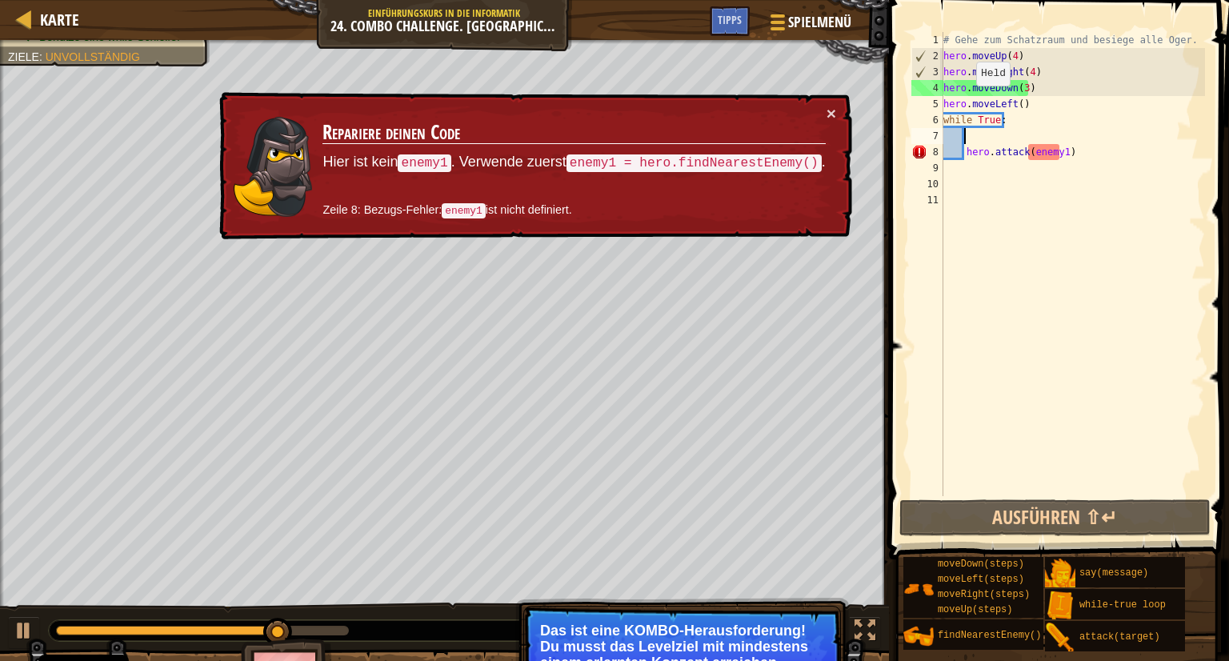
type textarea "h"
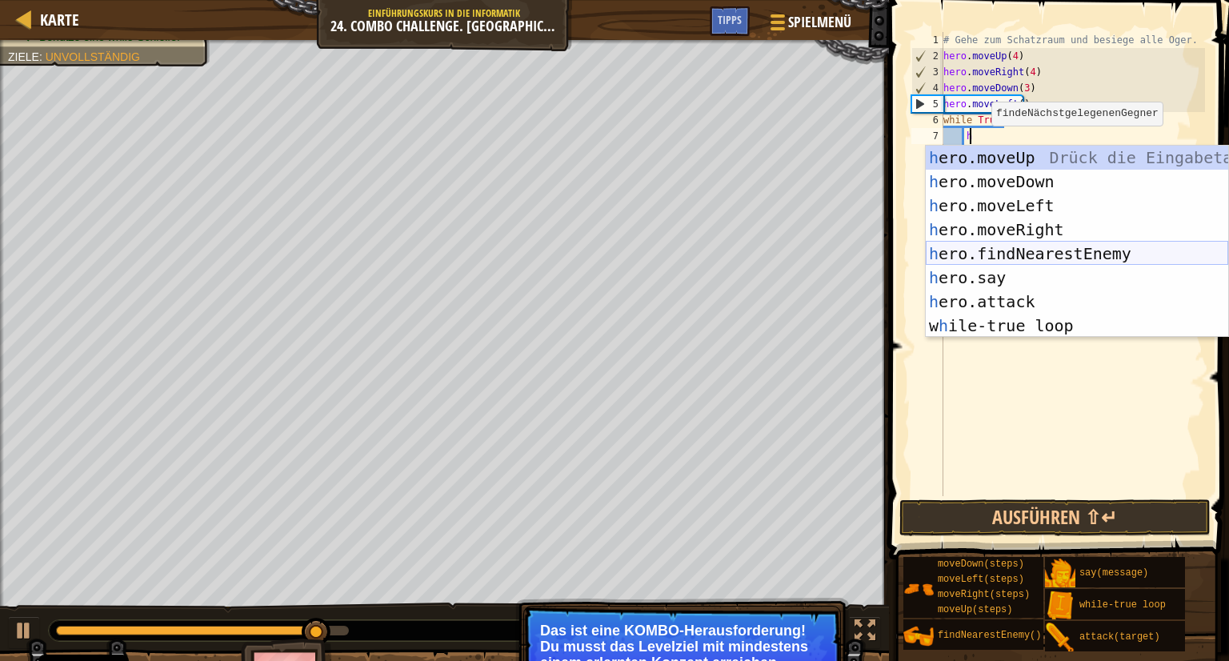
click at [1053, 250] on div "h ero.moveUp Drück die Eingabetaste h ero.moveDown Drück die Eingabetaste h ero…" at bounding box center [1077, 266] width 302 height 240
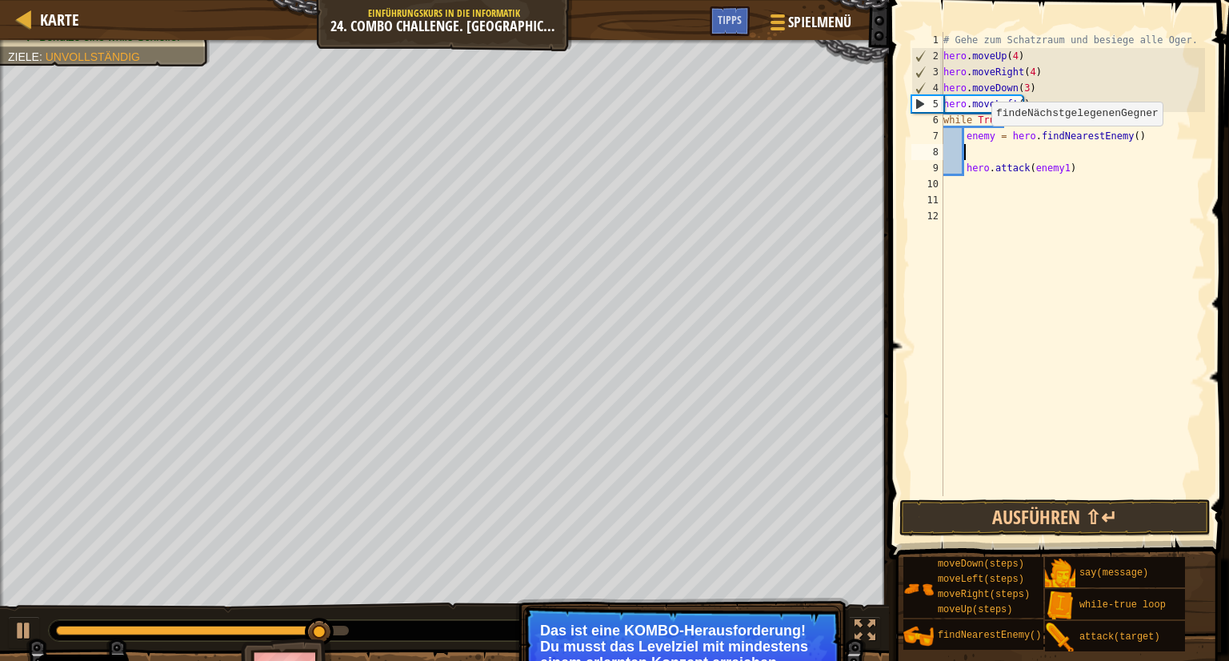
scroll to position [7, 0]
click at [990, 137] on div "# Gehe zum Schatzraum und besiege alle Oger. hero . moveUp ( 4 ) hero . moveRig…" at bounding box center [1072, 280] width 265 height 496
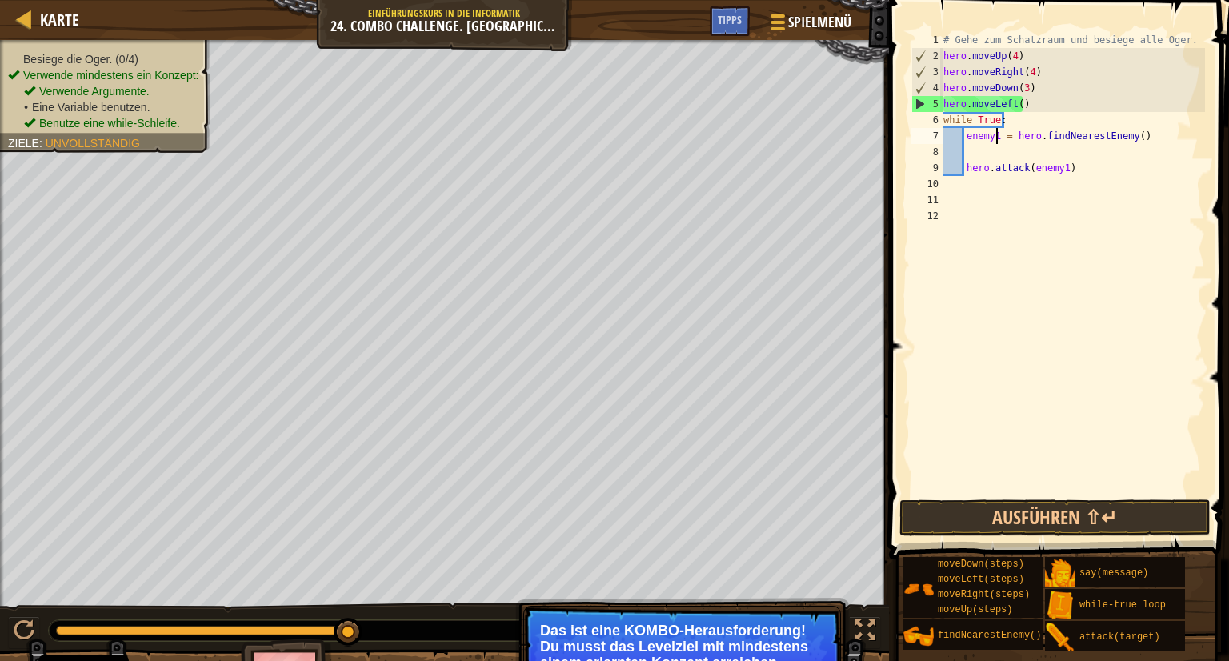
scroll to position [7, 3]
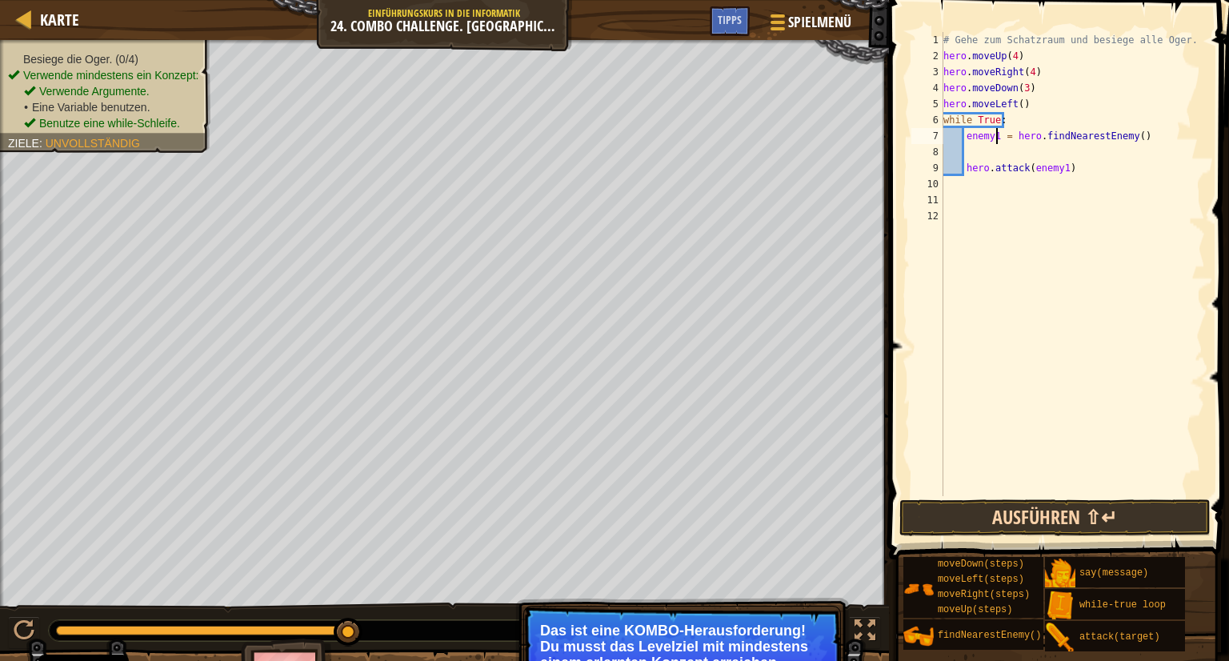
type textarea "enemy1 = hero.findNearestEnemy()"
click at [1059, 505] on button "Ausführen ⇧↵" at bounding box center [1054, 517] width 311 height 37
